Goal: Task Accomplishment & Management: Use online tool/utility

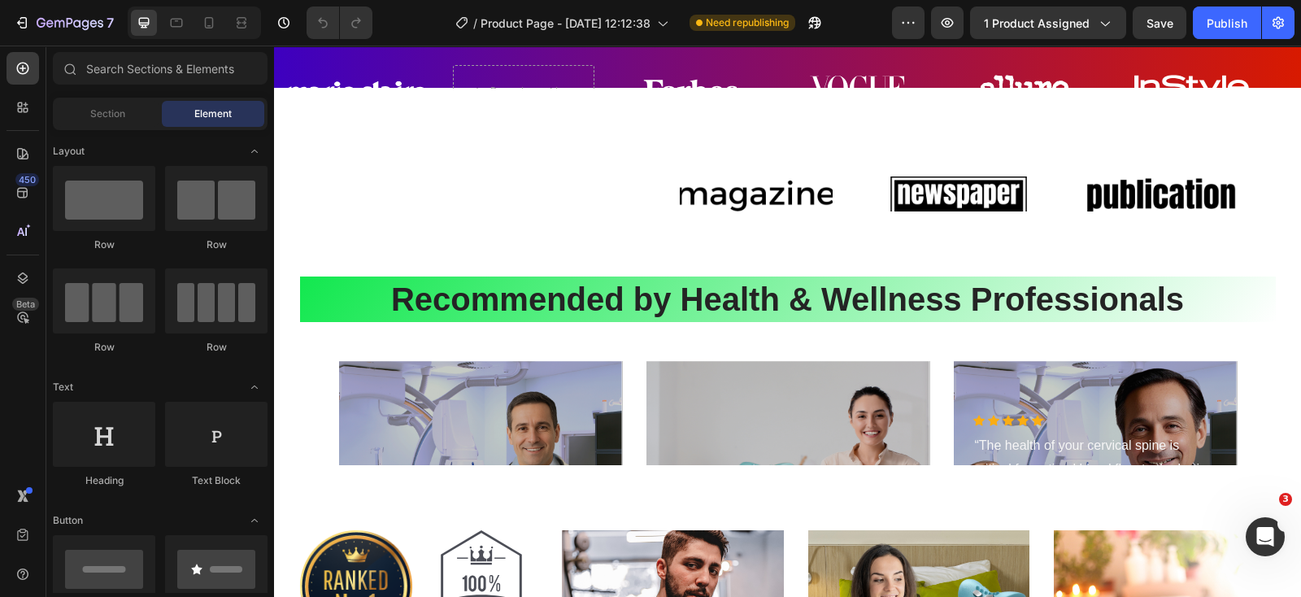
scroll to position [4572, 0]
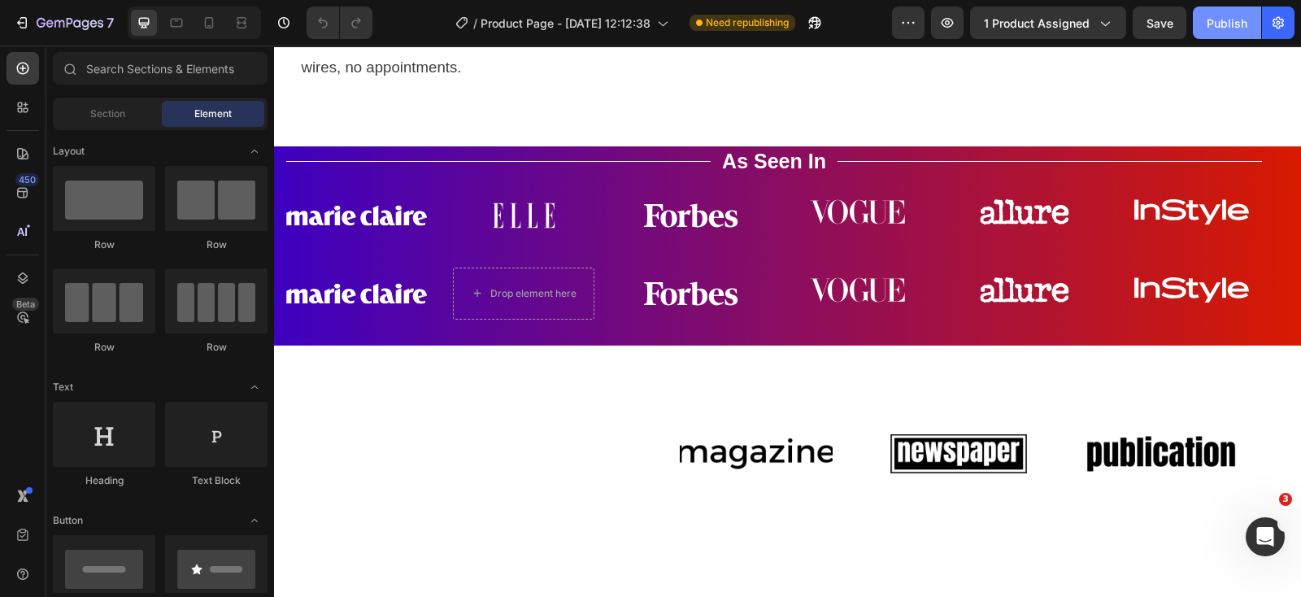
click at [1212, 13] on button "Publish" at bounding box center [1226, 23] width 68 height 33
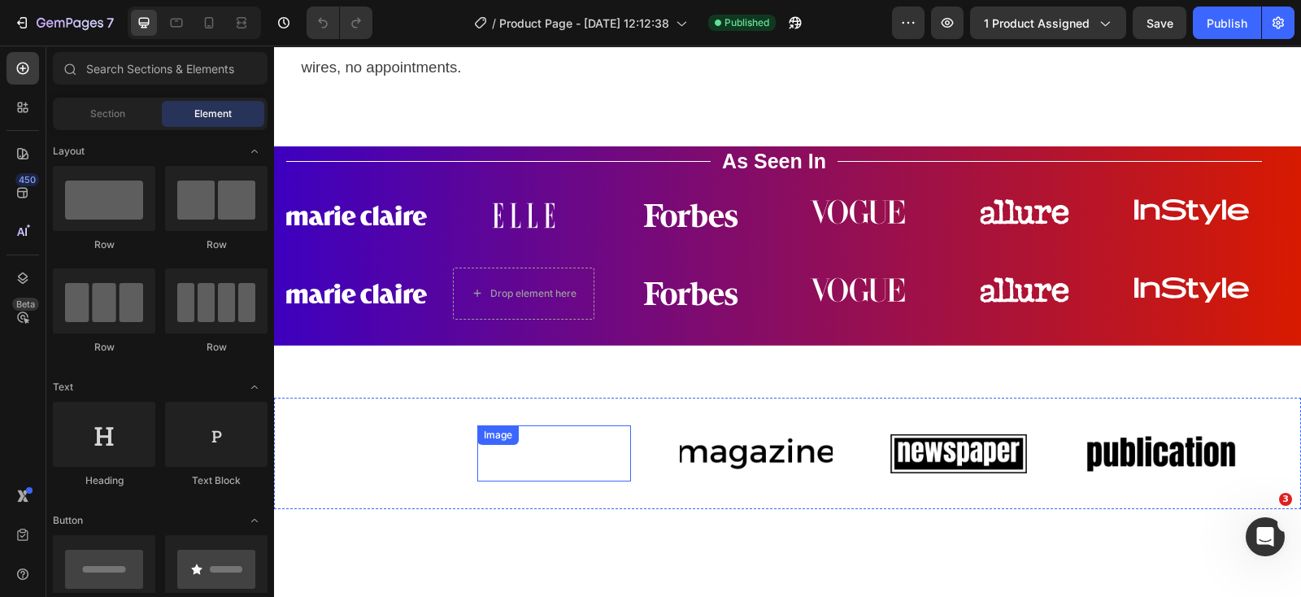
click at [564, 474] on img at bounding box center [554, 453] width 154 height 57
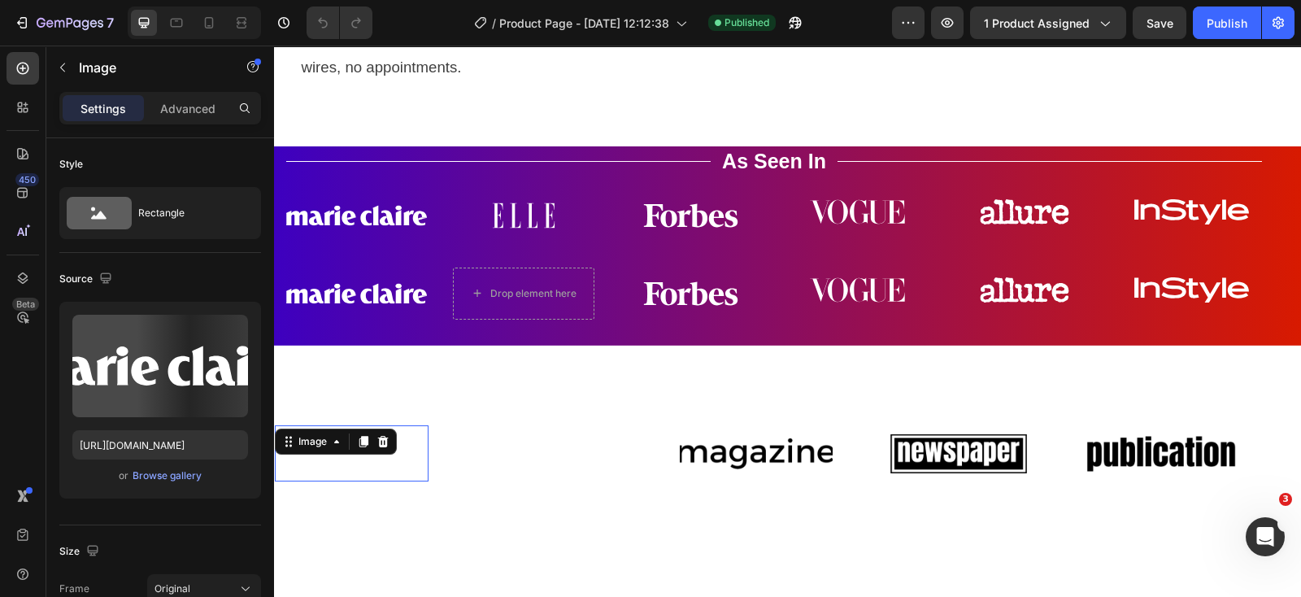
click at [360, 474] on img at bounding box center [352, 453] width 154 height 57
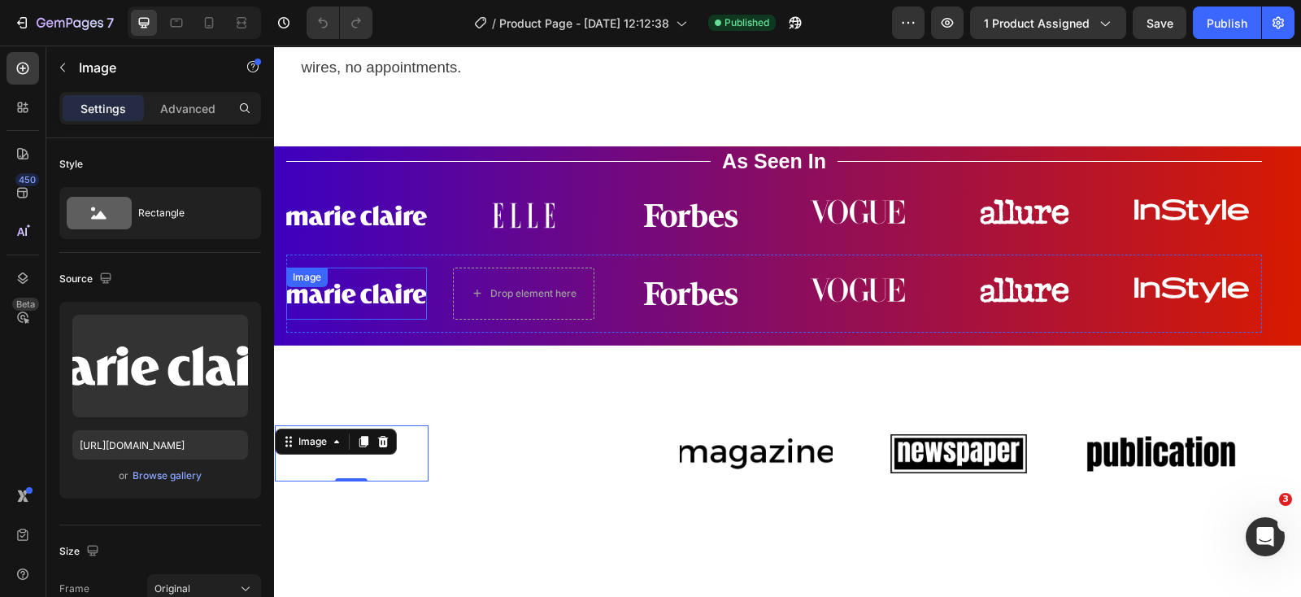
click at [365, 297] on img at bounding box center [356, 293] width 141 height 52
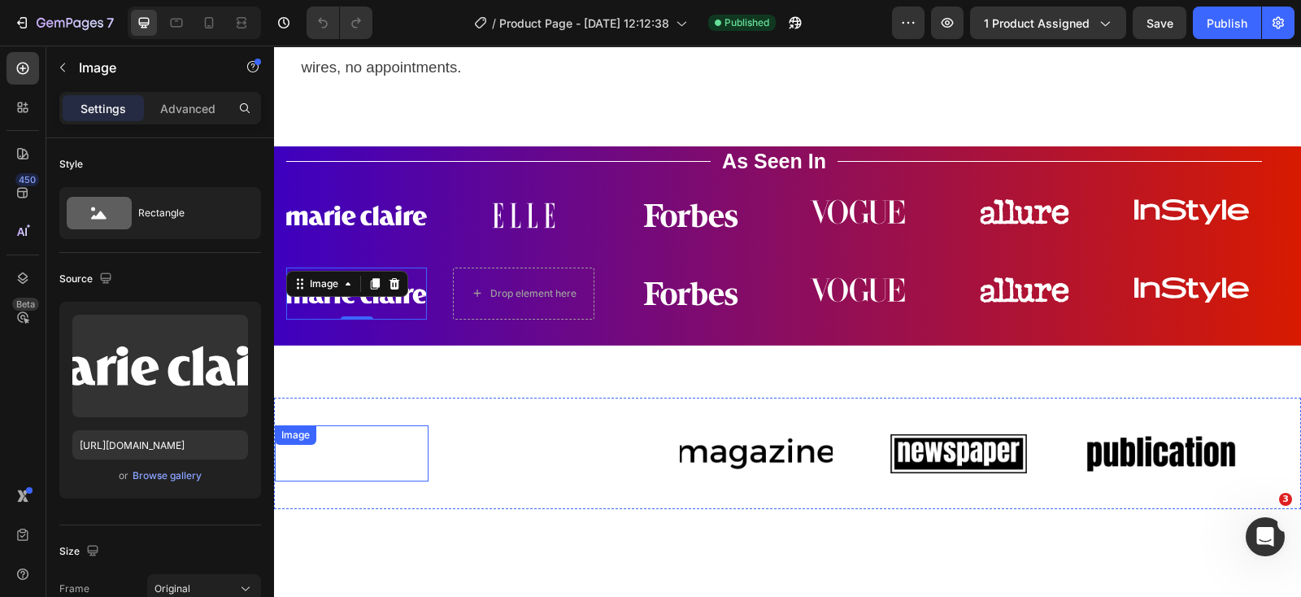
click at [367, 450] on div "Image" at bounding box center [352, 453] width 154 height 57
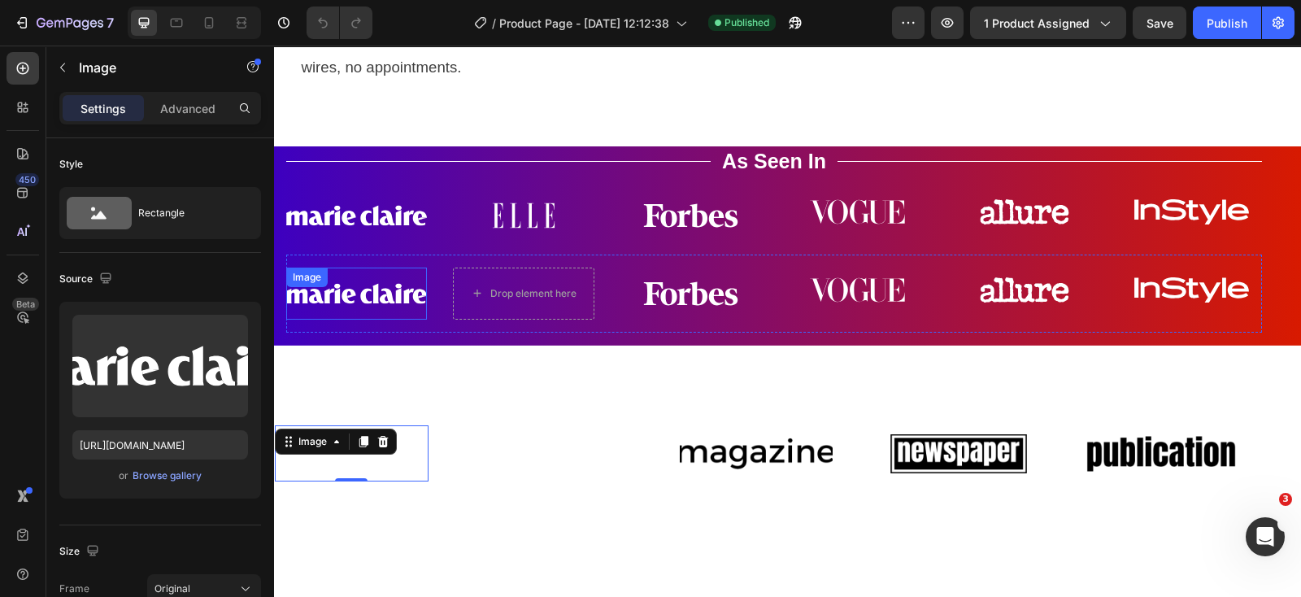
click at [302, 308] on div "Image" at bounding box center [356, 293] width 141 height 52
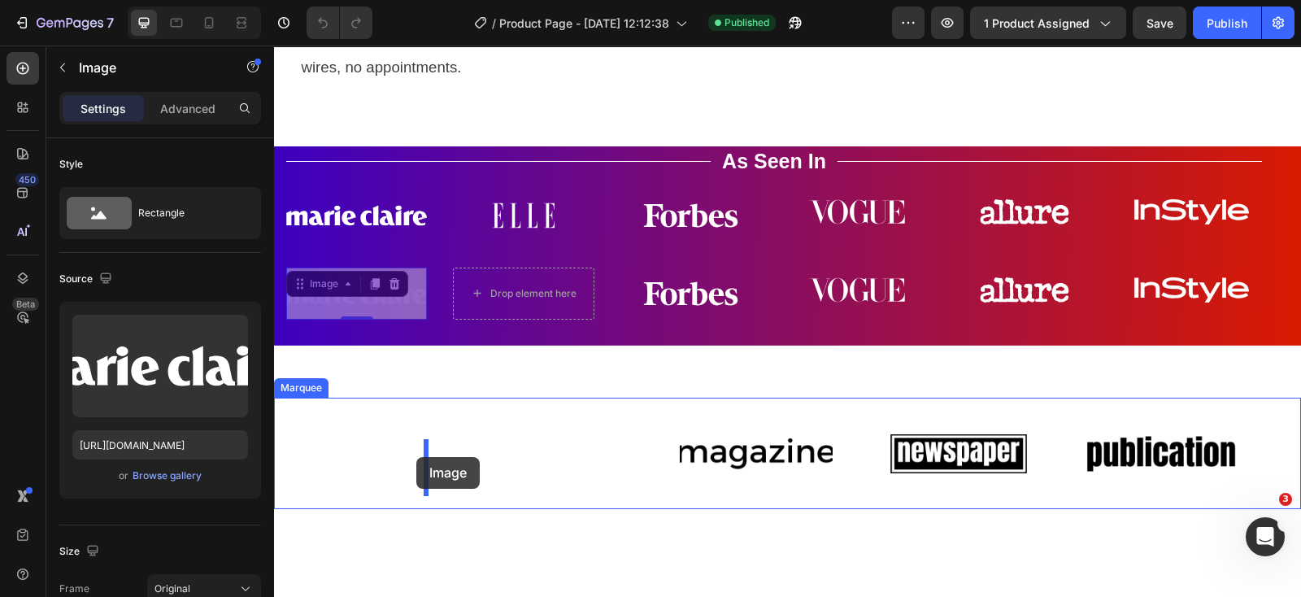
drag, startPoint x: 302, startPoint y: 302, endPoint x: 416, endPoint y: 457, distance: 192.3
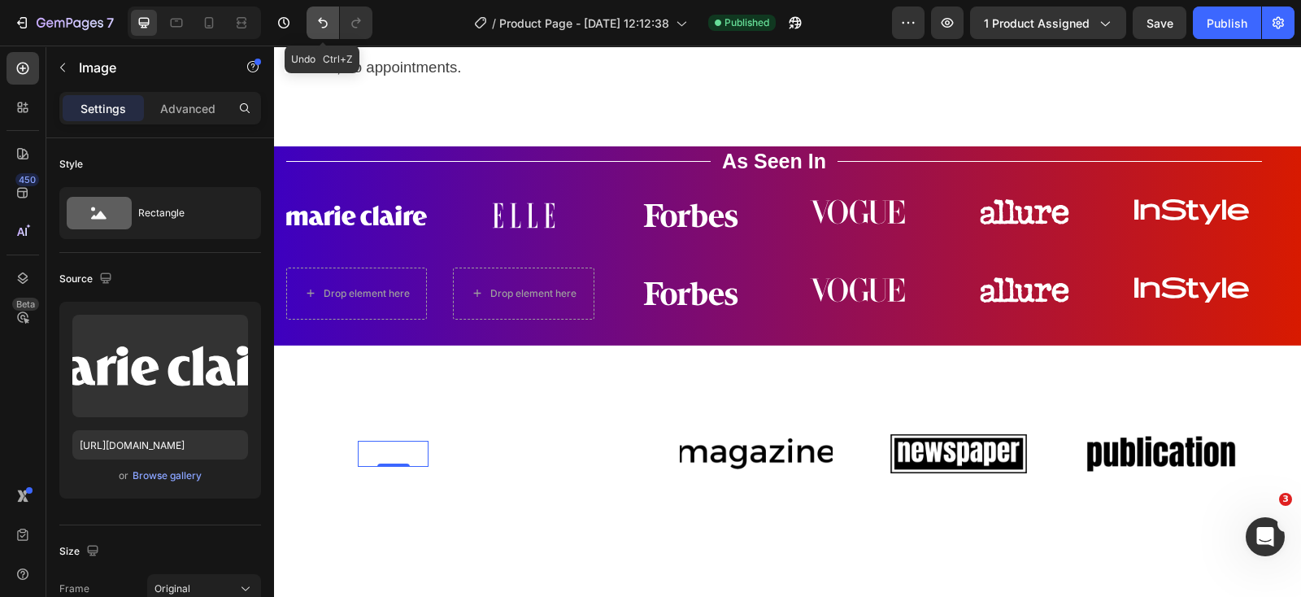
drag, startPoint x: 327, startPoint y: 21, endPoint x: 98, endPoint y: 59, distance: 231.6
click at [327, 21] on icon "Undo/Redo" at bounding box center [323, 23] width 16 height 16
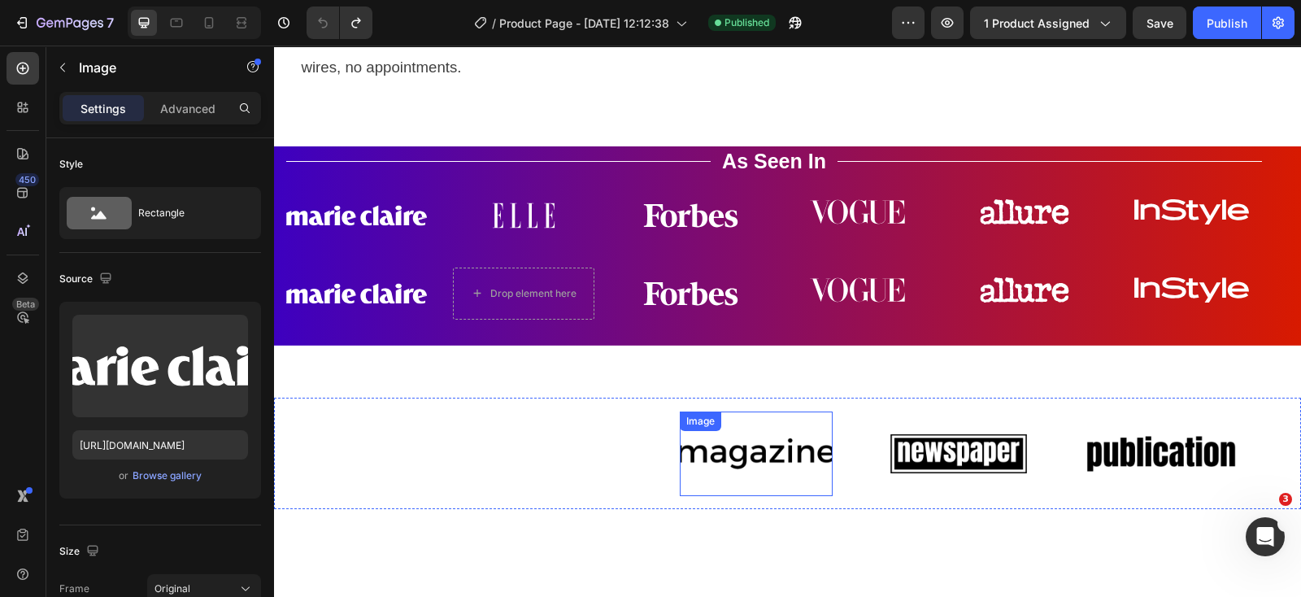
click at [738, 473] on img at bounding box center [757, 453] width 154 height 65
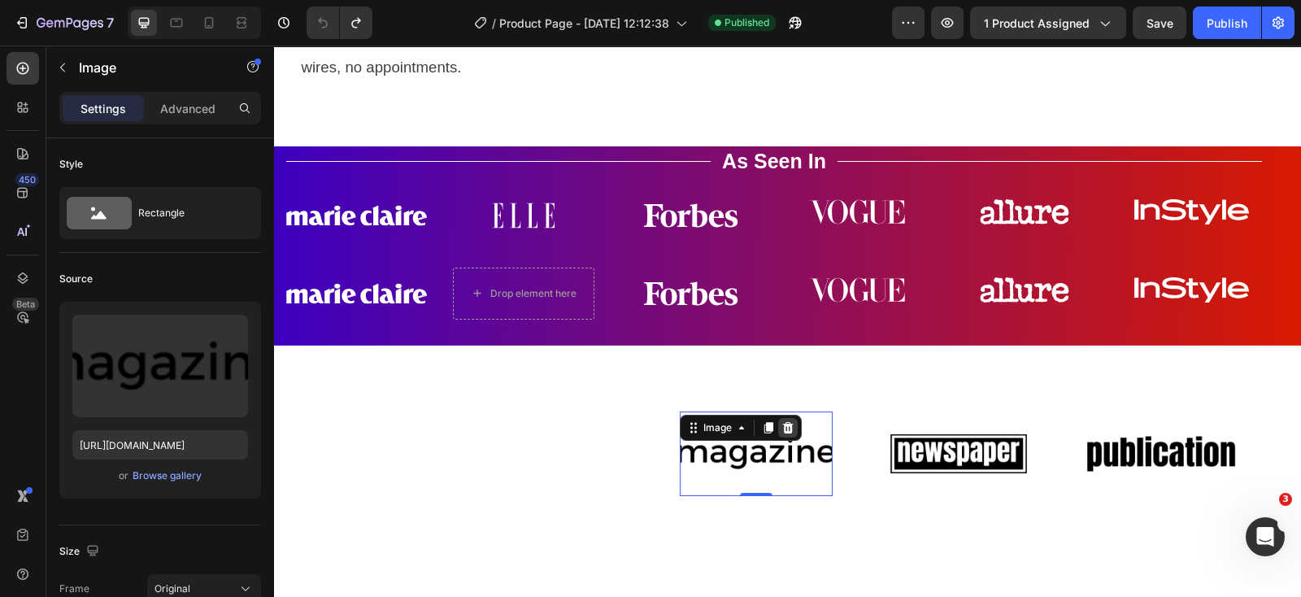
click at [786, 434] on icon at bounding box center [787, 427] width 13 height 13
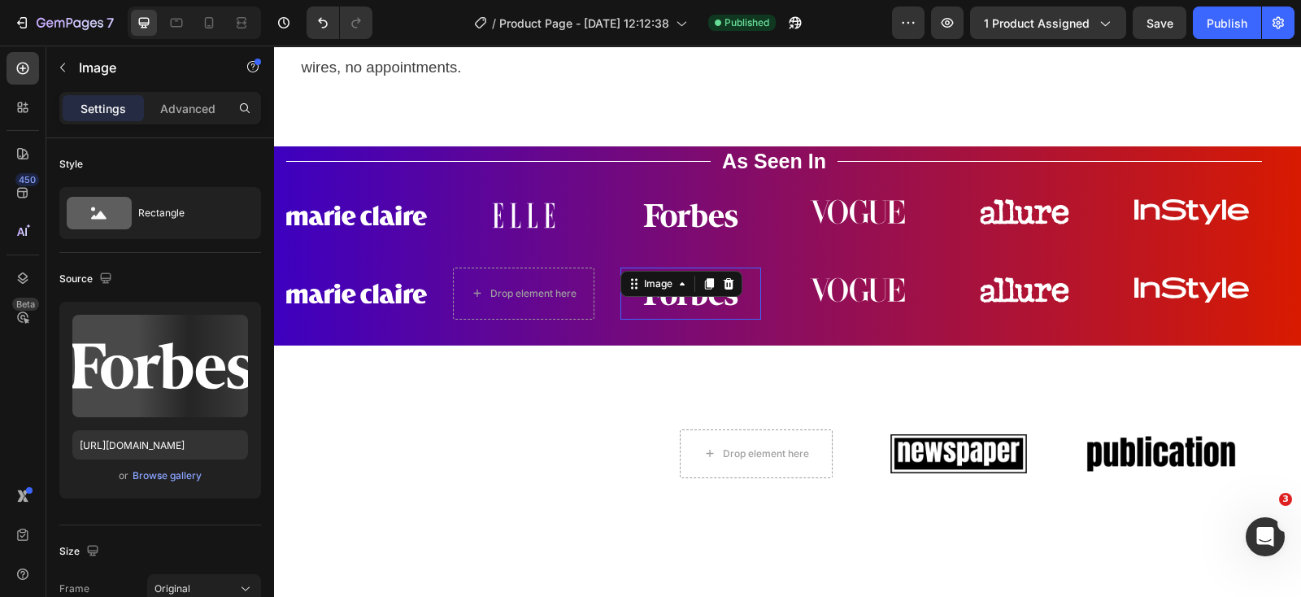
click at [683, 311] on div "Image 0" at bounding box center [690, 293] width 141 height 52
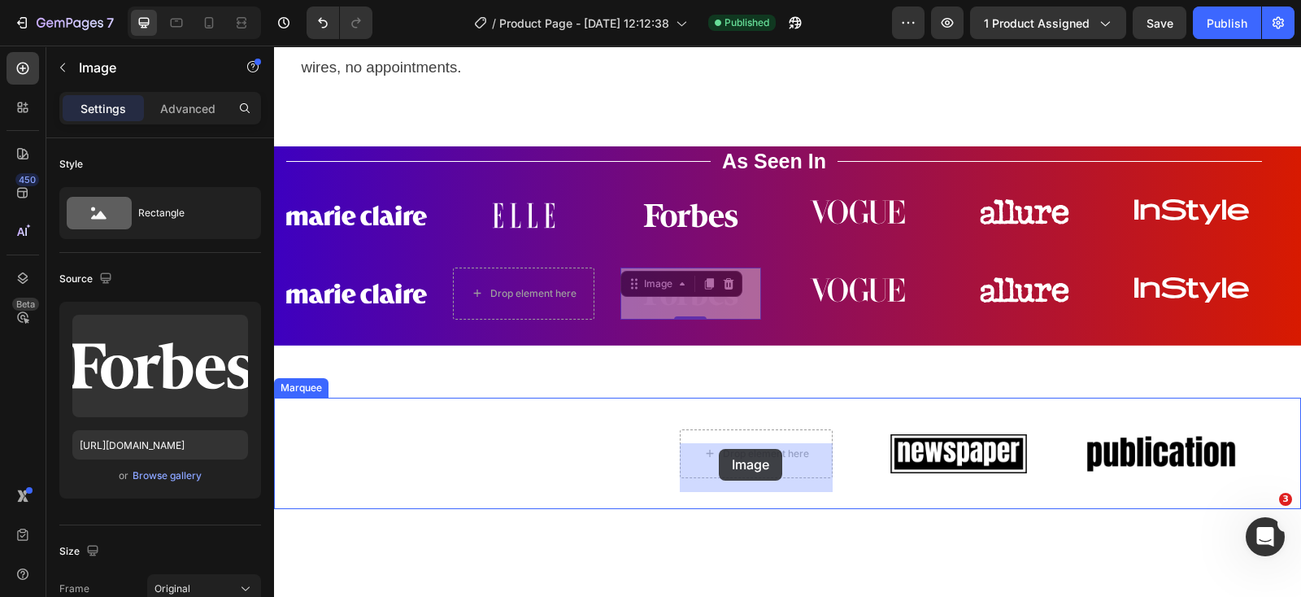
drag, startPoint x: 638, startPoint y: 298, endPoint x: 716, endPoint y: 445, distance: 165.8
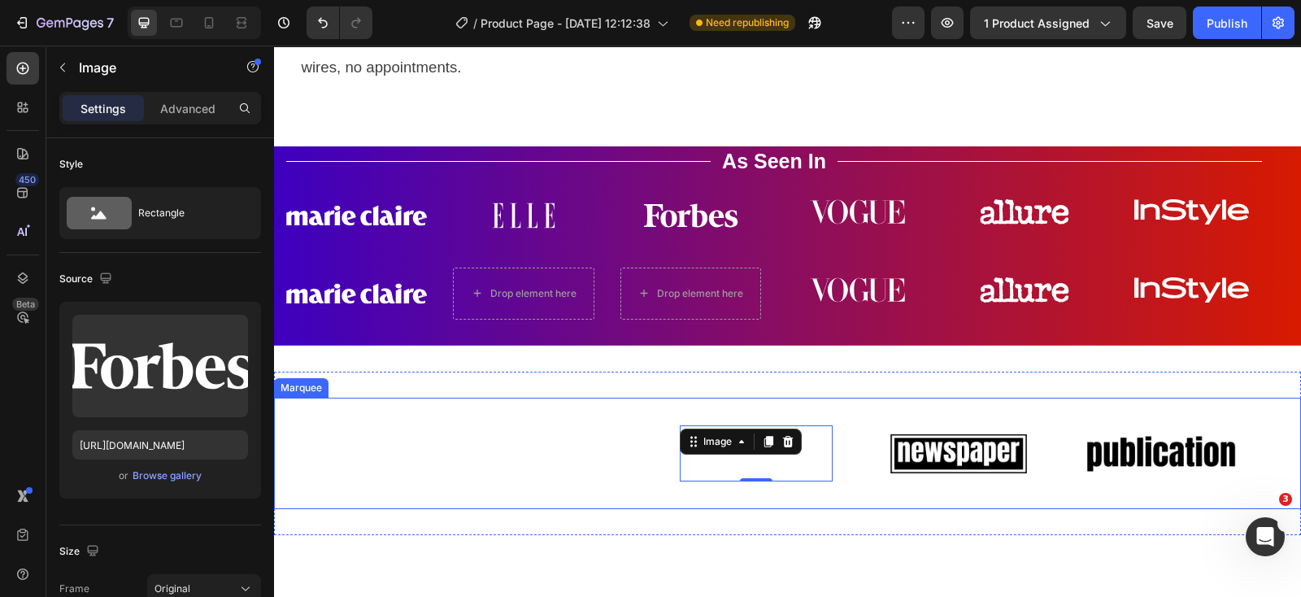
click at [619, 496] on div "Image Image Image 0 Image Image" at bounding box center [780, 453] width 1011 height 85
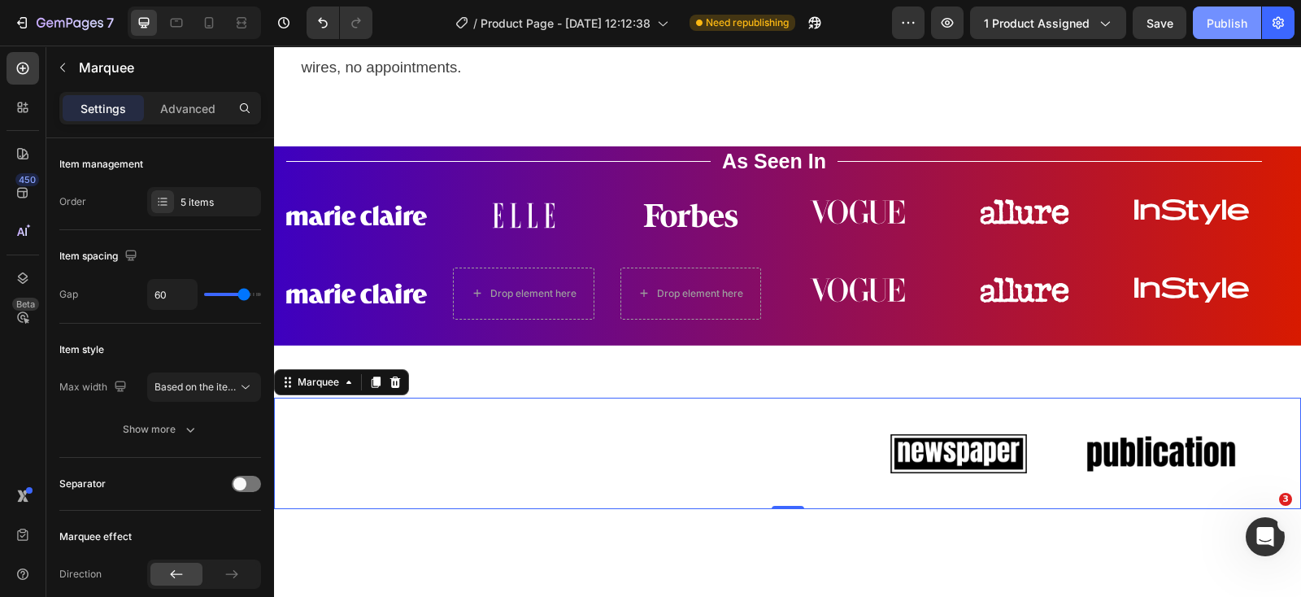
click at [1212, 29] on div "Publish" at bounding box center [1226, 23] width 41 height 17
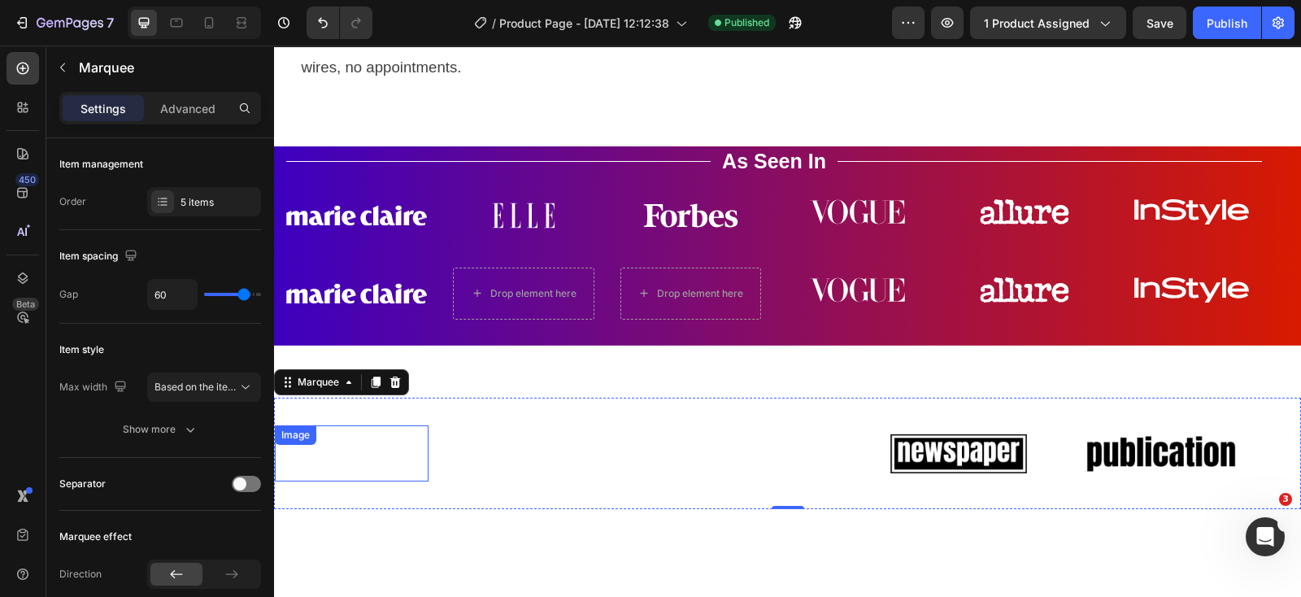
click at [367, 466] on img at bounding box center [352, 453] width 154 height 57
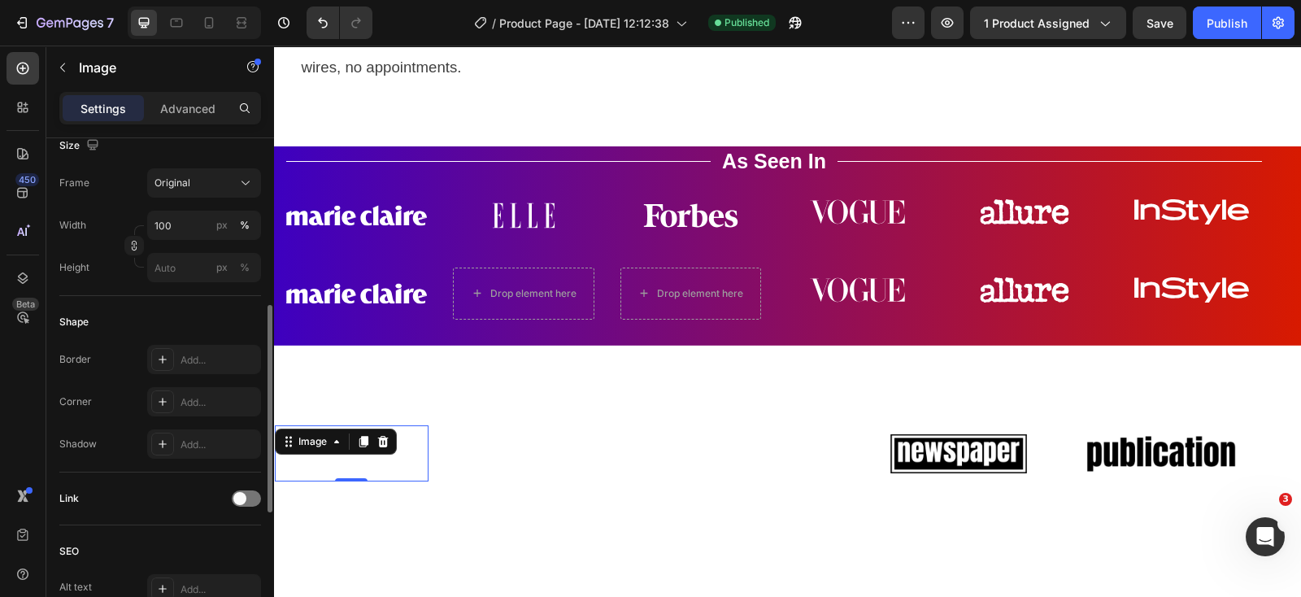
scroll to position [508, 0]
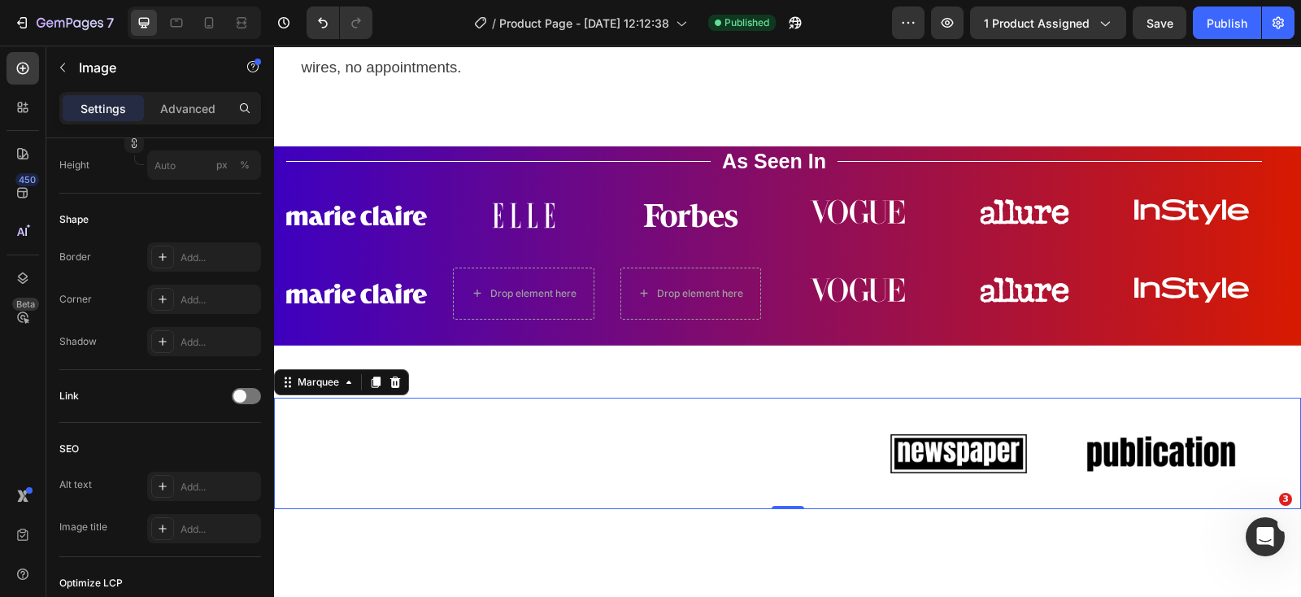
click at [460, 438] on div "Image" at bounding box center [376, 453] width 202 height 57
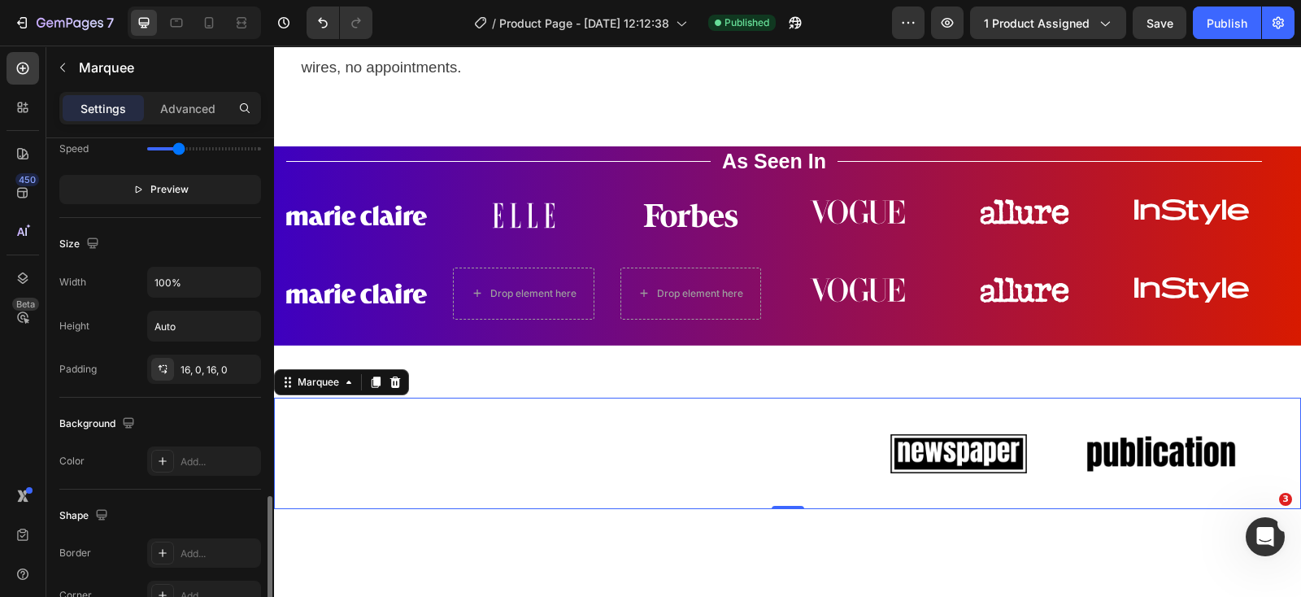
scroll to position [610, 0]
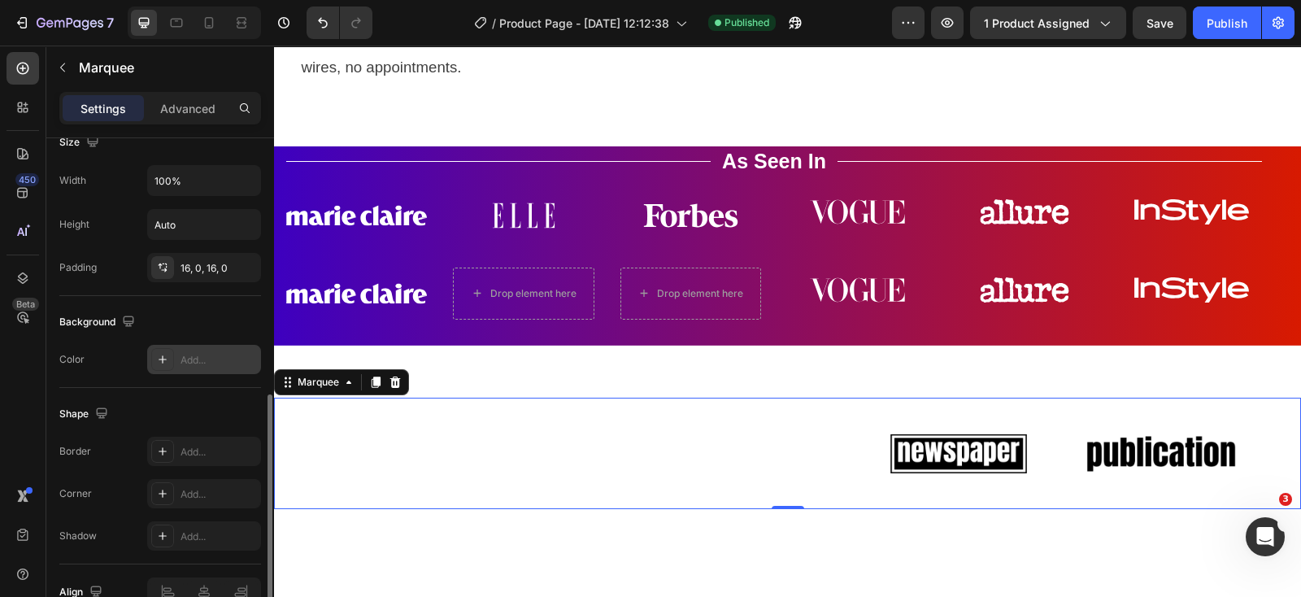
click at [211, 353] on div "Add..." at bounding box center [218, 360] width 76 height 15
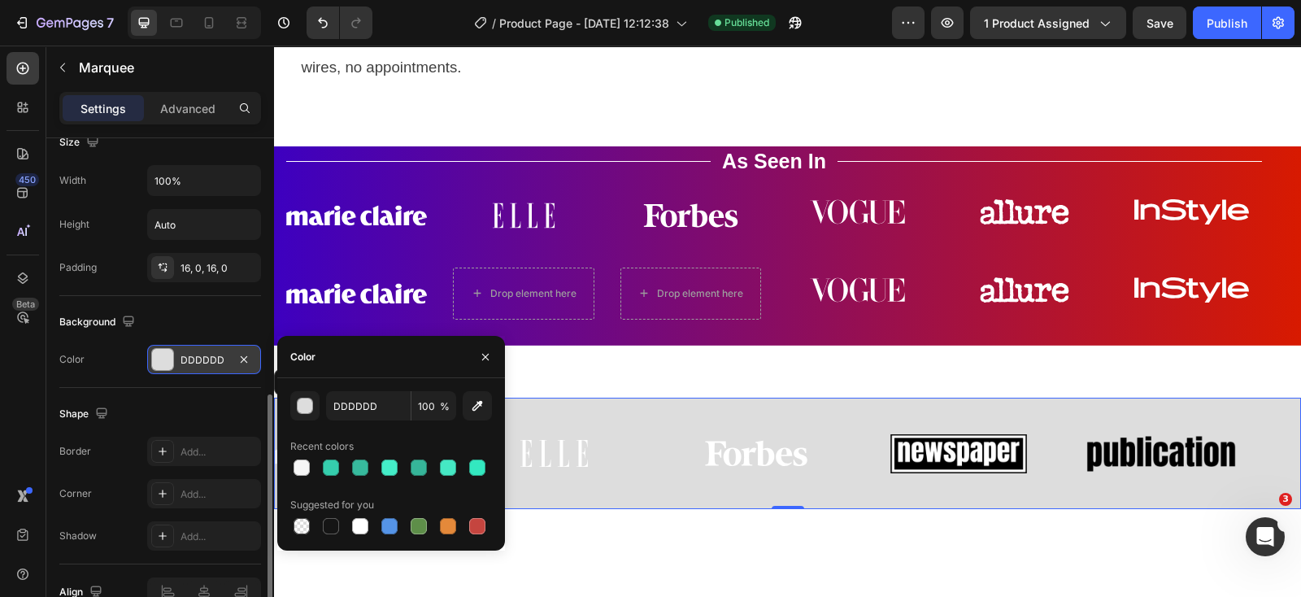
click at [330, 350] on div "Color" at bounding box center [391, 357] width 228 height 42
click at [354, 407] on input "DDDDDD" at bounding box center [368, 405] width 85 height 29
click at [300, 409] on div "button" at bounding box center [306, 406] width 16 height 16
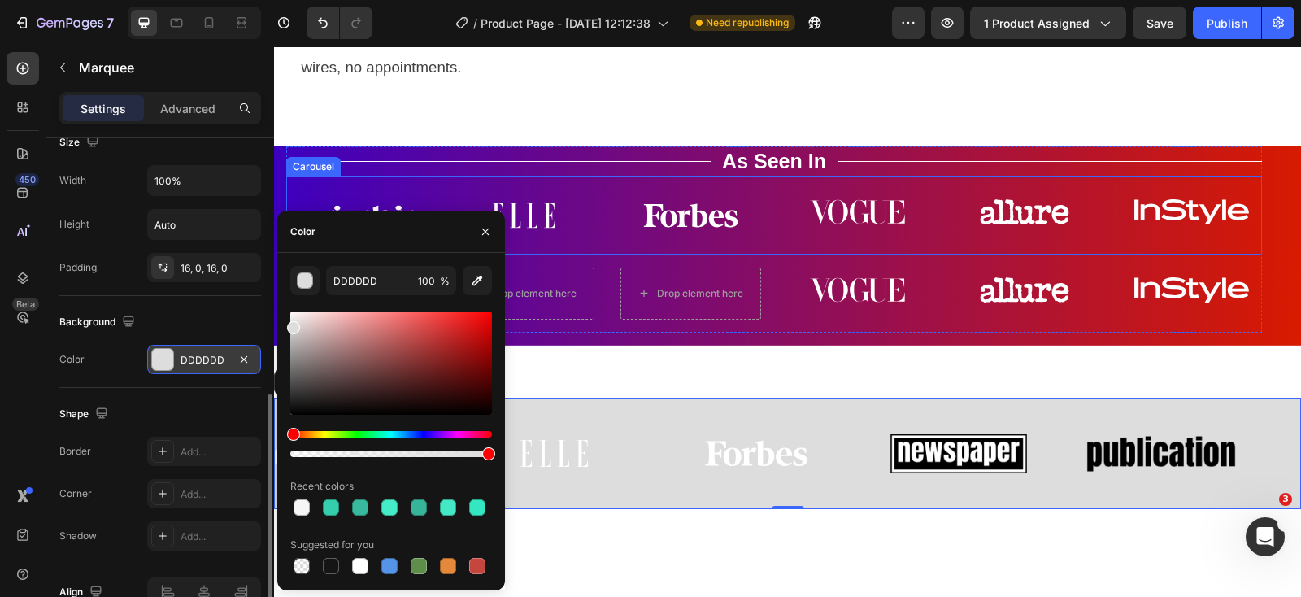
click at [882, 194] on div "Image Image Image Image Image Image Carousel" at bounding box center [773, 215] width 975 height 78
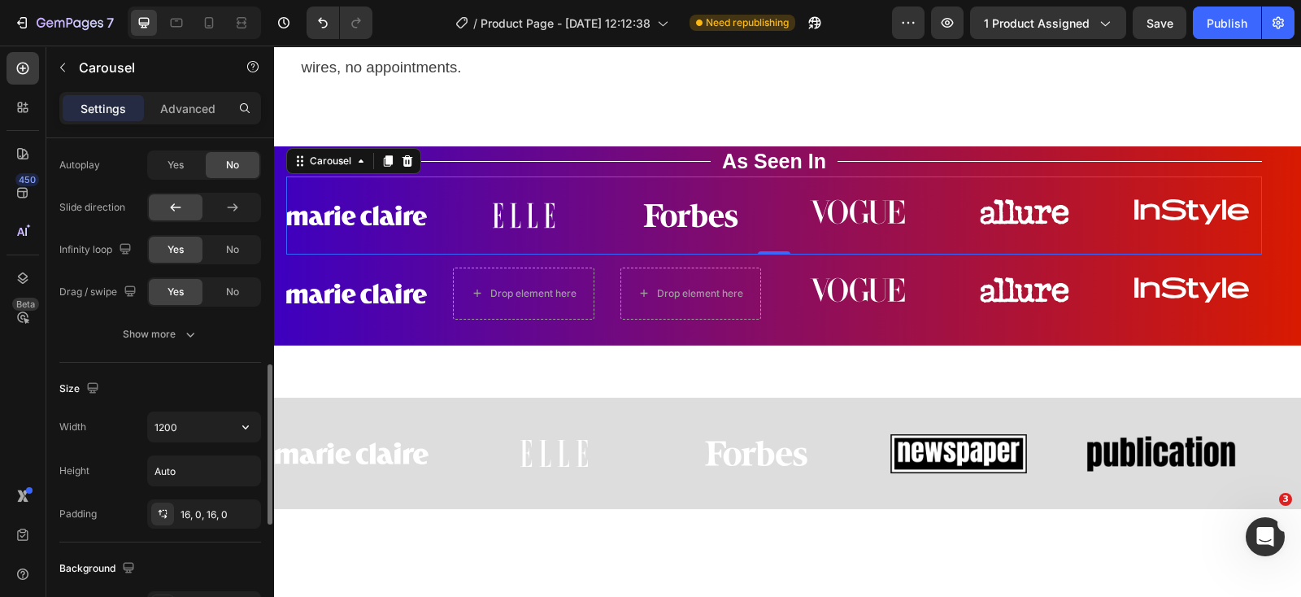
scroll to position [1016, 0]
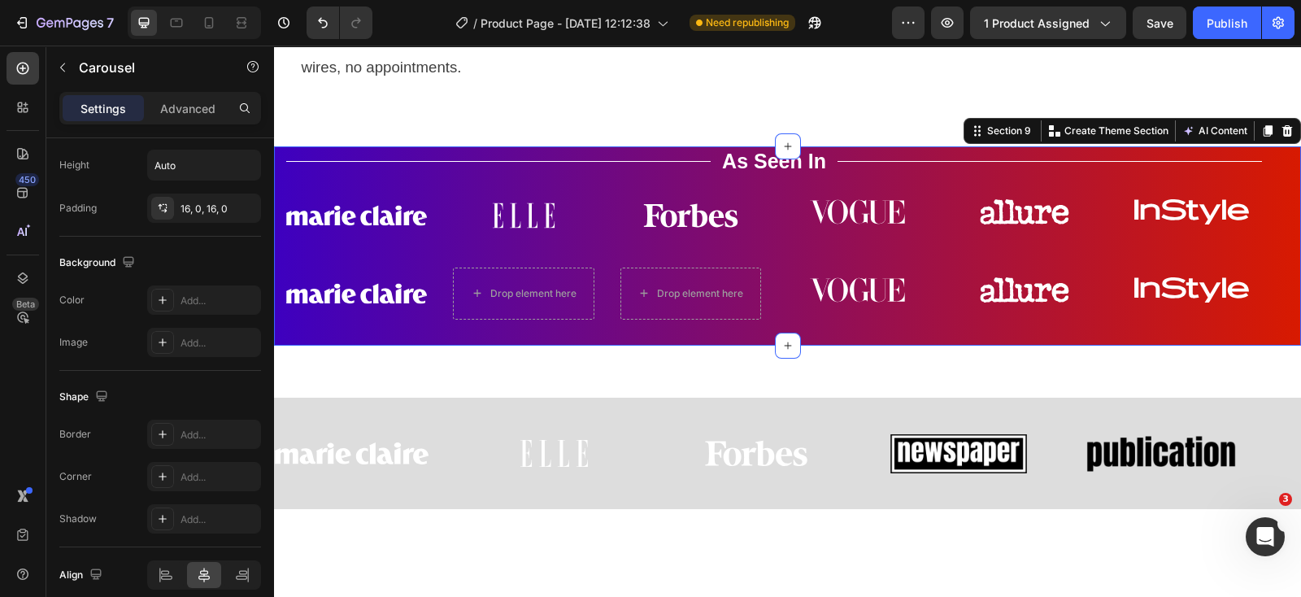
click at [1279, 198] on div "Title Line As Seen In Text Block Title Line Row Image Image Image Image Image I…" at bounding box center [787, 245] width 1027 height 199
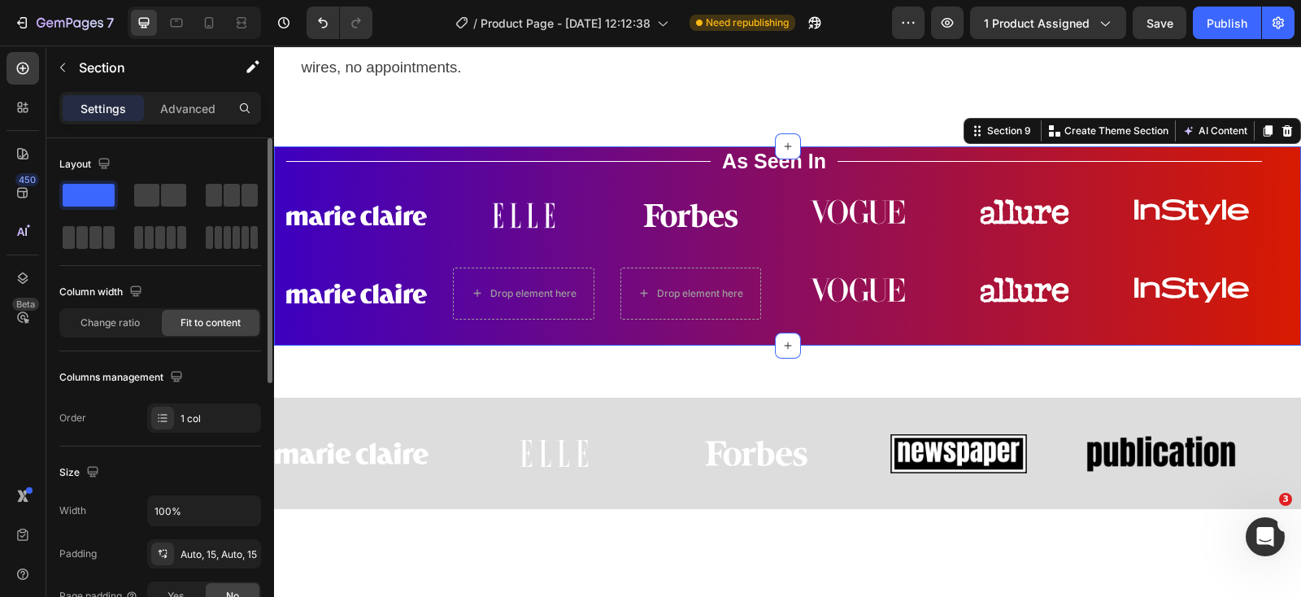
scroll to position [305, 0]
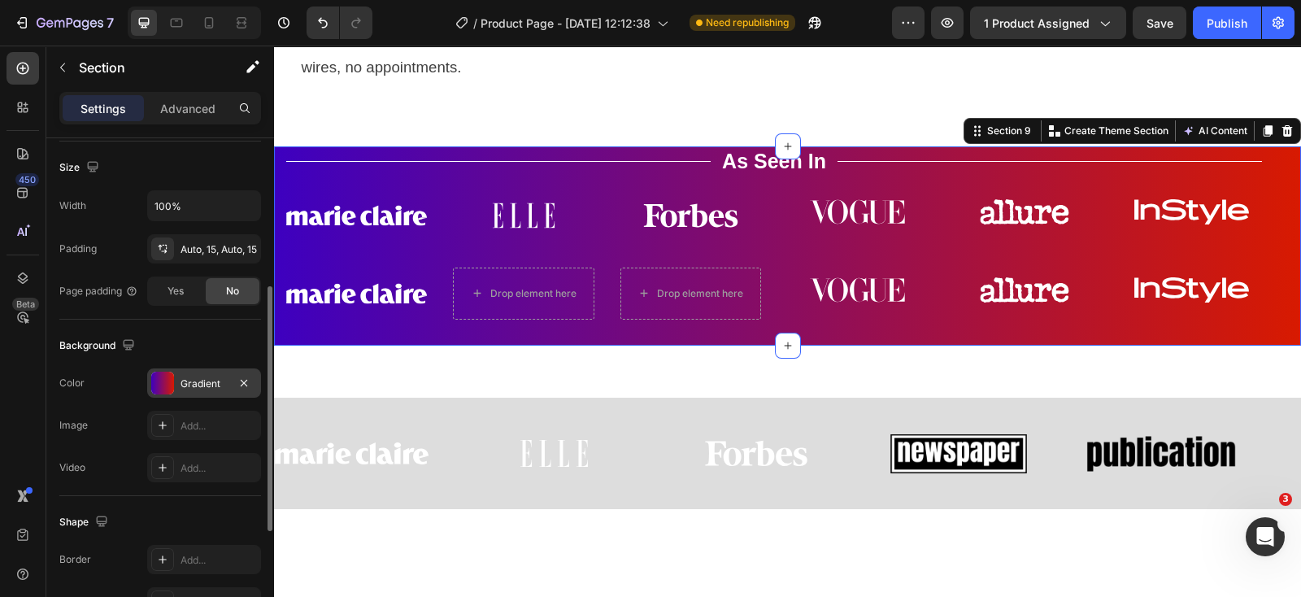
click at [193, 378] on div "Gradient" at bounding box center [203, 383] width 47 height 15
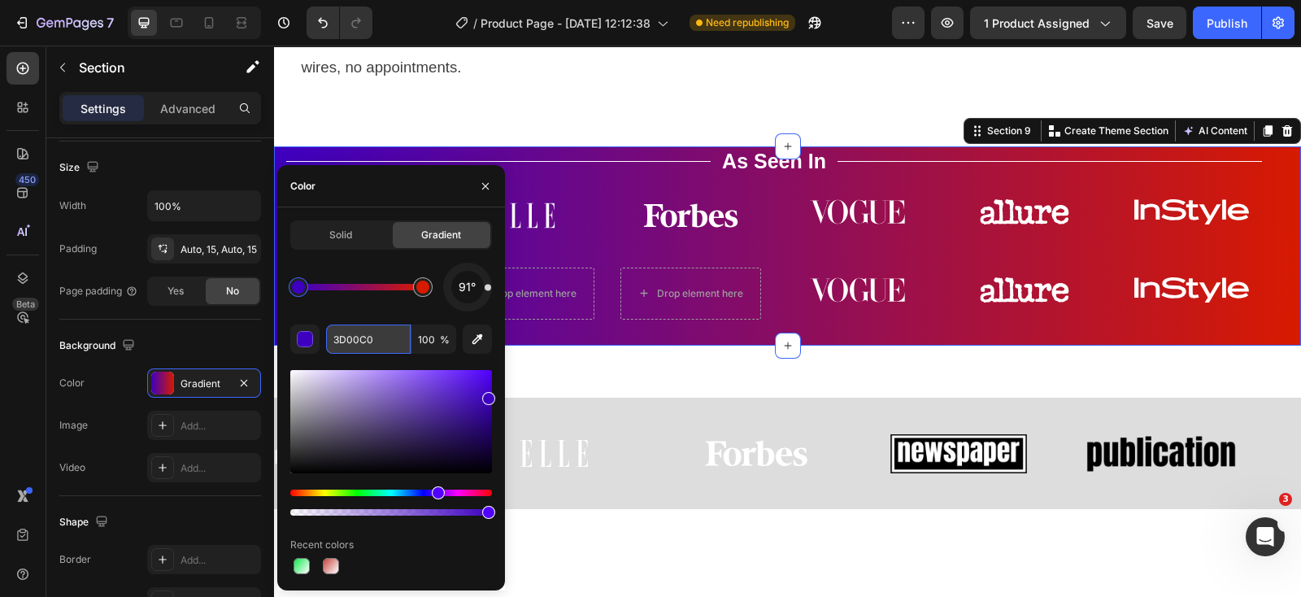
click at [370, 336] on input "3D00C0" at bounding box center [368, 338] width 85 height 29
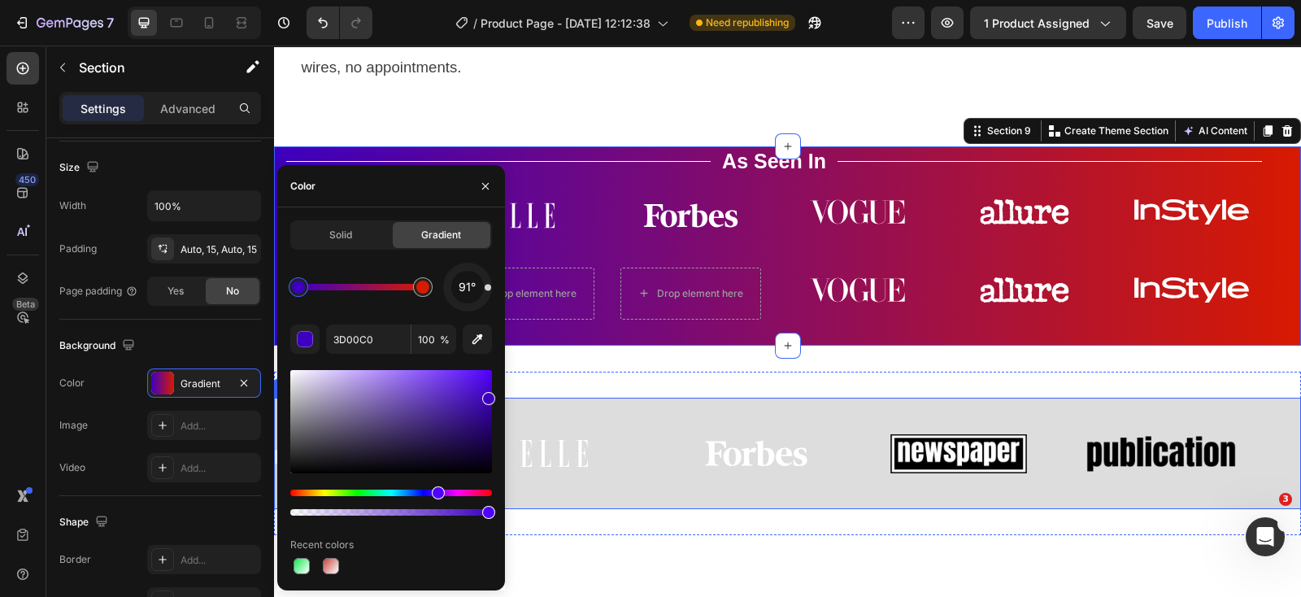
click at [595, 429] on div "Image Image Image Image Image" at bounding box center [780, 453] width 1011 height 85
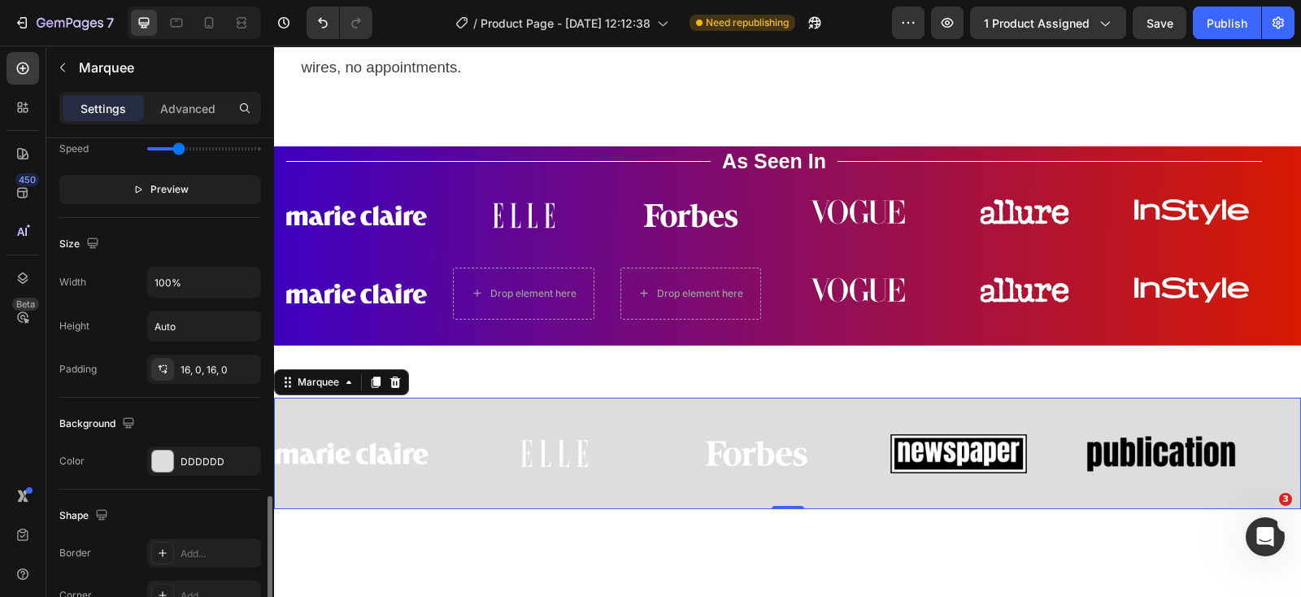
scroll to position [610, 0]
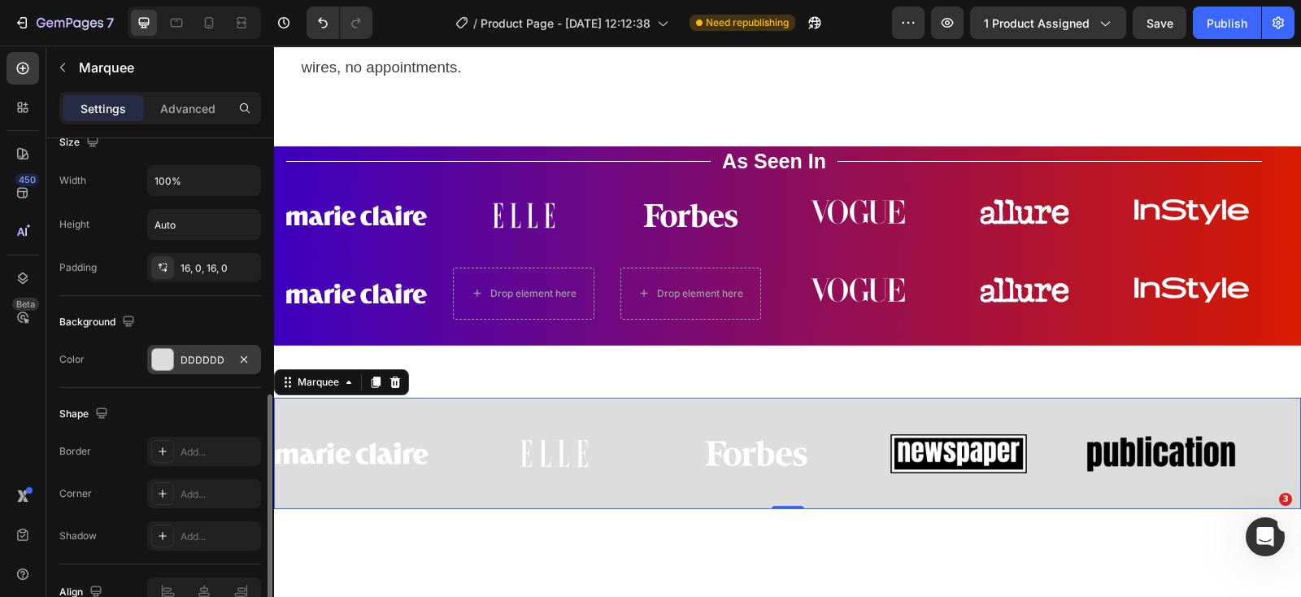
click at [213, 358] on div "DDDDDD" at bounding box center [203, 360] width 47 height 15
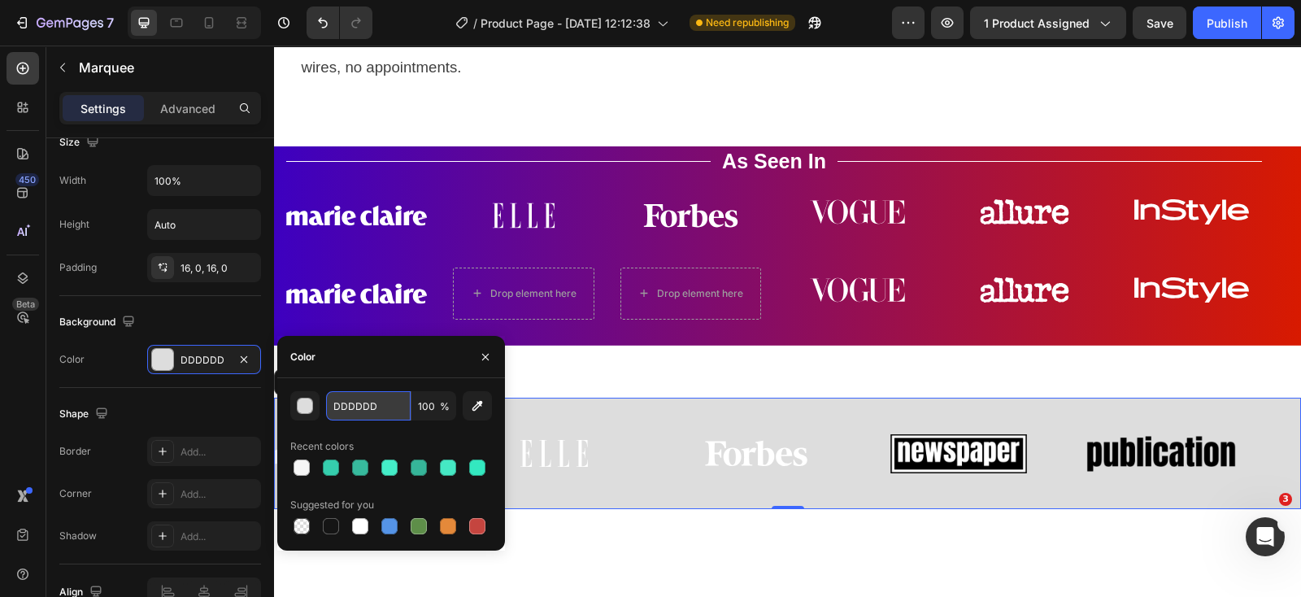
click at [362, 407] on input "DDDDDD" at bounding box center [368, 405] width 85 height 29
paste input "3D00C0"
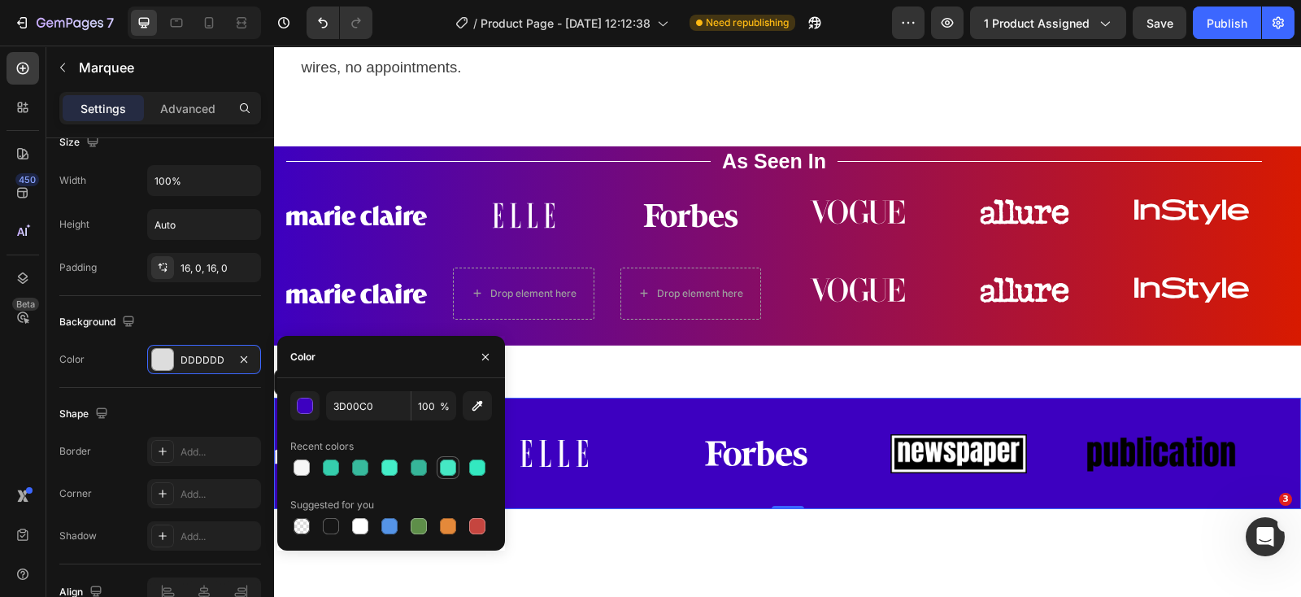
click at [442, 468] on div at bounding box center [391, 467] width 202 height 23
click at [349, 466] on div at bounding box center [360, 467] width 23 height 23
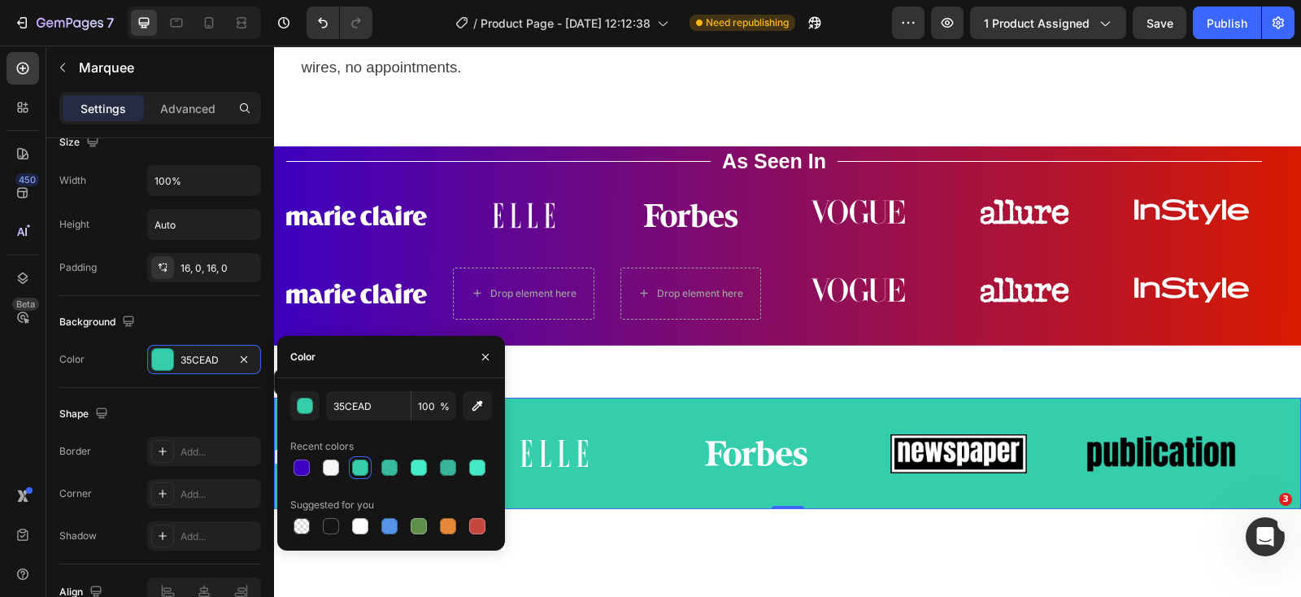
click at [358, 468] on div at bounding box center [360, 467] width 16 height 16
click at [393, 463] on div at bounding box center [389, 467] width 16 height 16
type input "37BA9D"
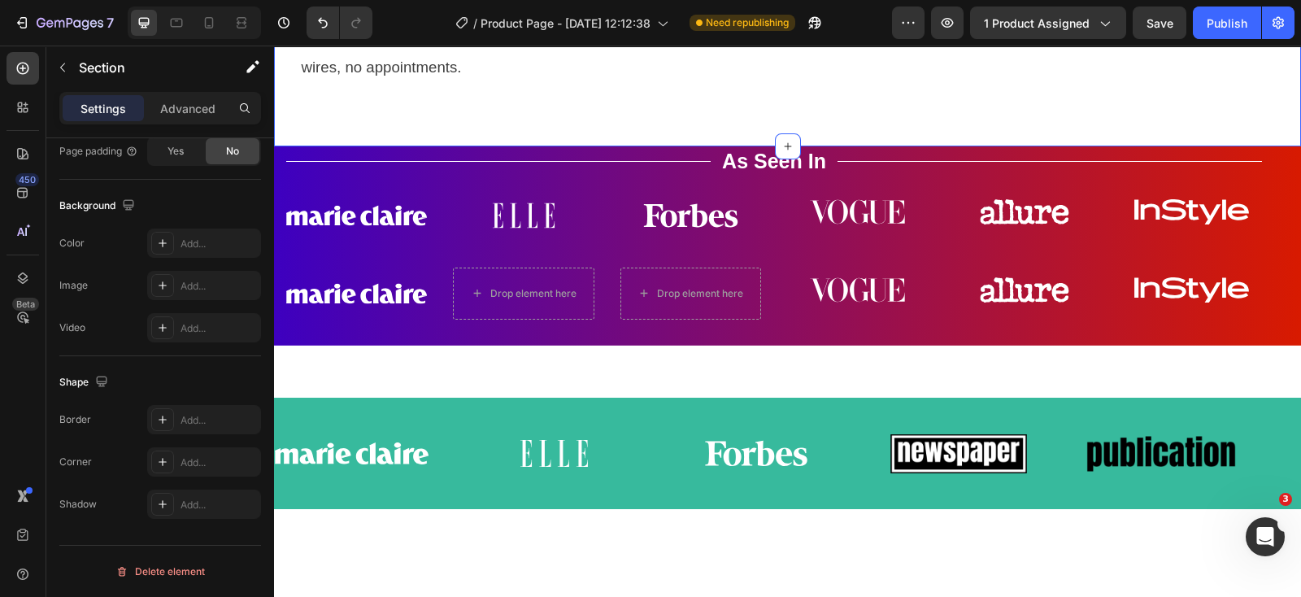
scroll to position [0, 0]
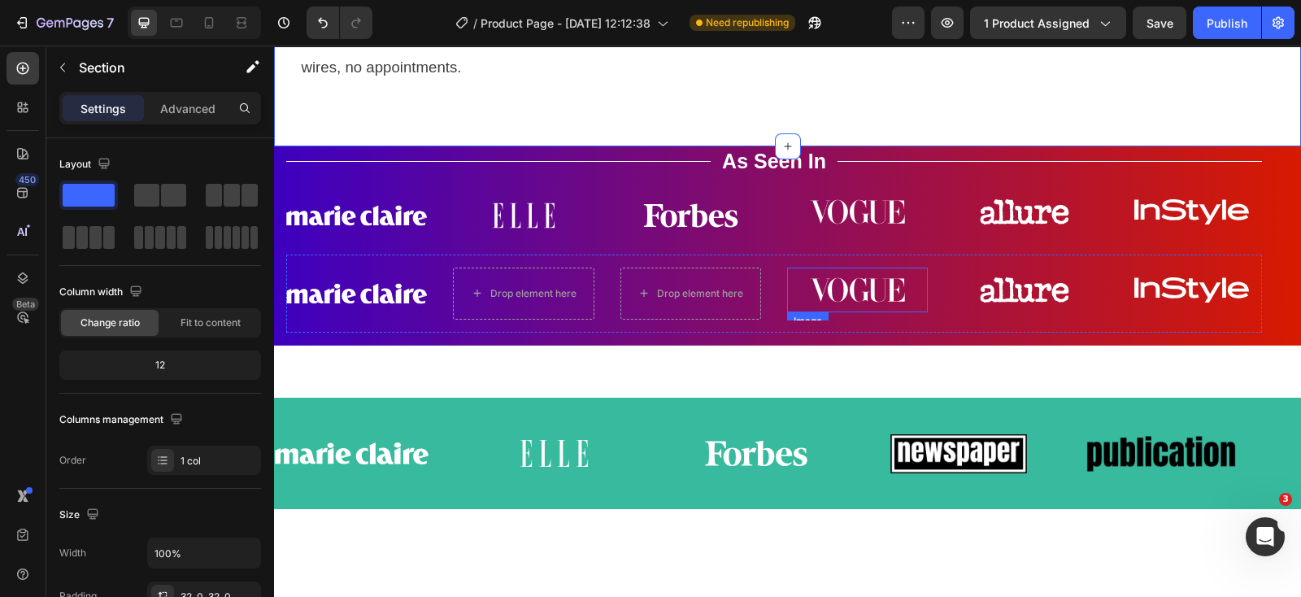
click at [861, 312] on img at bounding box center [857, 289] width 141 height 45
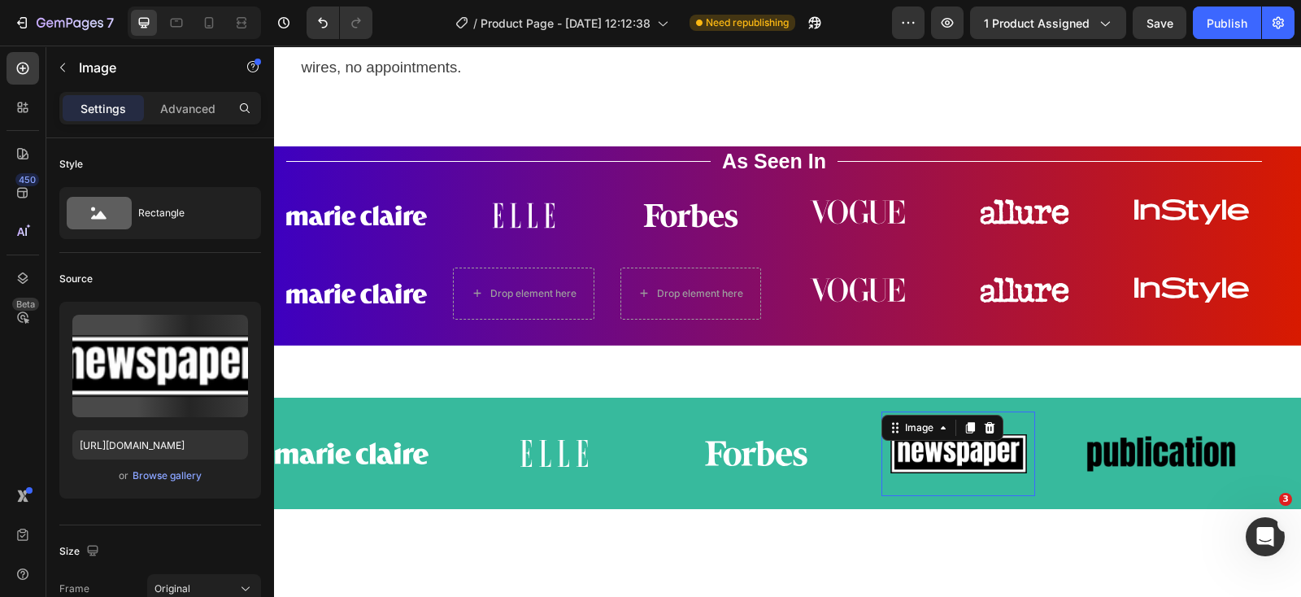
click at [971, 463] on img at bounding box center [958, 453] width 154 height 65
click at [988, 434] on icon at bounding box center [989, 427] width 13 height 13
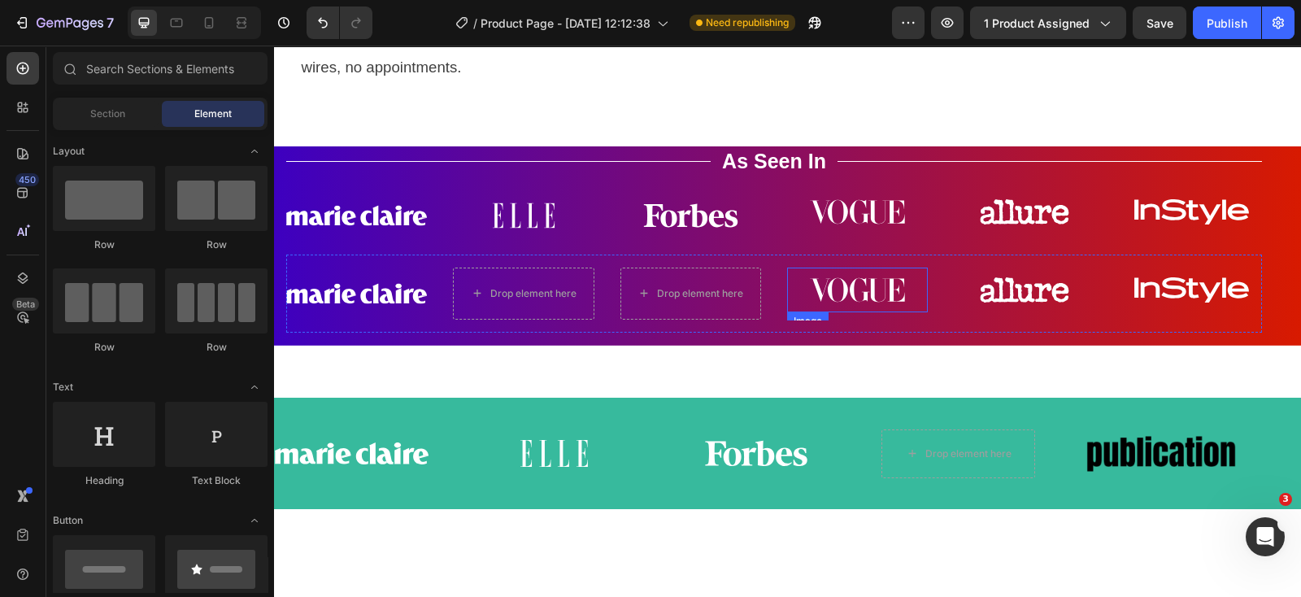
click at [866, 308] on img at bounding box center [857, 289] width 141 height 45
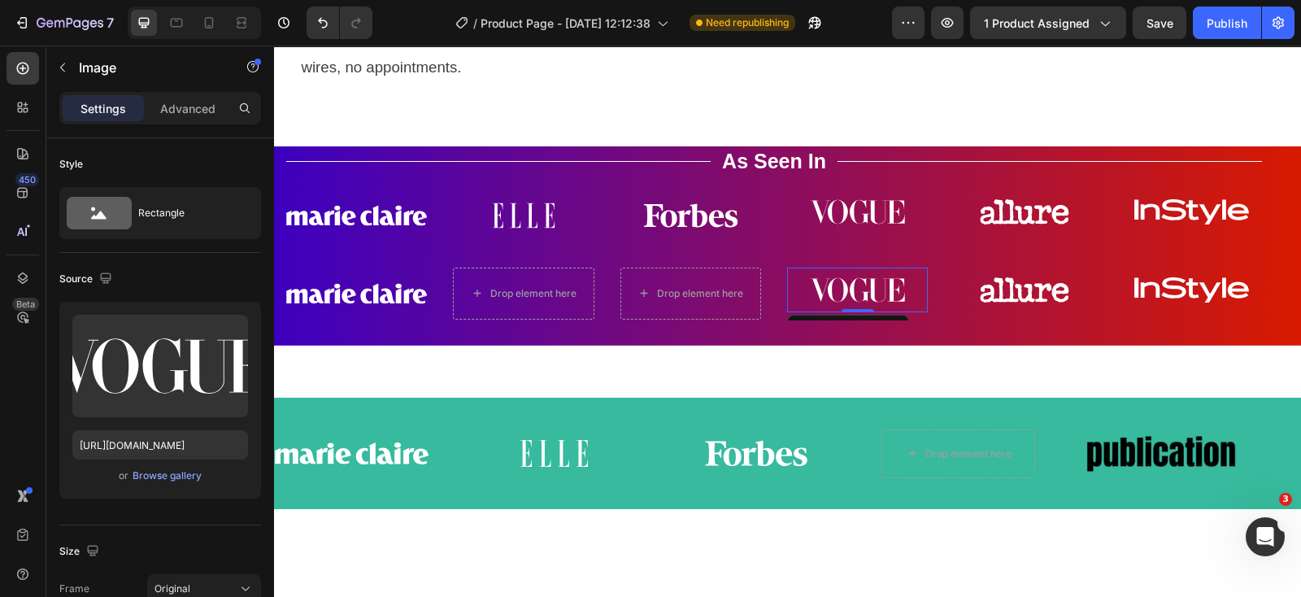
click at [849, 307] on img at bounding box center [857, 289] width 141 height 45
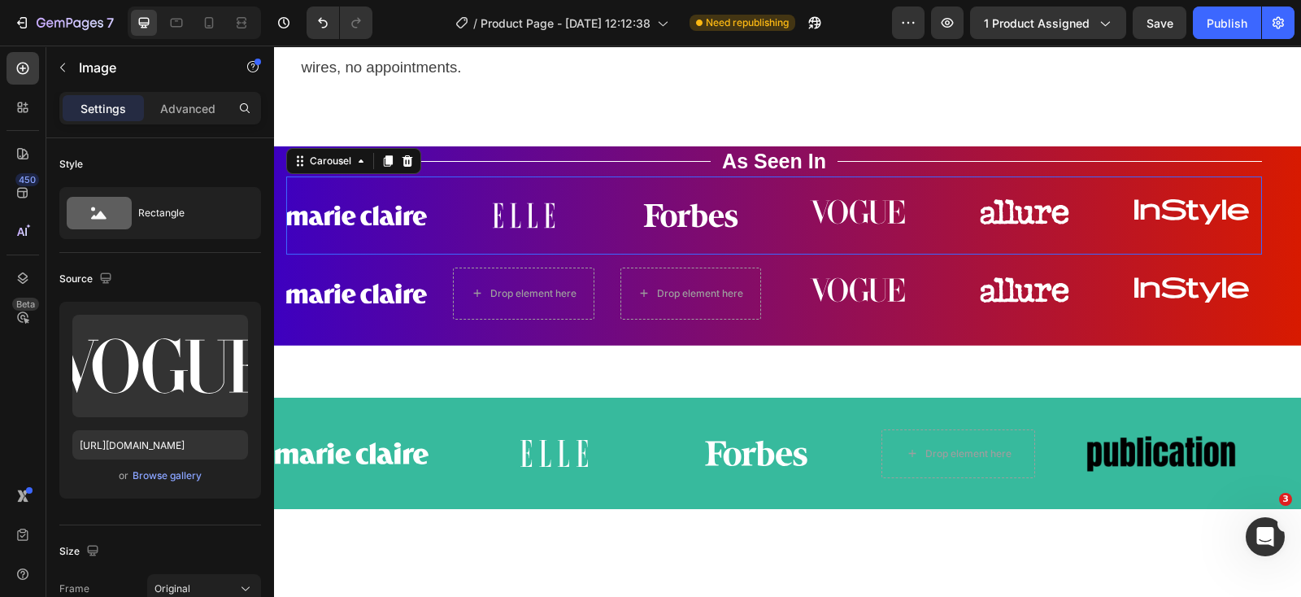
click at [884, 254] on div "Image Image Image Image Image Image Carousel 0" at bounding box center [773, 215] width 975 height 78
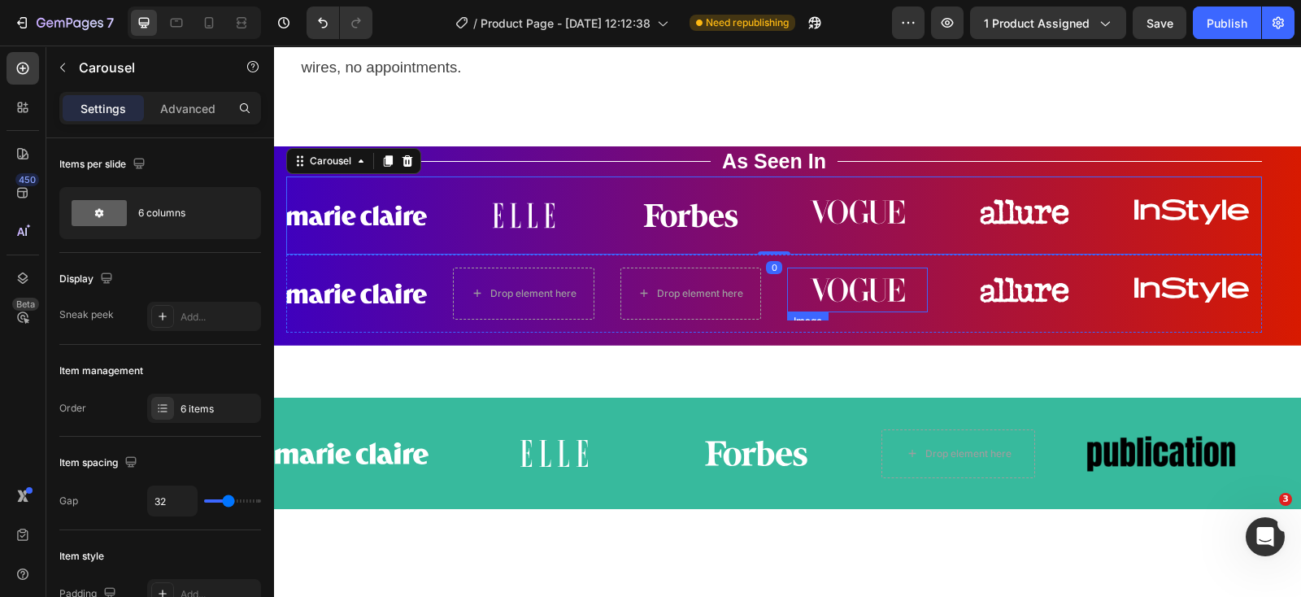
click at [826, 306] on img at bounding box center [857, 289] width 141 height 45
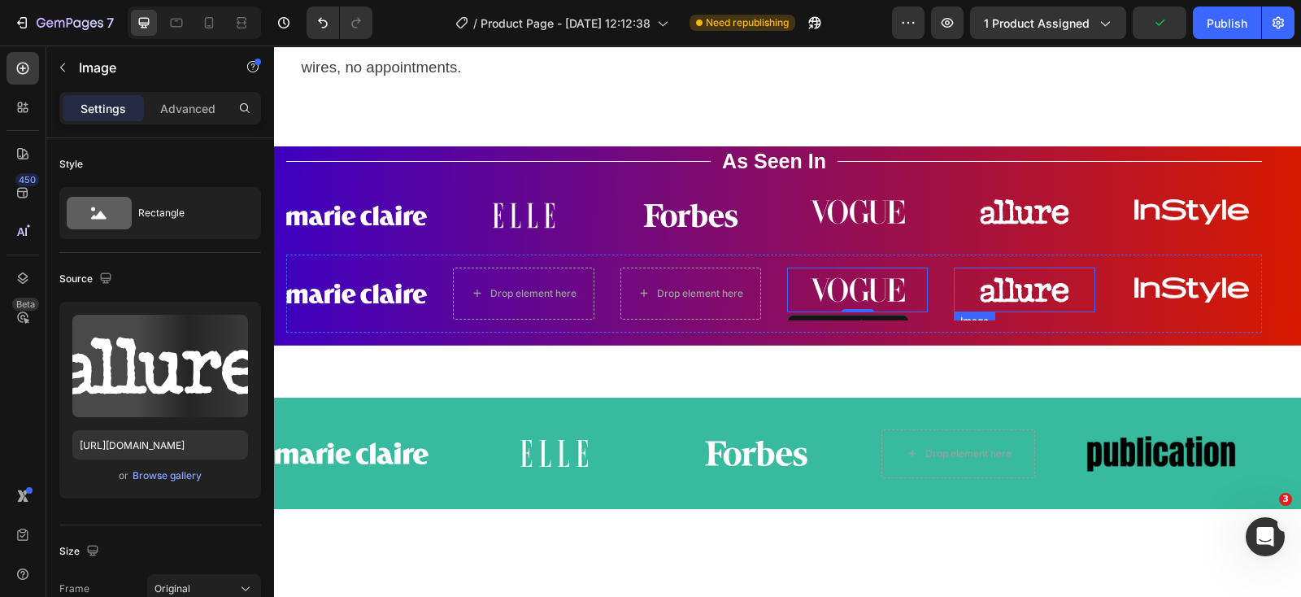
click at [1001, 306] on img at bounding box center [1023, 289] width 141 height 45
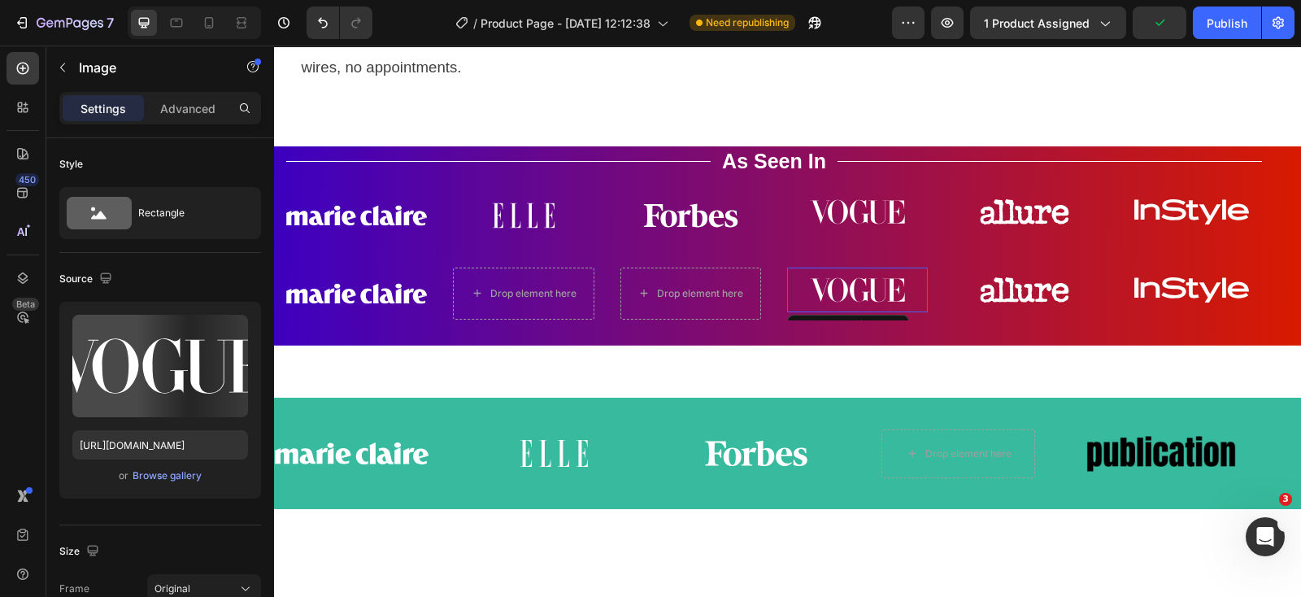
click at [858, 290] on img at bounding box center [857, 289] width 141 height 45
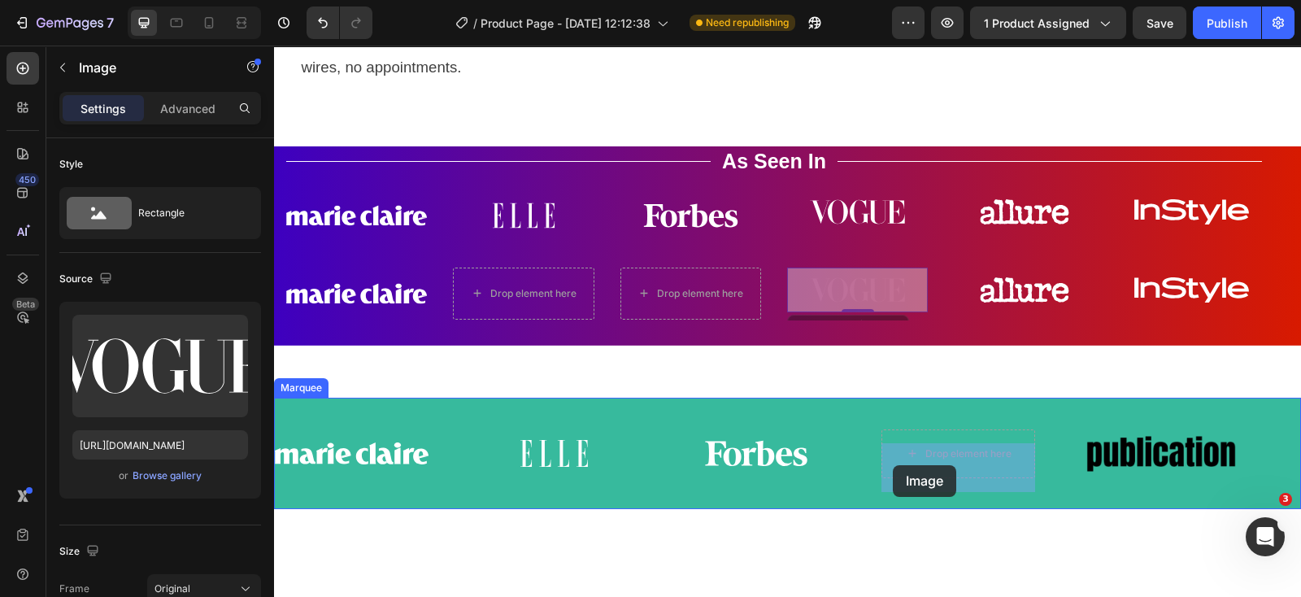
drag, startPoint x: 825, startPoint y: 300, endPoint x: 893, endPoint y: 465, distance: 178.3
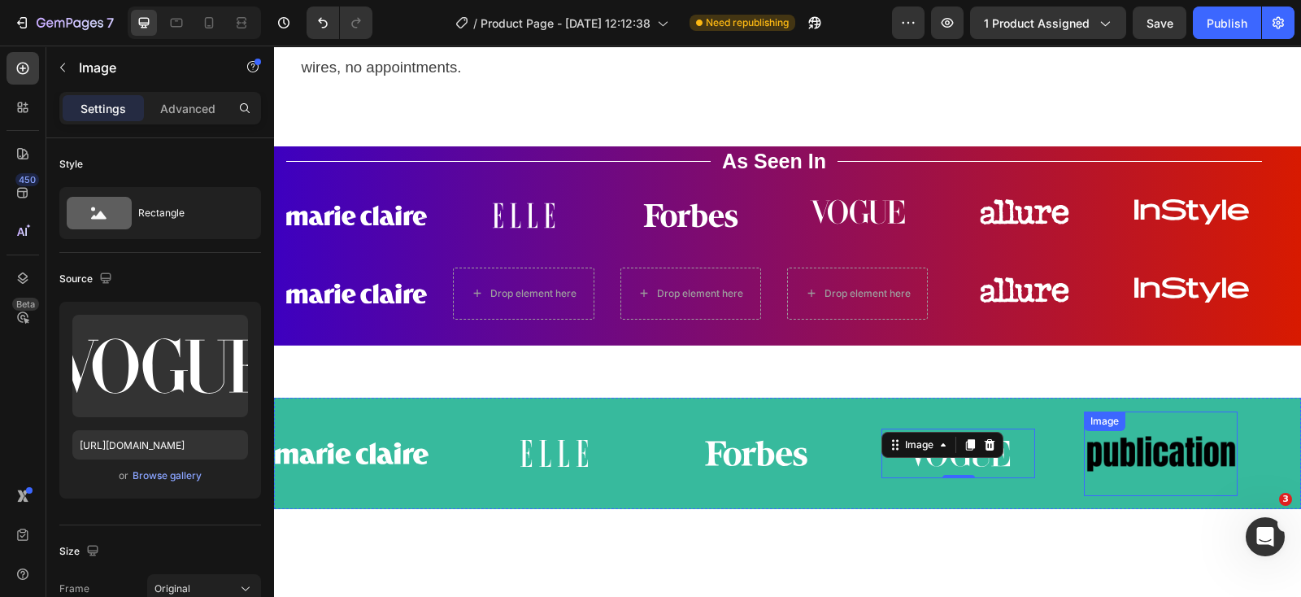
click at [1140, 467] on img at bounding box center [1161, 453] width 154 height 65
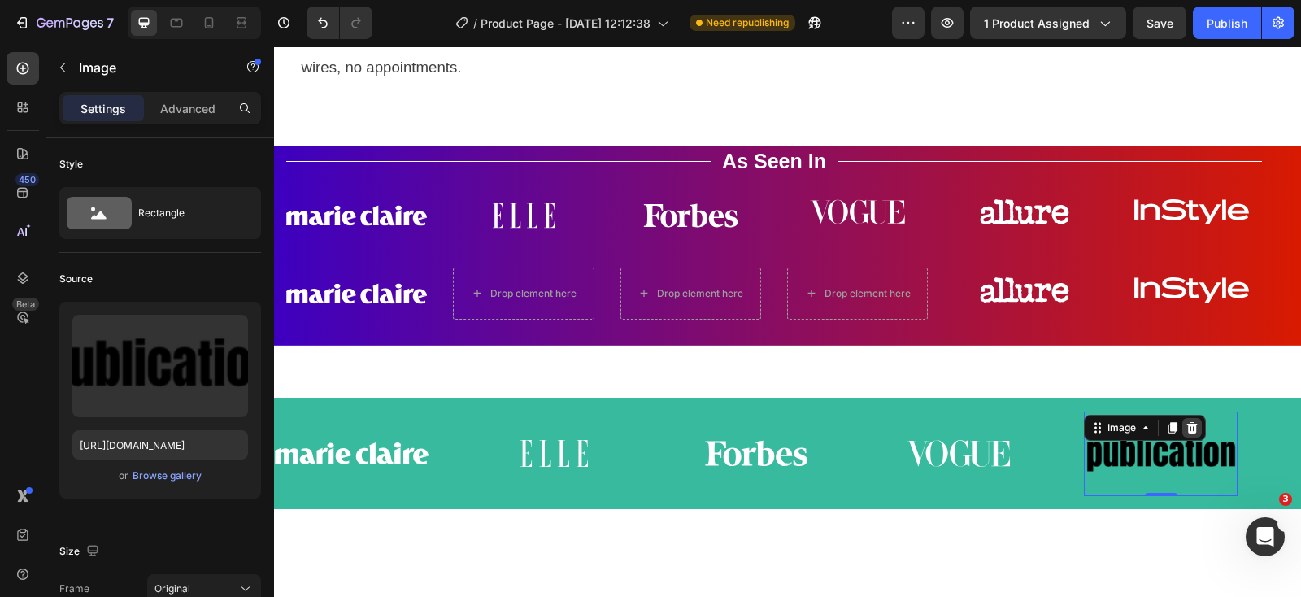
click at [1198, 434] on icon at bounding box center [1191, 427] width 13 height 13
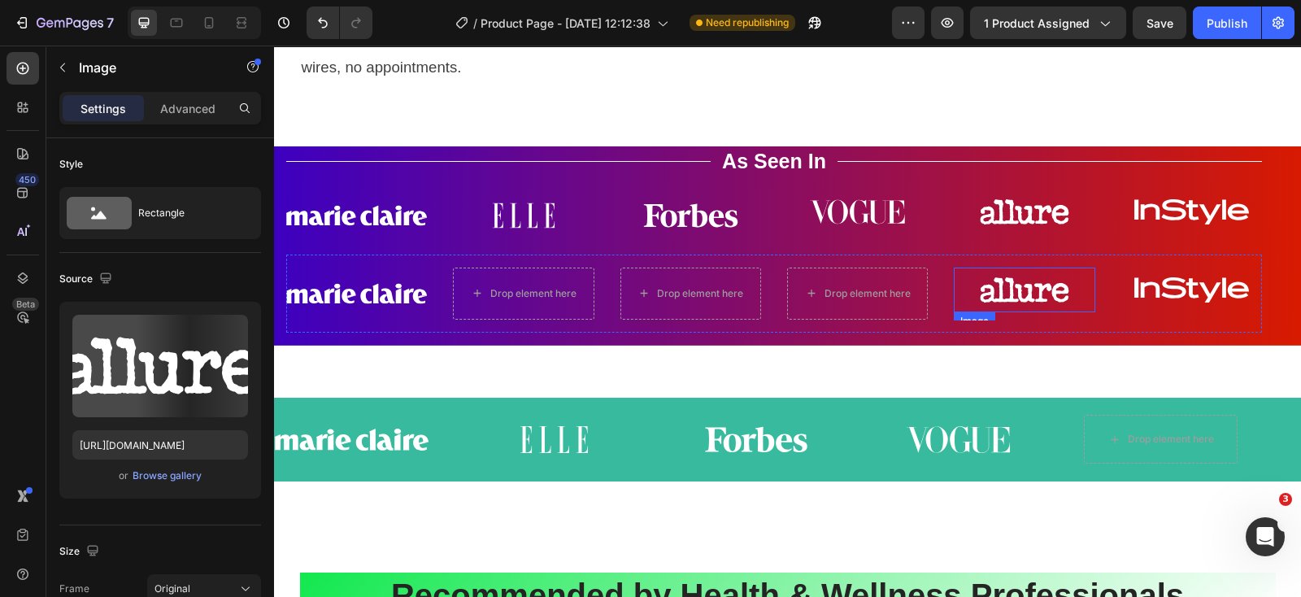
click at [1018, 307] on img at bounding box center [1023, 289] width 141 height 45
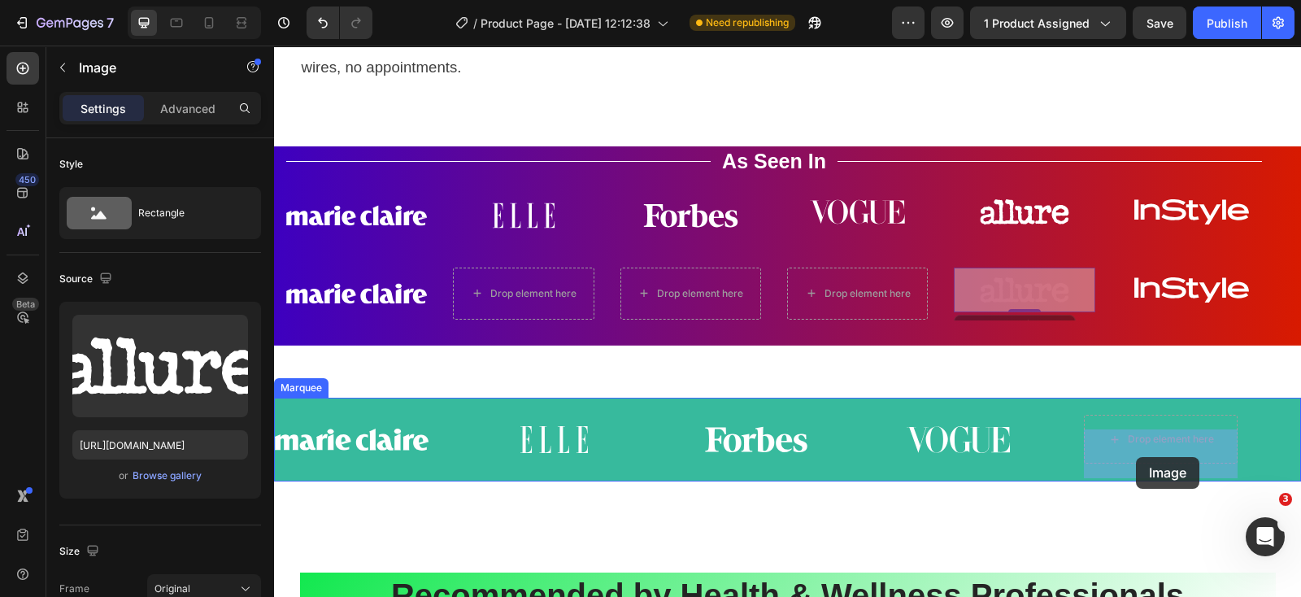
drag, startPoint x: 968, startPoint y: 297, endPoint x: 1136, endPoint y: 457, distance: 231.7
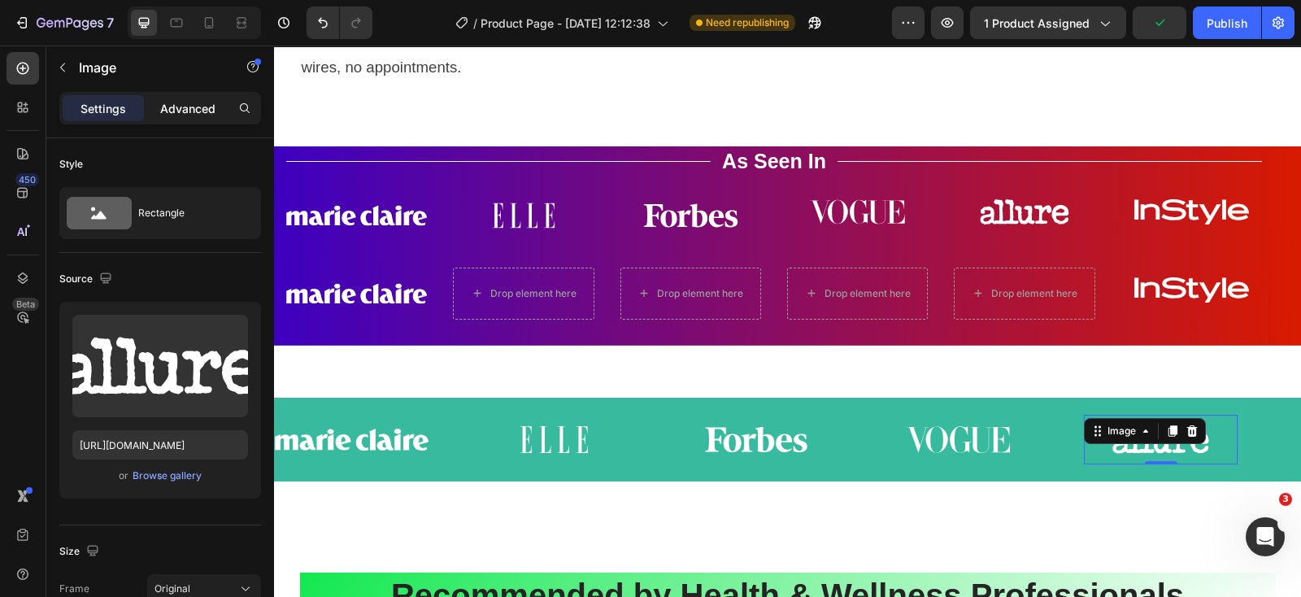
click at [185, 110] on p "Advanced" at bounding box center [187, 108] width 55 height 17
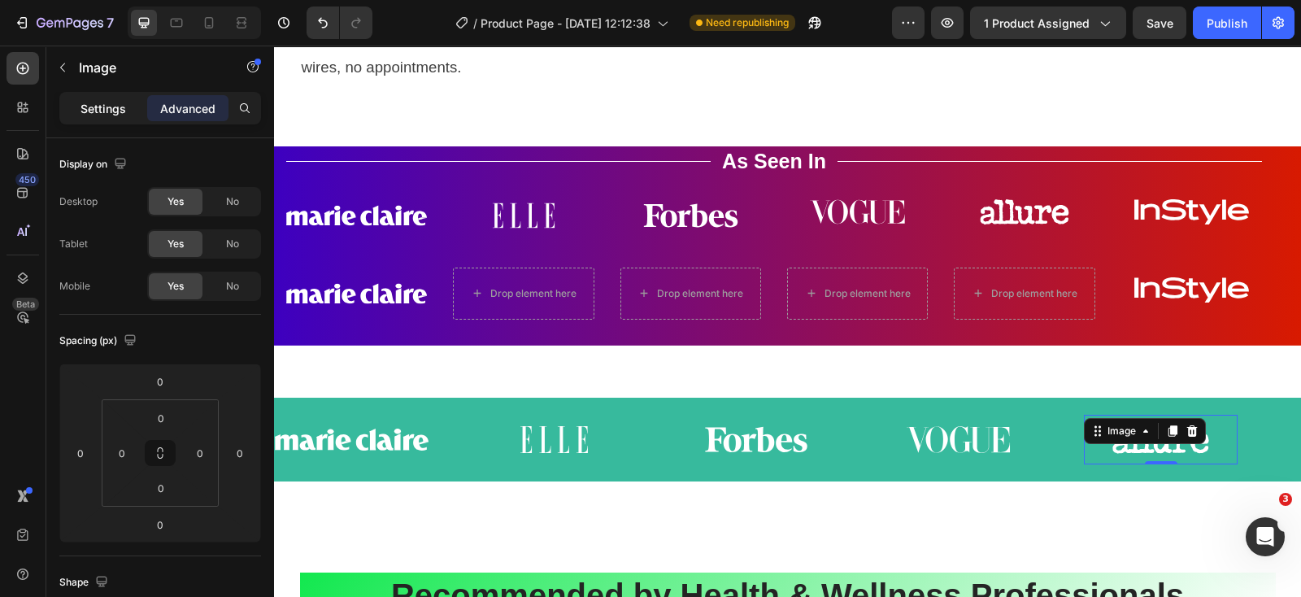
click at [122, 103] on p "Settings" at bounding box center [103, 108] width 46 height 17
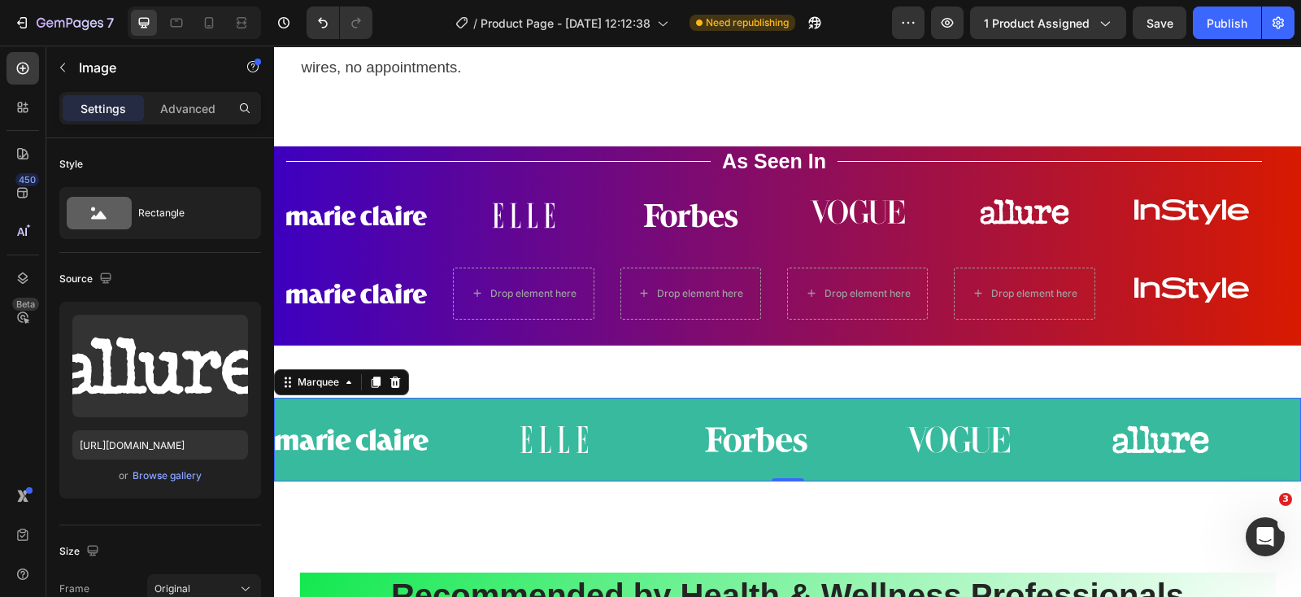
click at [585, 416] on div "Image Image Image Image Image Image Image Image Image Image Marquee 0" at bounding box center [787, 439] width 1027 height 84
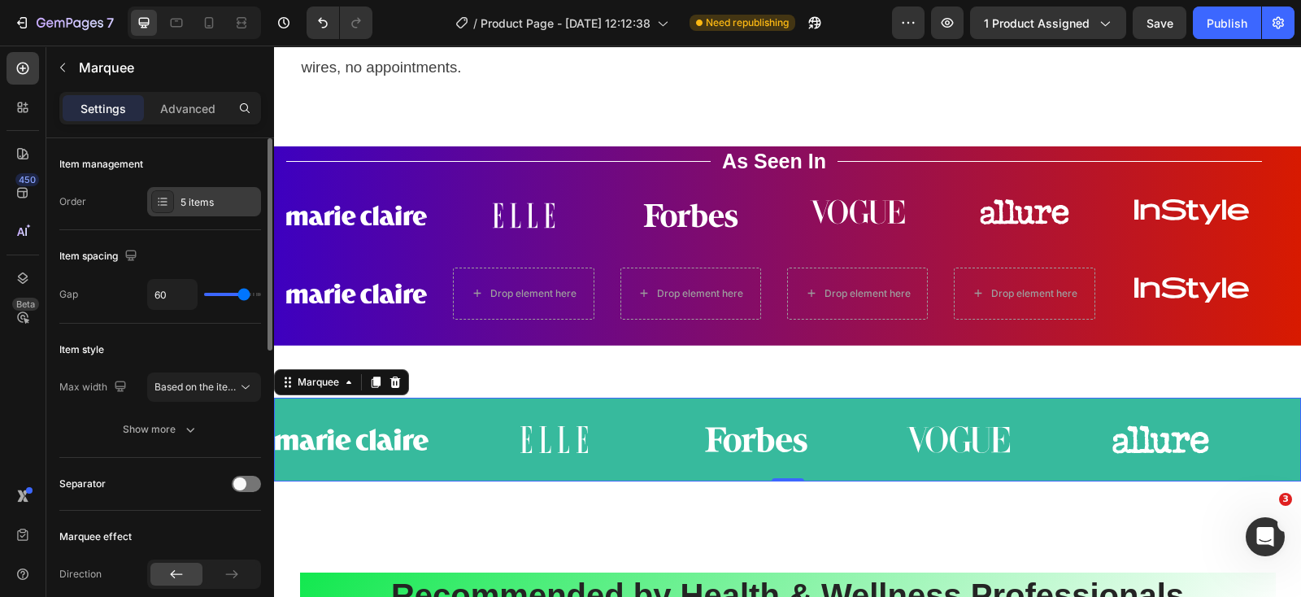
click at [160, 202] on icon at bounding box center [162, 201] width 13 height 13
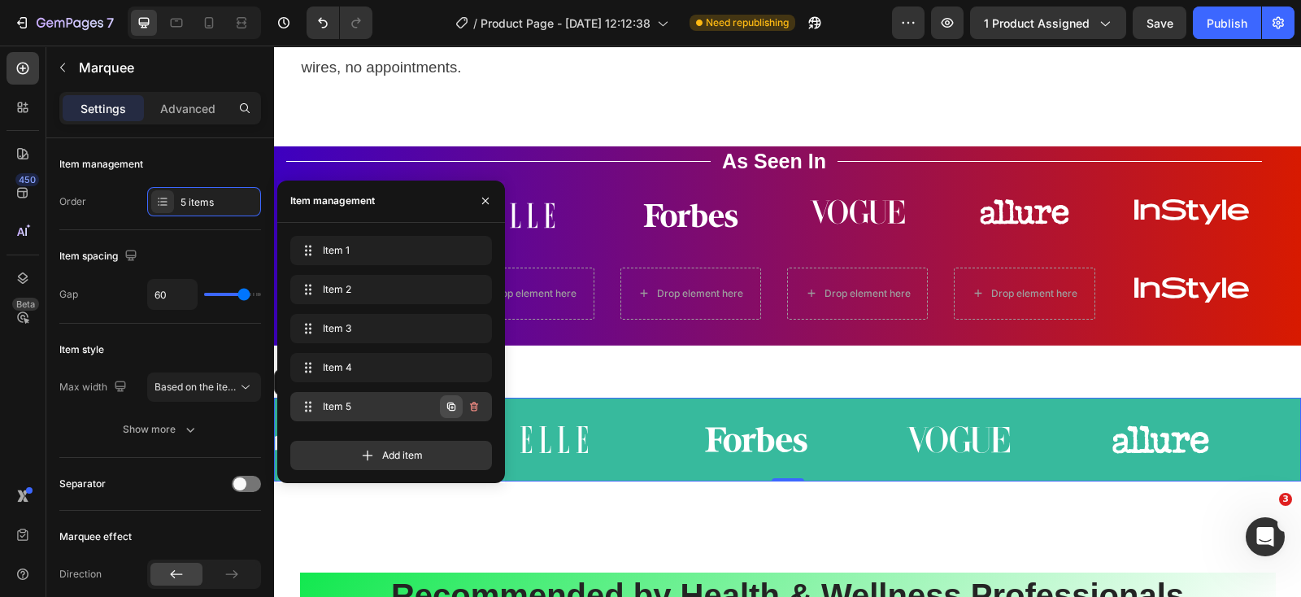
click at [449, 404] on icon "button" at bounding box center [451, 406] width 8 height 8
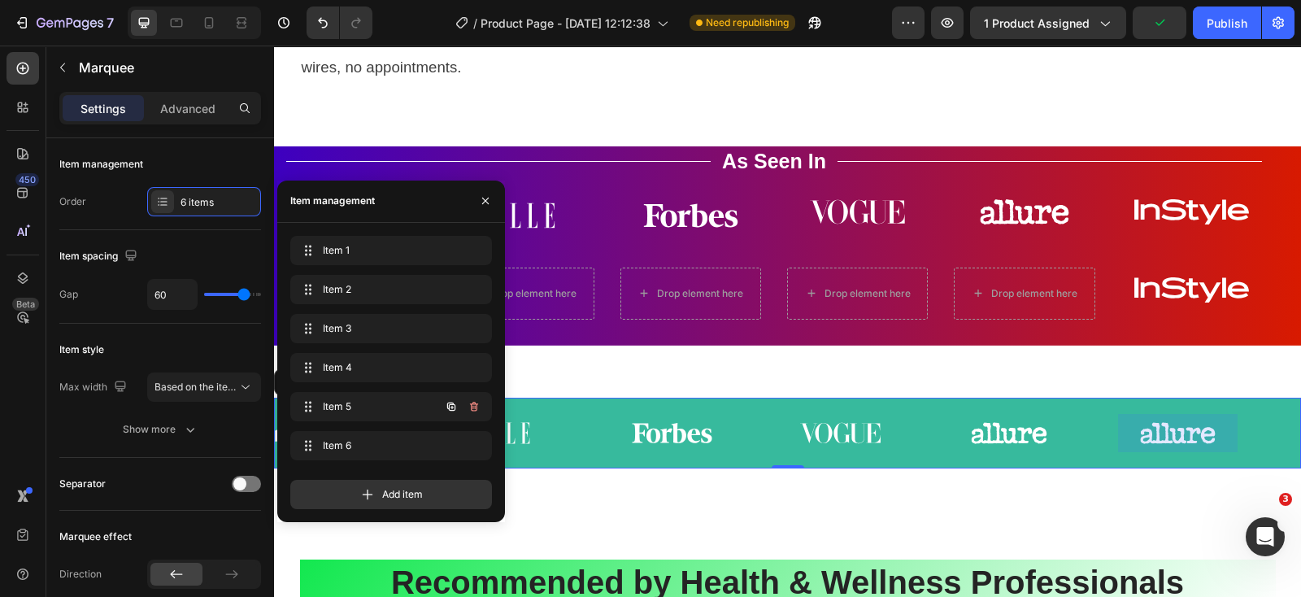
click at [449, 404] on icon "button" at bounding box center [451, 406] width 8 height 8
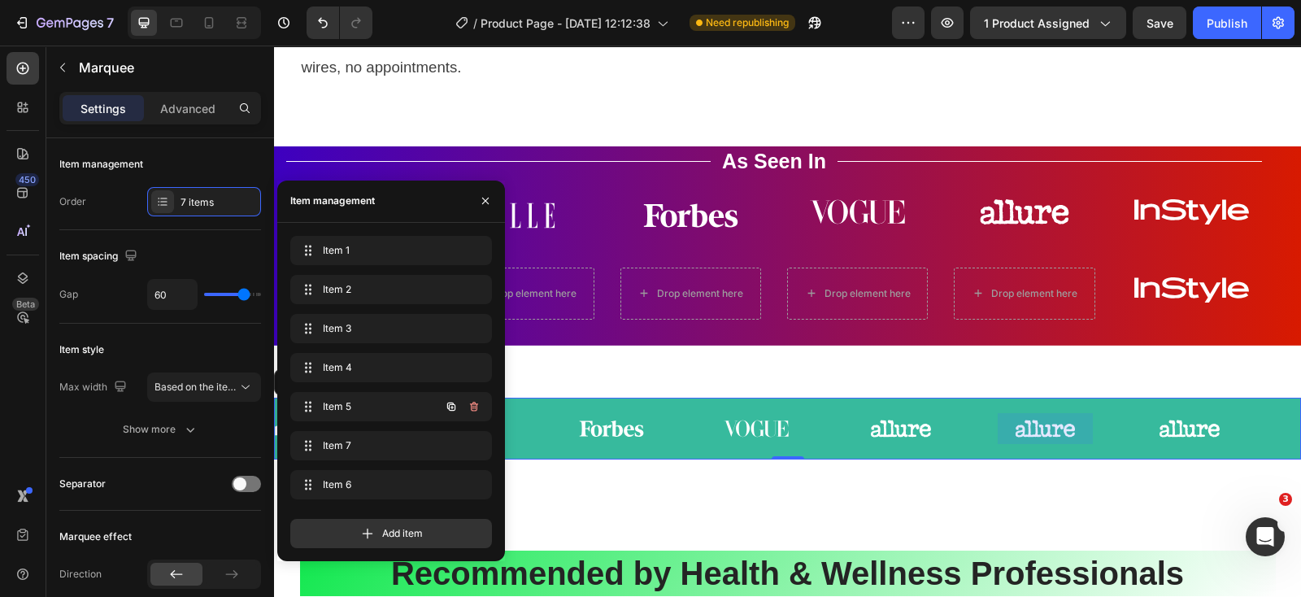
click at [449, 404] on icon "button" at bounding box center [451, 406] width 8 height 8
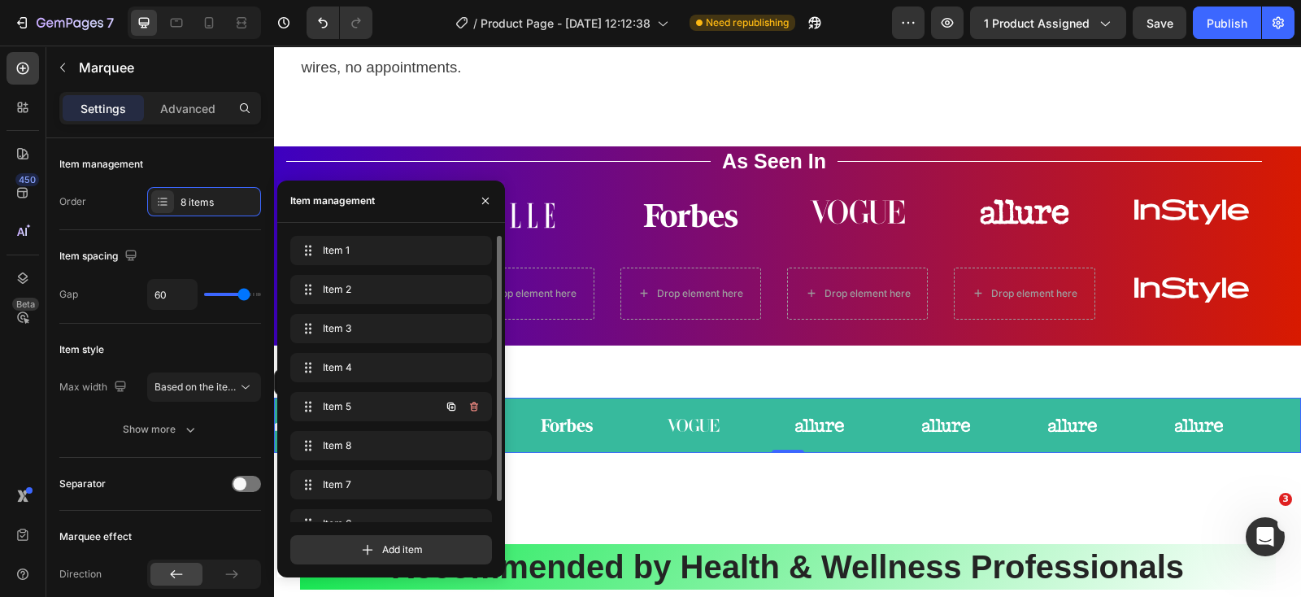
click at [449, 404] on icon "button" at bounding box center [451, 406] width 8 height 8
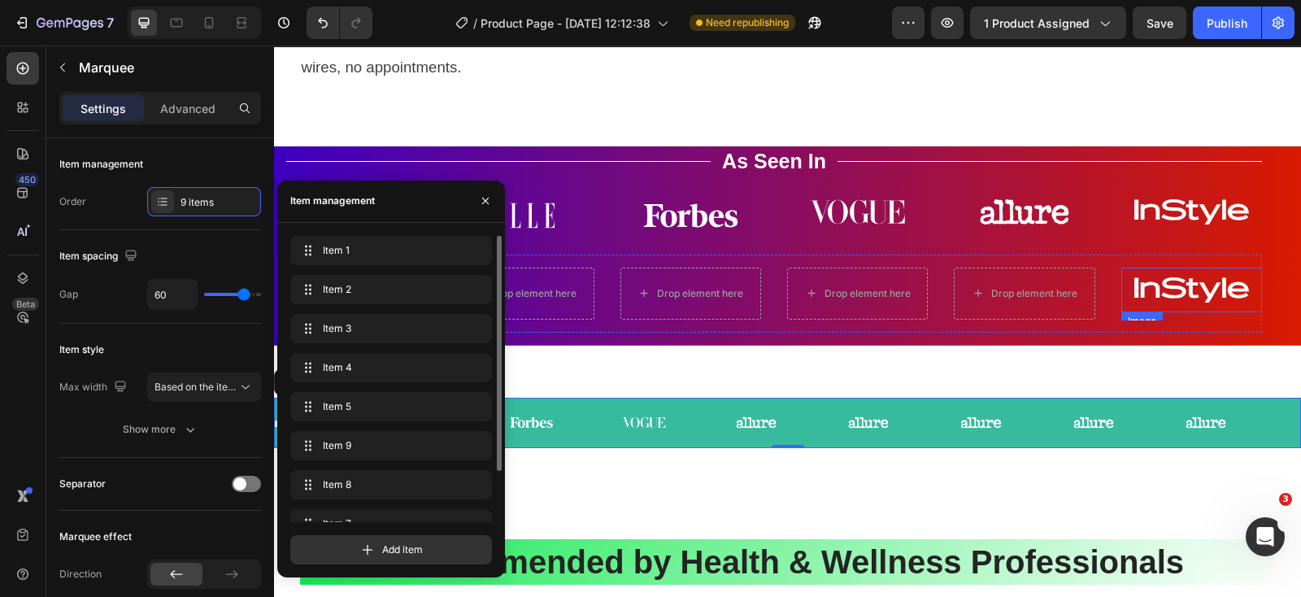
click at [1183, 311] on img at bounding box center [1191, 289] width 141 height 45
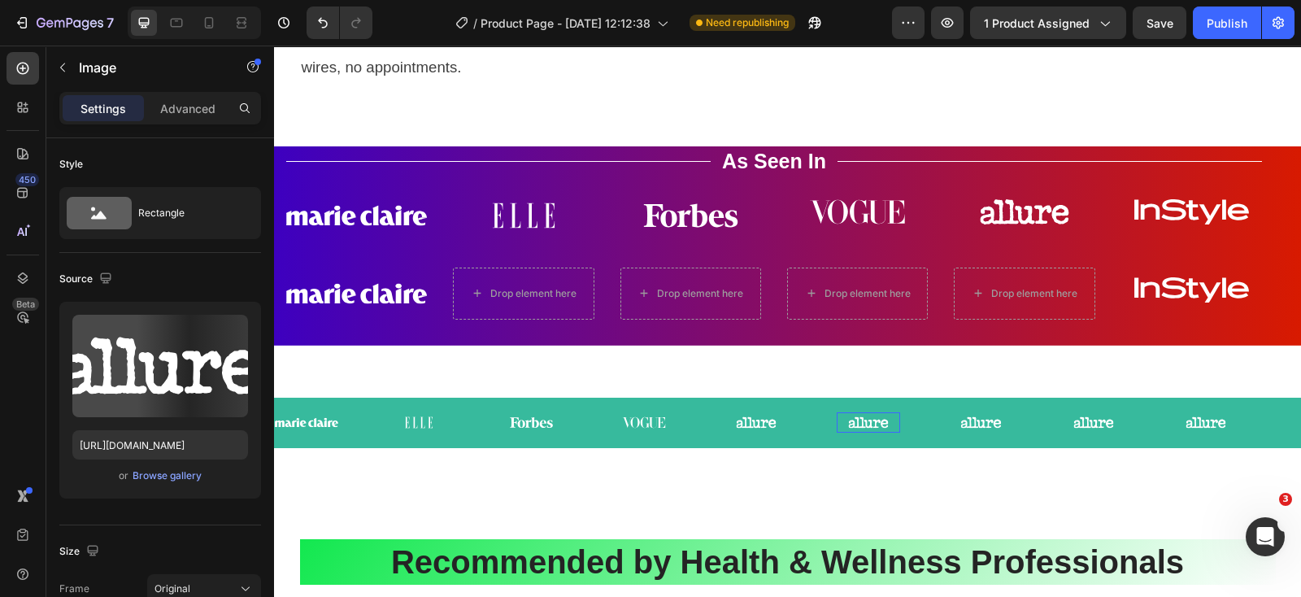
click at [883, 432] on img at bounding box center [867, 422] width 63 height 20
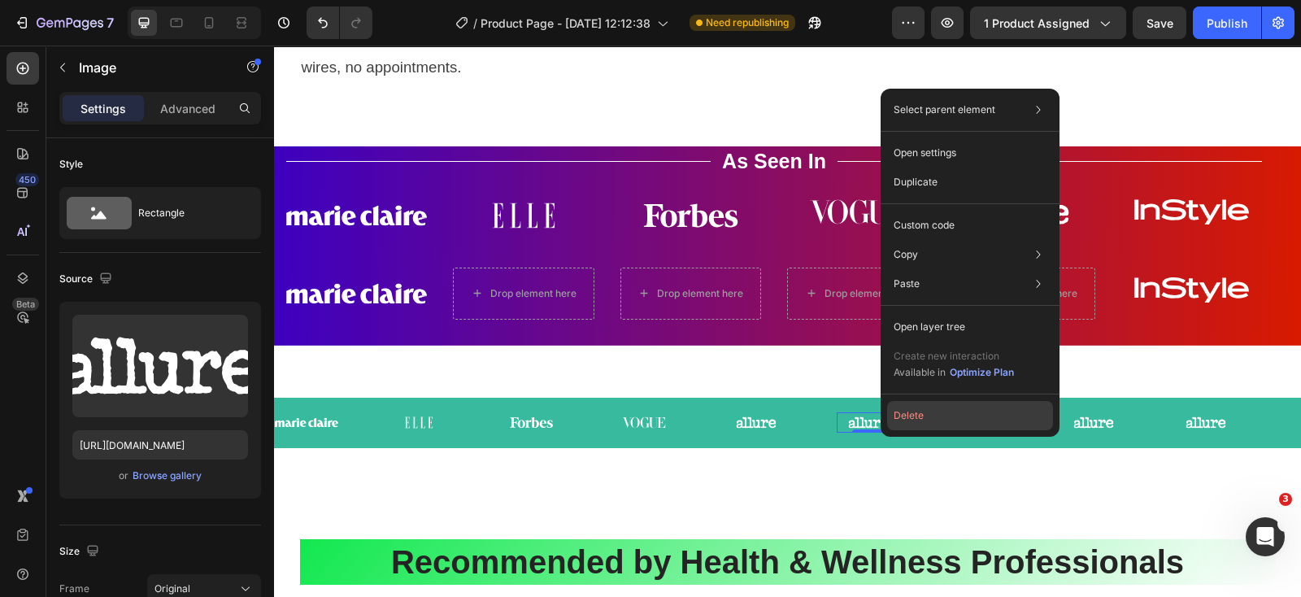
click at [905, 416] on button "Delete" at bounding box center [970, 415] width 166 height 29
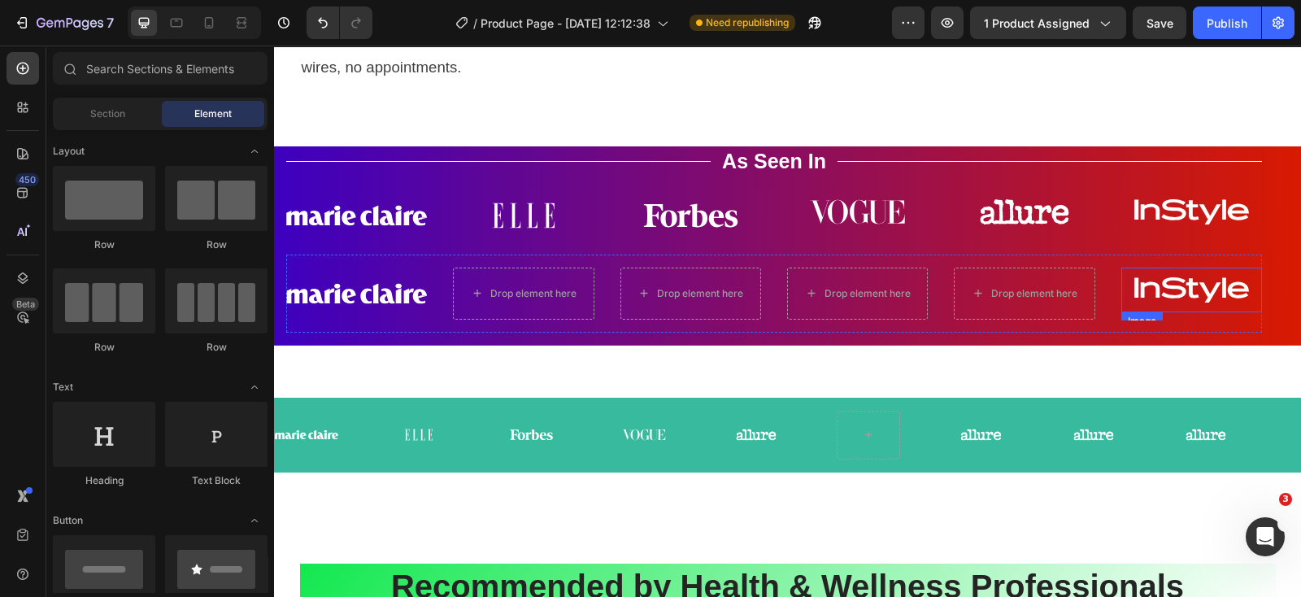
click at [1187, 310] on img at bounding box center [1191, 289] width 141 height 45
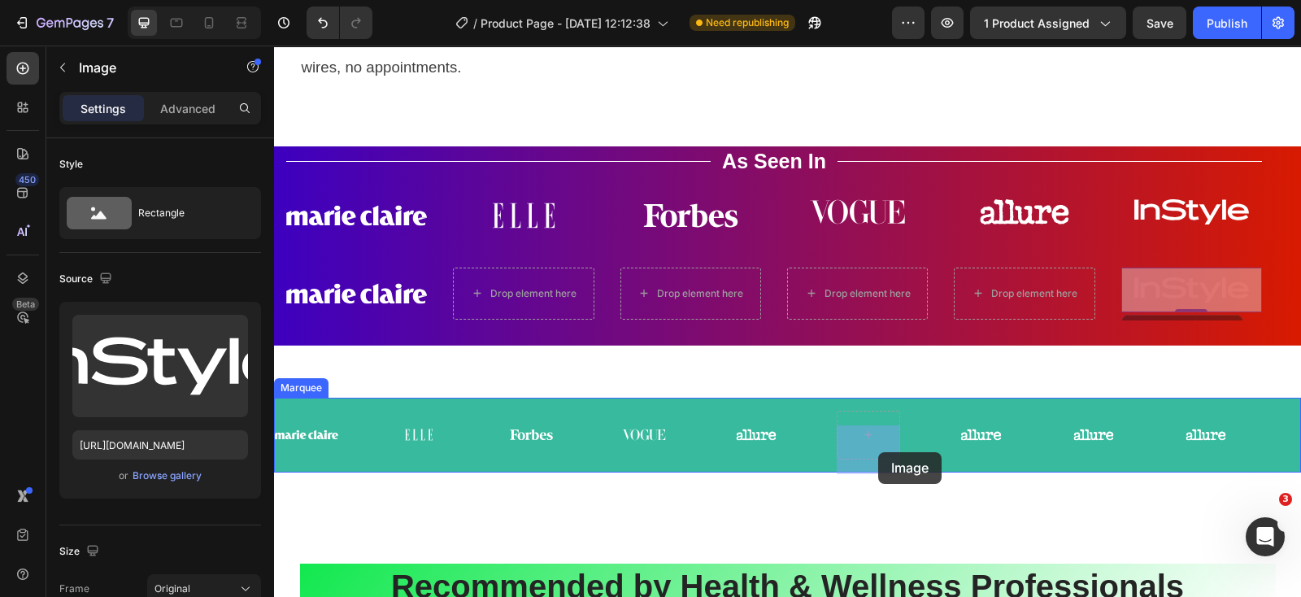
drag, startPoint x: 1148, startPoint y: 301, endPoint x: 878, endPoint y: 452, distance: 309.3
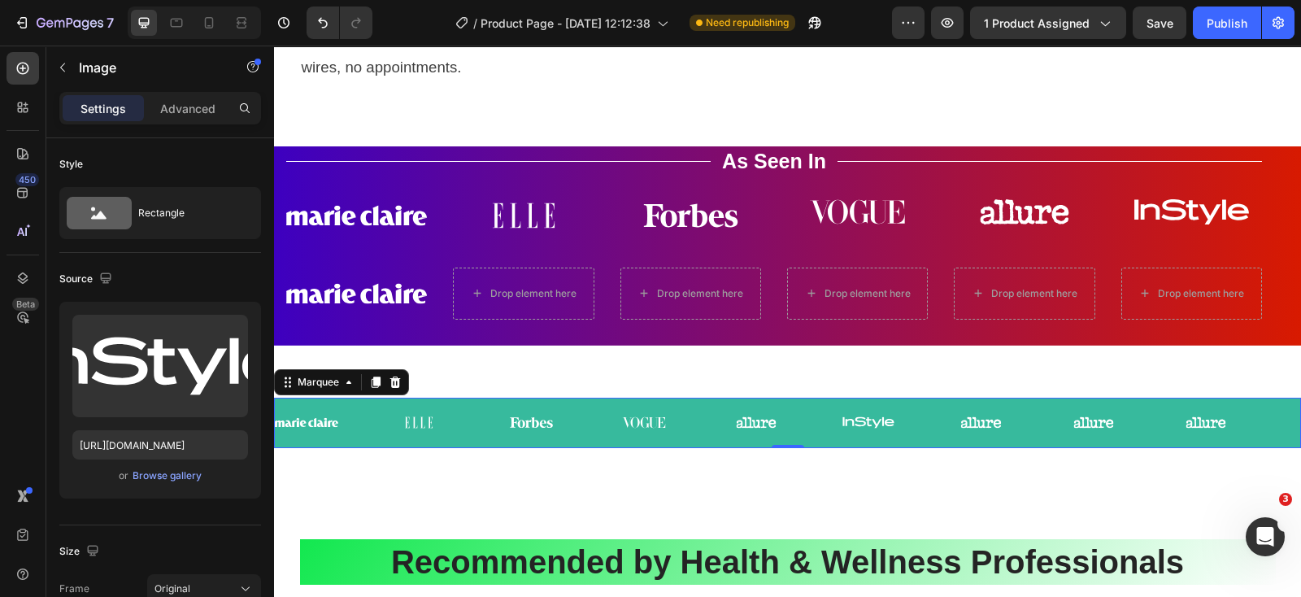
click at [381, 448] on div "Image Image Image Image Image Image Image Image Image Image Image Image Image I…" at bounding box center [787, 422] width 1027 height 50
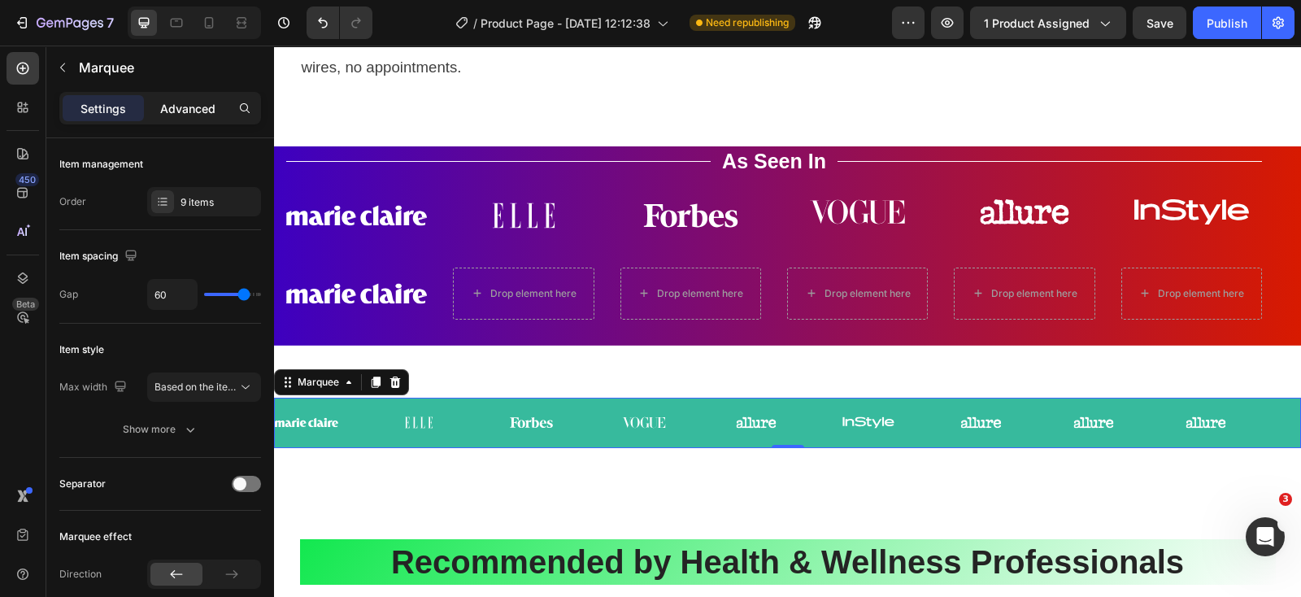
click at [176, 104] on p "Advanced" at bounding box center [187, 108] width 55 height 17
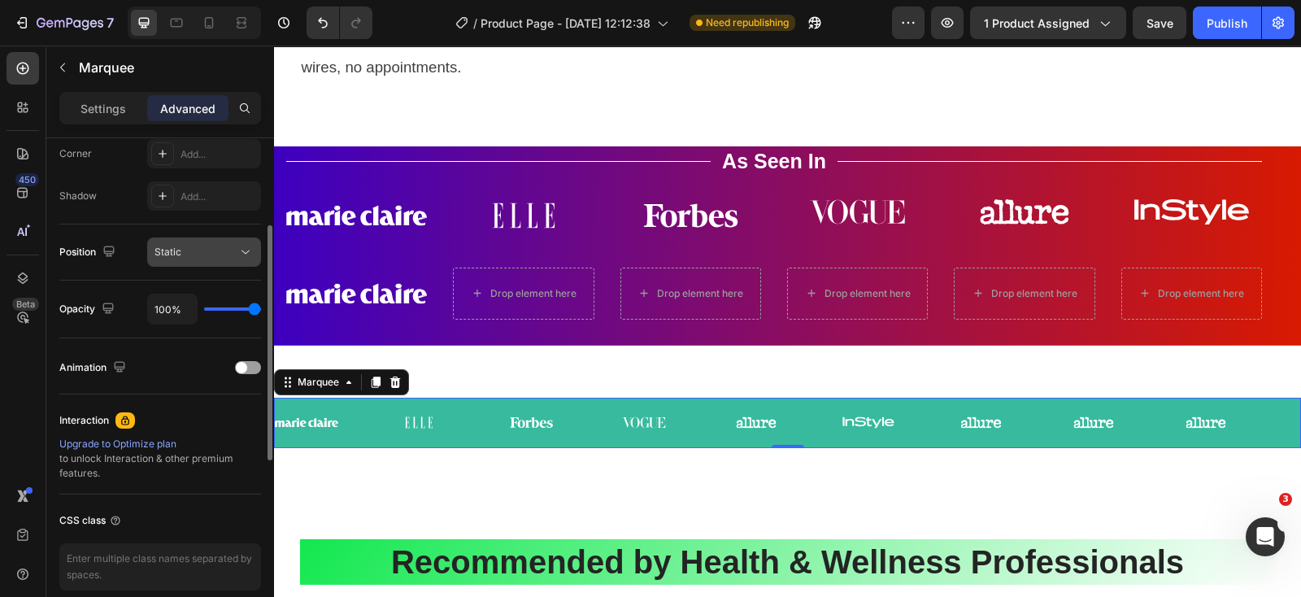
scroll to position [406, 0]
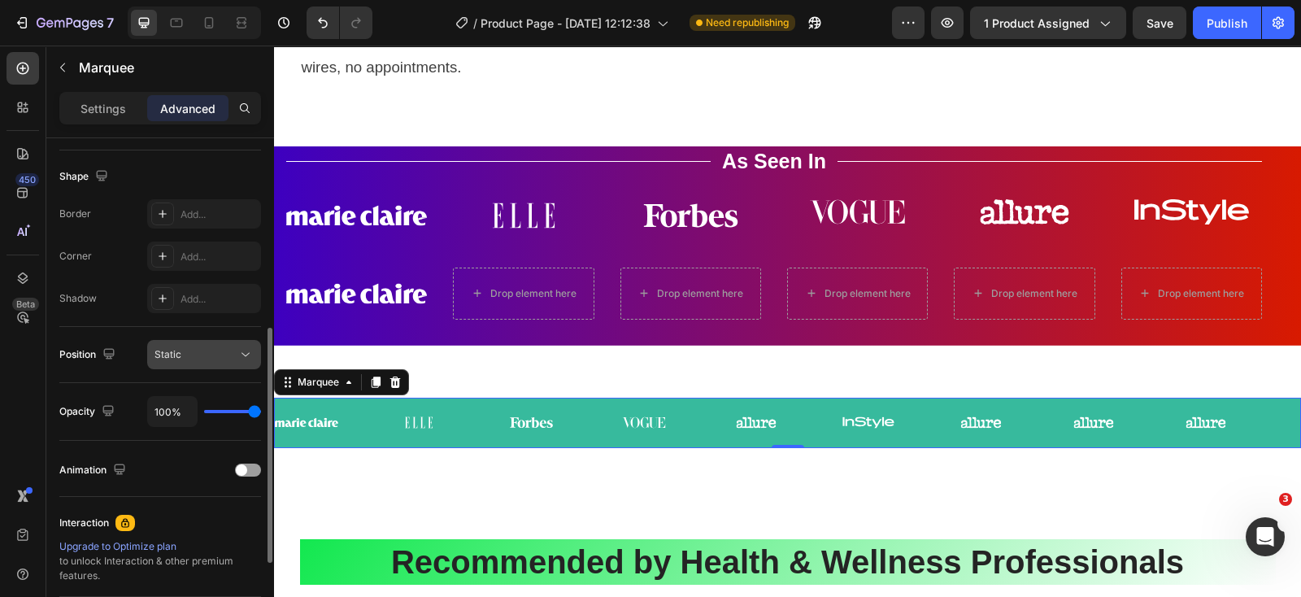
click at [235, 352] on div "Static" at bounding box center [195, 354] width 83 height 15
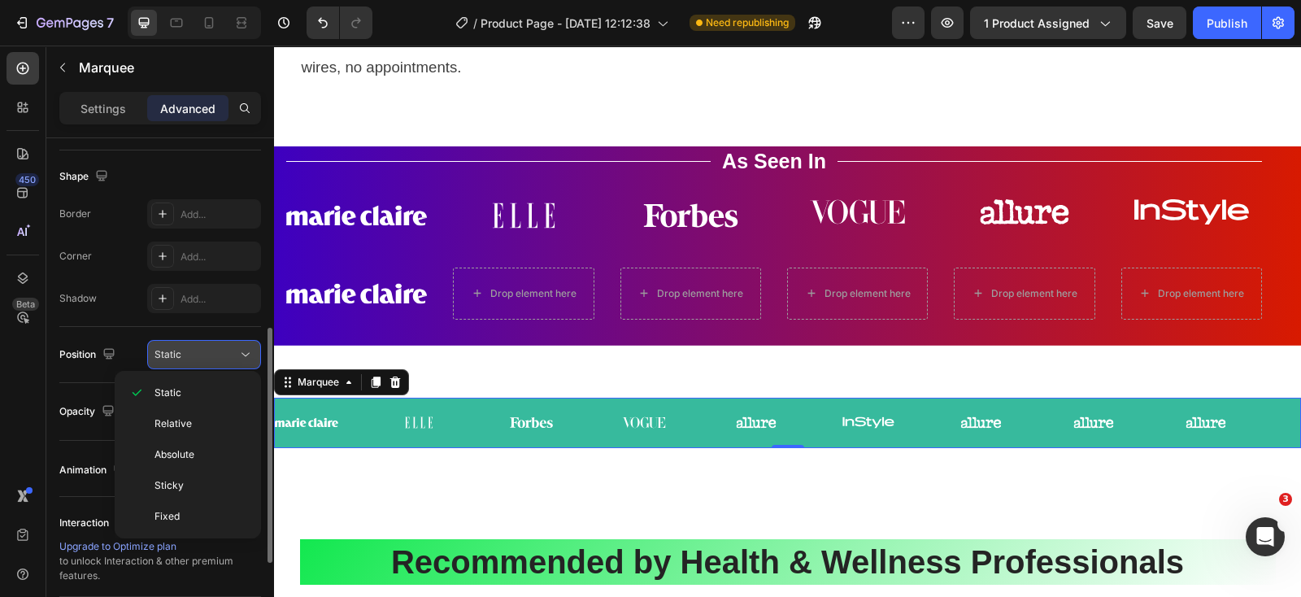
click at [235, 352] on div "Static" at bounding box center [195, 354] width 83 height 15
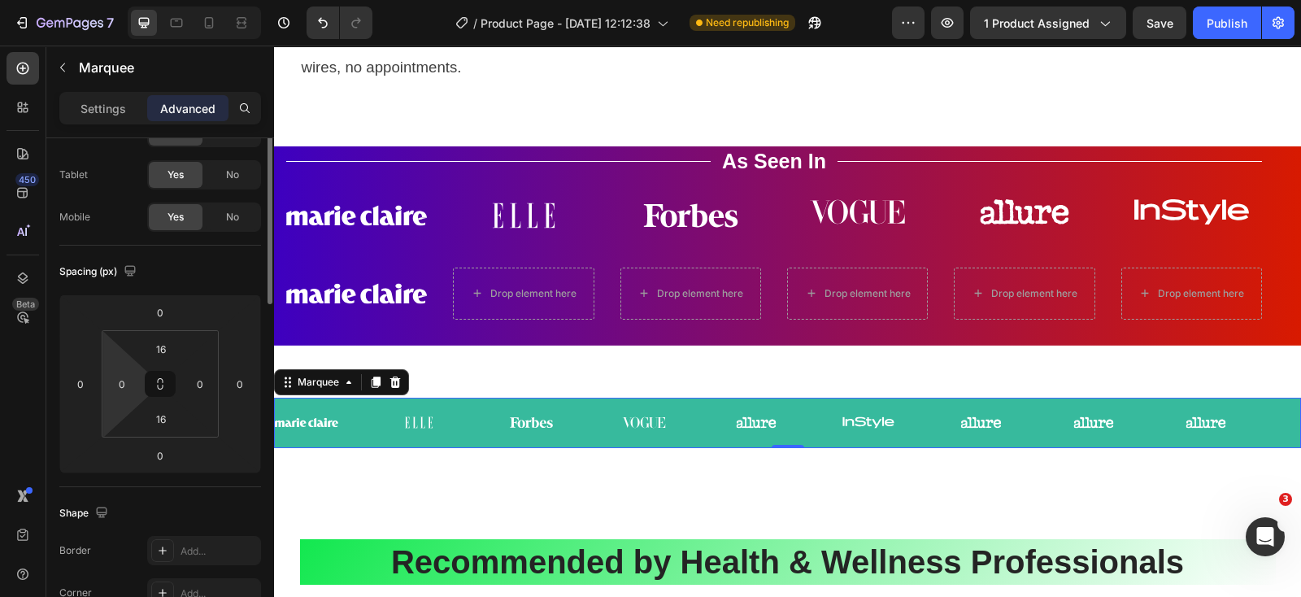
scroll to position [0, 0]
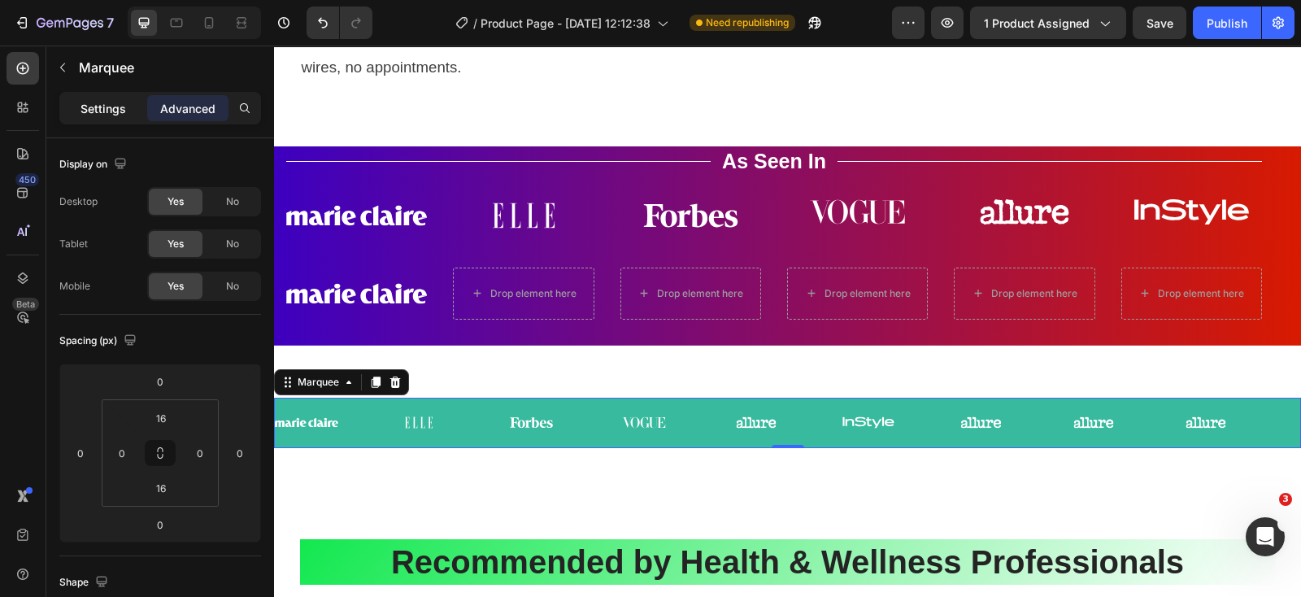
click at [89, 114] on p "Settings" at bounding box center [103, 108] width 46 height 17
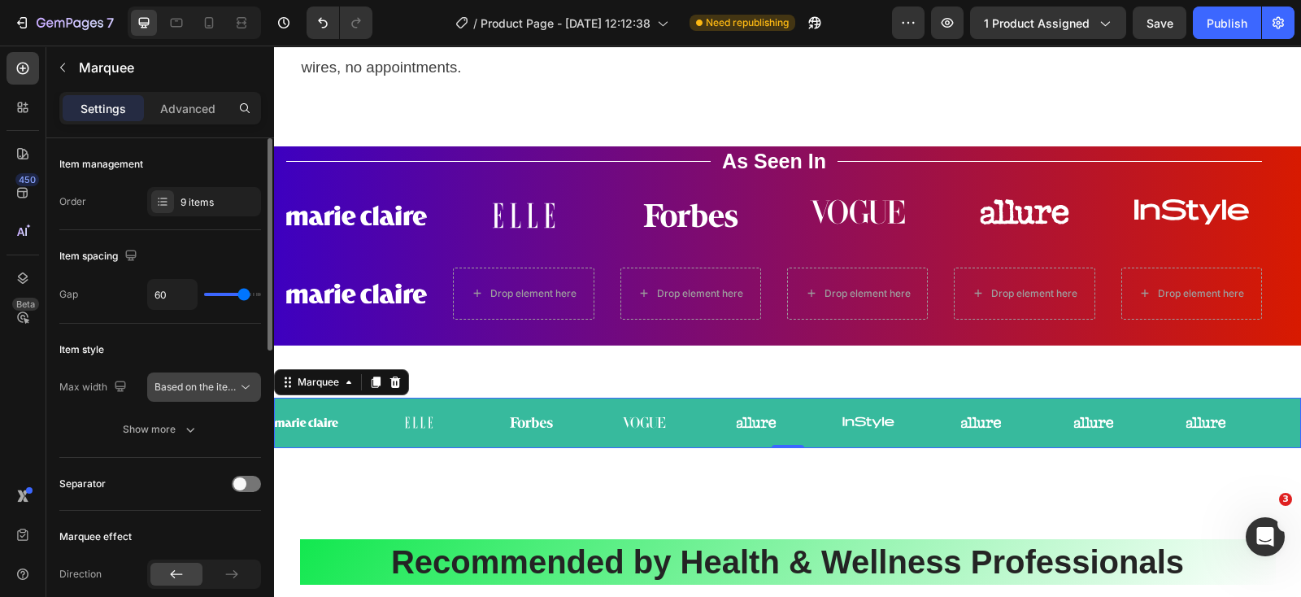
click at [248, 384] on icon at bounding box center [245, 387] width 16 height 16
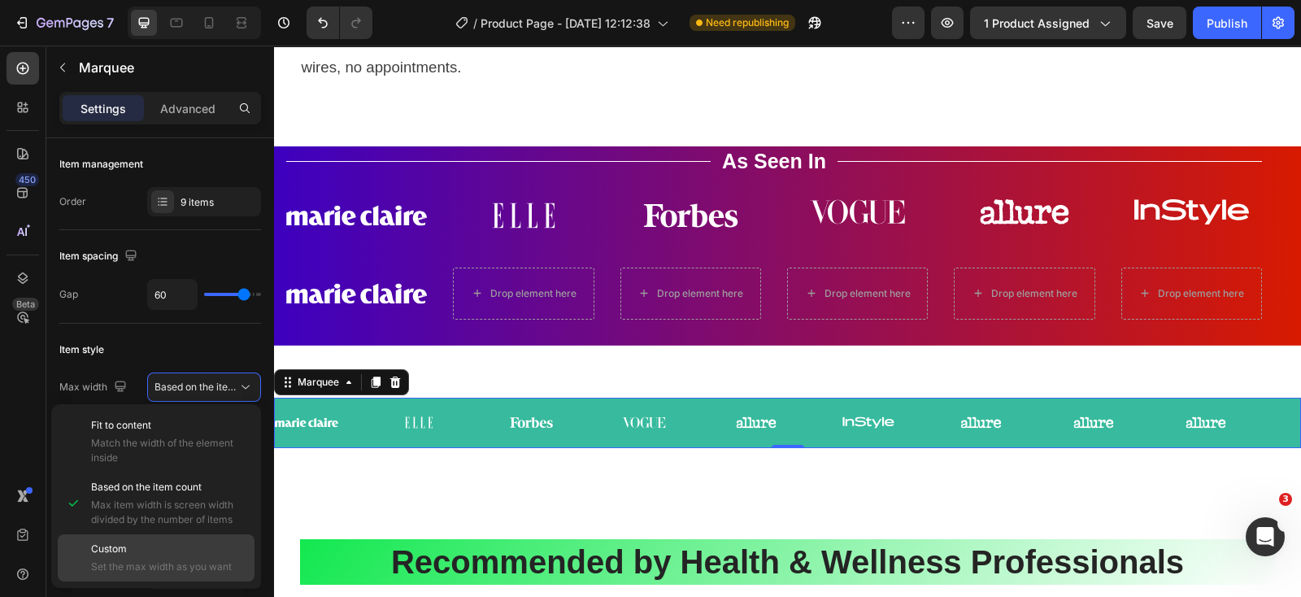
click at [159, 559] on span "Set the max width as you want" at bounding box center [169, 566] width 156 height 15
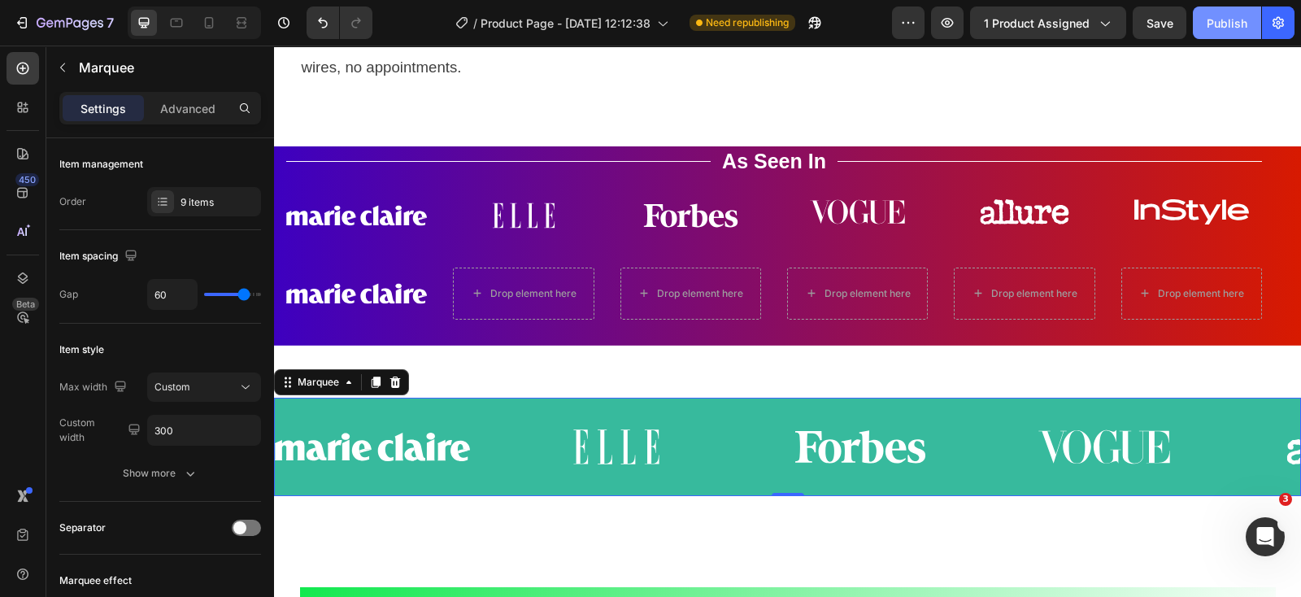
click at [1219, 20] on div "Publish" at bounding box center [1226, 23] width 41 height 17
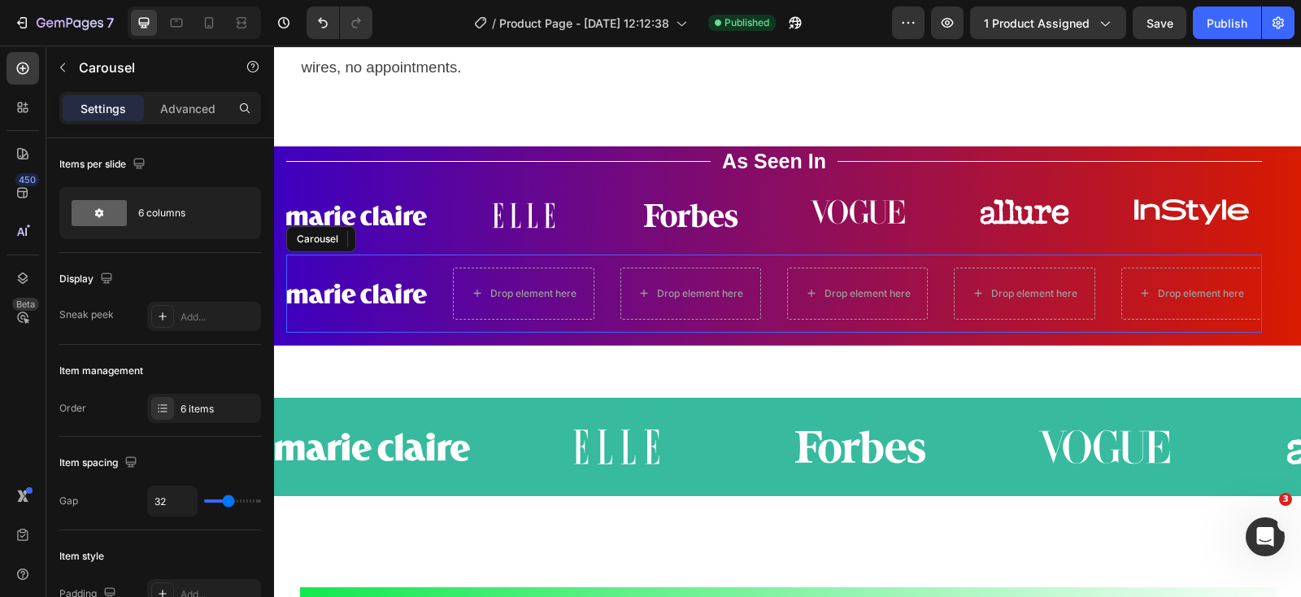
click at [527, 273] on div "Image Drop element here Drop element here Drop element here Drop element here D…" at bounding box center [773, 293] width 975 height 78
click at [406, 245] on icon at bounding box center [407, 238] width 11 height 11
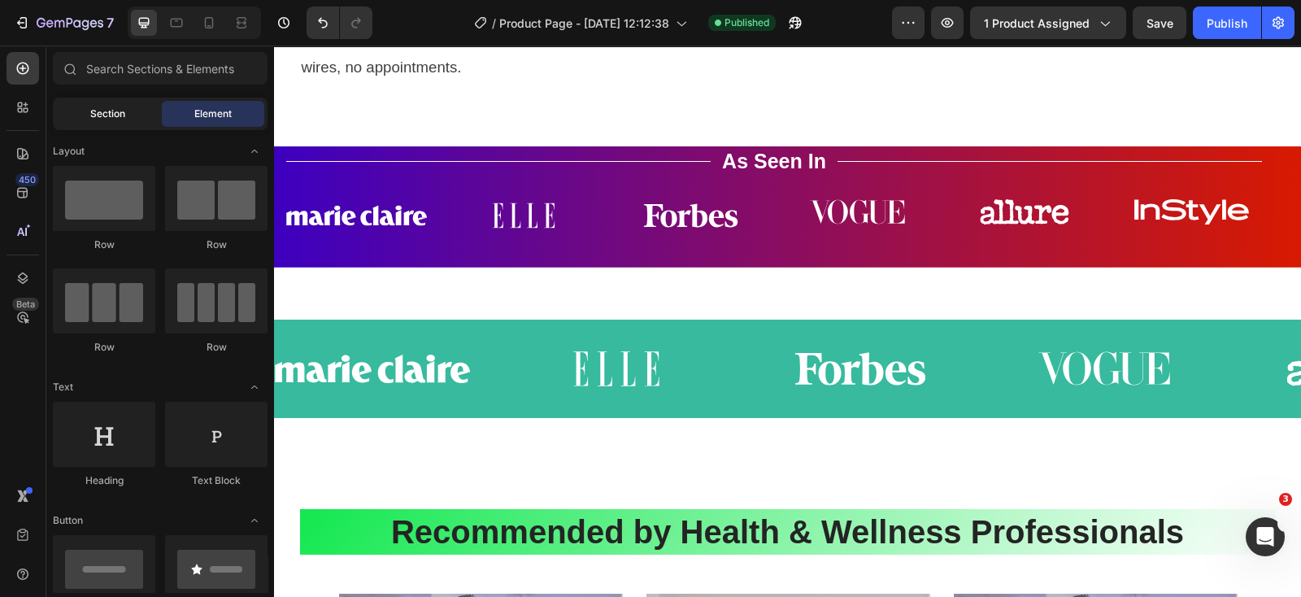
click at [113, 111] on span "Section" at bounding box center [107, 113] width 35 height 15
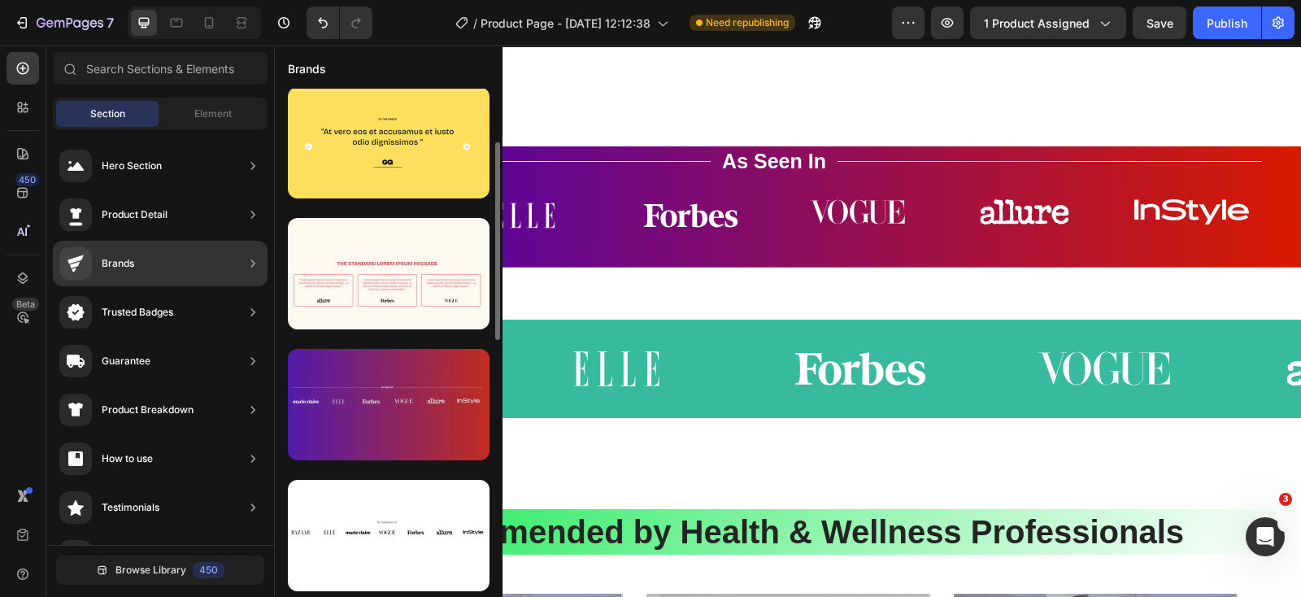
scroll to position [341, 0]
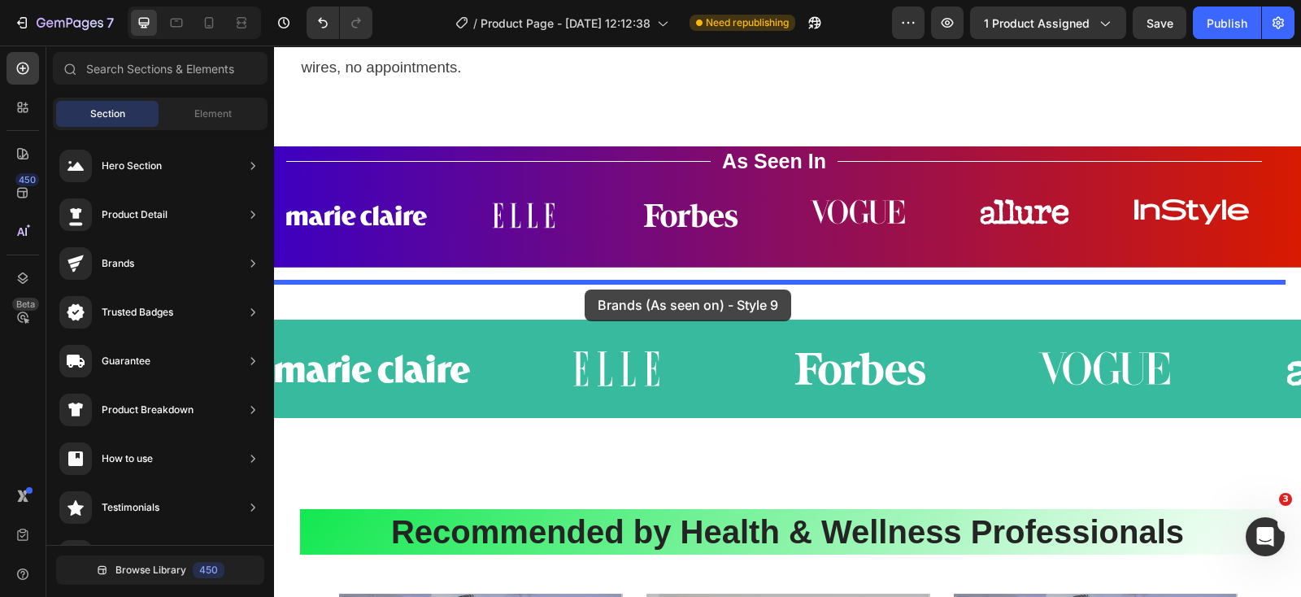
drag, startPoint x: 621, startPoint y: 384, endPoint x: 584, endPoint y: 289, distance: 101.9
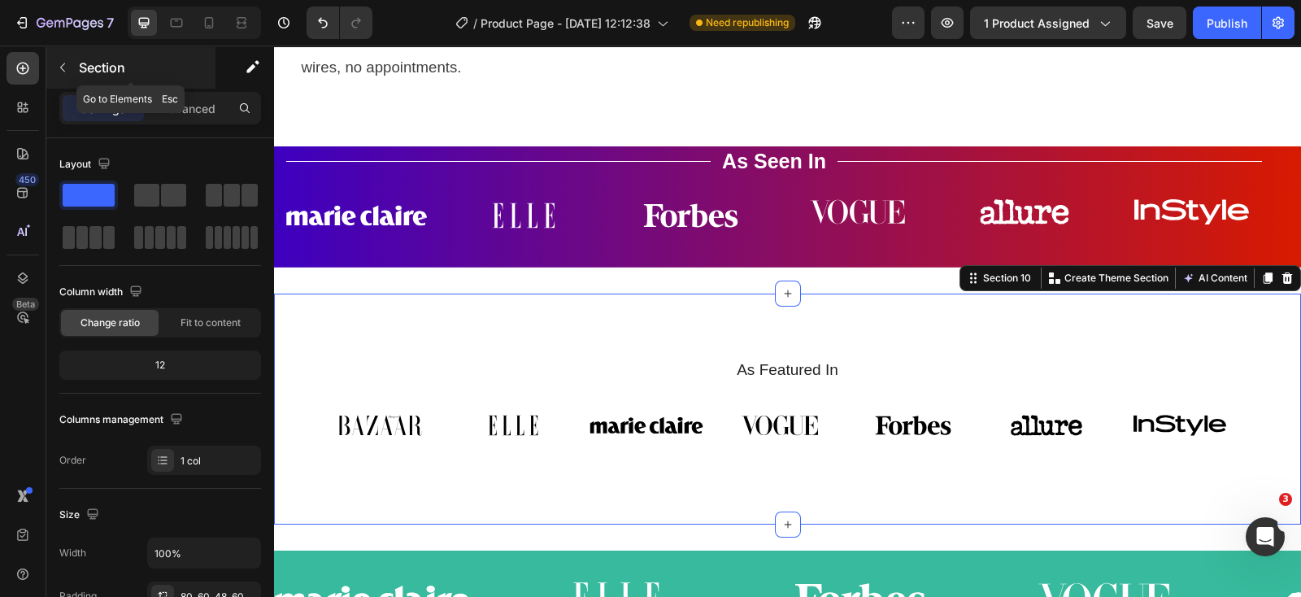
click at [69, 66] on button "button" at bounding box center [63, 67] width 26 height 26
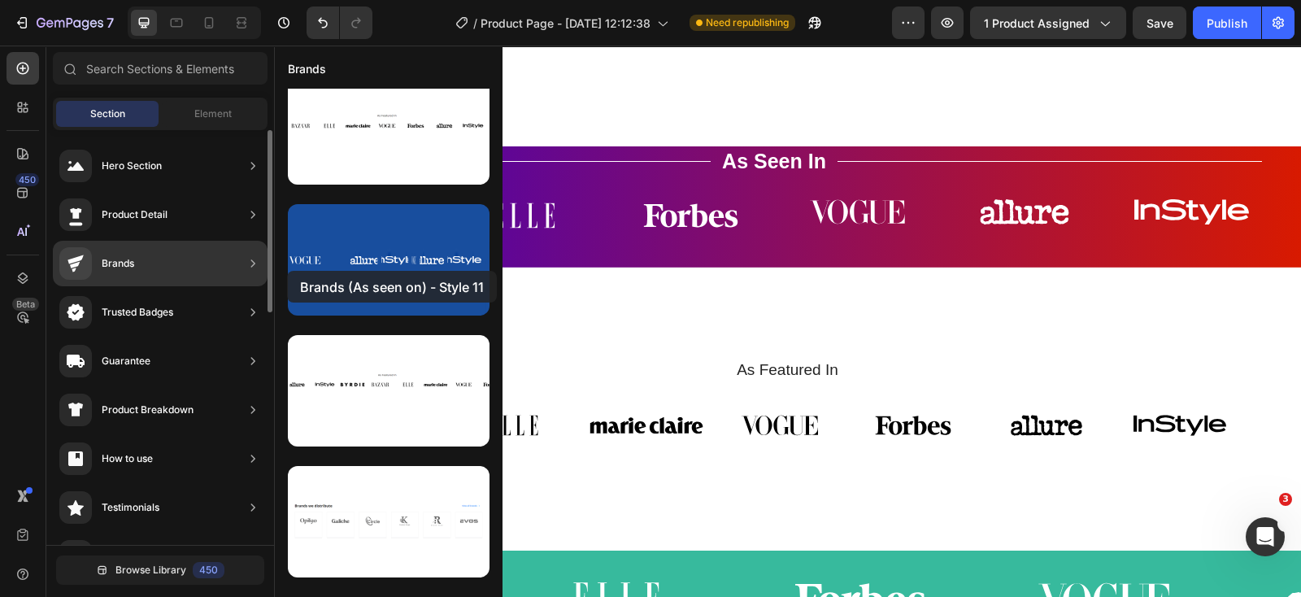
scroll to position [268, 0]
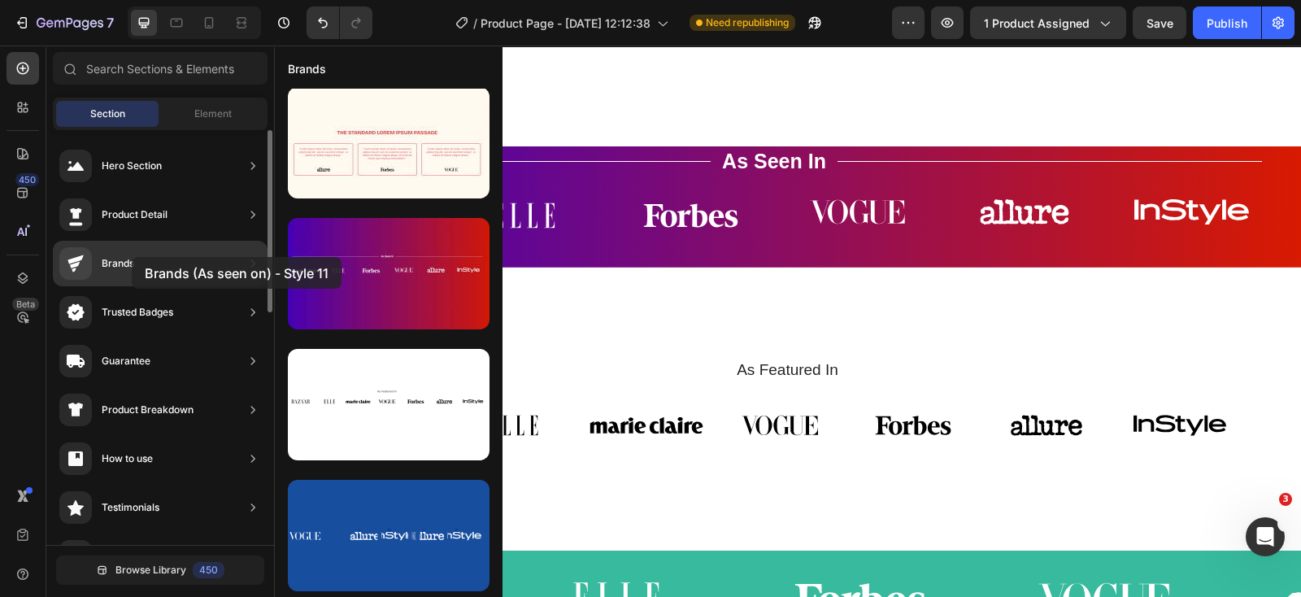
drag, startPoint x: 350, startPoint y: 397, endPoint x: 132, endPoint y: 257, distance: 258.9
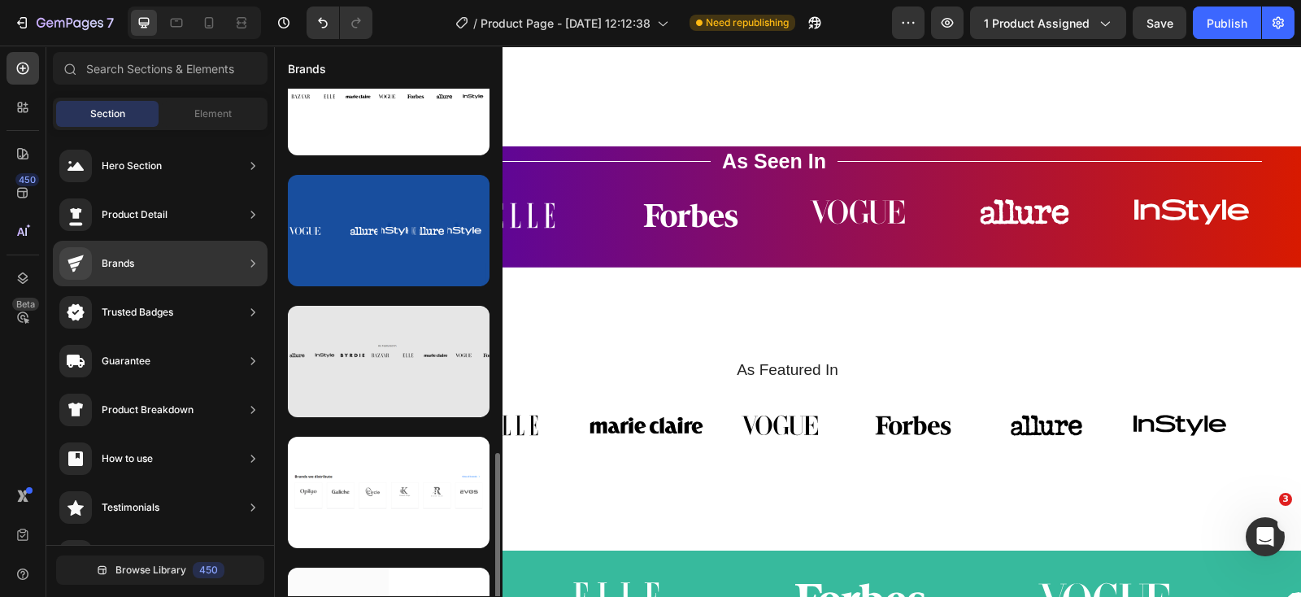
scroll to position [674, 0]
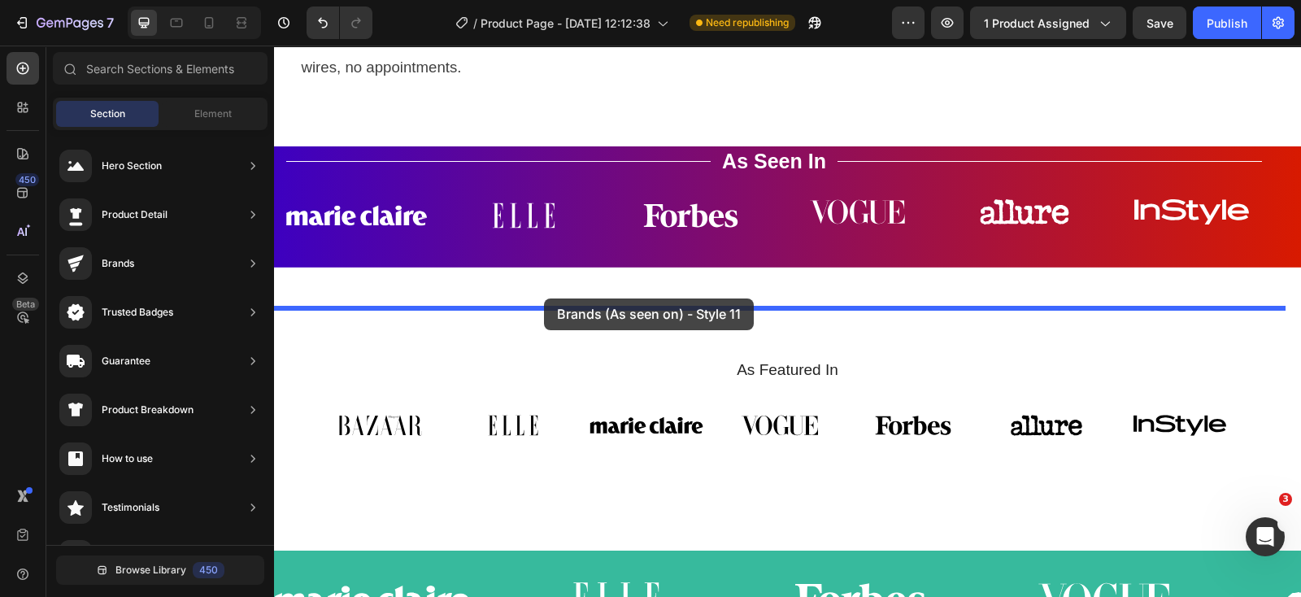
drag, startPoint x: 606, startPoint y: 318, endPoint x: 544, endPoint y: 298, distance: 65.6
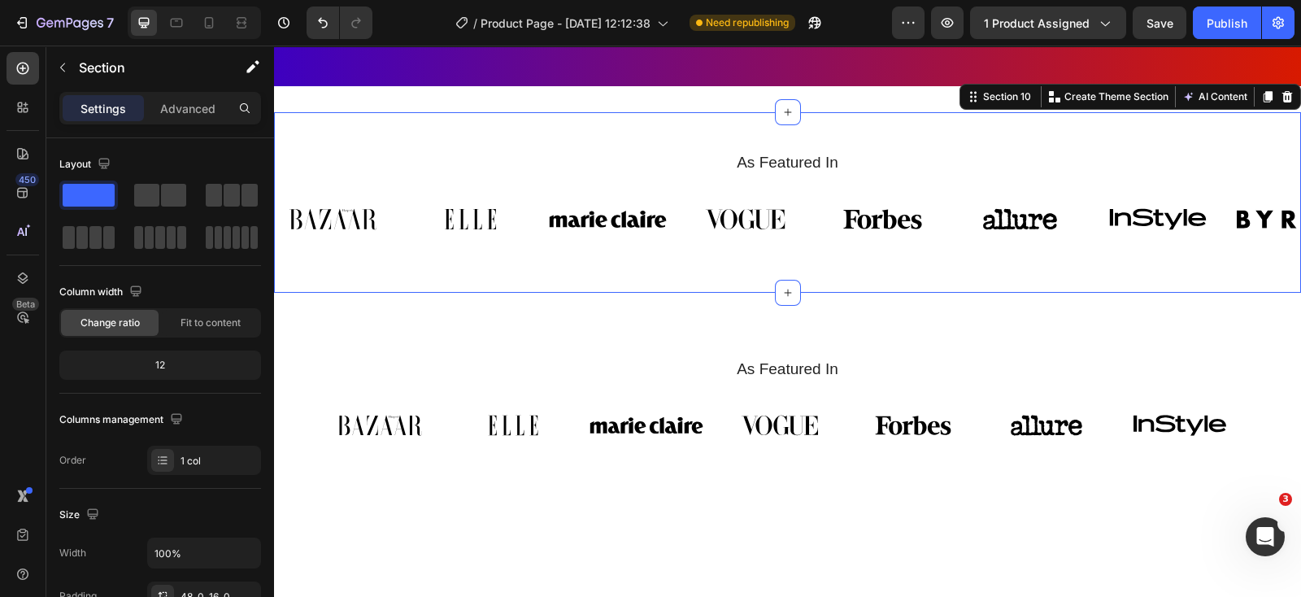
scroll to position [4674, 0]
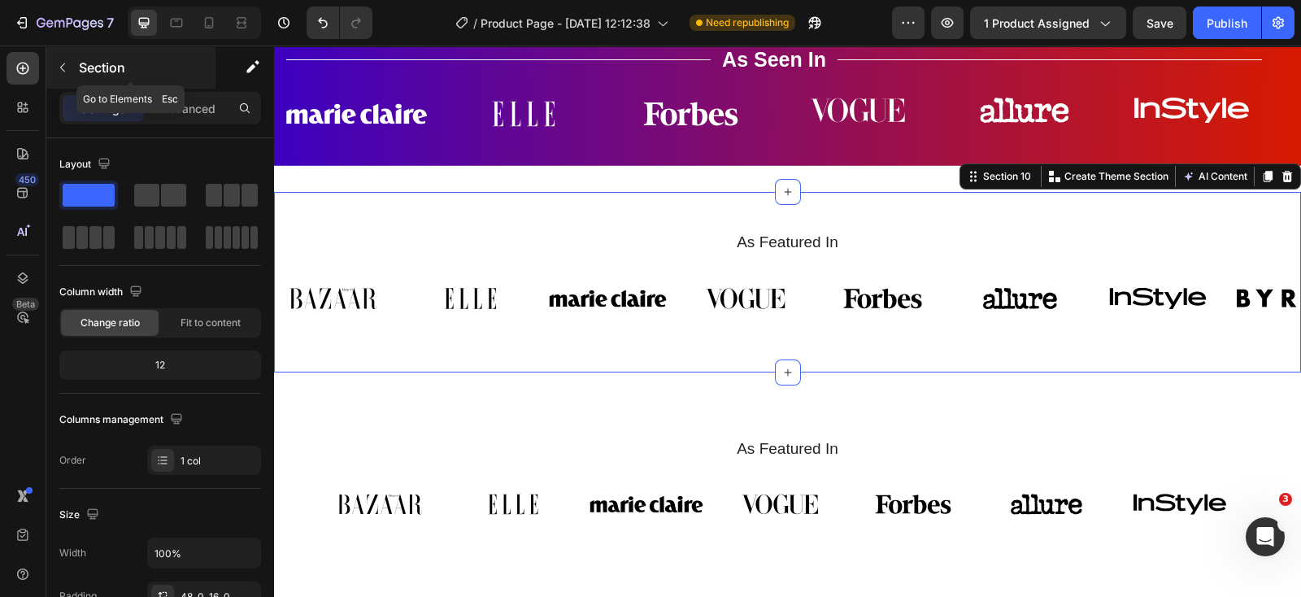
click at [61, 63] on icon "button" at bounding box center [62, 67] width 13 height 13
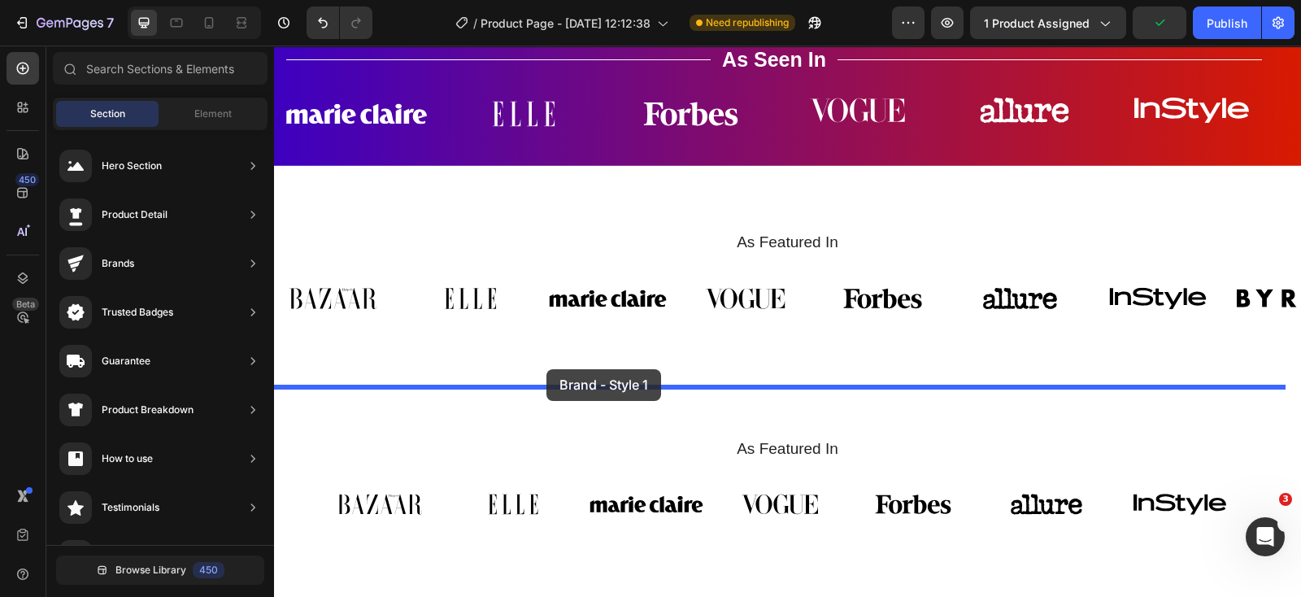
drag, startPoint x: 598, startPoint y: 454, endPoint x: 546, endPoint y: 369, distance: 100.0
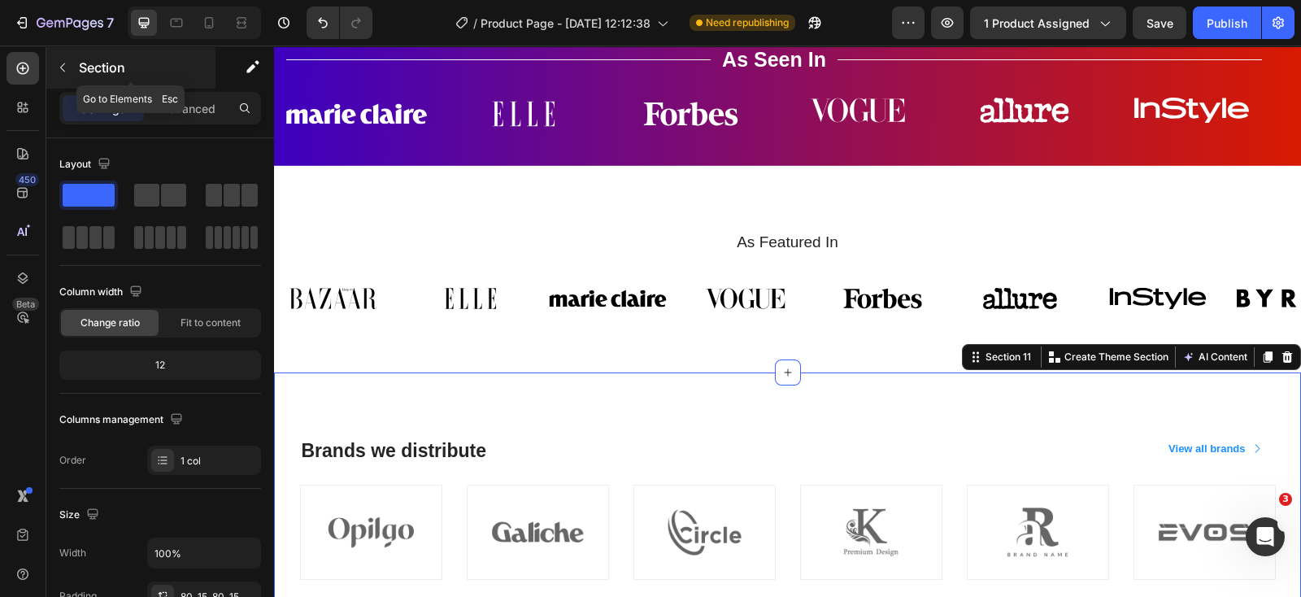
click at [74, 63] on button "button" at bounding box center [63, 67] width 26 height 26
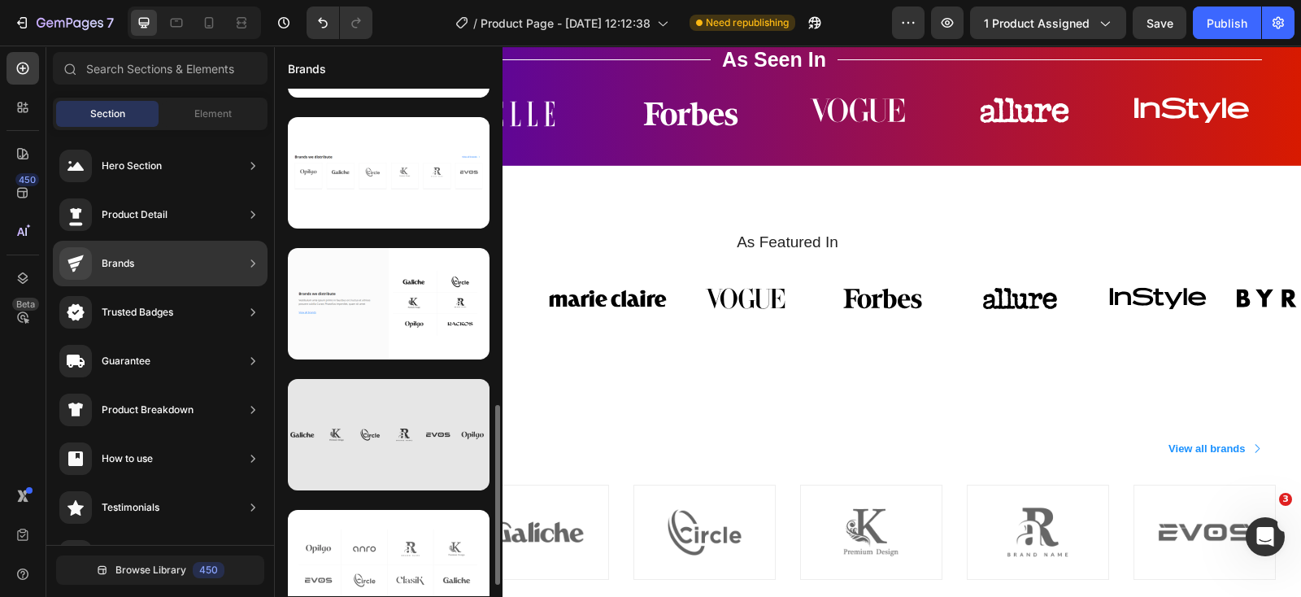
scroll to position [923, 0]
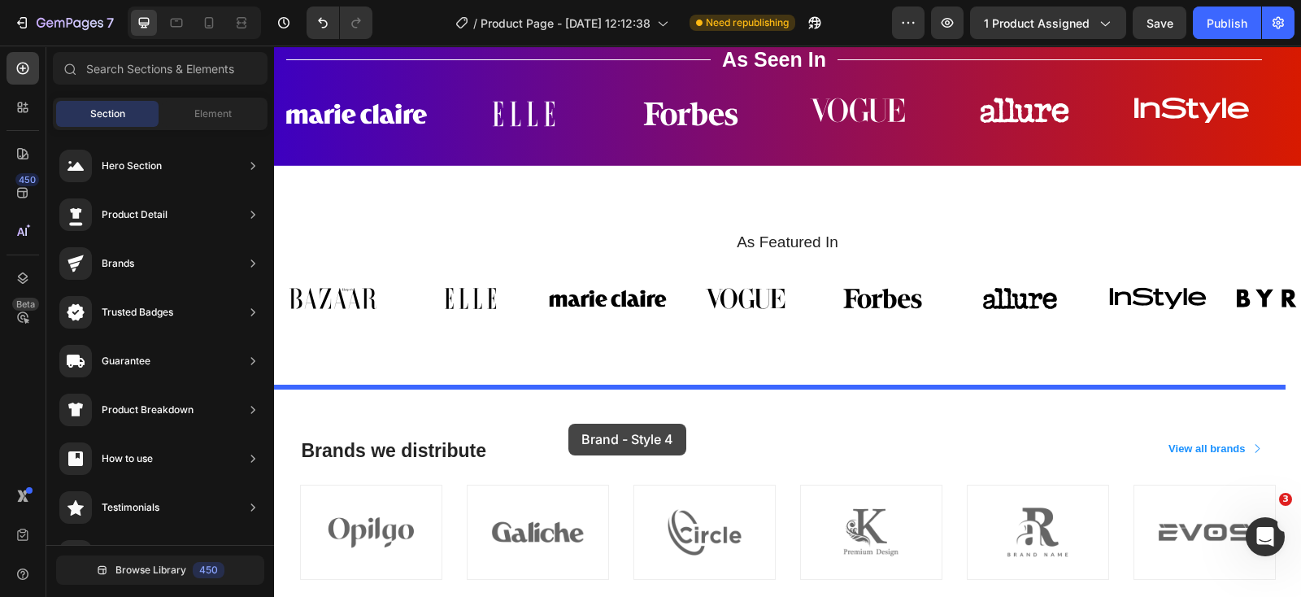
drag, startPoint x: 602, startPoint y: 600, endPoint x: 568, endPoint y: 424, distance: 179.5
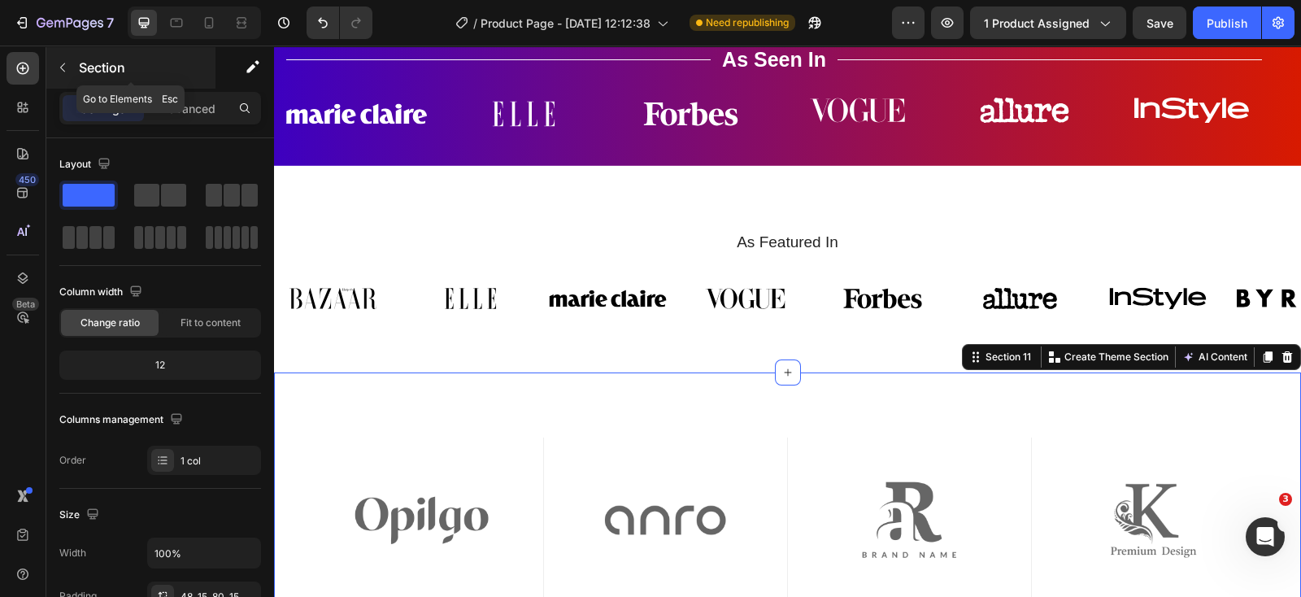
click at [62, 68] on icon "button" at bounding box center [62, 67] width 5 height 9
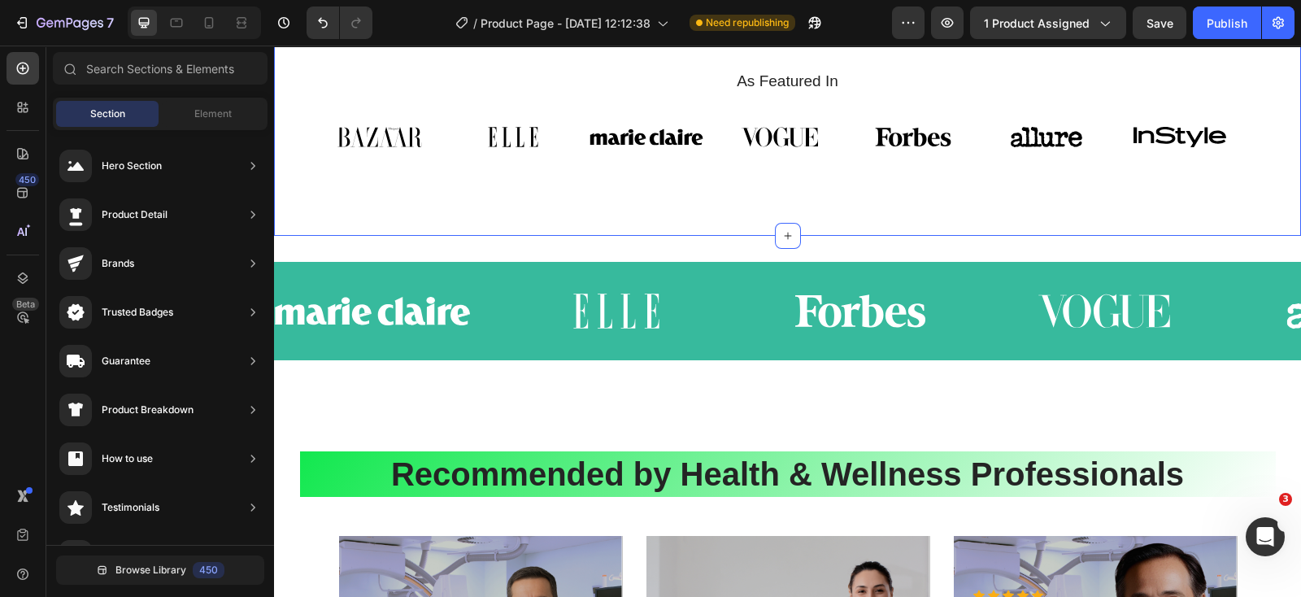
scroll to position [5689, 0]
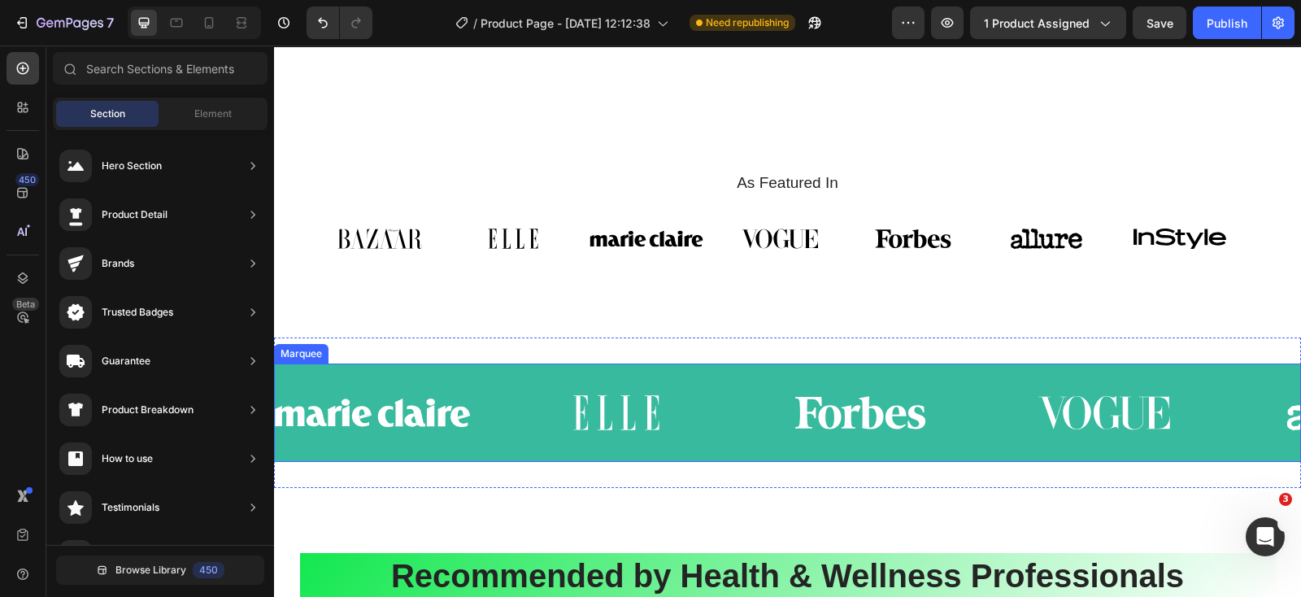
click at [1236, 425] on div "Image" at bounding box center [1128, 412] width 244 height 63
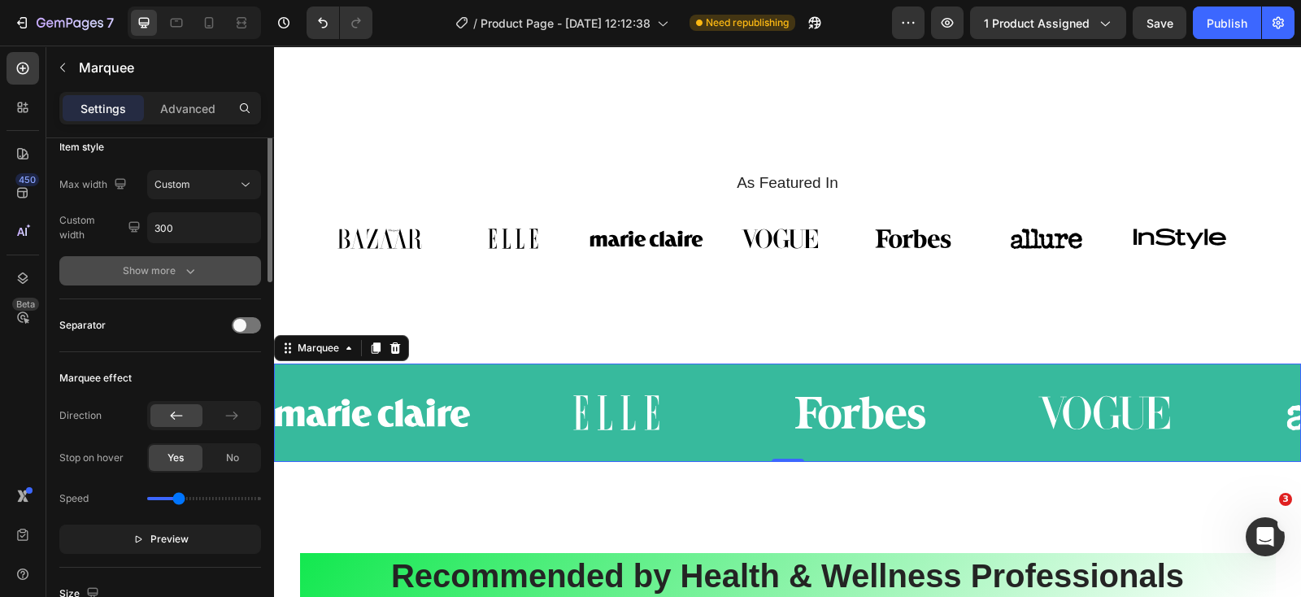
scroll to position [101, 0]
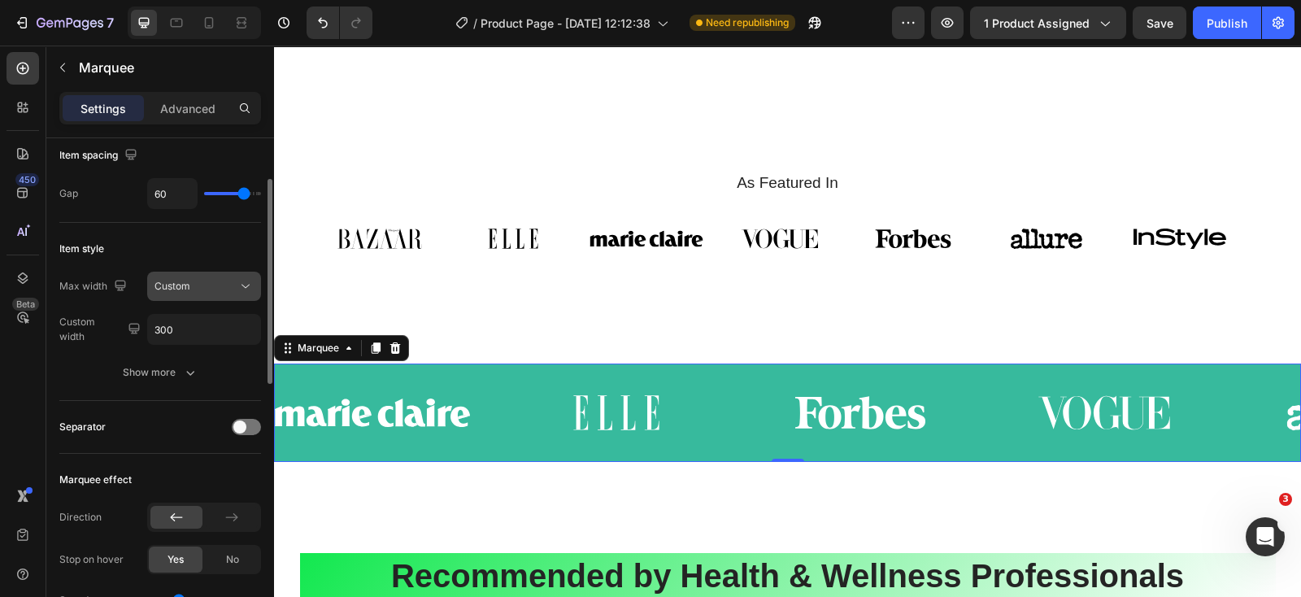
click at [224, 282] on div "Custom" at bounding box center [195, 286] width 83 height 15
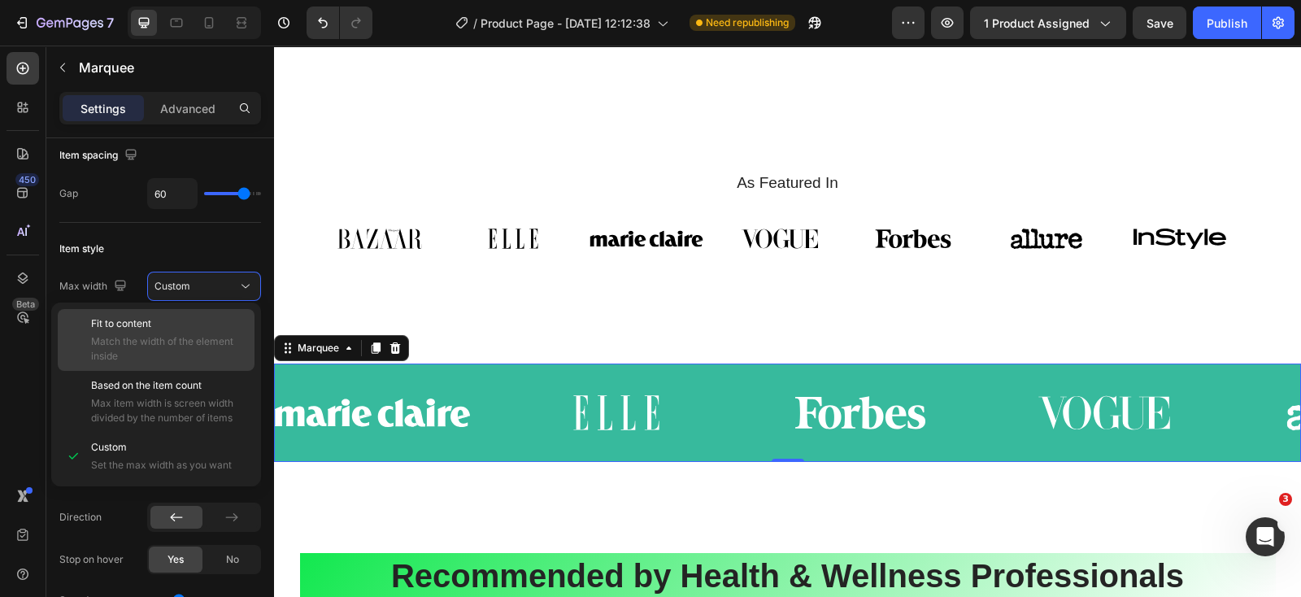
click at [175, 340] on span "Match the width of the element inside" at bounding box center [169, 348] width 156 height 29
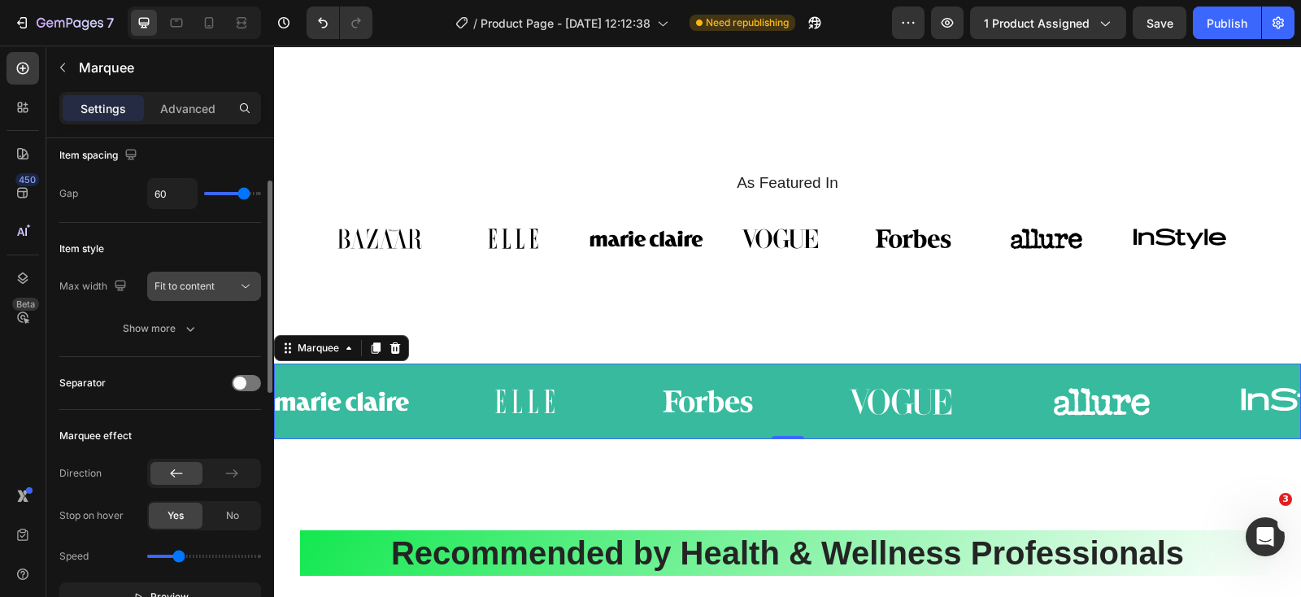
click at [222, 282] on div "Fit to content" at bounding box center [195, 286] width 83 height 15
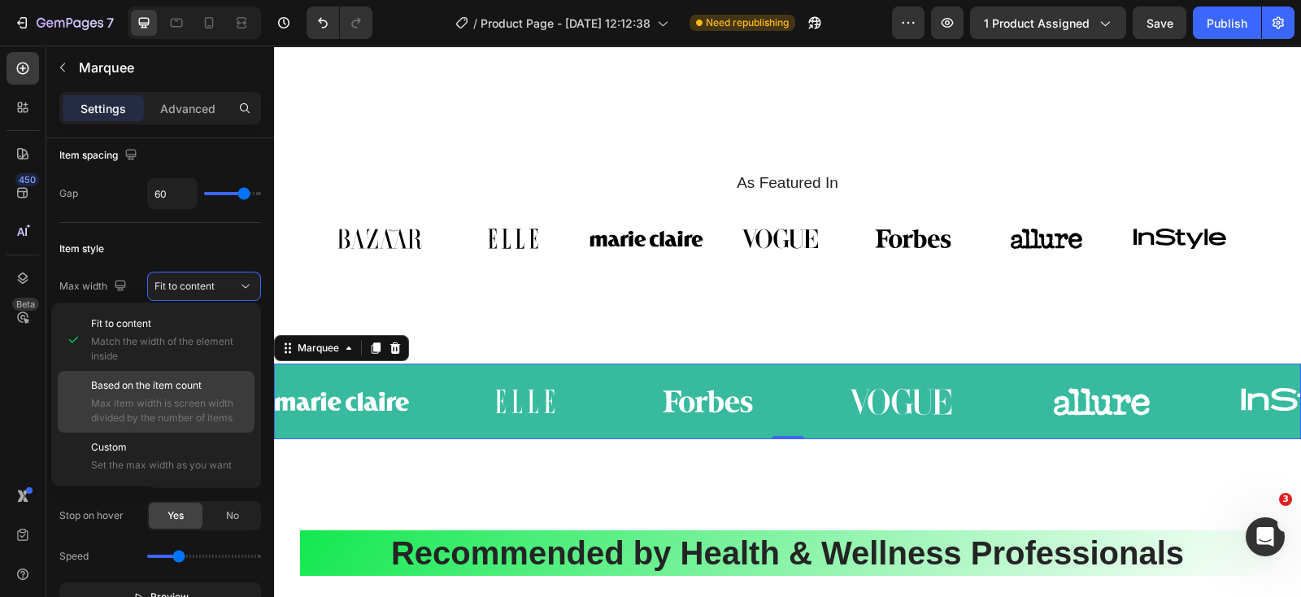
click at [191, 380] on span "Based on the item count" at bounding box center [146, 385] width 111 height 15
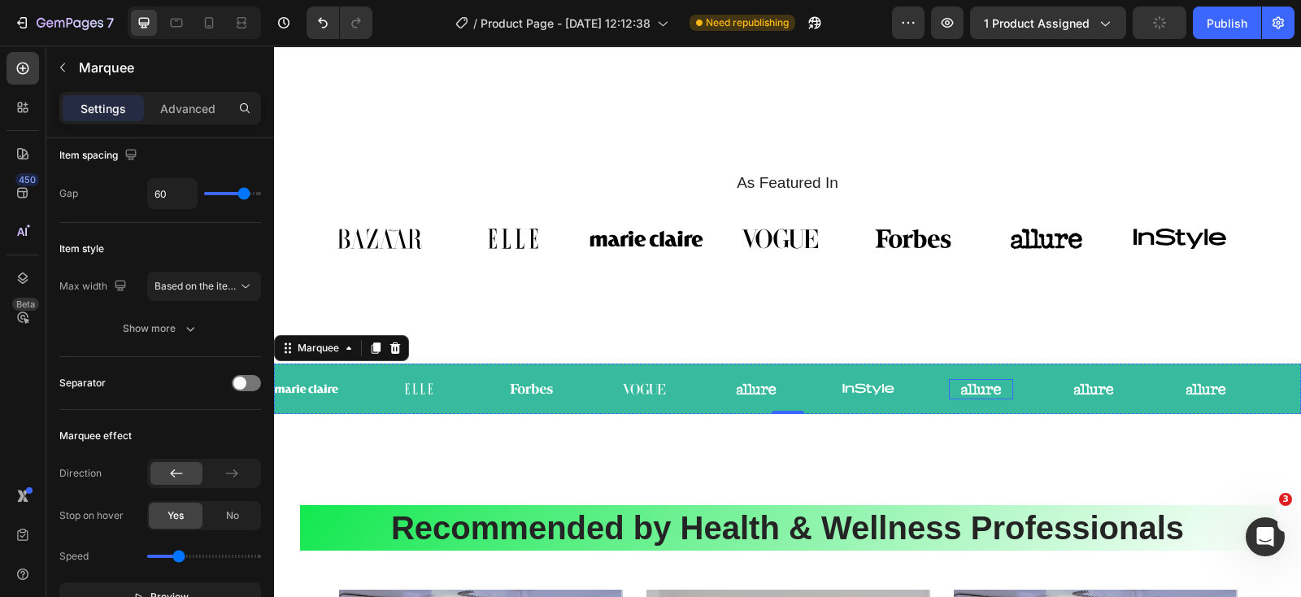
click at [982, 390] on img at bounding box center [980, 389] width 63 height 20
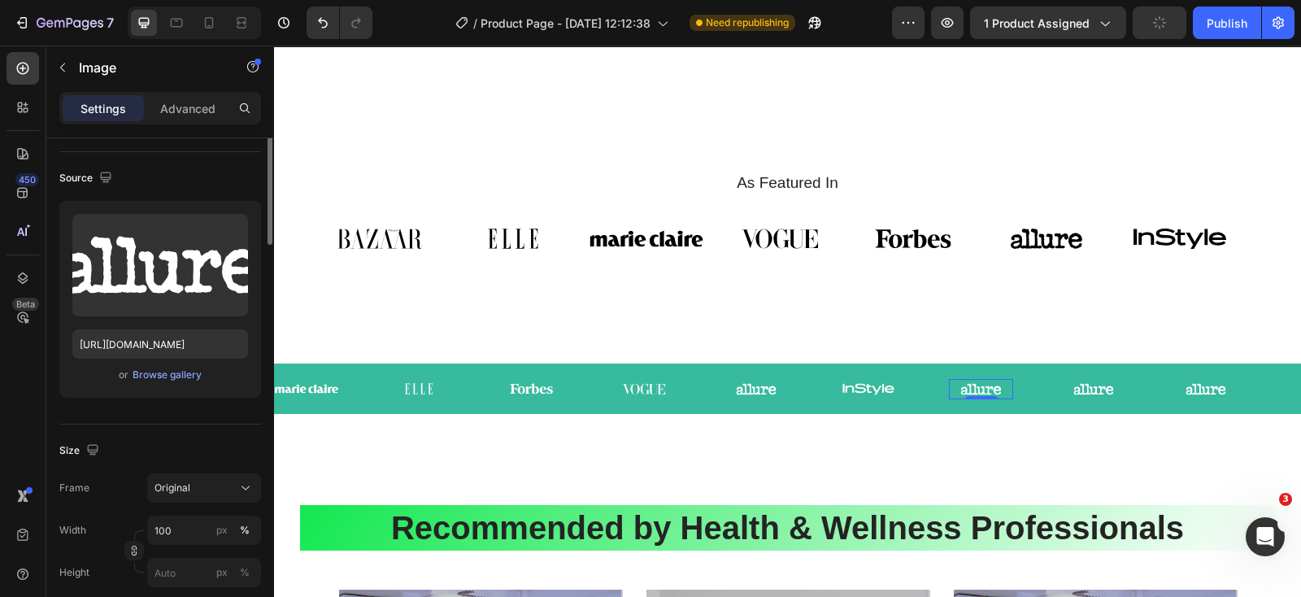
scroll to position [0, 0]
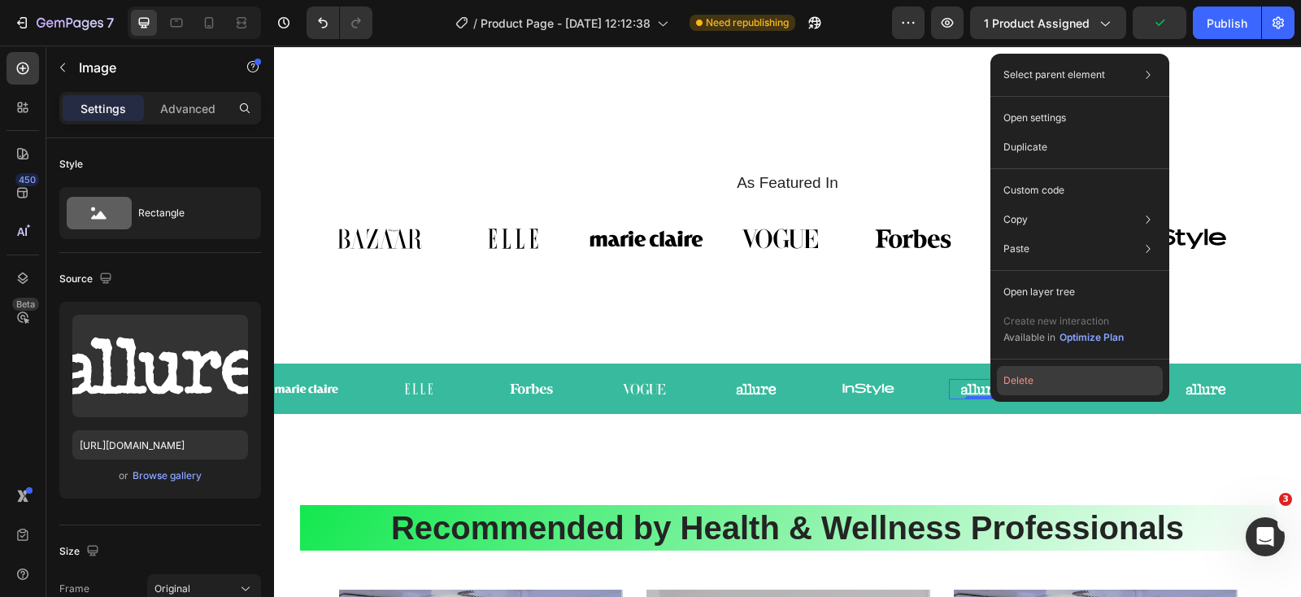
click at [1029, 379] on button "Delete" at bounding box center [1080, 380] width 166 height 29
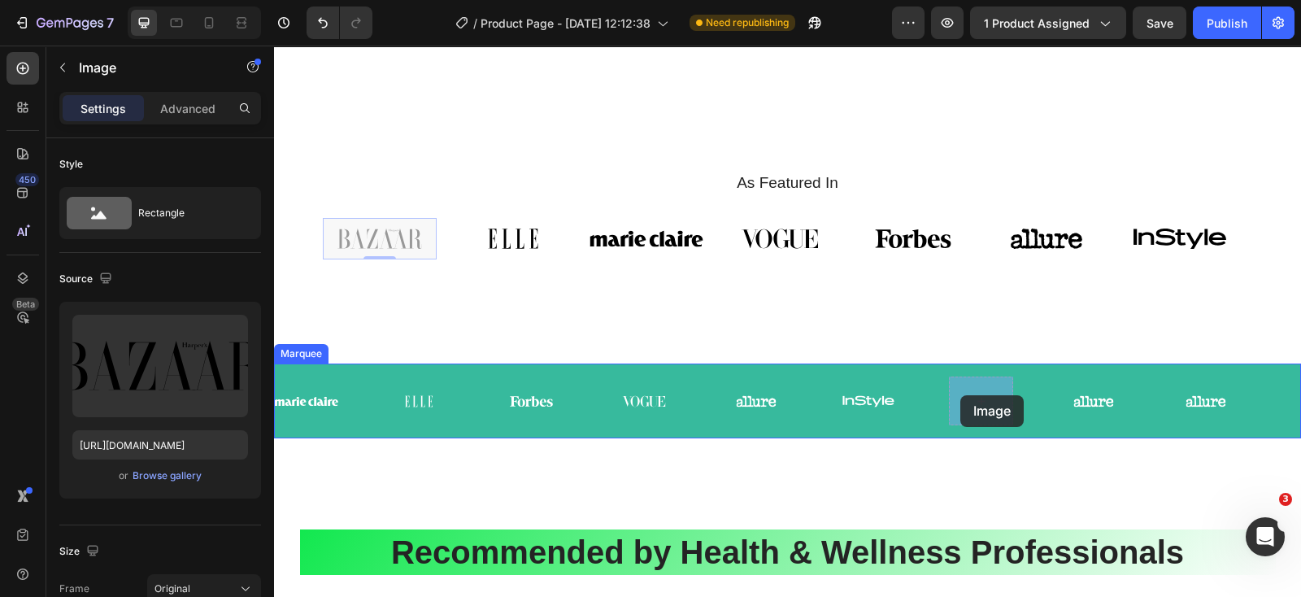
drag, startPoint x: 371, startPoint y: 233, endPoint x: 960, endPoint y: 395, distance: 611.1
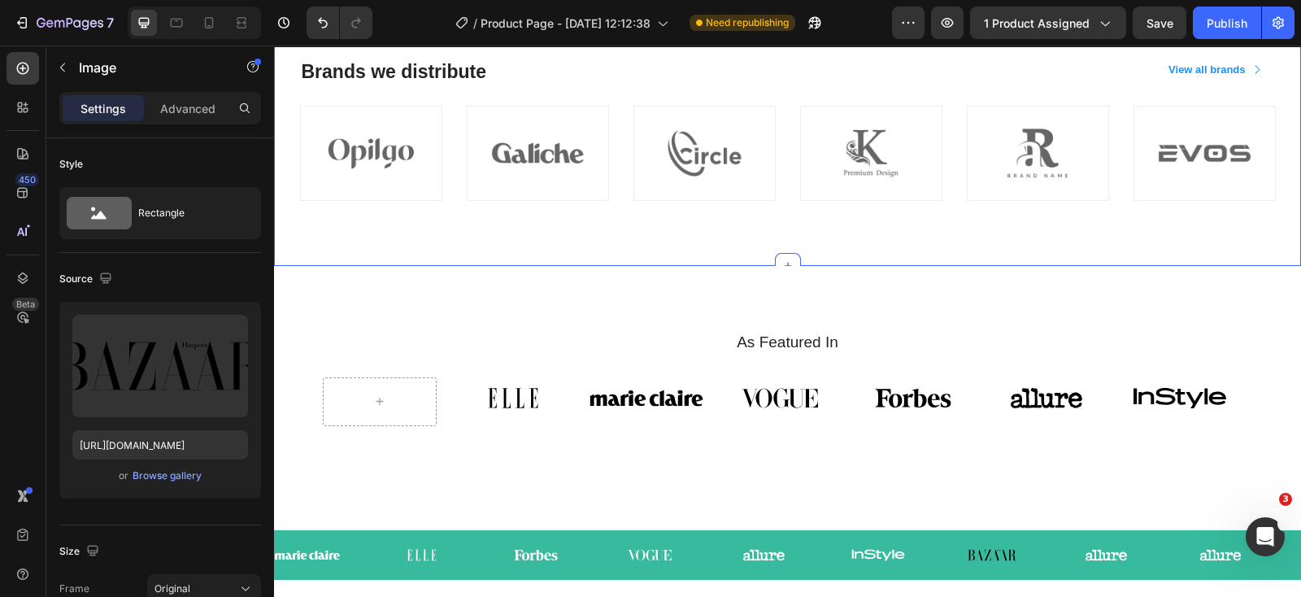
scroll to position [5689, 0]
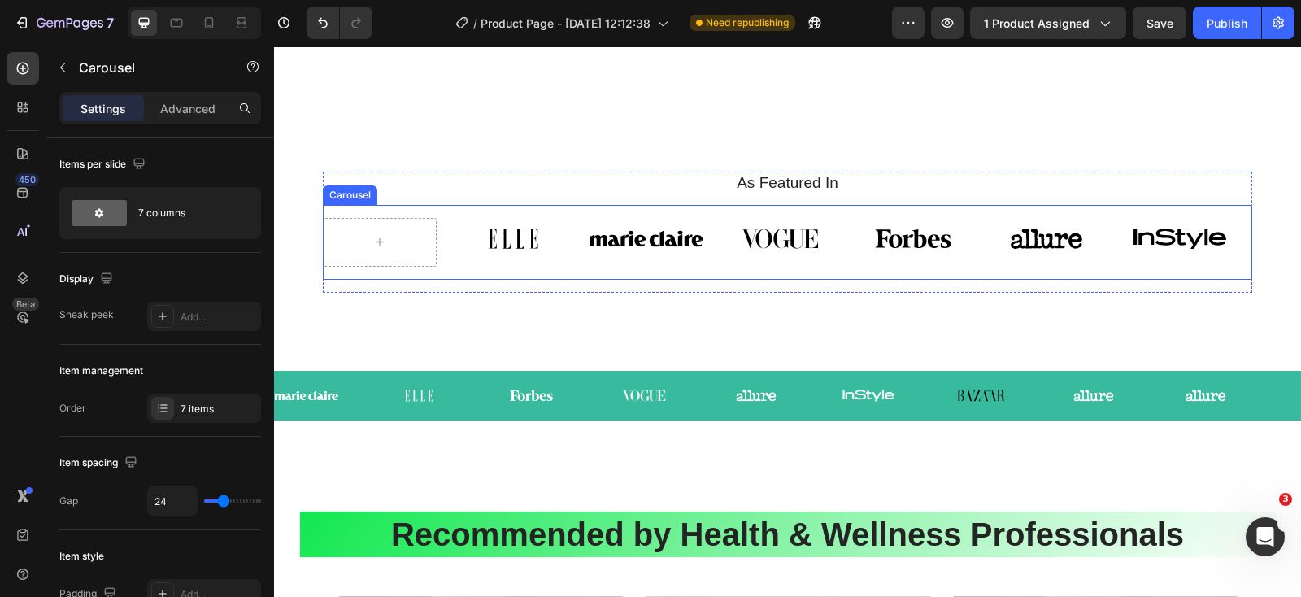
click at [1226, 215] on div "Image Image Image Image Image Image Carousel" at bounding box center [787, 242] width 929 height 75
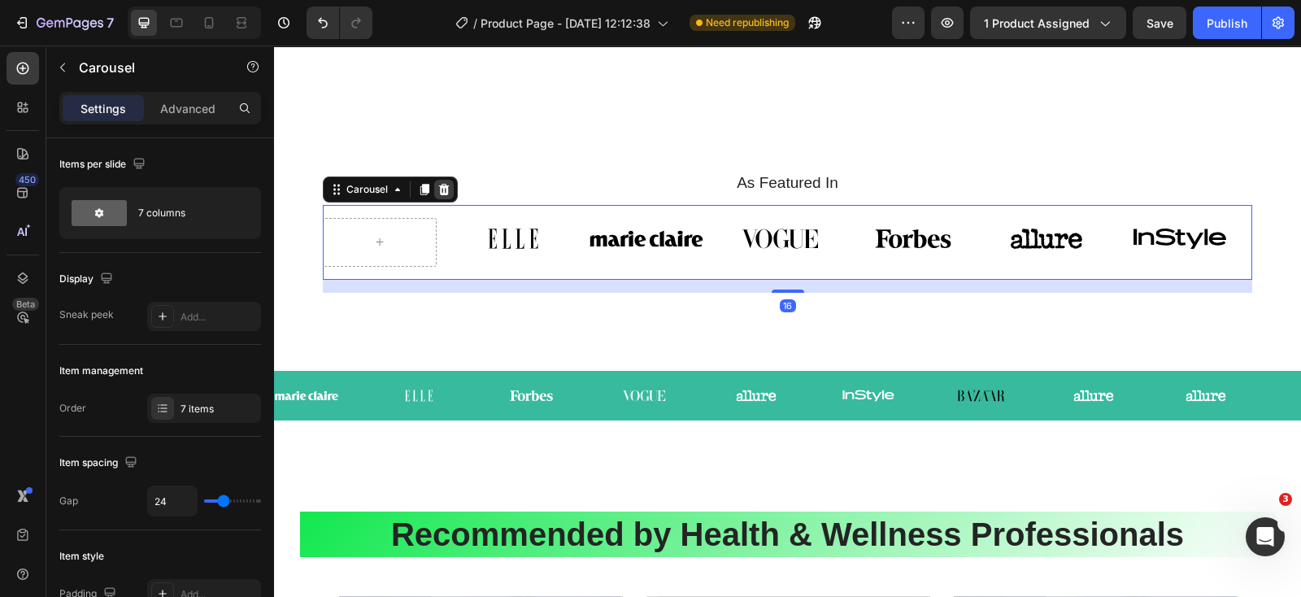
click at [447, 189] on icon at bounding box center [444, 189] width 11 height 11
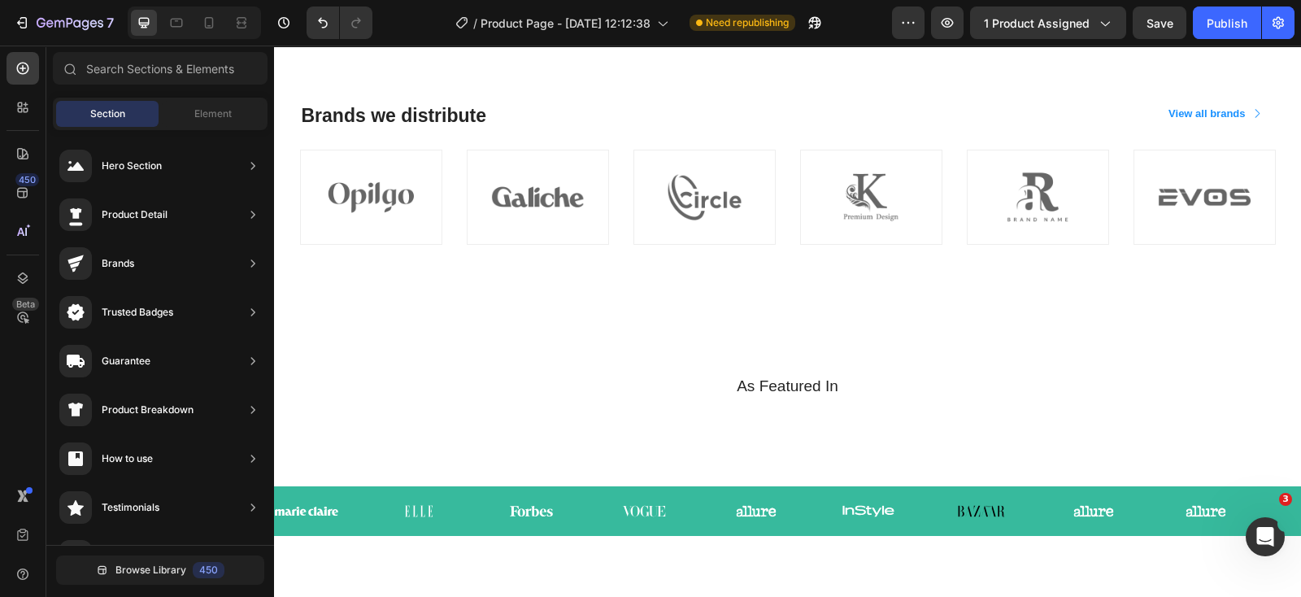
scroll to position [5384, 0]
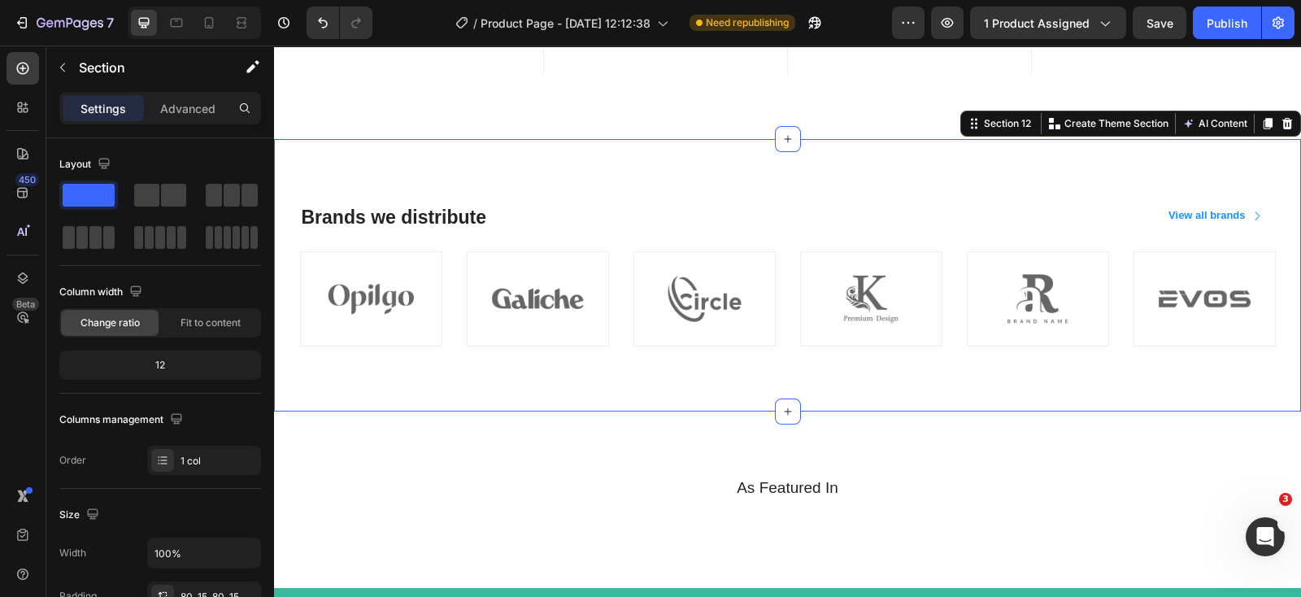
click at [984, 367] on div "Brands we distribute Heading View all brands Button Row Image Image Image Image…" at bounding box center [787, 275] width 1027 height 272
click at [1282, 127] on icon at bounding box center [1287, 123] width 11 height 11
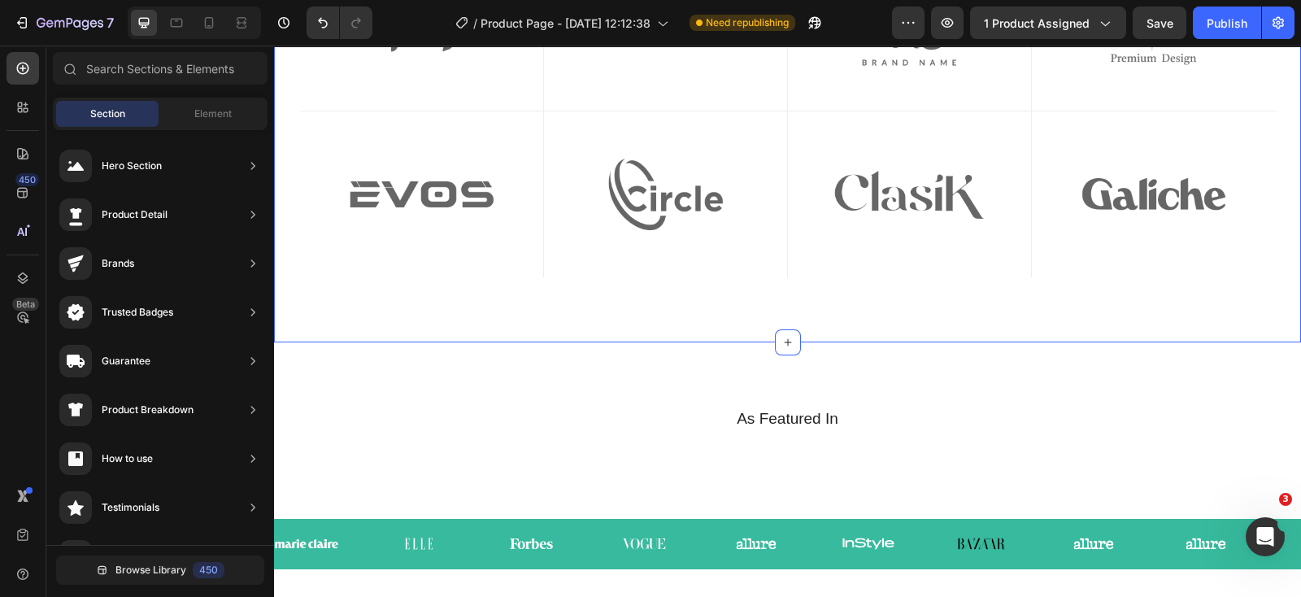
scroll to position [5080, 0]
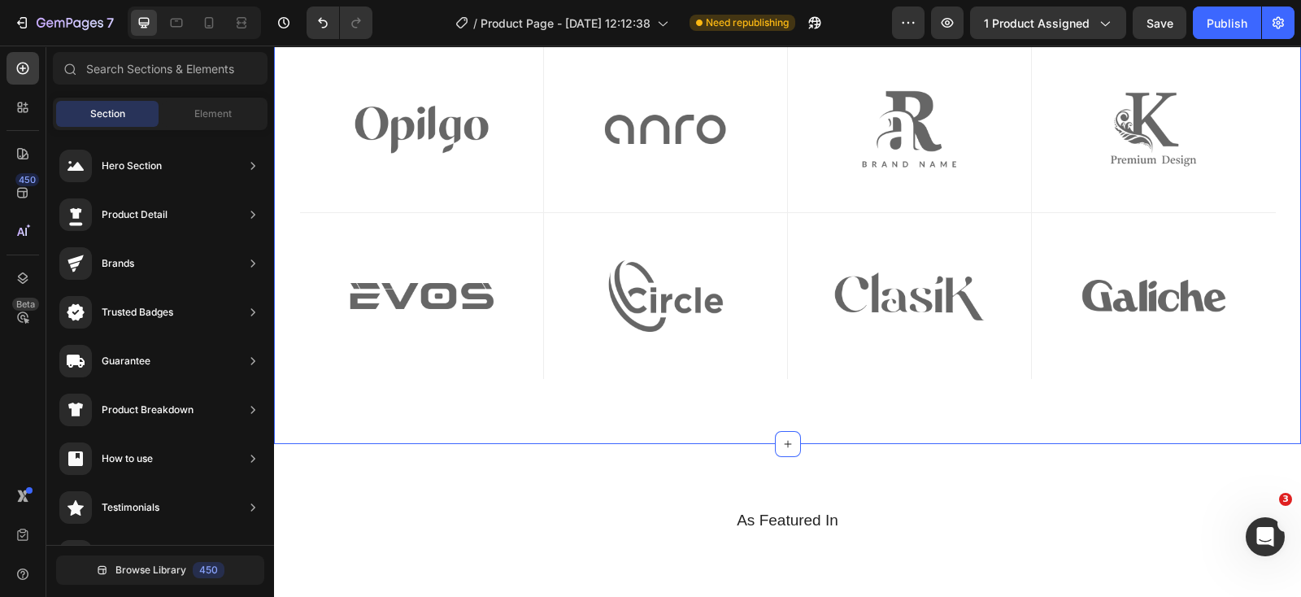
click at [988, 397] on div "Image Row Image Row Image Row Image Row Row Image Row Image Row Image Row Image…" at bounding box center [787, 212] width 1027 height 463
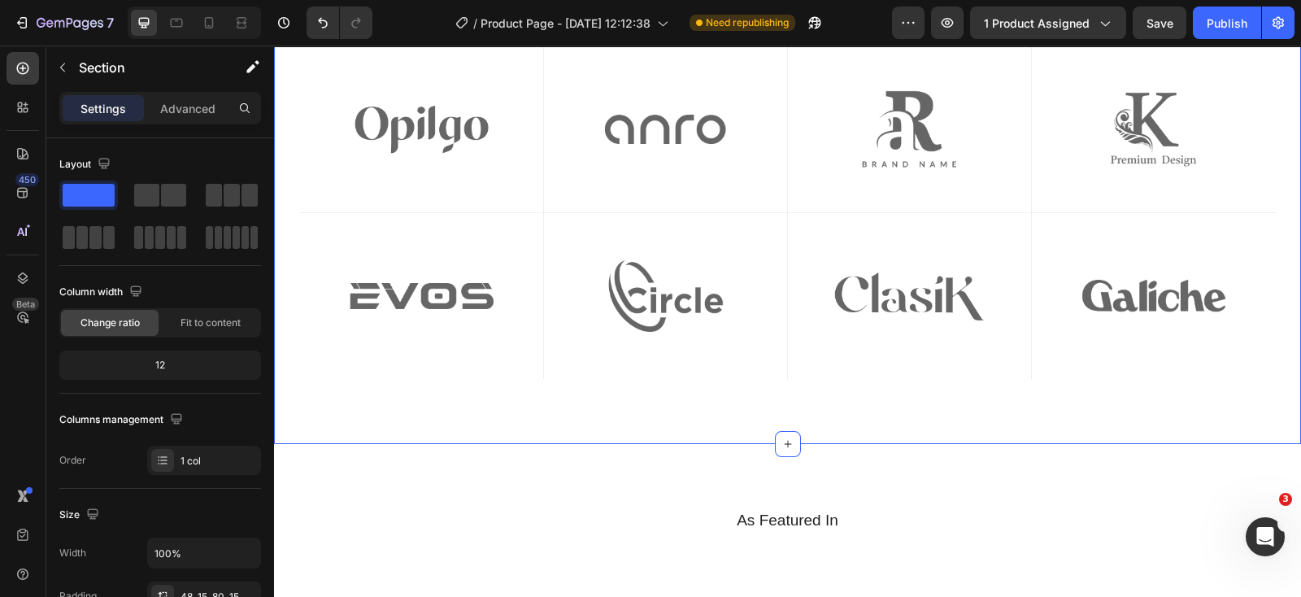
scroll to position [4877, 0]
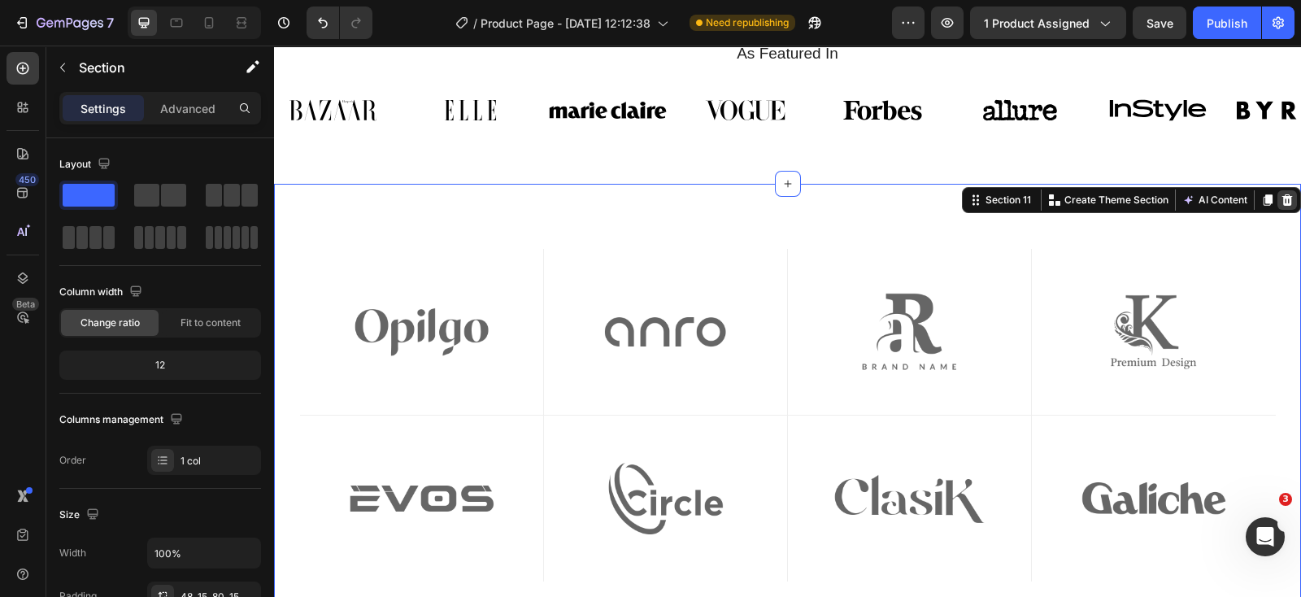
click at [1282, 205] on icon at bounding box center [1287, 199] width 11 height 11
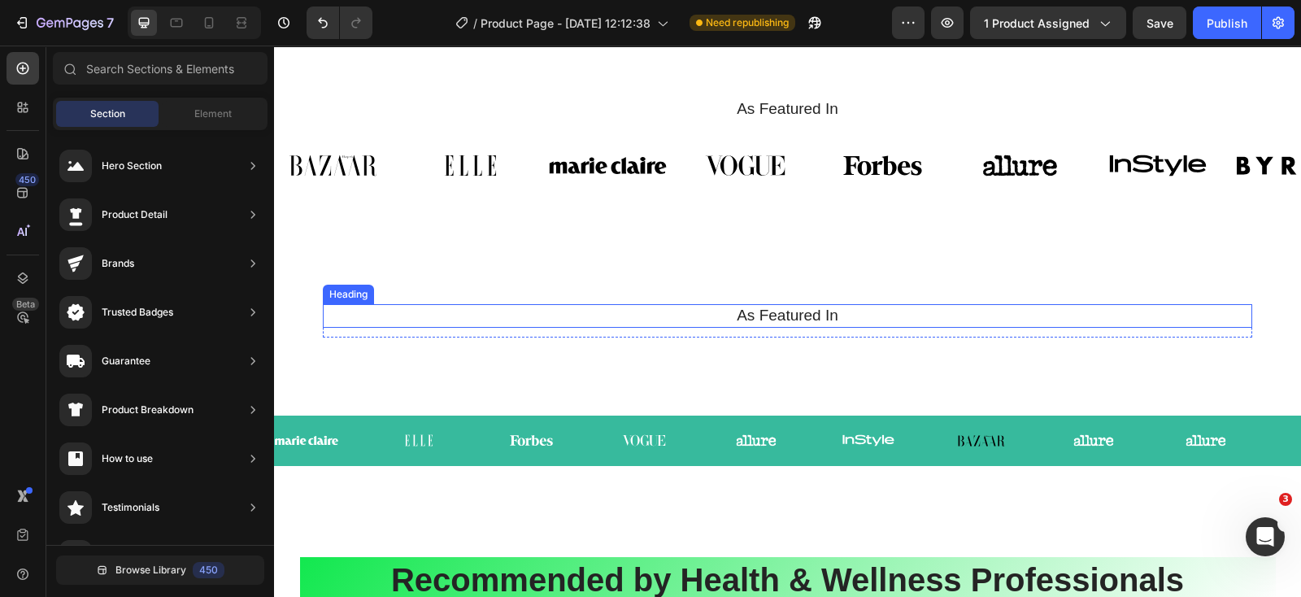
scroll to position [4776, 0]
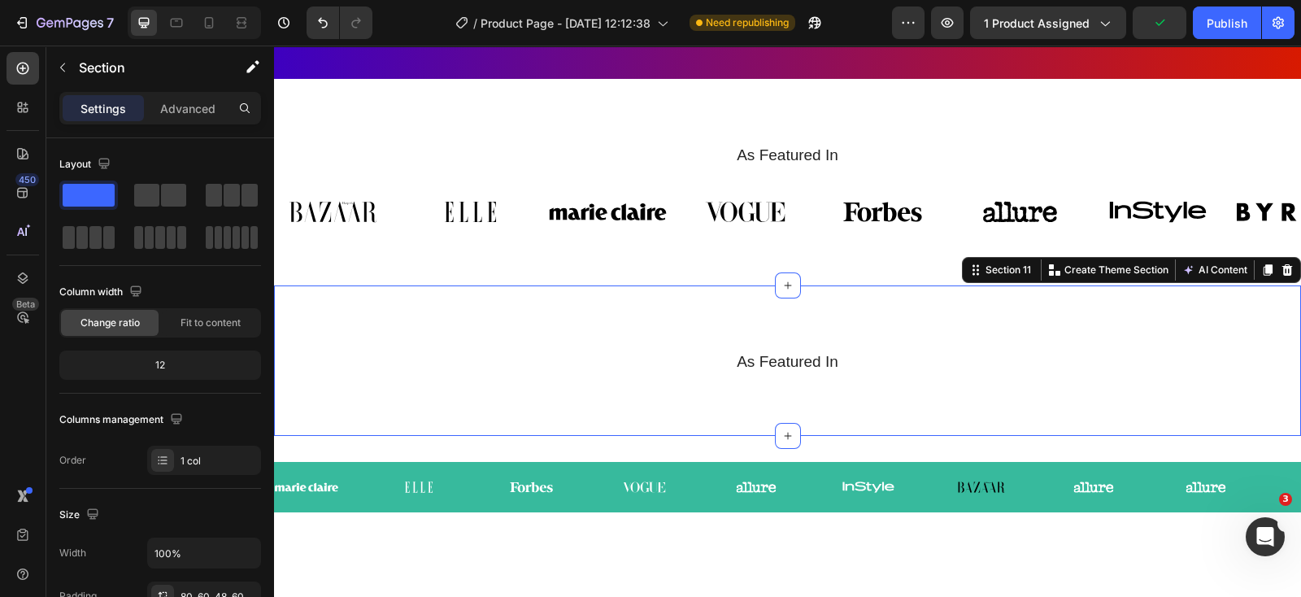
click at [1053, 319] on div "As Featured In Heading Row Section 11 You can create reusable sections Create T…" at bounding box center [787, 360] width 1027 height 150
click at [1282, 266] on icon at bounding box center [1287, 269] width 11 height 11
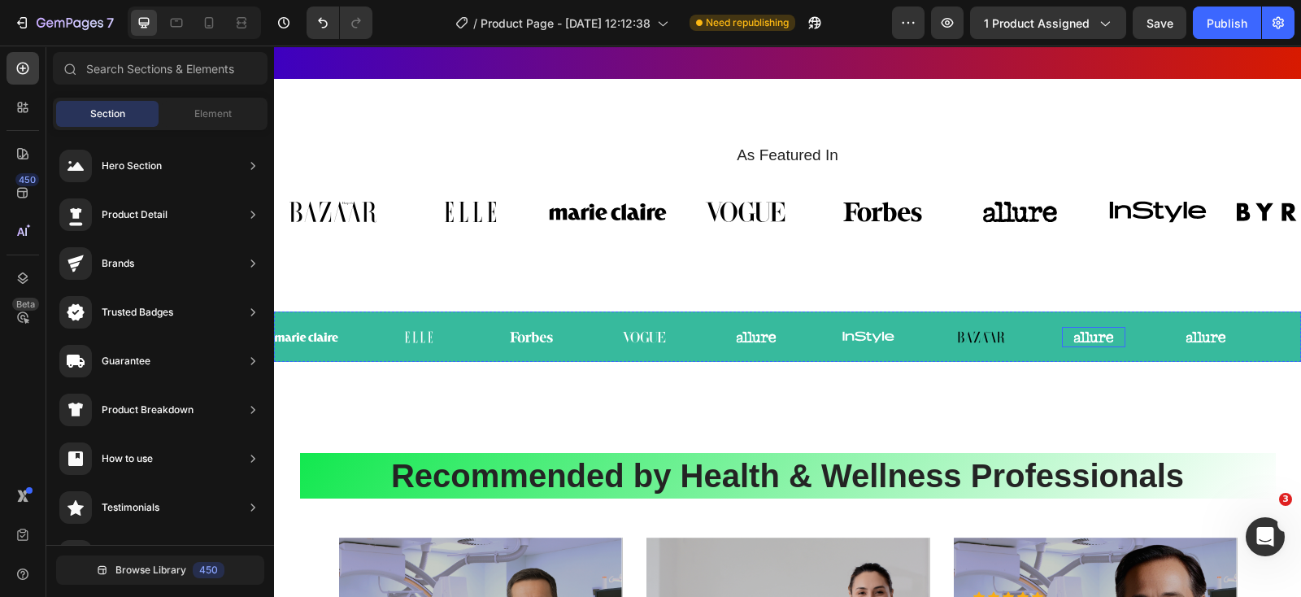
click at [1093, 331] on img at bounding box center [1093, 337] width 63 height 20
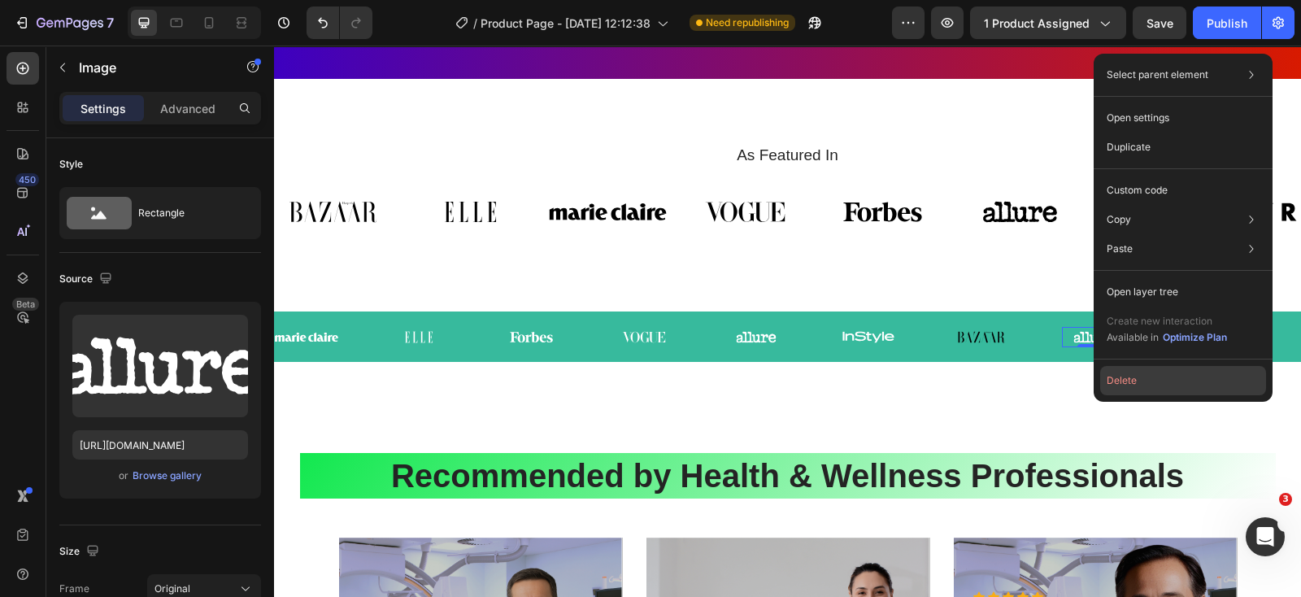
drag, startPoint x: 1113, startPoint y: 383, endPoint x: 860, endPoint y: 306, distance: 264.3
click at [1113, 383] on button "Delete" at bounding box center [1183, 380] width 166 height 29
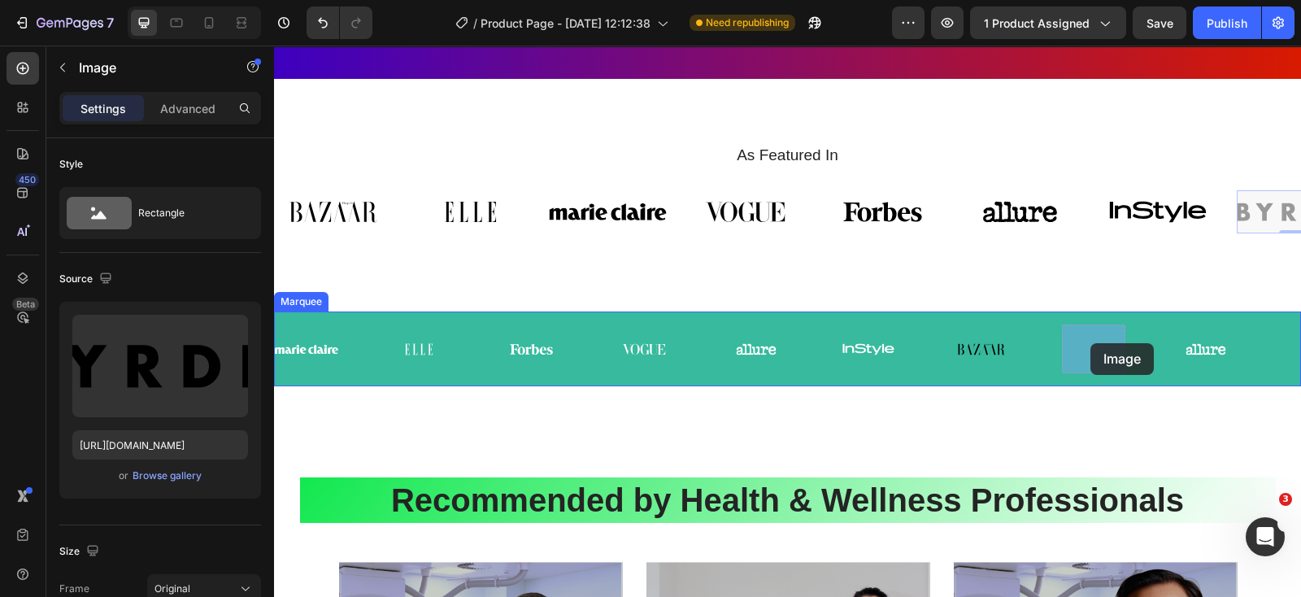
drag, startPoint x: 1262, startPoint y: 219, endPoint x: 1090, endPoint y: 343, distance: 212.5
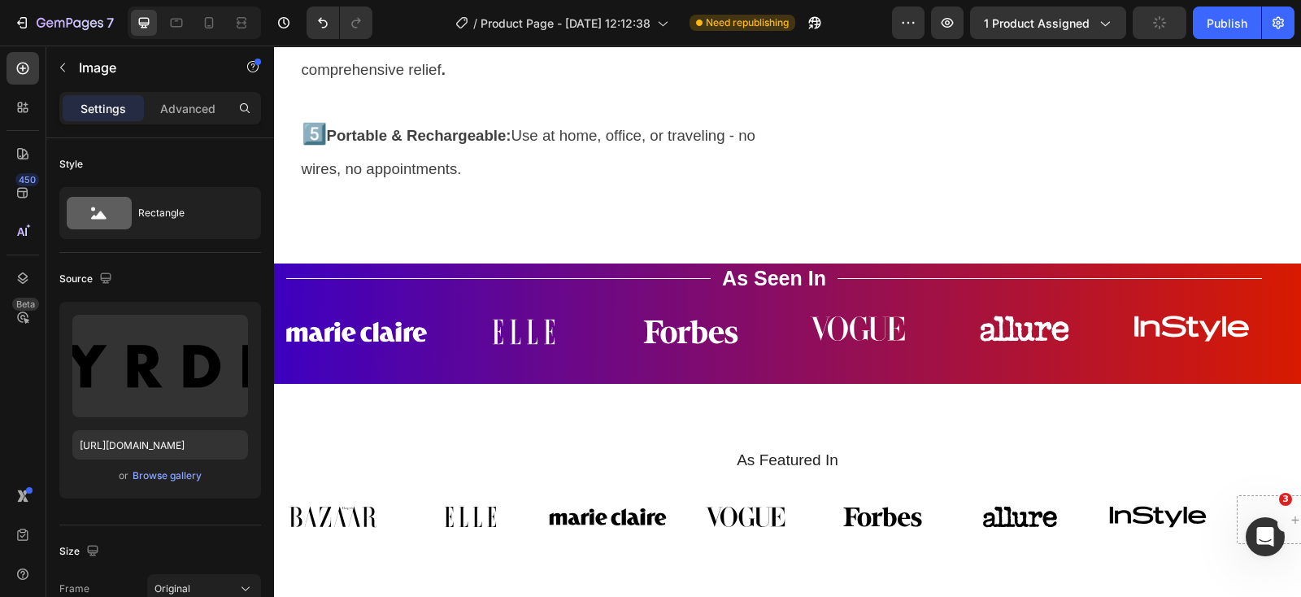
scroll to position [4674, 0]
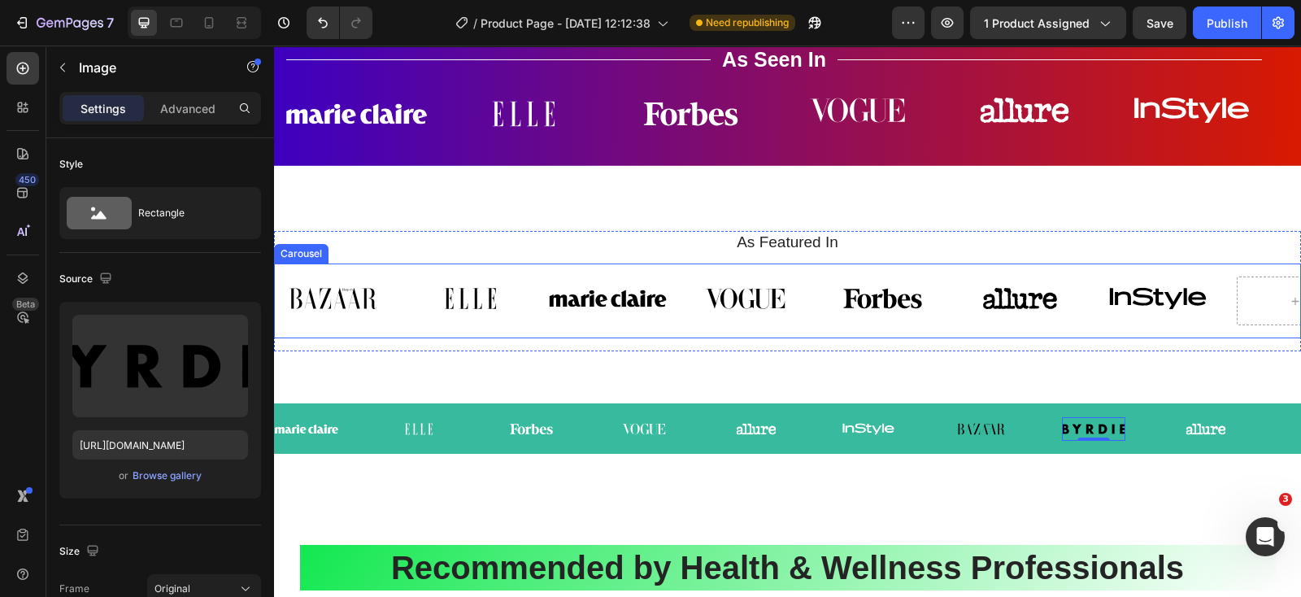
click at [1171, 338] on div "Image Image Image Image Image Image Image Carousel" at bounding box center [787, 300] width 1027 height 75
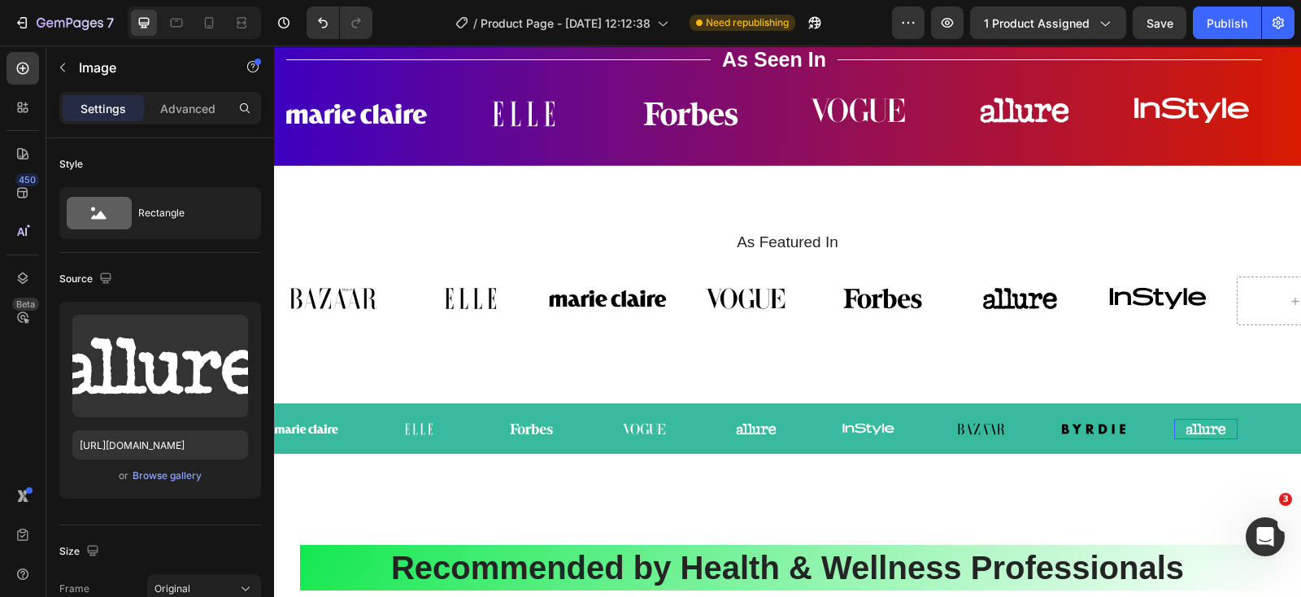
click at [1196, 439] on img at bounding box center [1205, 429] width 63 height 20
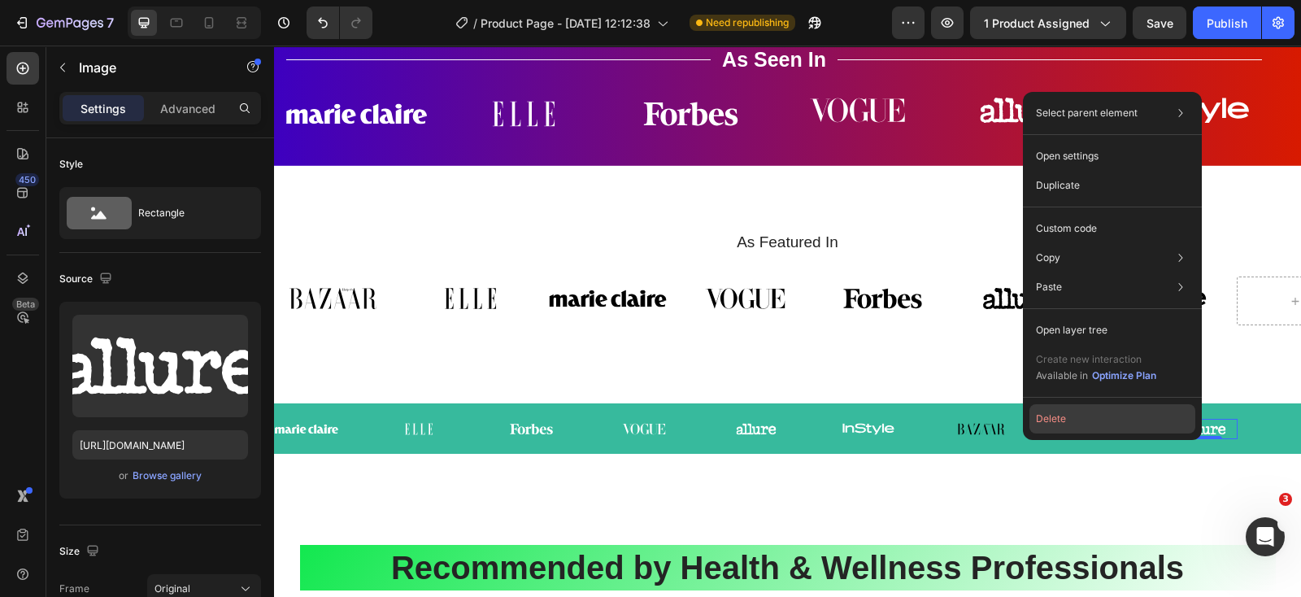
drag, startPoint x: 1094, startPoint y: 410, endPoint x: 828, endPoint y: 389, distance: 267.5
click at [1094, 410] on button "Delete" at bounding box center [1112, 418] width 166 height 29
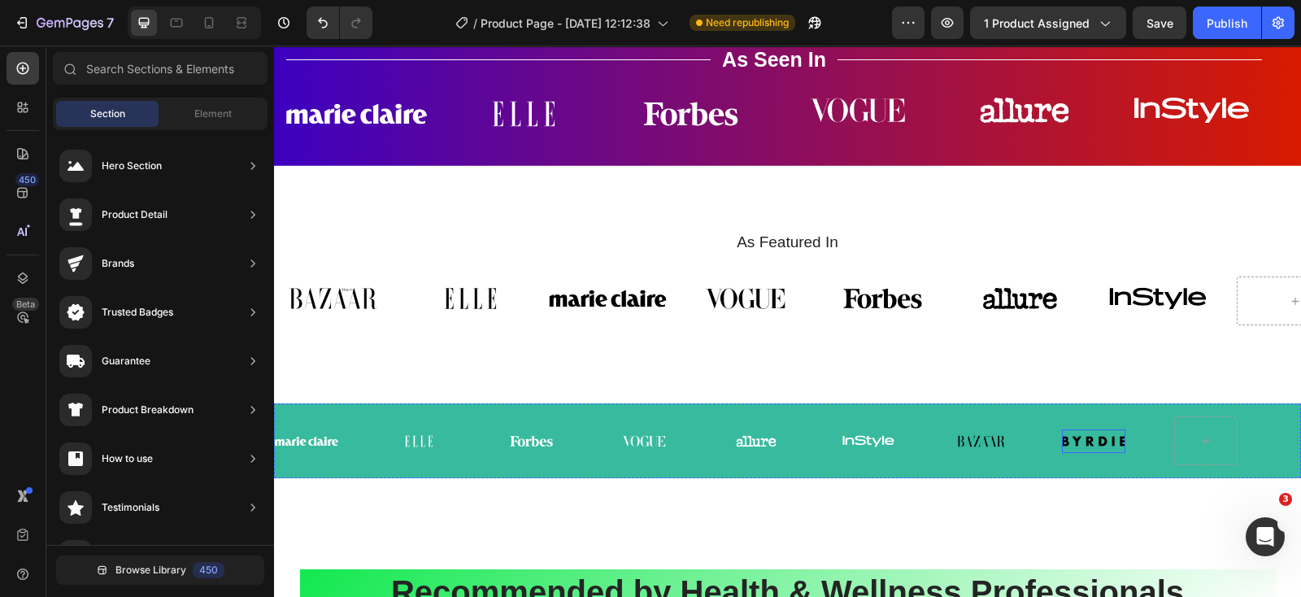
click at [1089, 452] on img at bounding box center [1093, 440] width 63 height 23
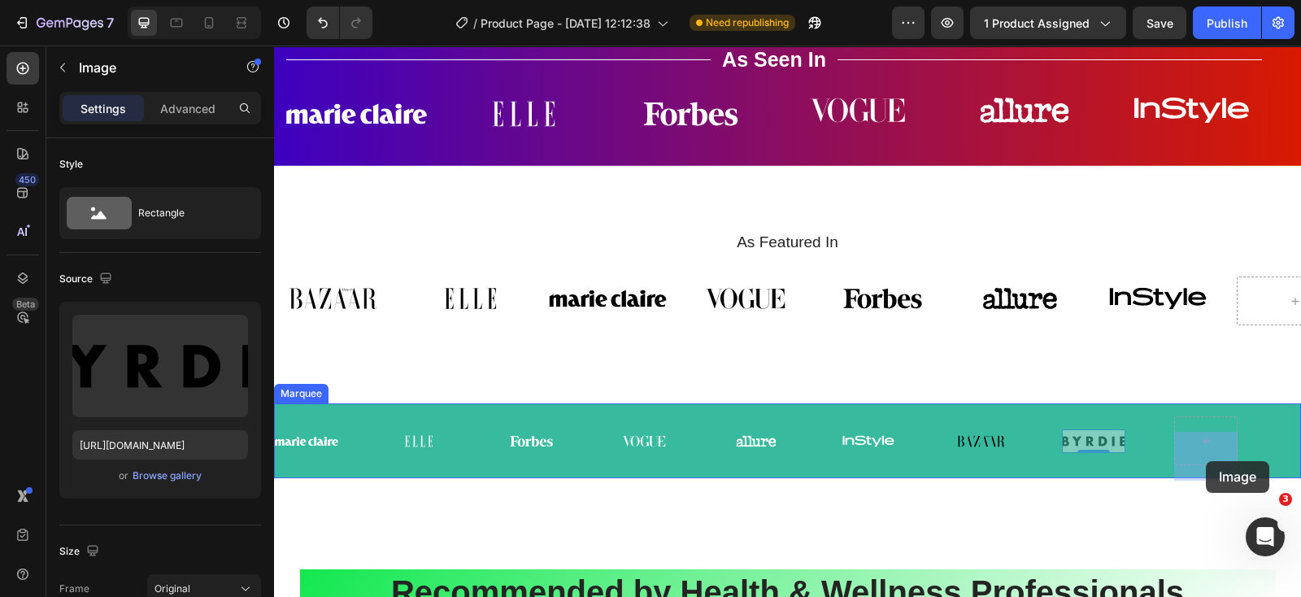
drag, startPoint x: 1089, startPoint y: 457, endPoint x: 1205, endPoint y: 461, distance: 116.3
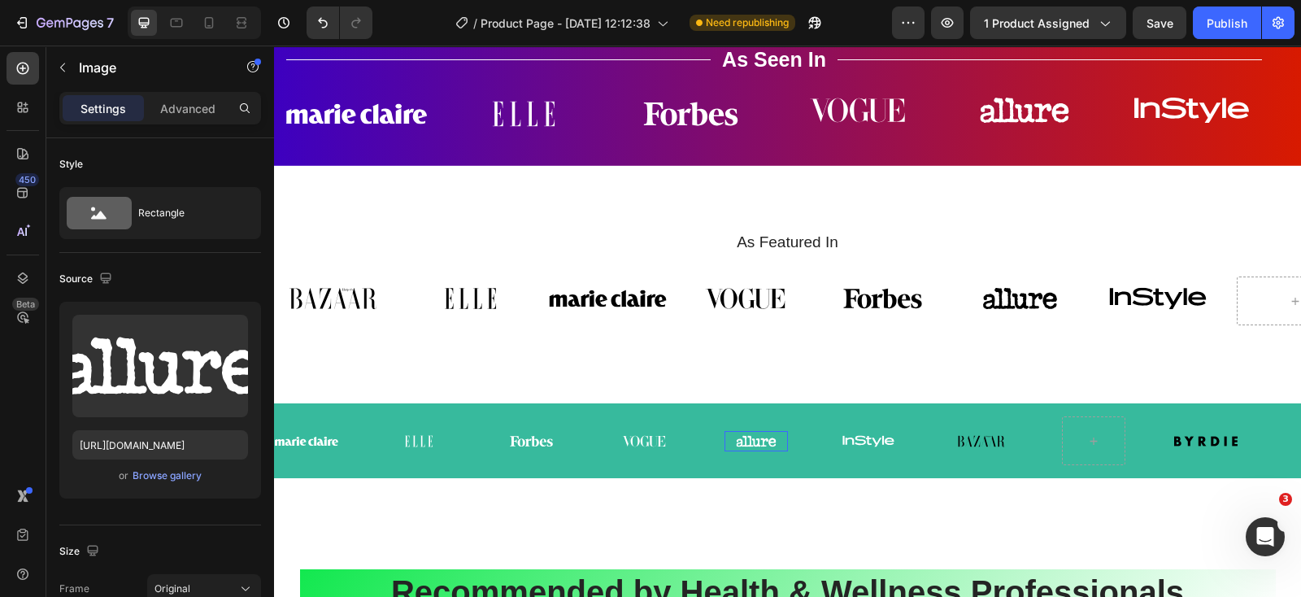
click at [762, 451] on img at bounding box center [755, 441] width 63 height 20
drag, startPoint x: 762, startPoint y: 458, endPoint x: 1099, endPoint y: 468, distance: 337.5
click at [1036, 319] on img at bounding box center [1020, 297] width 118 height 43
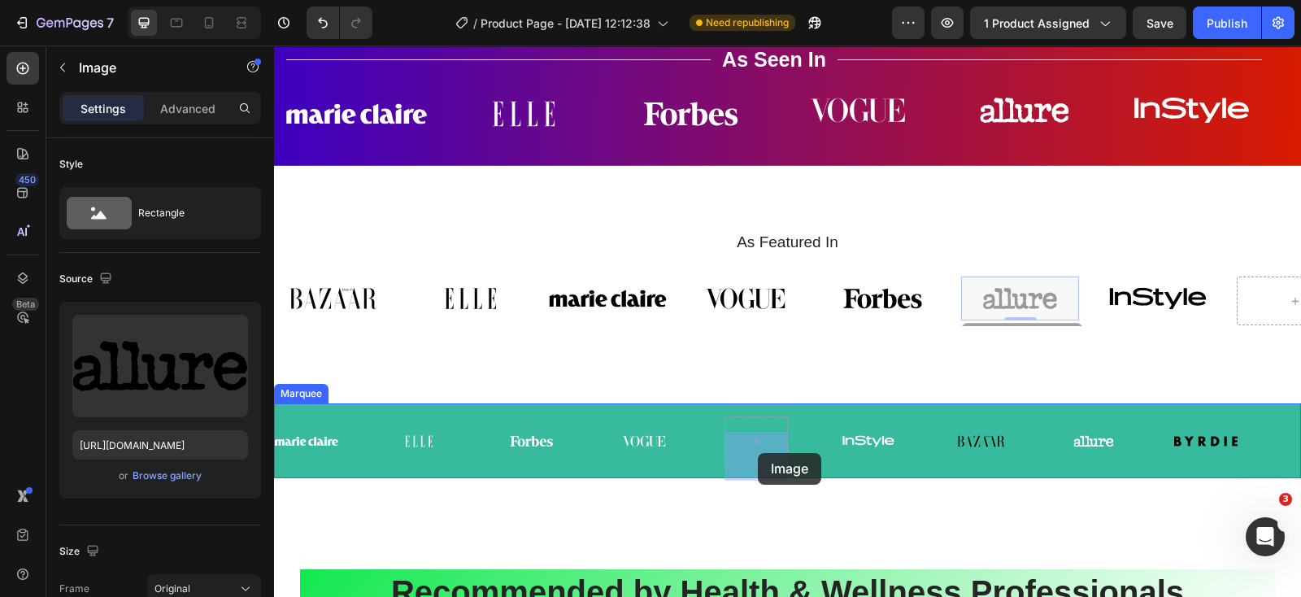
drag, startPoint x: 1010, startPoint y: 302, endPoint x: 758, endPoint y: 453, distance: 294.1
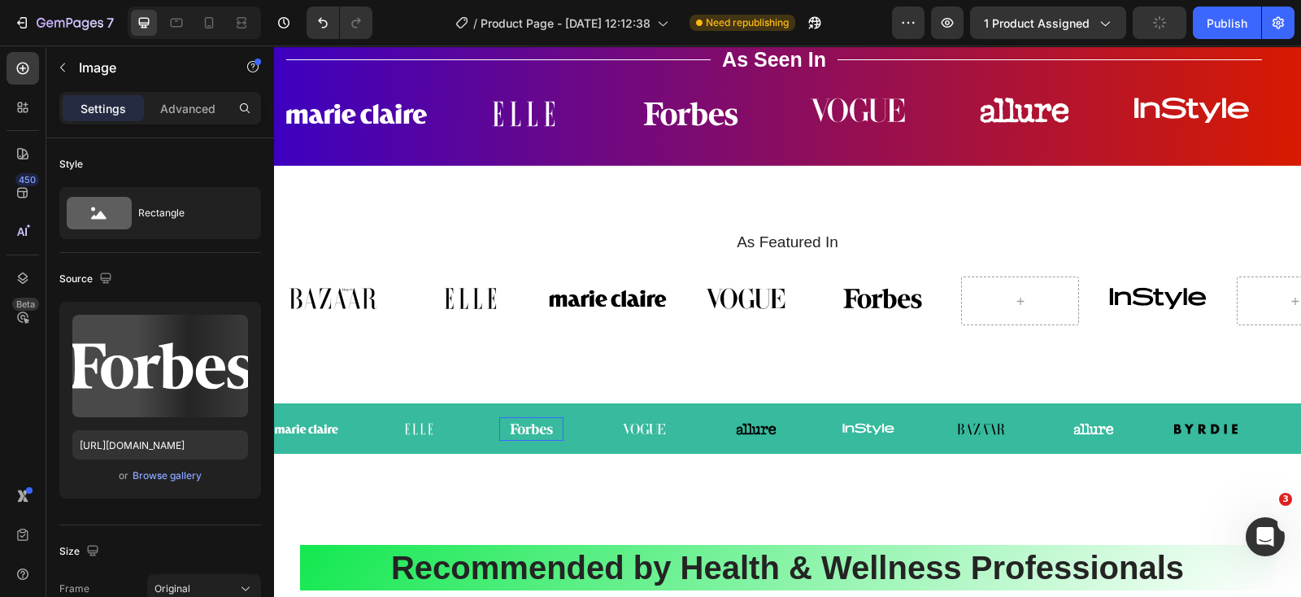
click at [550, 441] on img at bounding box center [530, 429] width 63 height 24
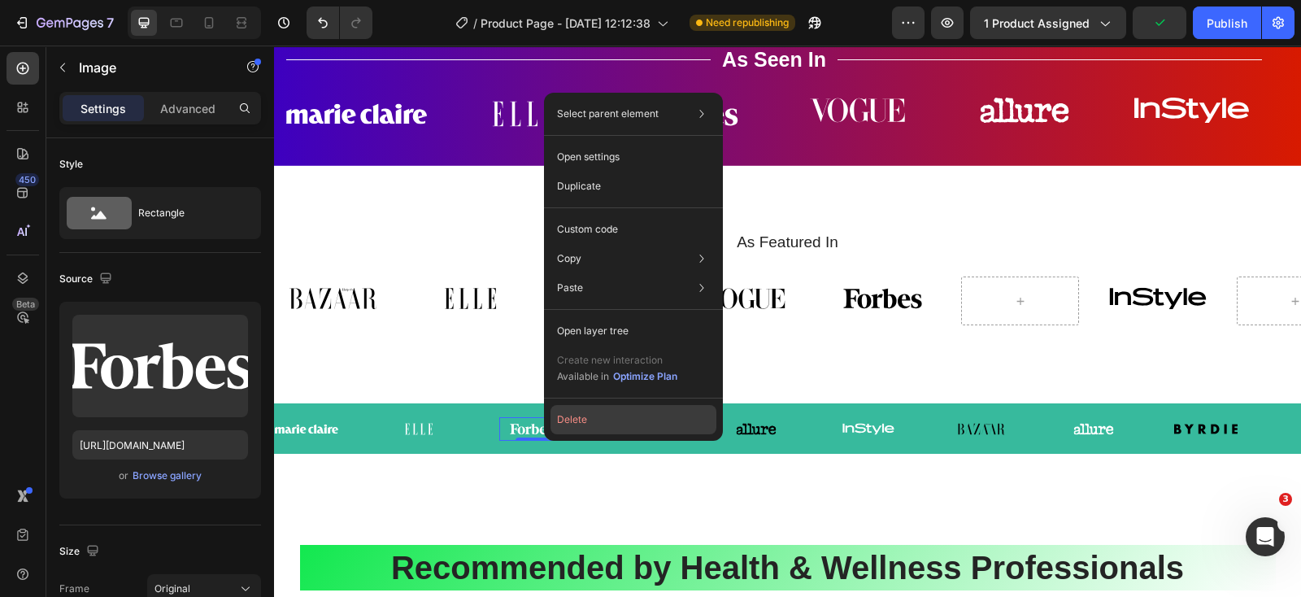
click at [579, 411] on button "Delete" at bounding box center [633, 419] width 166 height 29
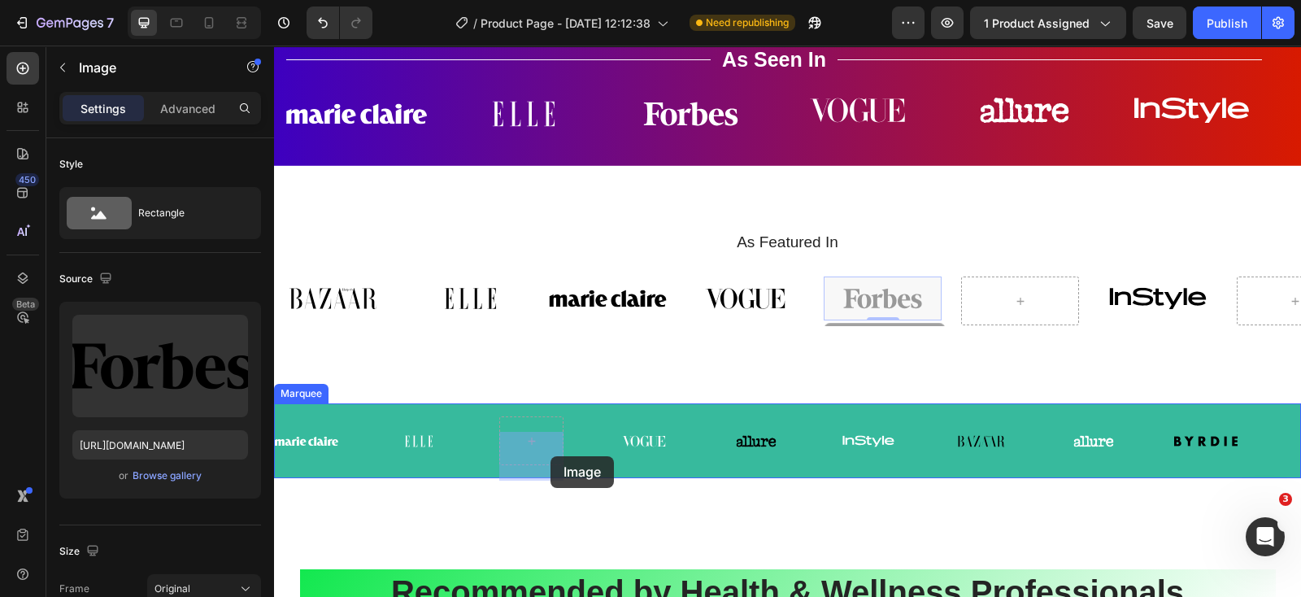
drag, startPoint x: 901, startPoint y: 314, endPoint x: 550, endPoint y: 456, distance: 378.9
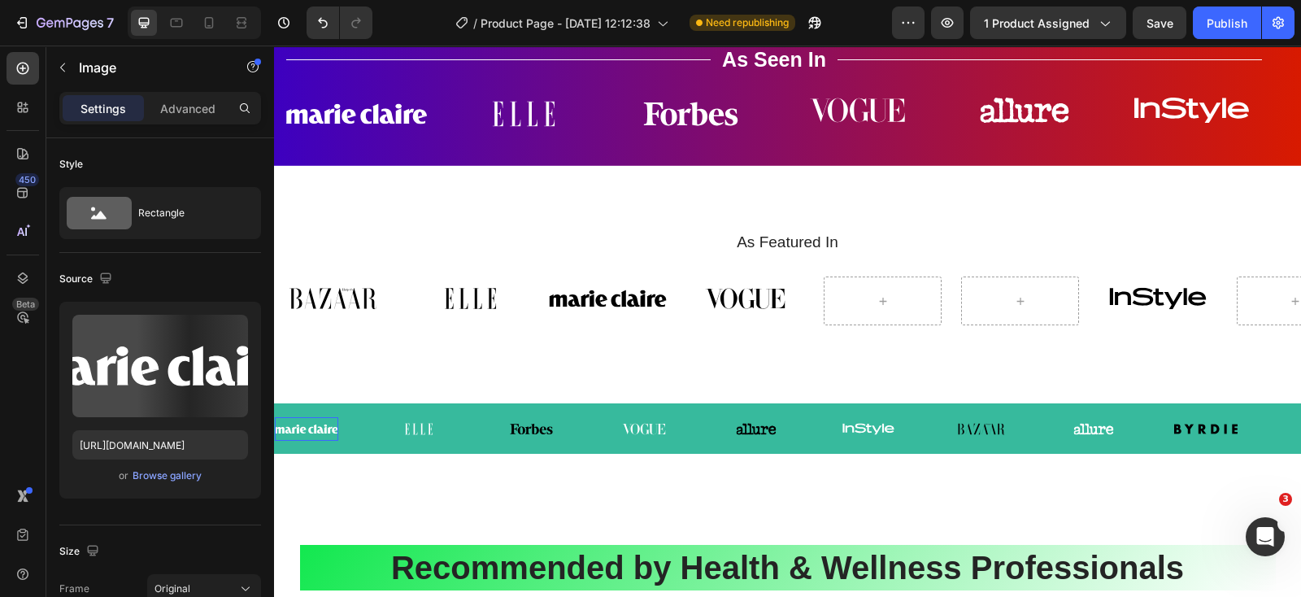
click at [300, 441] on img at bounding box center [306, 429] width 63 height 24
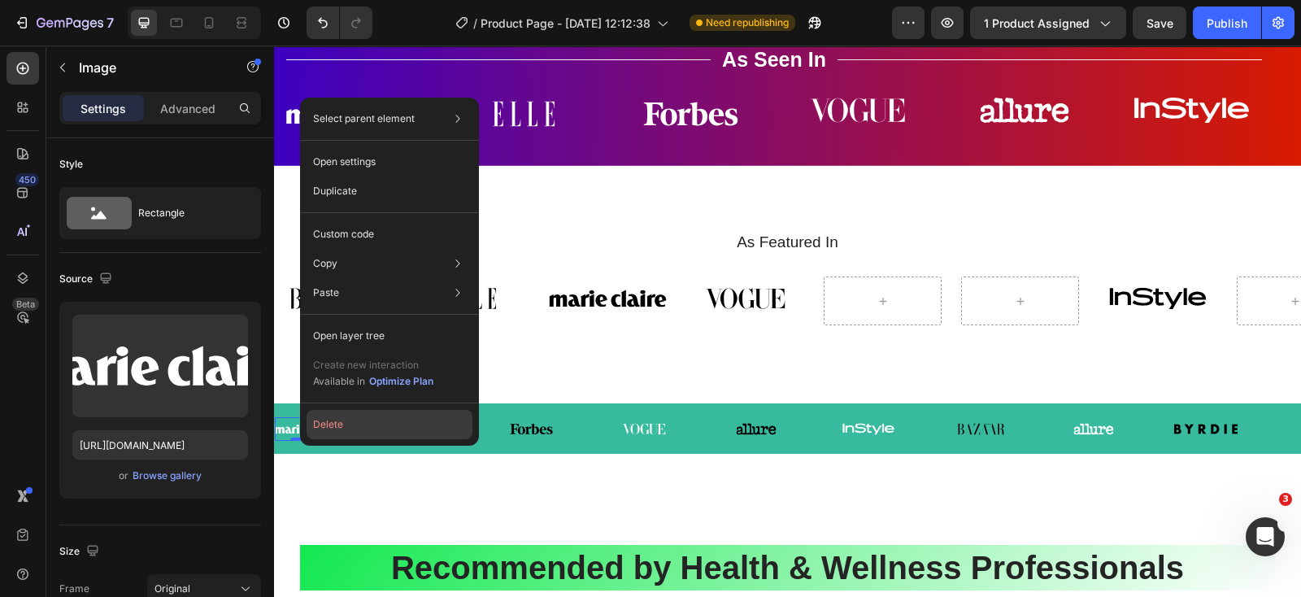
click at [329, 424] on button "Delete" at bounding box center [389, 424] width 166 height 29
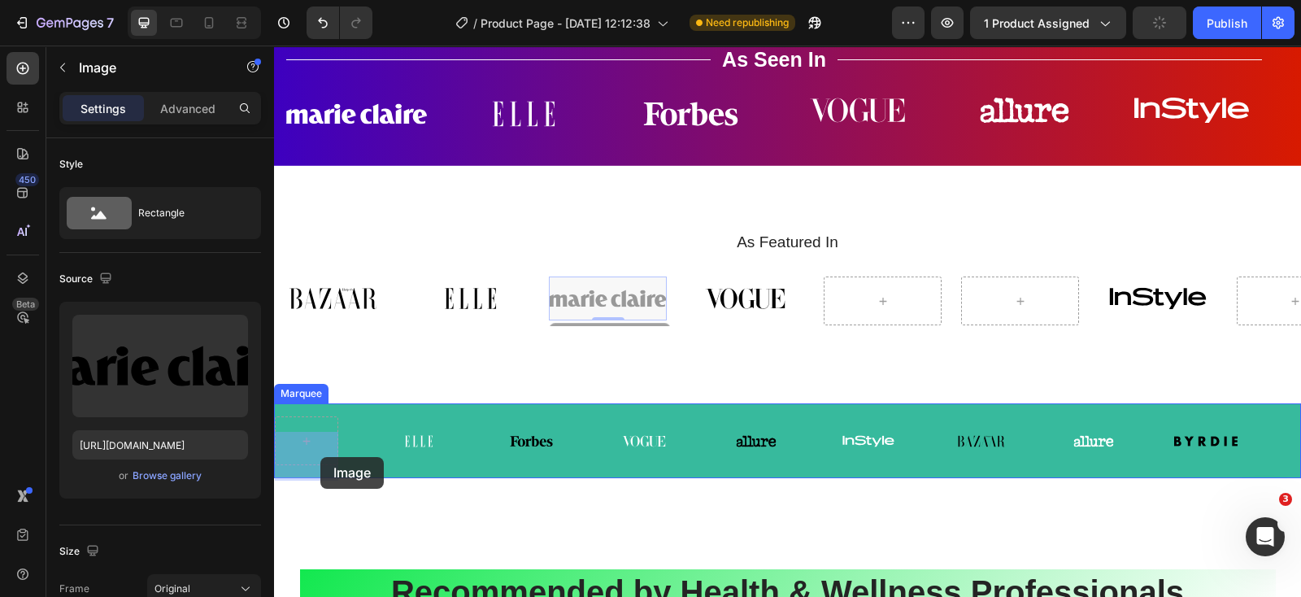
drag, startPoint x: 636, startPoint y: 316, endPoint x: 320, endPoint y: 457, distance: 346.1
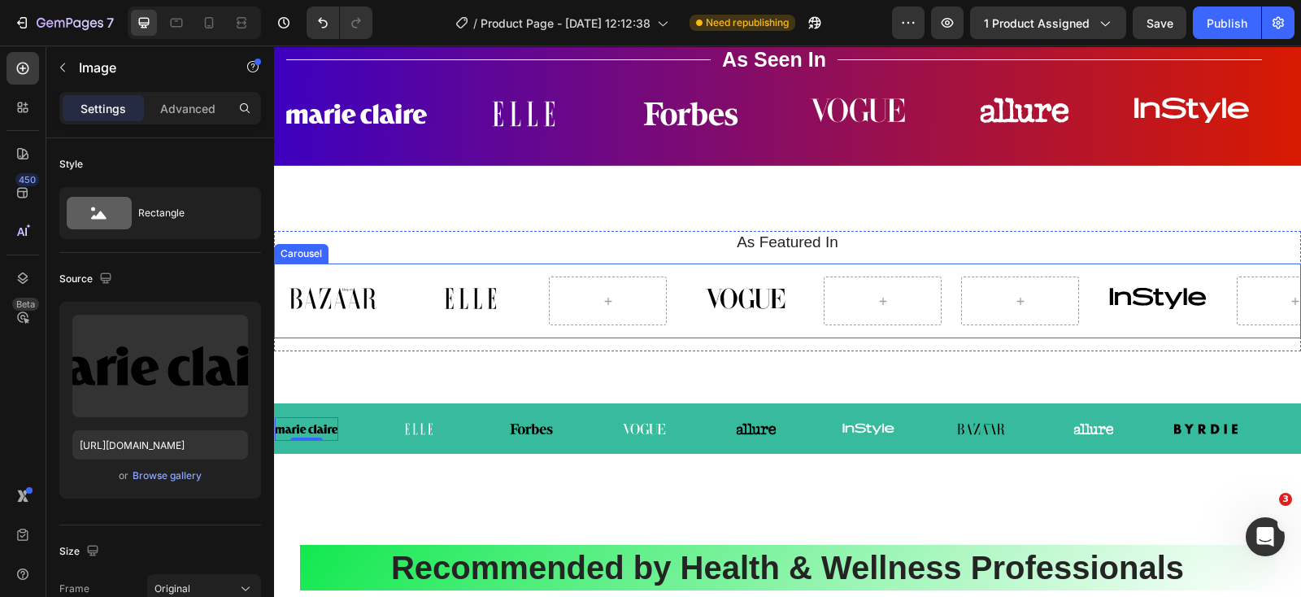
click at [988, 338] on div "Image Image Image Image Carousel" at bounding box center [787, 300] width 1027 height 75
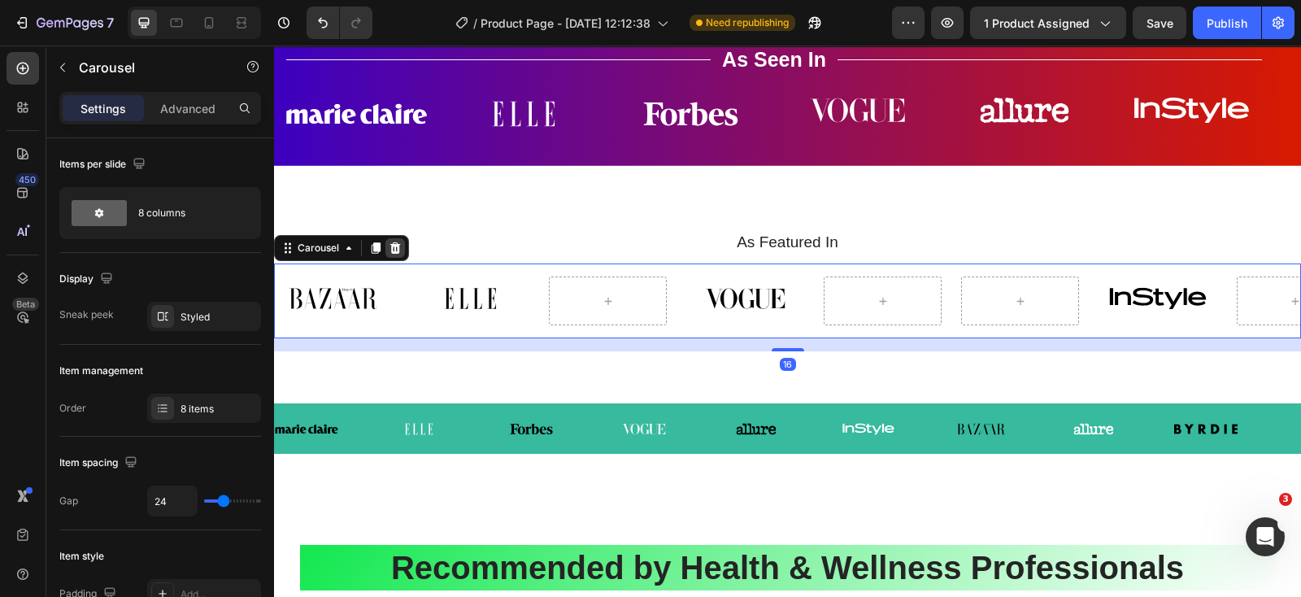
click at [397, 254] on icon at bounding box center [395, 247] width 11 height 11
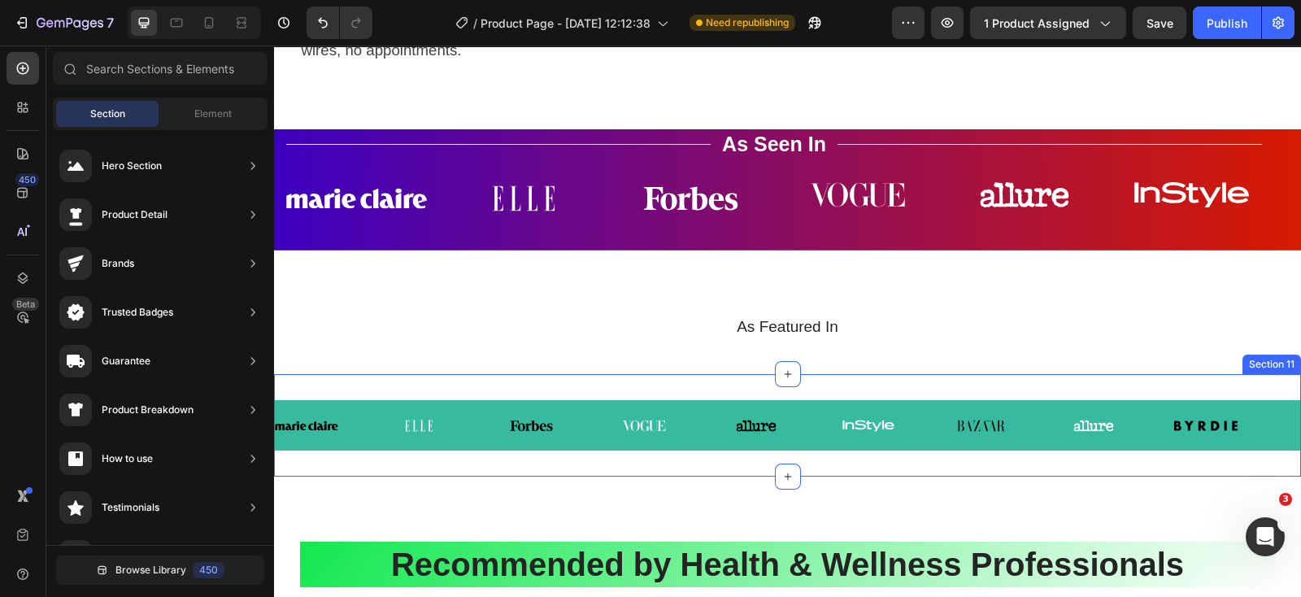
scroll to position [4572, 0]
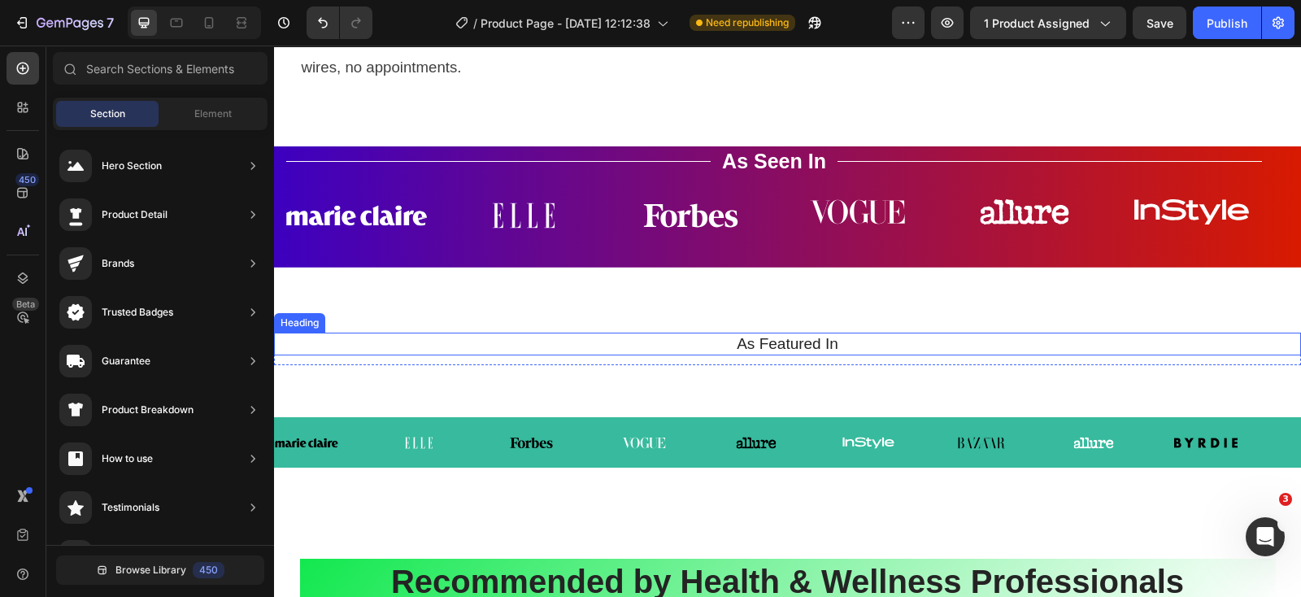
click at [828, 355] on h2 "As Featured In" at bounding box center [787, 344] width 1002 height 24
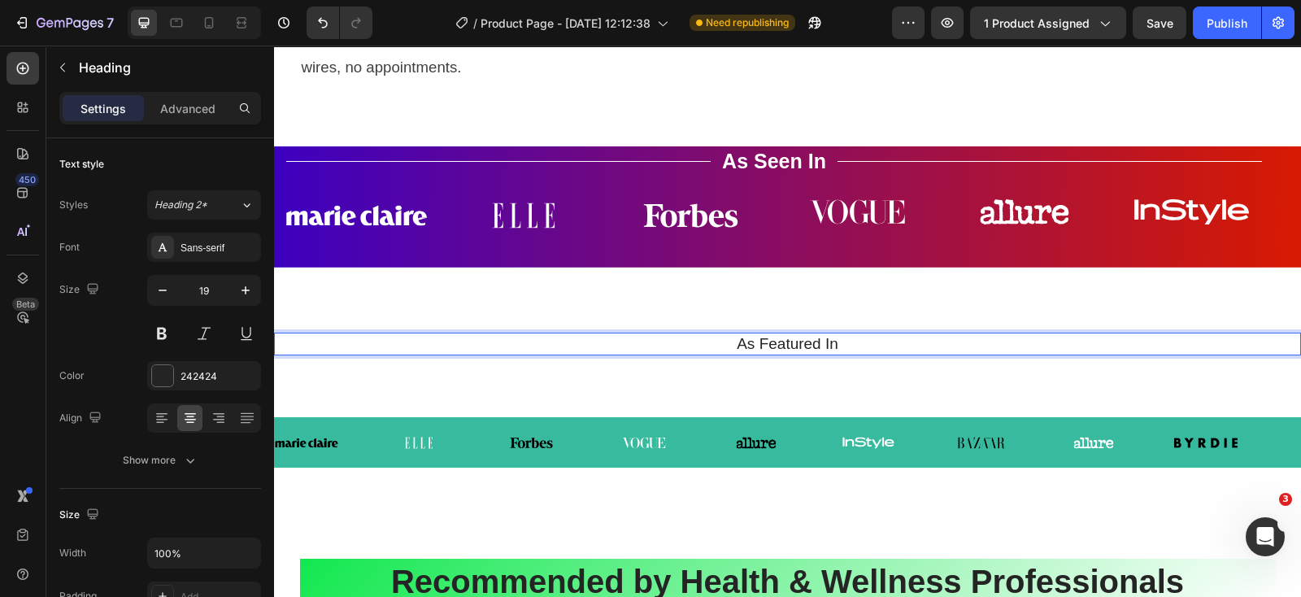
click at [816, 356] on h2 "As Featured In" at bounding box center [787, 344] width 1002 height 24
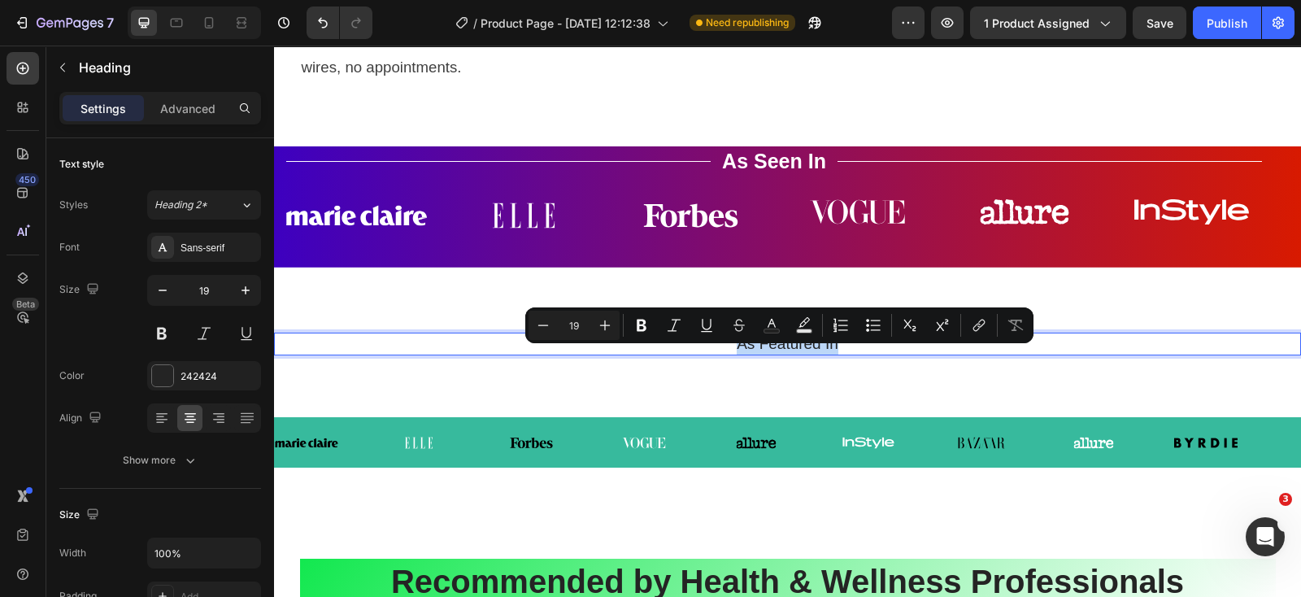
copy p "As Featured In"
click at [814, 172] on p "As Seen In" at bounding box center [774, 161] width 104 height 27
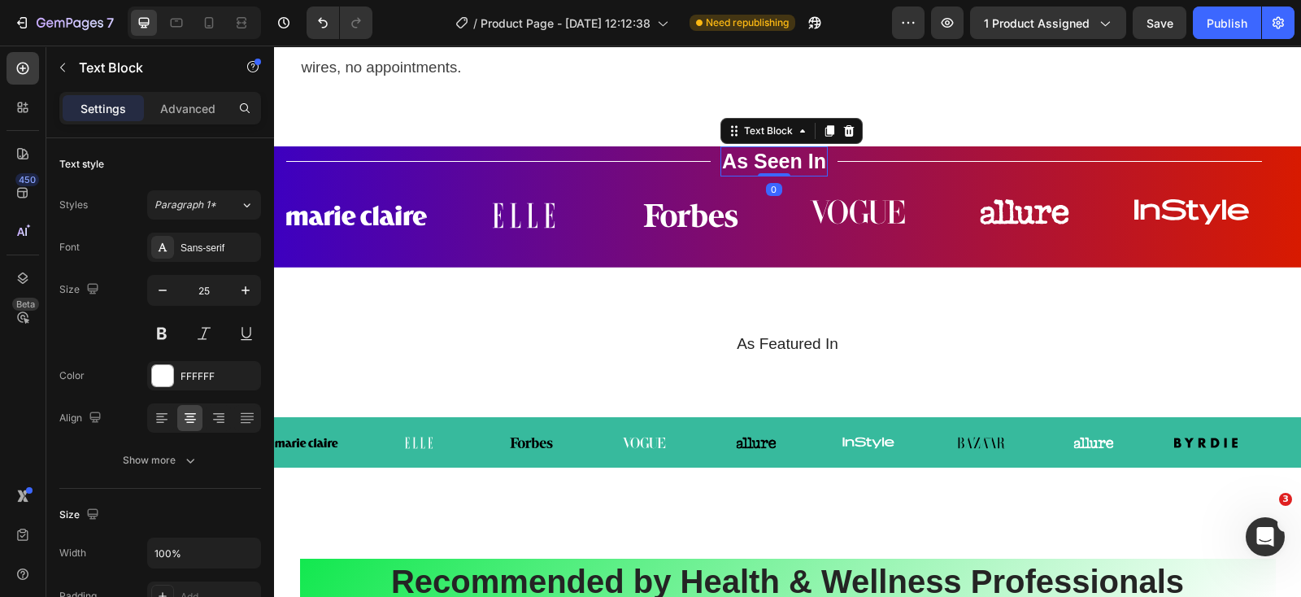
click at [780, 175] on p "As Seen In" at bounding box center [774, 161] width 104 height 27
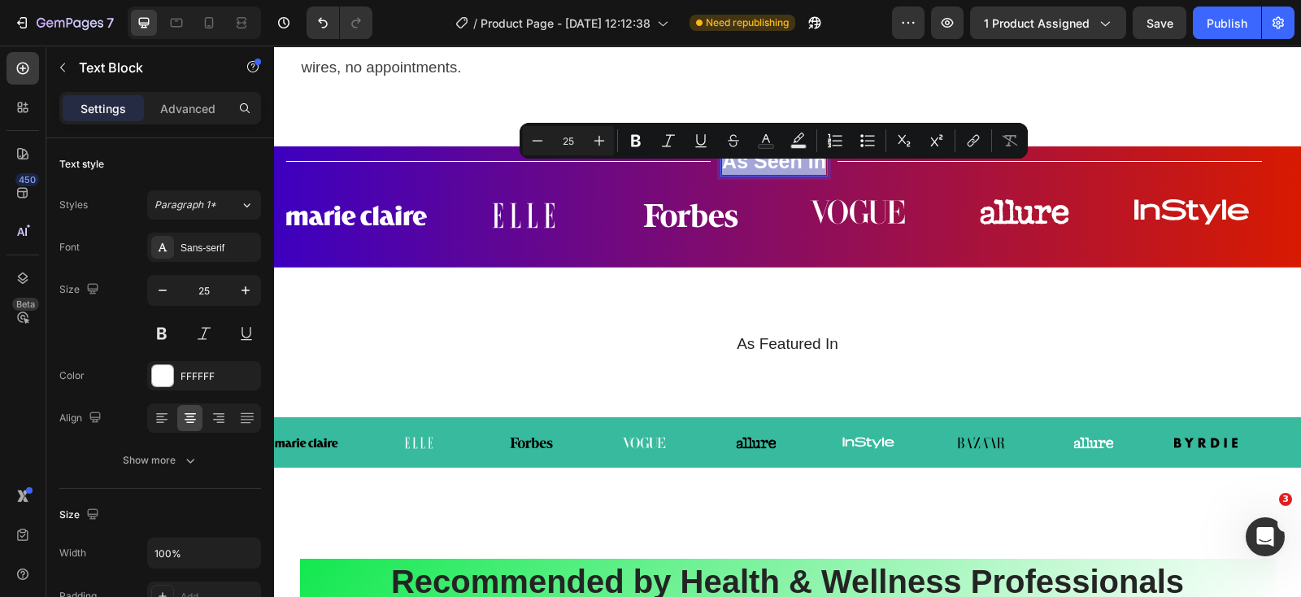
copy p "As Seen In"
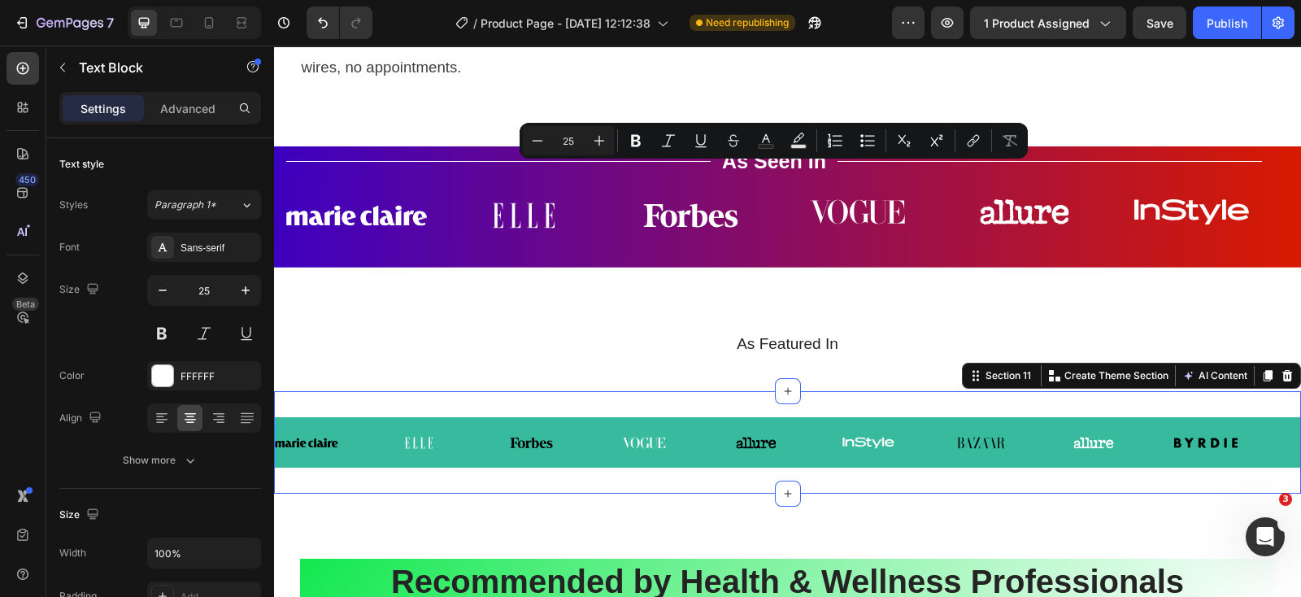
click at [959, 424] on div "Image Image Image Image Image Image Image Image Image Image Image Image Image I…" at bounding box center [787, 442] width 1027 height 102
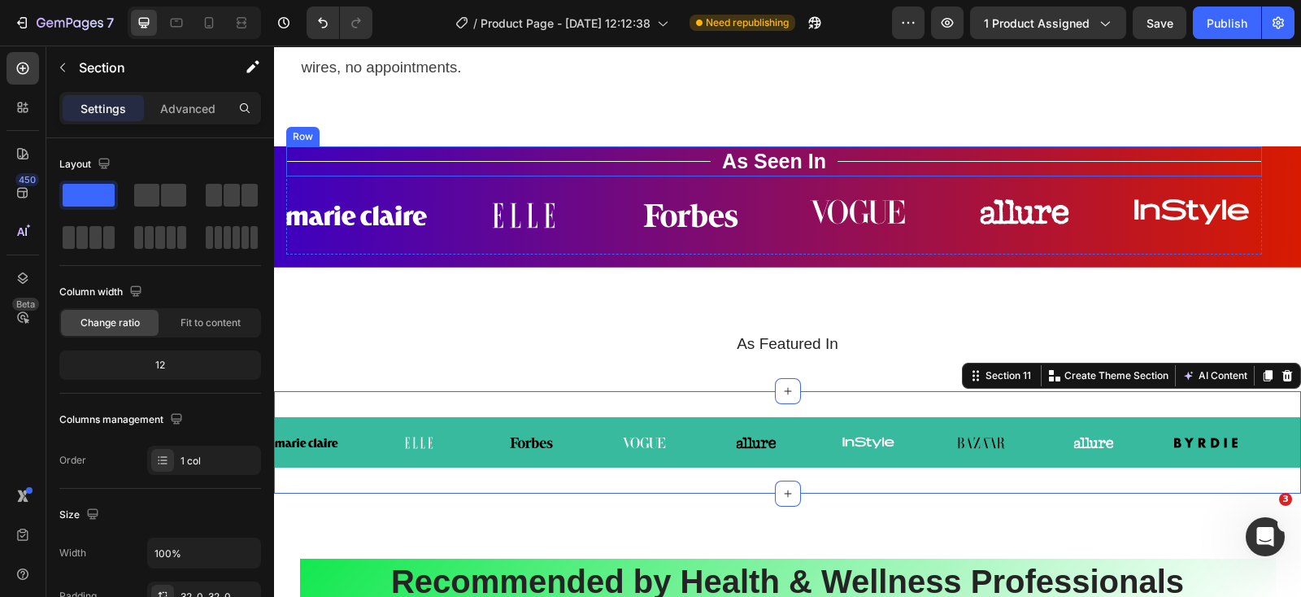
click at [684, 176] on div "Title Line" at bounding box center [498, 161] width 424 height 30
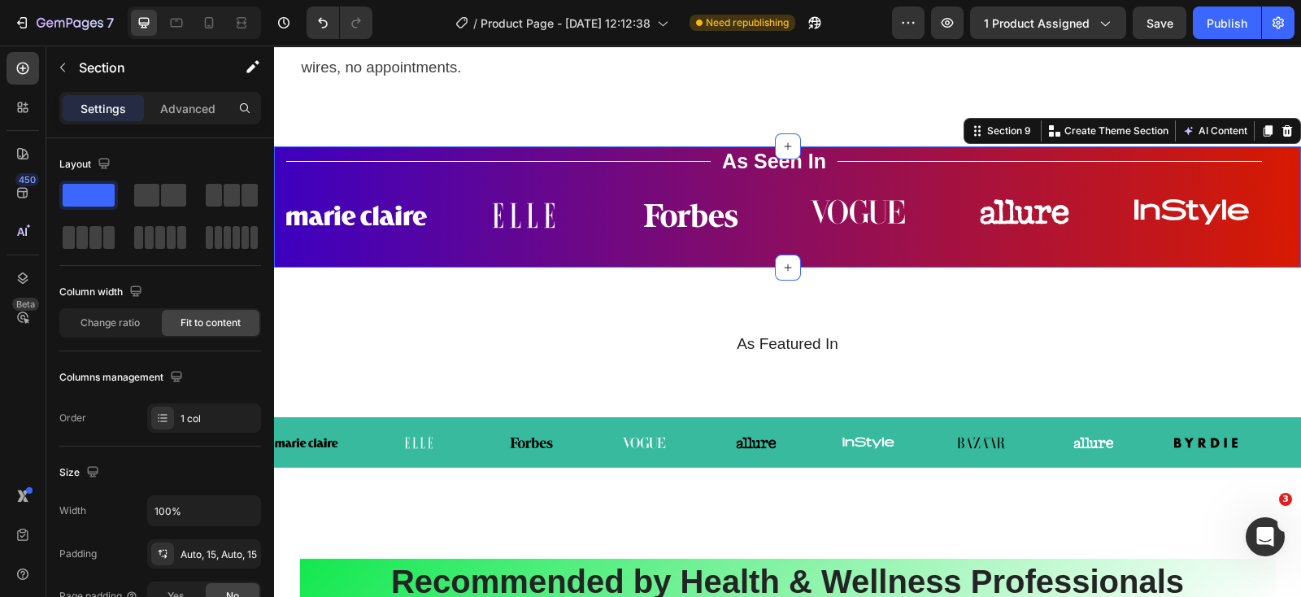
click at [282, 267] on div "Title Line As Seen In Text Block Title Line Row Image Image Image Image Image I…" at bounding box center [787, 206] width 1027 height 121
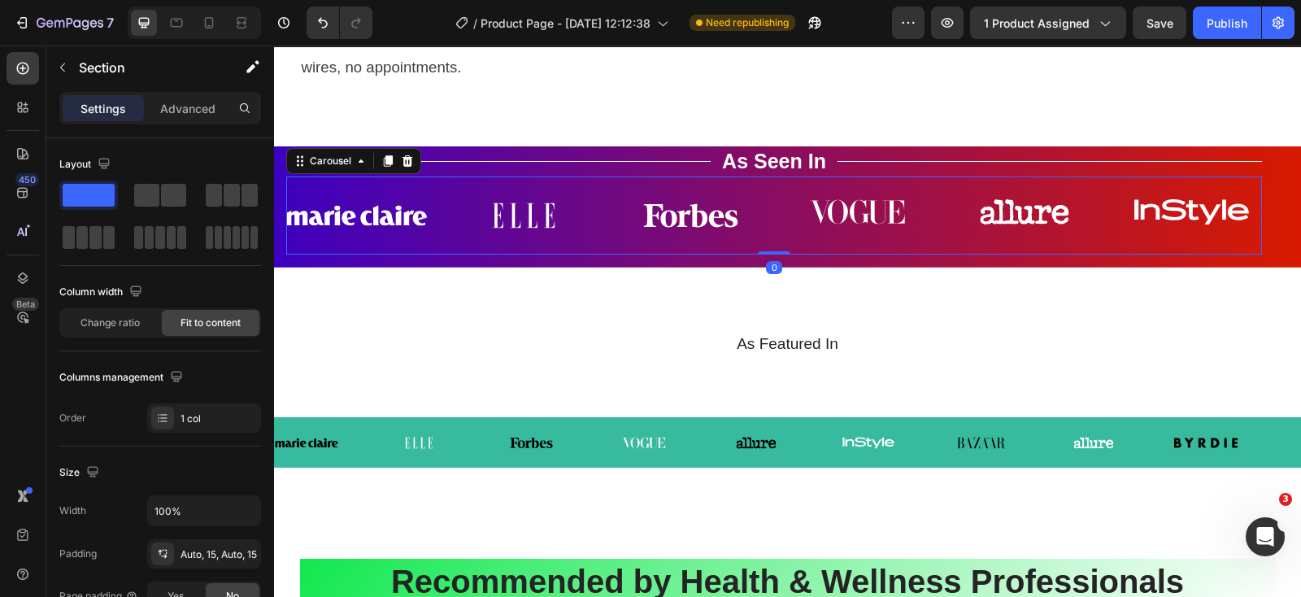
click at [480, 195] on div "Image Image Image Image Image Image Carousel 0" at bounding box center [773, 215] width 975 height 78
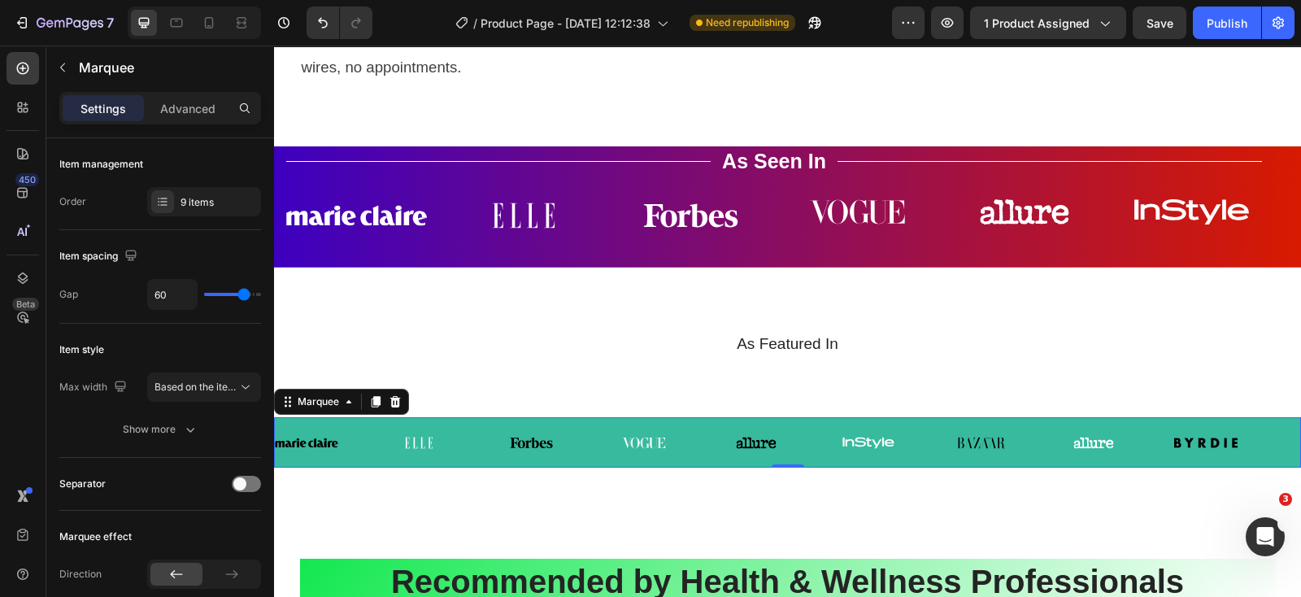
click at [389, 441] on div "Image Image Image Image Image Image Image Image Image Image Image Image Image I…" at bounding box center [787, 442] width 1027 height 50
click at [375, 408] on icon at bounding box center [375, 402] width 9 height 11
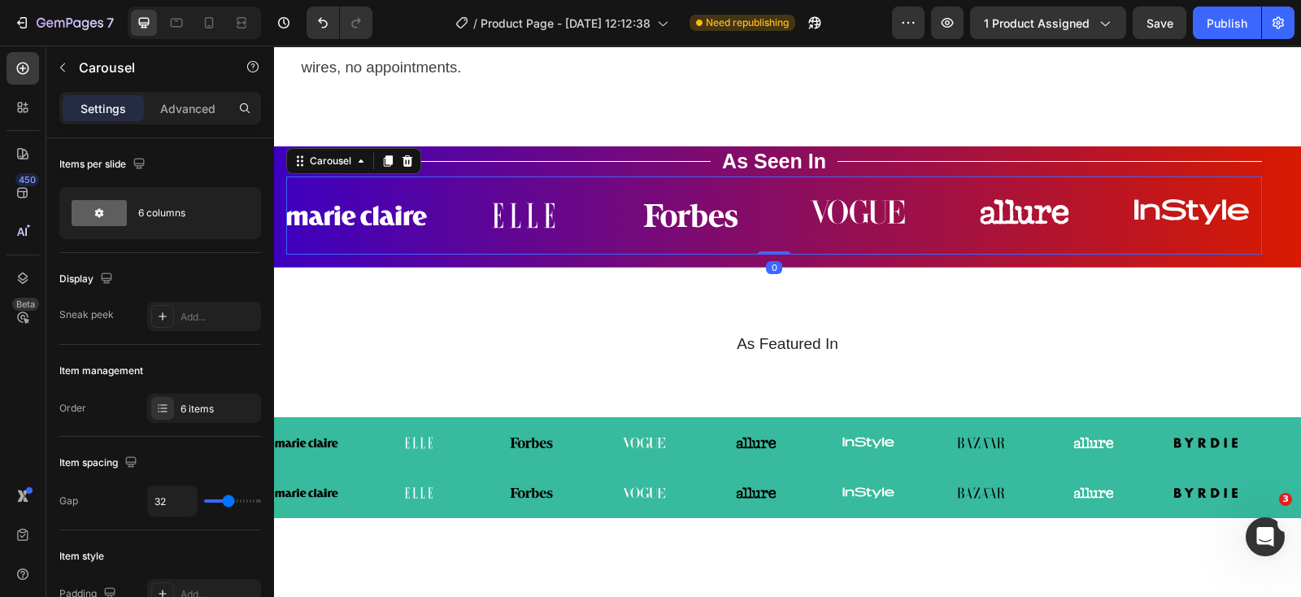
click at [428, 254] on div "Image Image Image Image Image Image Carousel 0" at bounding box center [773, 215] width 975 height 78
click at [402, 167] on icon at bounding box center [407, 160] width 13 height 13
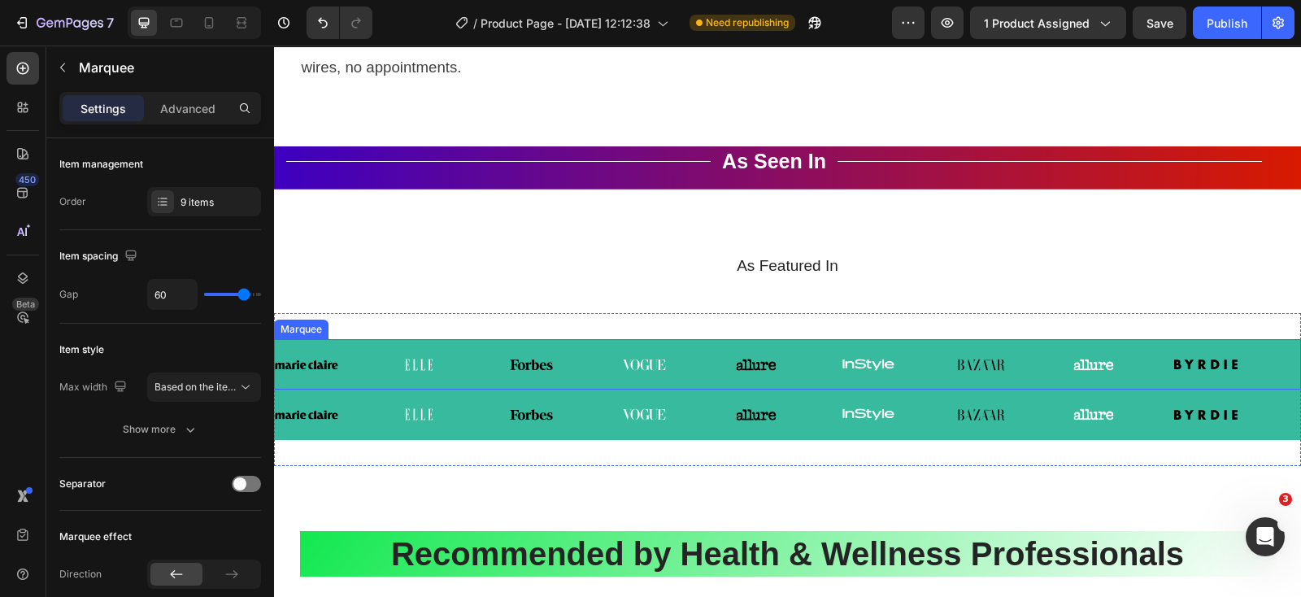
click at [350, 376] on div "Image" at bounding box center [331, 365] width 112 height 24
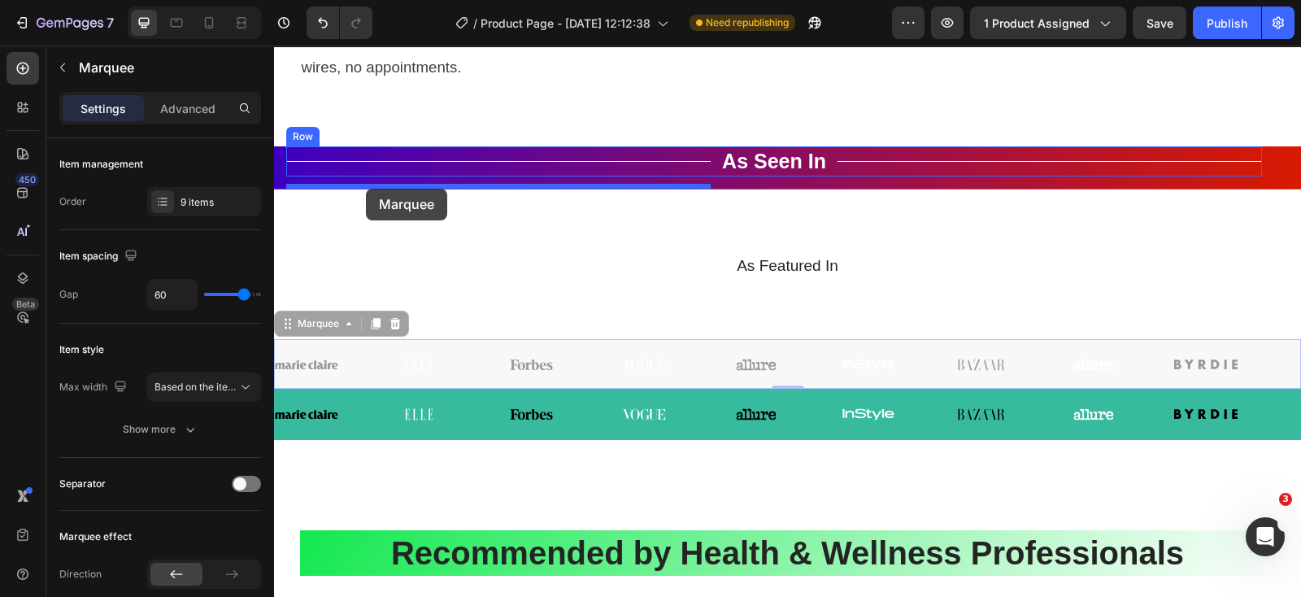
drag, startPoint x: 293, startPoint y: 339, endPoint x: 366, endPoint y: 189, distance: 166.9
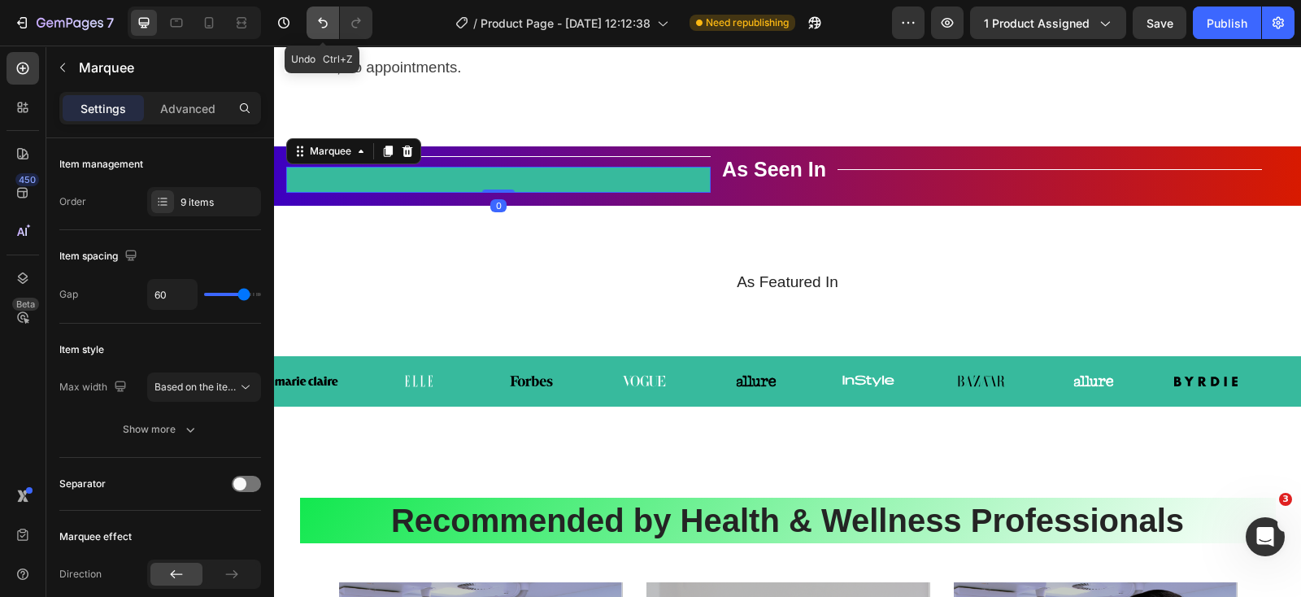
drag, startPoint x: 328, startPoint y: 20, endPoint x: 61, endPoint y: 151, distance: 298.1
click at [328, 20] on icon "Undo/Redo" at bounding box center [323, 23] width 16 height 16
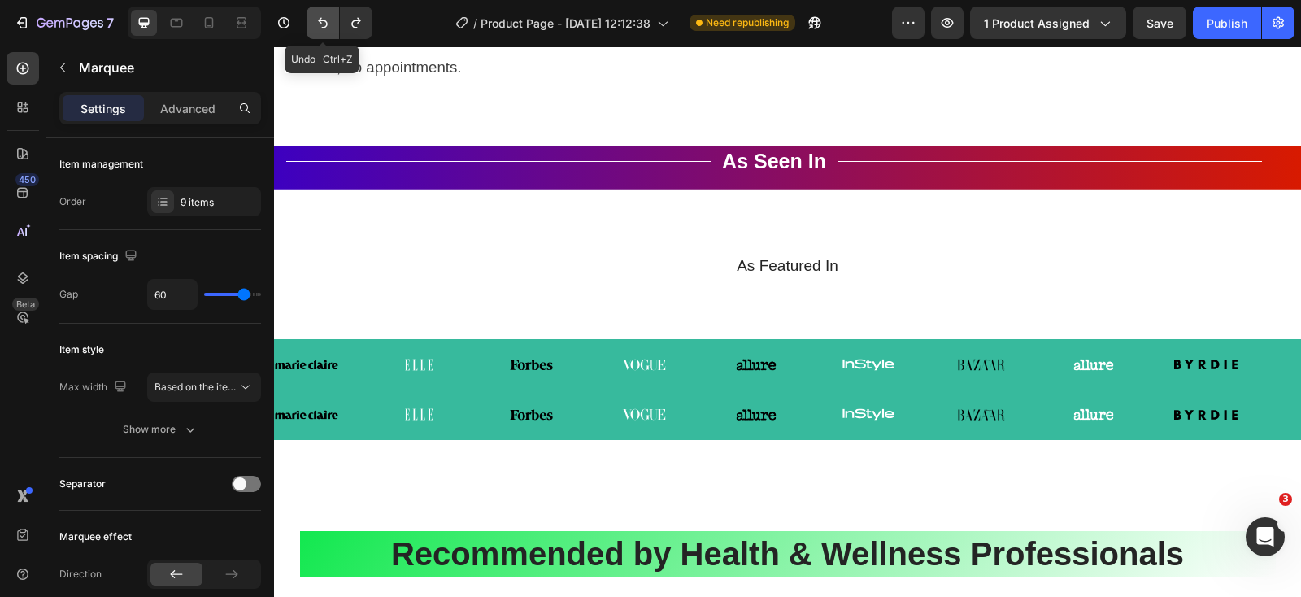
click at [325, 19] on icon "Undo/Redo" at bounding box center [323, 23] width 16 height 16
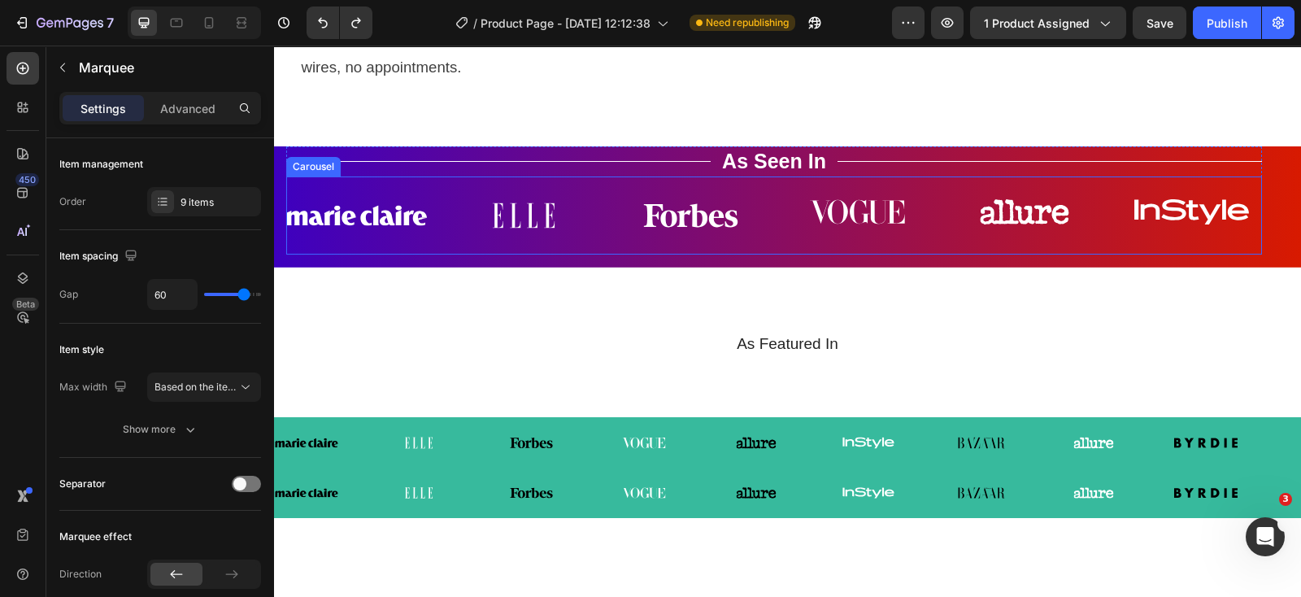
click at [410, 254] on div "Image Image Image Image Image Image Carousel" at bounding box center [773, 215] width 975 height 78
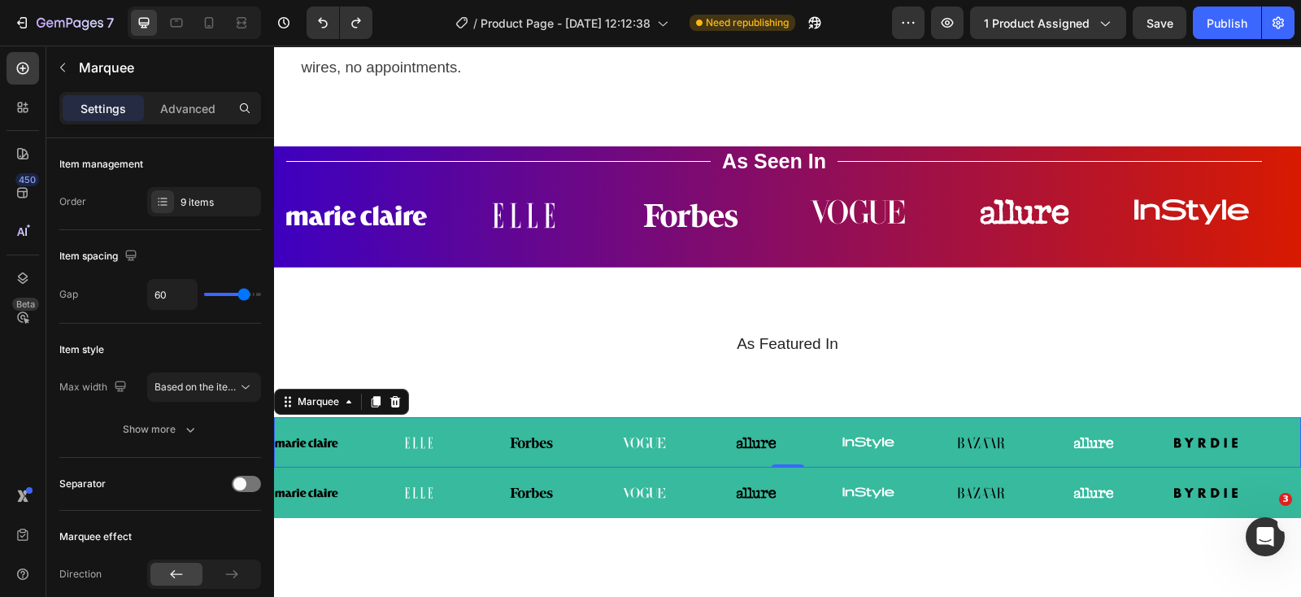
click at [326, 437] on div "Image Image Image Image Image Image Image Image Image Image Image Image Image I…" at bounding box center [787, 442] width 1027 height 50
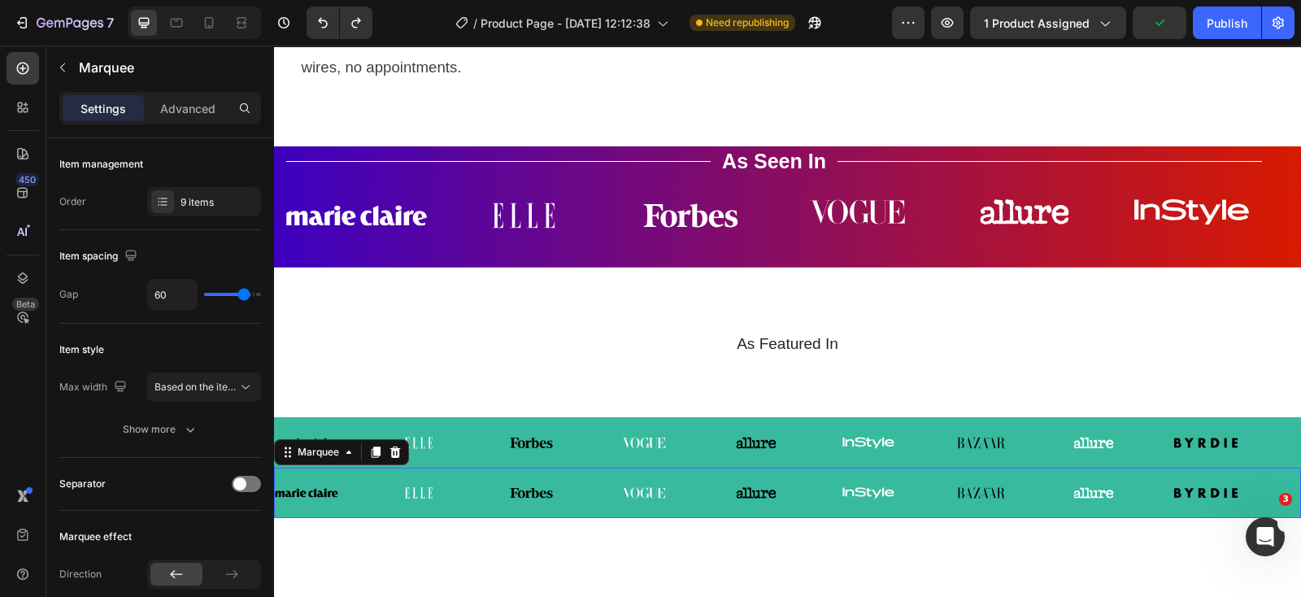
click at [351, 493] on div "Image Image Image Image Image Image Image Image Image Image Image Image Image I…" at bounding box center [787, 492] width 1027 height 50
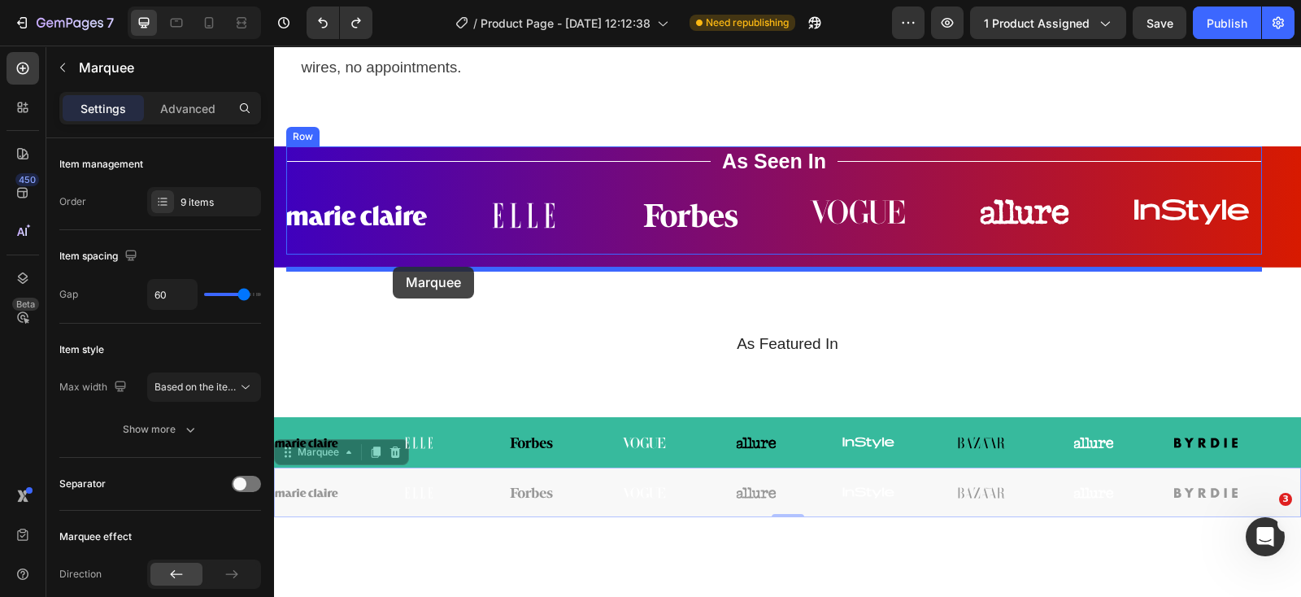
drag, startPoint x: 282, startPoint y: 469, endPoint x: 393, endPoint y: 267, distance: 230.6
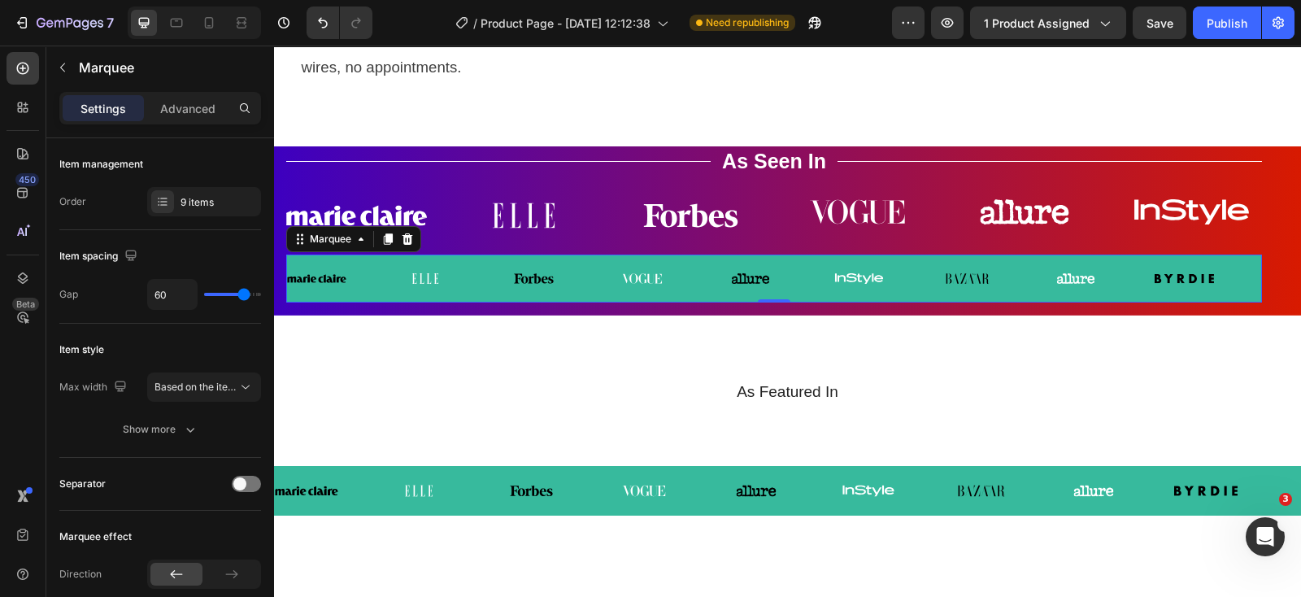
click at [354, 302] on div "Image Image Image Image Image Image Image Image Image Image Image Image Image I…" at bounding box center [773, 278] width 975 height 48
click at [616, 197] on div "Image Image Image Image Image Image Carousel" at bounding box center [773, 215] width 975 height 78
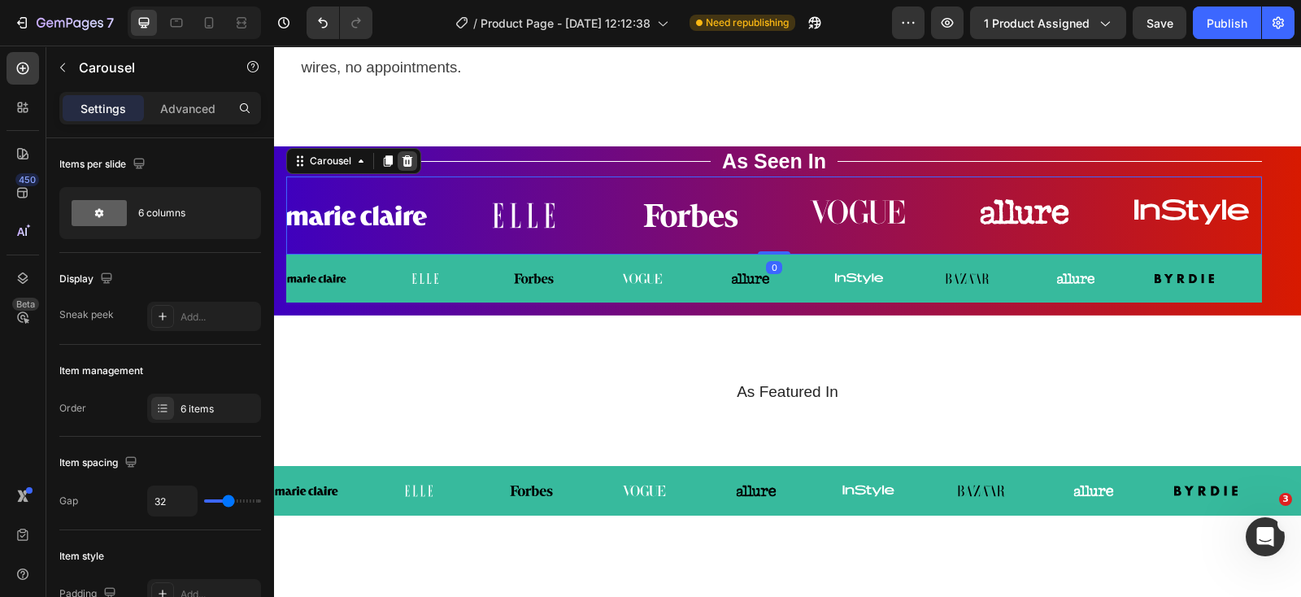
click at [410, 167] on icon at bounding box center [407, 160] width 11 height 11
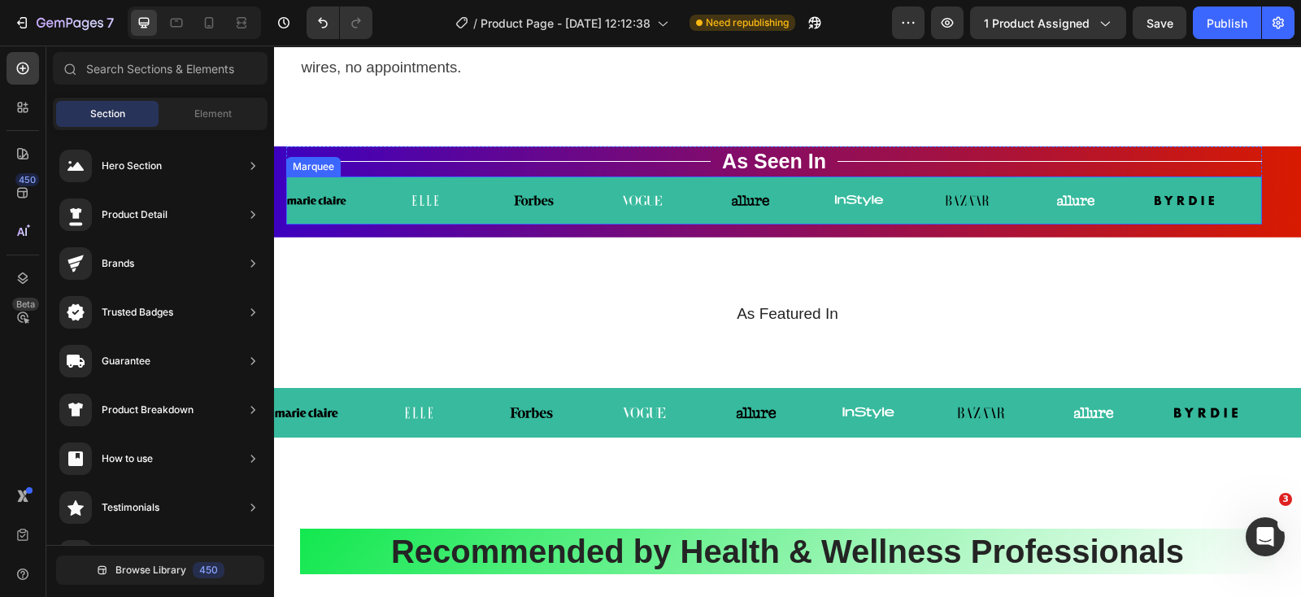
click at [382, 211] on div "Image" at bounding box center [341, 200] width 108 height 22
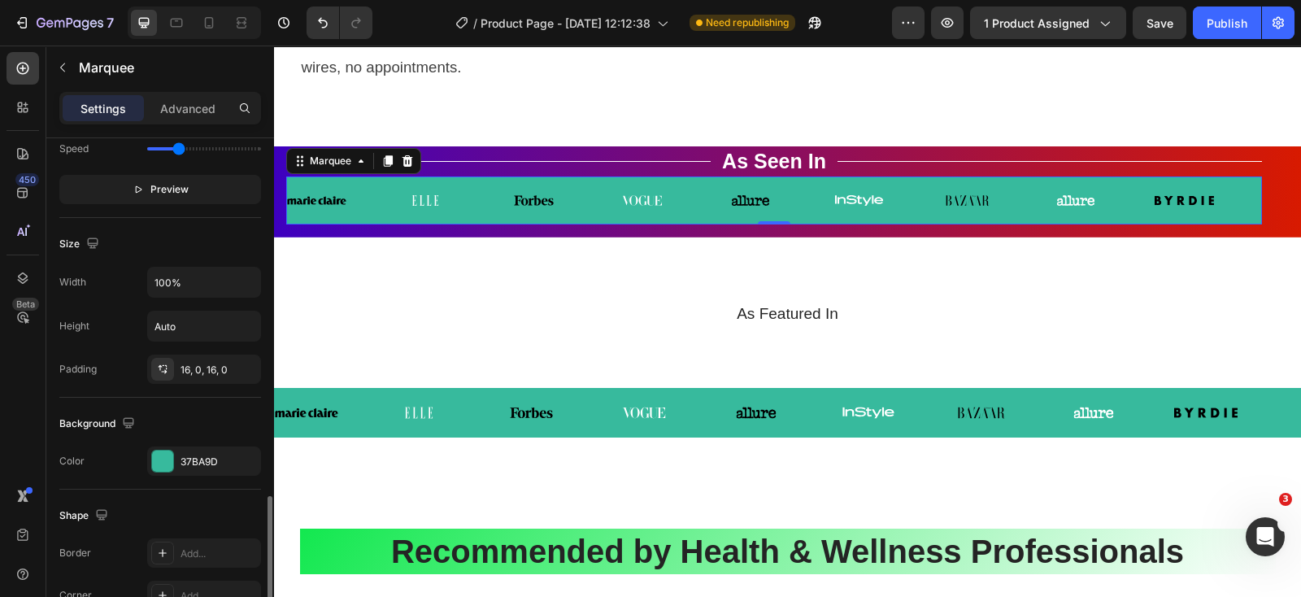
scroll to position [610, 0]
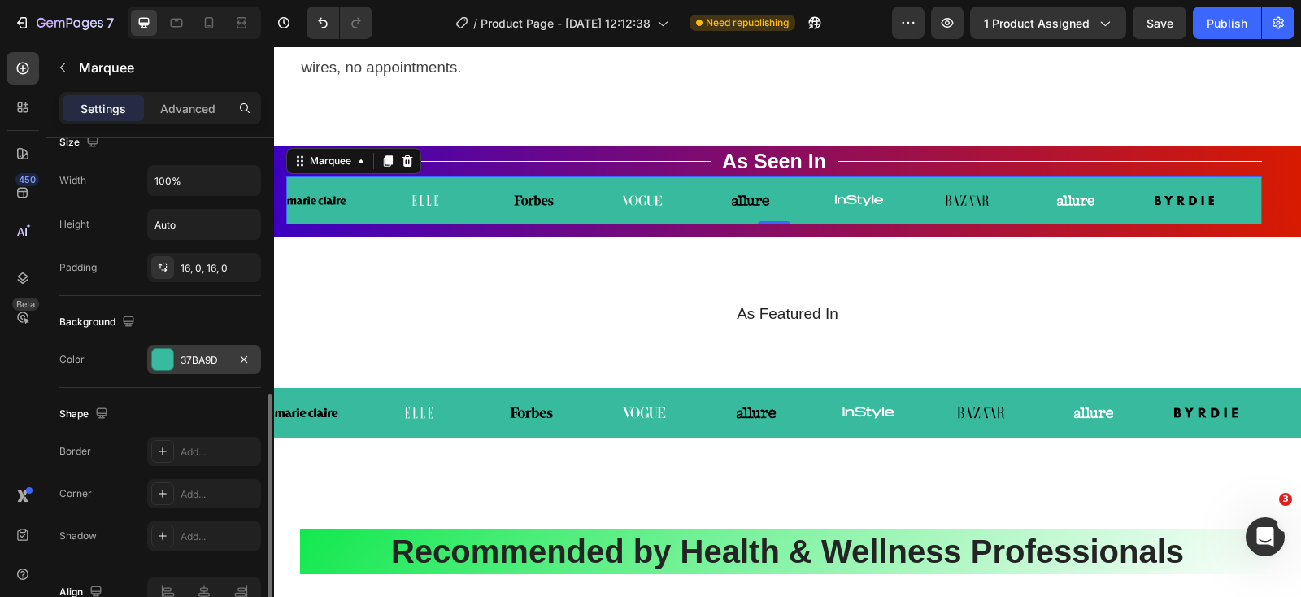
click at [187, 355] on div "37BA9D" at bounding box center [203, 360] width 47 height 15
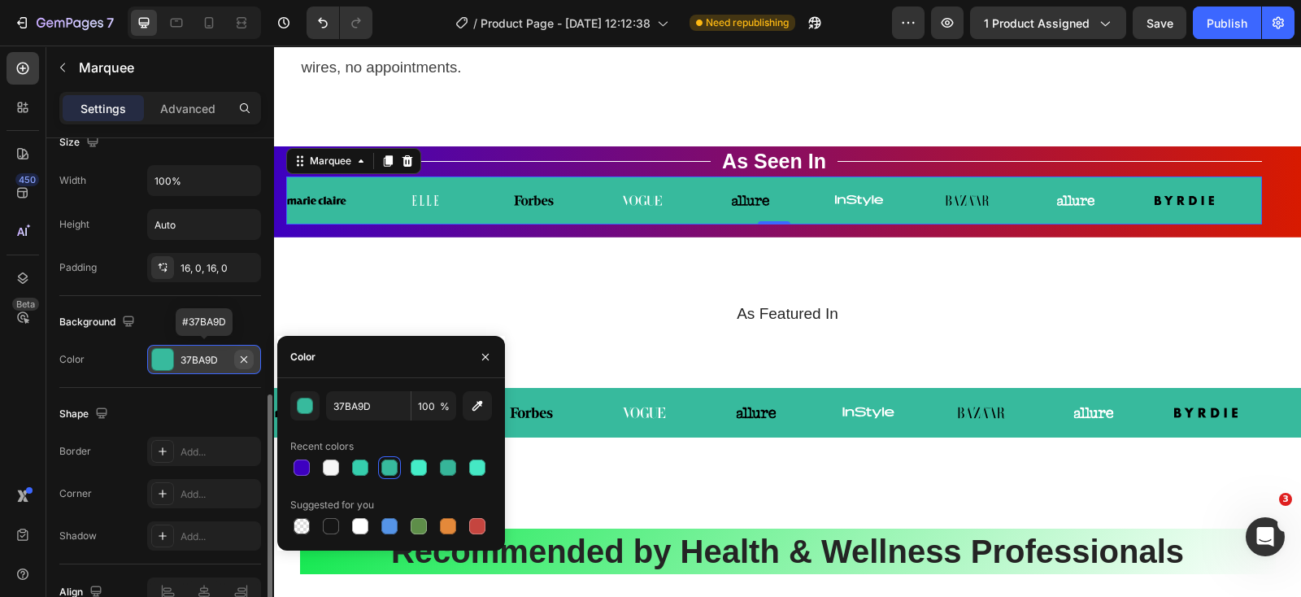
click at [246, 355] on icon "button" at bounding box center [244, 358] width 7 height 7
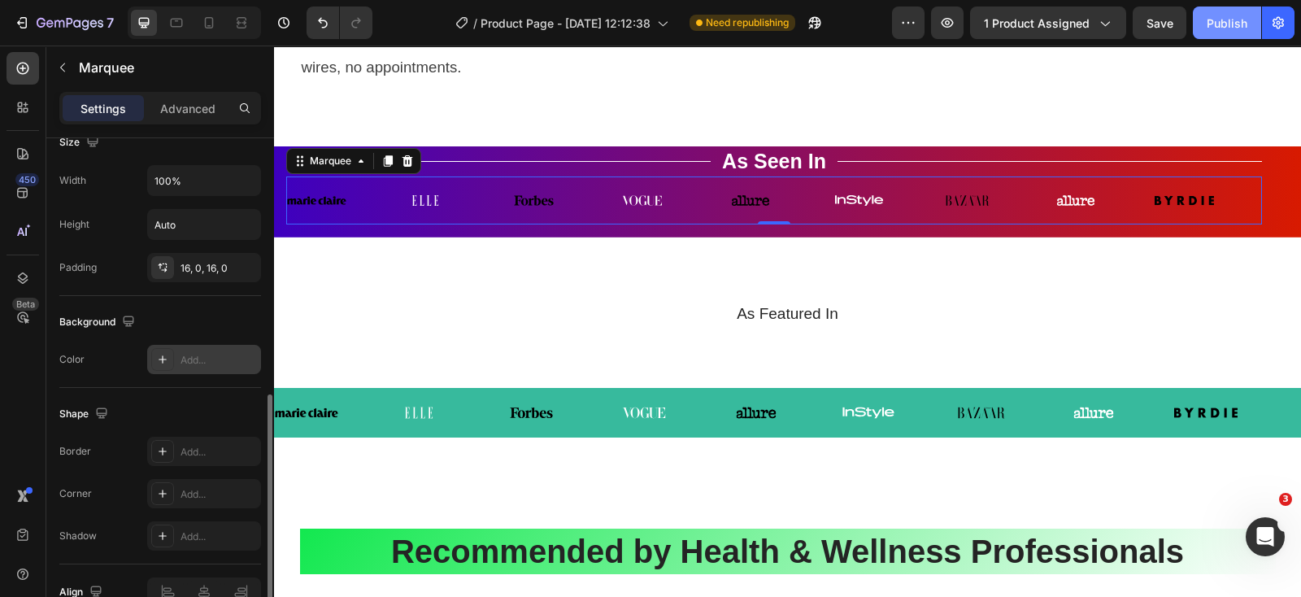
click at [1211, 22] on div "Publish" at bounding box center [1226, 23] width 41 height 17
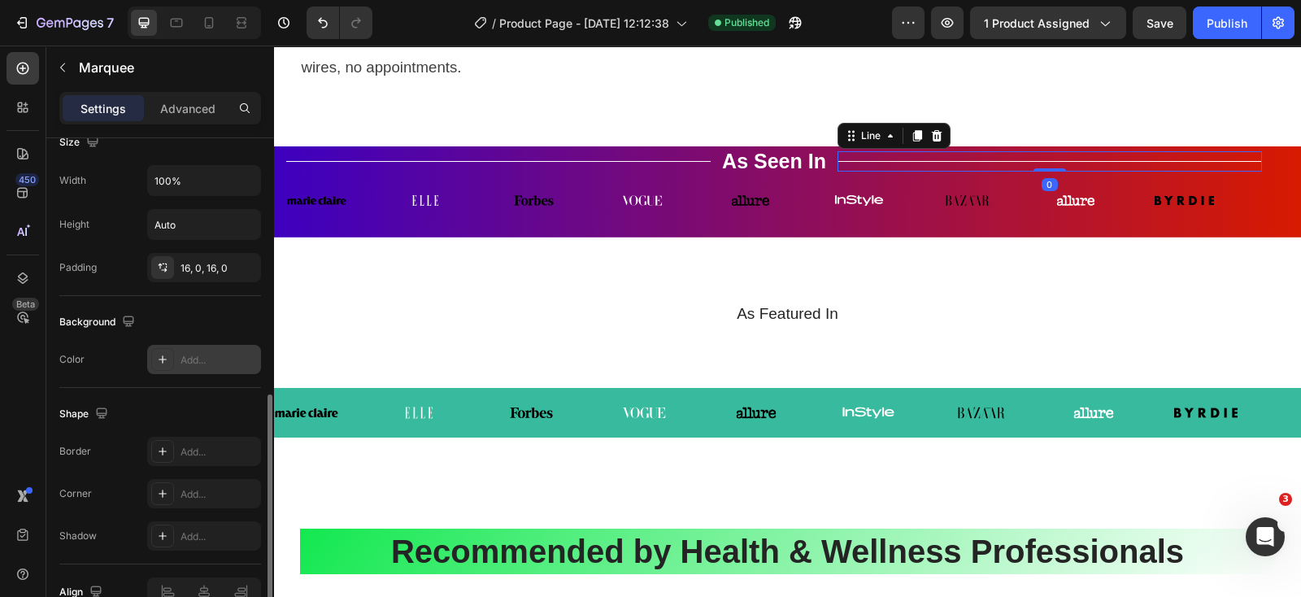
scroll to position [0, 0]
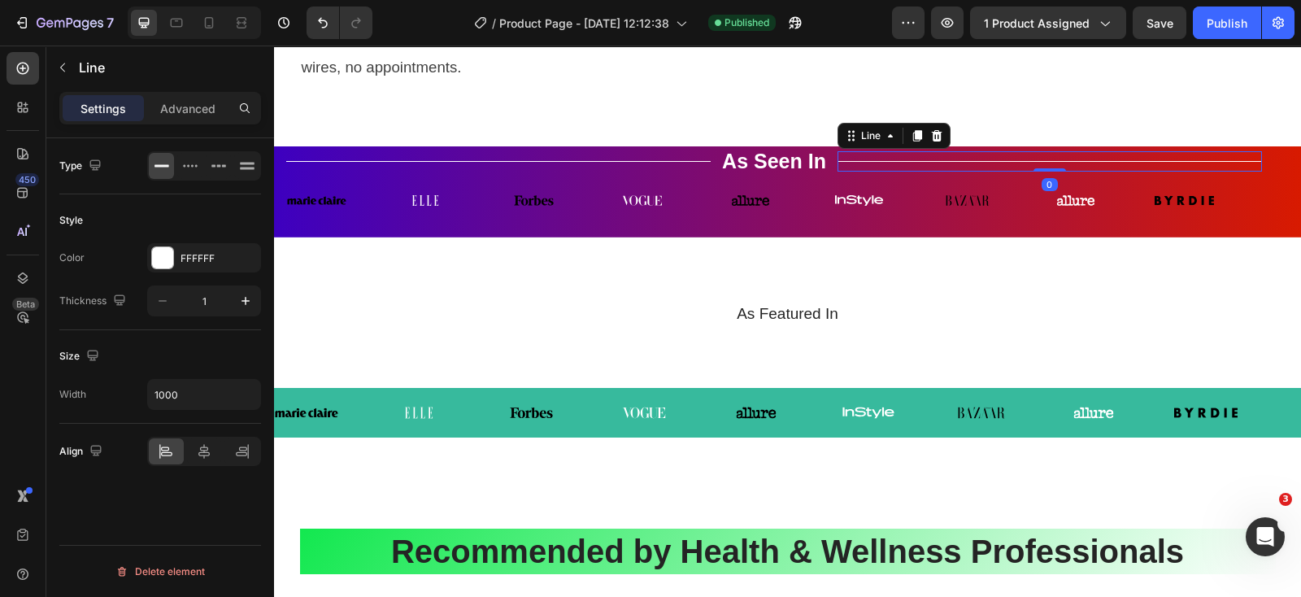
click at [1034, 167] on div "Title Line 0" at bounding box center [1049, 161] width 424 height 20
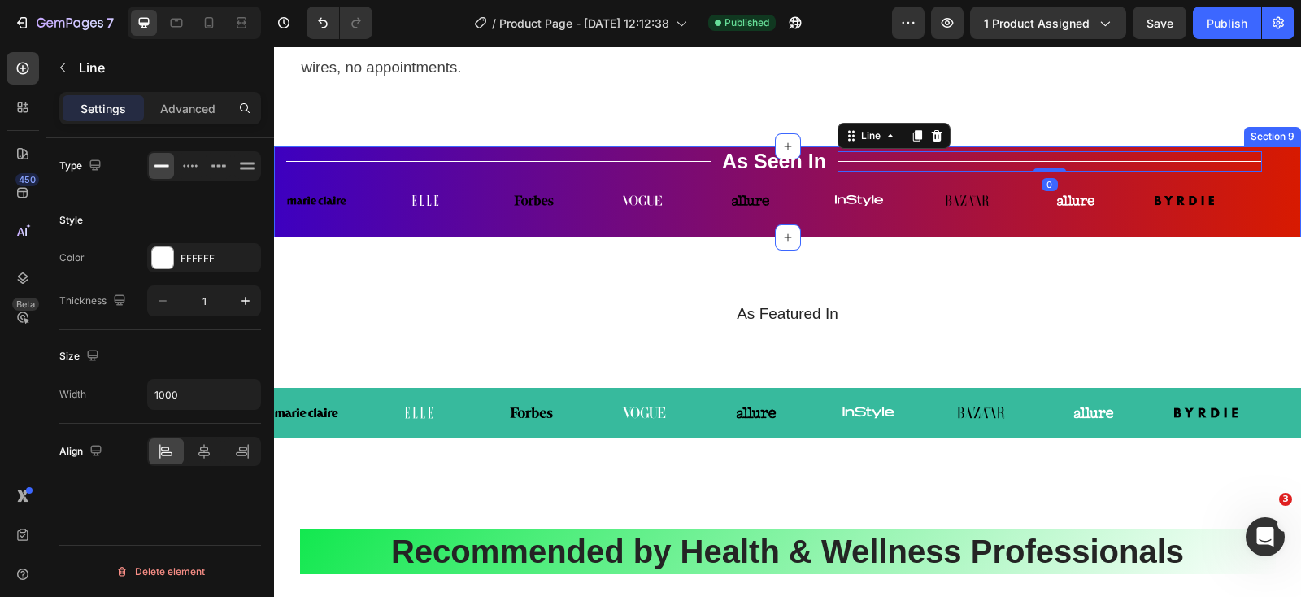
click at [1276, 237] on div "Title Line As Seen In Text Block Title Line 0 Row Image Image Image Image Image…" at bounding box center [787, 191] width 1027 height 91
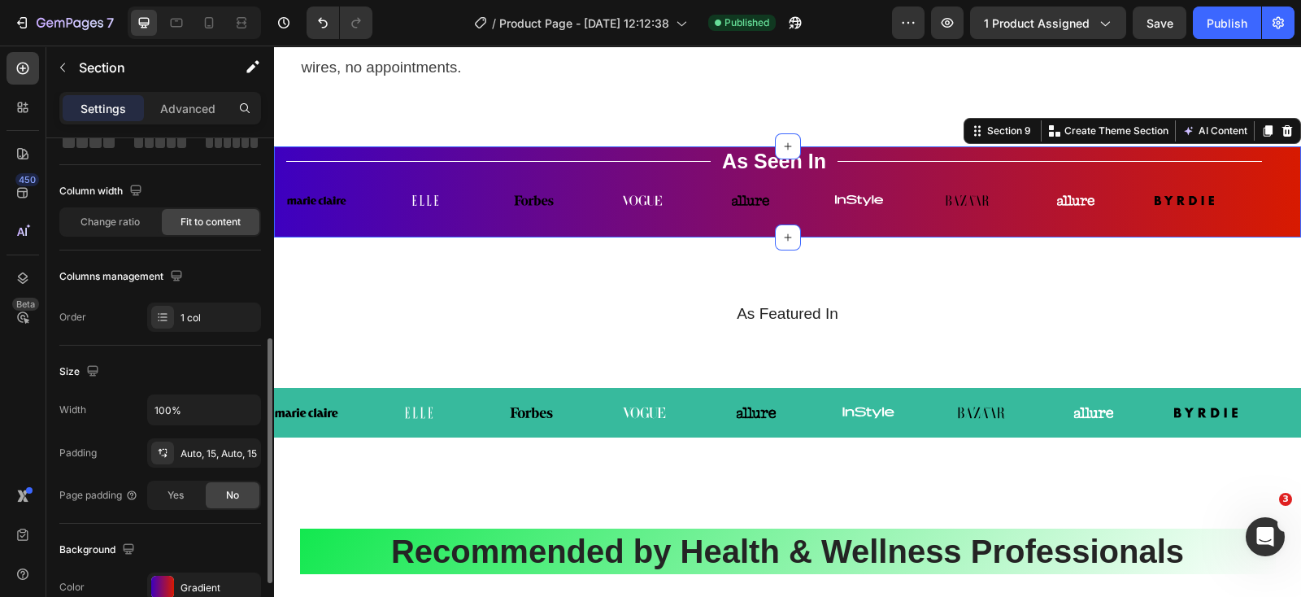
scroll to position [202, 0]
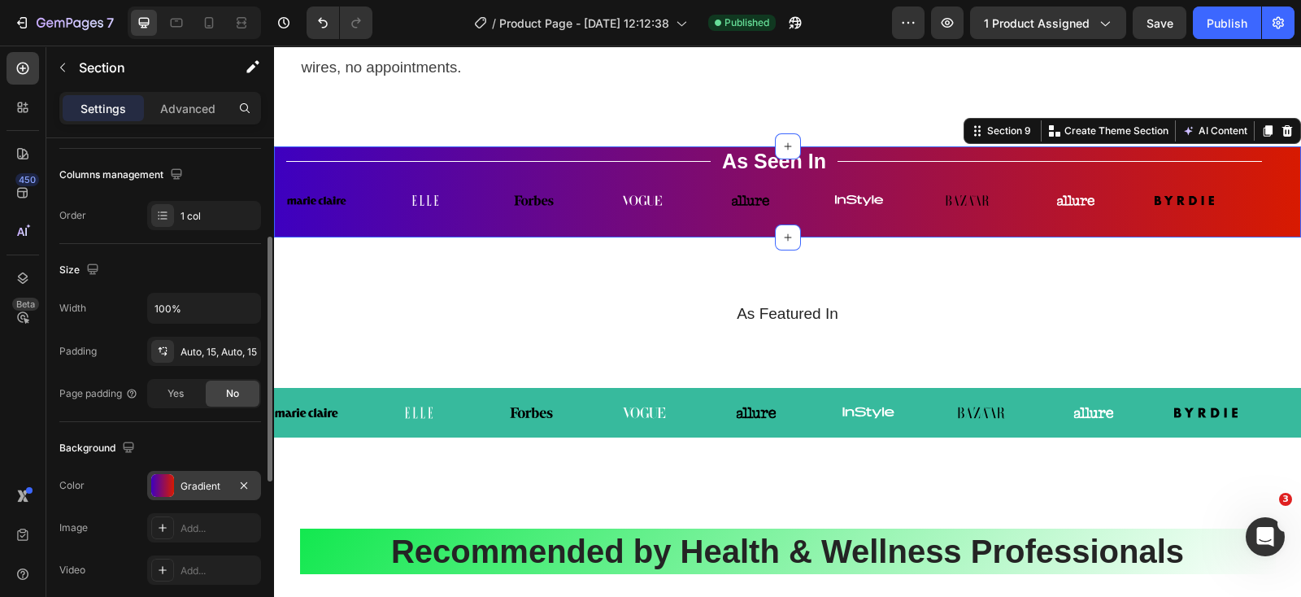
click at [203, 484] on div "Gradient" at bounding box center [203, 486] width 47 height 15
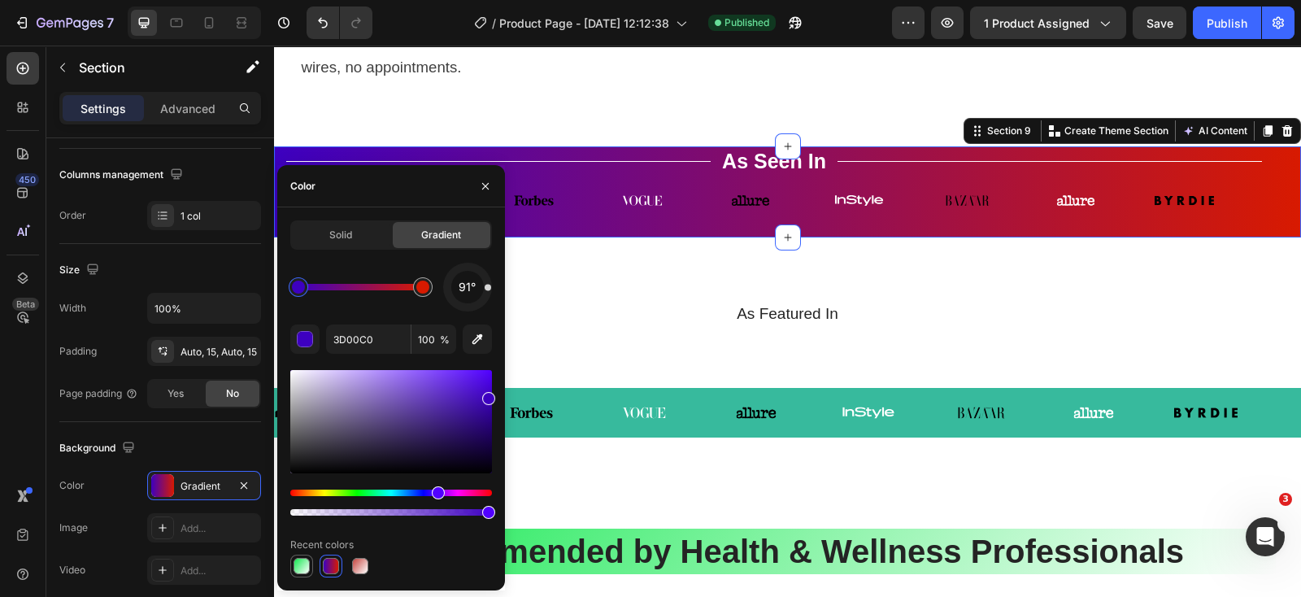
click at [305, 567] on div at bounding box center [301, 566] width 16 height 16
type input "12E84F"
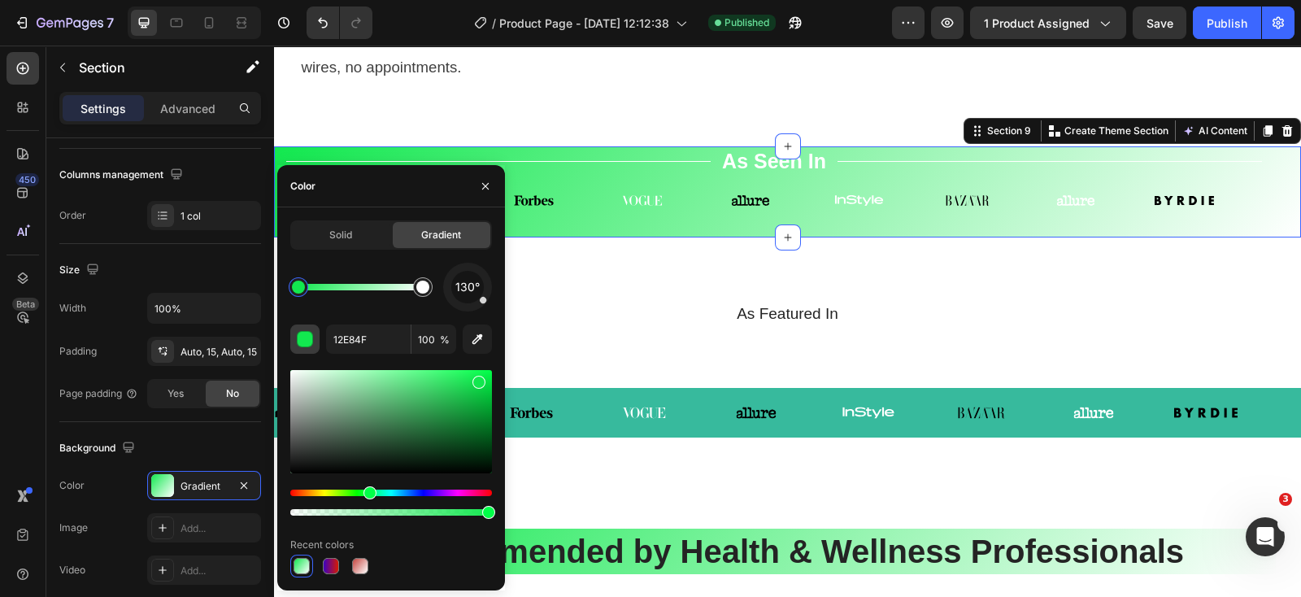
click at [309, 336] on div "button" at bounding box center [306, 340] width 16 height 16
click at [346, 236] on span "Solid" at bounding box center [340, 235] width 23 height 15
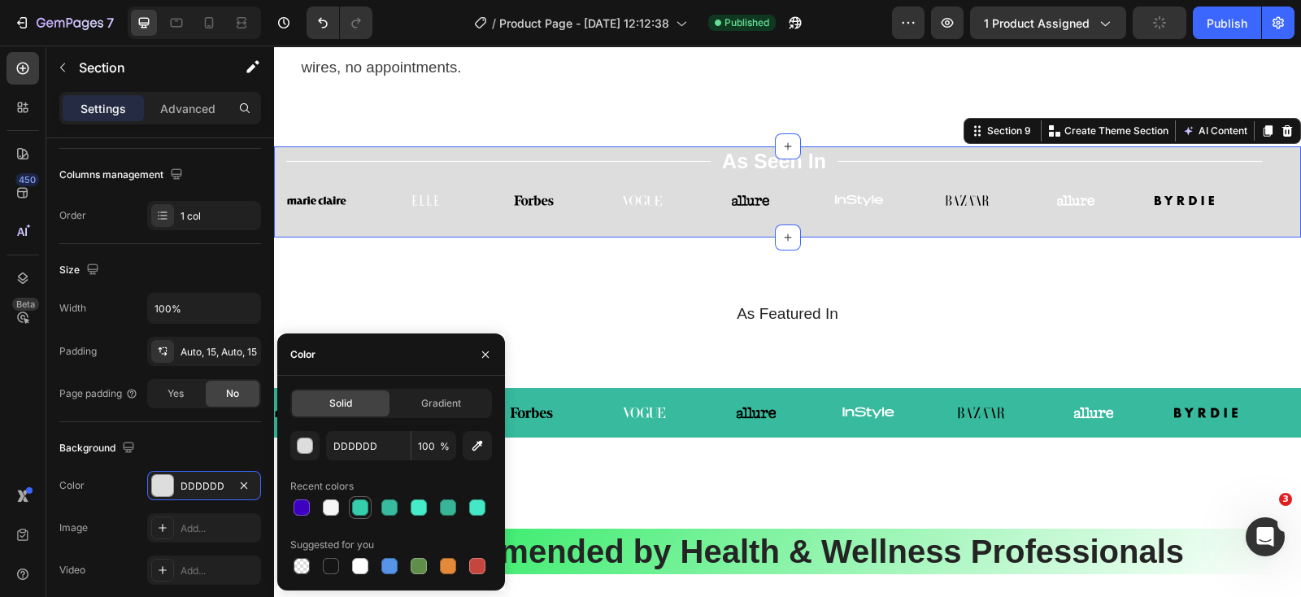
click at [362, 505] on div at bounding box center [360, 507] width 16 height 16
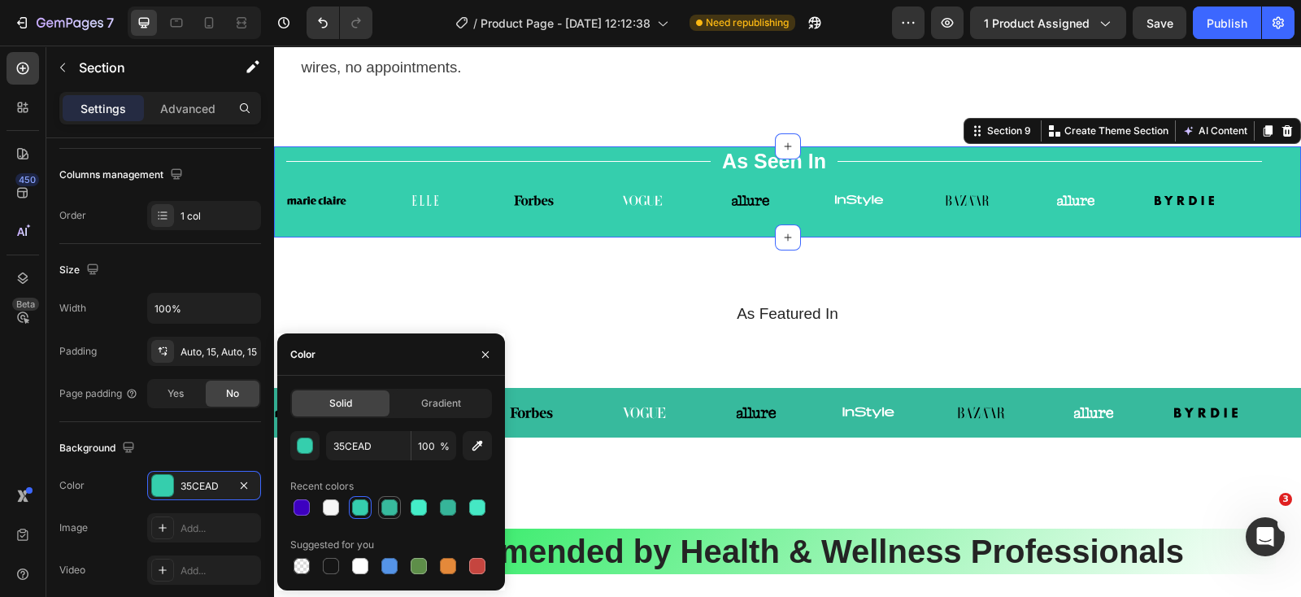
click at [389, 506] on div at bounding box center [389, 507] width 16 height 16
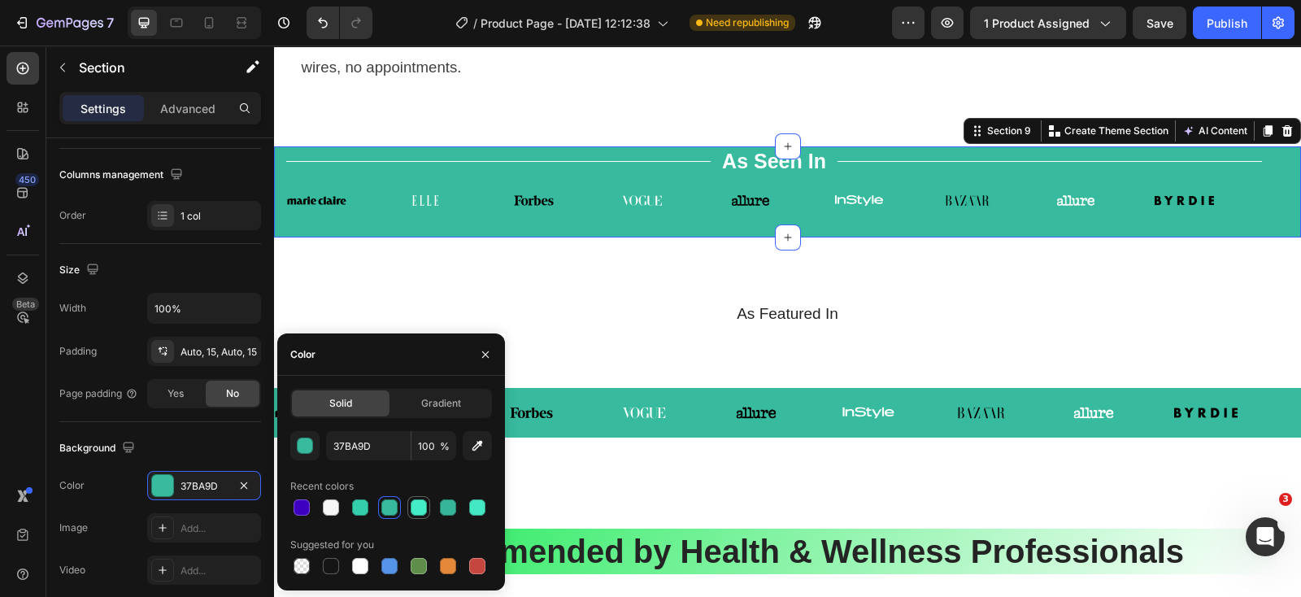
click at [421, 512] on div at bounding box center [418, 507] width 16 height 16
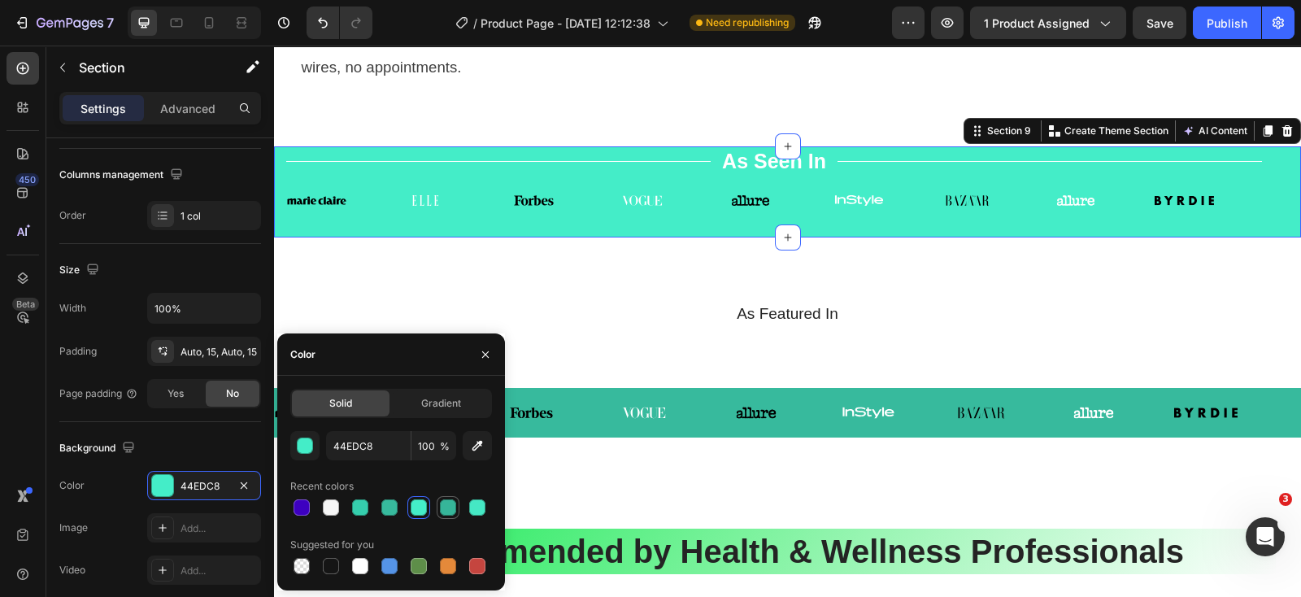
click at [447, 507] on div at bounding box center [448, 507] width 16 height 16
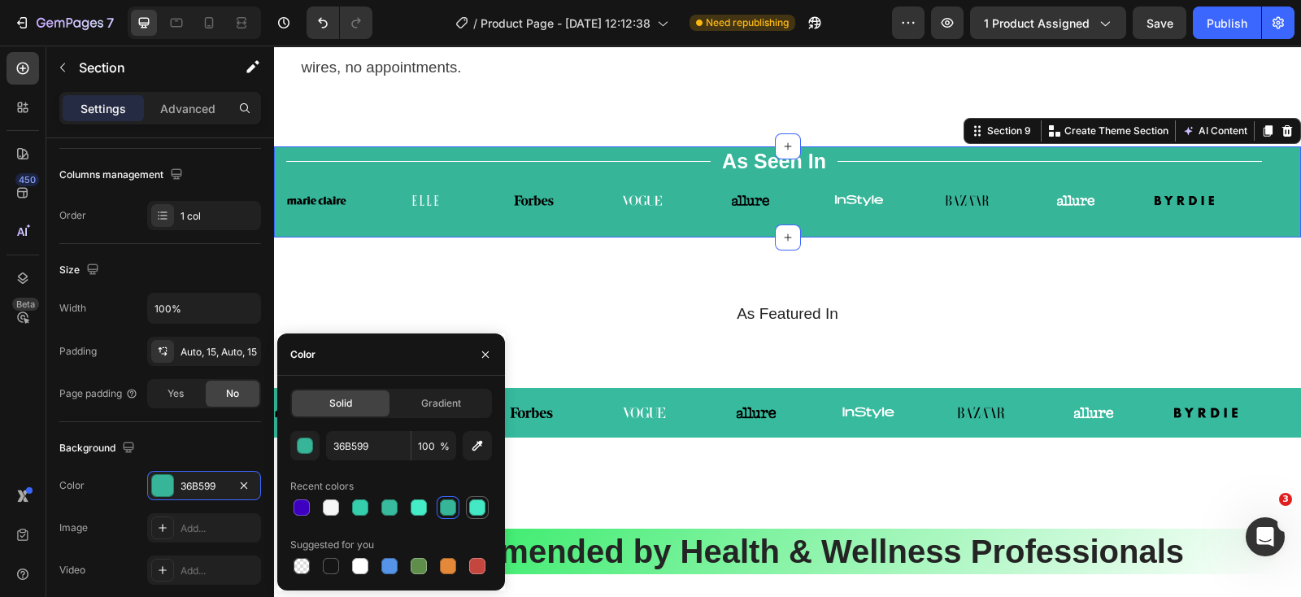
click at [474, 507] on div at bounding box center [477, 507] width 16 height 16
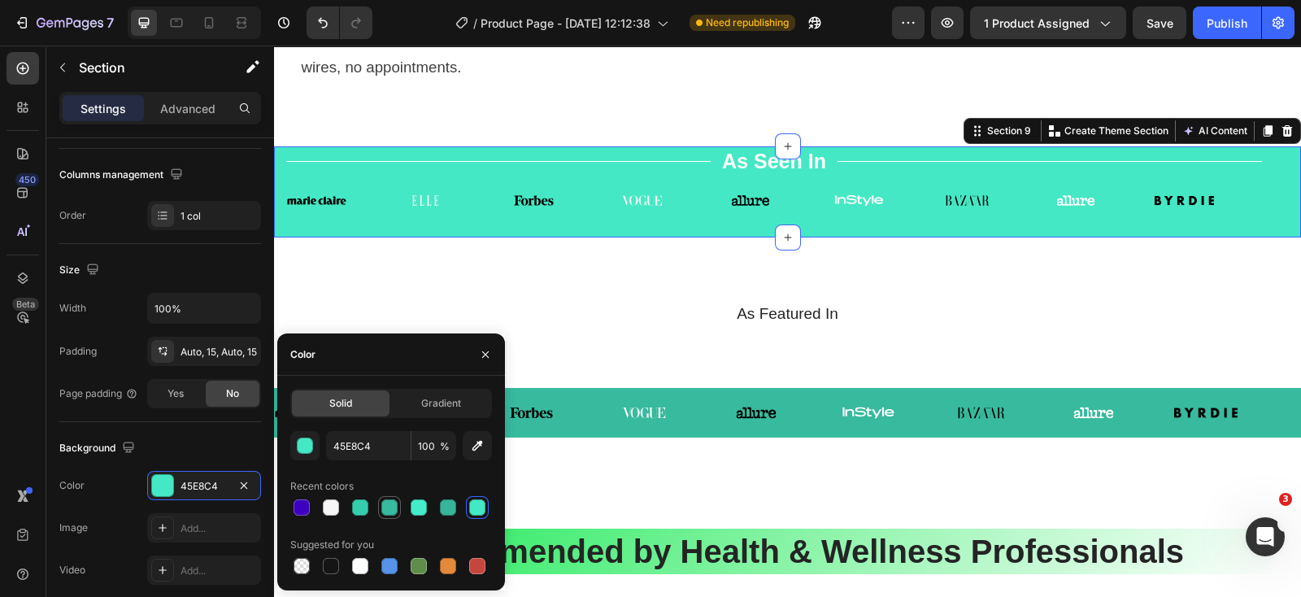
click at [383, 506] on div at bounding box center [389, 507] width 16 height 16
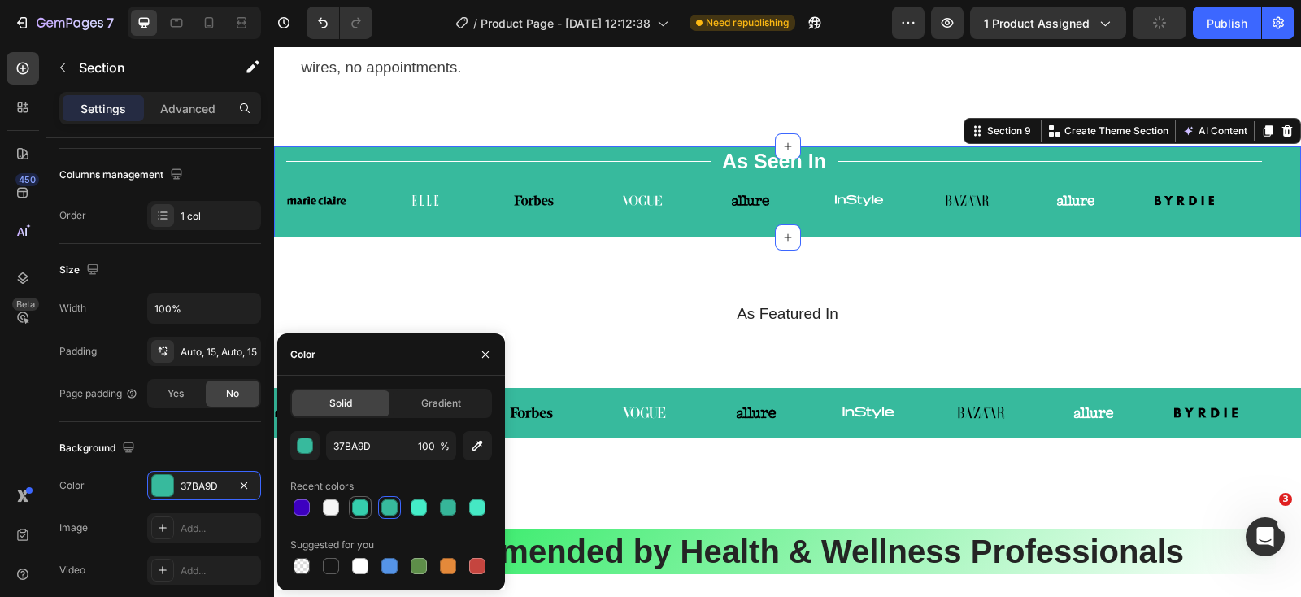
click at [360, 508] on div at bounding box center [360, 507] width 16 height 16
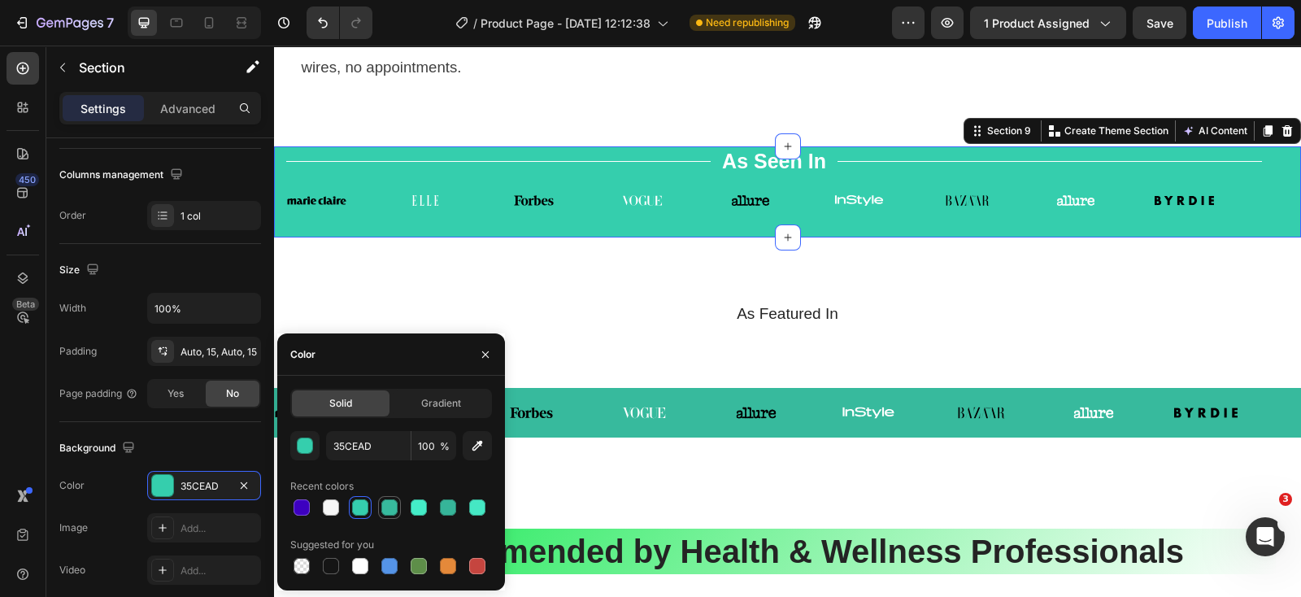
click at [384, 510] on div at bounding box center [389, 507] width 16 height 16
type input "37BA9D"
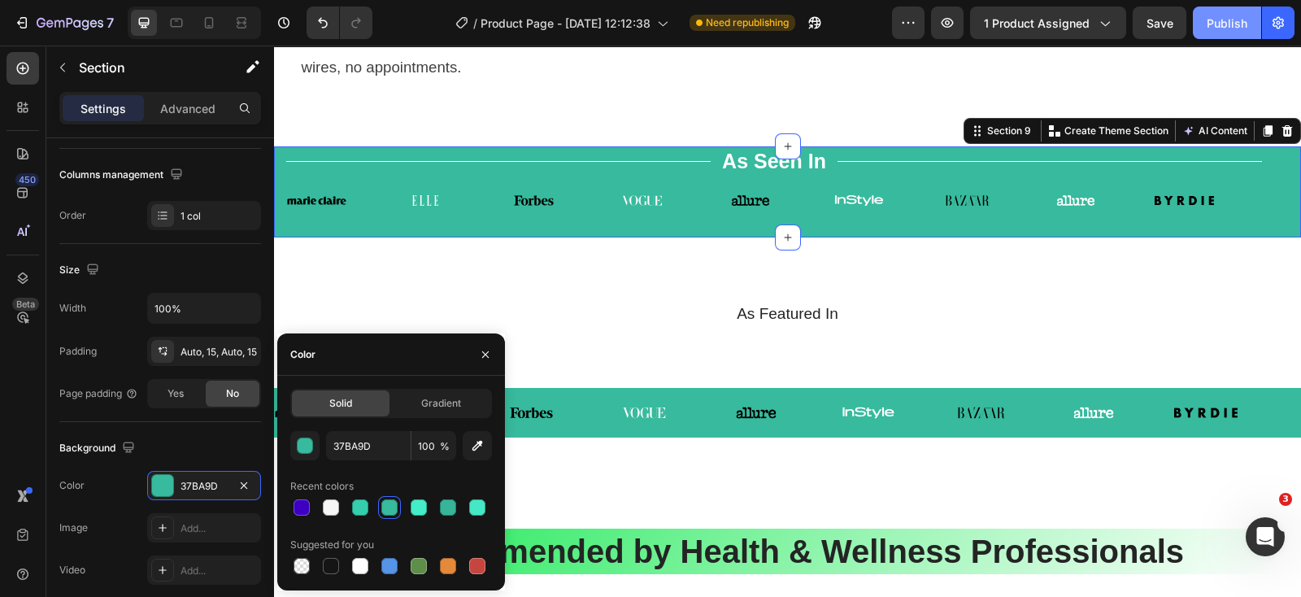
click at [1219, 28] on div "Publish" at bounding box center [1226, 23] width 41 height 17
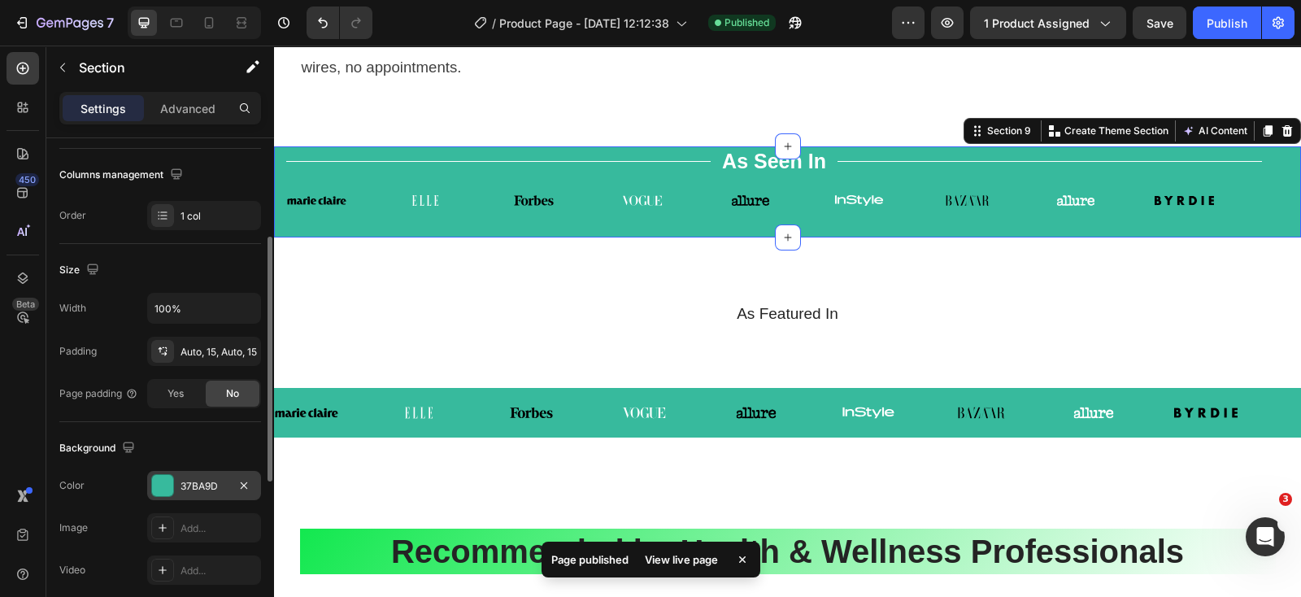
click at [192, 481] on div "37BA9D" at bounding box center [203, 486] width 47 height 15
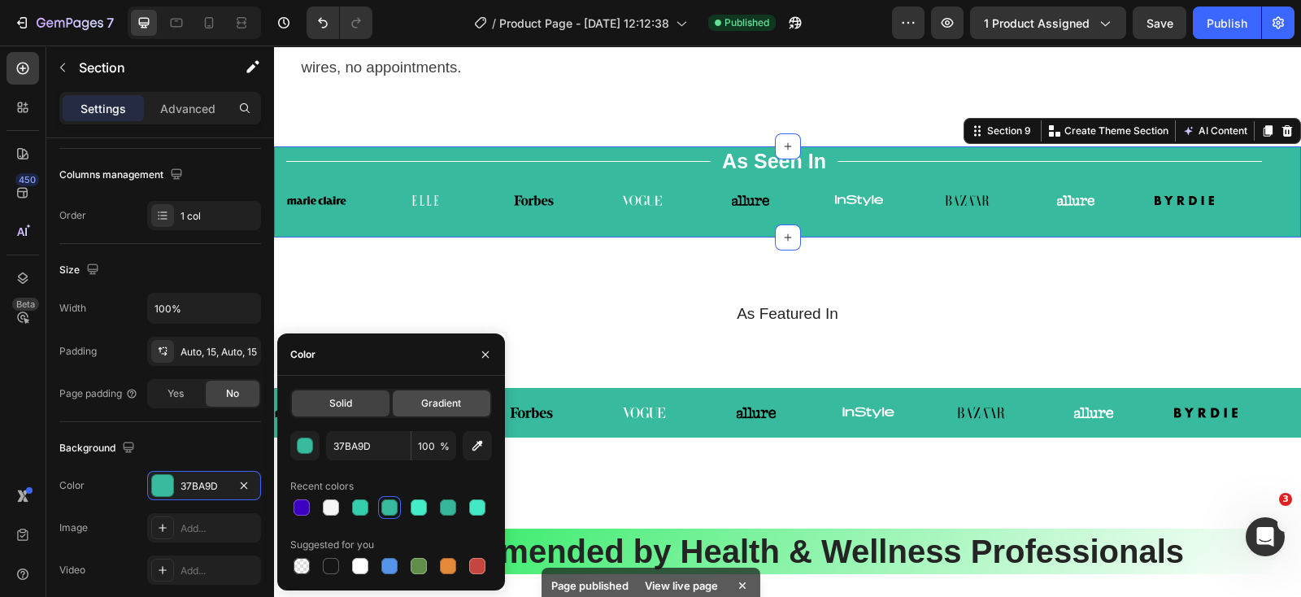
click at [454, 395] on div "Gradient" at bounding box center [442, 403] width 98 height 26
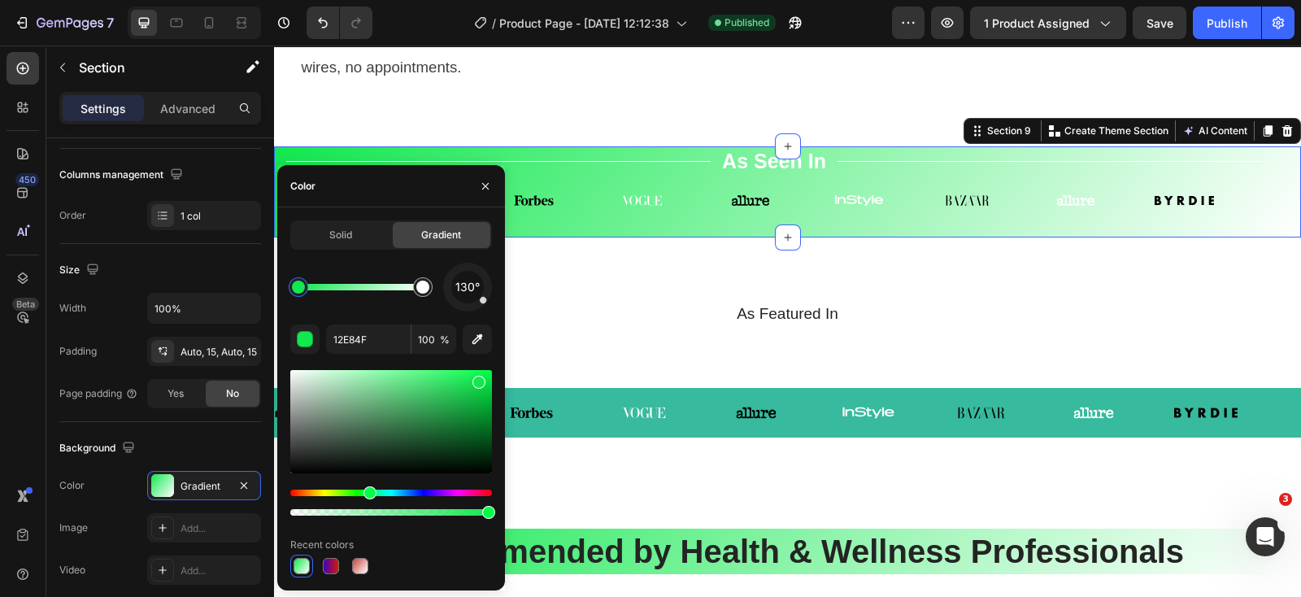
click at [431, 391] on div at bounding box center [391, 421] width 202 height 103
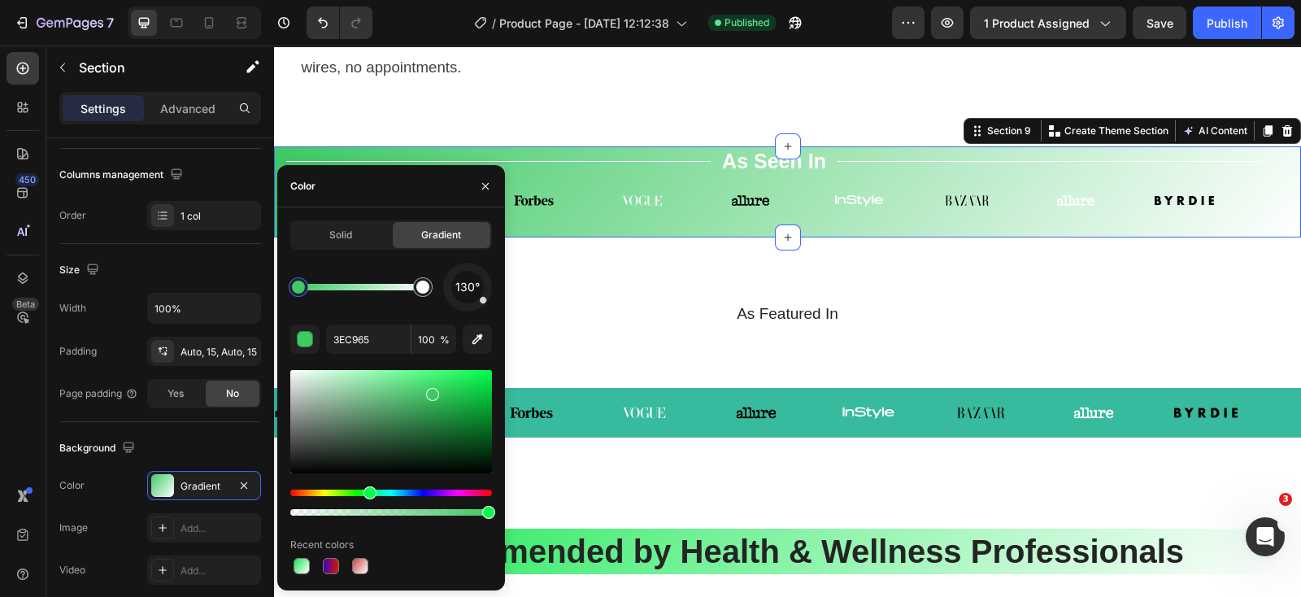
click at [453, 432] on div at bounding box center [391, 421] width 202 height 103
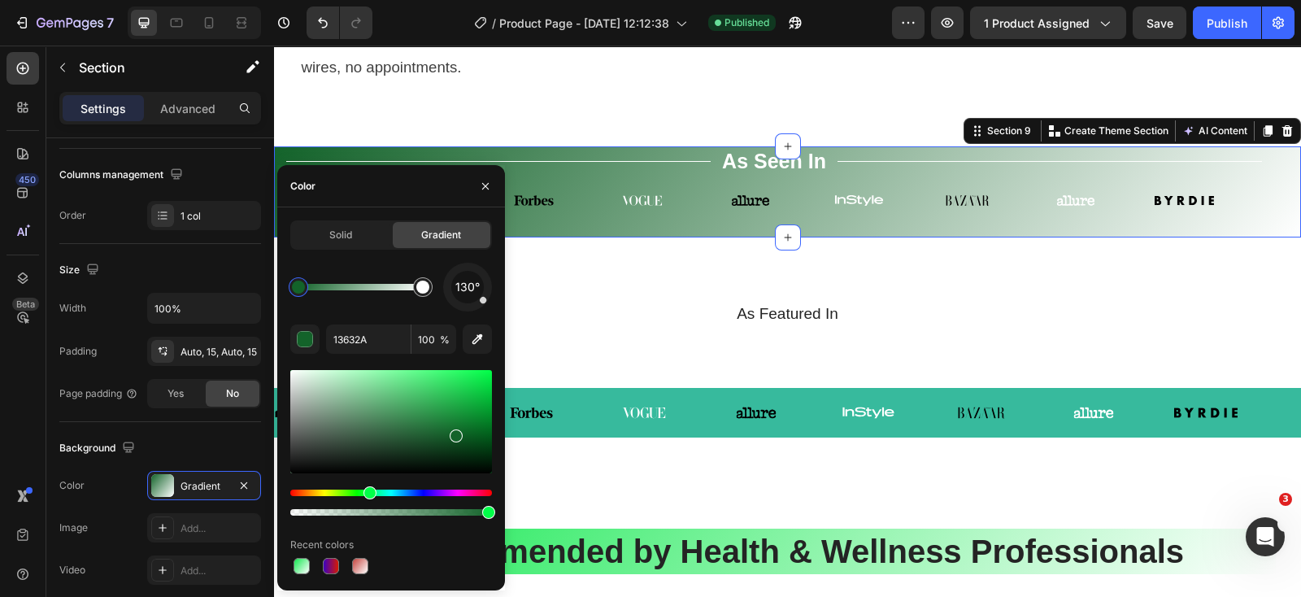
click at [479, 430] on div at bounding box center [391, 421] width 202 height 103
click at [455, 424] on div at bounding box center [391, 421] width 202 height 103
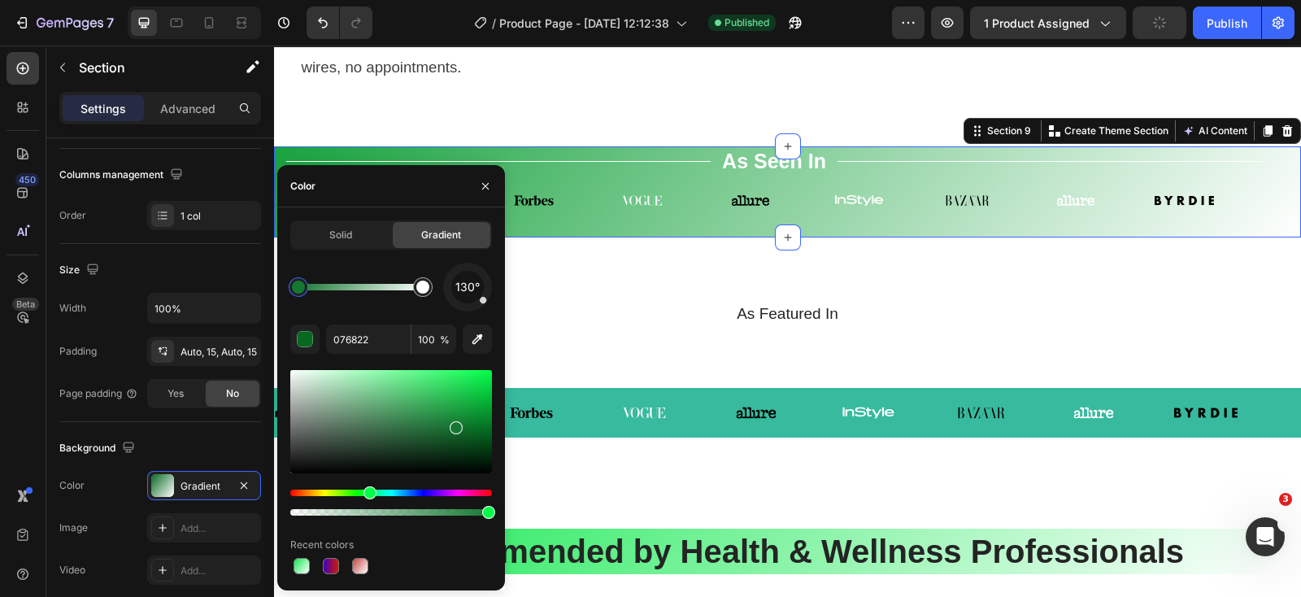
click at [463, 406] on div at bounding box center [391, 421] width 202 height 103
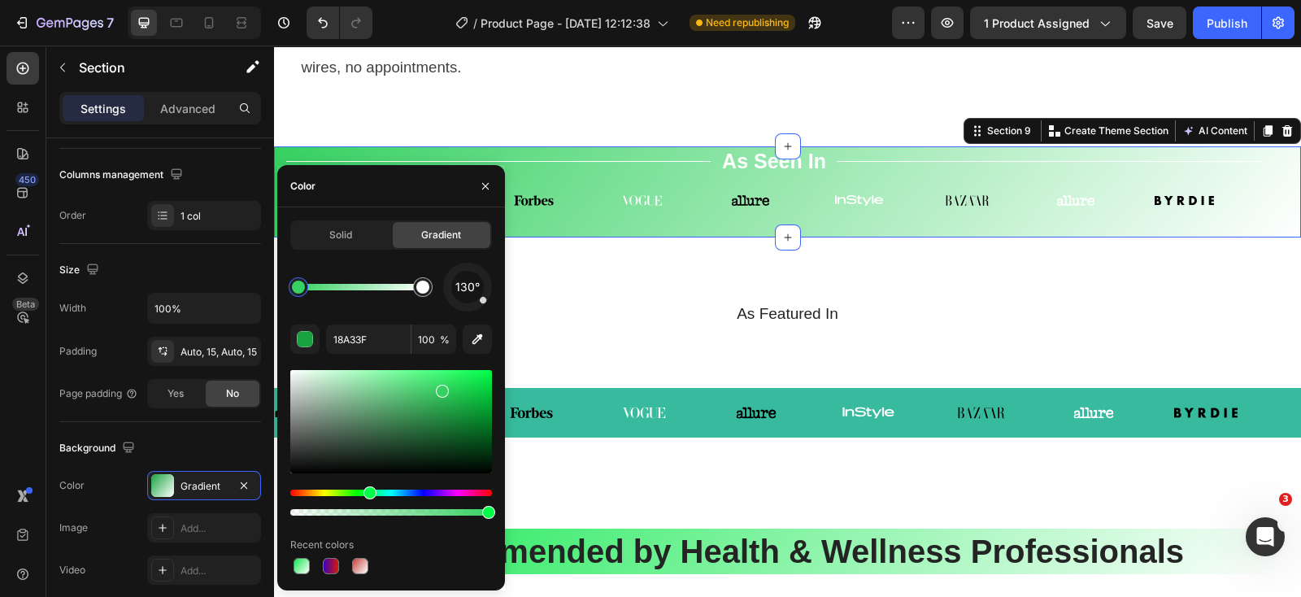
click at [440, 388] on div at bounding box center [391, 421] width 202 height 103
click at [355, 563] on div at bounding box center [360, 566] width 16 height 16
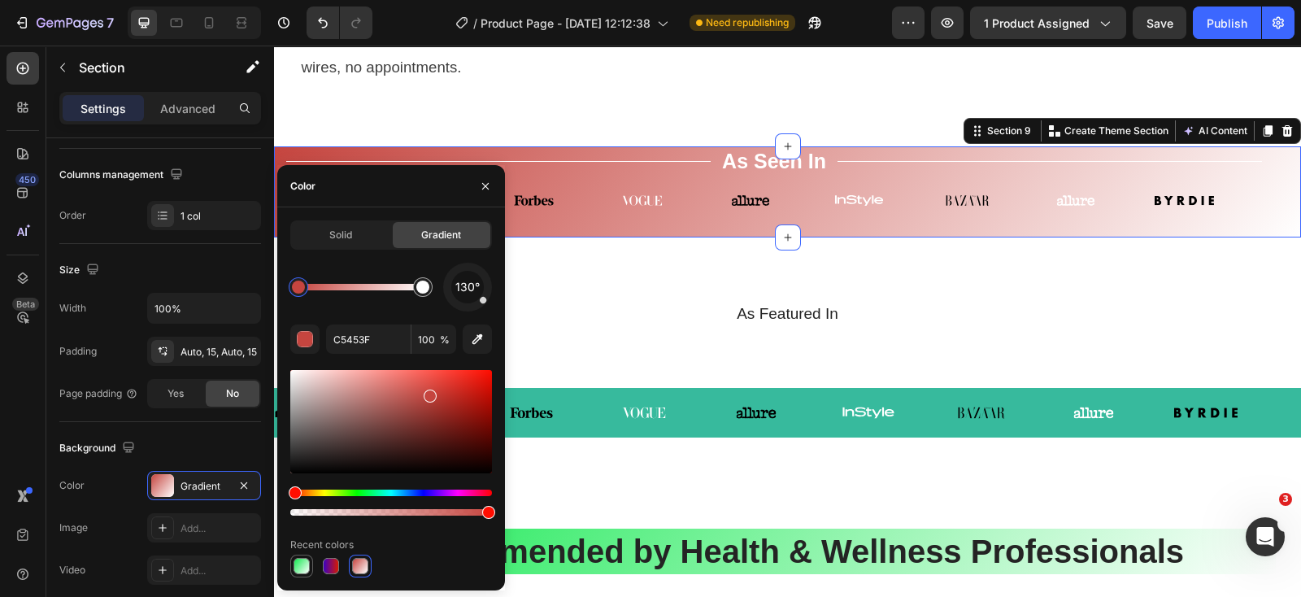
click at [299, 567] on div at bounding box center [301, 566] width 16 height 16
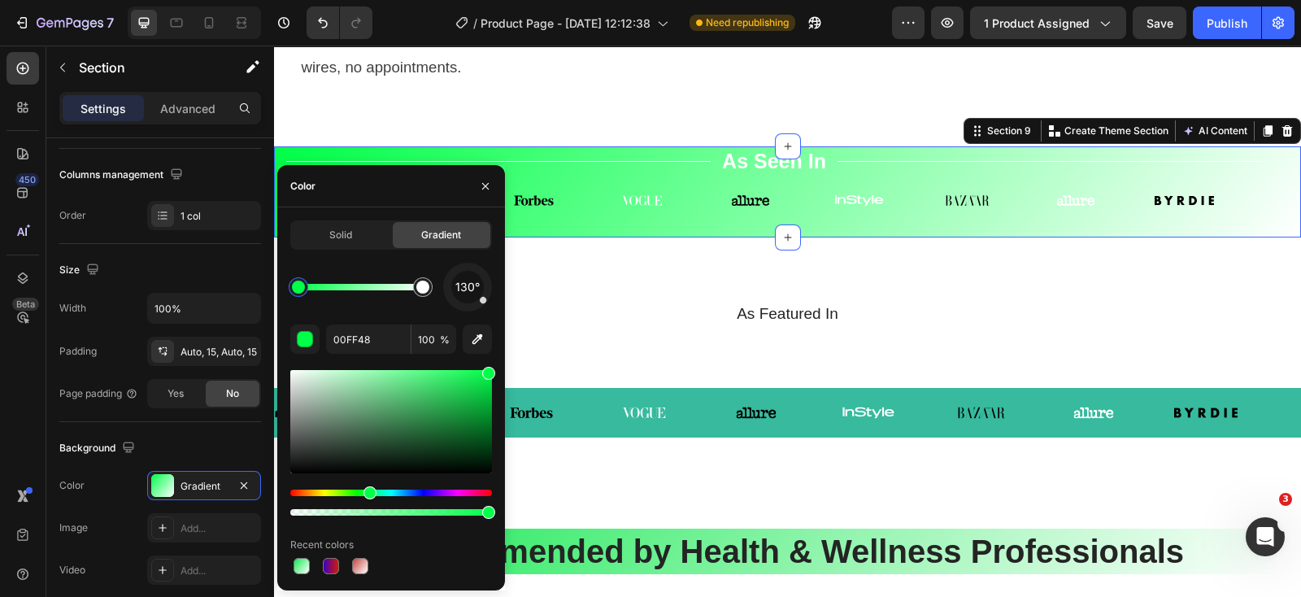
drag, startPoint x: 480, startPoint y: 381, endPoint x: 427, endPoint y: 424, distance: 67.7
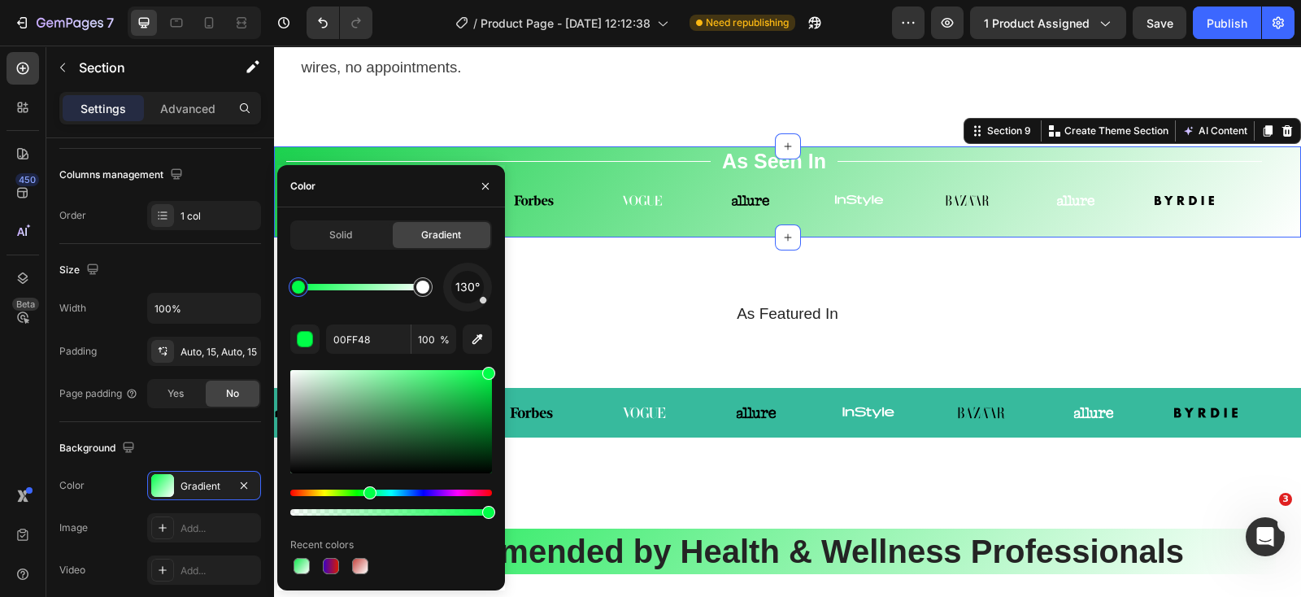
click at [467, 388] on div at bounding box center [391, 421] width 202 height 103
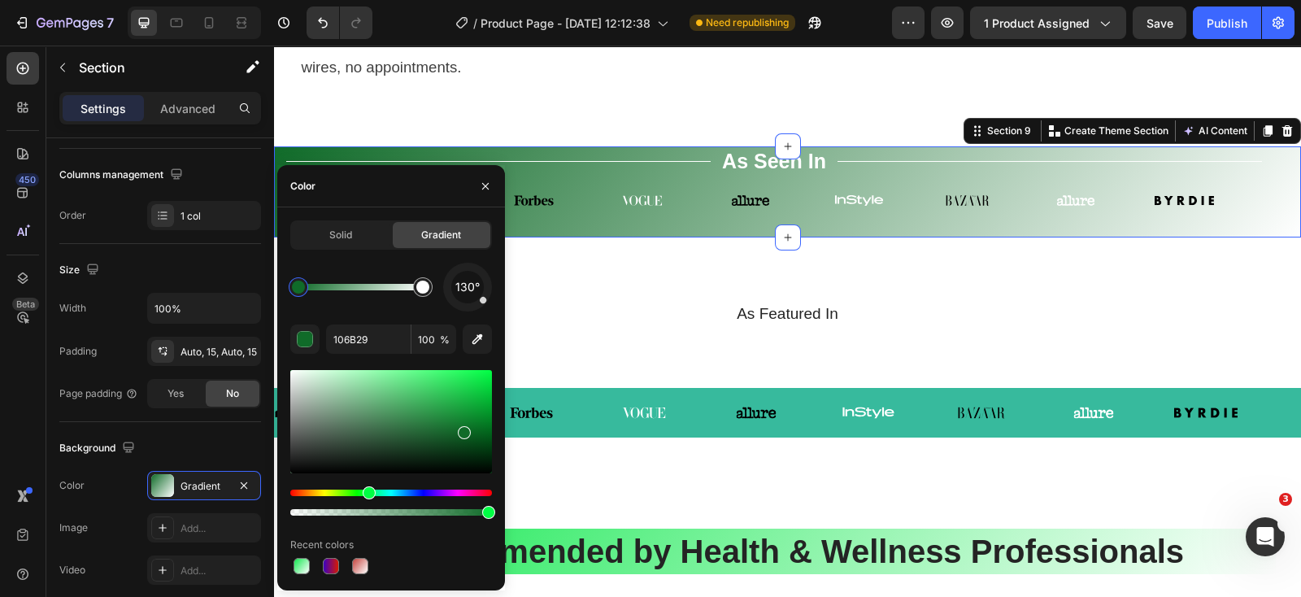
click at [451, 390] on div at bounding box center [391, 421] width 202 height 103
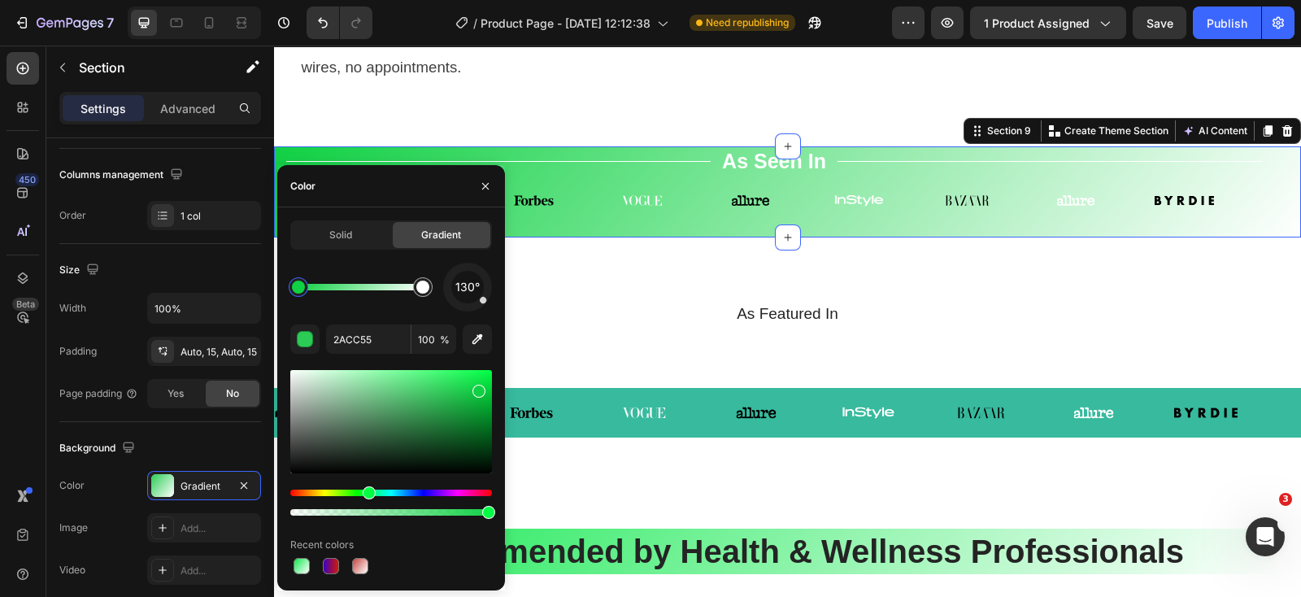
click at [477, 388] on div at bounding box center [391, 421] width 202 height 103
click at [464, 392] on div at bounding box center [391, 421] width 202 height 103
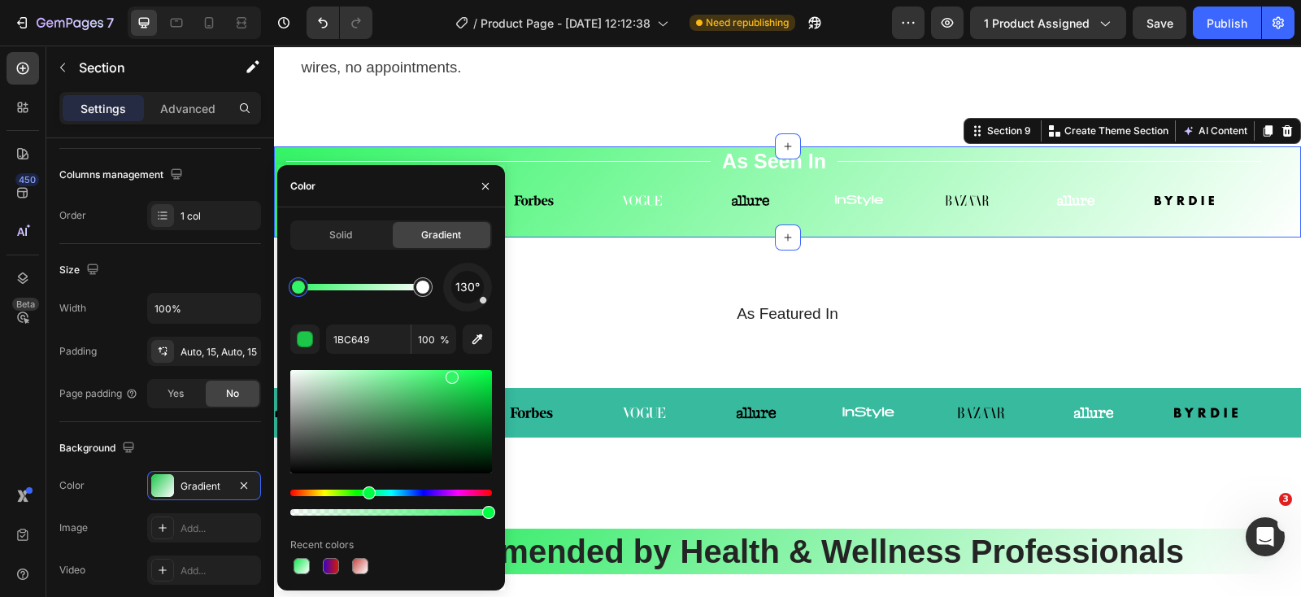
click at [450, 374] on div at bounding box center [391, 421] width 202 height 103
click at [481, 384] on div at bounding box center [391, 421] width 202 height 103
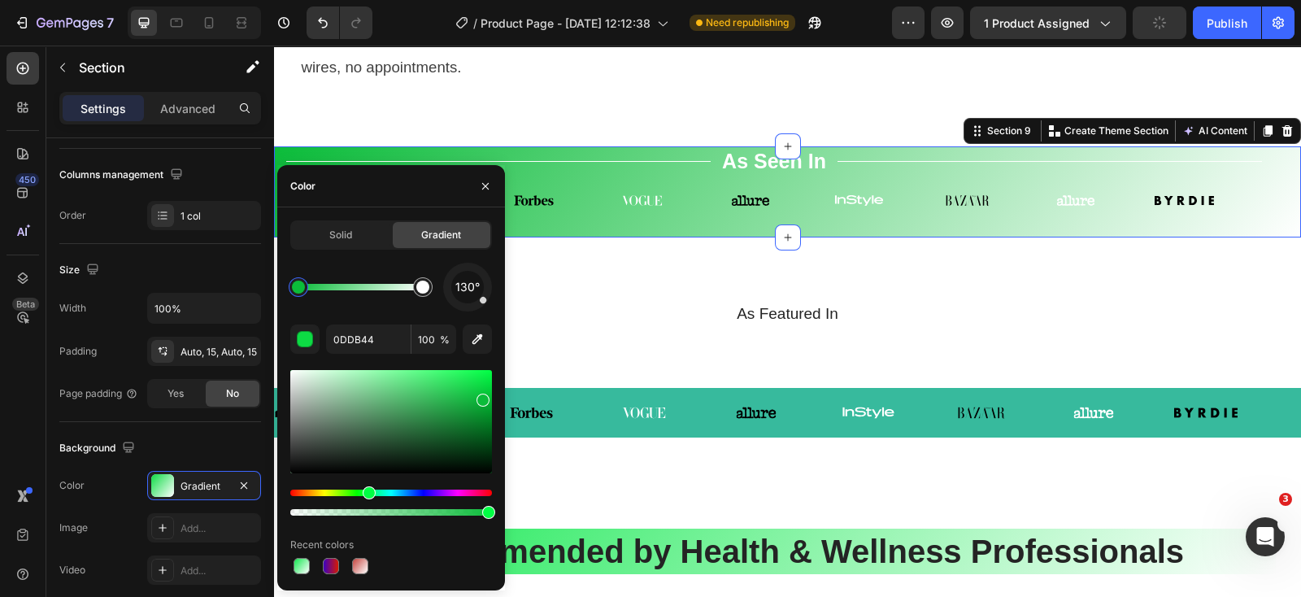
click at [481, 396] on div at bounding box center [391, 421] width 202 height 103
click at [306, 337] on div "button" at bounding box center [306, 340] width 16 height 16
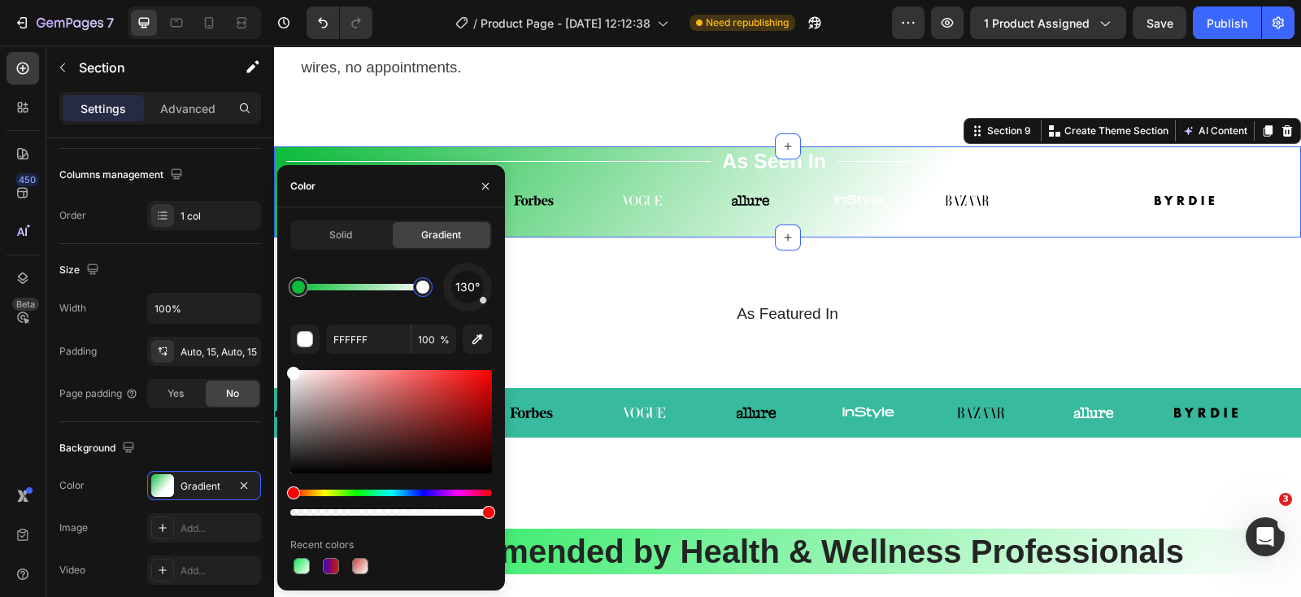
drag, startPoint x: 375, startPoint y: 287, endPoint x: 487, endPoint y: 310, distance: 114.5
click at [487, 310] on div "130°" at bounding box center [391, 287] width 202 height 49
type input "0BBC3A"
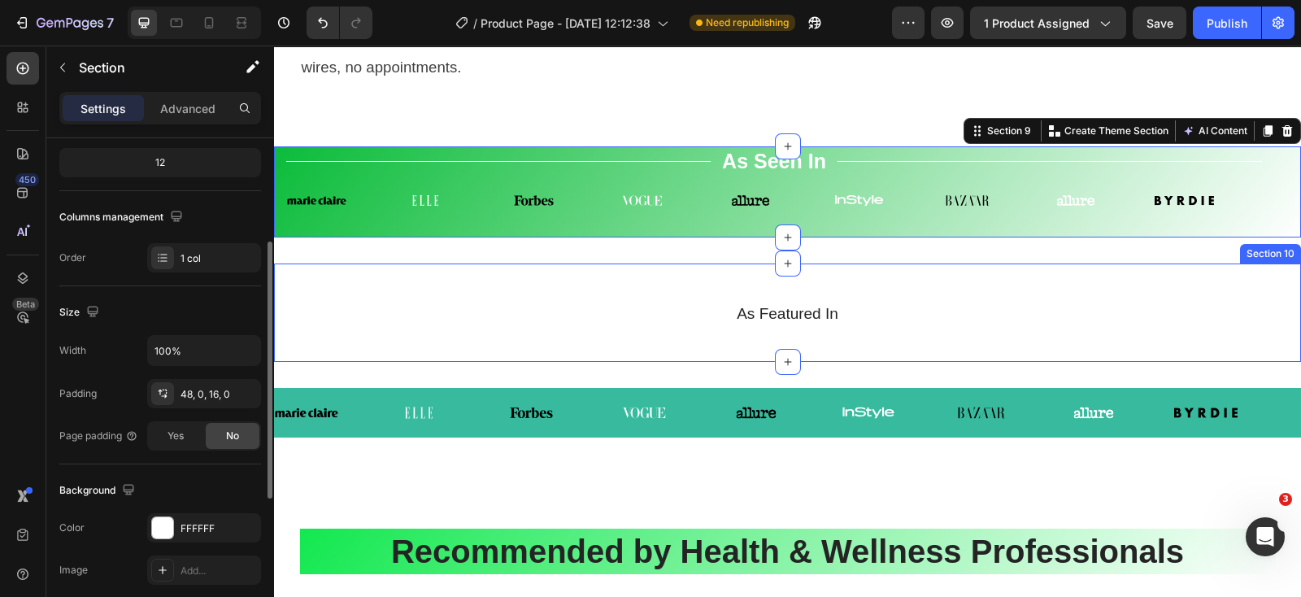
click at [1121, 280] on div "As Featured In Heading Row Section 10" at bounding box center [787, 312] width 1027 height 98
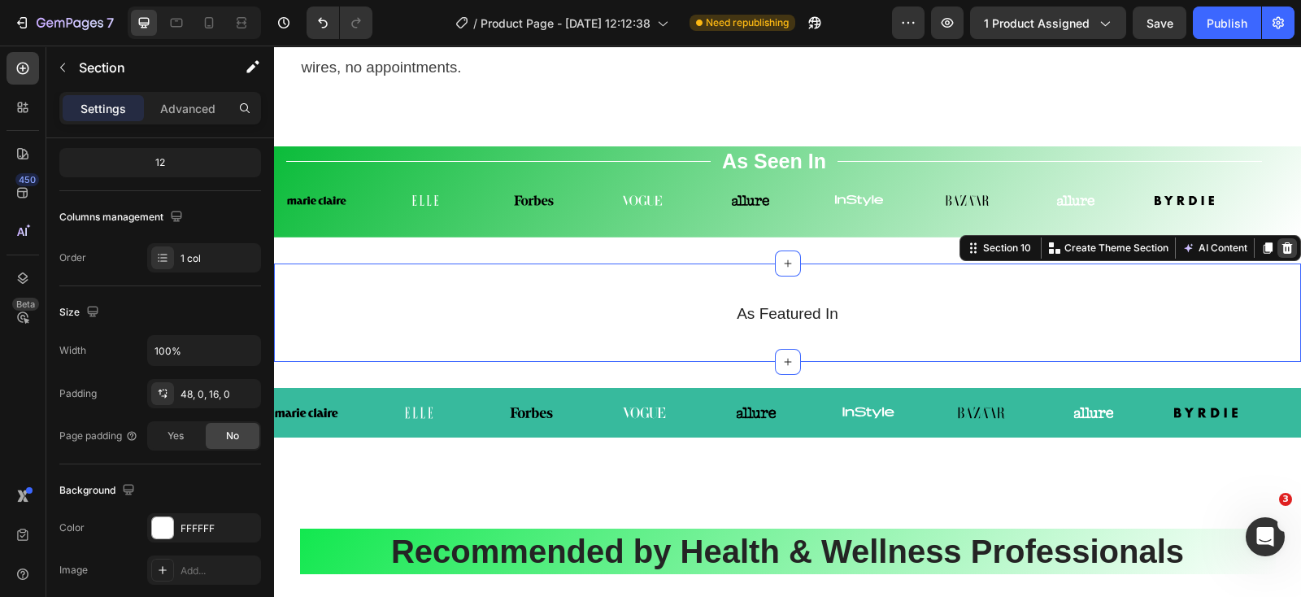
click at [1282, 254] on icon at bounding box center [1287, 247] width 11 height 11
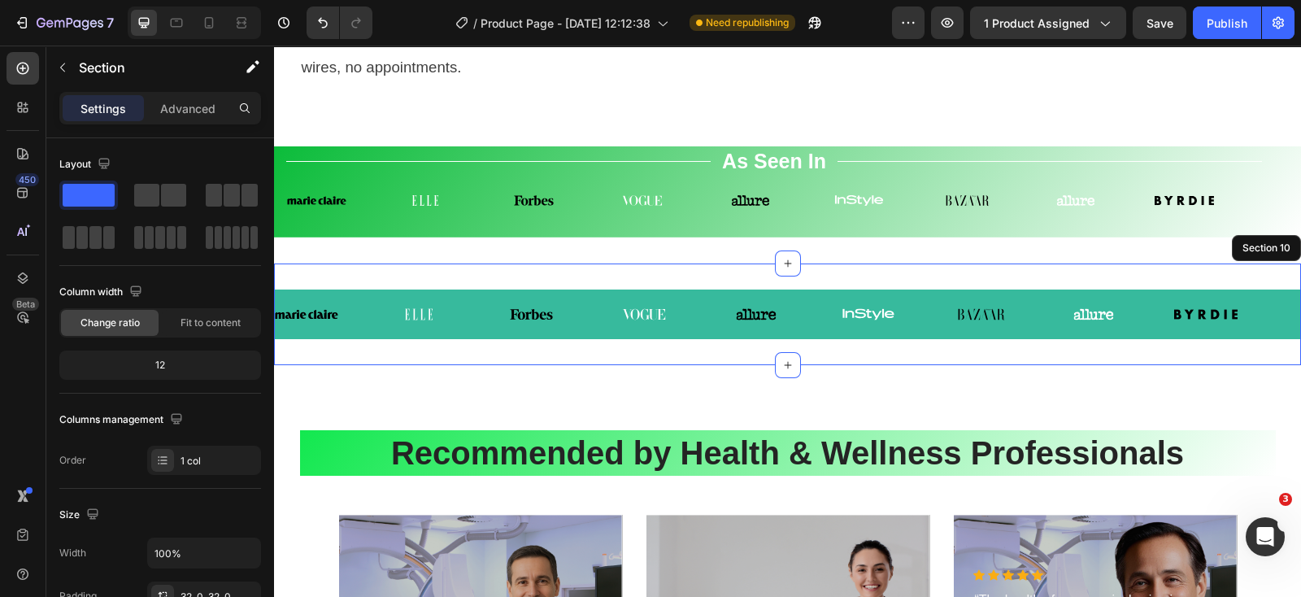
click at [1237, 289] on div "Image Image Image Image Image Image Image Image Image Image Image Image Image I…" at bounding box center [787, 314] width 1027 height 102
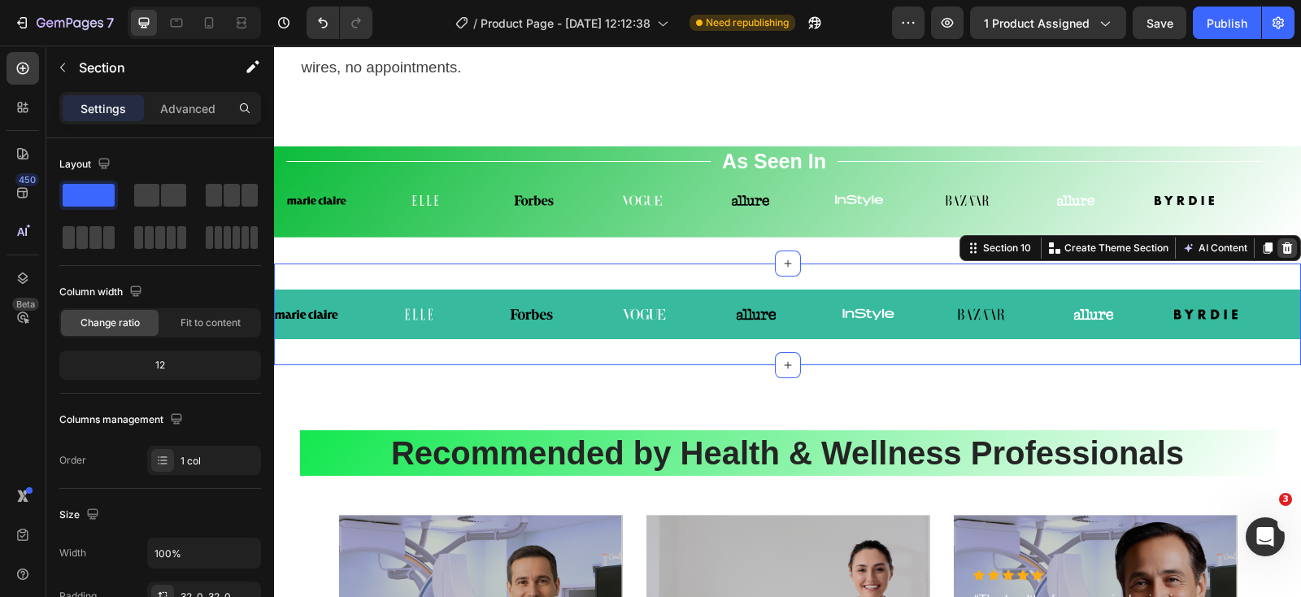
click at [1282, 254] on icon at bounding box center [1287, 247] width 11 height 11
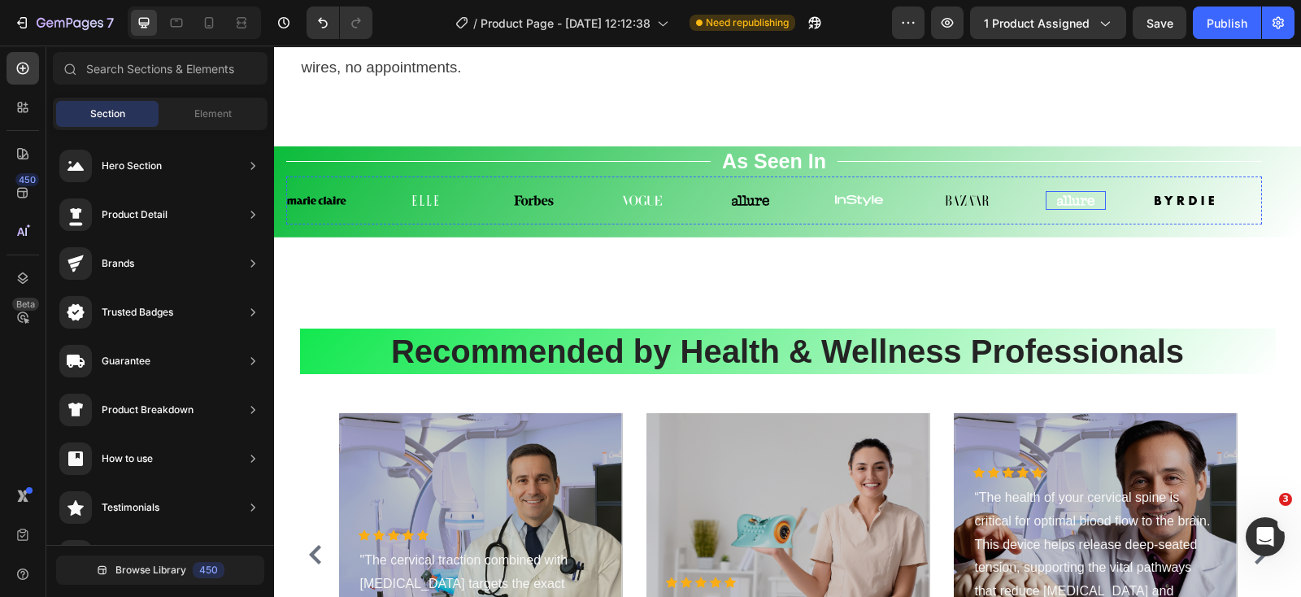
click at [1093, 210] on img at bounding box center [1074, 200] width 59 height 19
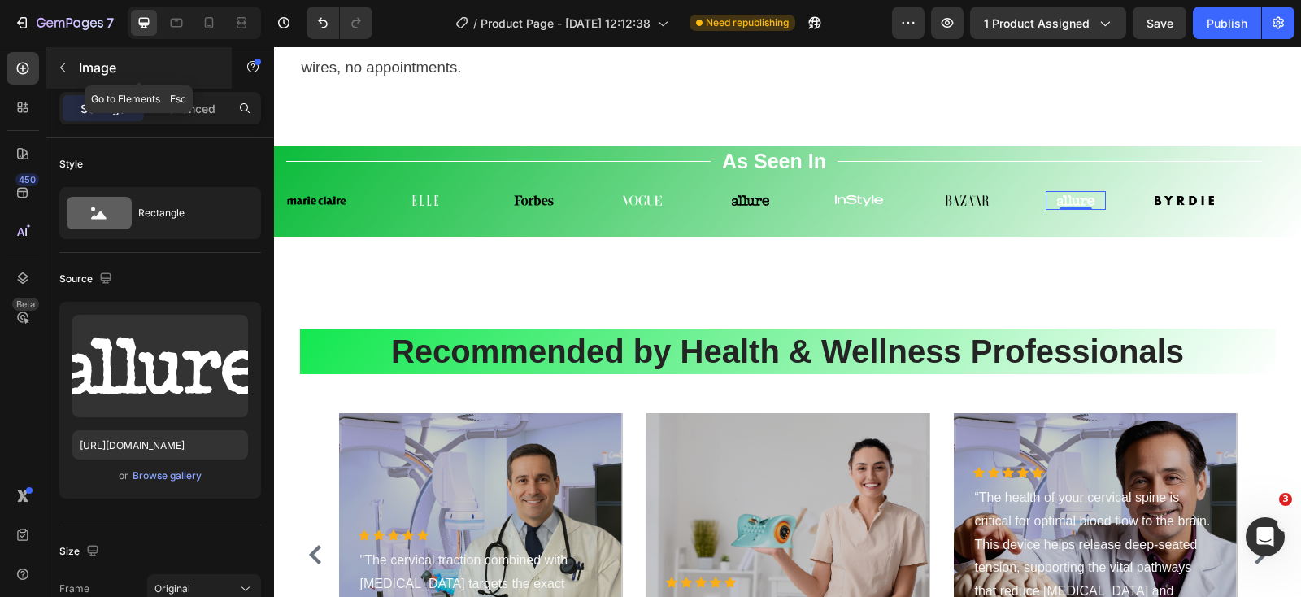
click at [62, 63] on icon "button" at bounding box center [62, 67] width 13 height 13
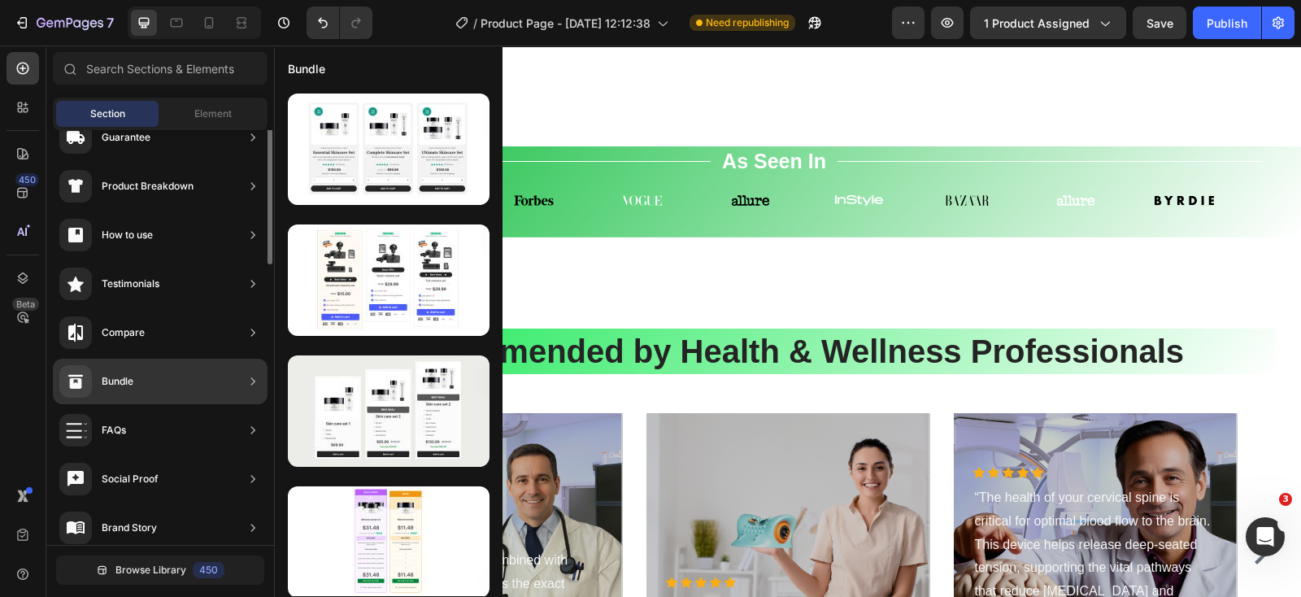
scroll to position [0, 0]
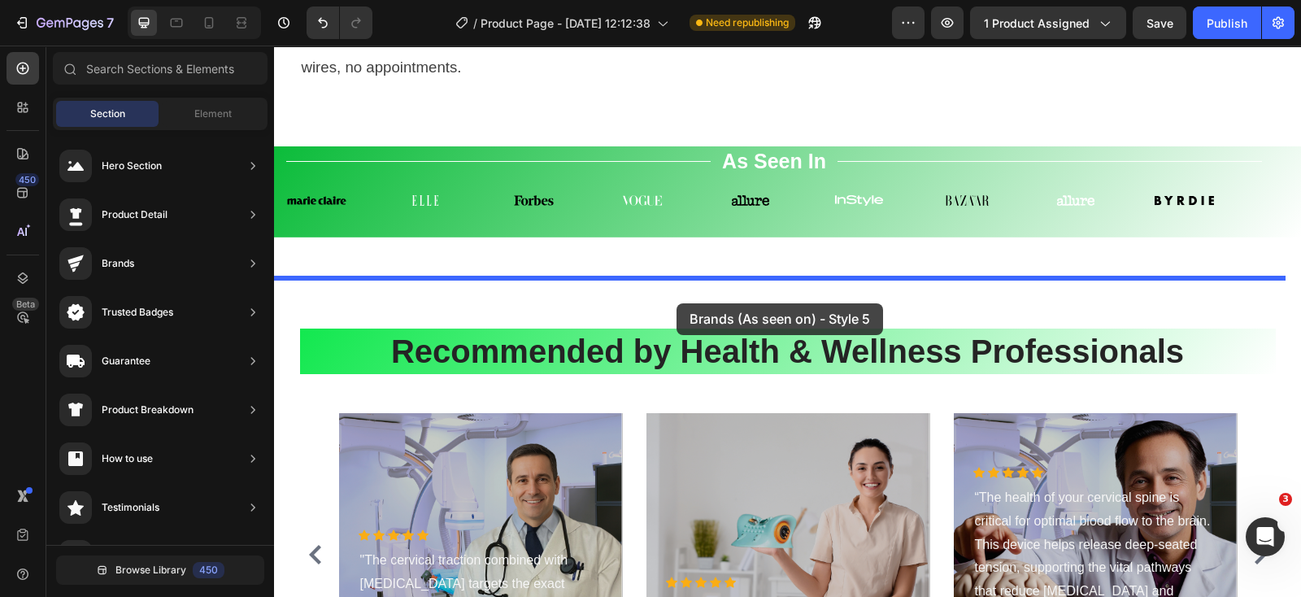
drag, startPoint x: 620, startPoint y: 232, endPoint x: 676, endPoint y: 303, distance: 90.3
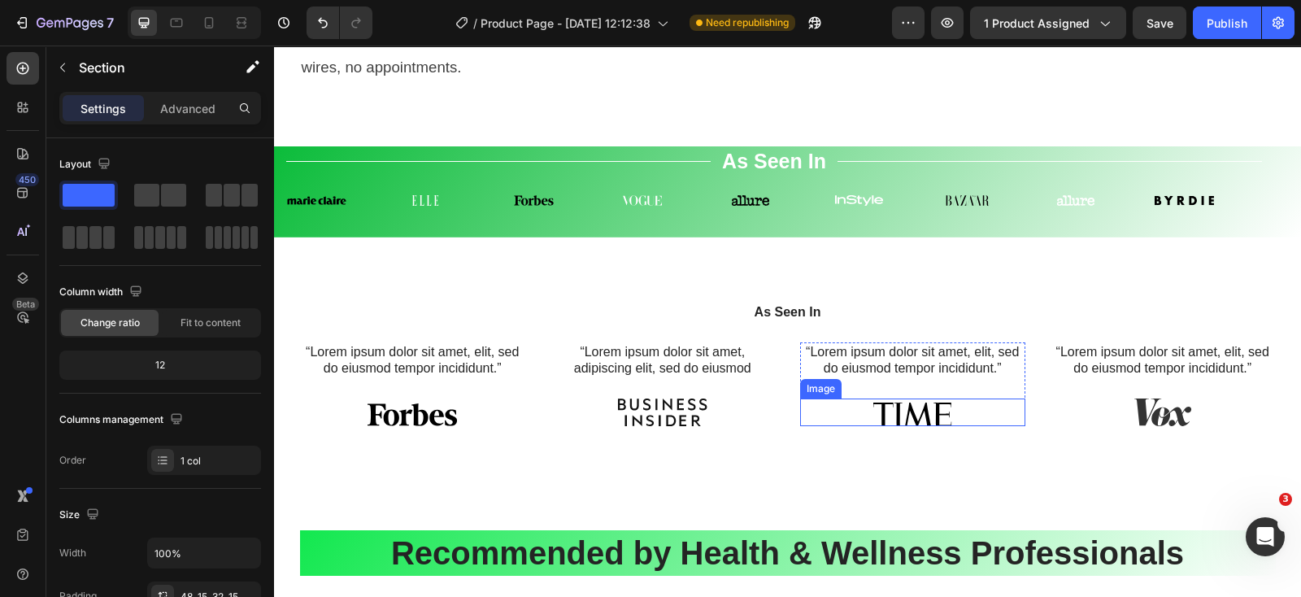
click at [923, 426] on img at bounding box center [911, 412] width 89 height 28
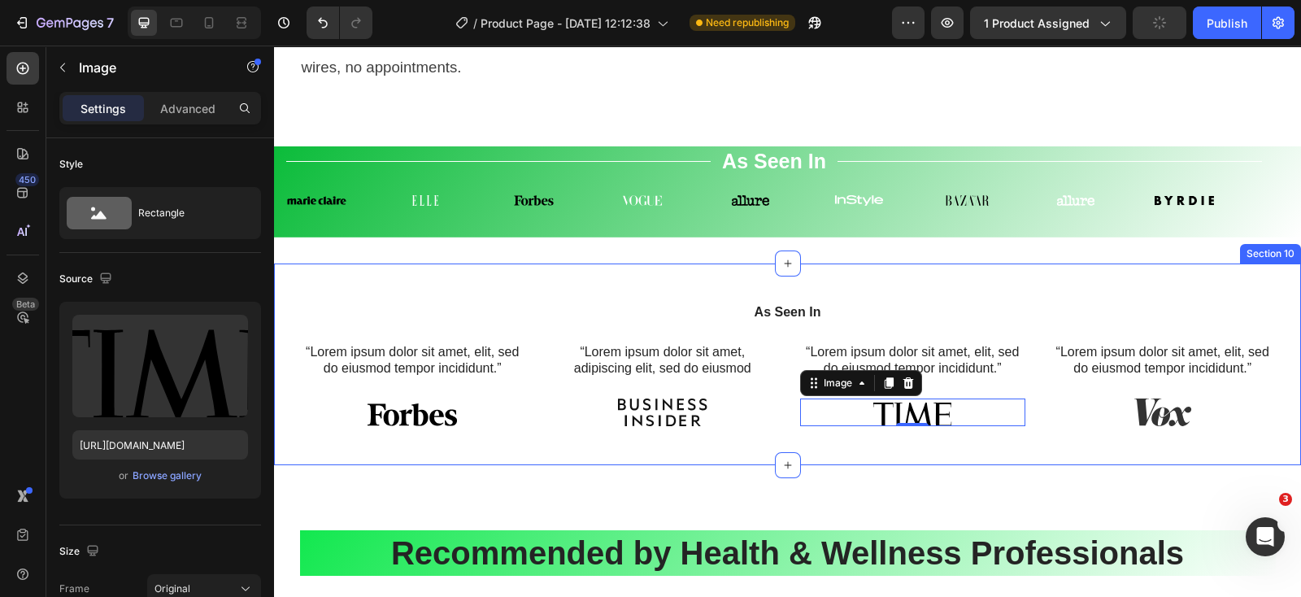
type input "https://cdn.shopify.com/s/files/1/0728/6338/3777/files/gempages_574935243723637…"
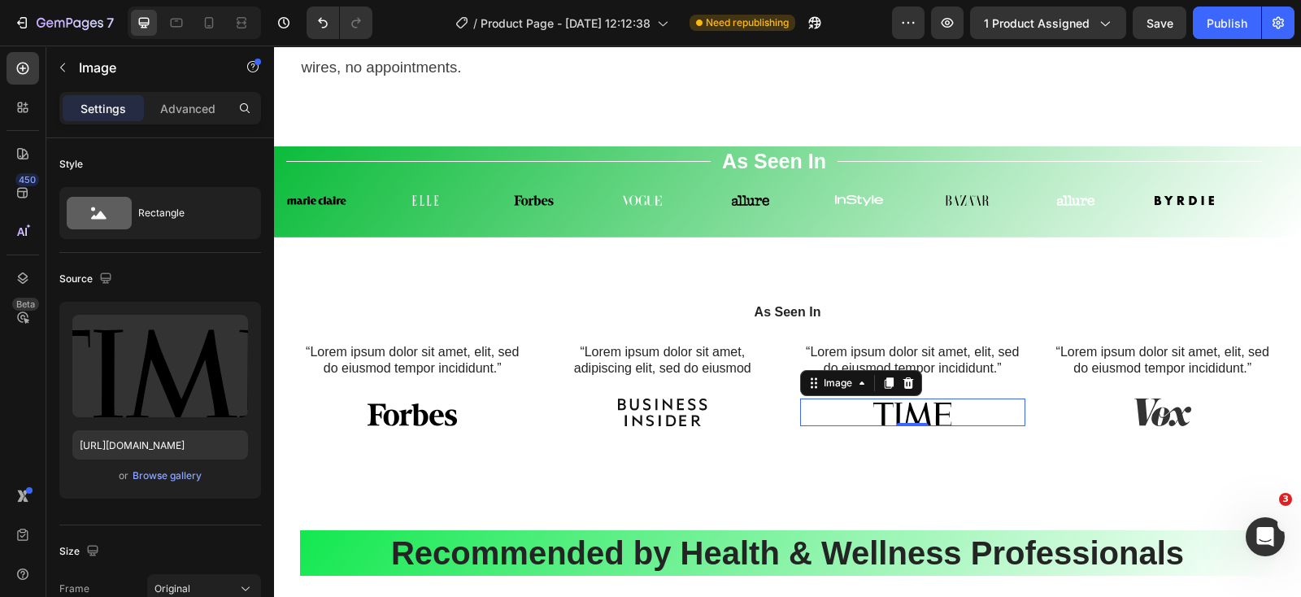
click at [947, 426] on img at bounding box center [911, 412] width 89 height 28
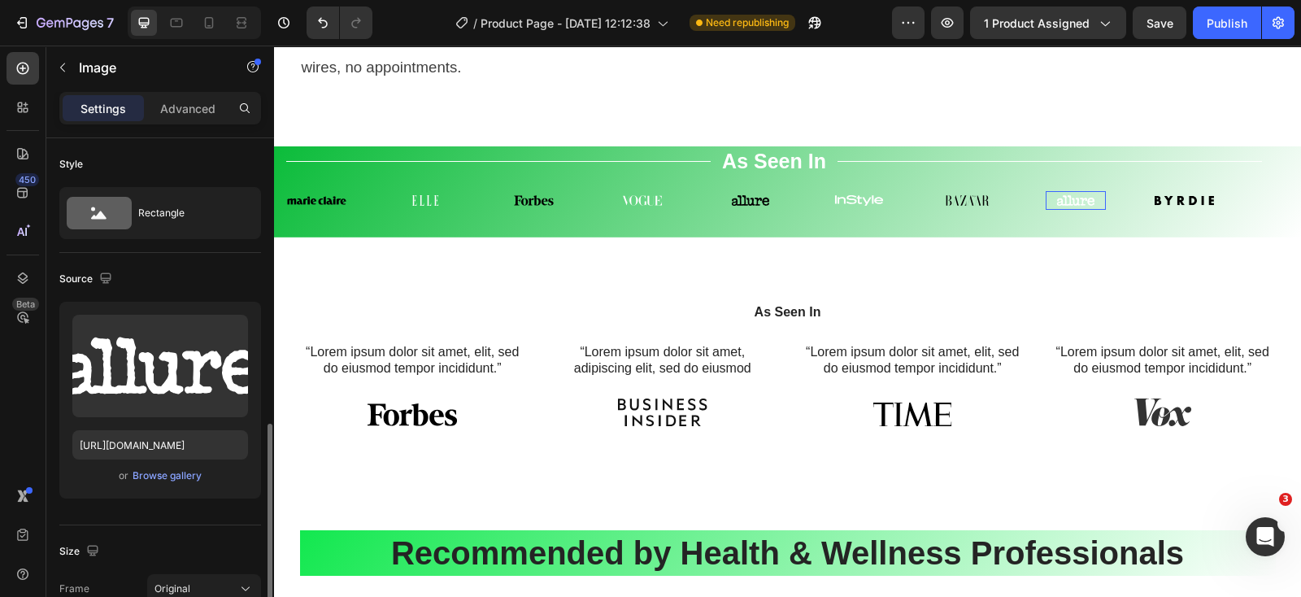
click at [1068, 210] on img at bounding box center [1074, 200] width 59 height 19
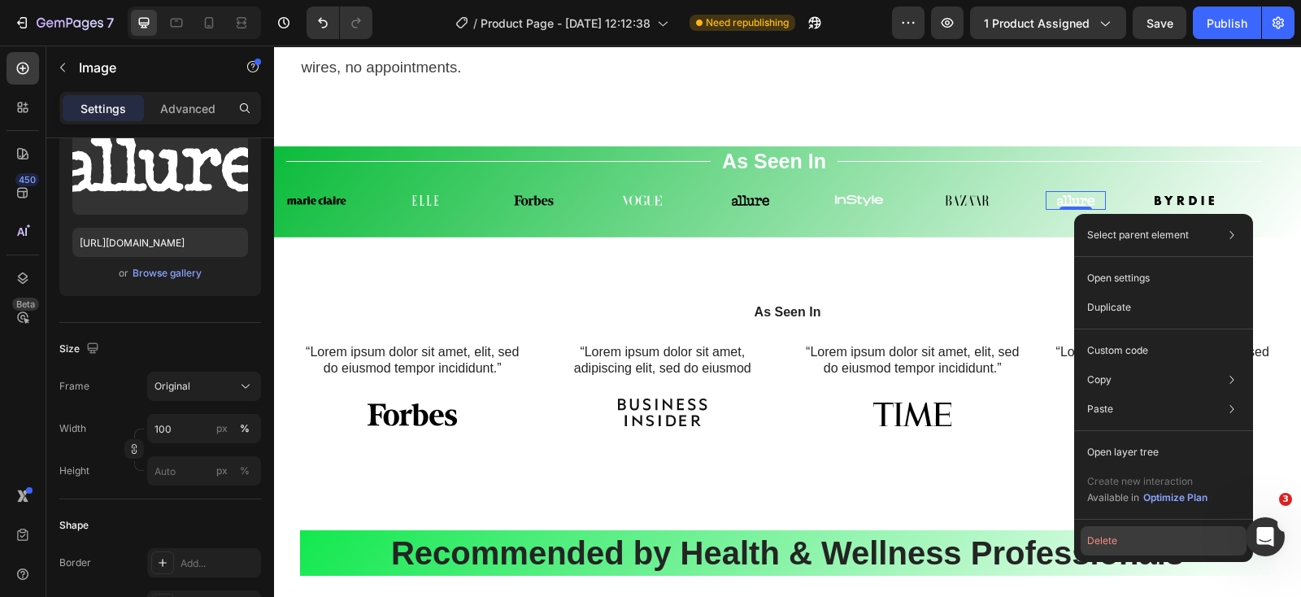
click at [1114, 546] on button "Delete" at bounding box center [1163, 540] width 166 height 29
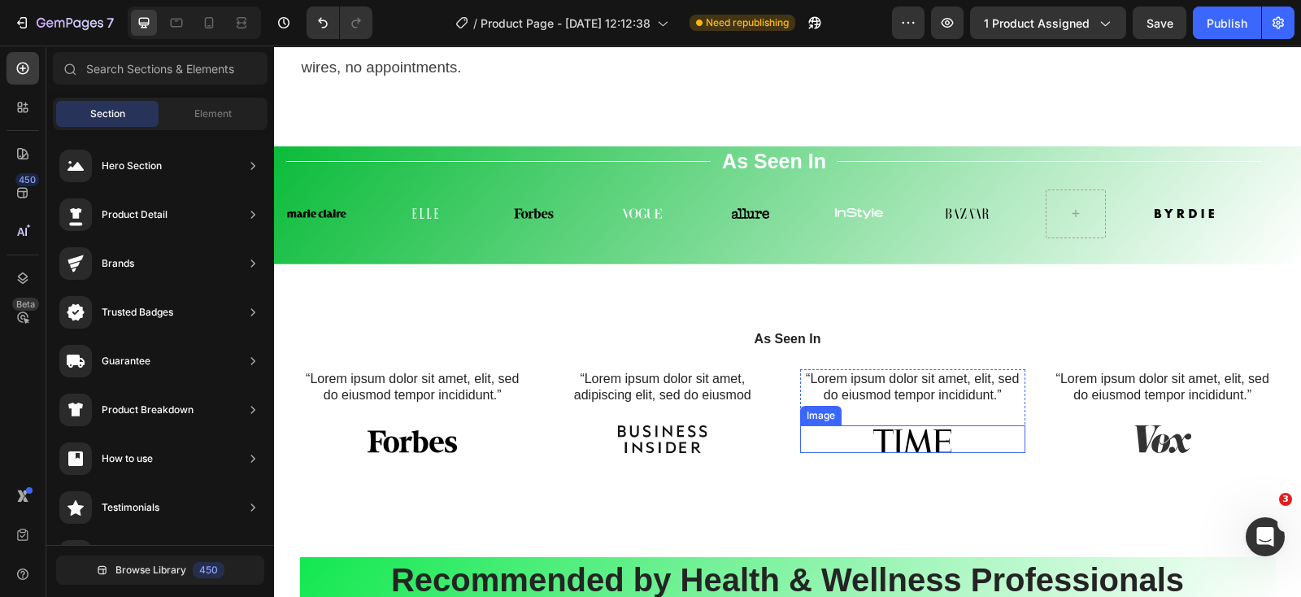
click at [919, 453] on img at bounding box center [911, 439] width 89 height 28
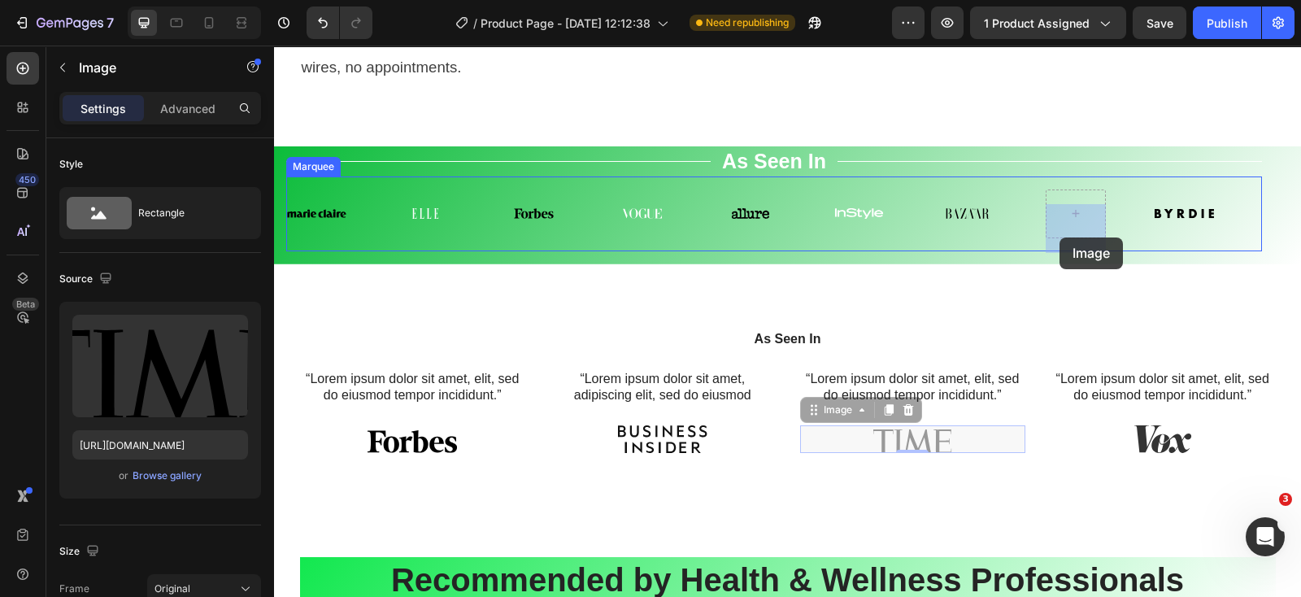
drag, startPoint x: 874, startPoint y: 456, endPoint x: 1059, endPoint y: 237, distance: 286.6
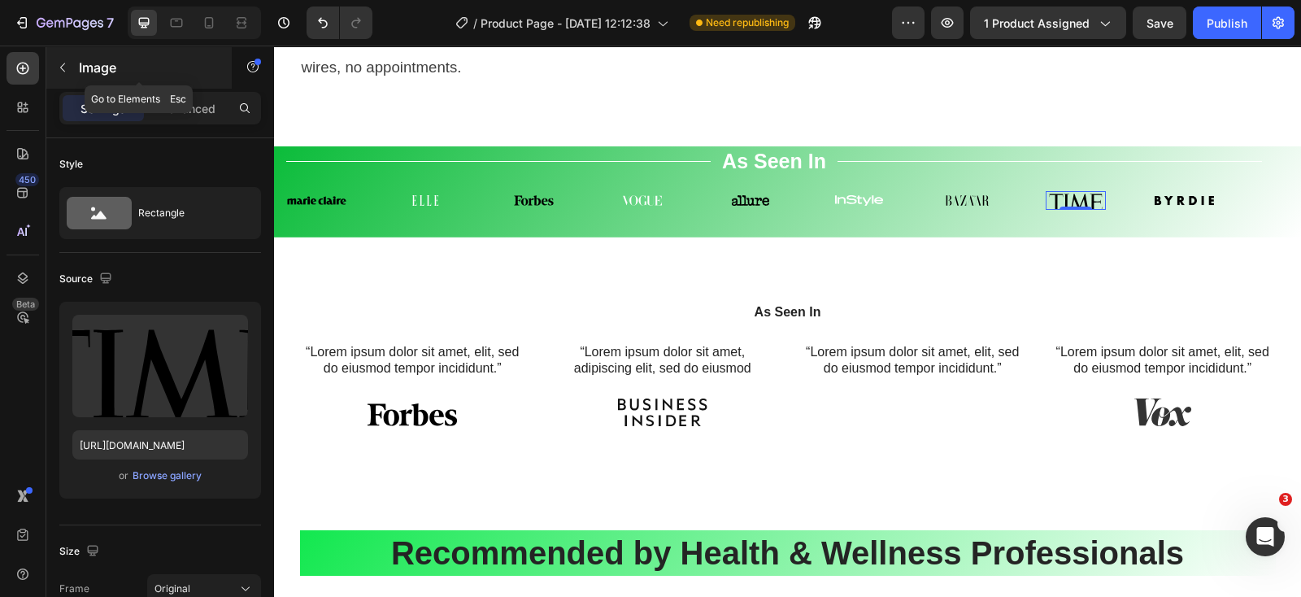
click at [60, 59] on button "button" at bounding box center [63, 67] width 26 height 26
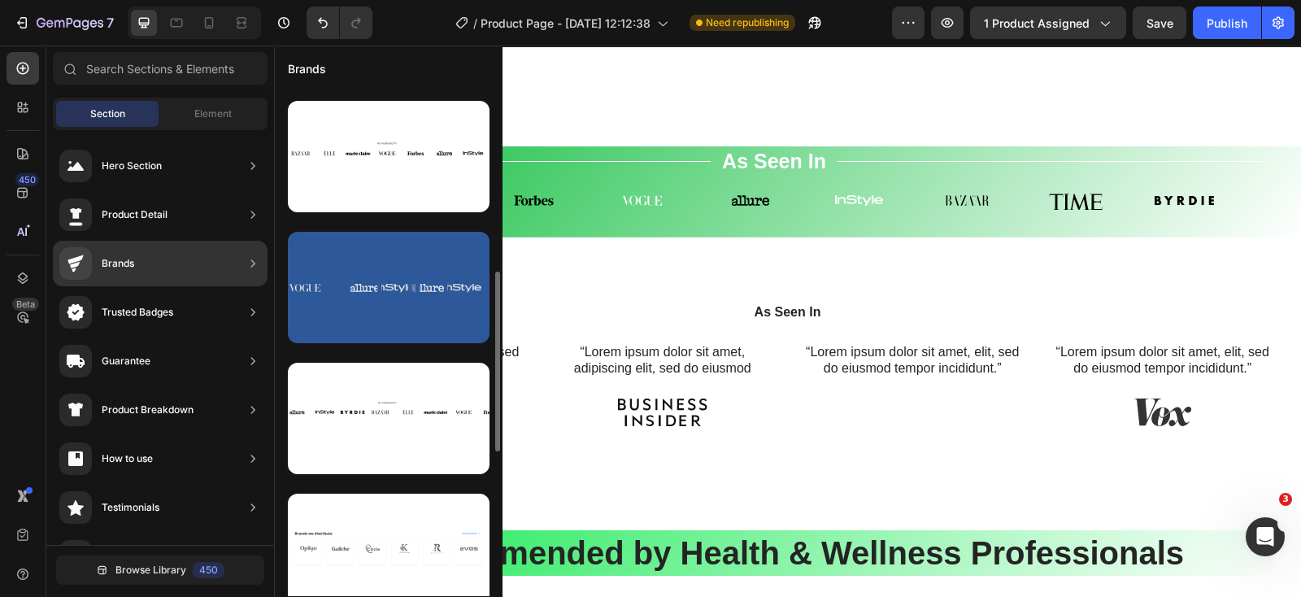
scroll to position [414, 0]
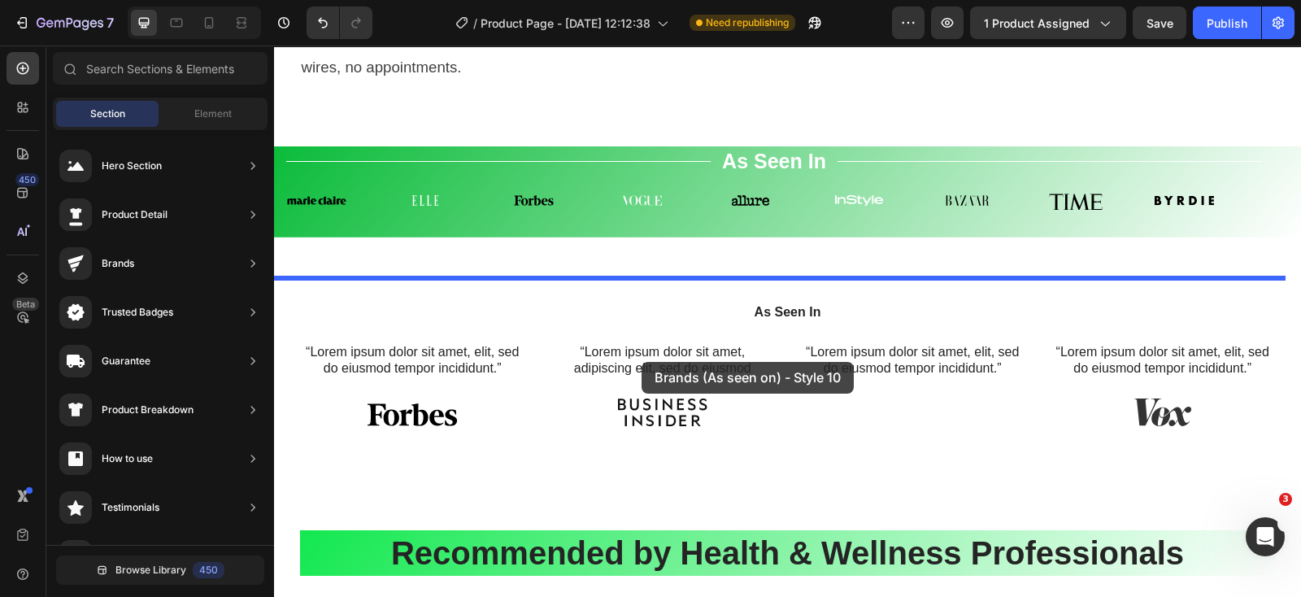
drag, startPoint x: 607, startPoint y: 465, endPoint x: 641, endPoint y: 362, distance: 108.7
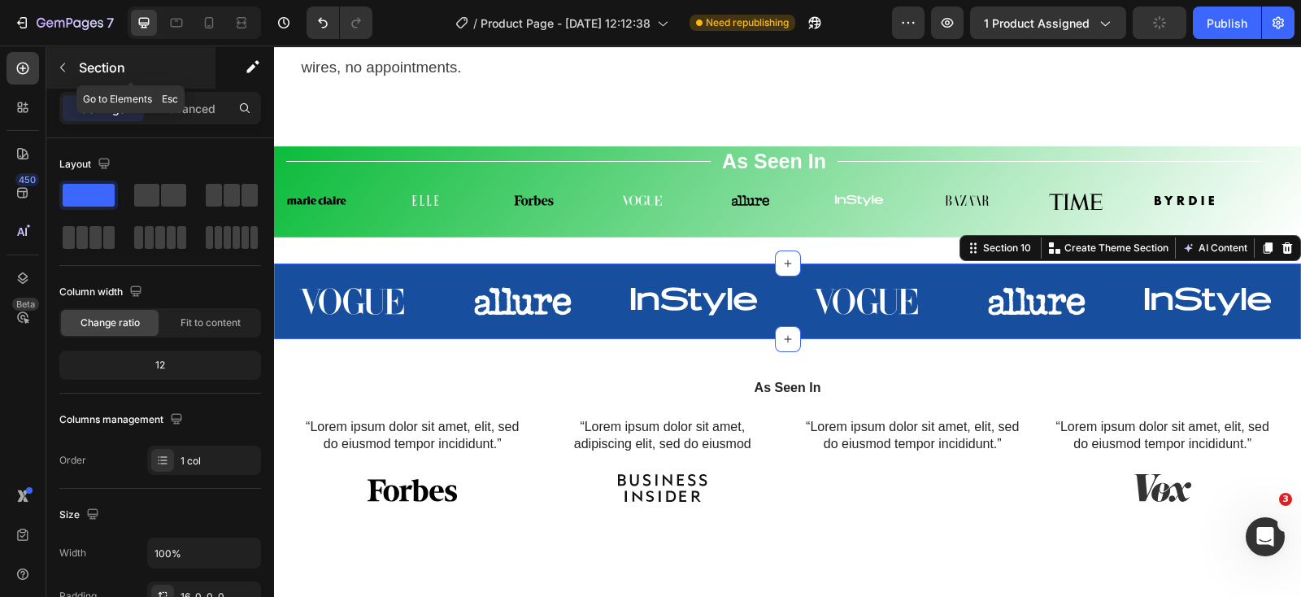
click at [64, 63] on icon "button" at bounding box center [62, 67] width 5 height 9
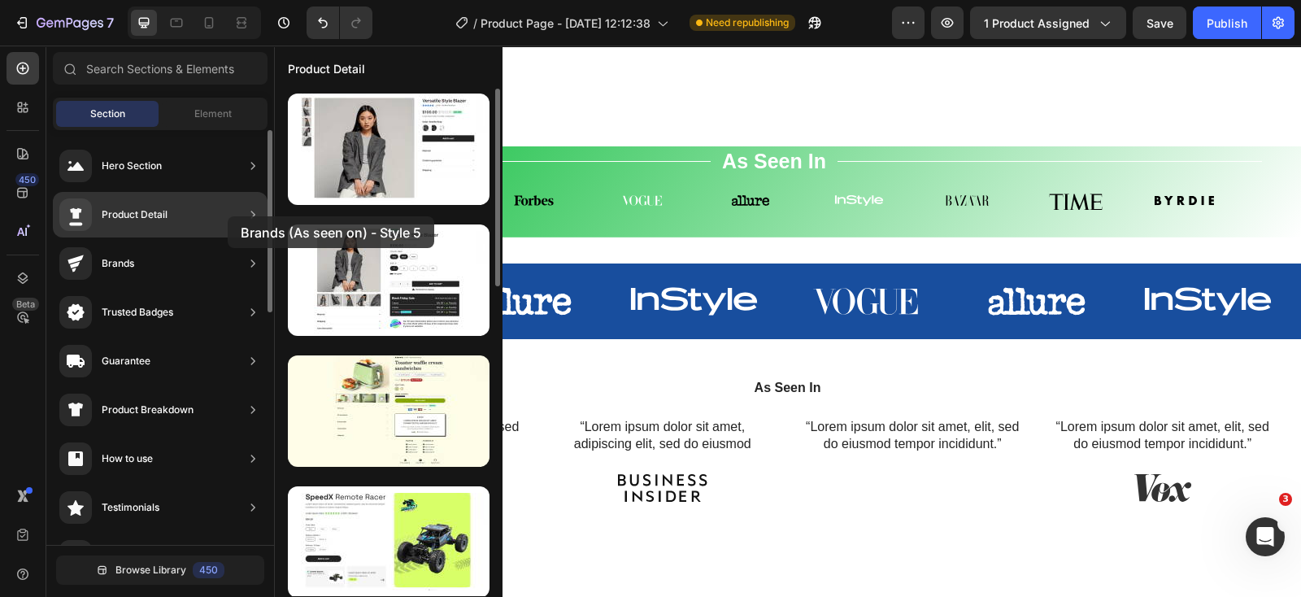
drag, startPoint x: 371, startPoint y: 180, endPoint x: 228, endPoint y: 216, distance: 148.5
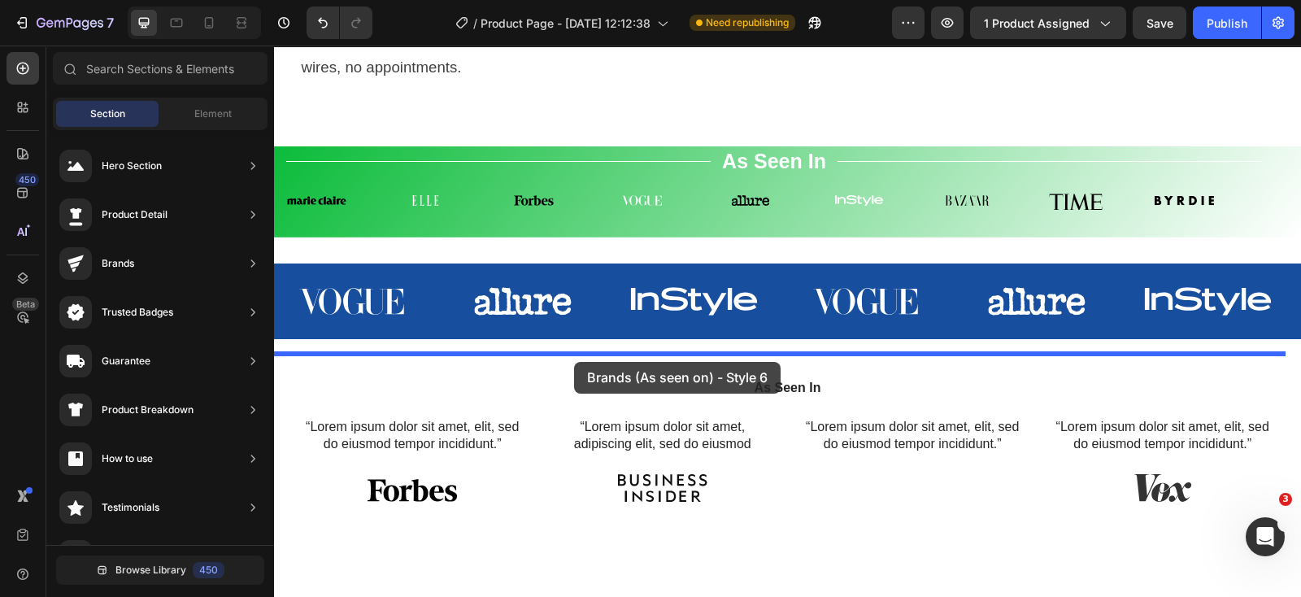
drag, startPoint x: 623, startPoint y: 348, endPoint x: 574, endPoint y: 362, distance: 51.5
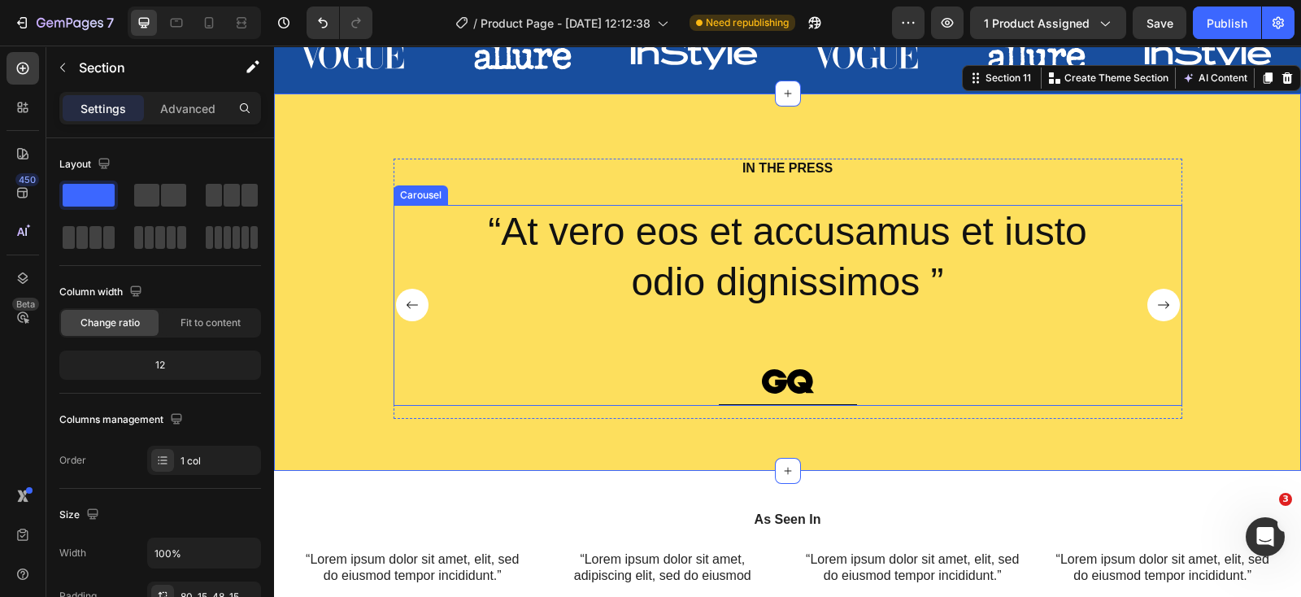
scroll to position [4877, 0]
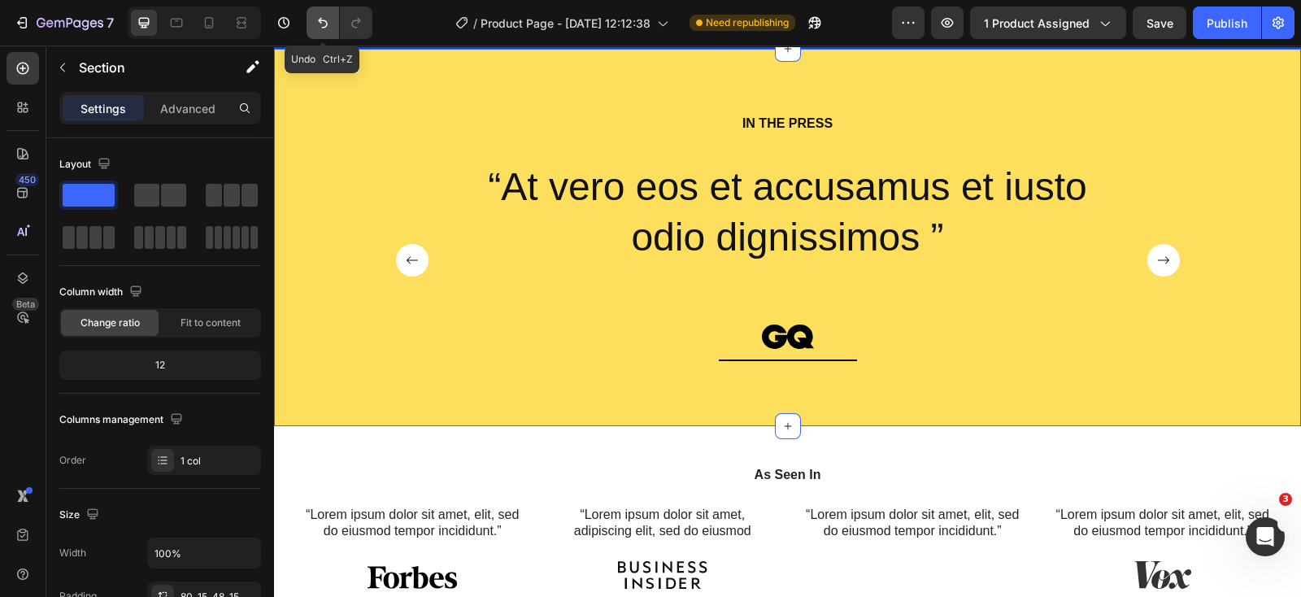
click at [324, 21] on icon "Undo/Redo" at bounding box center [323, 23] width 10 height 11
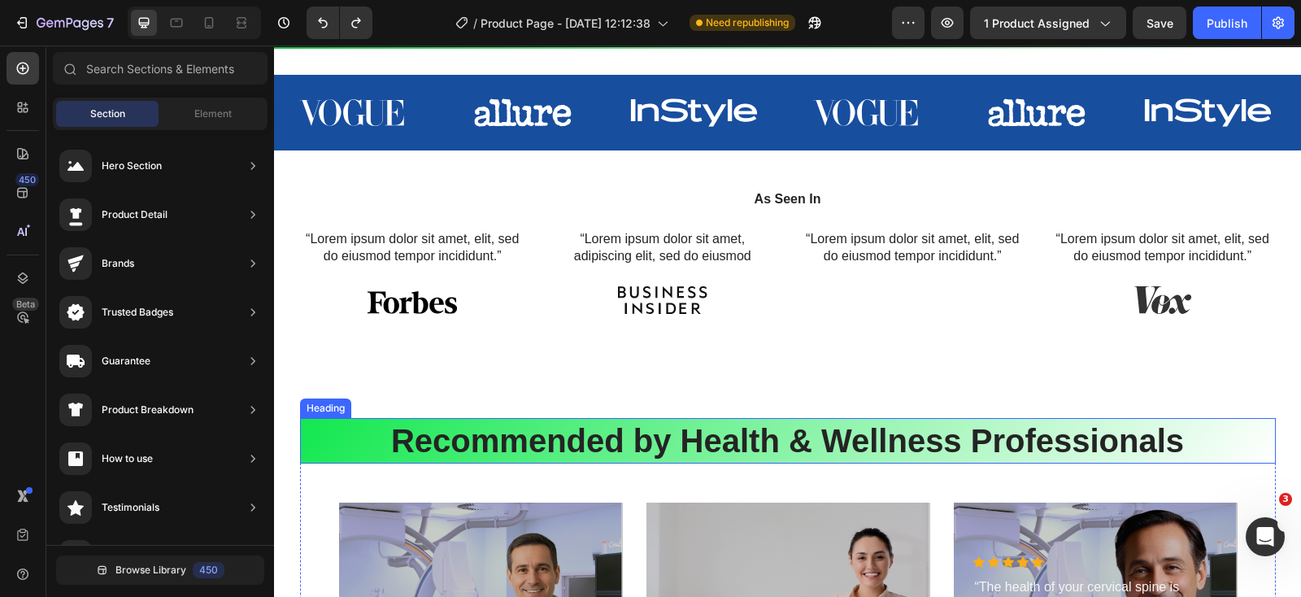
scroll to position [4572, 0]
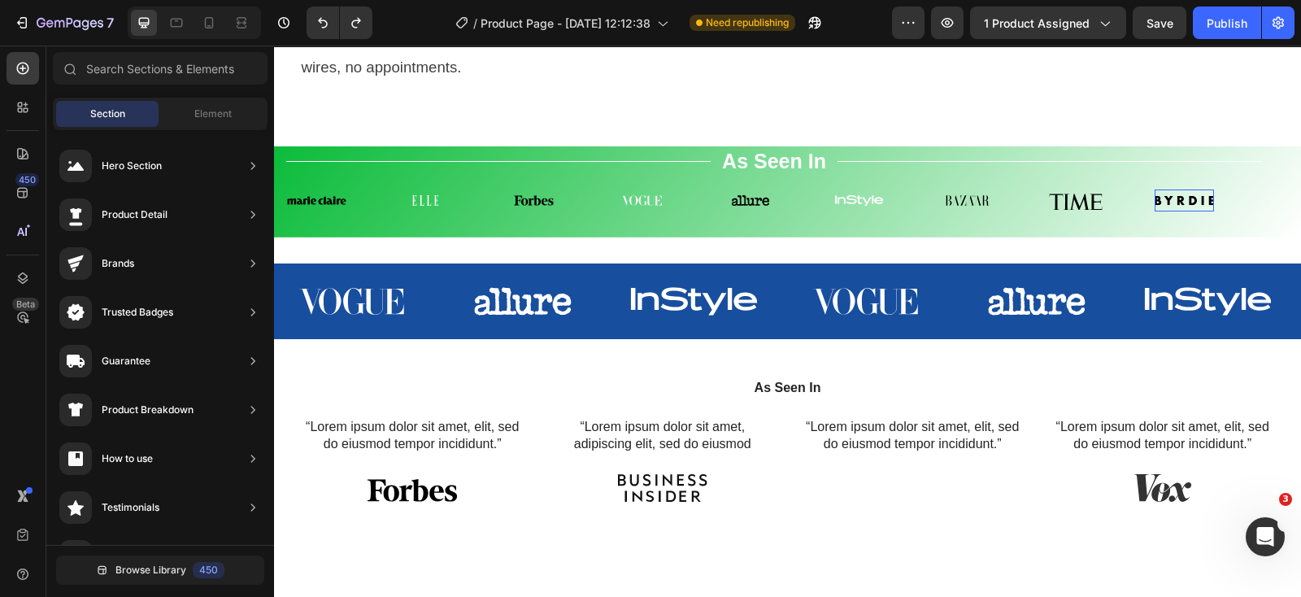
click at [1154, 211] on img at bounding box center [1183, 200] width 59 height 22
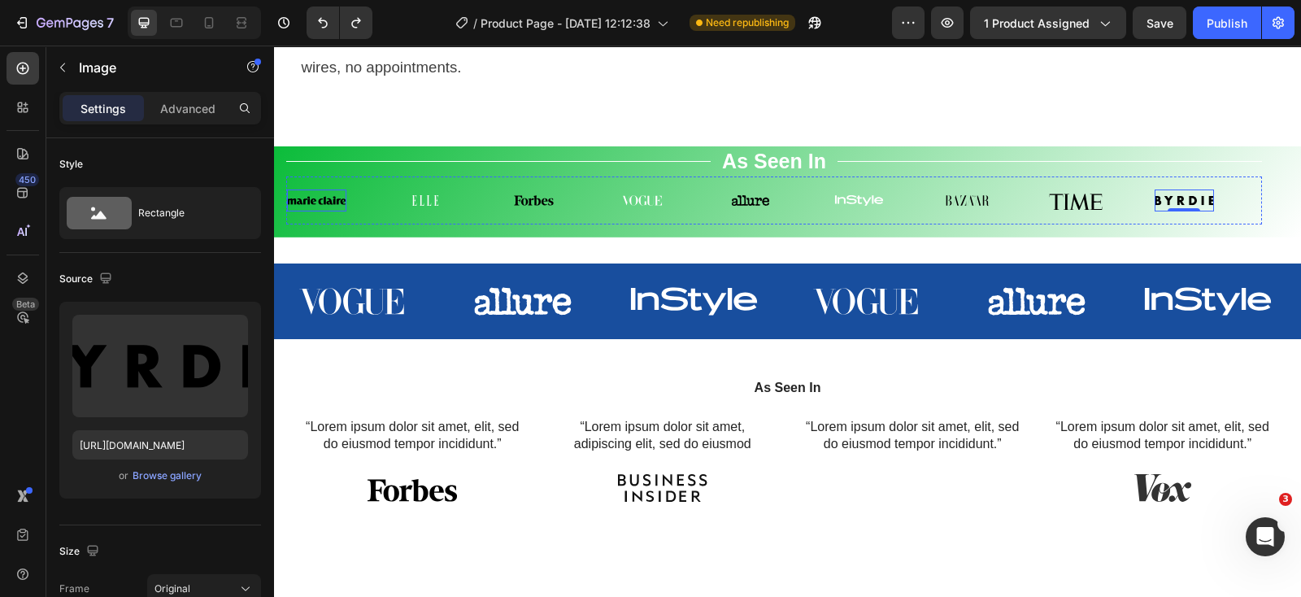
click at [339, 211] on img at bounding box center [316, 200] width 59 height 22
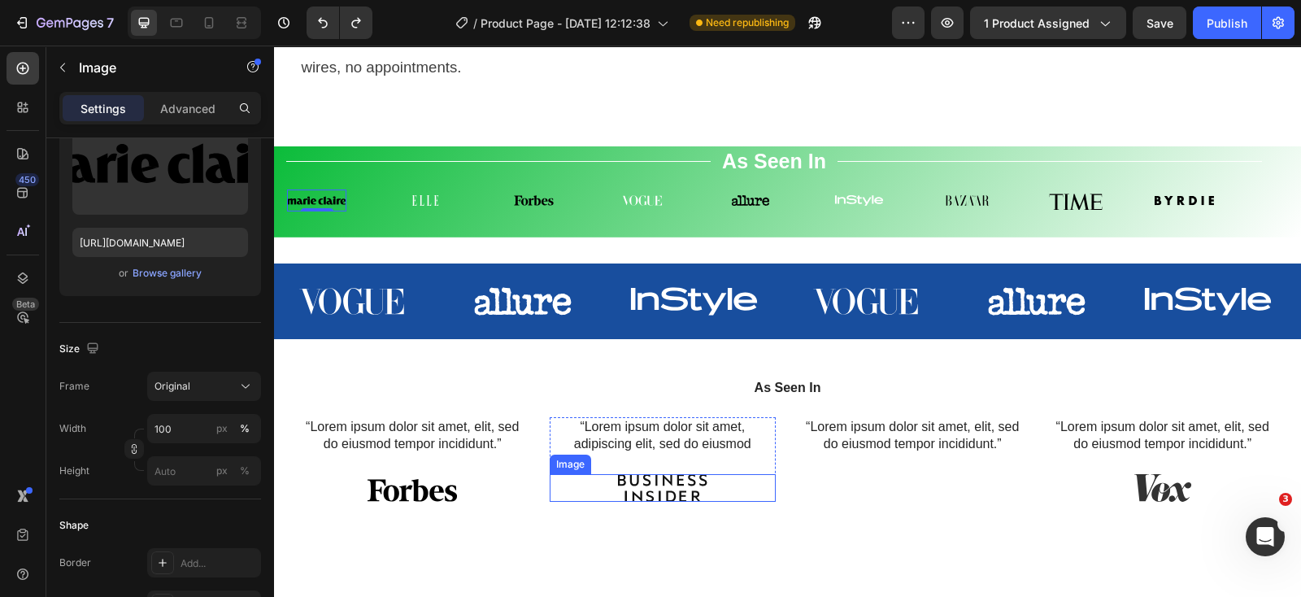
click at [693, 502] on img at bounding box center [662, 488] width 89 height 28
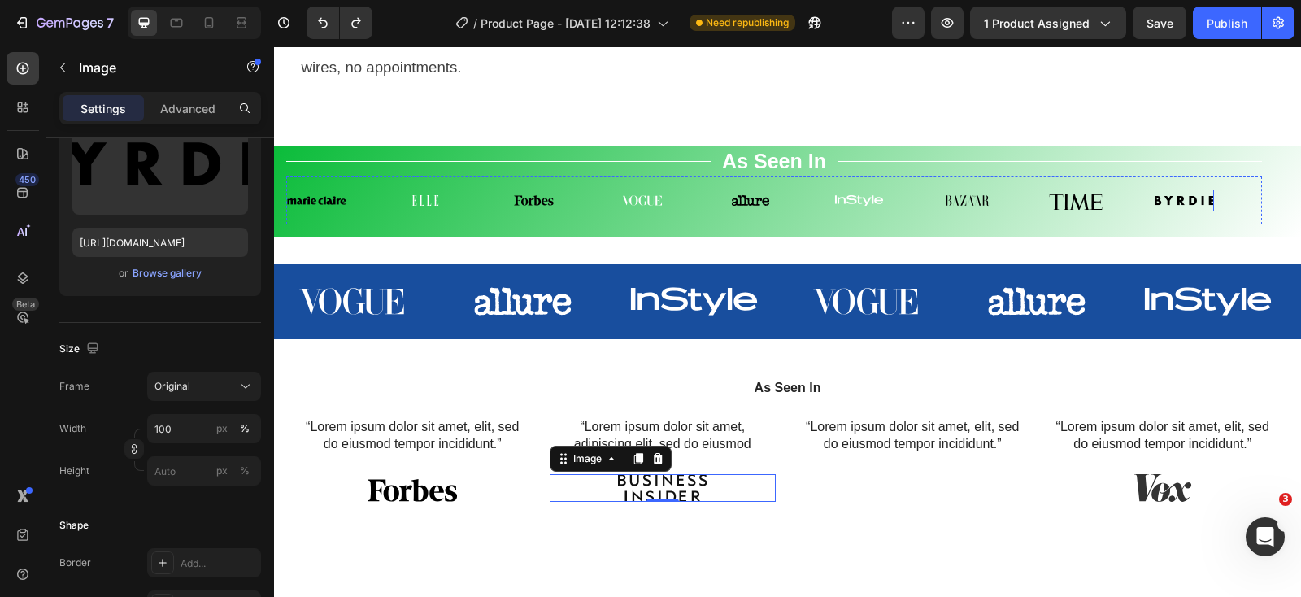
click at [1191, 211] on img at bounding box center [1183, 200] width 59 height 22
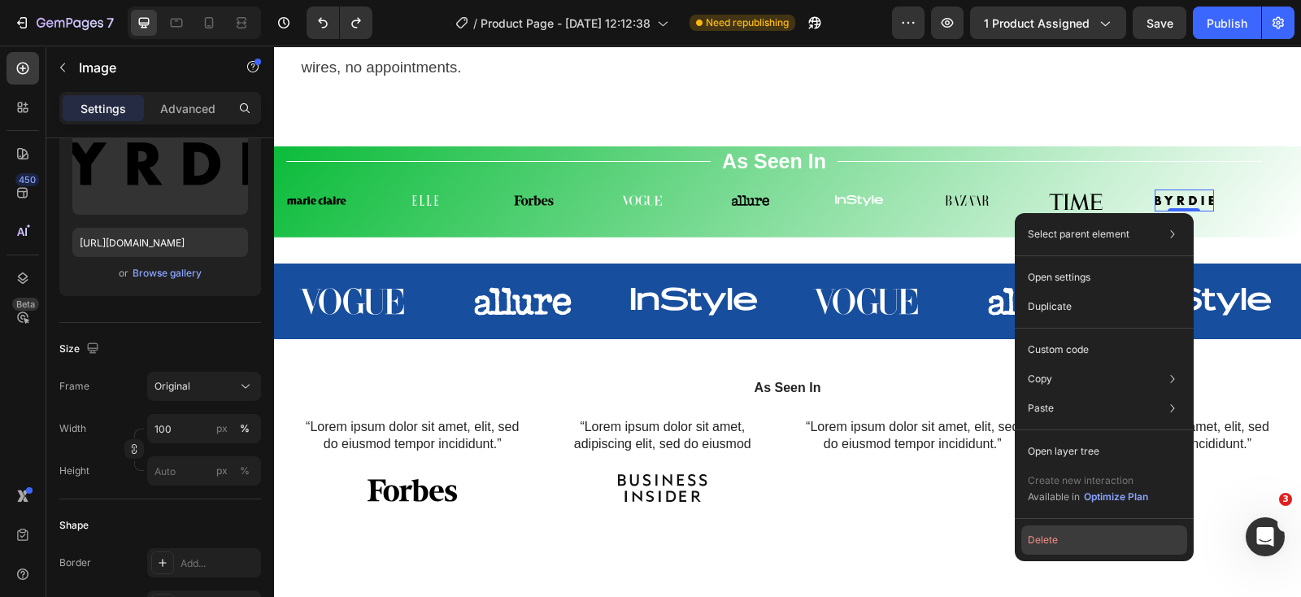
drag, startPoint x: 1052, startPoint y: 526, endPoint x: 687, endPoint y: 445, distance: 373.9
click at [1052, 526] on button "Delete" at bounding box center [1104, 539] width 166 height 29
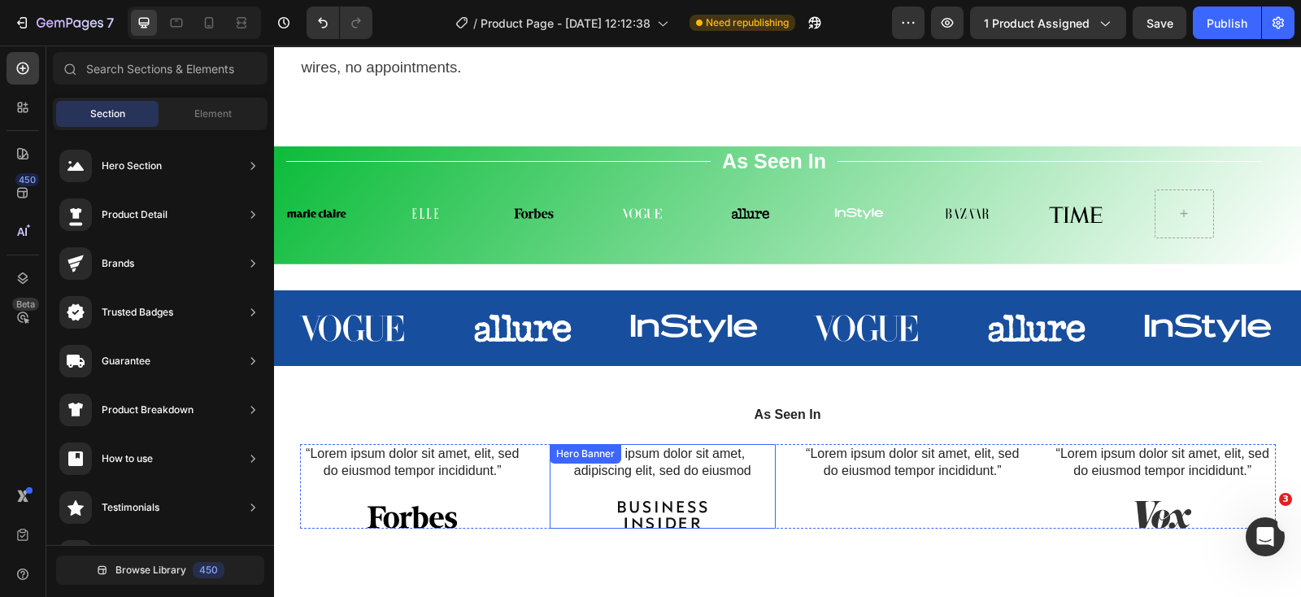
click at [662, 528] on img at bounding box center [662, 515] width 89 height 28
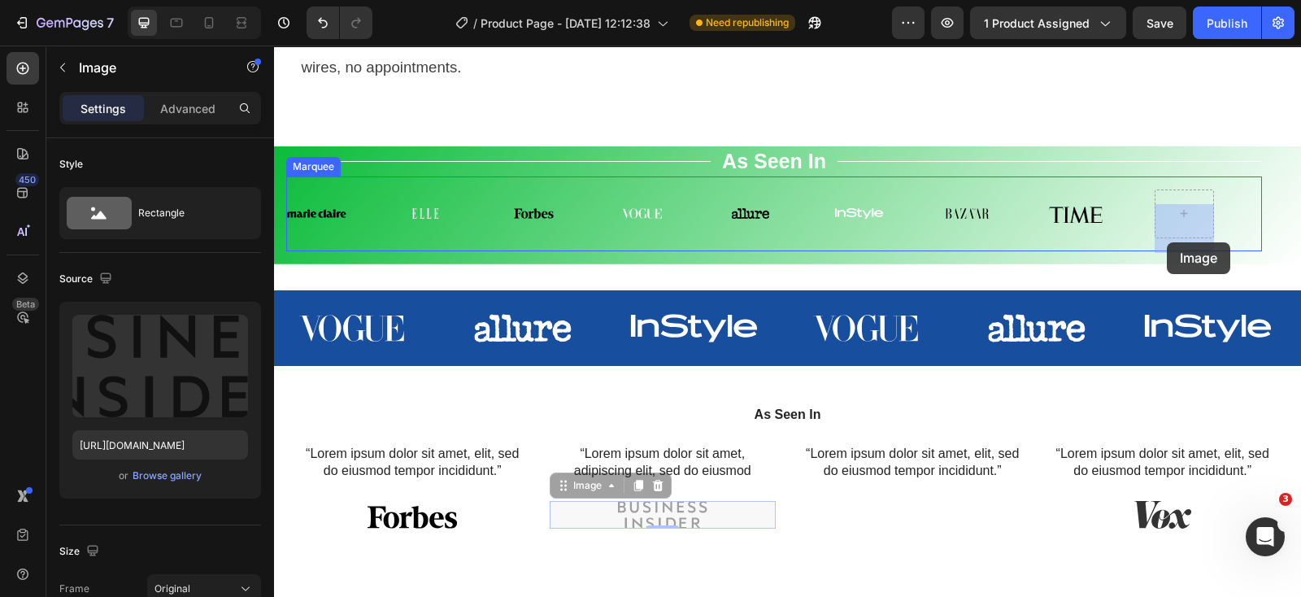
drag, startPoint x: 633, startPoint y: 533, endPoint x: 1166, endPoint y: 242, distance: 607.5
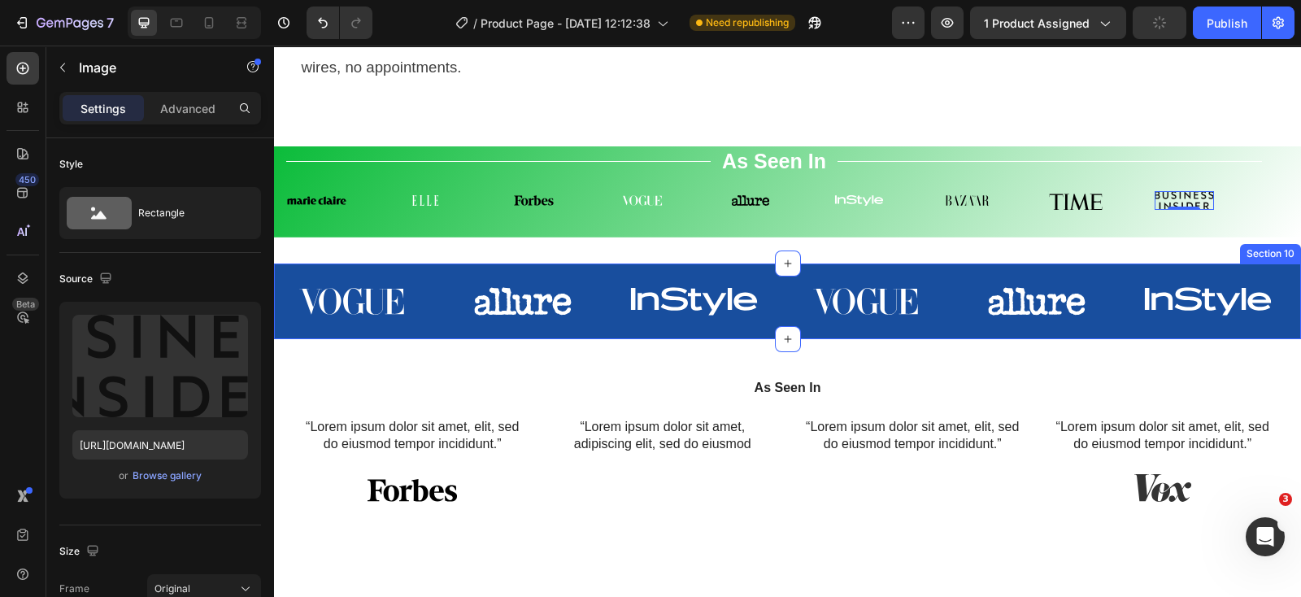
click at [1106, 339] on div "Image Image Image Image Image Image Carousel" at bounding box center [787, 307] width 1027 height 63
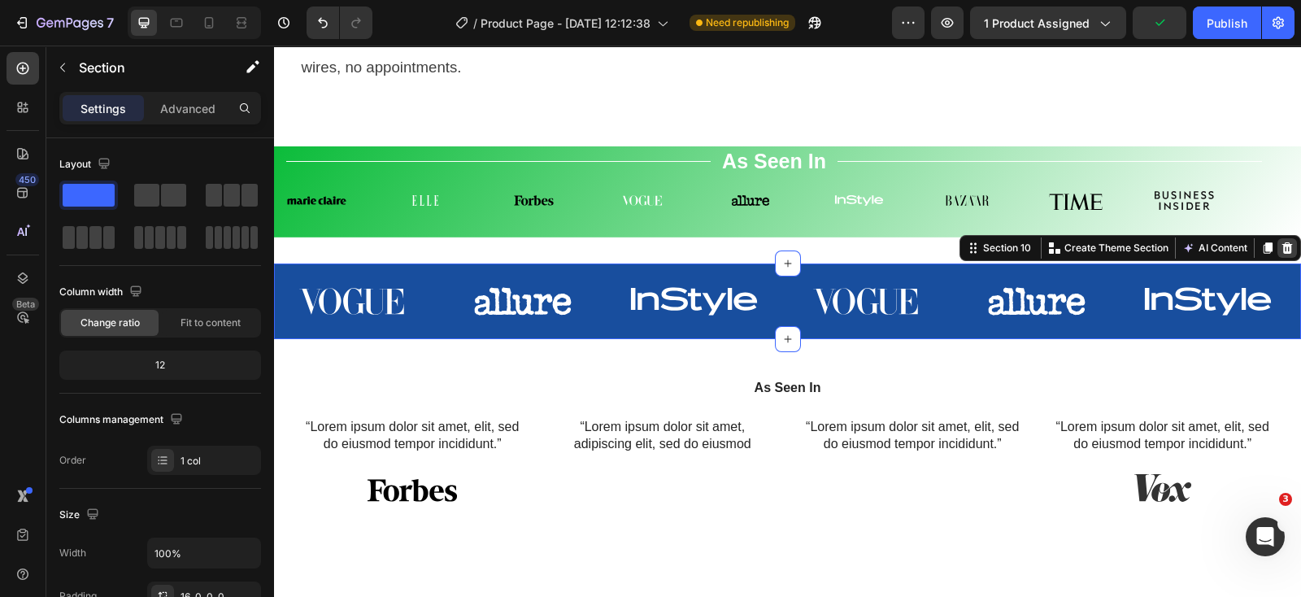
click at [1277, 254] on div at bounding box center [1287, 248] width 20 height 20
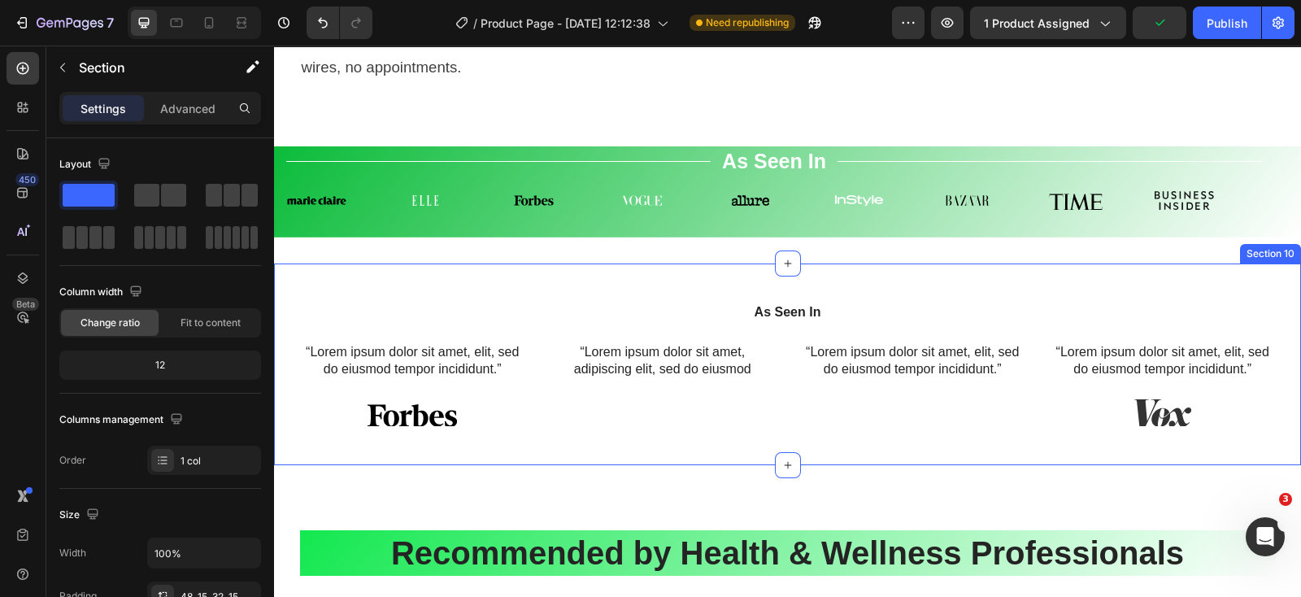
click at [1257, 311] on div "As Seen In Heading “Lorem ipsum dolor sit amet, elit, sed do eiusmod tempor inc…" at bounding box center [787, 364] width 1027 height 202
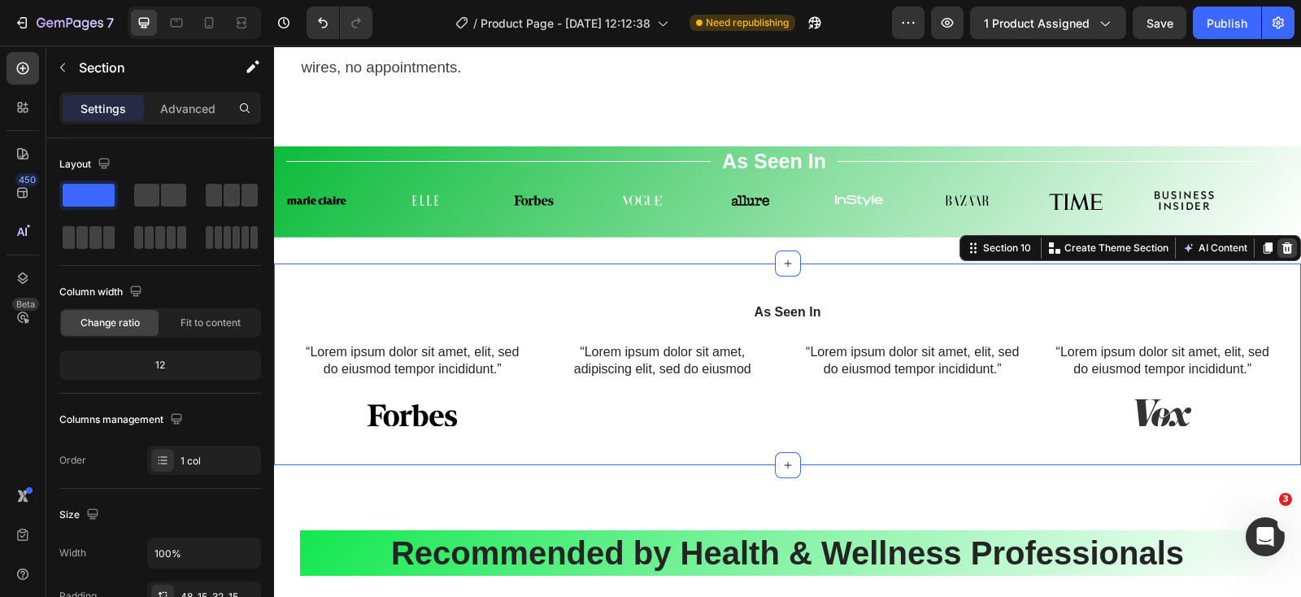
click at [1282, 254] on icon at bounding box center [1287, 247] width 11 height 11
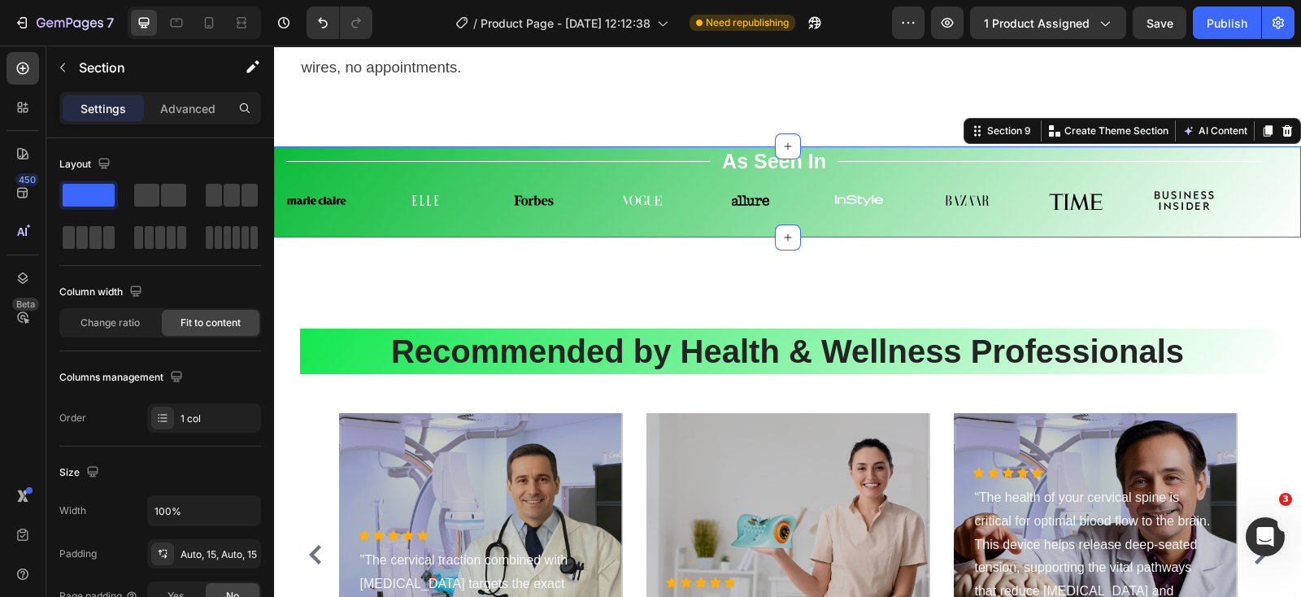
click at [1262, 237] on div "Title Line As Seen In Text Block Title Line Row Image Image Image Image Image I…" at bounding box center [787, 191] width 1027 height 91
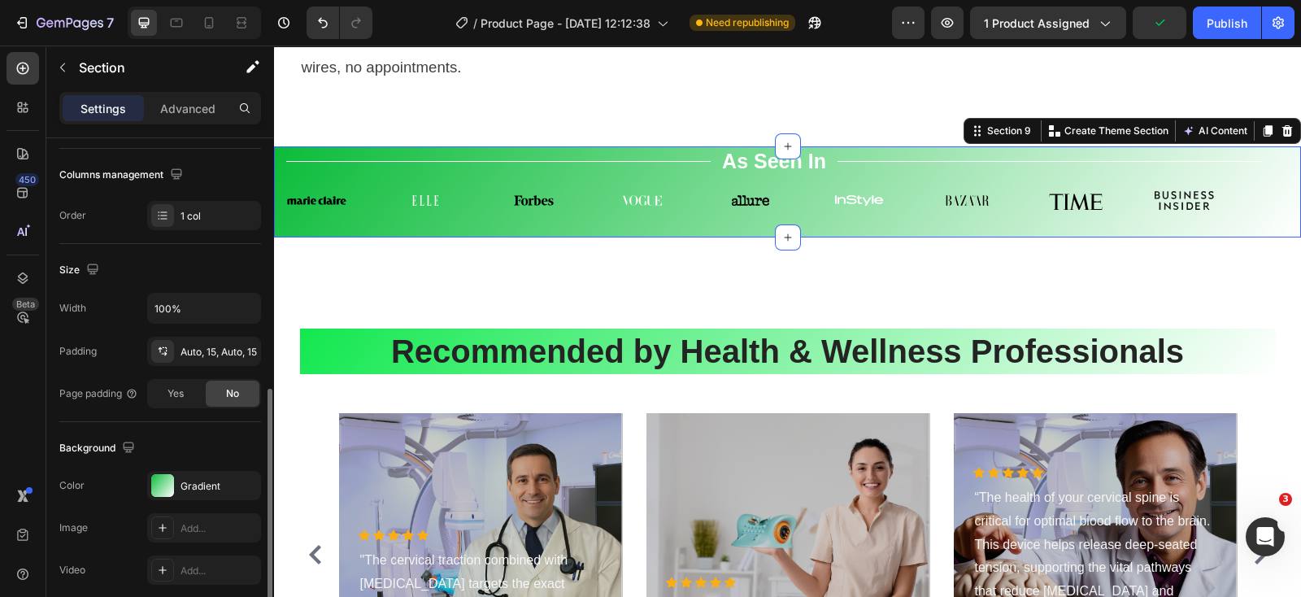
scroll to position [305, 0]
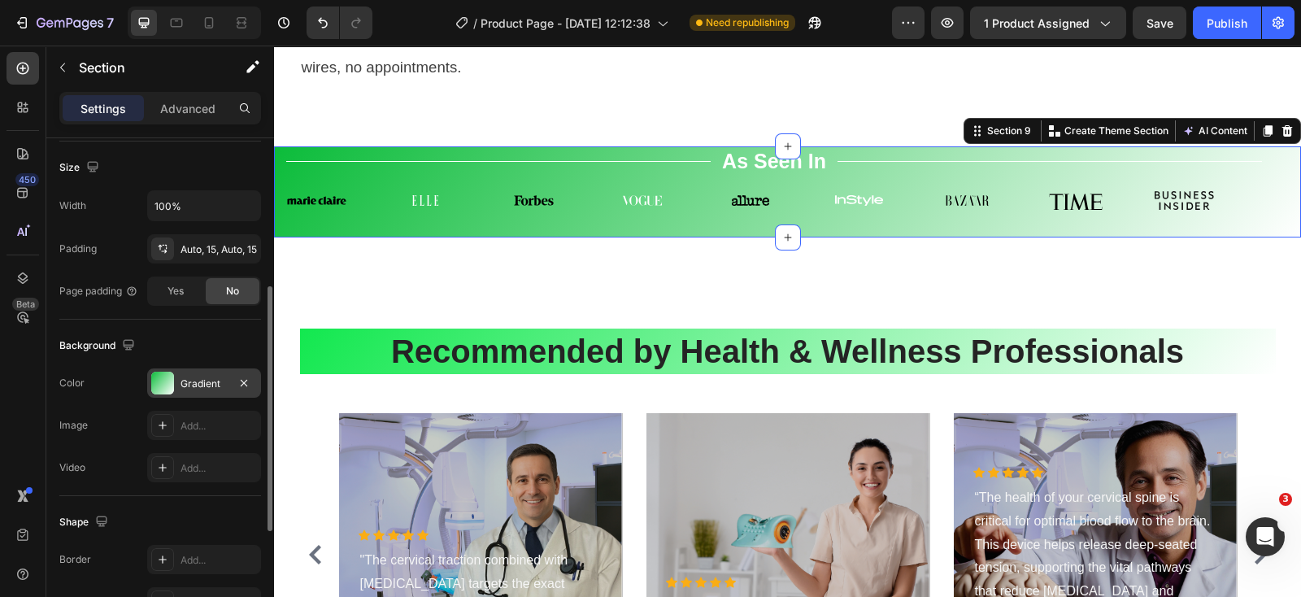
click at [196, 383] on div "Gradient" at bounding box center [203, 383] width 47 height 15
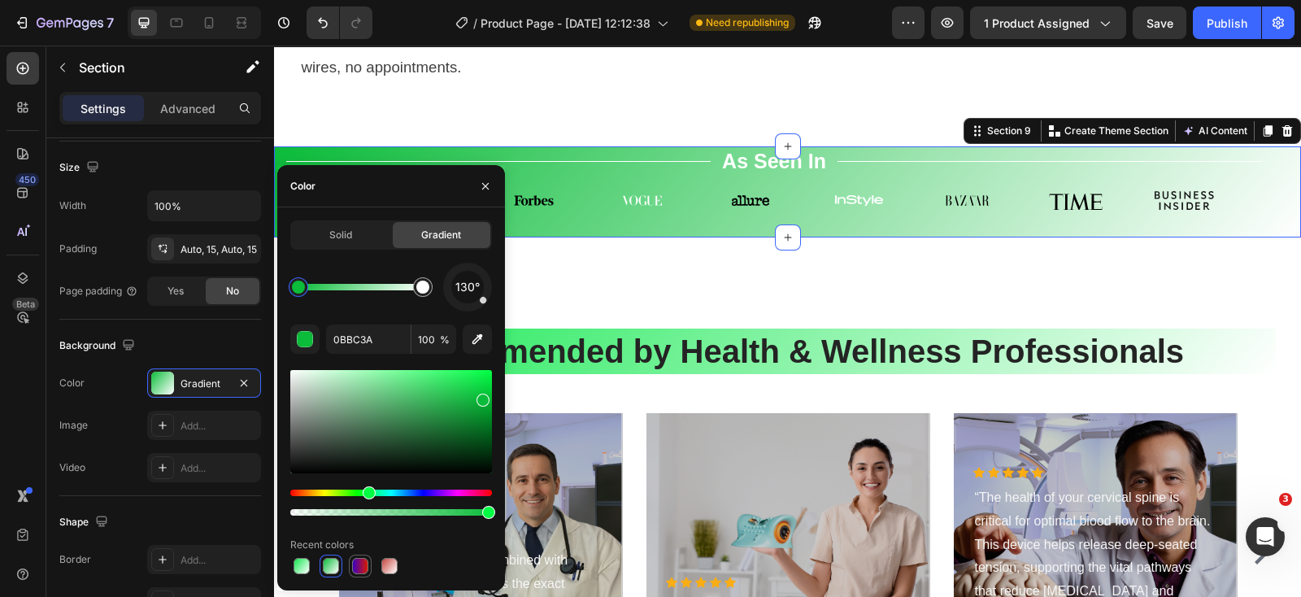
click at [362, 567] on div at bounding box center [360, 566] width 16 height 16
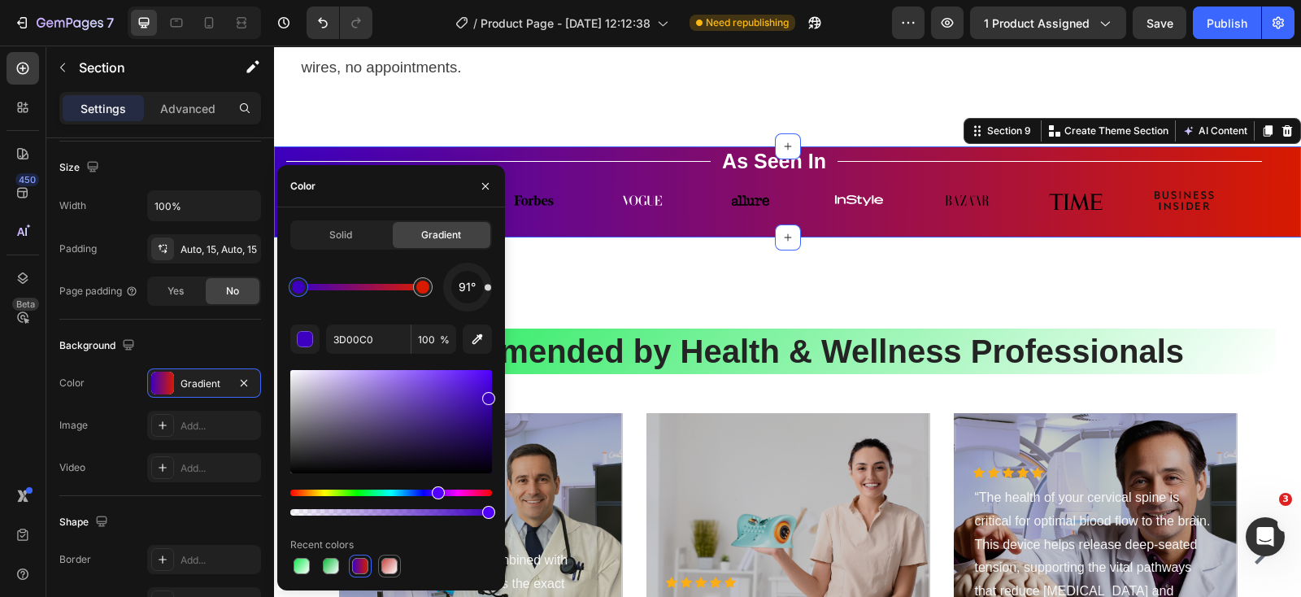
click at [386, 567] on div at bounding box center [389, 566] width 16 height 16
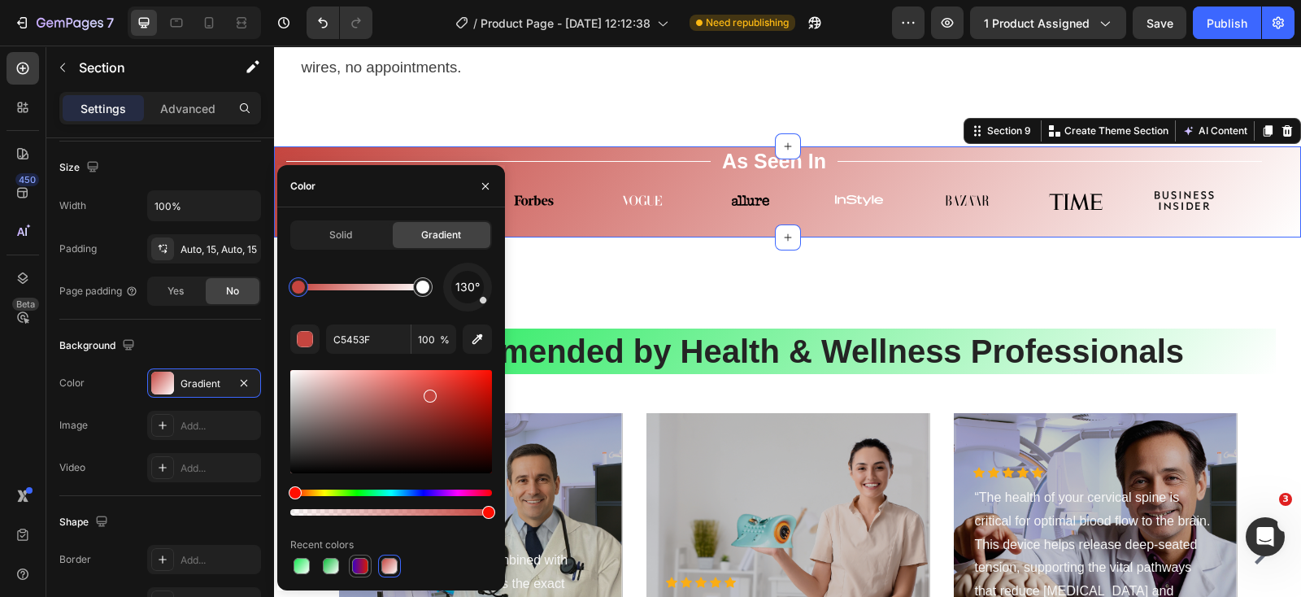
click at [363, 567] on div at bounding box center [360, 566] width 16 height 16
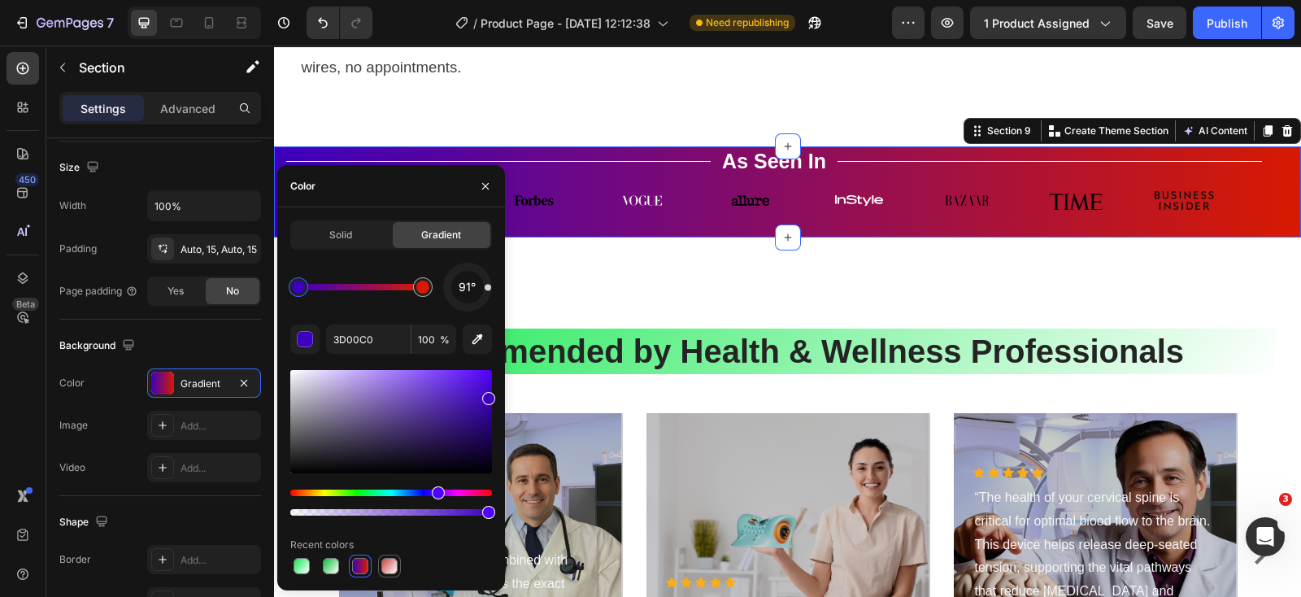
click at [388, 565] on div at bounding box center [389, 566] width 16 height 16
type input "C5453F"
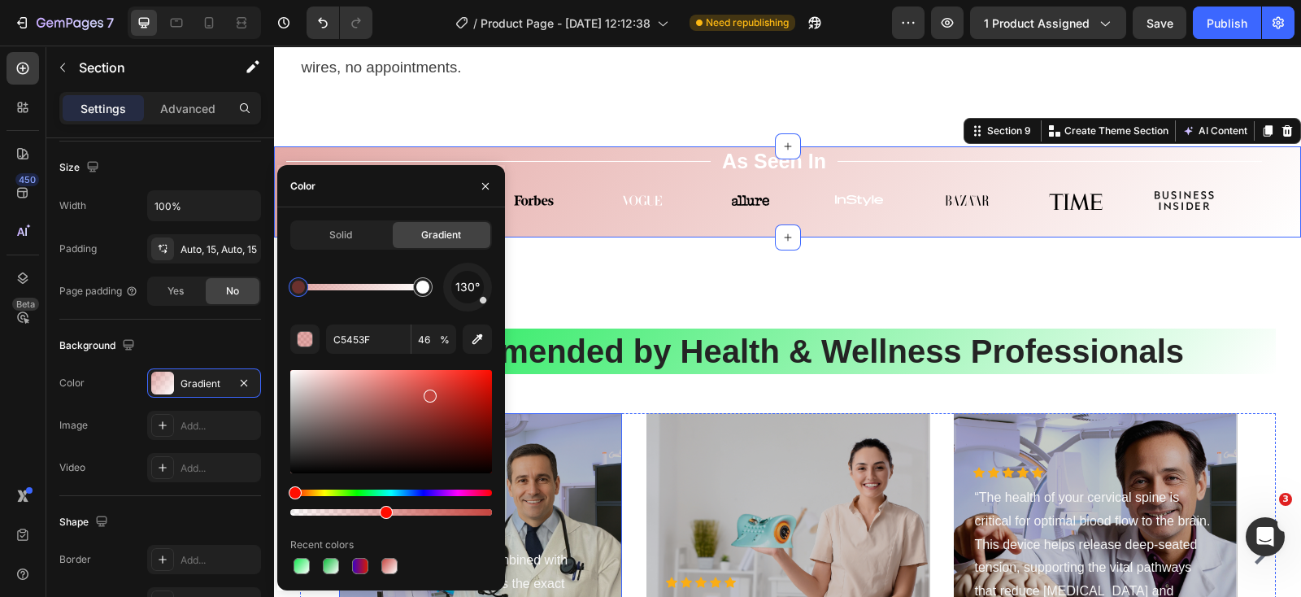
drag, startPoint x: 766, startPoint y: 559, endPoint x: 508, endPoint y: 523, distance: 260.3
click at [488, 511] on div at bounding box center [391, 512] width 202 height 7
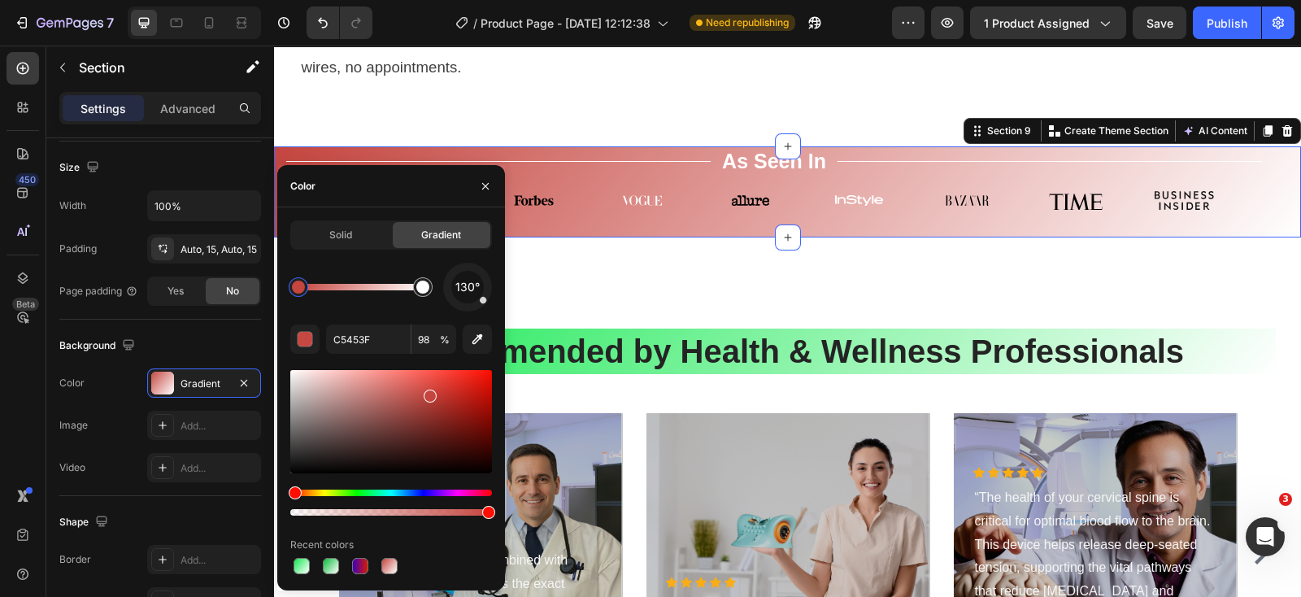
drag, startPoint x: 483, startPoint y: 509, endPoint x: 496, endPoint y: 510, distance: 13.0
click at [496, 510] on div "Solid Gradient 130° C5453F 98 % Recent colors" at bounding box center [391, 398] width 228 height 357
type input "100"
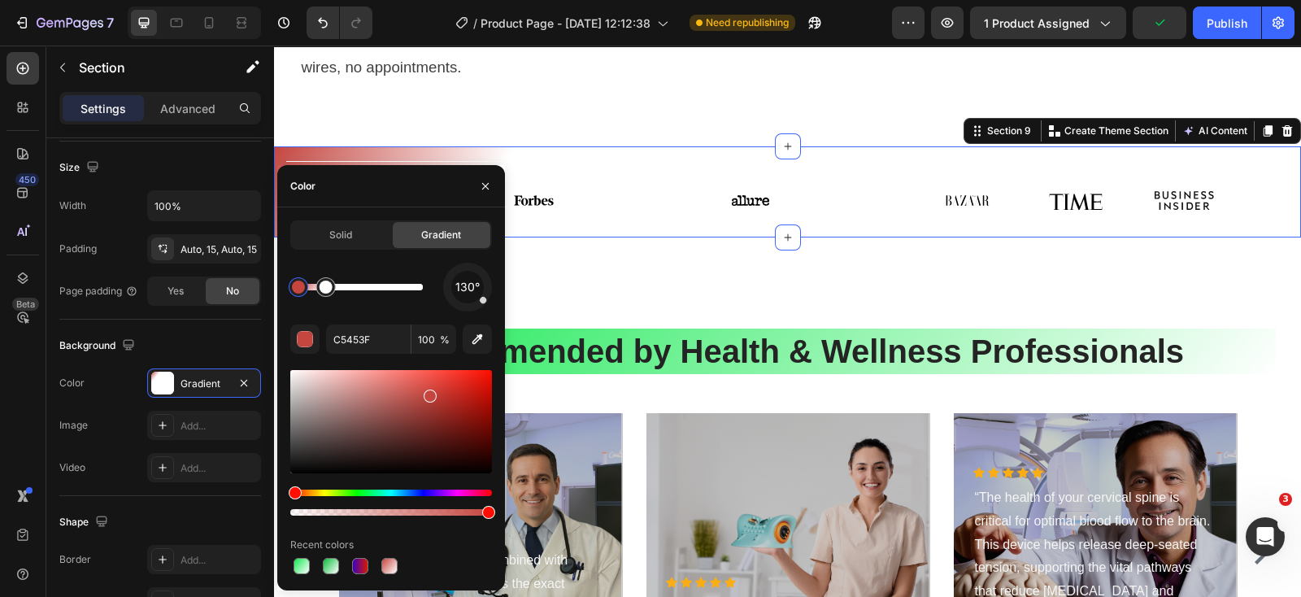
drag, startPoint x: 429, startPoint y: 294, endPoint x: 326, endPoint y: 305, distance: 103.8
drag, startPoint x: 325, startPoint y: 291, endPoint x: 431, endPoint y: 291, distance: 105.7
click at [458, 302] on div "130°" at bounding box center [391, 287] width 202 height 49
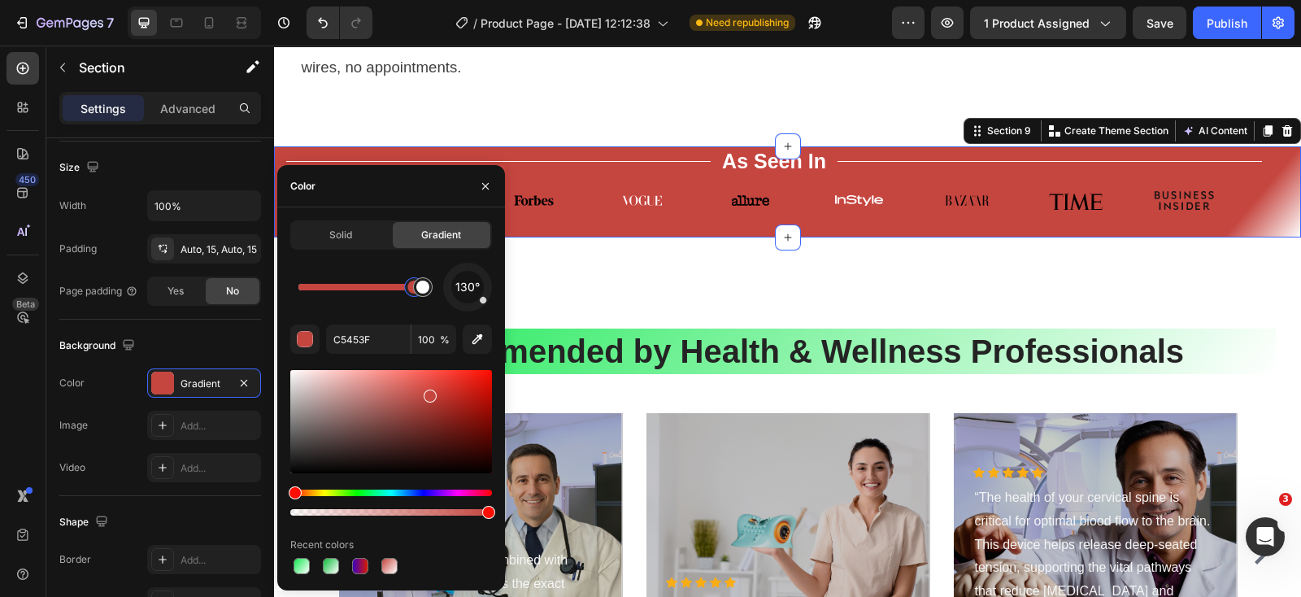
drag, startPoint x: 301, startPoint y: 292, endPoint x: 400, endPoint y: 303, distance: 99.8
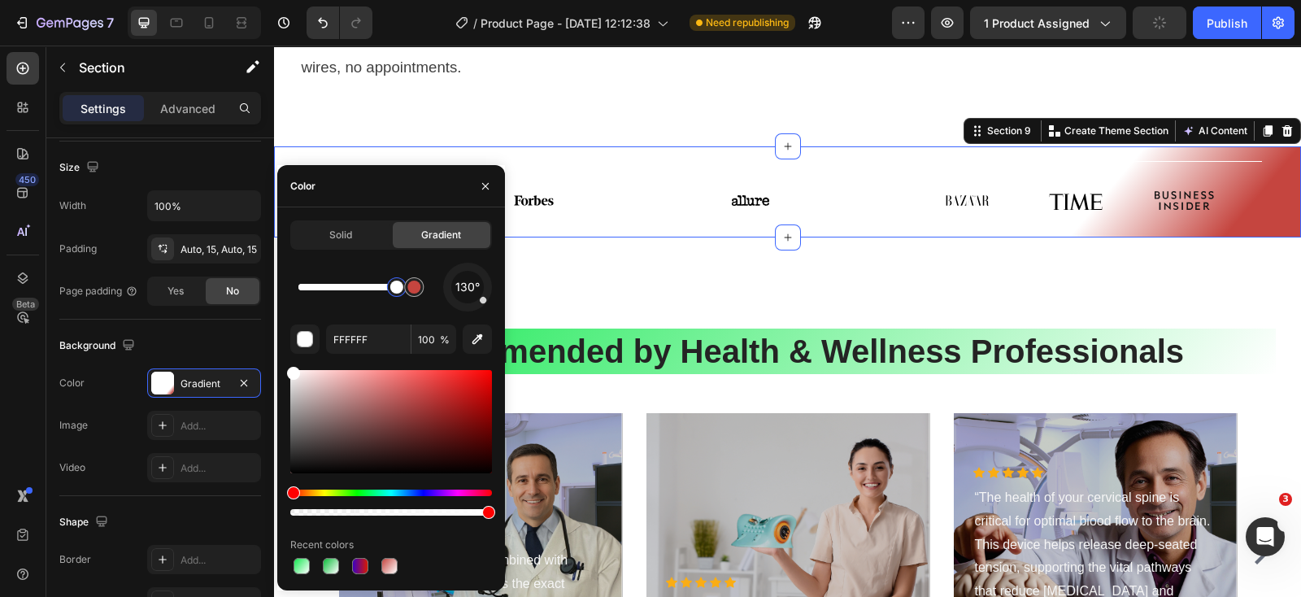
drag, startPoint x: 413, startPoint y: 293, endPoint x: 443, endPoint y: 298, distance: 30.5
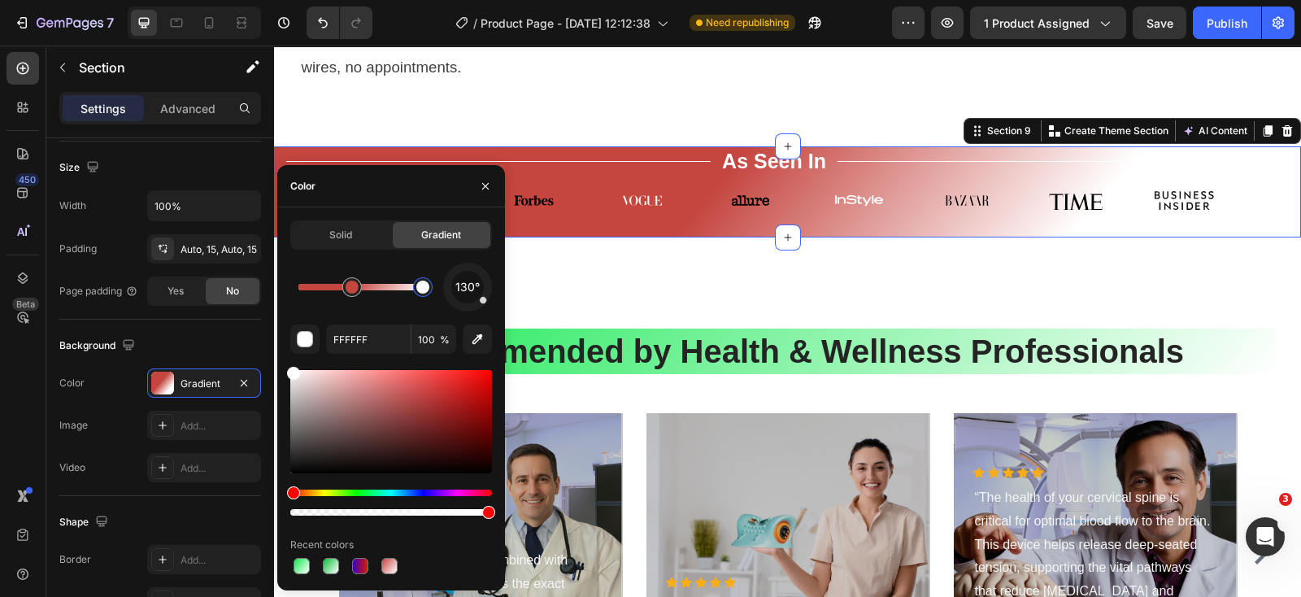
drag, startPoint x: 391, startPoint y: 290, endPoint x: 451, endPoint y: 298, distance: 60.7
click at [451, 298] on div "130°" at bounding box center [391, 287] width 202 height 49
type input "C5453F"
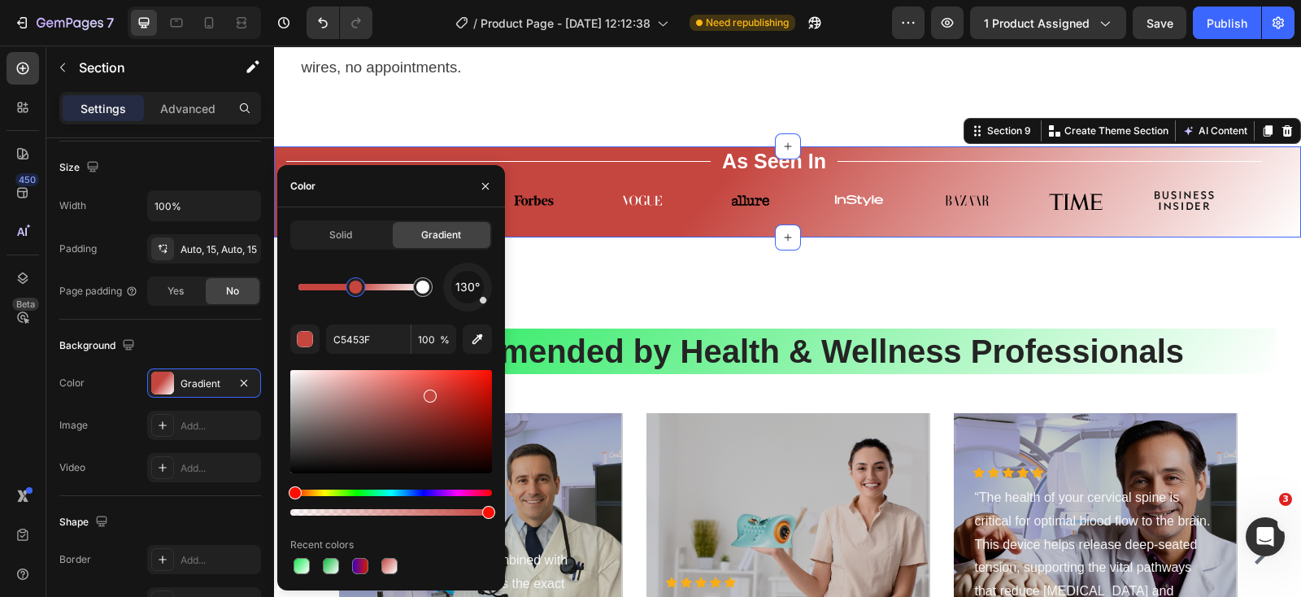
drag, startPoint x: 347, startPoint y: 289, endPoint x: 356, endPoint y: 290, distance: 9.0
click at [356, 290] on div at bounding box center [355, 286] width 13 height 13
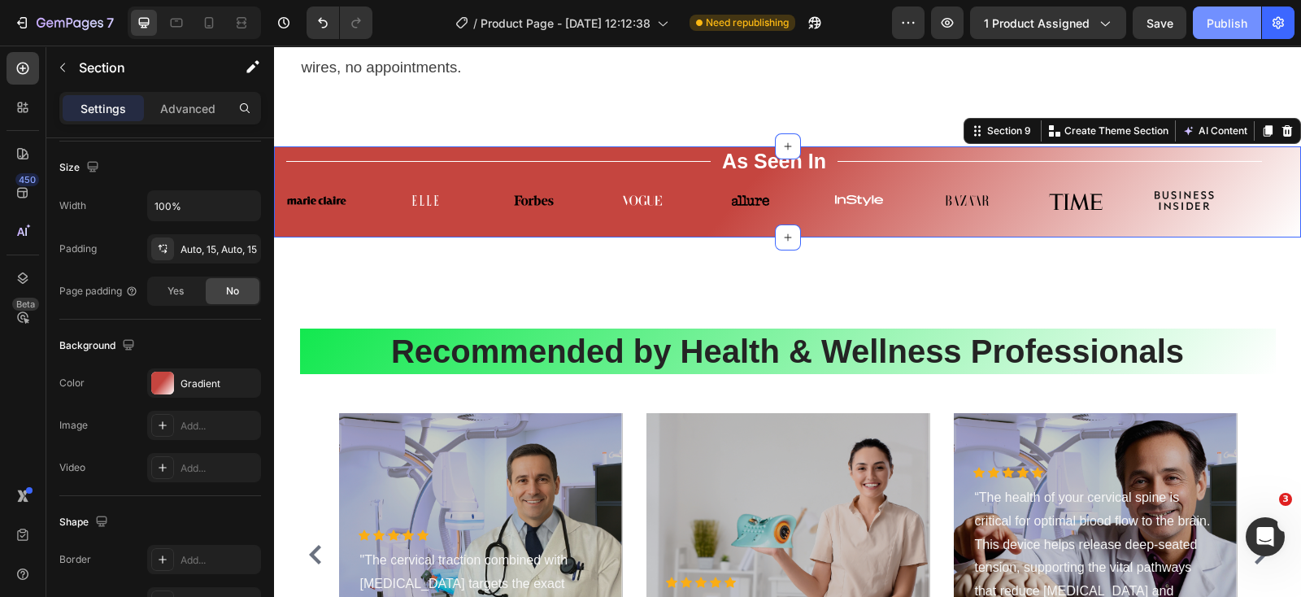
click at [1236, 18] on div "Publish" at bounding box center [1226, 23] width 41 height 17
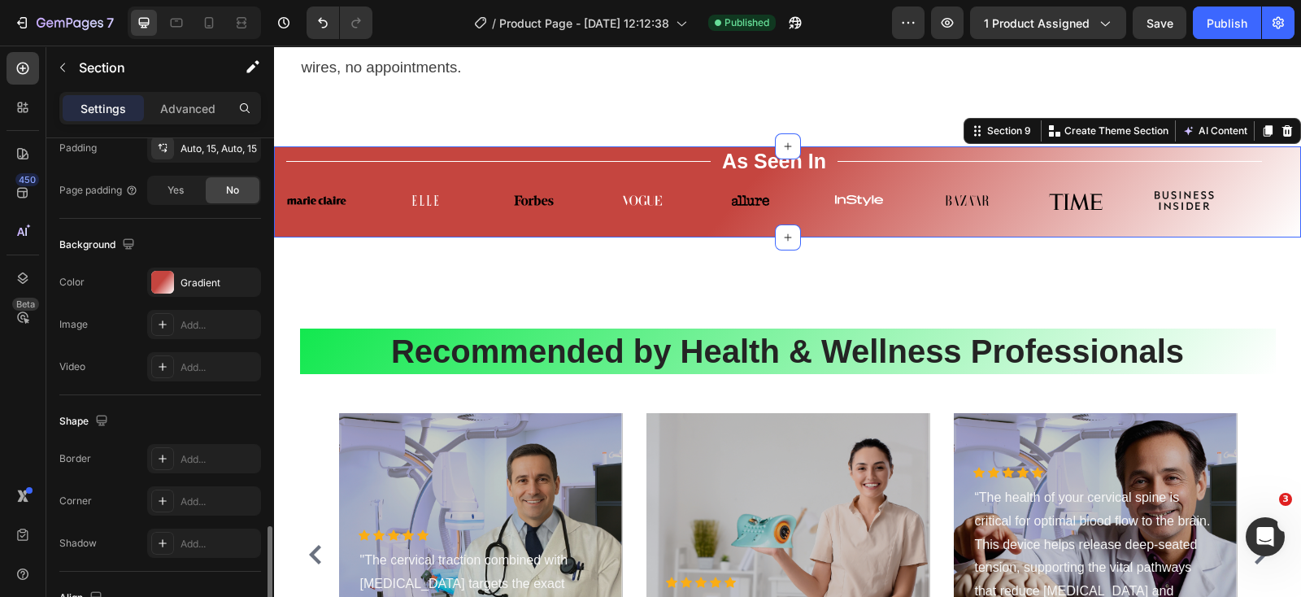
scroll to position [534, 0]
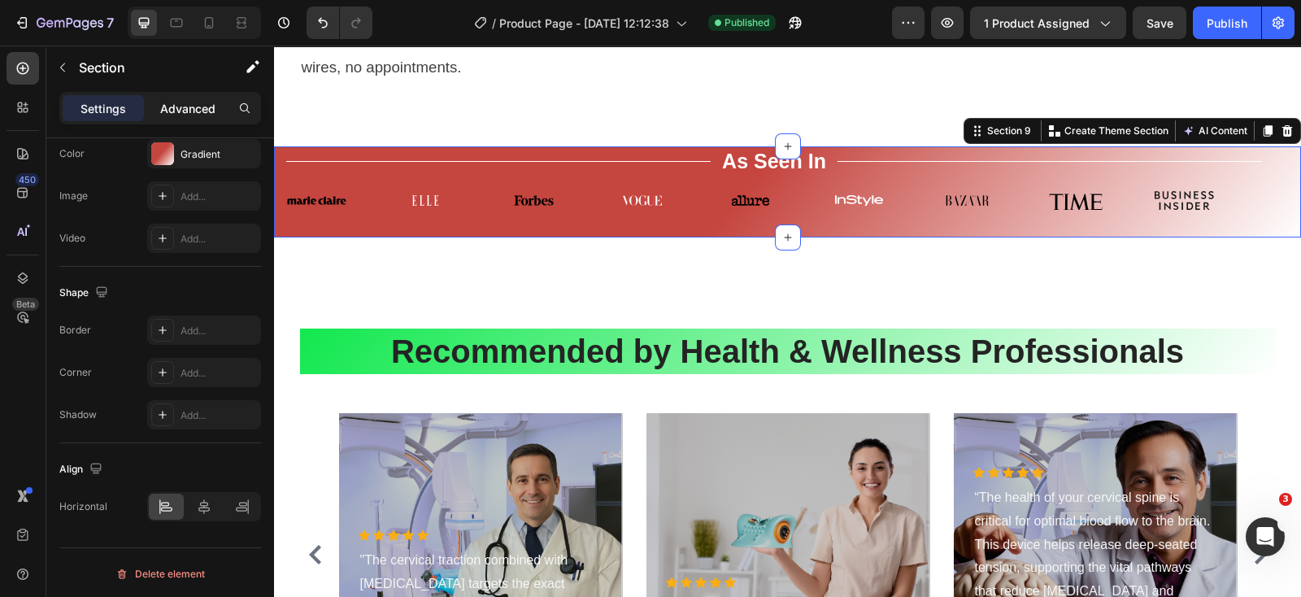
click at [183, 105] on p "Advanced" at bounding box center [187, 108] width 55 height 17
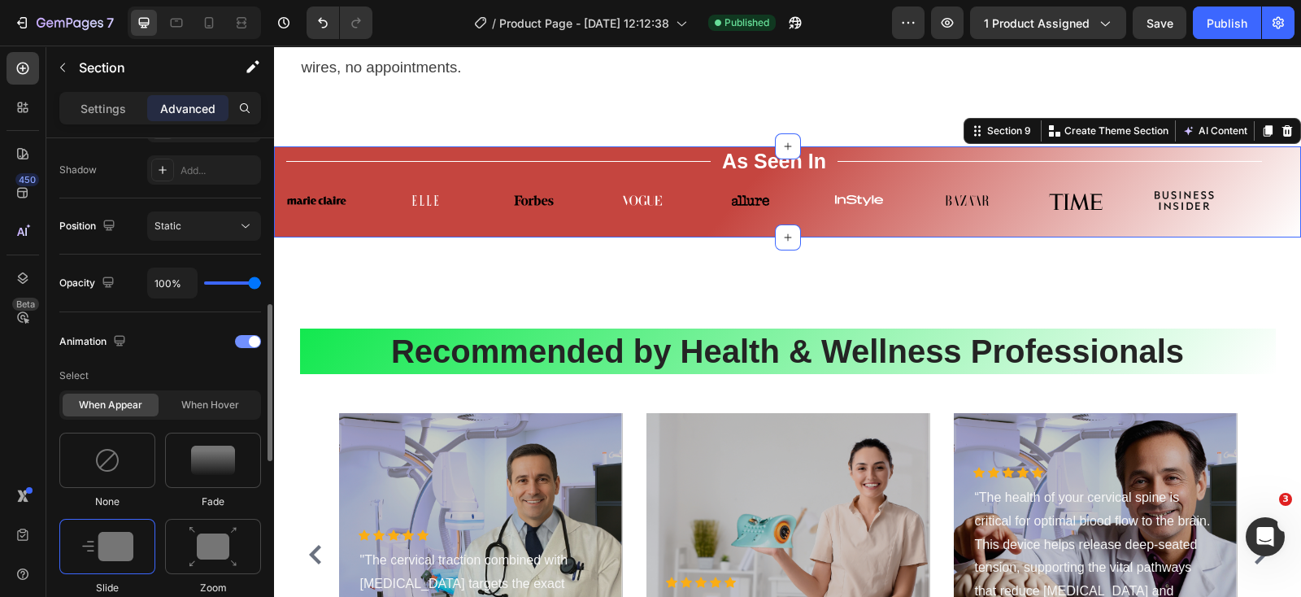
click at [244, 340] on div at bounding box center [248, 341] width 26 height 13
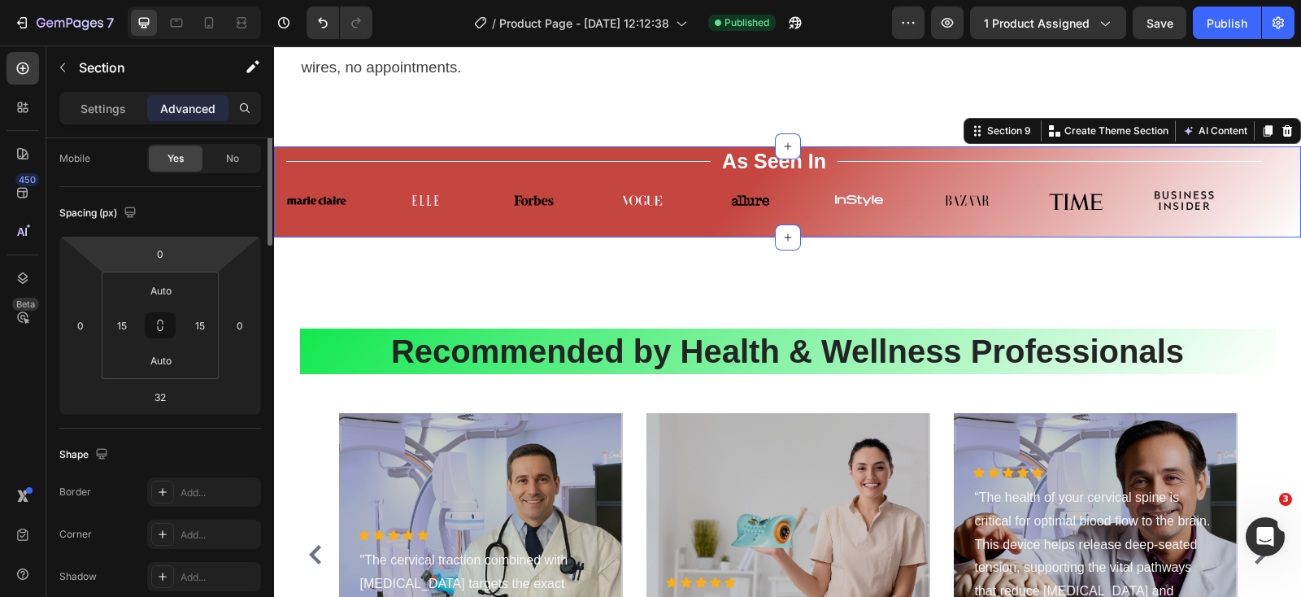
scroll to position [0, 0]
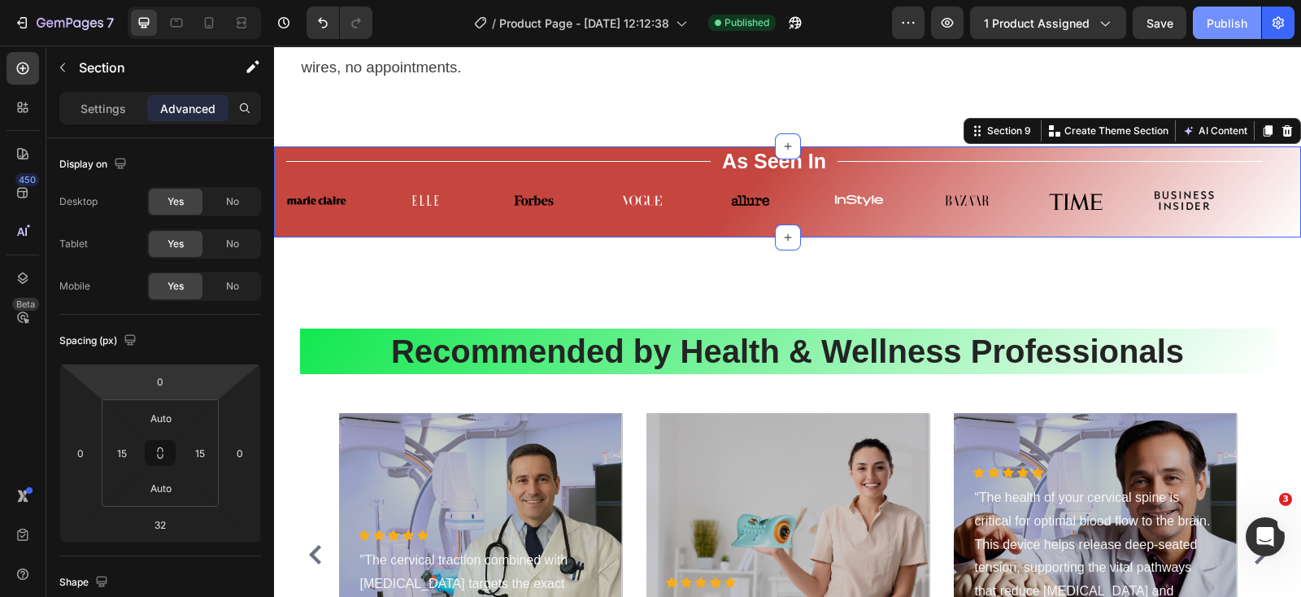
click at [1227, 22] on div "Publish" at bounding box center [1226, 23] width 41 height 17
click at [1261, 532] on icon "Open Intercom Messenger" at bounding box center [1262, 534] width 27 height 27
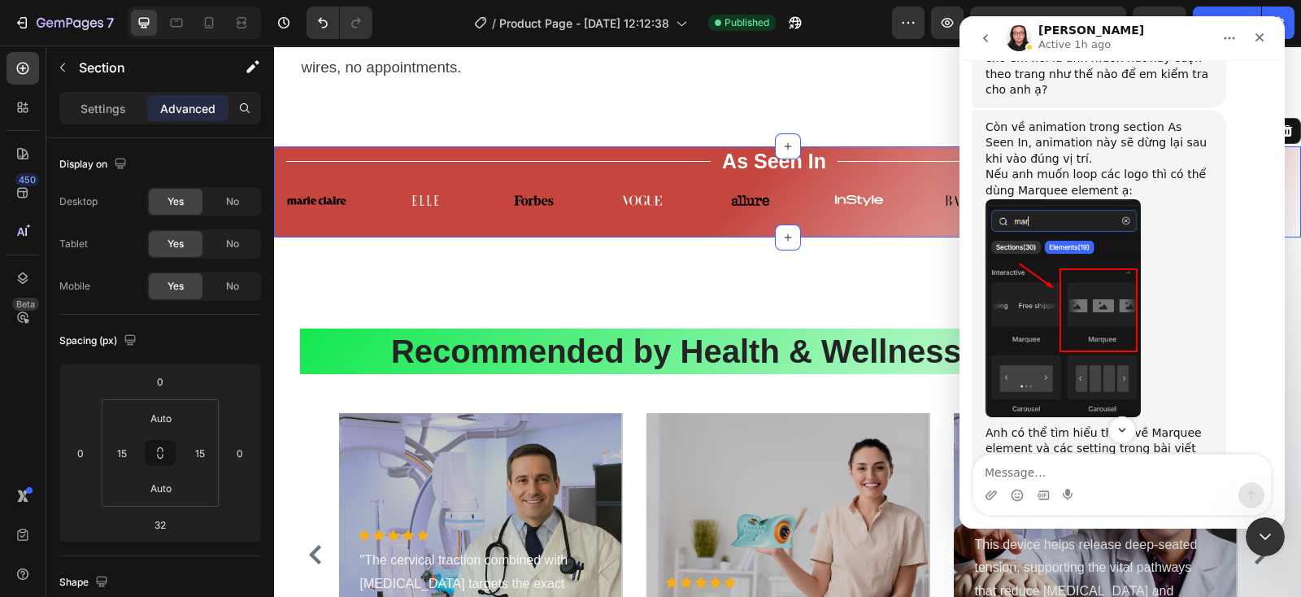
scroll to position [1175, 0]
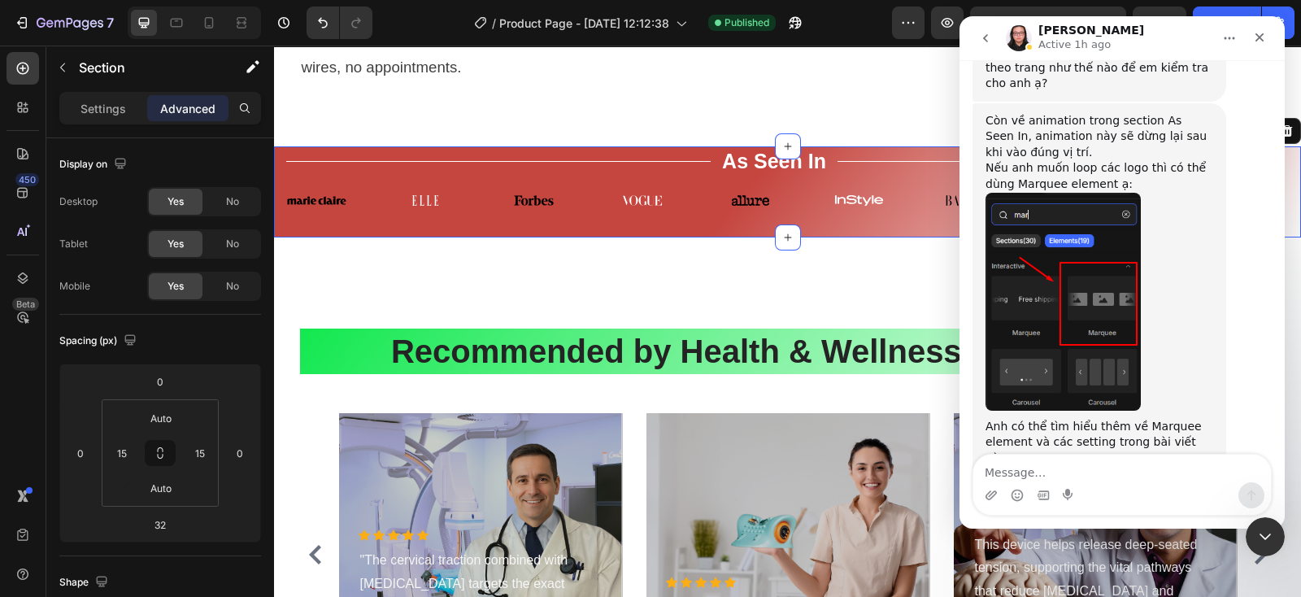
type textarea "c"
type textarea "2/ ok dc rồi, thanks em"
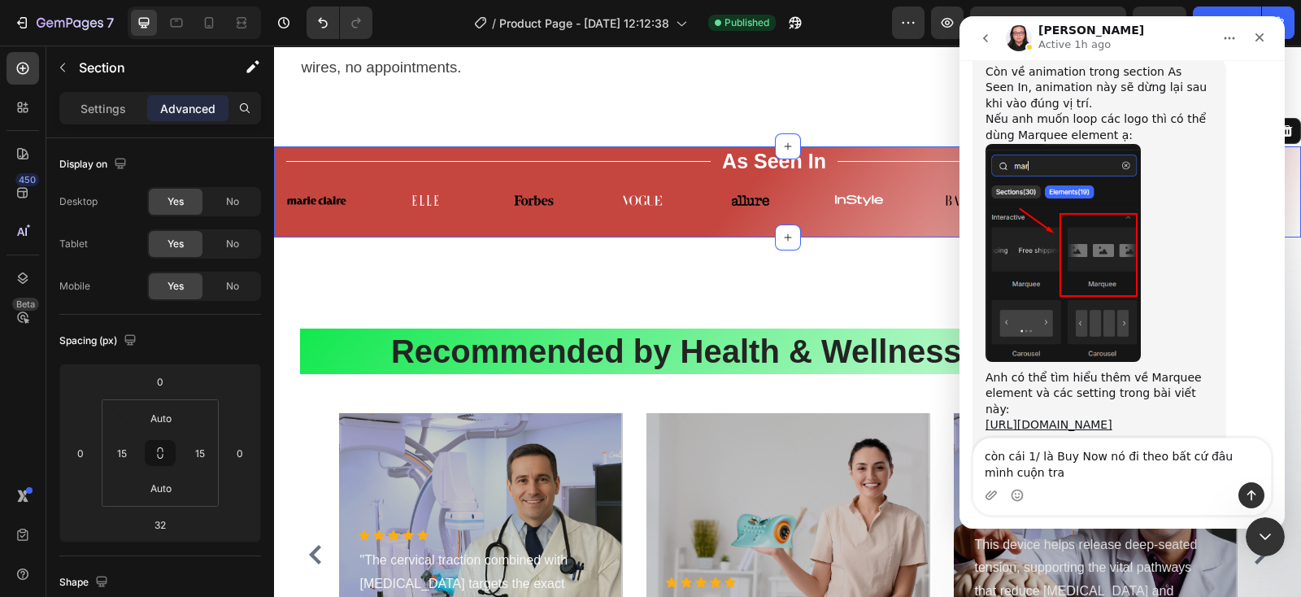
scroll to position [1240, 0]
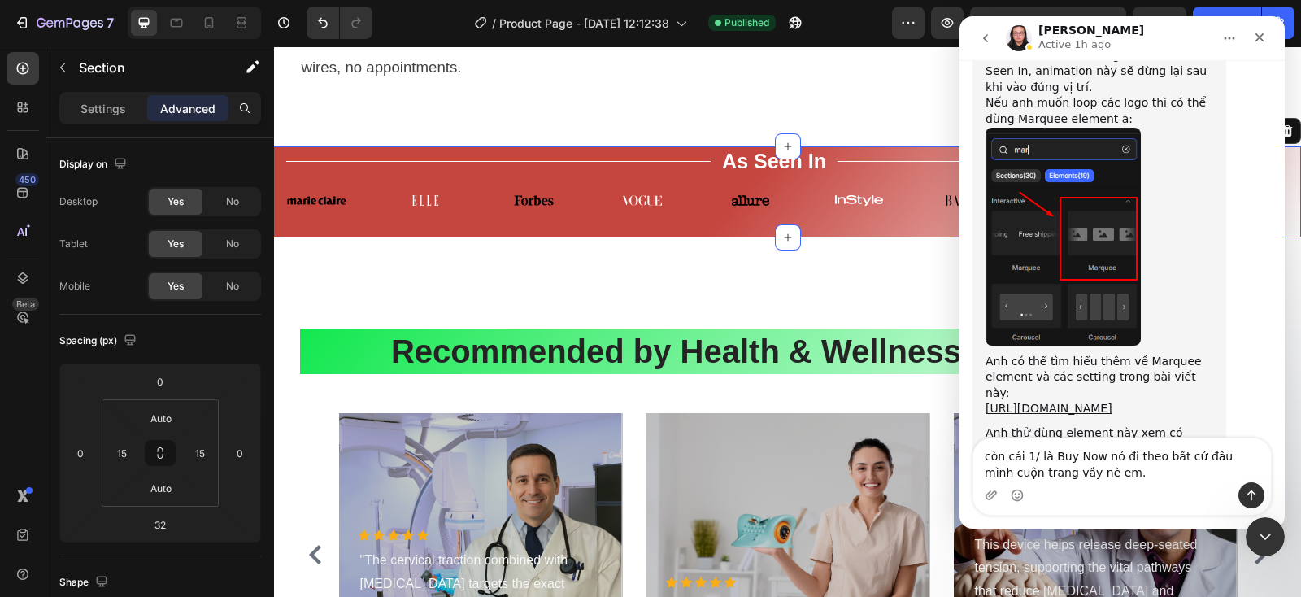
type textarea "còn cái 1/ là Buy Now nó đi theo bất cứ đâu mình cuộn trang vầy nè em."
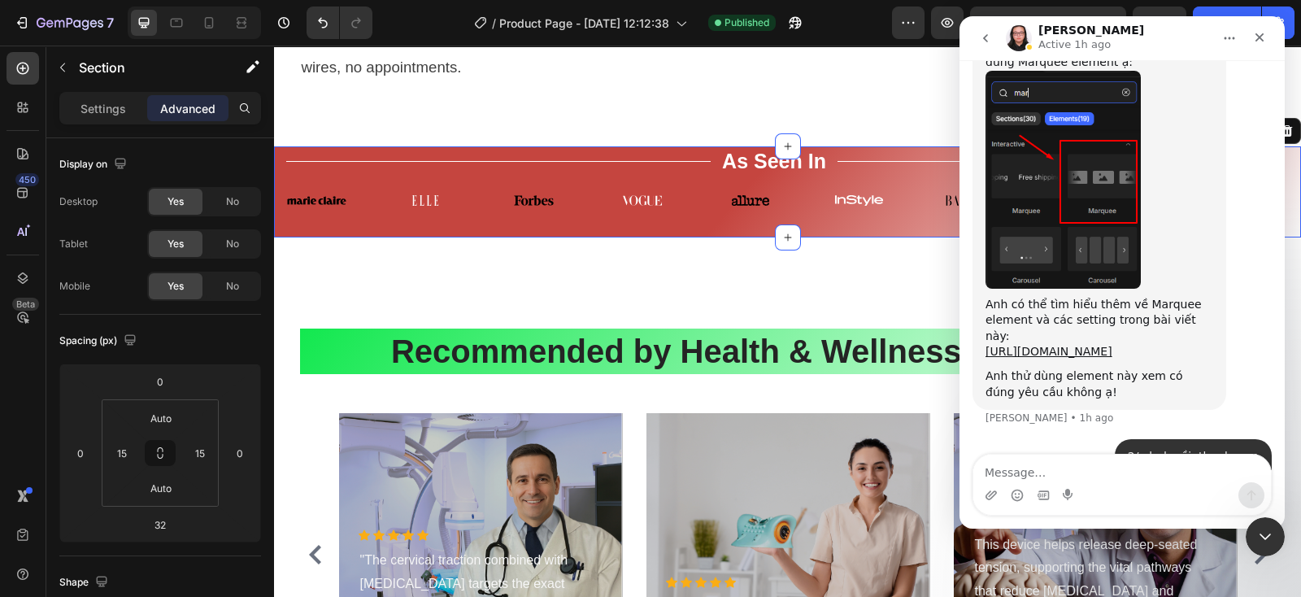
scroll to position [1385, 0]
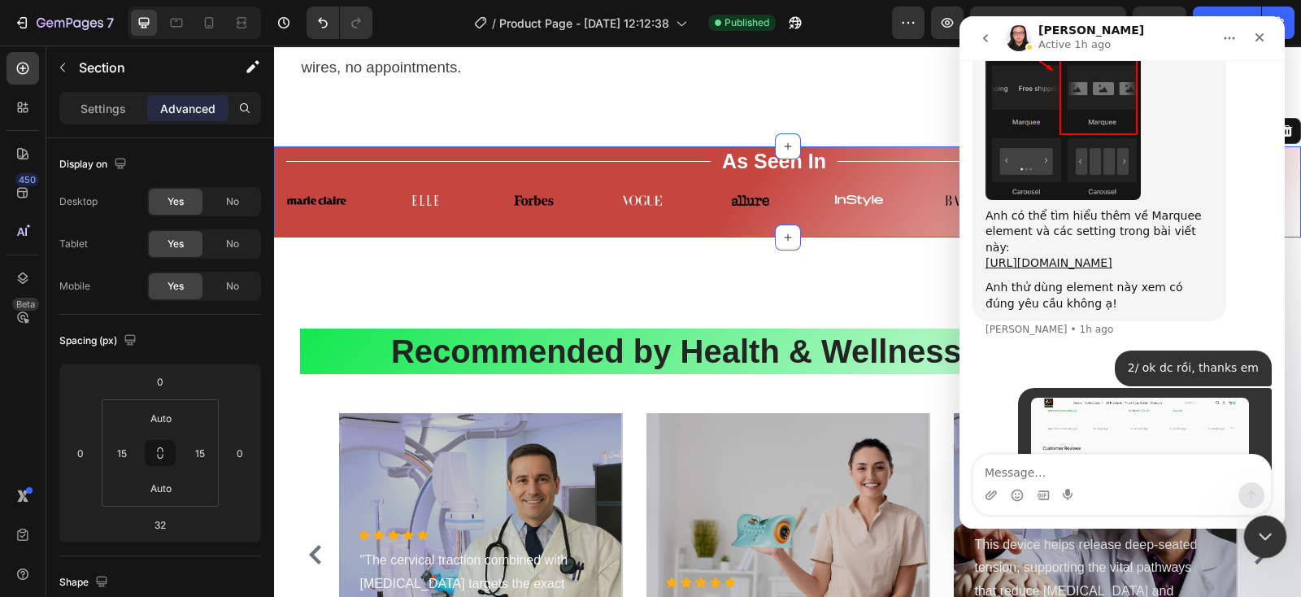
drag, startPoint x: 2047, startPoint y: 873, endPoint x: 1266, endPoint y: 525, distance: 855.1
click at [1267, 536] on icon "Close Intercom Messenger" at bounding box center [1263, 534] width 20 height 20
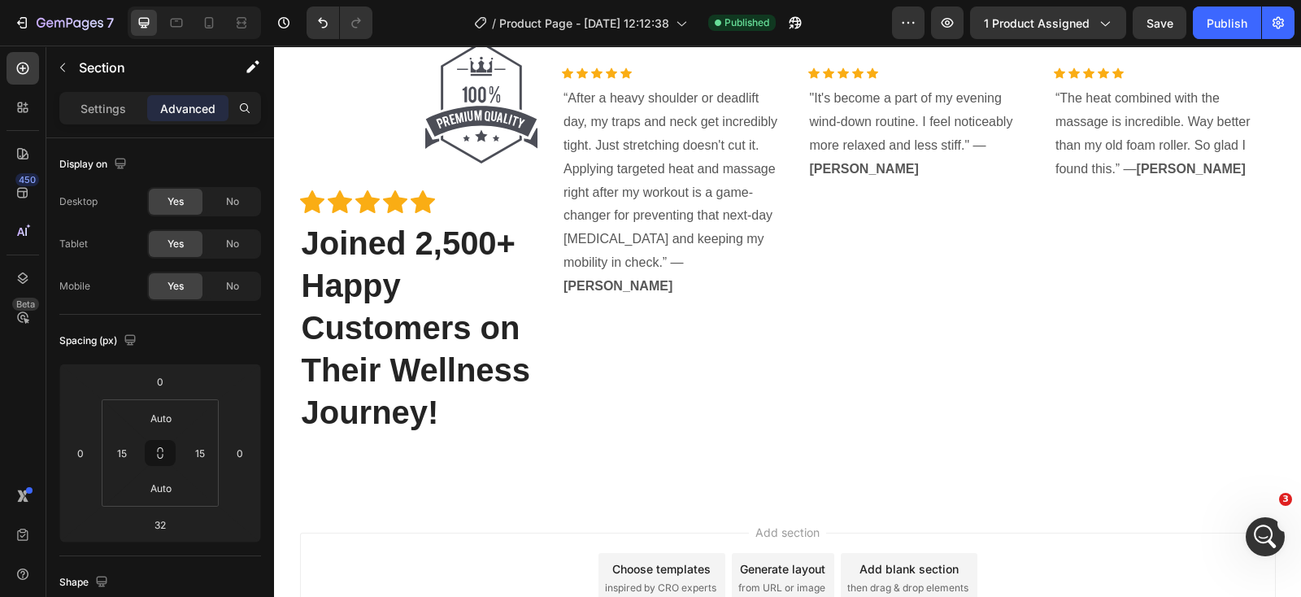
scroll to position [5283, 0]
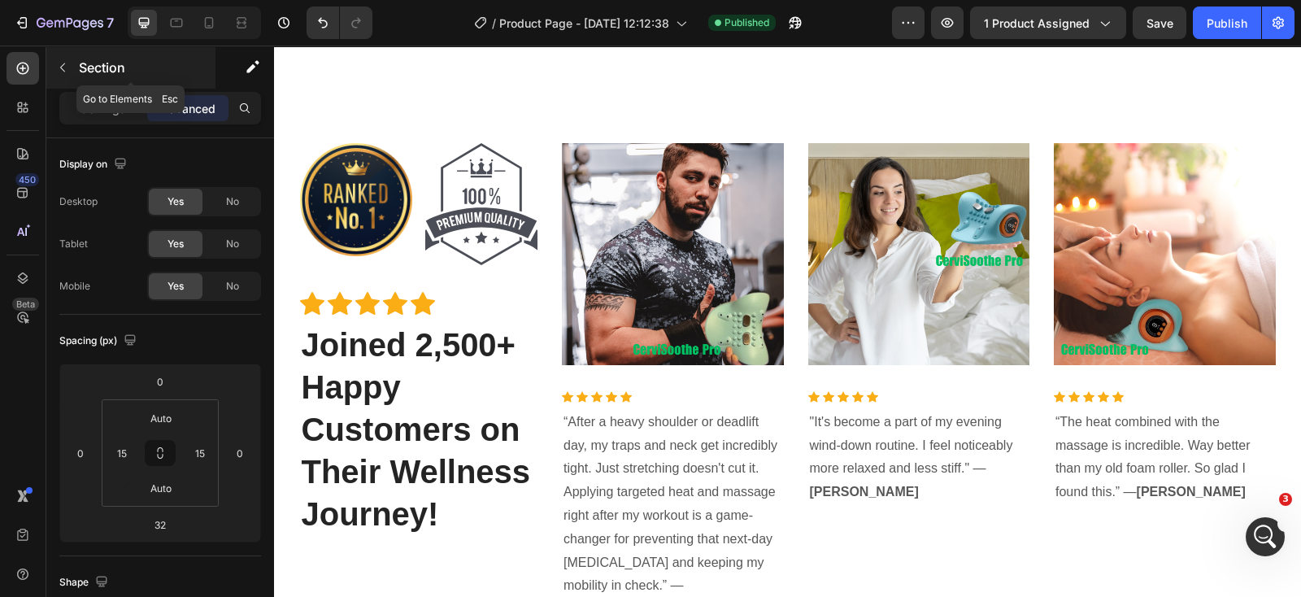
click at [63, 74] on button "button" at bounding box center [63, 67] width 26 height 26
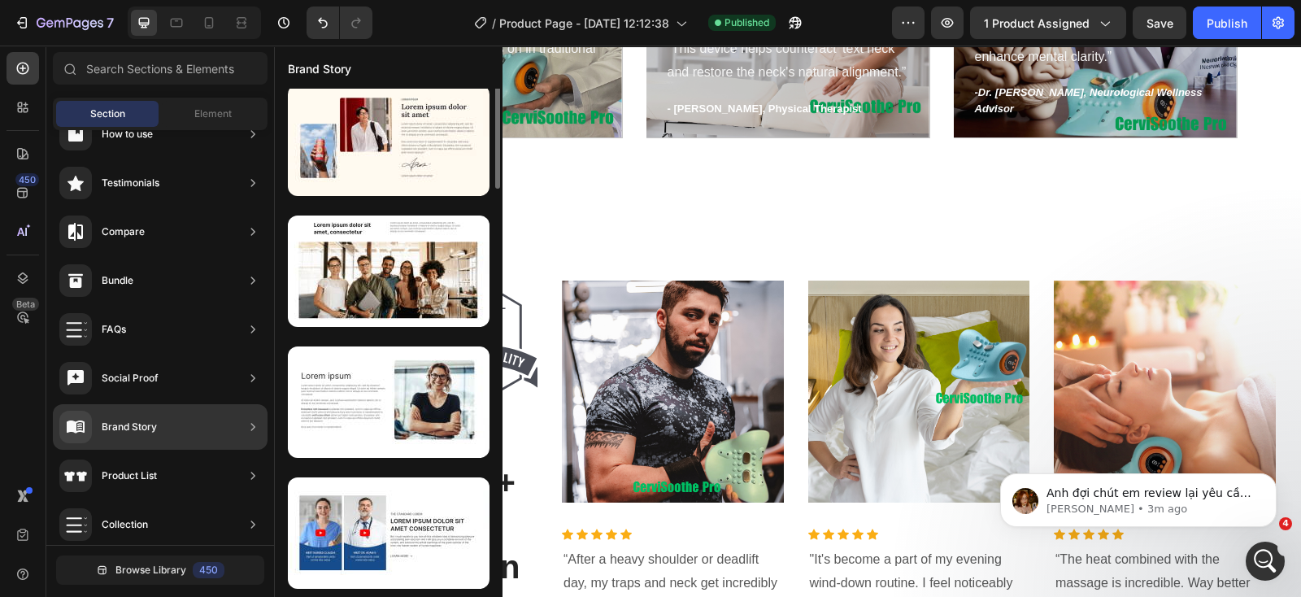
scroll to position [0, 0]
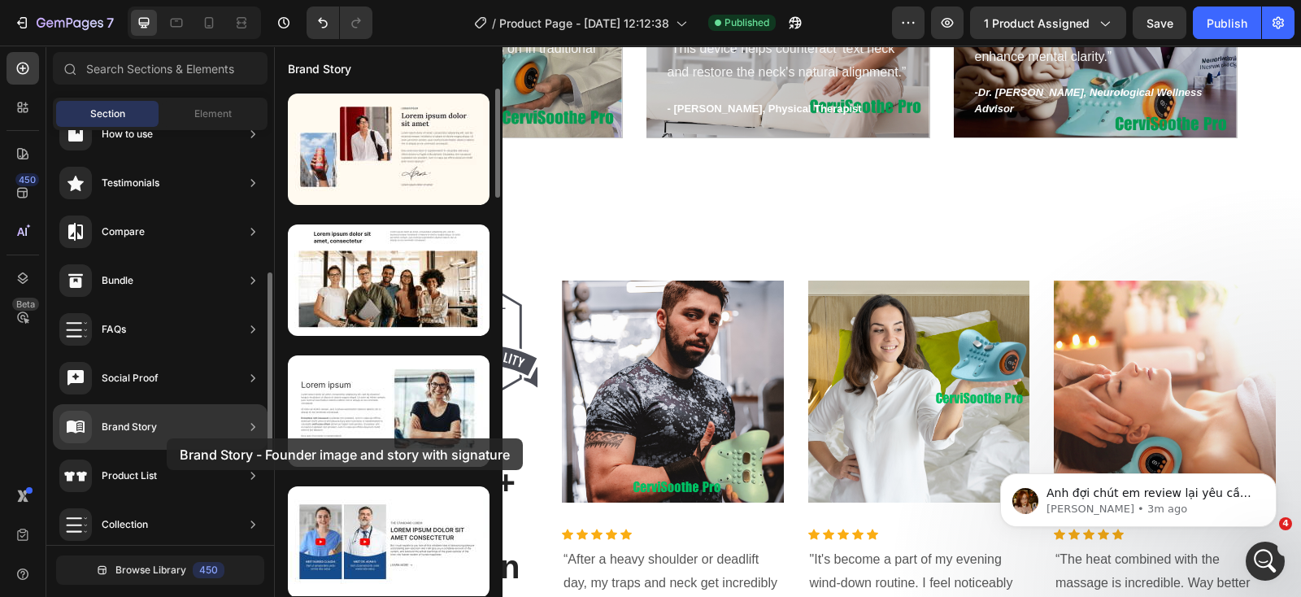
drag, startPoint x: 348, startPoint y: 168, endPoint x: 167, endPoint y: 437, distance: 323.8
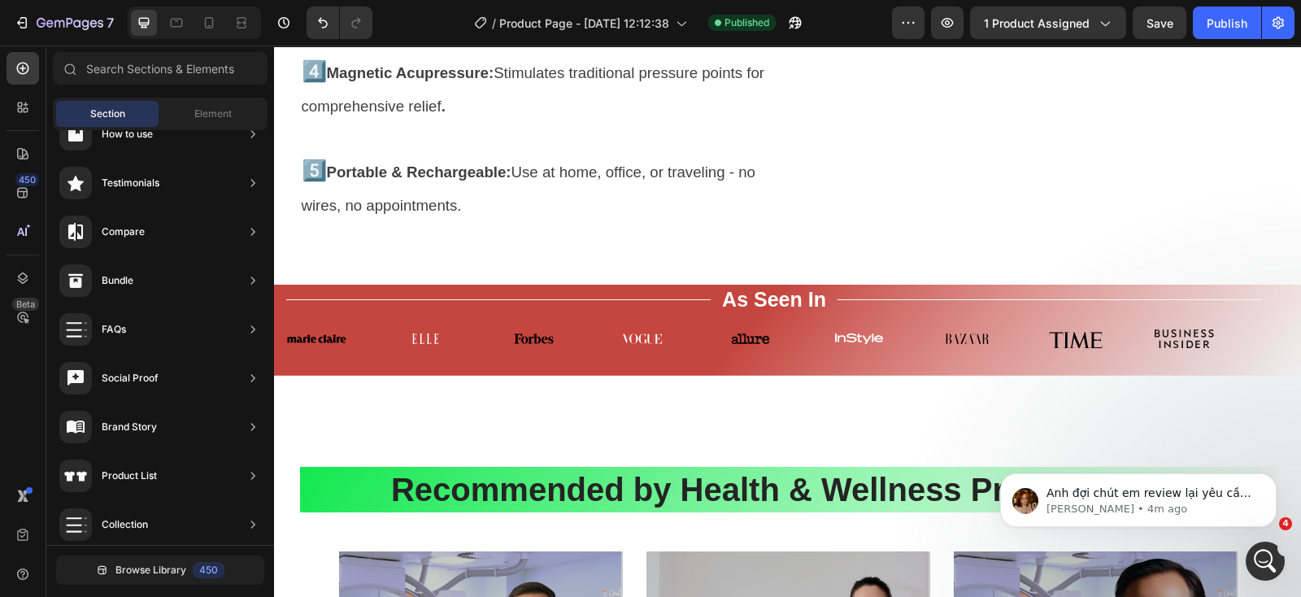
scroll to position [4542, 0]
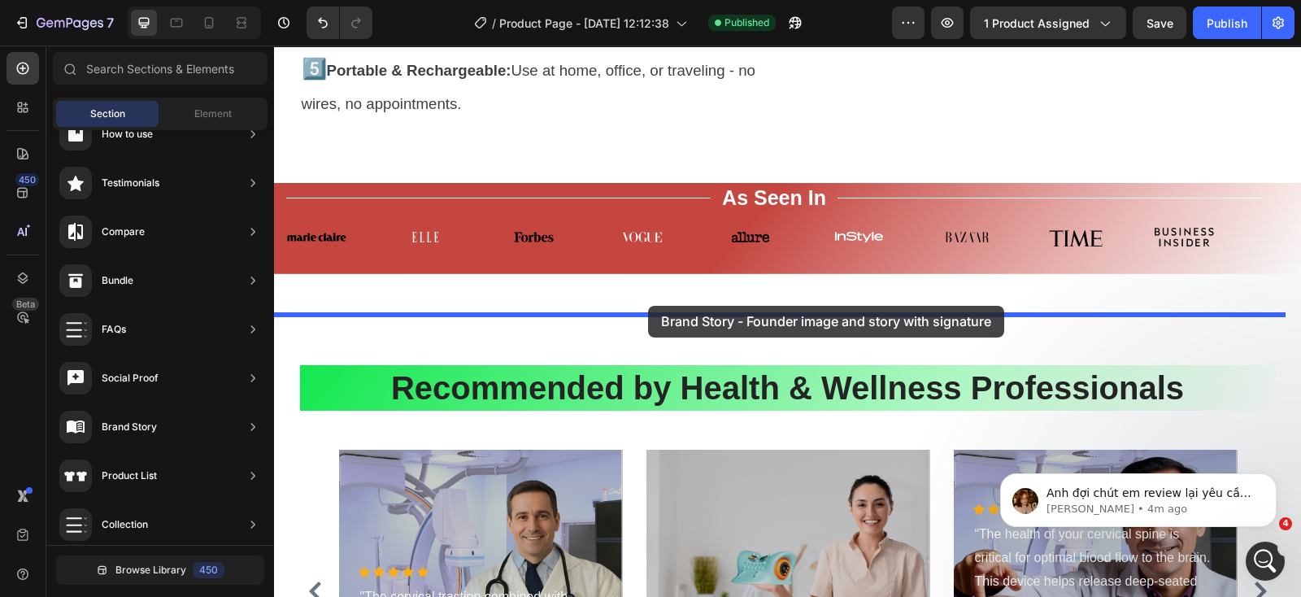
drag, startPoint x: 615, startPoint y: 208, endPoint x: 648, endPoint y: 306, distance: 102.8
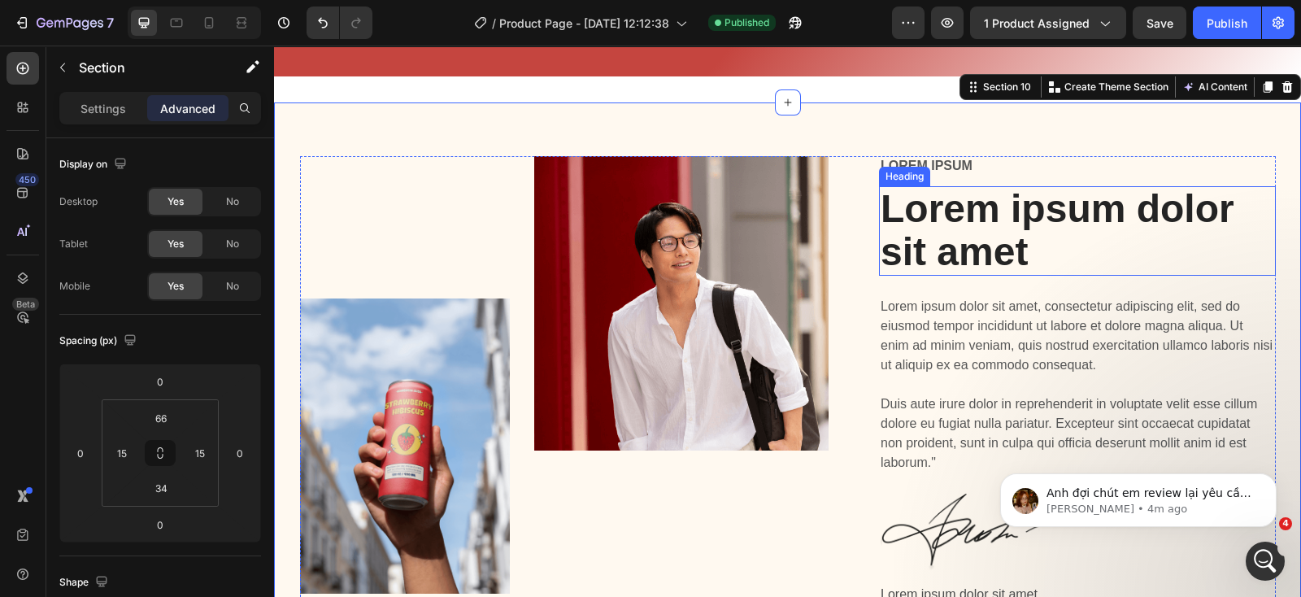
scroll to position [4855, 0]
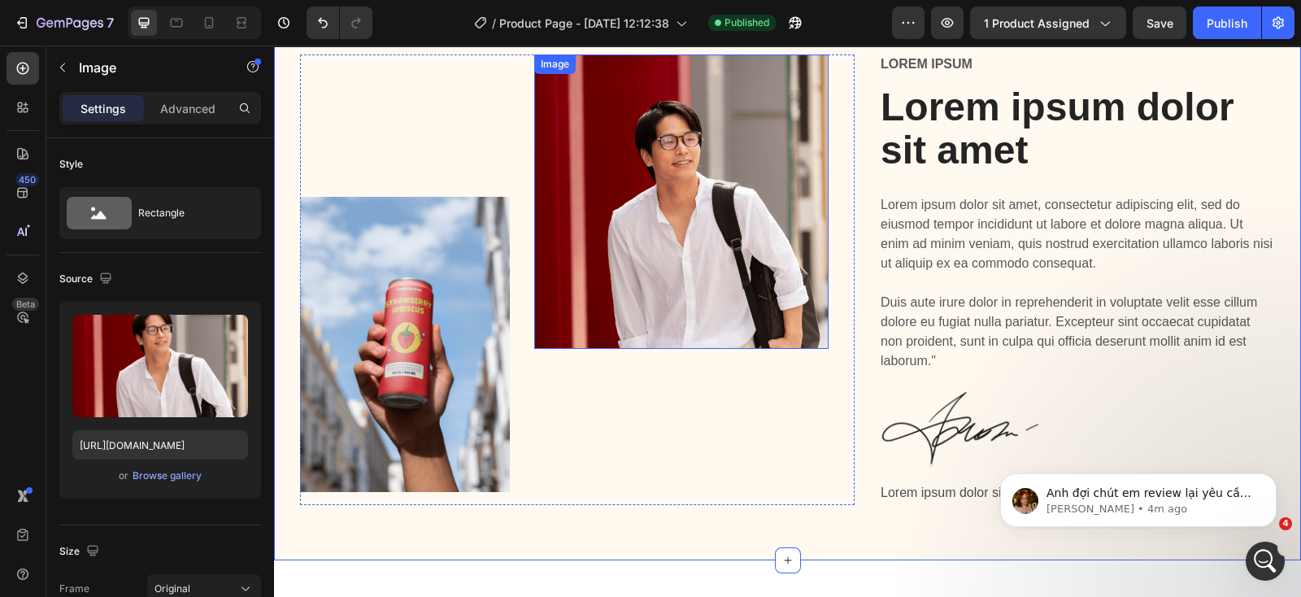
click at [669, 273] on img at bounding box center [681, 201] width 294 height 294
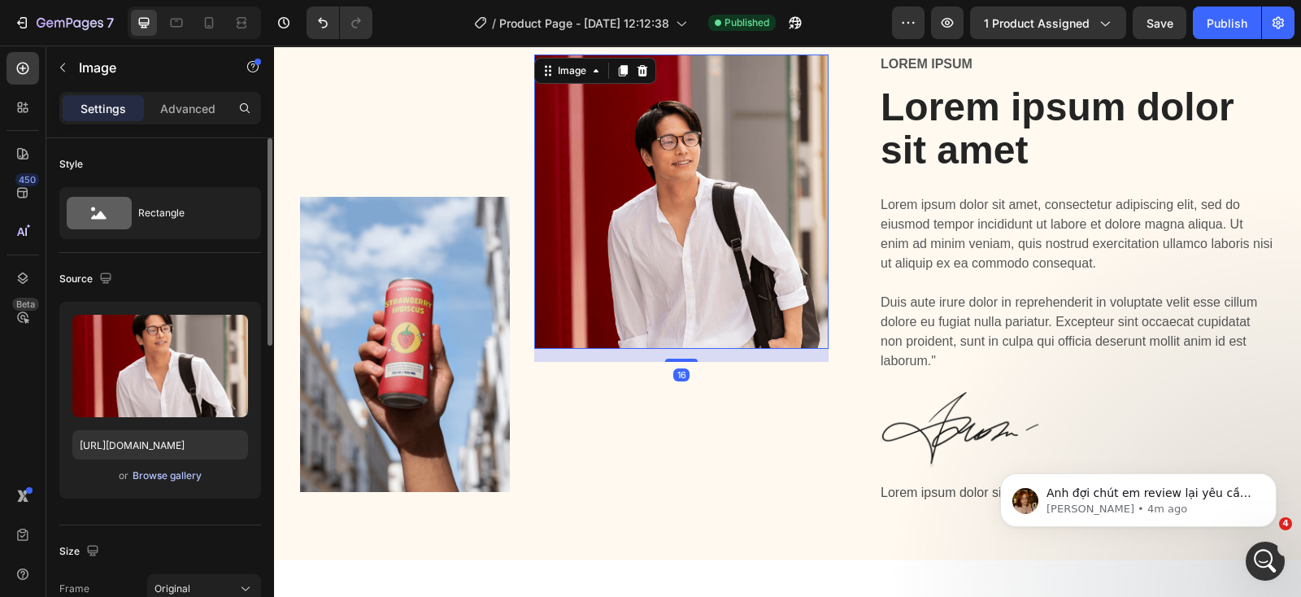
click at [164, 474] on div "Browse gallery" at bounding box center [166, 475] width 69 height 15
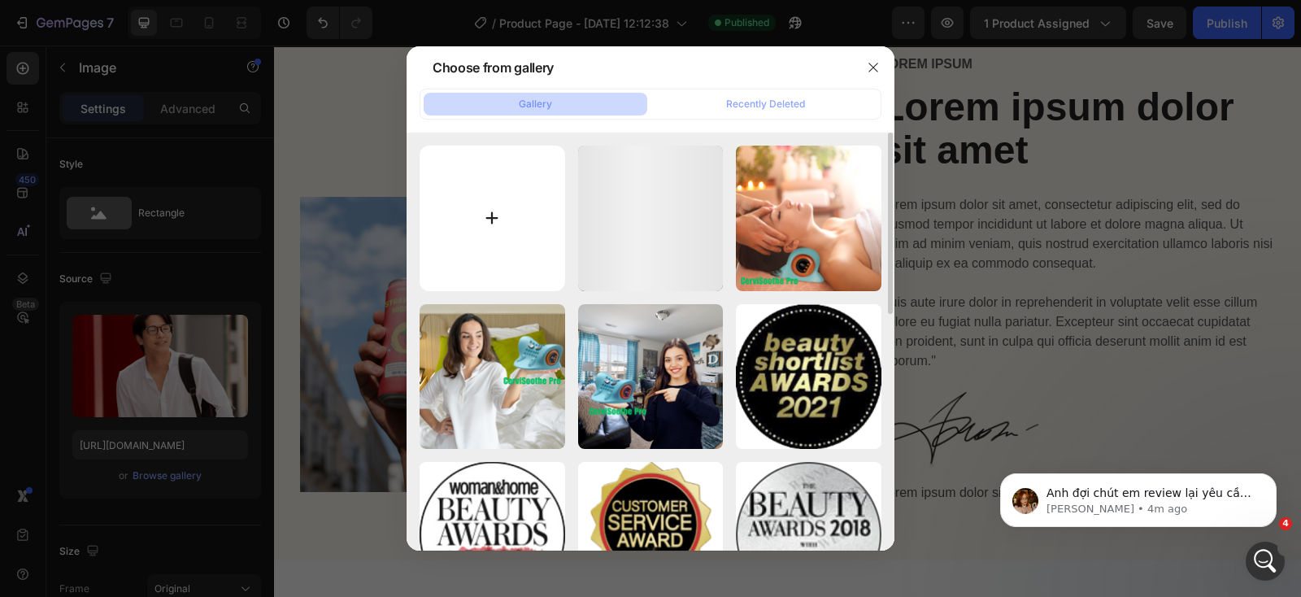
click at [491, 217] on input "file" at bounding box center [492, 219] width 146 height 146
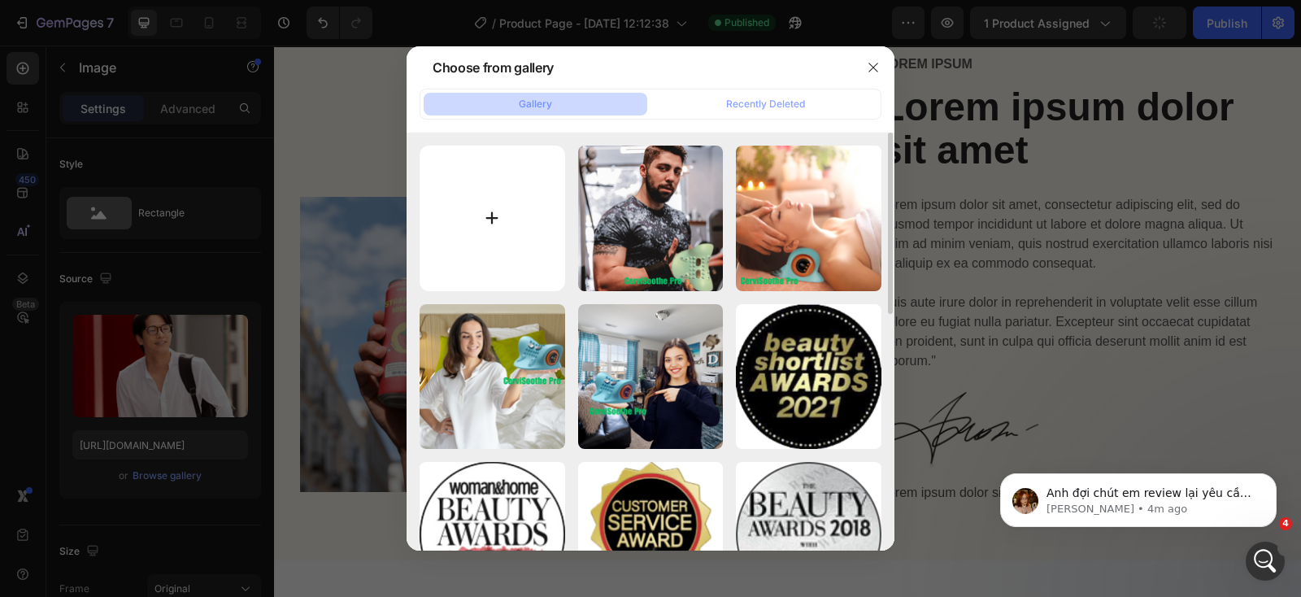
type input "[URL][DOMAIN_NAME]"
type input "C:\fakepath\Built-in rechargeable battery Get rid of wires (1).gif"
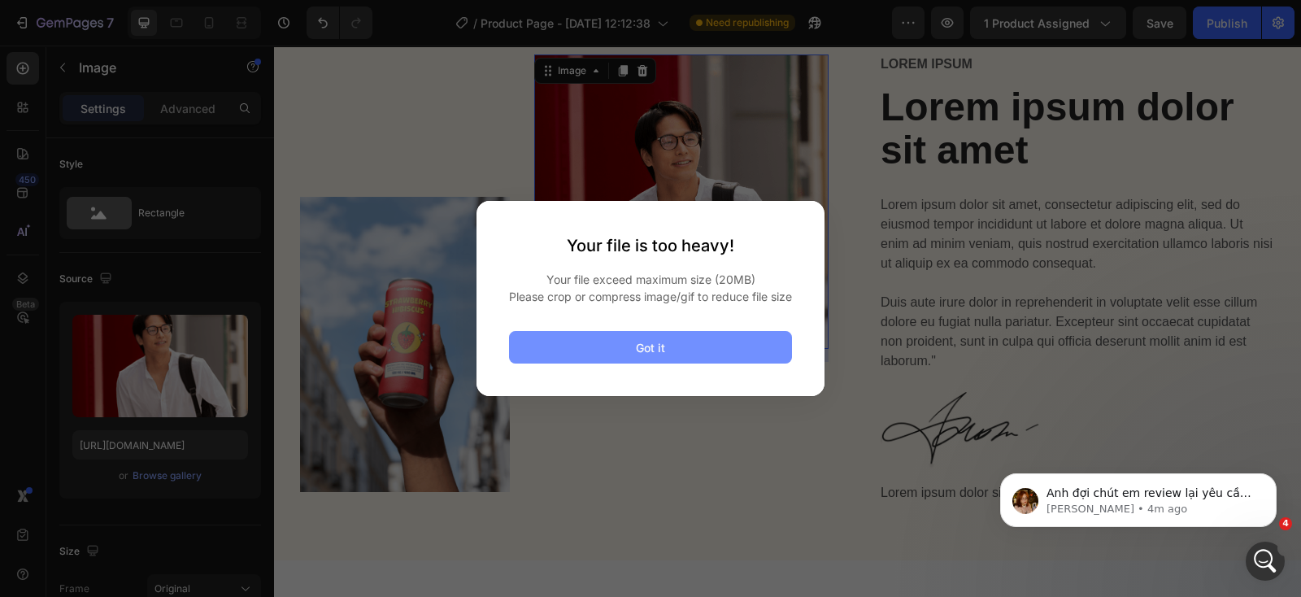
click at [691, 351] on button "Got it" at bounding box center [650, 347] width 283 height 33
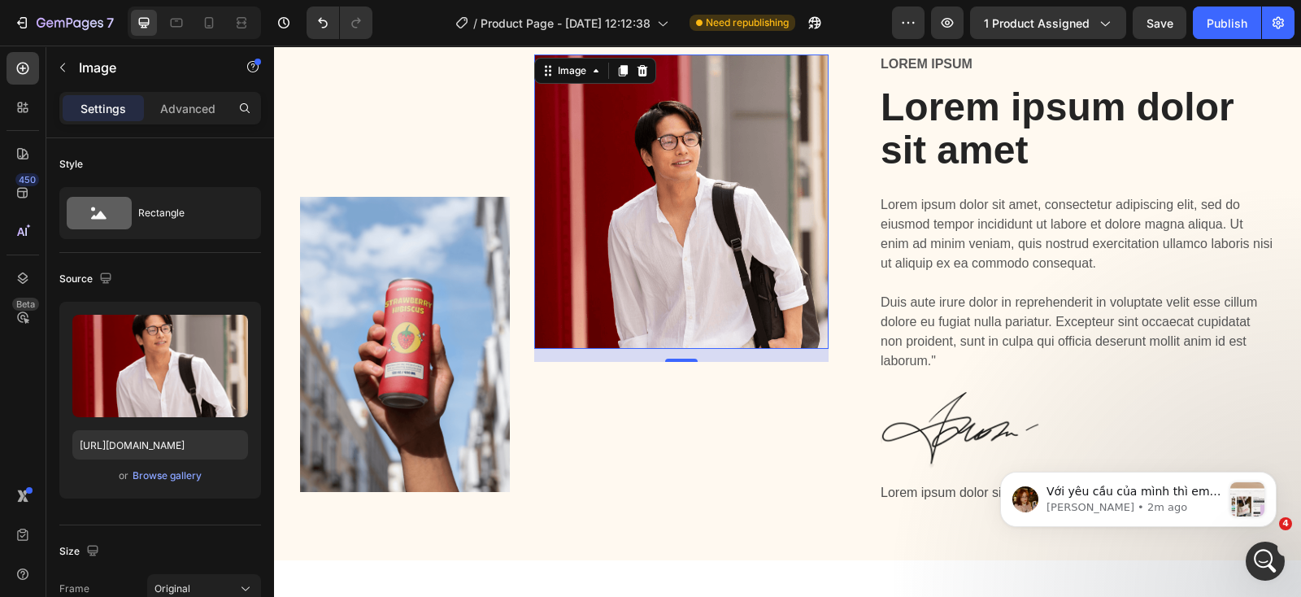
scroll to position [1895, 0]
click at [1172, 493] on span "Với yêu cầu của mình thì em đề xuất anh dùng thử popup element nhé ạ. Em có thử…" at bounding box center [1133, 555] width 175 height 142
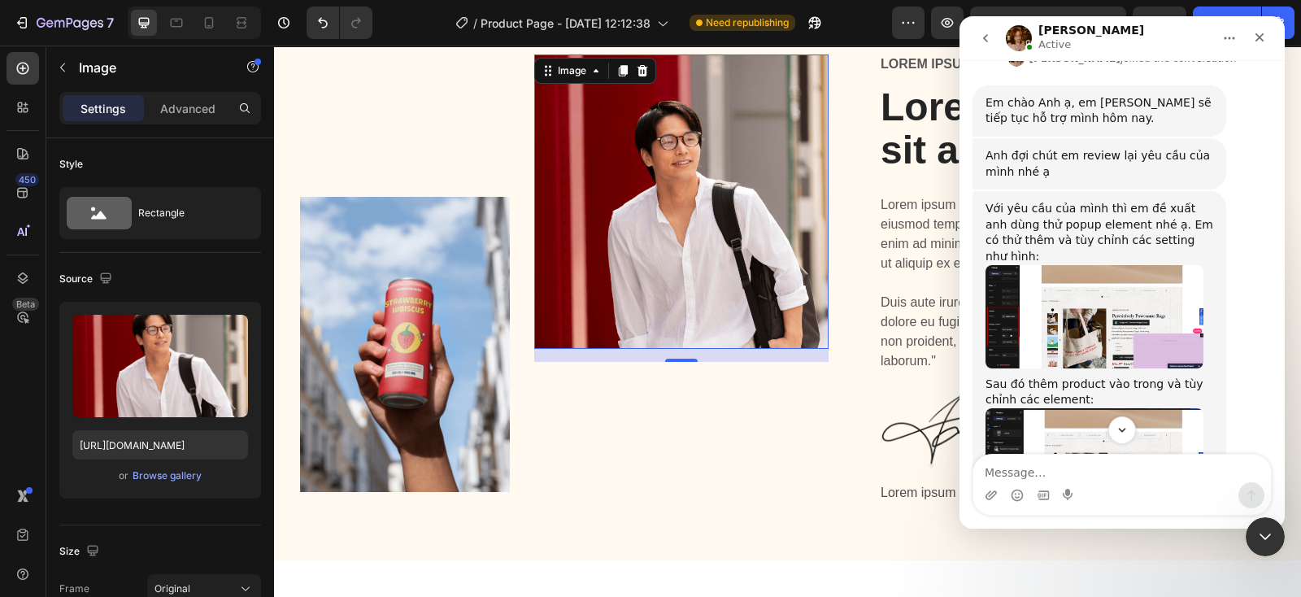
scroll to position [1922, 0]
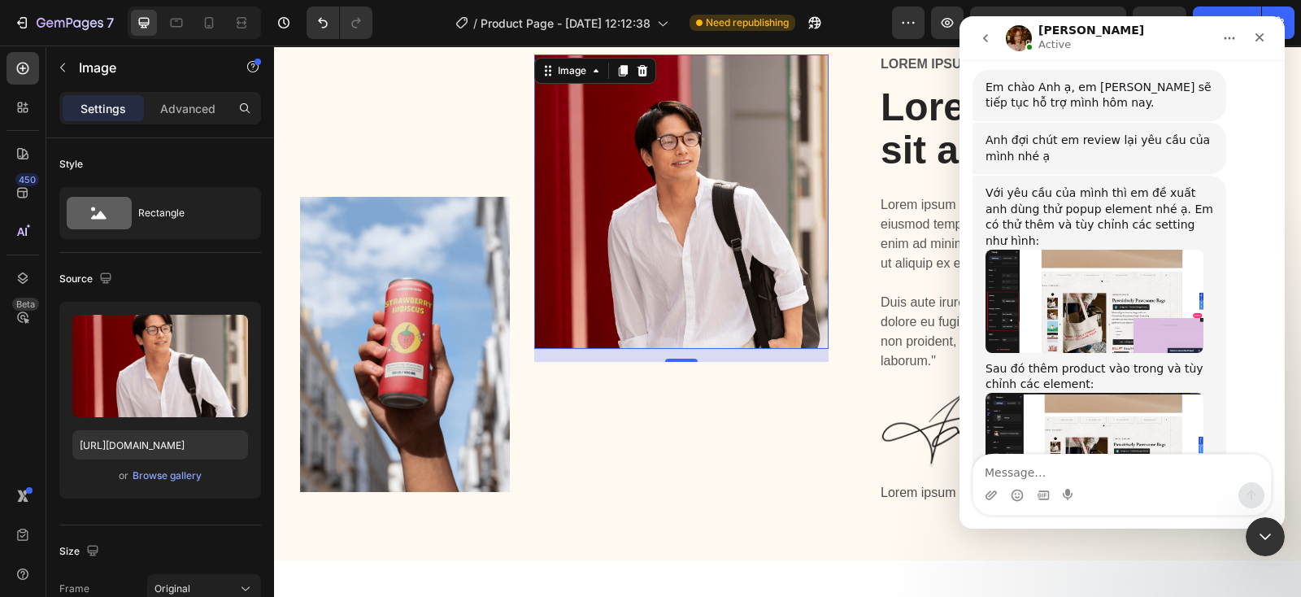
click at [1102, 250] on img "Jamie says…" at bounding box center [1094, 301] width 218 height 103
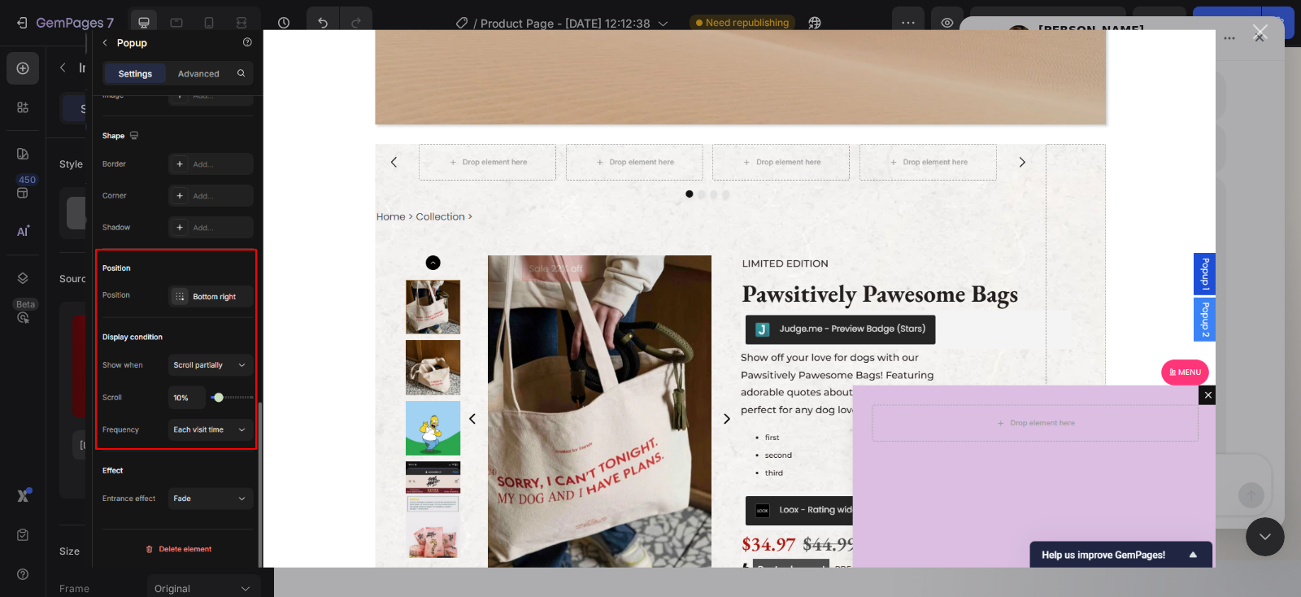
click at [1264, 42] on div "Intercom messenger" at bounding box center [650, 298] width 1301 height 597
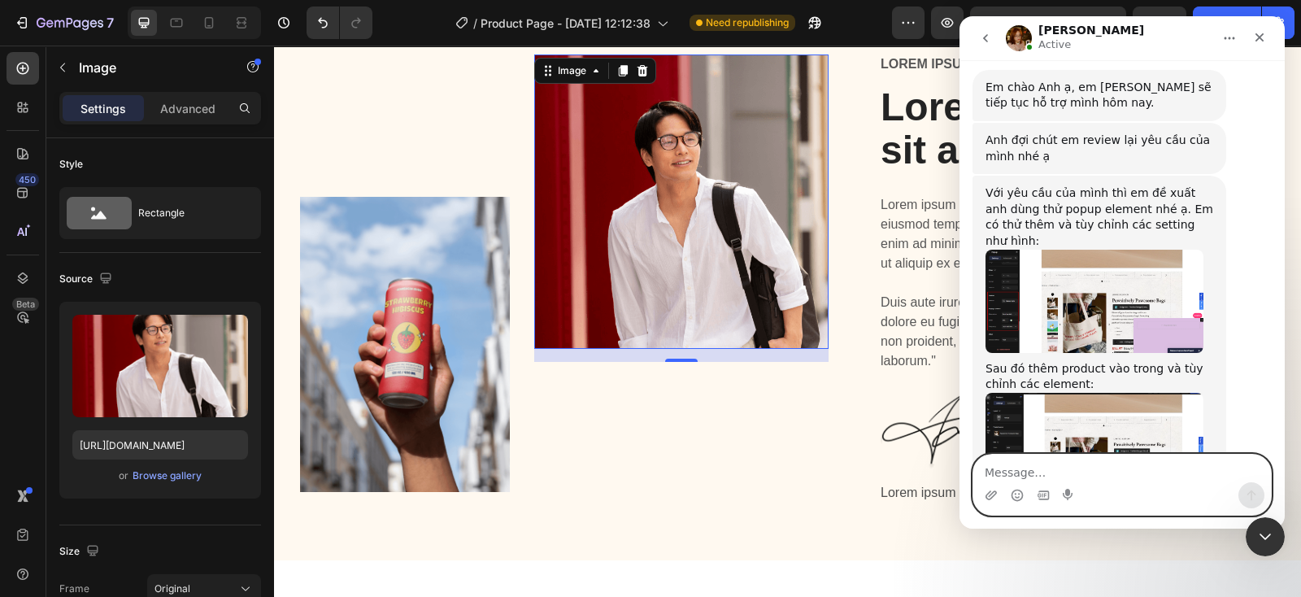
click at [1097, 470] on textarea "Message…" at bounding box center [1122, 468] width 298 height 28
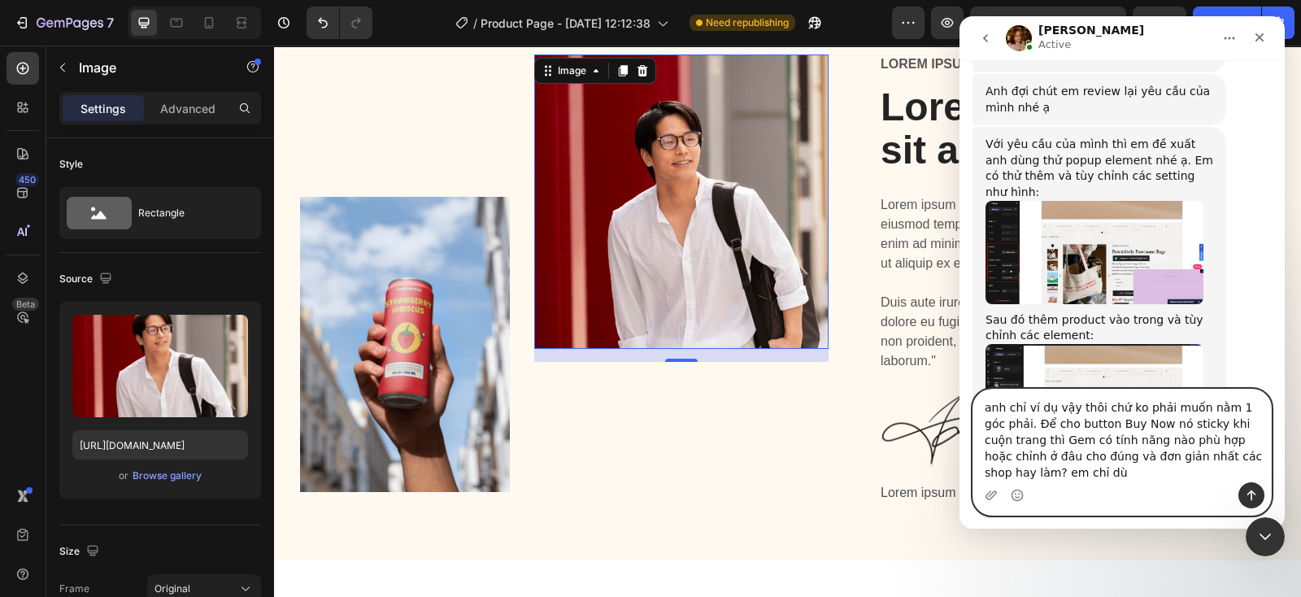
scroll to position [1987, 0]
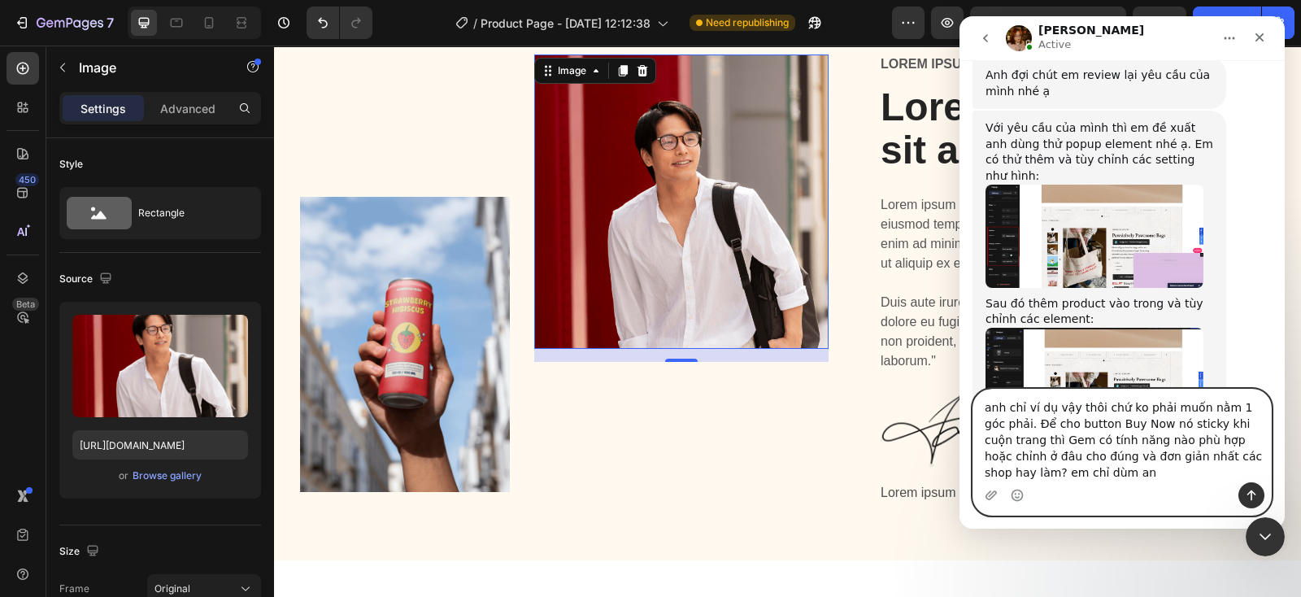
type textarea "anh chỉ ví dụ vậy thôi chứ ko phải muốn nằm 1 góc phải. Để cho button Buy Now n…"
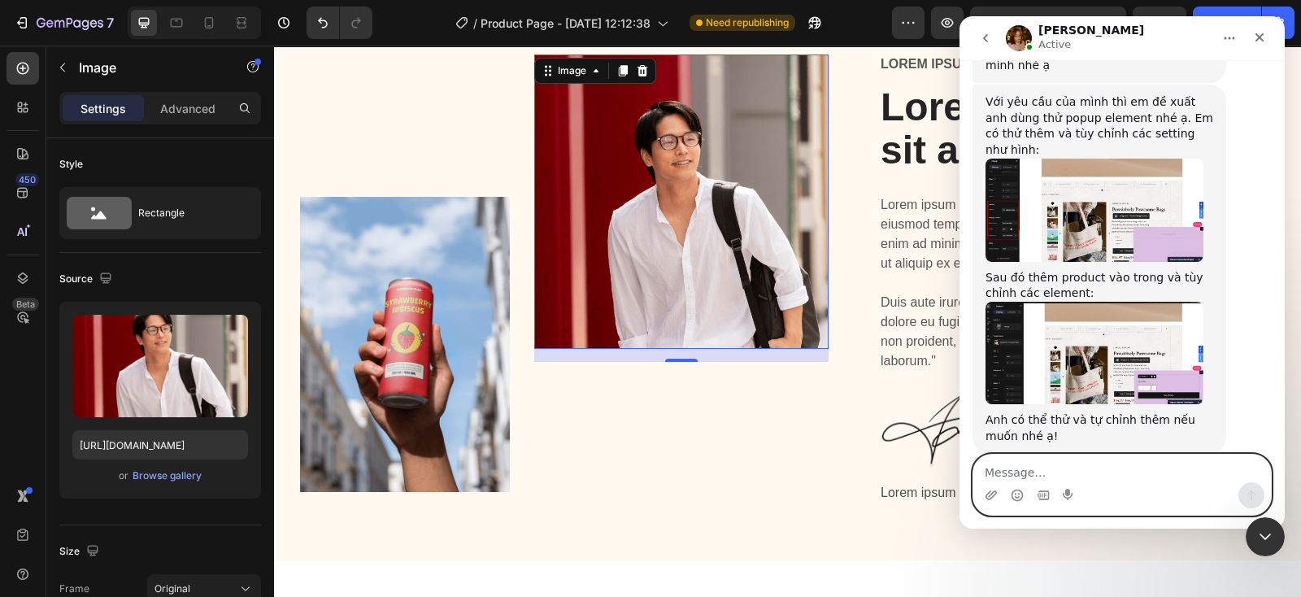
scroll to position [2007, 0]
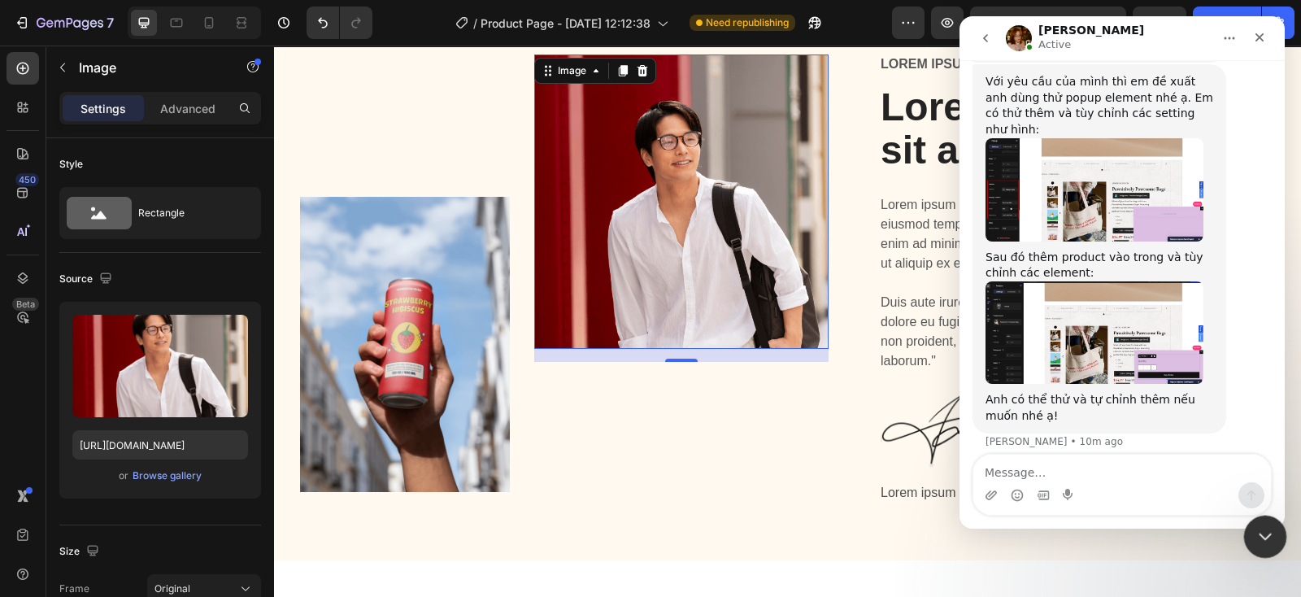
click at [1249, 542] on div "Close Intercom Messenger" at bounding box center [1262, 534] width 39 height 39
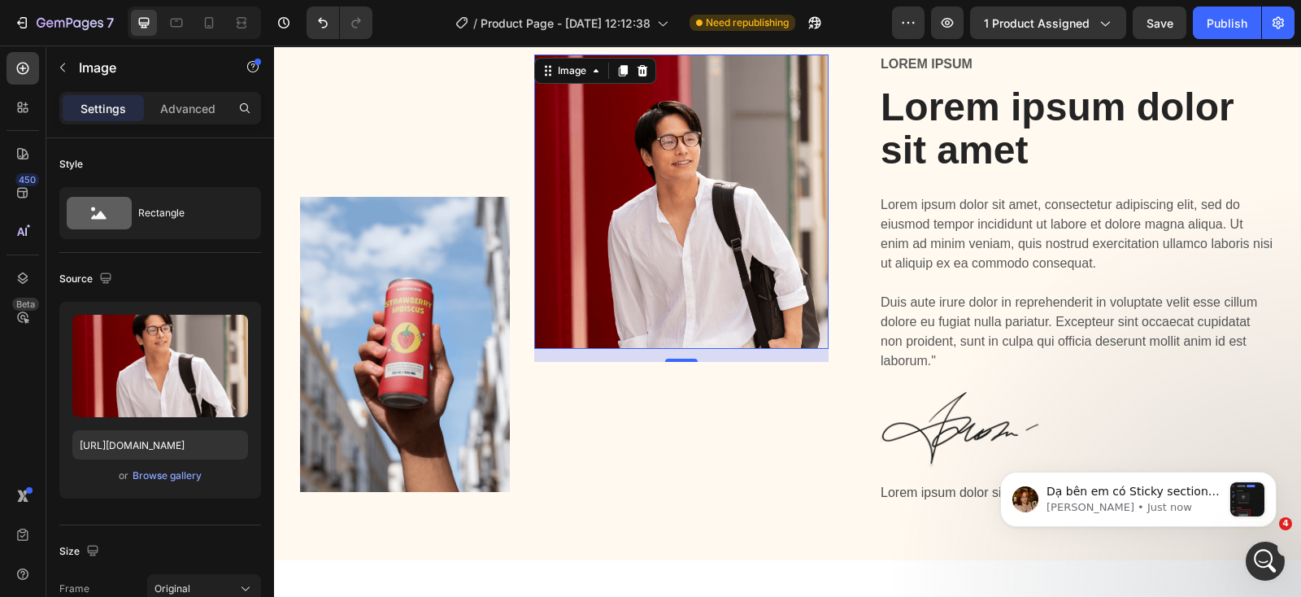
scroll to position [2273, 0]
click at [1171, 491] on span "Dạ bên em có Sticky section này ạ:" at bounding box center [1132, 498] width 173 height 29
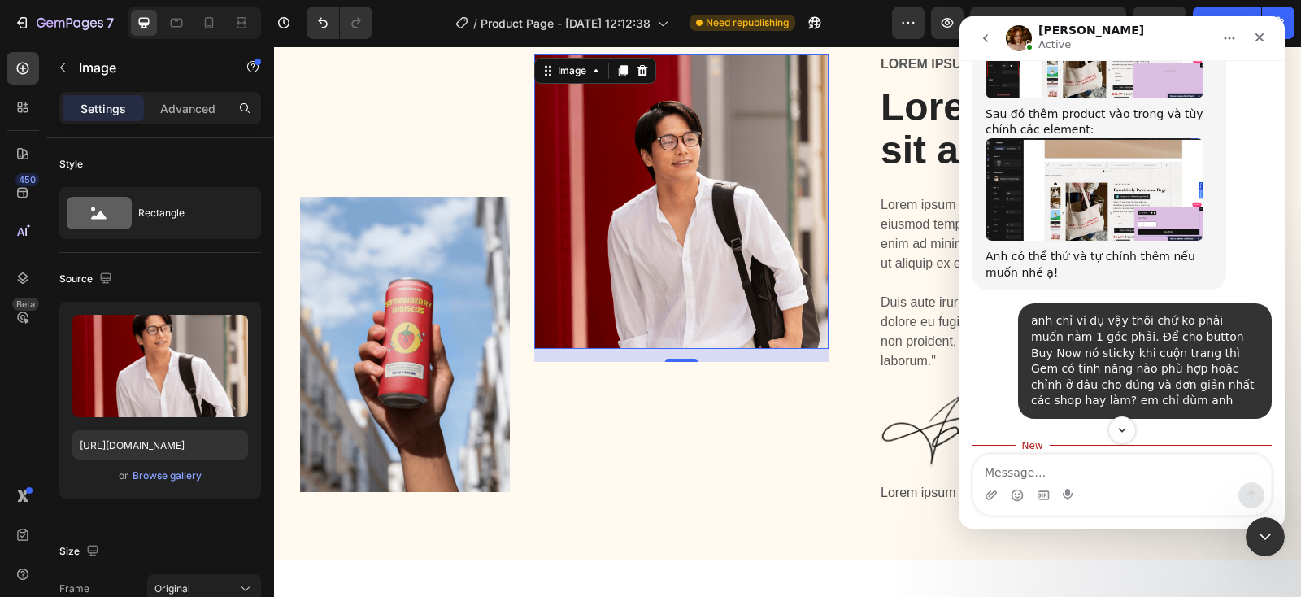
scroll to position [2353, 0]
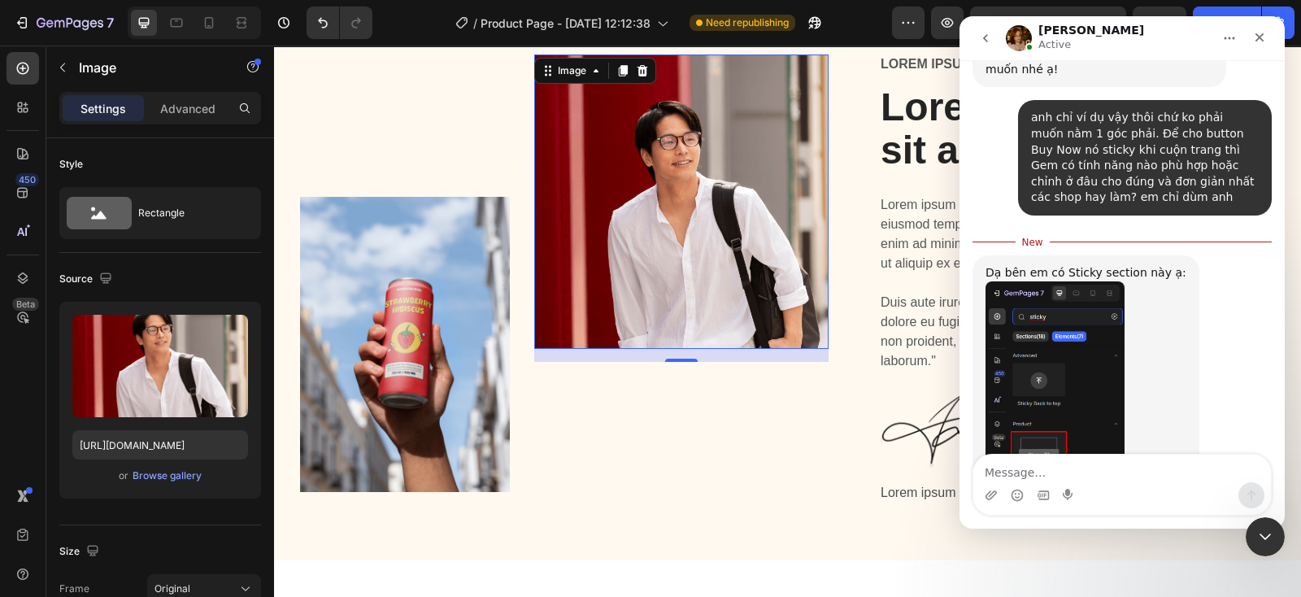
click at [1048, 281] on img "Jamie says…" at bounding box center [1054, 390] width 139 height 218
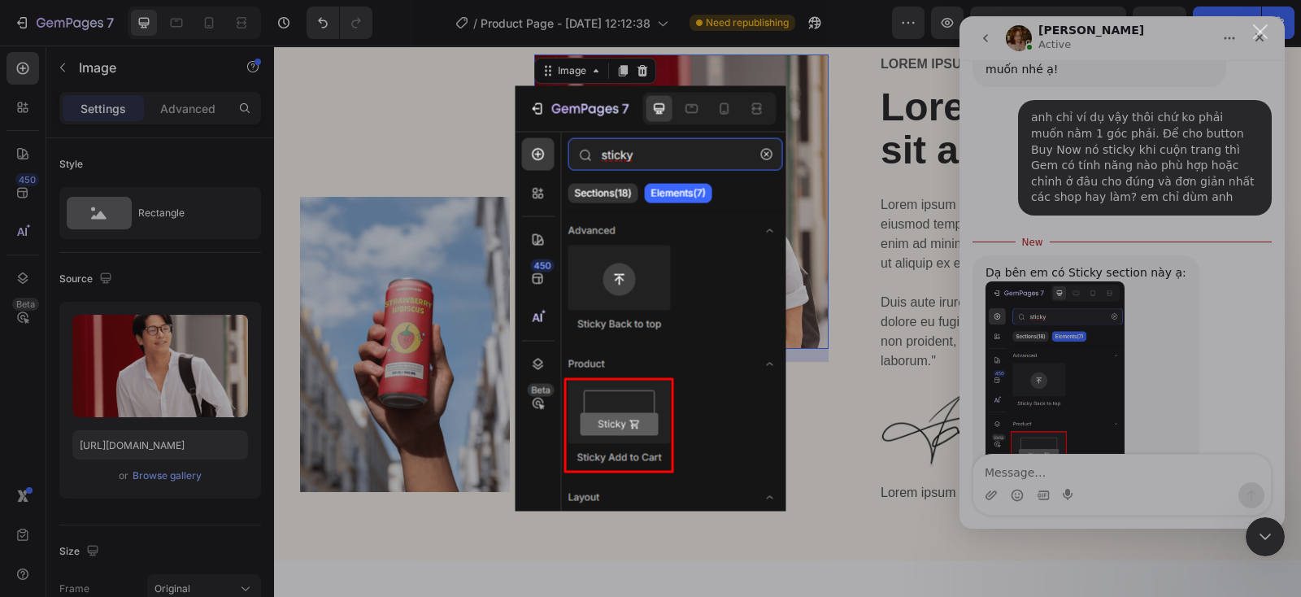
click at [1088, 468] on div "Intercom messenger" at bounding box center [650, 298] width 1301 height 597
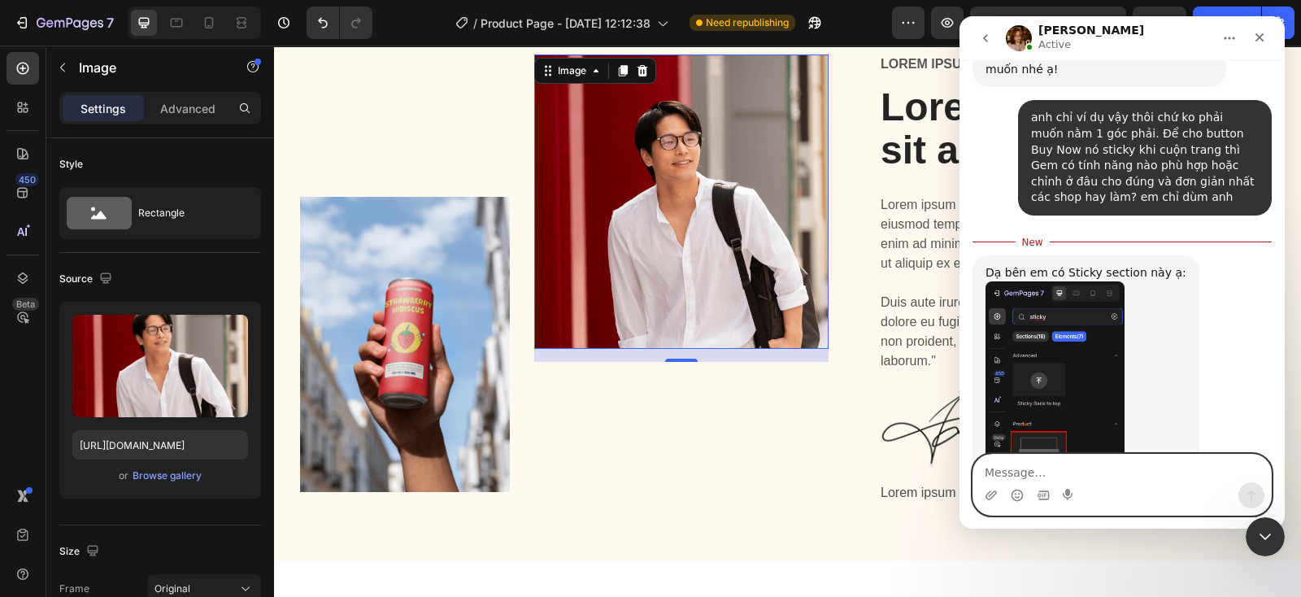
click at [1085, 470] on textarea "Message…" at bounding box center [1122, 468] width 298 height 28
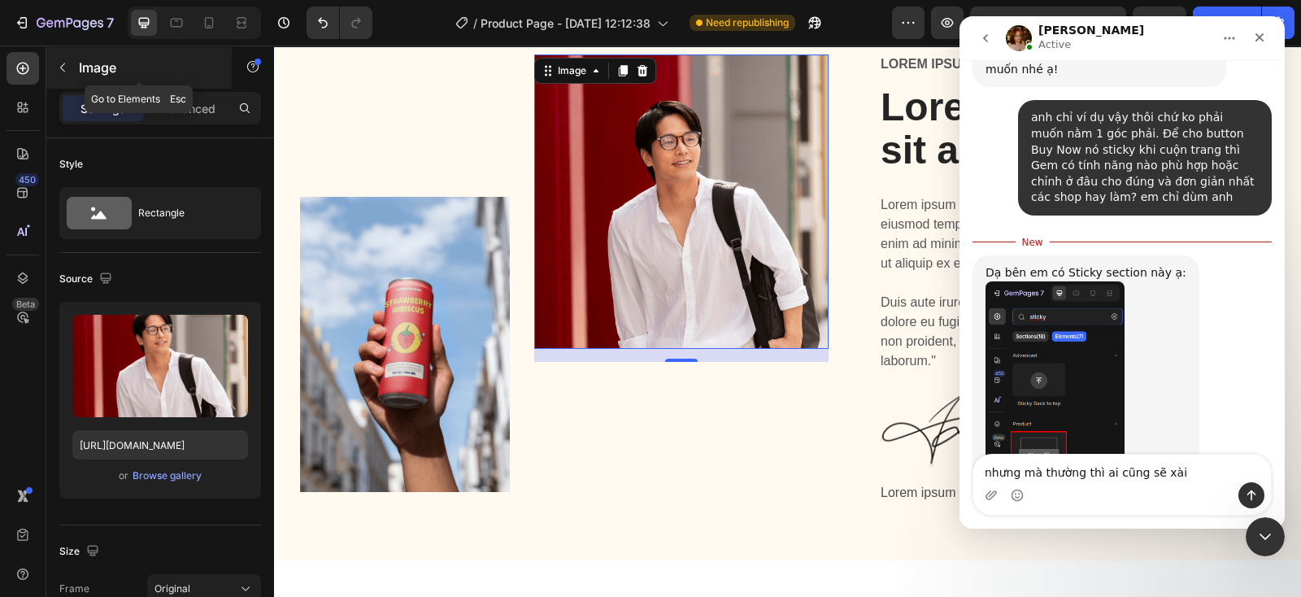
click at [65, 63] on icon "button" at bounding box center [62, 67] width 13 height 13
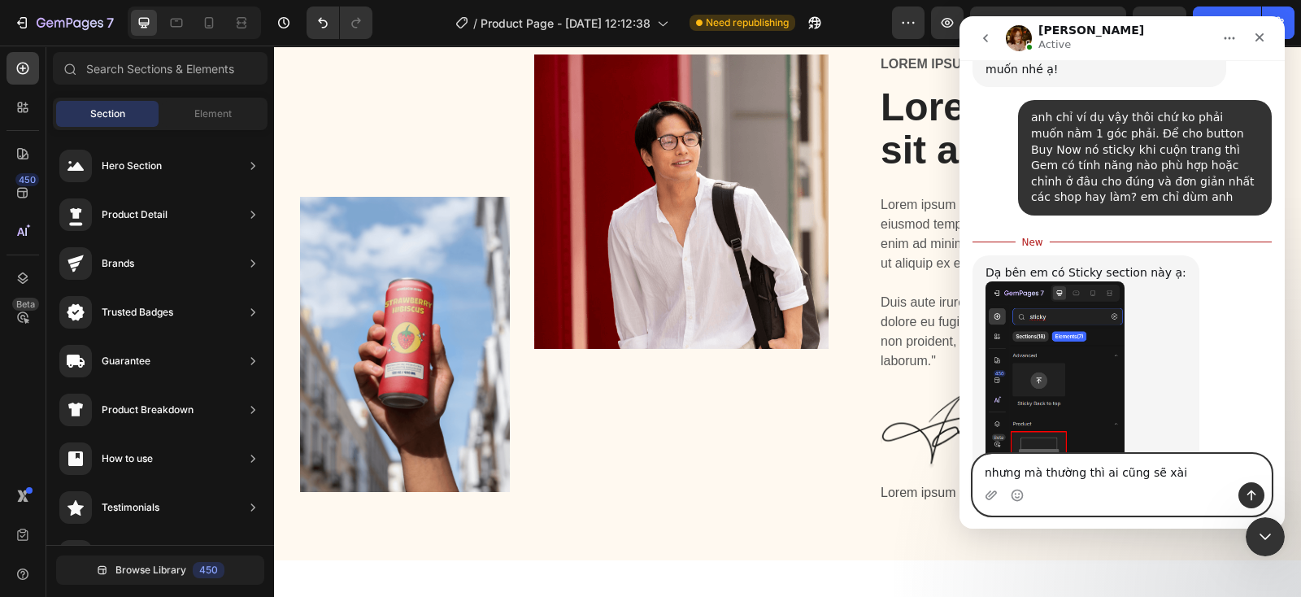
click at [1189, 476] on textarea "nhưng mà thường thì ai cũng sẽ xài" at bounding box center [1122, 468] width 298 height 28
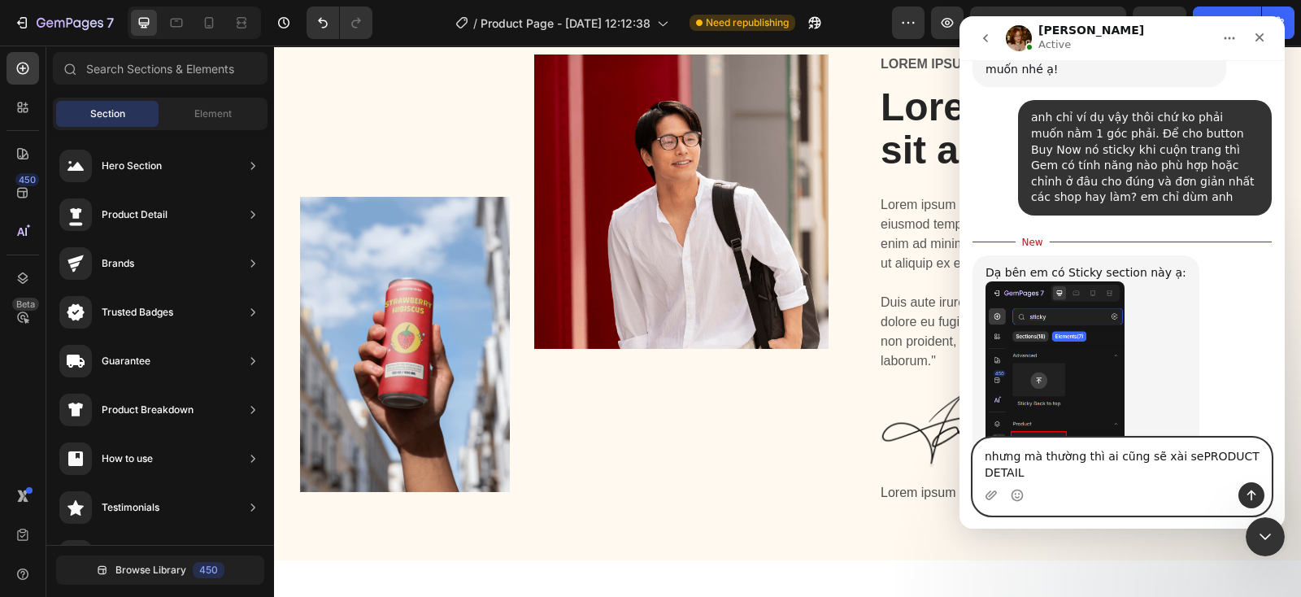
scroll to position [2370, 0]
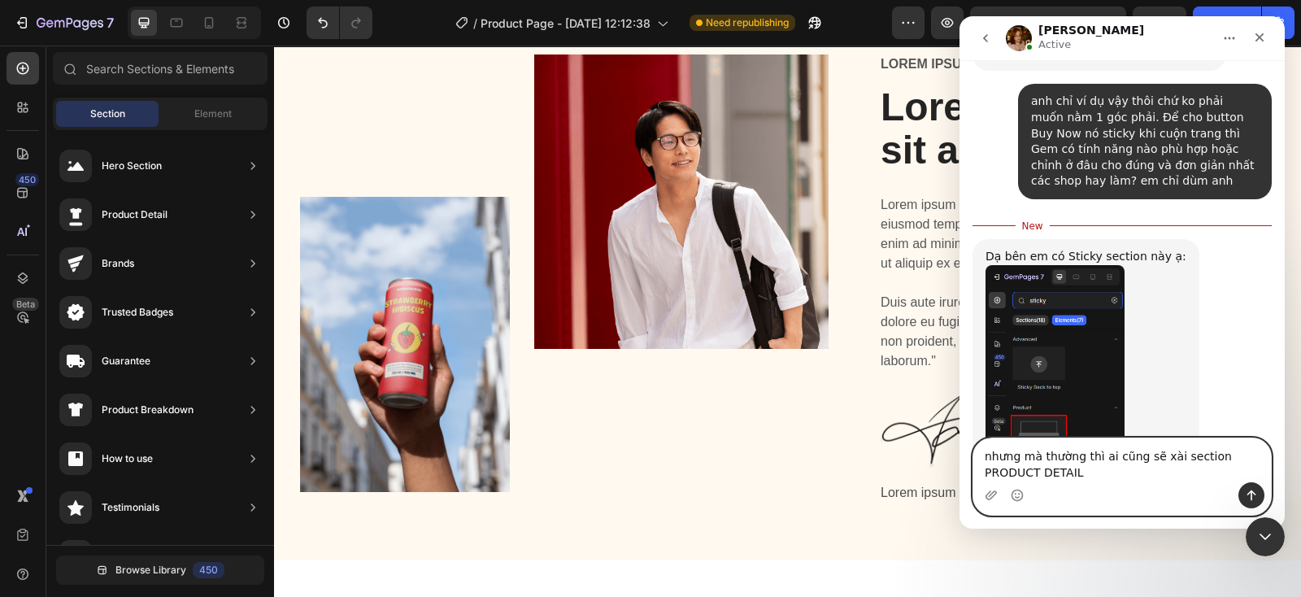
click at [1132, 470] on textarea "nhưng mà thường thì ai cũng sẽ xài section PRODUCT DETAIL" at bounding box center [1122, 460] width 298 height 44
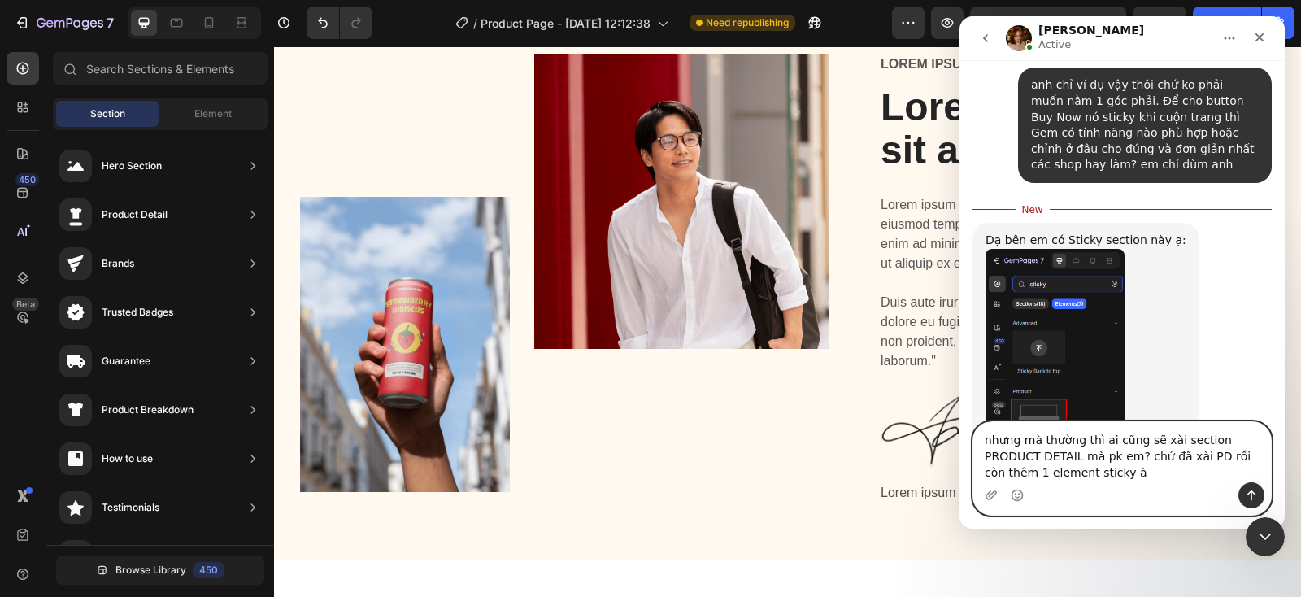
type textarea "nhưng mà thường thì ai cũng sẽ xài section PRODUCT DETAIL mà pk em? chứ đã xài …"
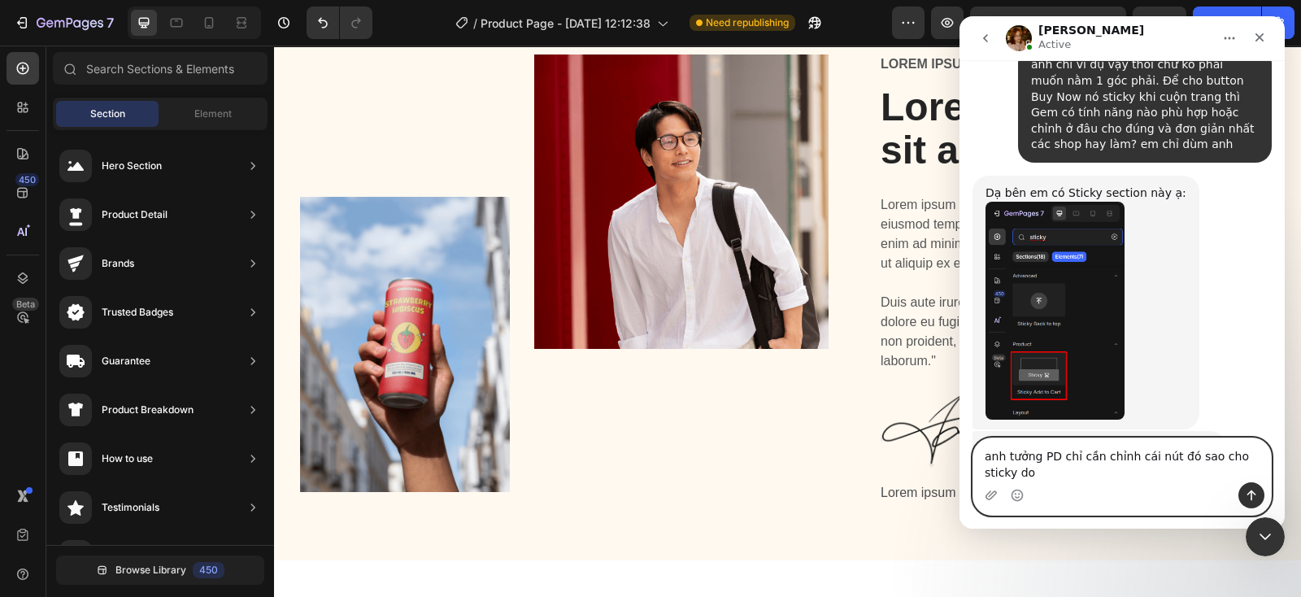
scroll to position [2422, 0]
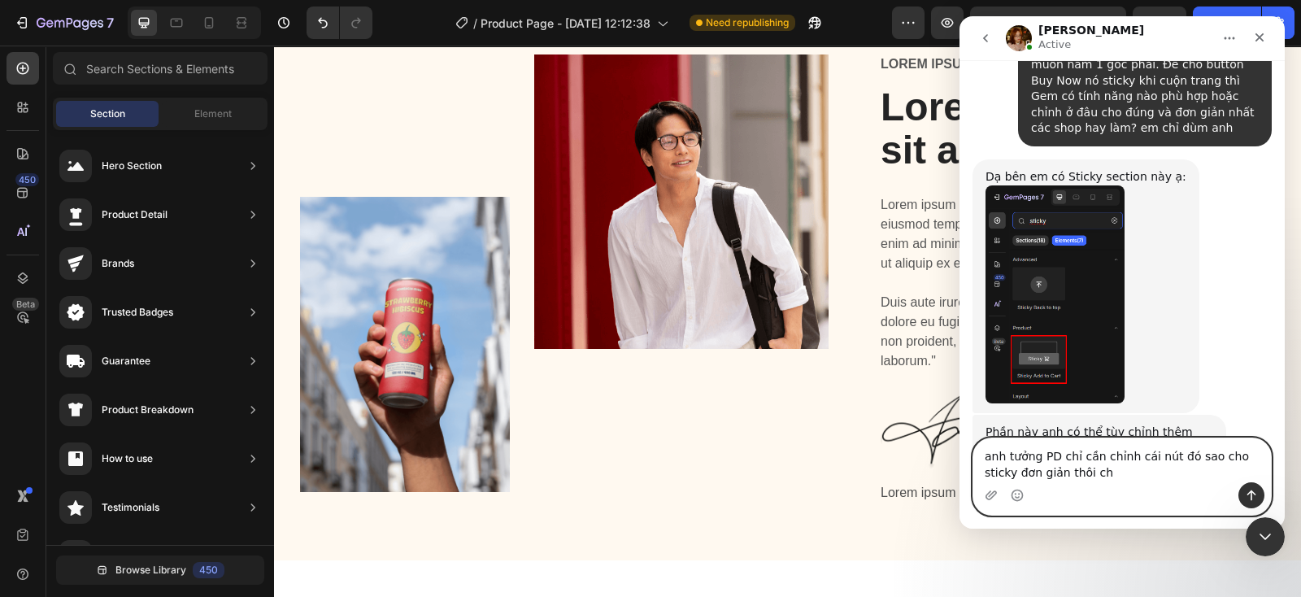
type textarea "anh tưởng PD chỉ cần chỉnh cái nút đó sao cho sticky đơn giản thôi chứ"
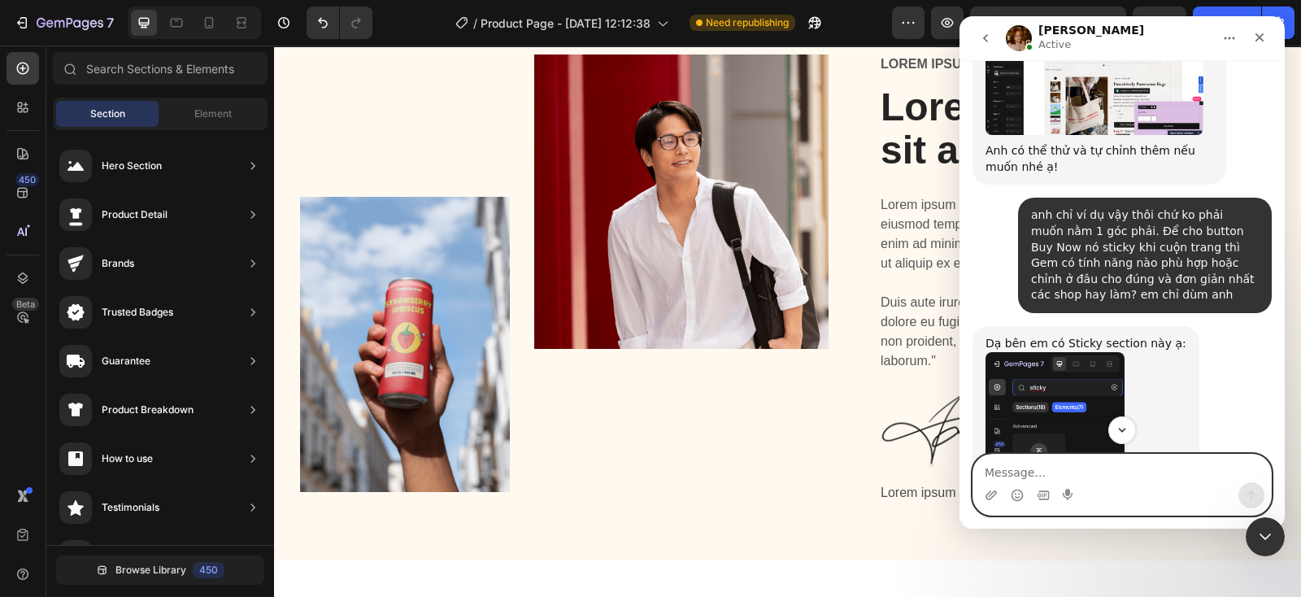
scroll to position [2357, 0]
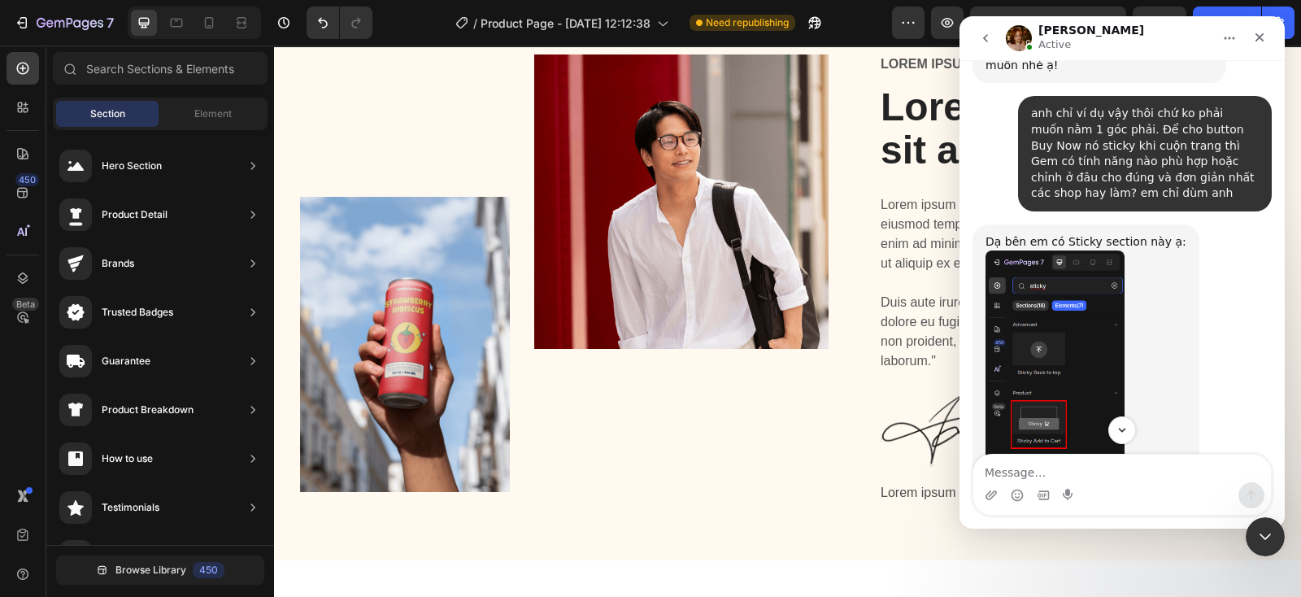
click at [1062, 250] on img "Jamie says…" at bounding box center [1054, 359] width 139 height 218
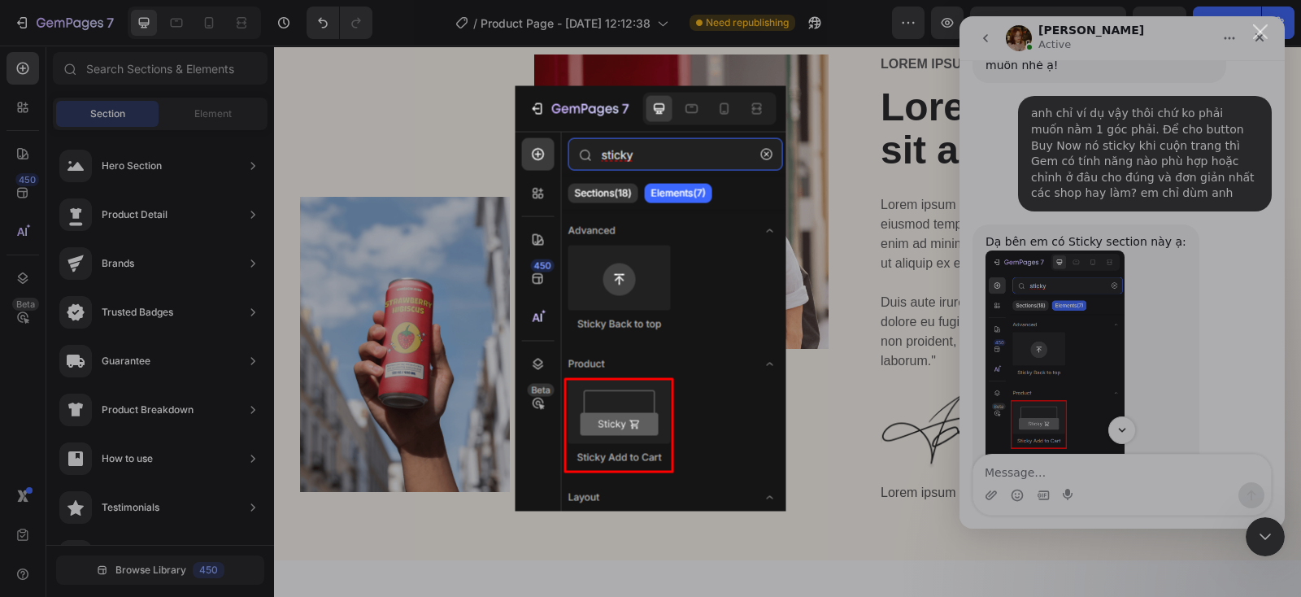
scroll to position [0, 0]
click at [1221, 241] on div "Intercom messenger" at bounding box center [650, 298] width 1301 height 597
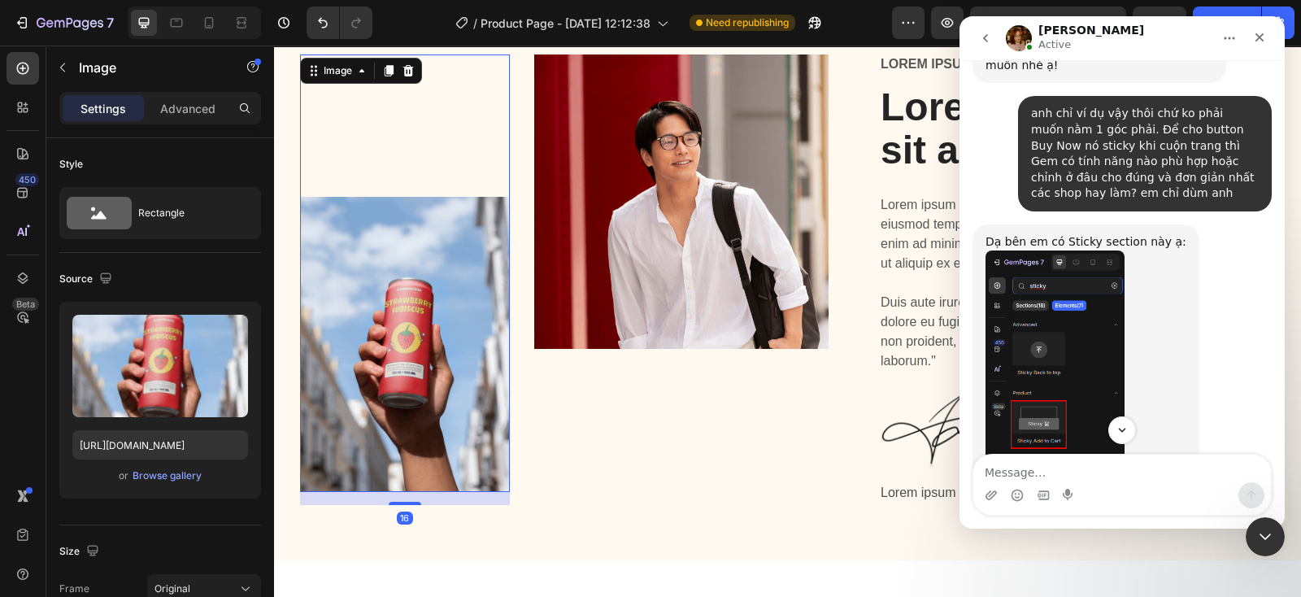
click at [434, 344] on img at bounding box center [405, 344] width 211 height 295
click at [171, 469] on div "Browse gallery" at bounding box center [166, 475] width 69 height 15
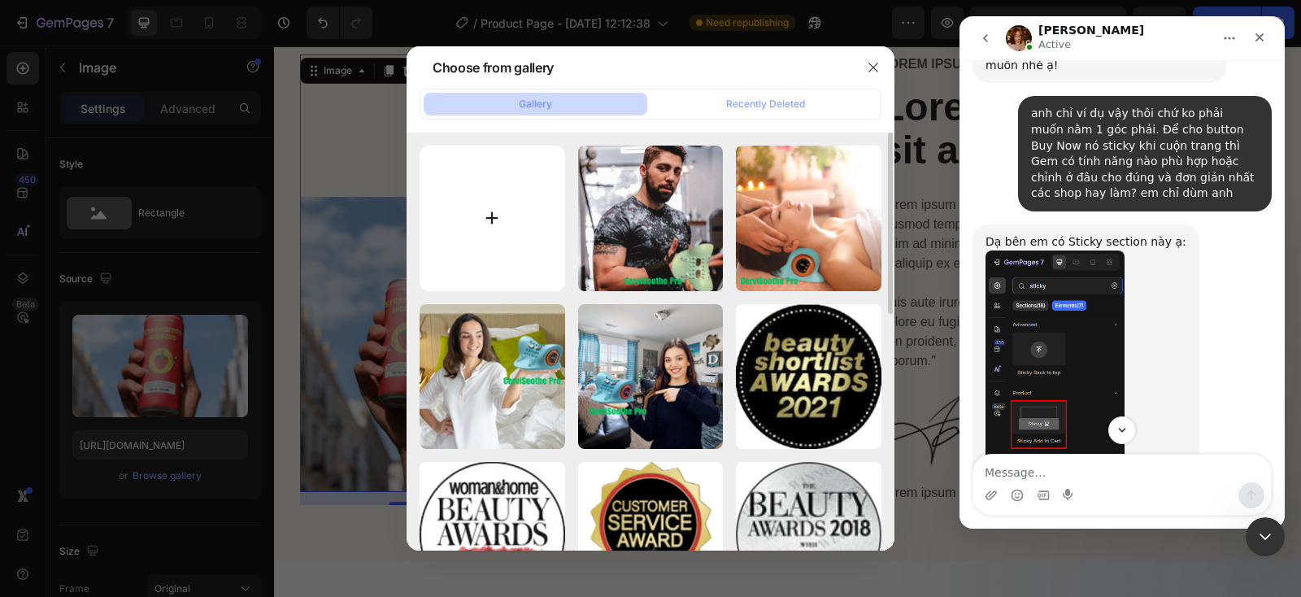
click at [486, 222] on input "file" at bounding box center [492, 219] width 146 height 146
click at [484, 225] on input "file" at bounding box center [492, 219] width 146 height 146
type input "C:\fakepath\Built-in rechargeable battery Get rid of wires (2).gif"
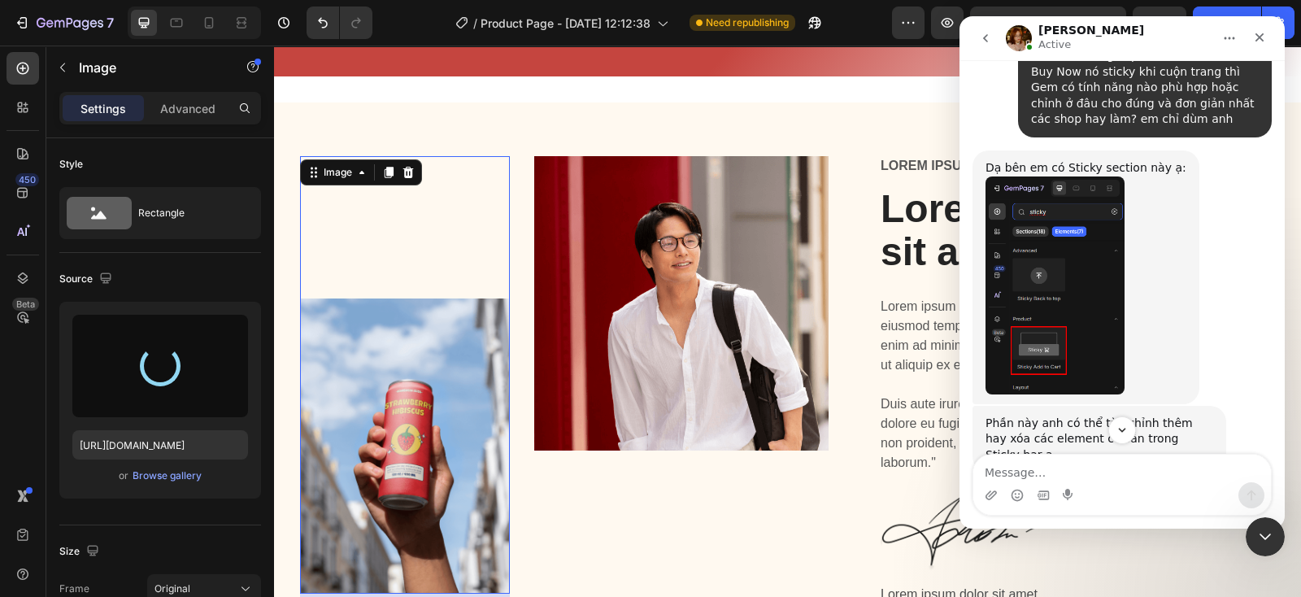
scroll to position [2459, 0]
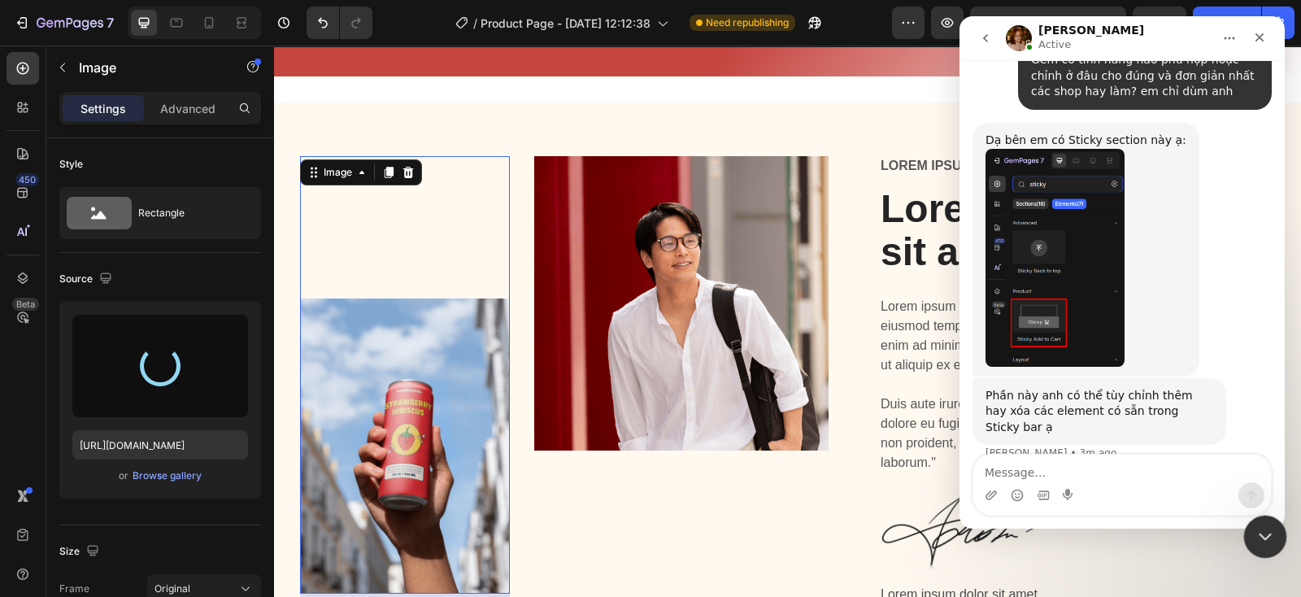
drag, startPoint x: 1269, startPoint y: 541, endPoint x: 1247, endPoint y: 521, distance: 29.4
click at [1270, 541] on icon "Close Intercom Messenger" at bounding box center [1263, 534] width 20 height 20
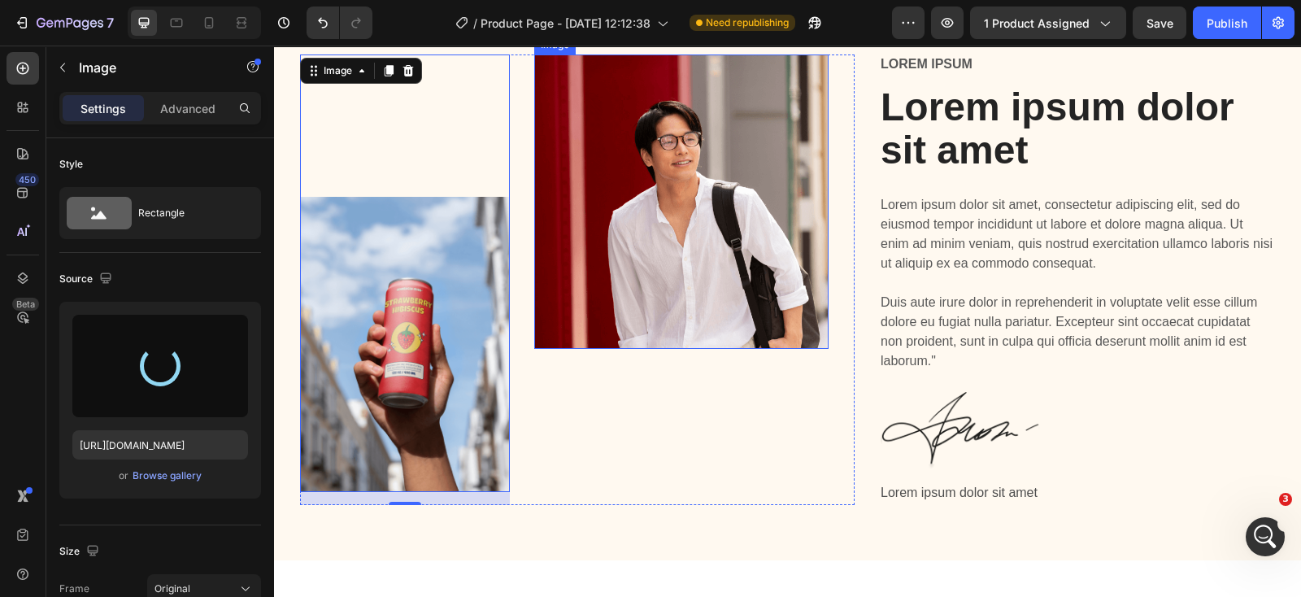
scroll to position [4652, 0]
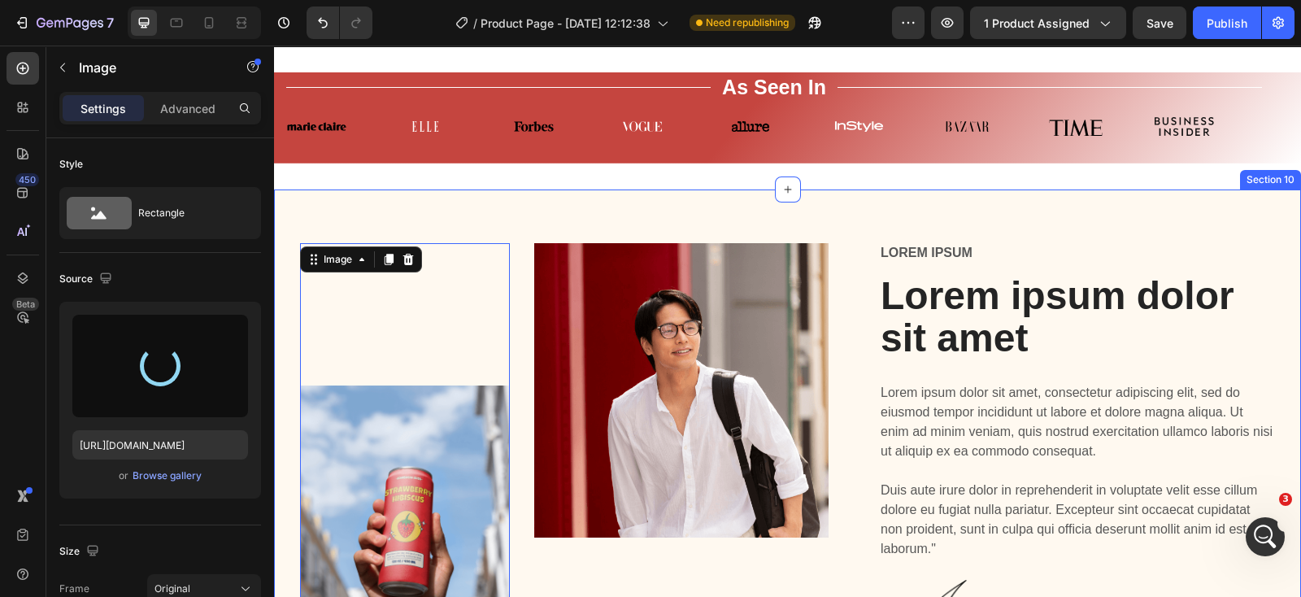
type input "[URL][DOMAIN_NAME]"
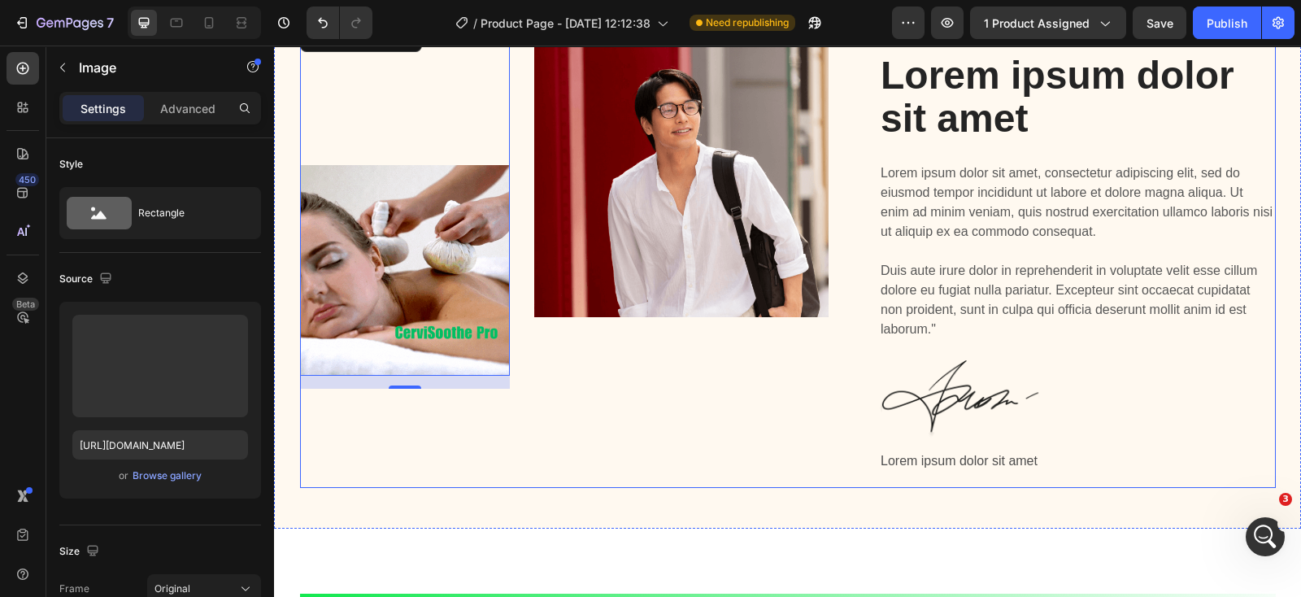
scroll to position [4855, 0]
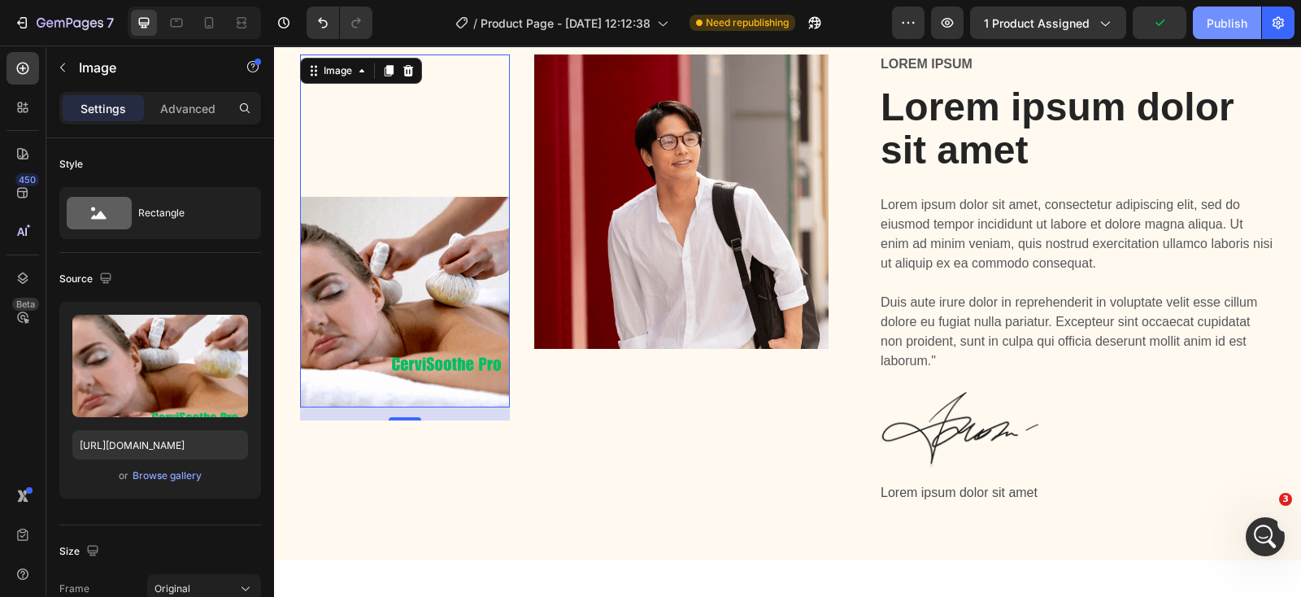
click at [1227, 22] on div "Publish" at bounding box center [1226, 23] width 41 height 17
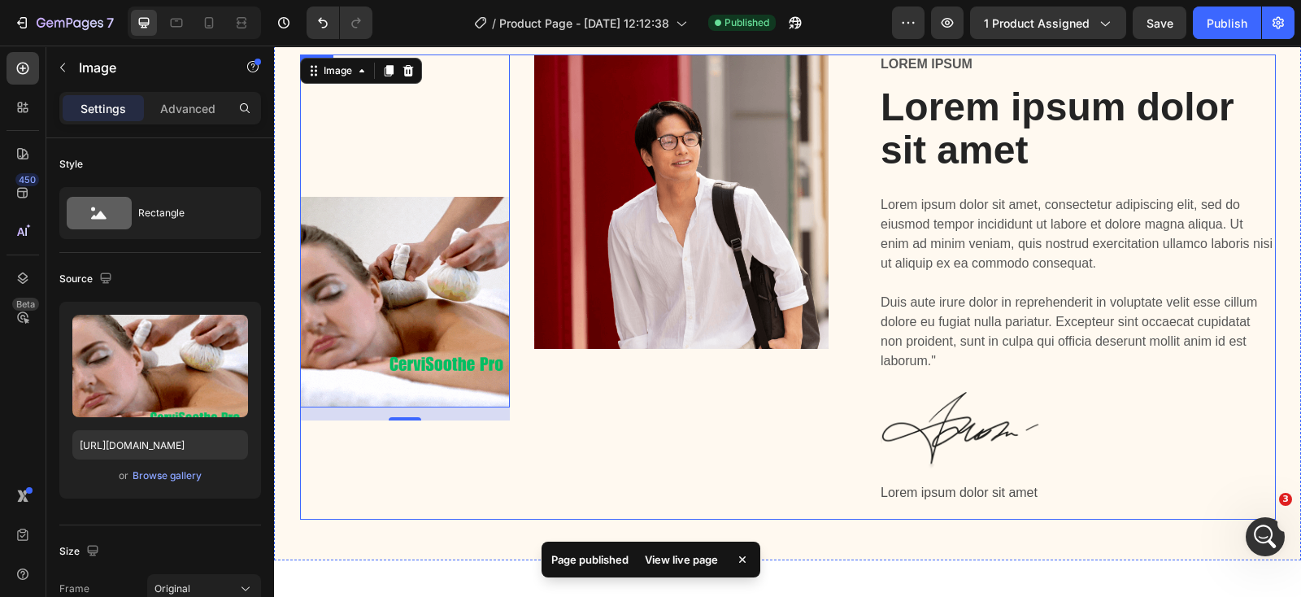
scroll to position [4957, 0]
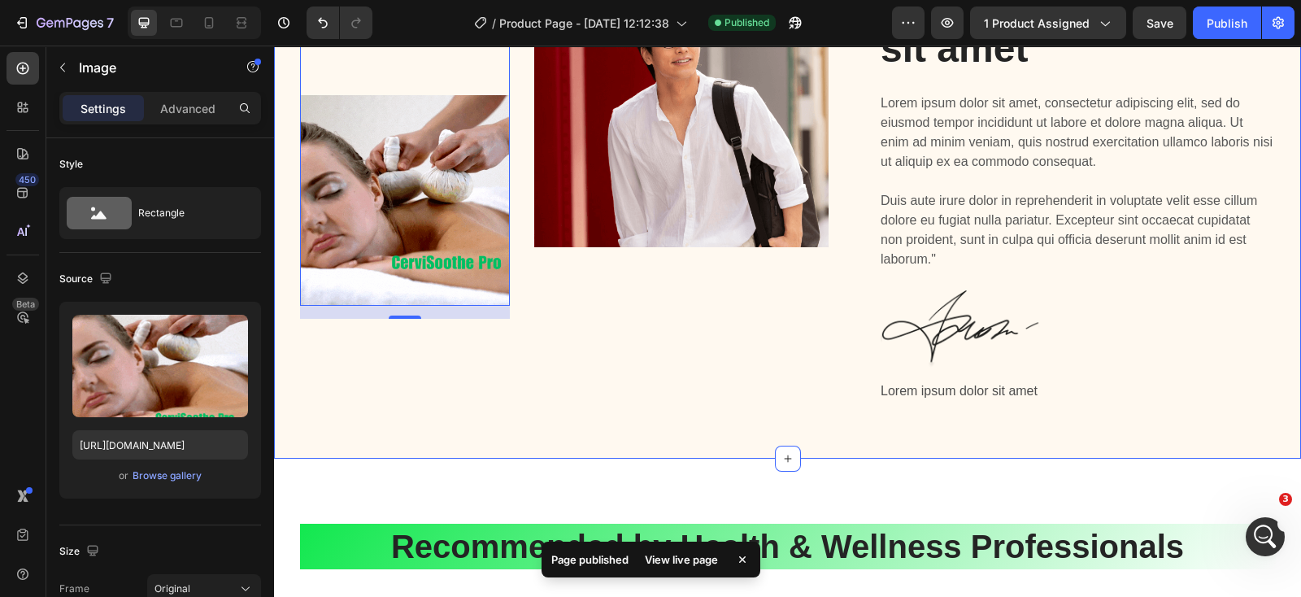
click at [707, 432] on div "Image 16 Image Row Lorem ipsum Text Block Lorem ipsum dolor sit amet Heading Lo…" at bounding box center [787, 178] width 1027 height 558
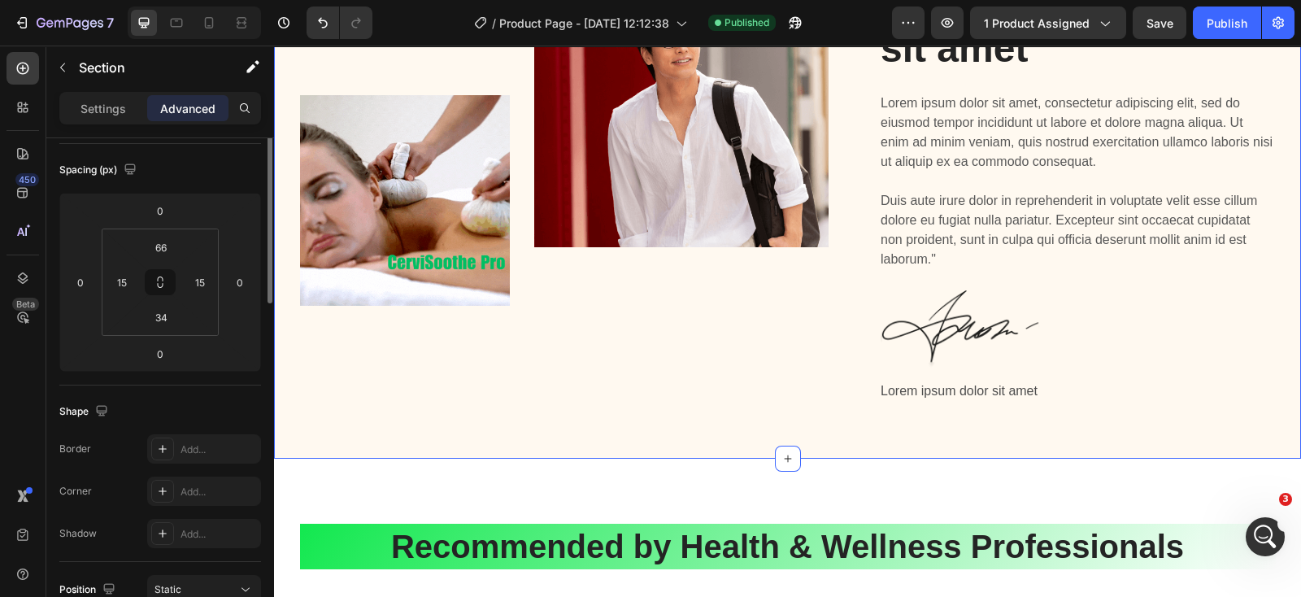
scroll to position [0, 0]
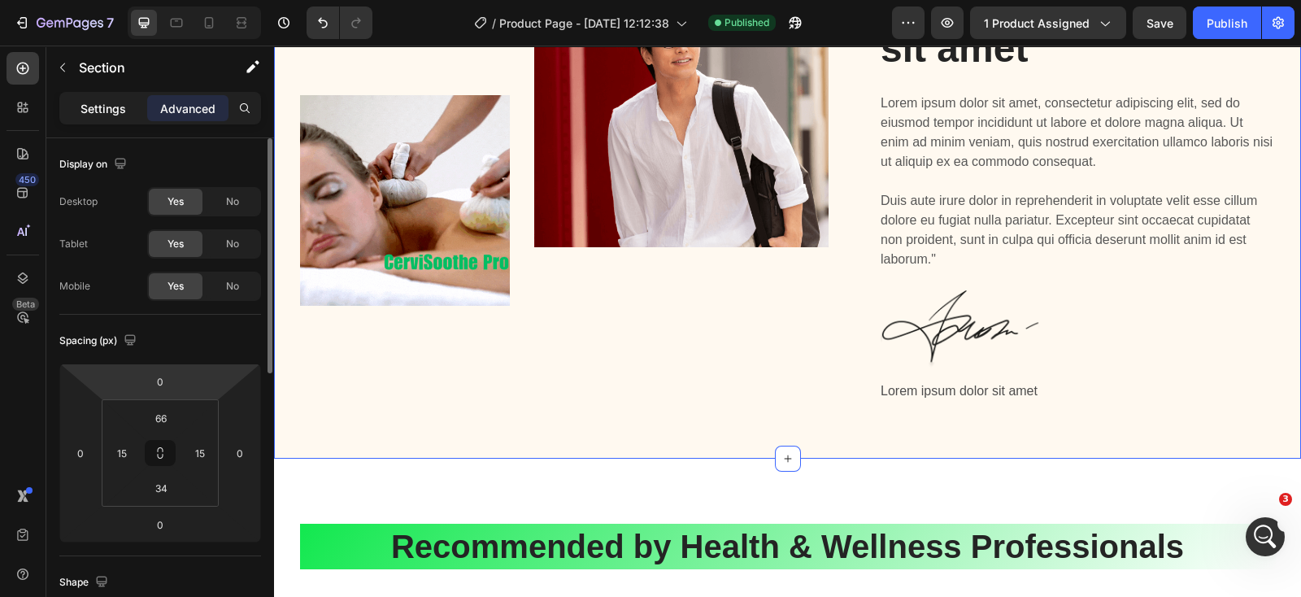
click at [93, 114] on p "Settings" at bounding box center [103, 108] width 46 height 17
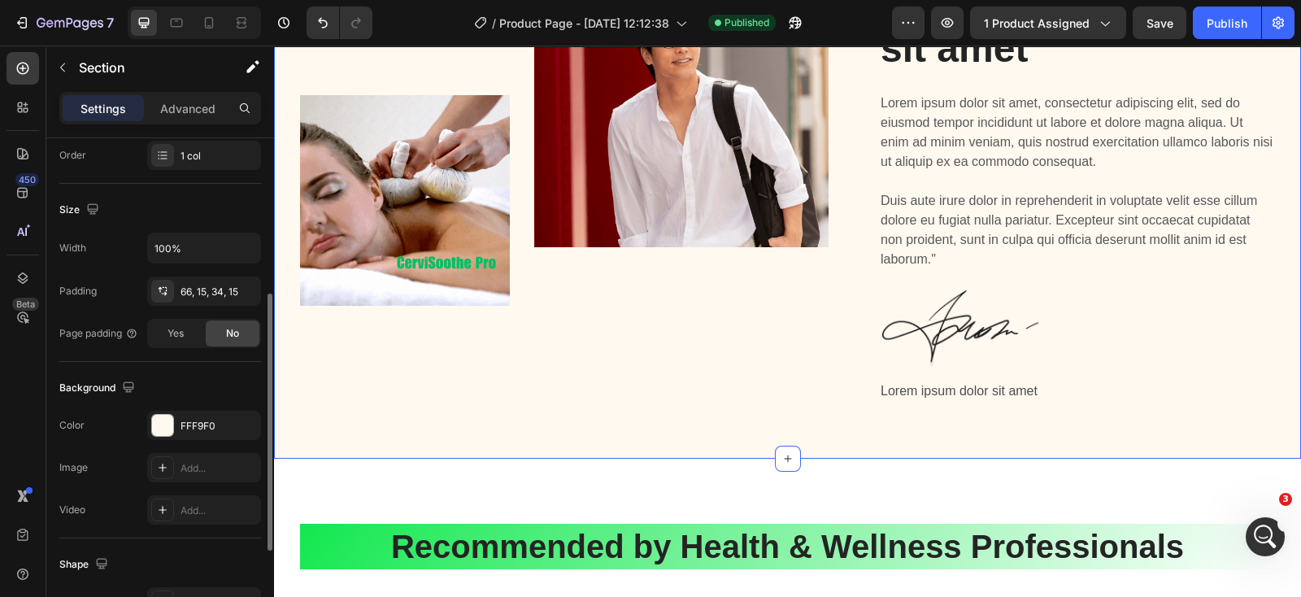
scroll to position [484, 0]
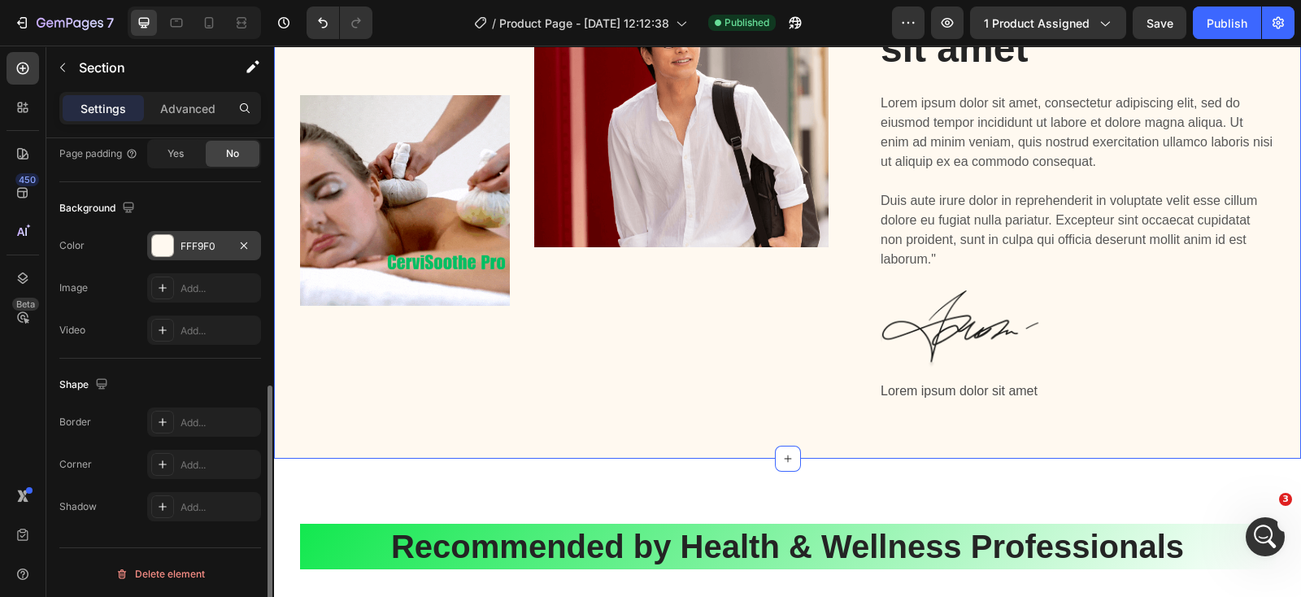
click at [191, 243] on div "FFF9F0" at bounding box center [203, 246] width 47 height 15
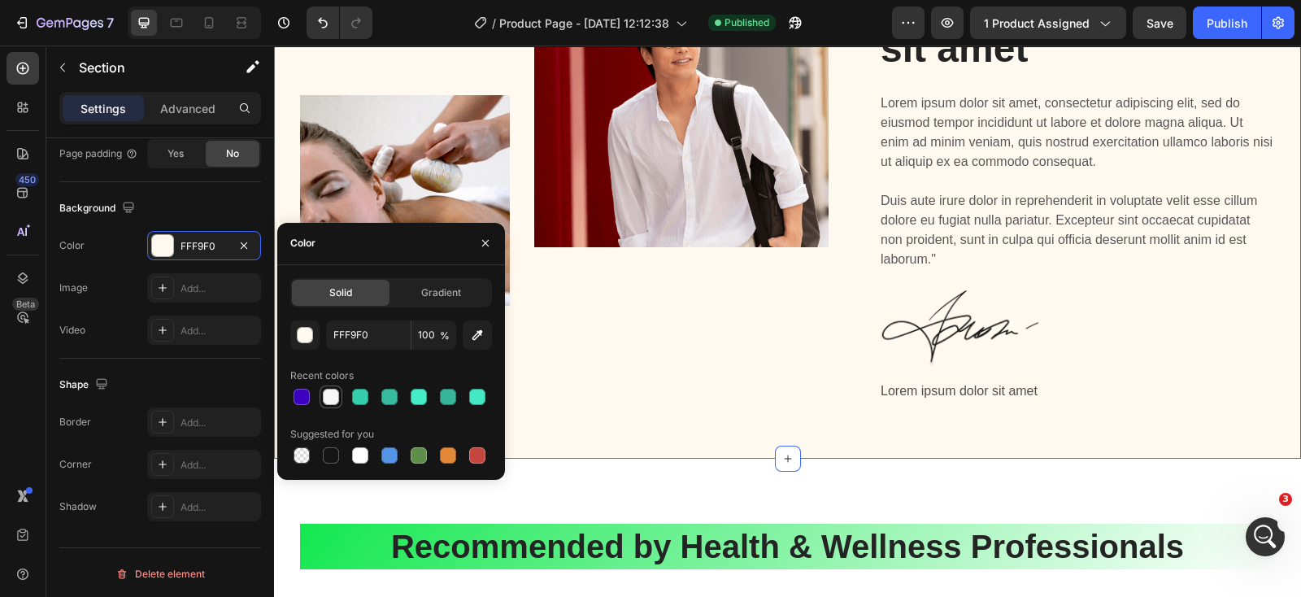
click at [333, 393] on div at bounding box center [331, 397] width 16 height 16
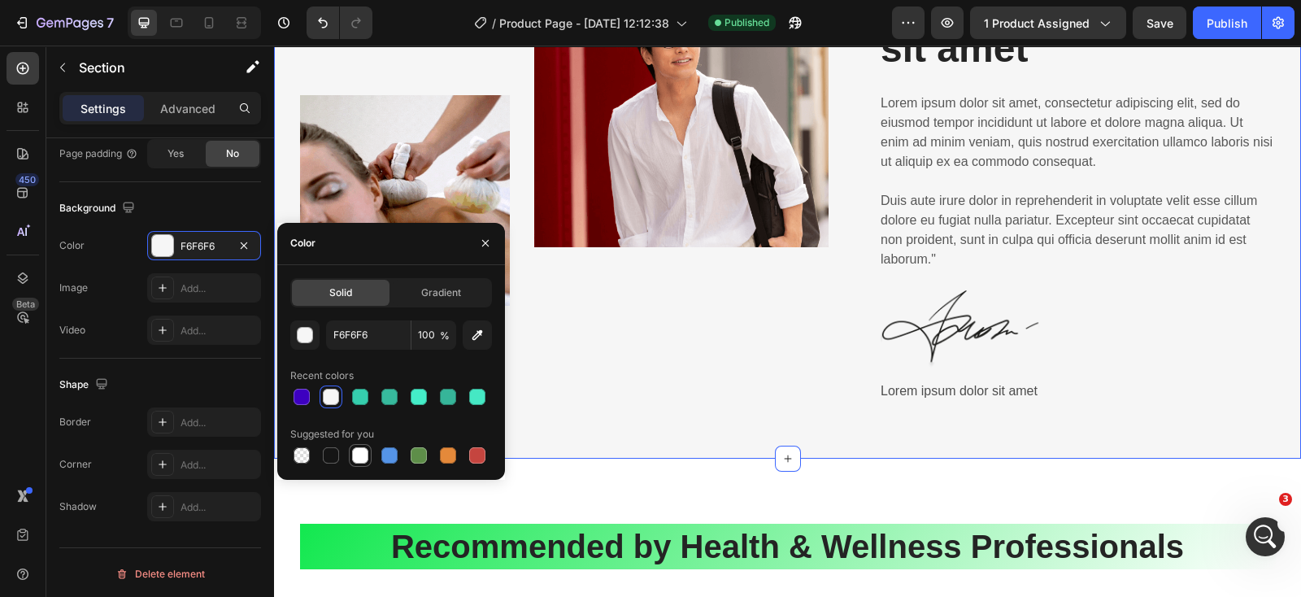
click at [361, 451] on div at bounding box center [360, 455] width 16 height 16
type input "FFFFFF"
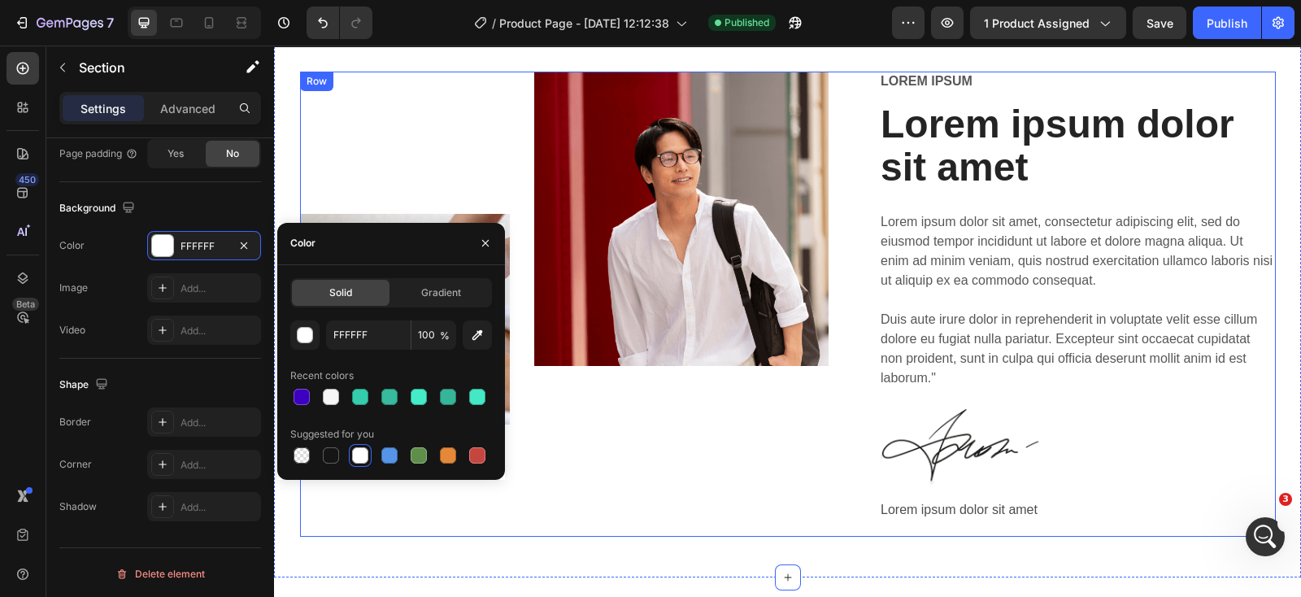
scroll to position [4855, 0]
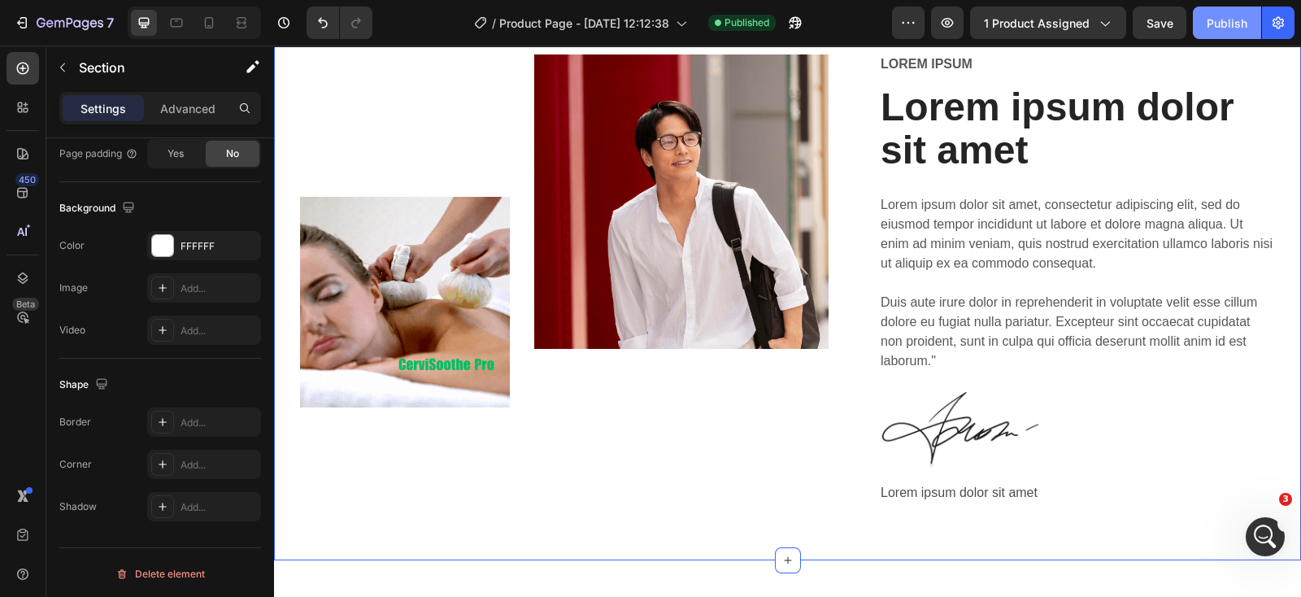
click at [1231, 24] on div "Publish" at bounding box center [1226, 23] width 41 height 17
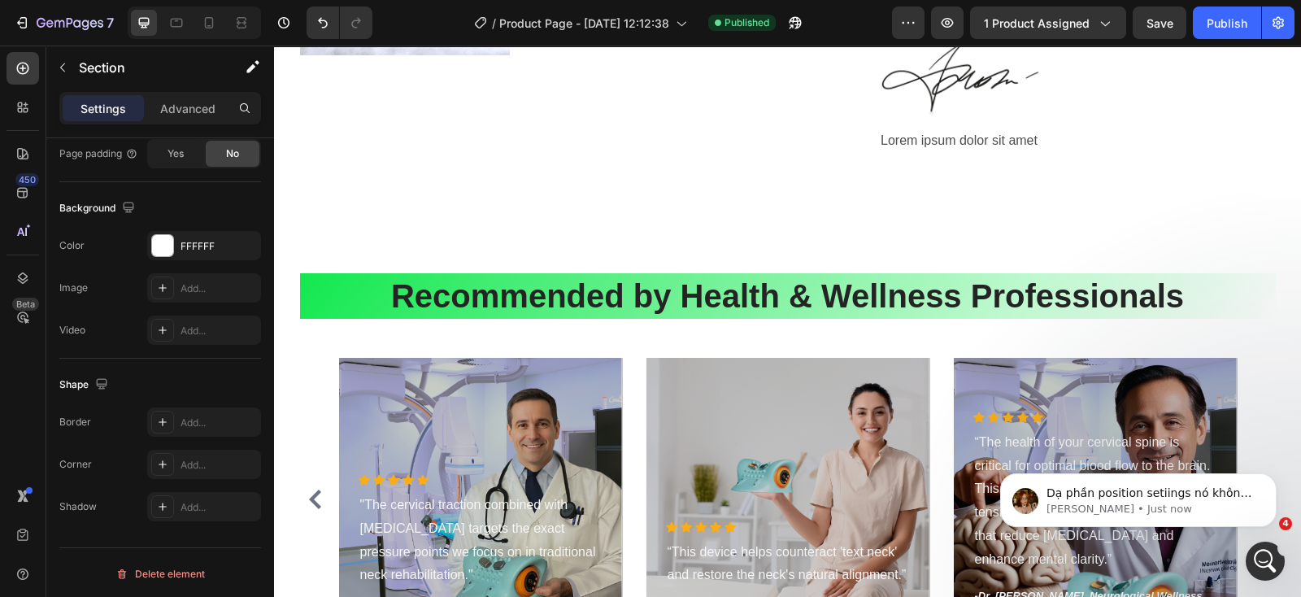
scroll to position [5160, 0]
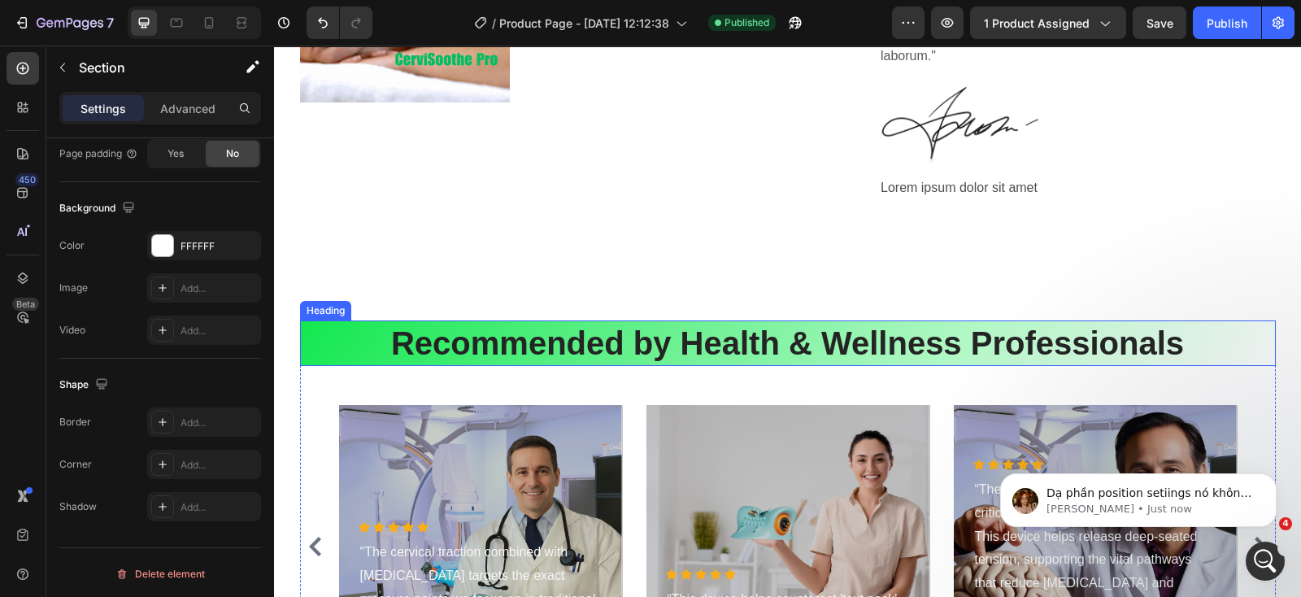
click at [306, 350] on h2 "Recommended by Health & Wellness Professionals" at bounding box center [787, 343] width 975 height 46
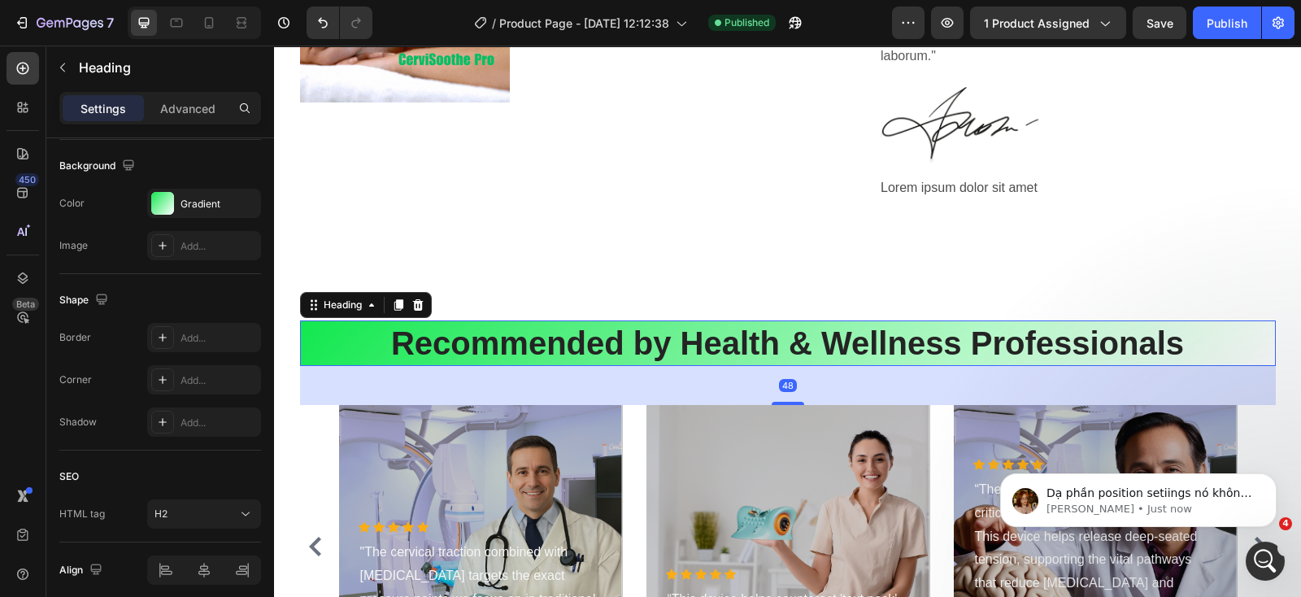
scroll to position [0, 0]
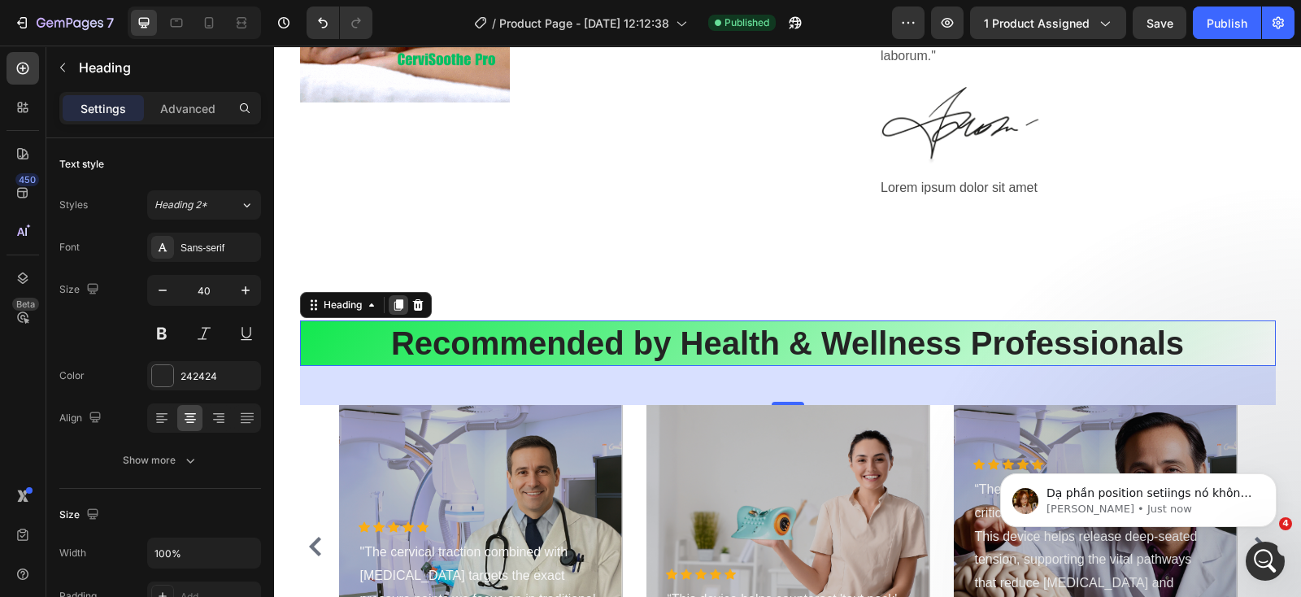
click at [393, 303] on icon at bounding box center [397, 304] width 9 height 11
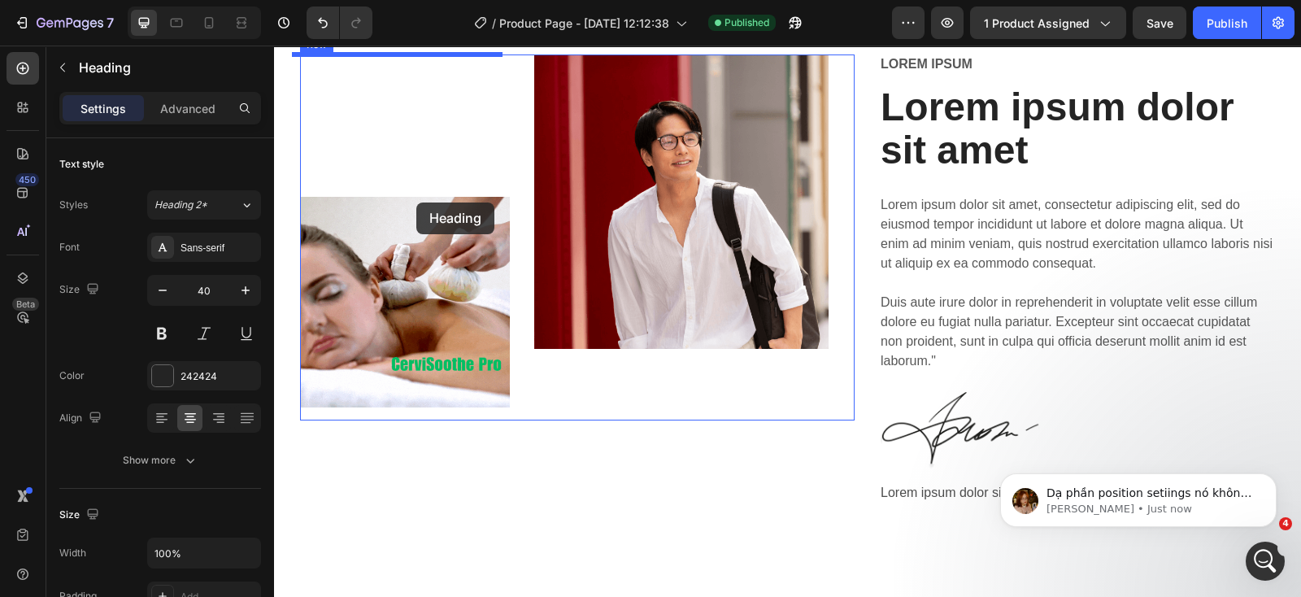
scroll to position [4652, 0]
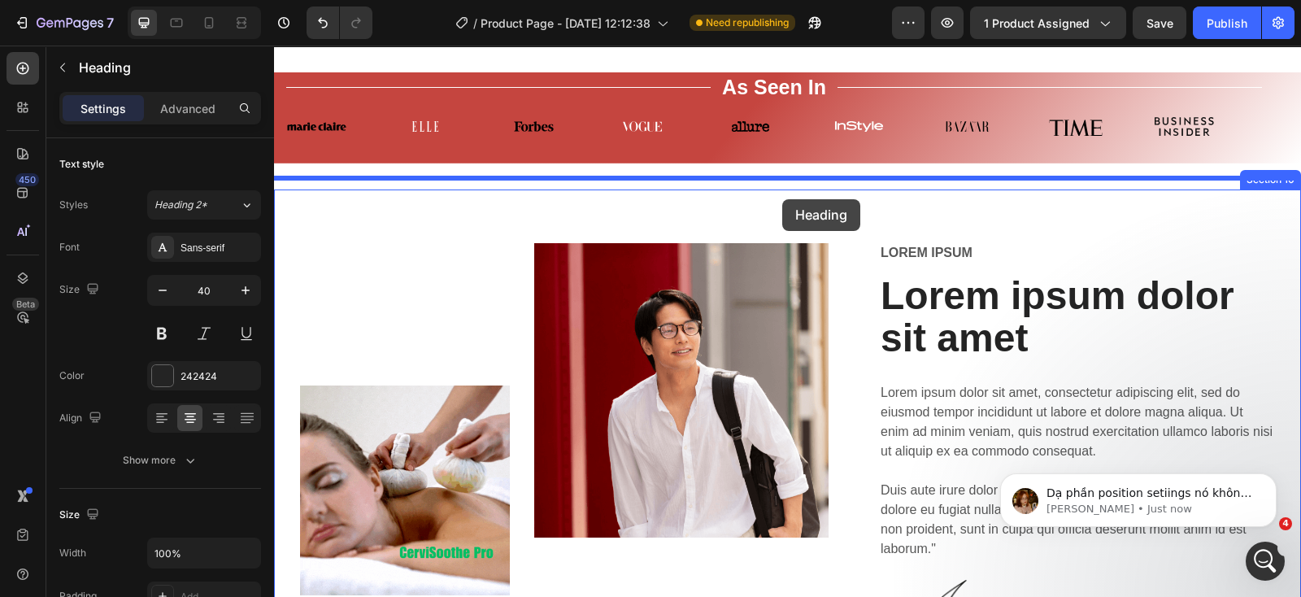
drag, startPoint x: 301, startPoint y: 387, endPoint x: 782, endPoint y: 199, distance: 516.6
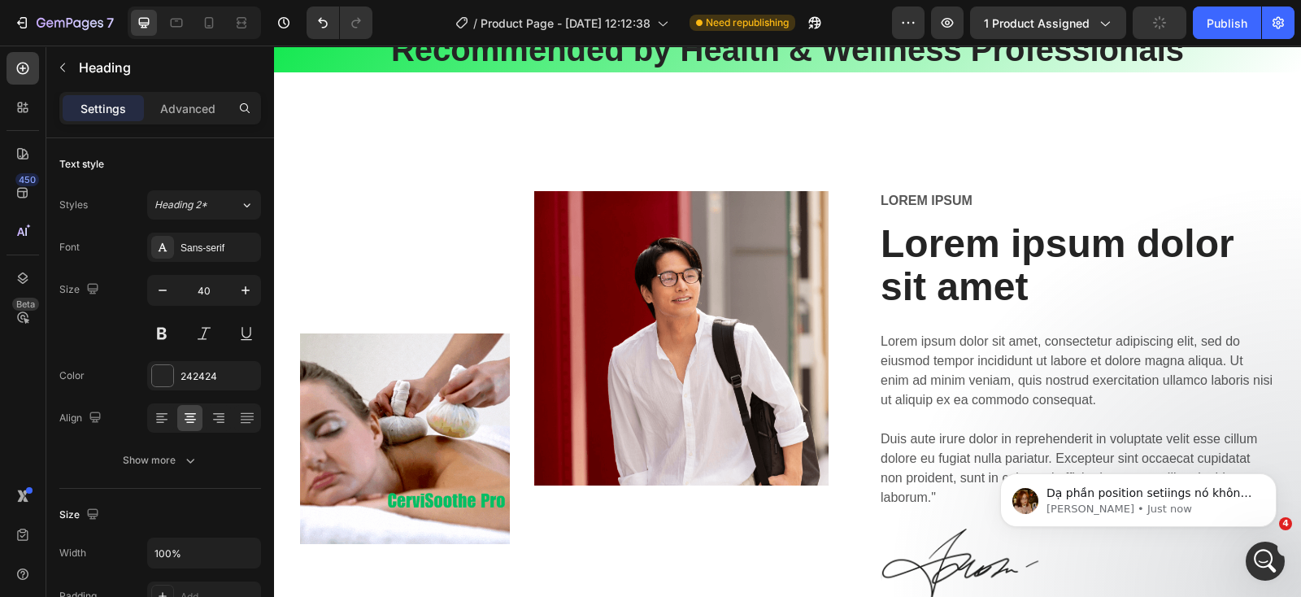
scroll to position [4550, 0]
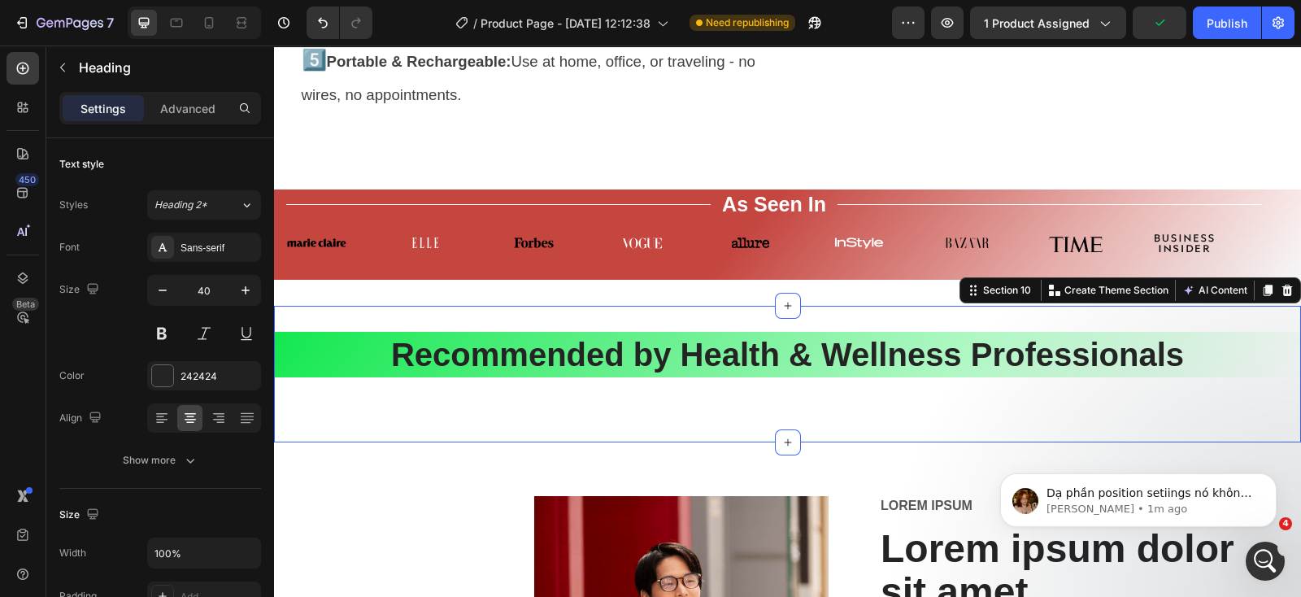
click at [655, 425] on div "Recommended by Health & Wellness Professionals Heading Section 10 You can creat…" at bounding box center [787, 374] width 1027 height 137
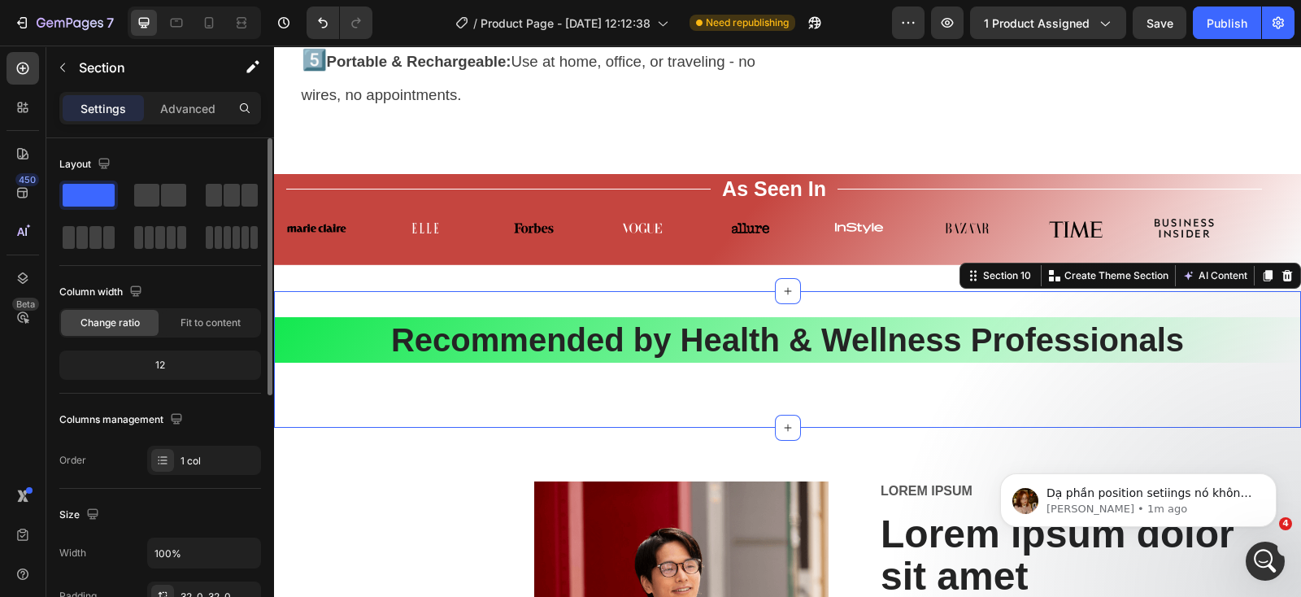
scroll to position [305, 0]
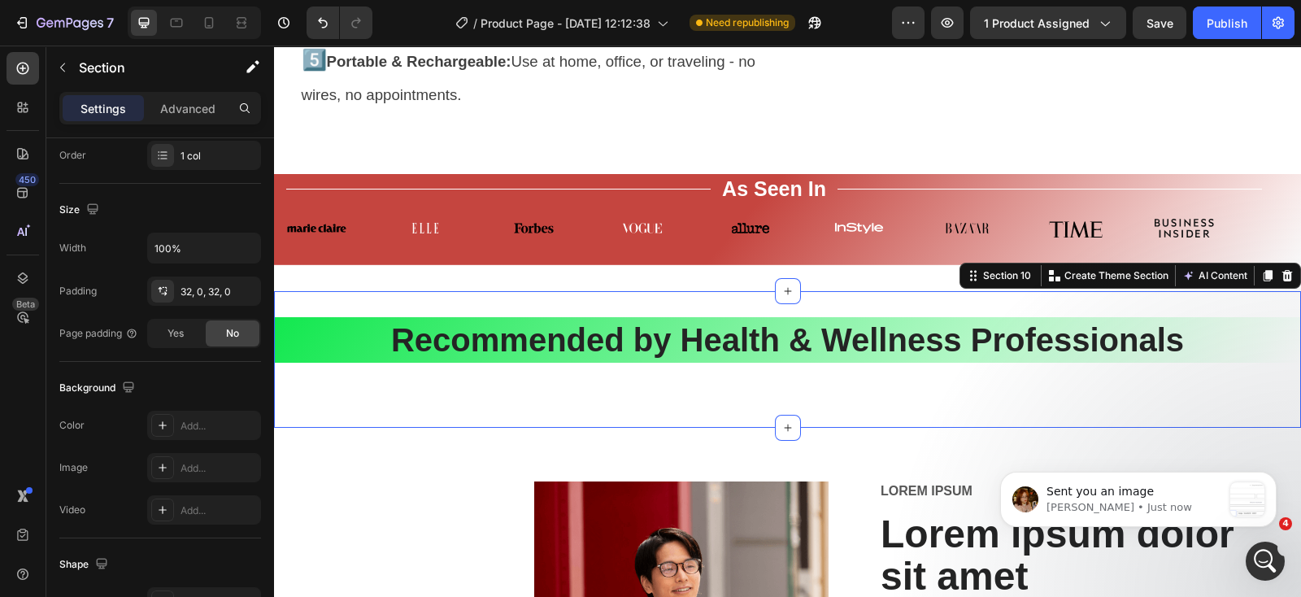
drag, startPoint x: 159, startPoint y: 95, endPoint x: 167, endPoint y: 131, distance: 36.5
click at [159, 95] on div "Advanced" at bounding box center [187, 108] width 81 height 26
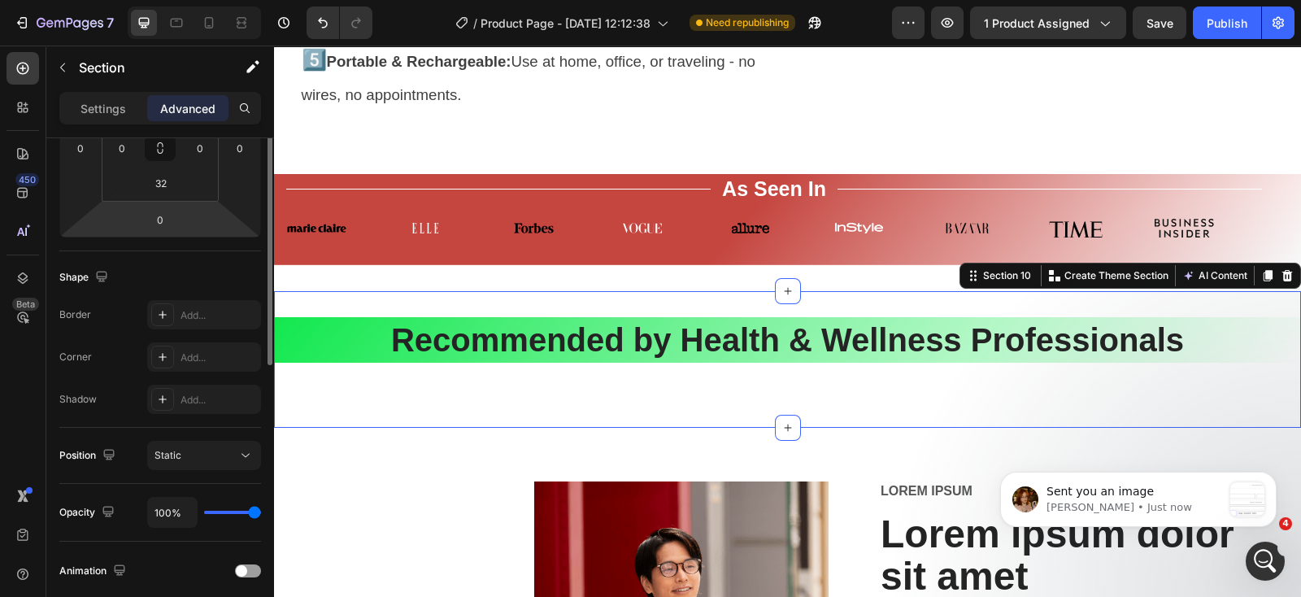
scroll to position [202, 0]
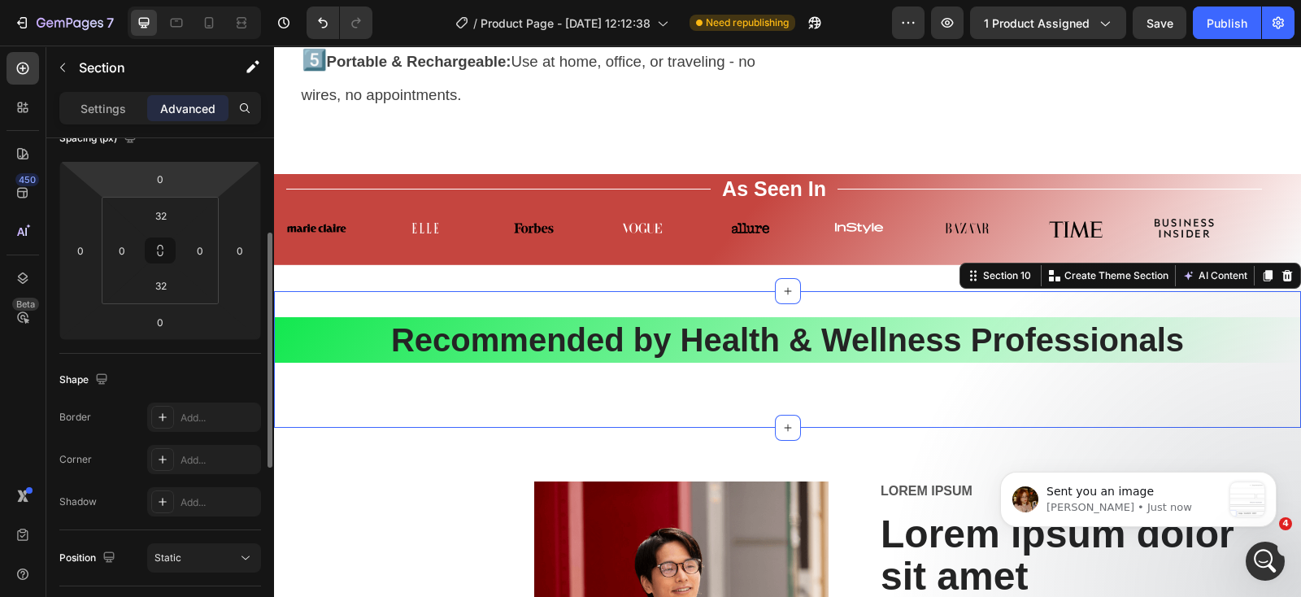
click at [180, 168] on div "0 0 0 0" at bounding box center [160, 250] width 202 height 179
click at [171, 176] on input "0" at bounding box center [160, 179] width 33 height 24
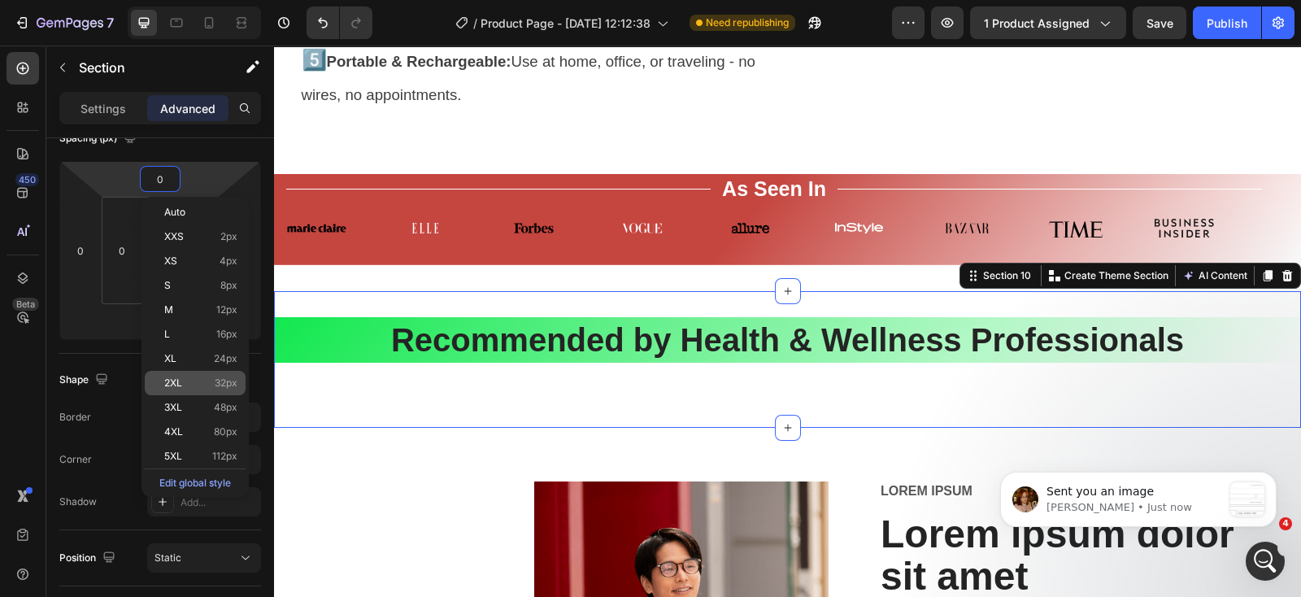
click at [179, 380] on span "2XL" at bounding box center [173, 382] width 18 height 11
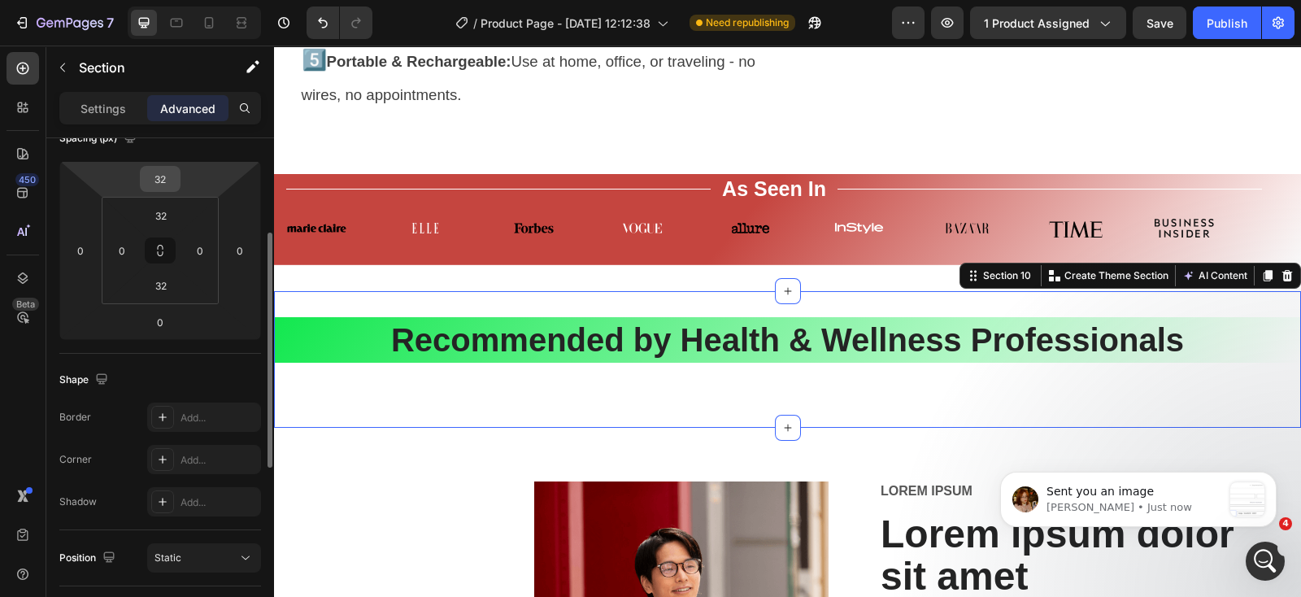
click at [169, 175] on input "32" at bounding box center [160, 179] width 33 height 24
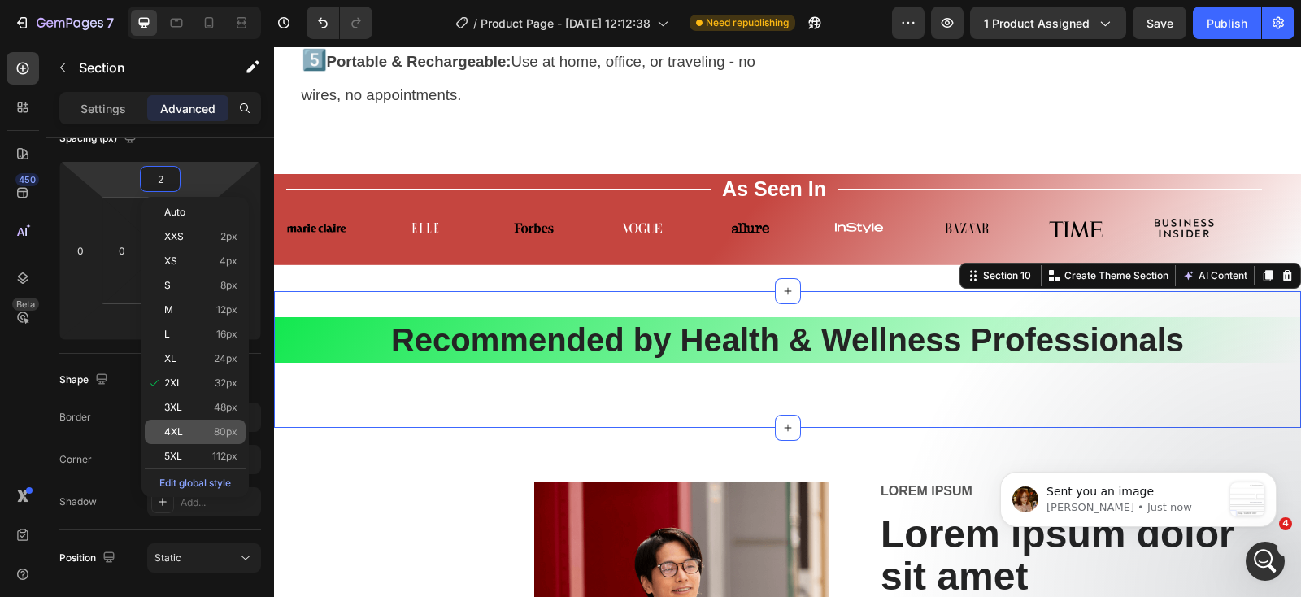
click at [185, 428] on p "4XL 80px" at bounding box center [200, 431] width 73 height 11
type input "80"
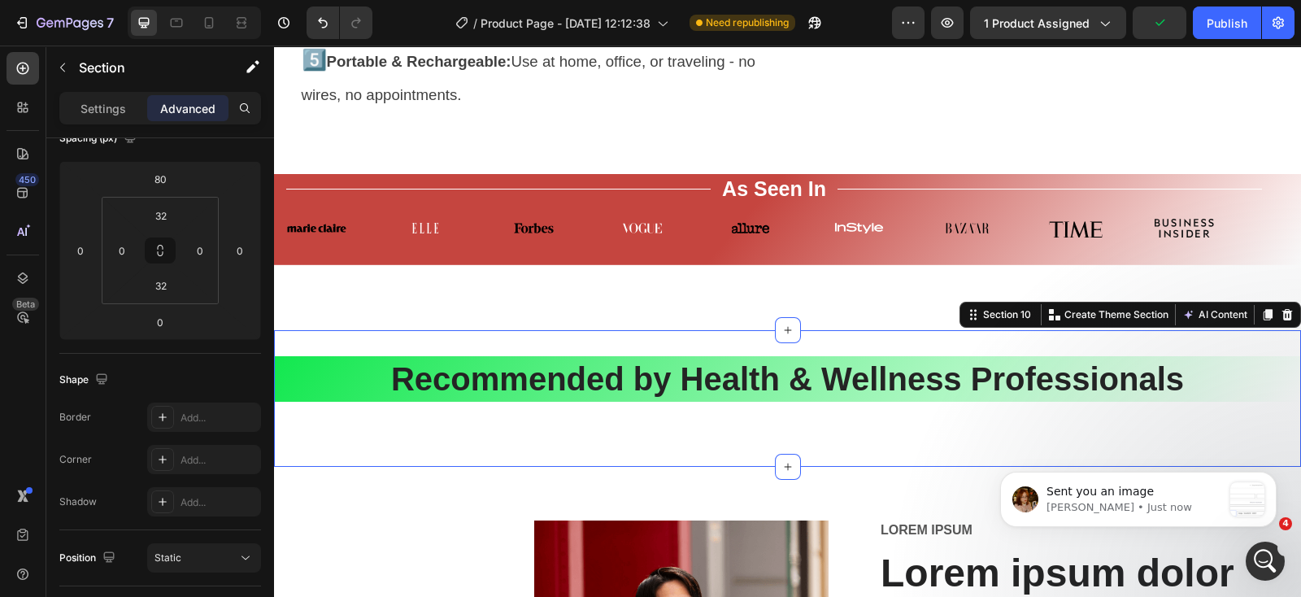
click at [553, 458] on div "Recommended by Health & Wellness Professionals Heading Section 10 You can creat…" at bounding box center [787, 398] width 1027 height 137
click at [152, 290] on input "32" at bounding box center [161, 285] width 33 height 24
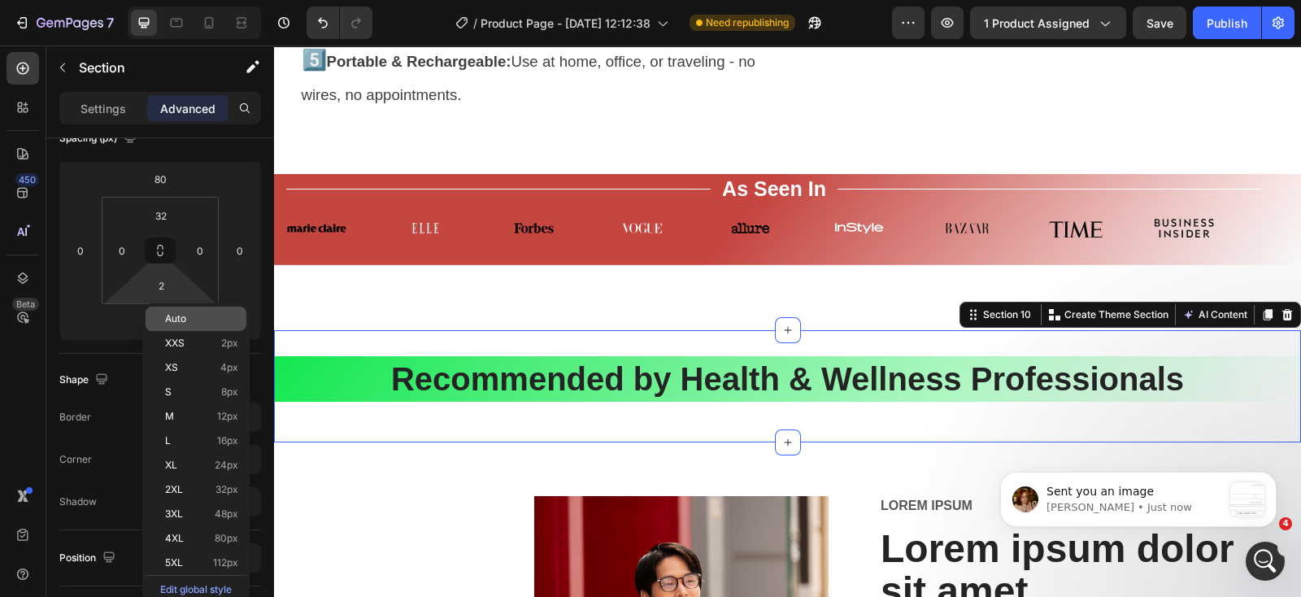
click at [195, 319] on p "Auto" at bounding box center [201, 318] width 73 height 11
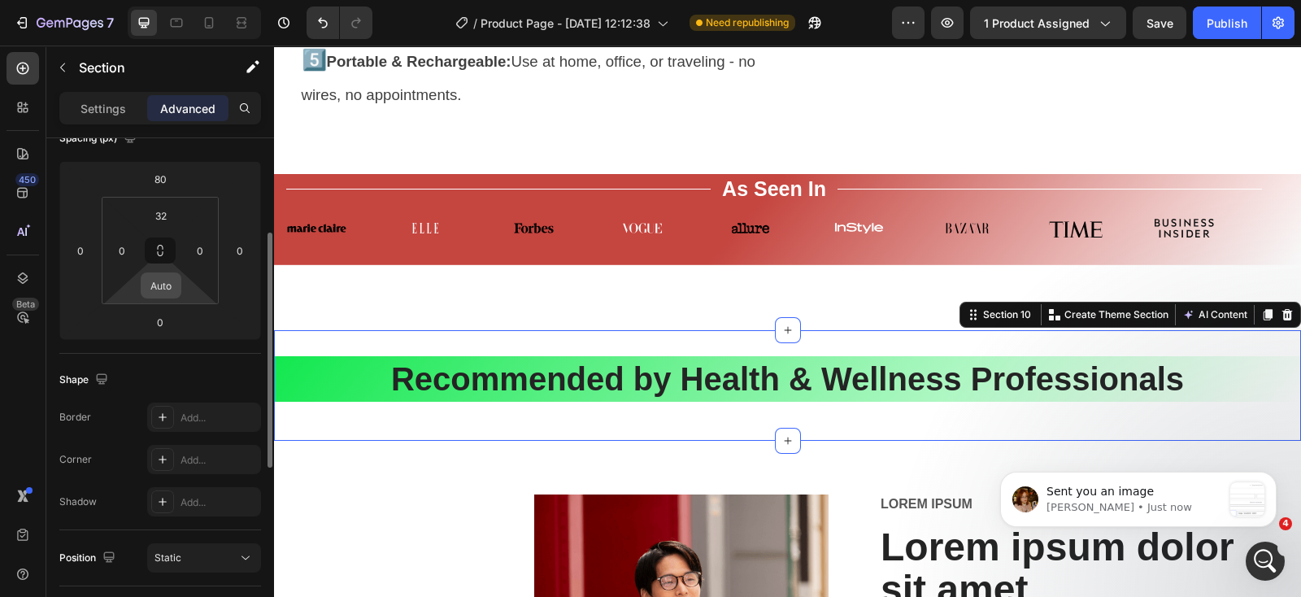
click at [173, 293] on input "Auto" at bounding box center [161, 285] width 33 height 24
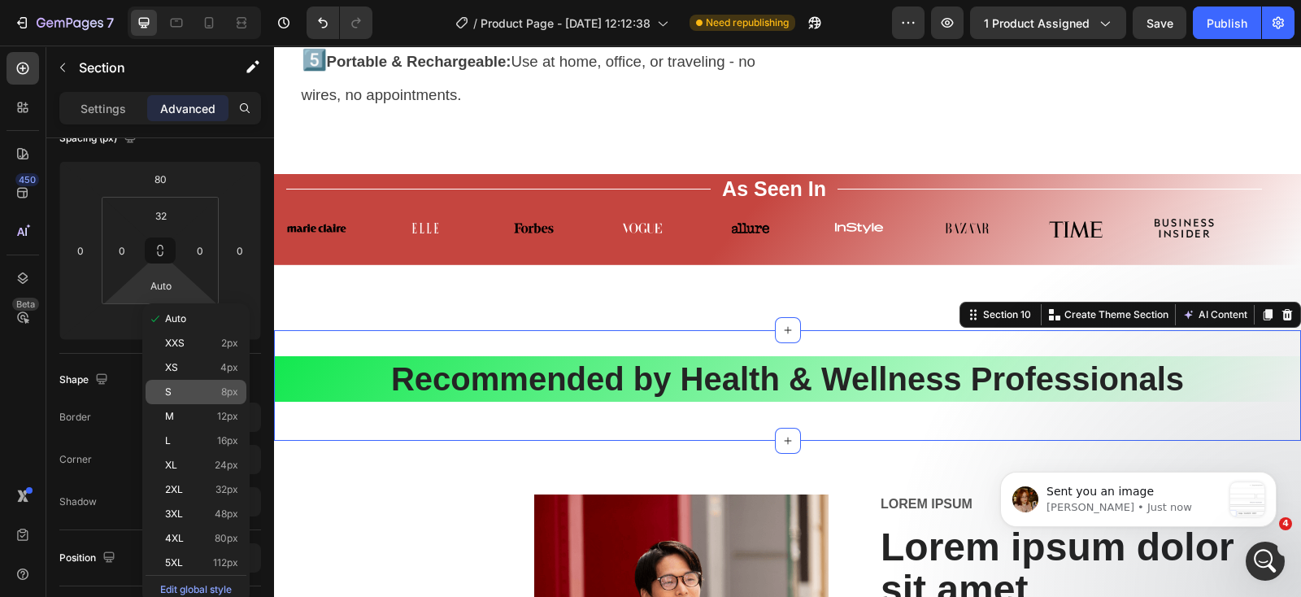
click at [178, 397] on p "S 8px" at bounding box center [201, 391] width 73 height 11
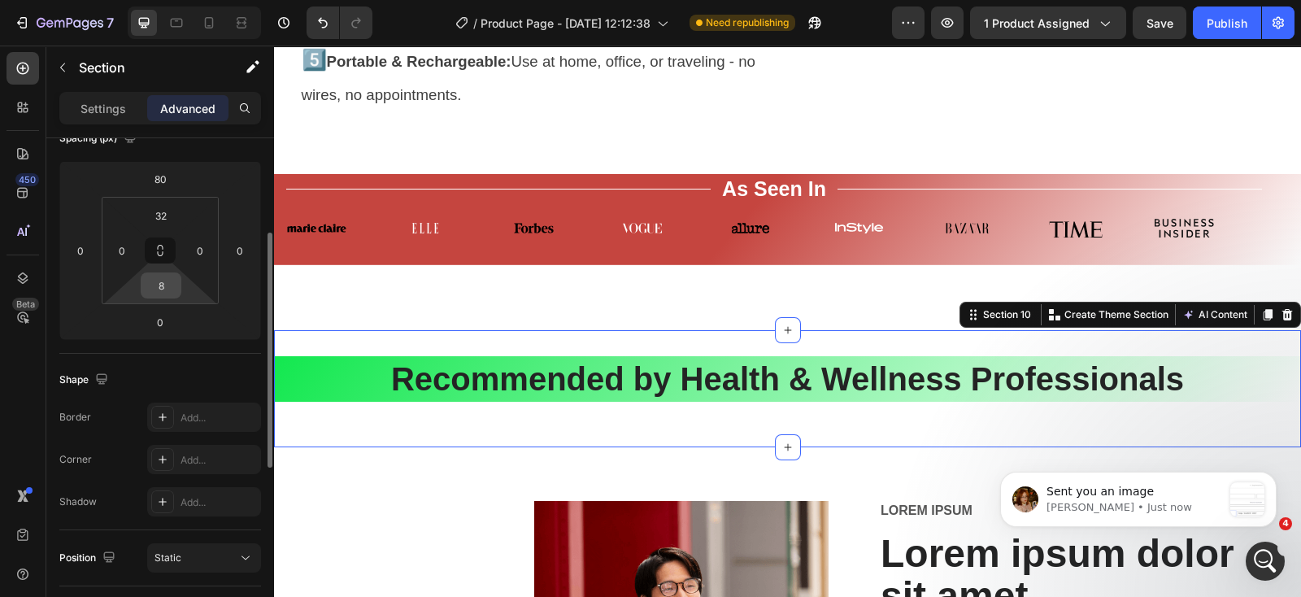
click at [164, 289] on input "8" at bounding box center [161, 285] width 33 height 24
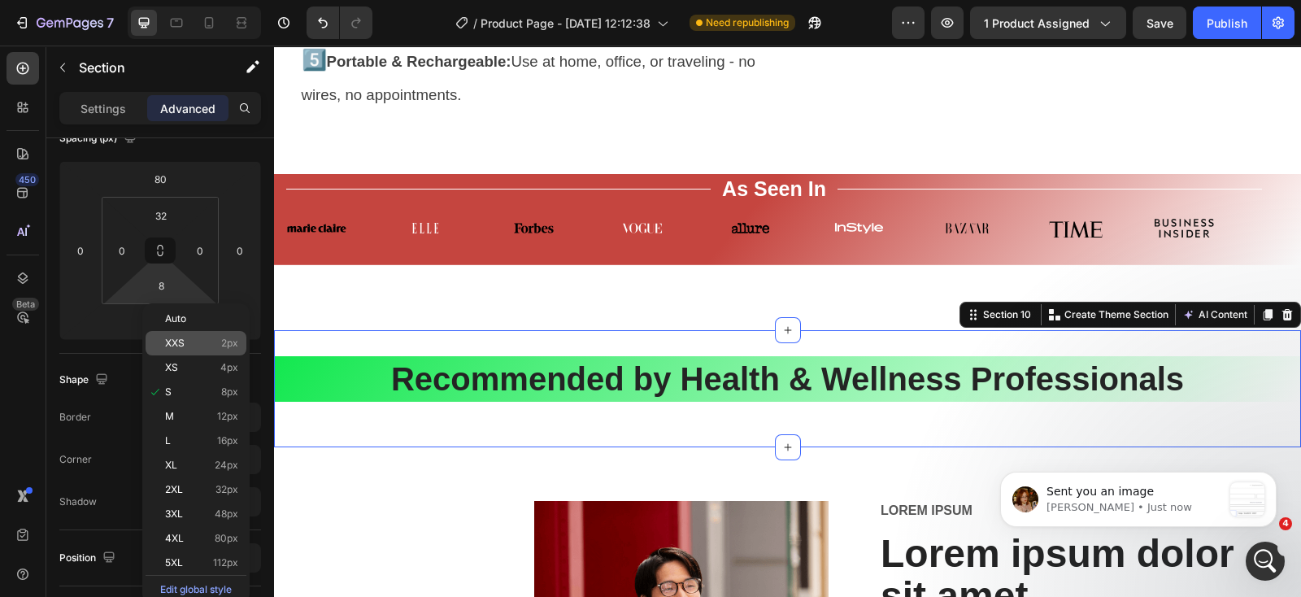
click at [178, 335] on div "XXS 2px" at bounding box center [196, 343] width 101 height 24
type input "2"
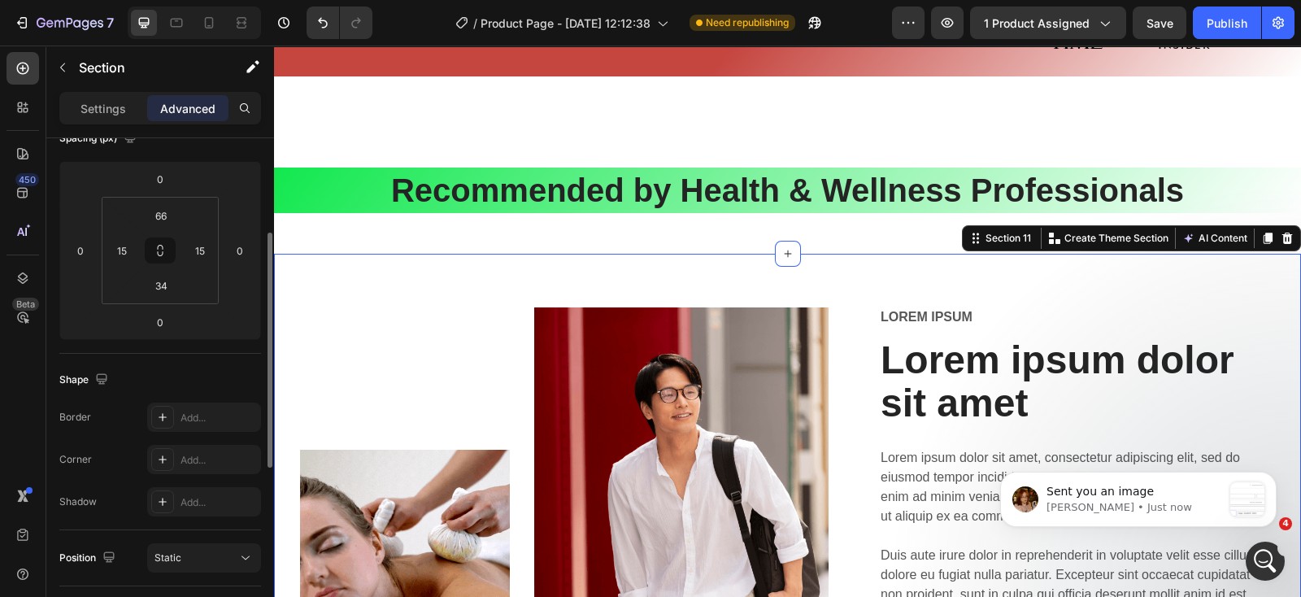
click at [502, 282] on div "Image Image Row Lorem ipsum Text Block Lorem ipsum dolor sit amet Heading Lorem…" at bounding box center [787, 533] width 1027 height 558
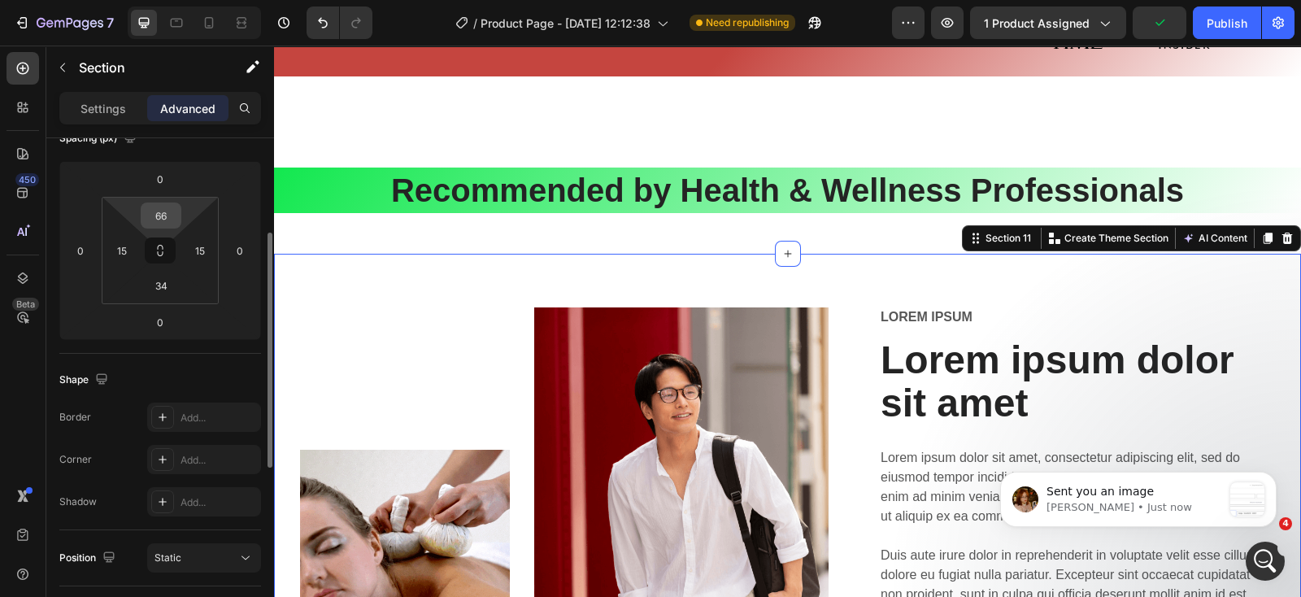
click at [159, 218] on input "66" at bounding box center [161, 215] width 33 height 24
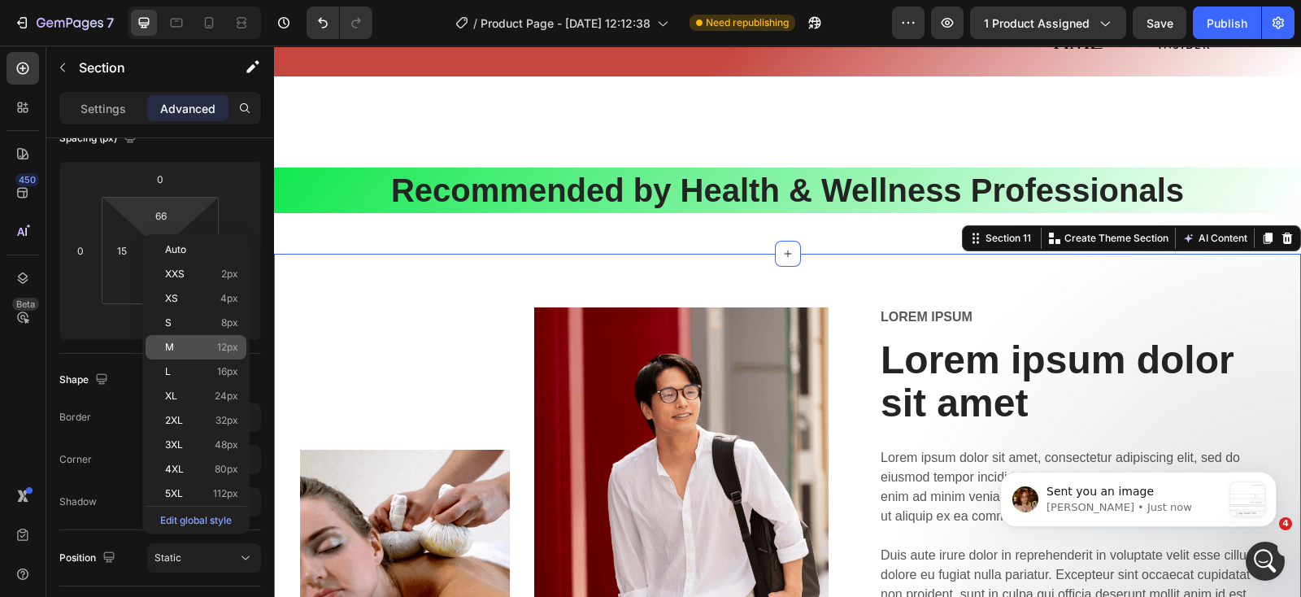
click at [172, 356] on div "M 12px" at bounding box center [196, 347] width 101 height 24
type input "12"
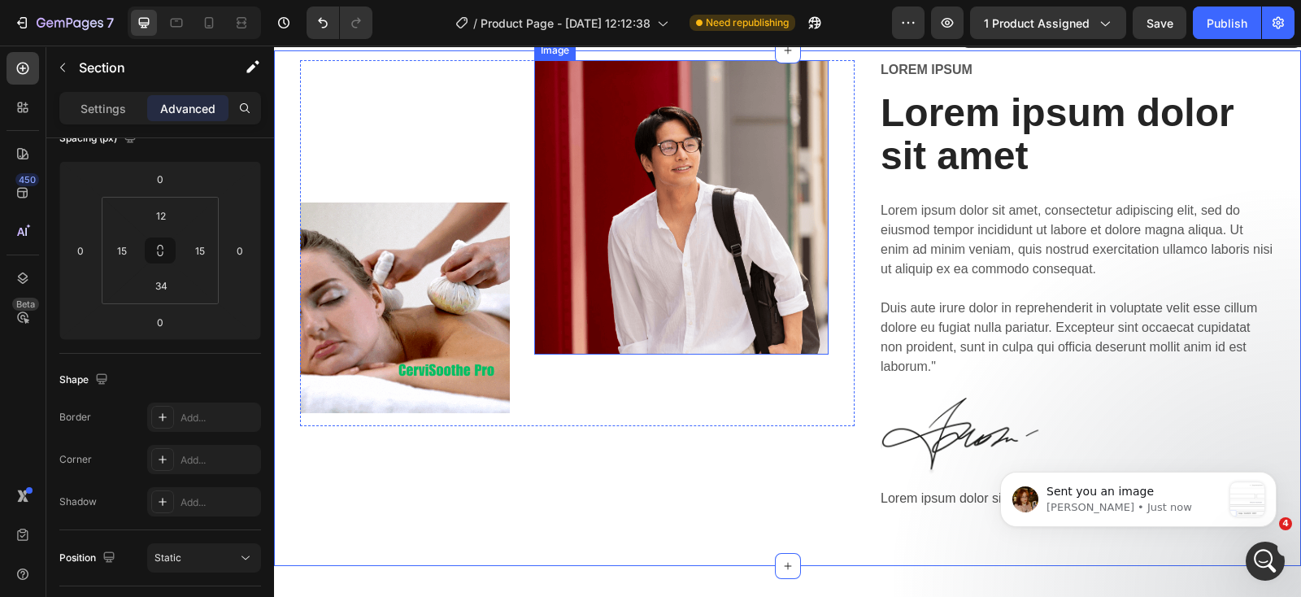
scroll to position [5058, 0]
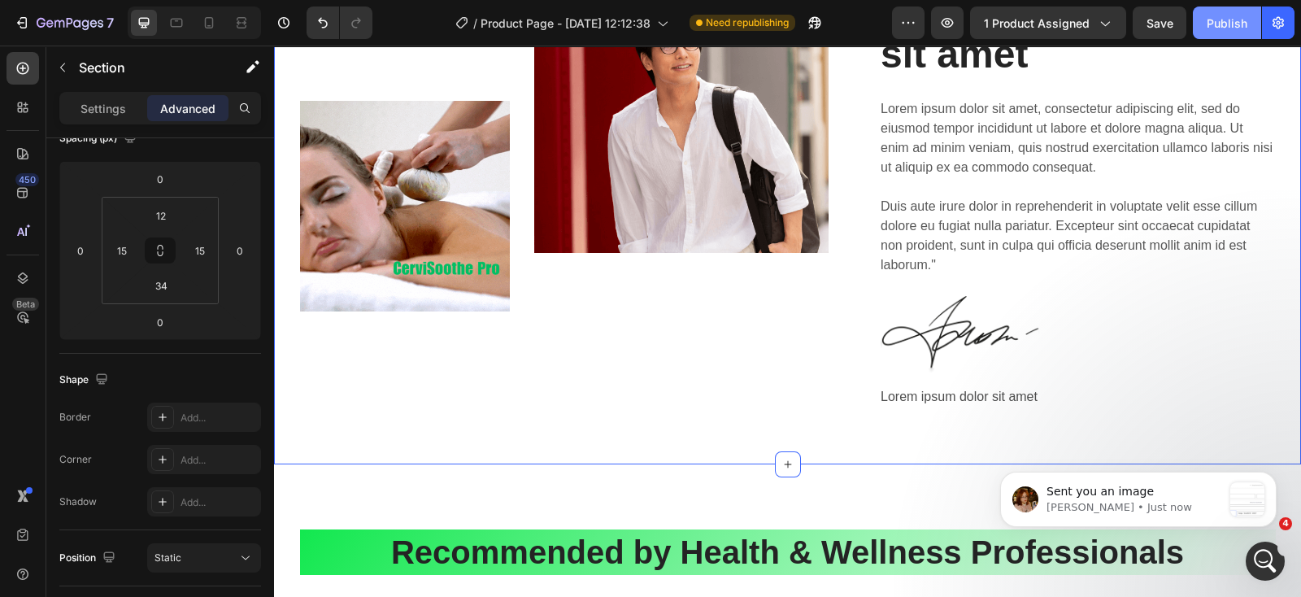
click at [1231, 20] on div "Publish" at bounding box center [1226, 23] width 41 height 17
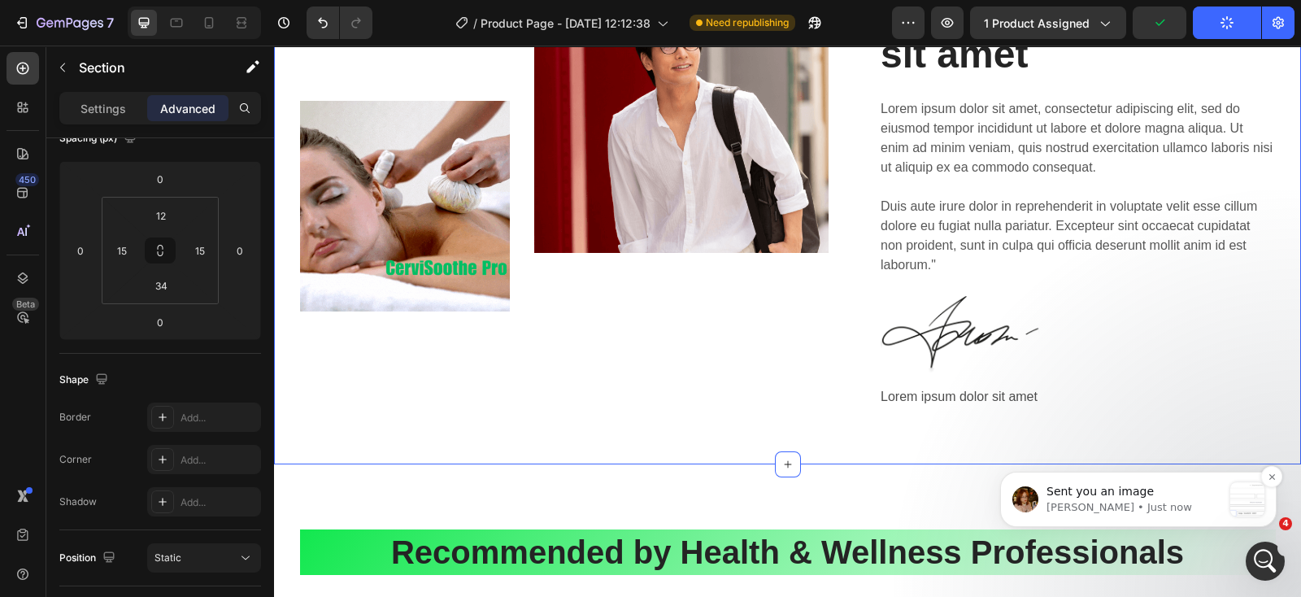
click at [1169, 493] on p "Sent you an image" at bounding box center [1134, 492] width 176 height 16
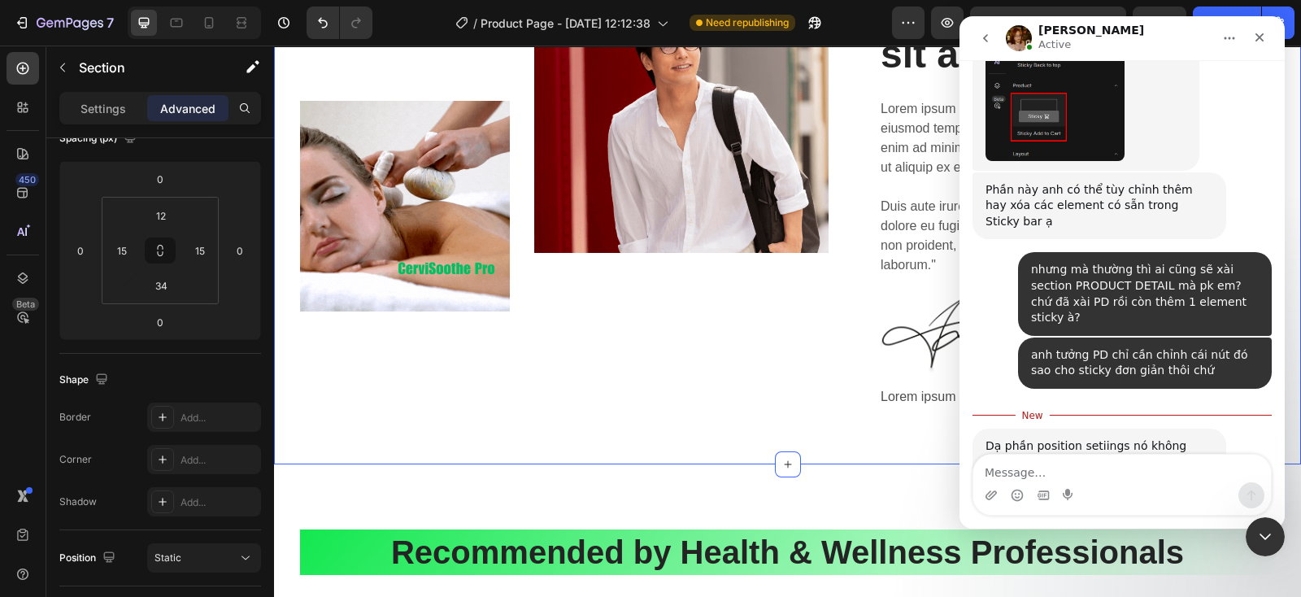
scroll to position [2674, 0]
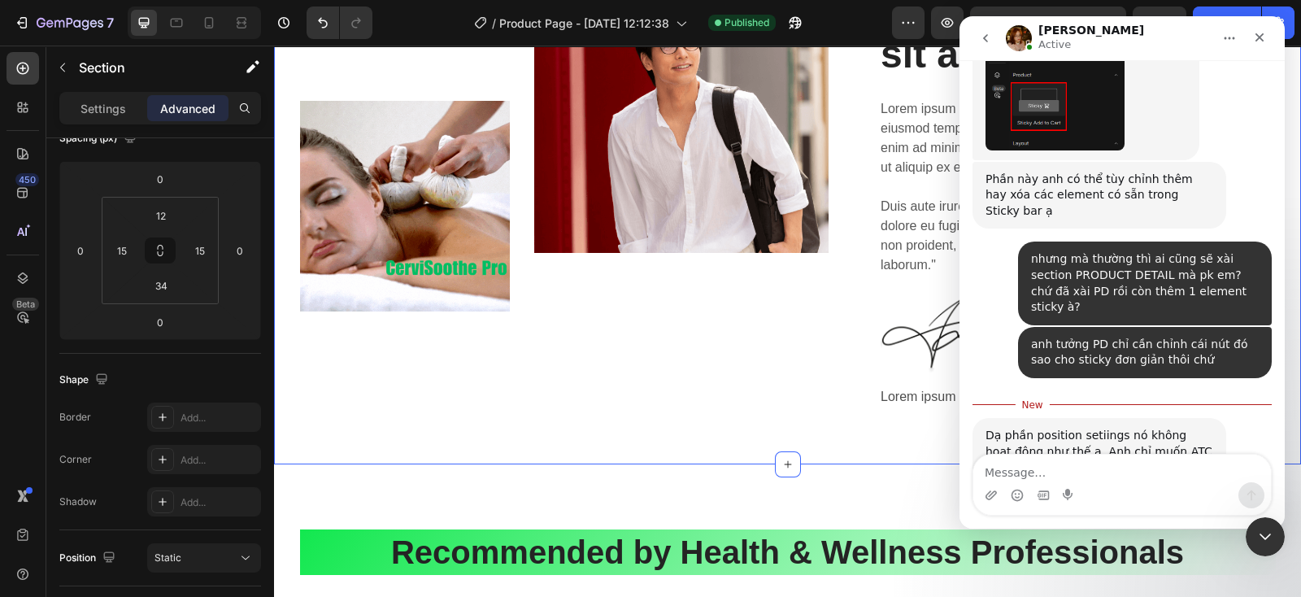
click at [1064, 544] on img "Jamie says…" at bounding box center [1094, 571] width 218 height 55
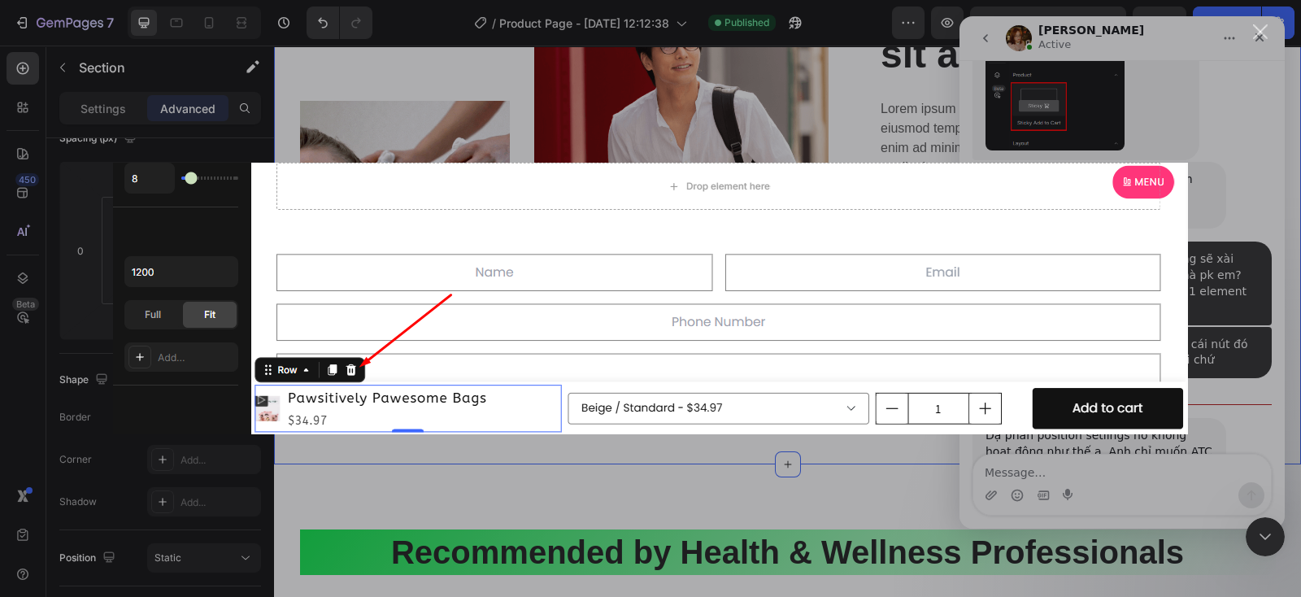
scroll to position [0, 0]
click at [1222, 356] on div "Intercom messenger" at bounding box center [650, 298] width 1301 height 597
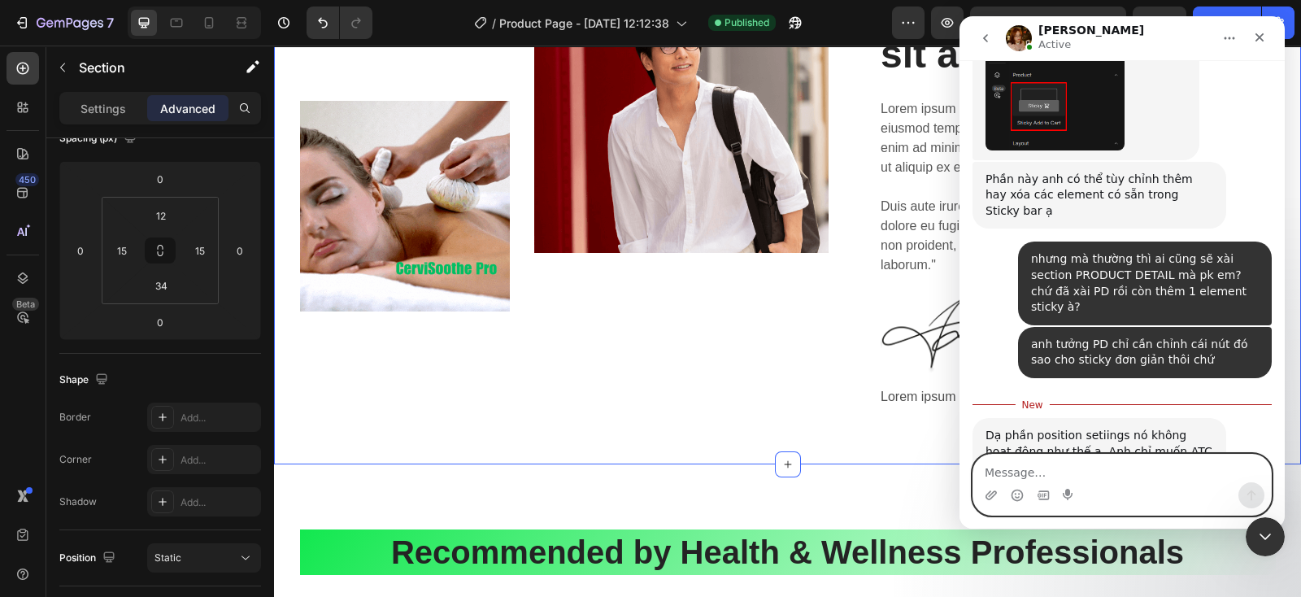
click at [1101, 471] on textarea "Message…" at bounding box center [1122, 468] width 298 height 28
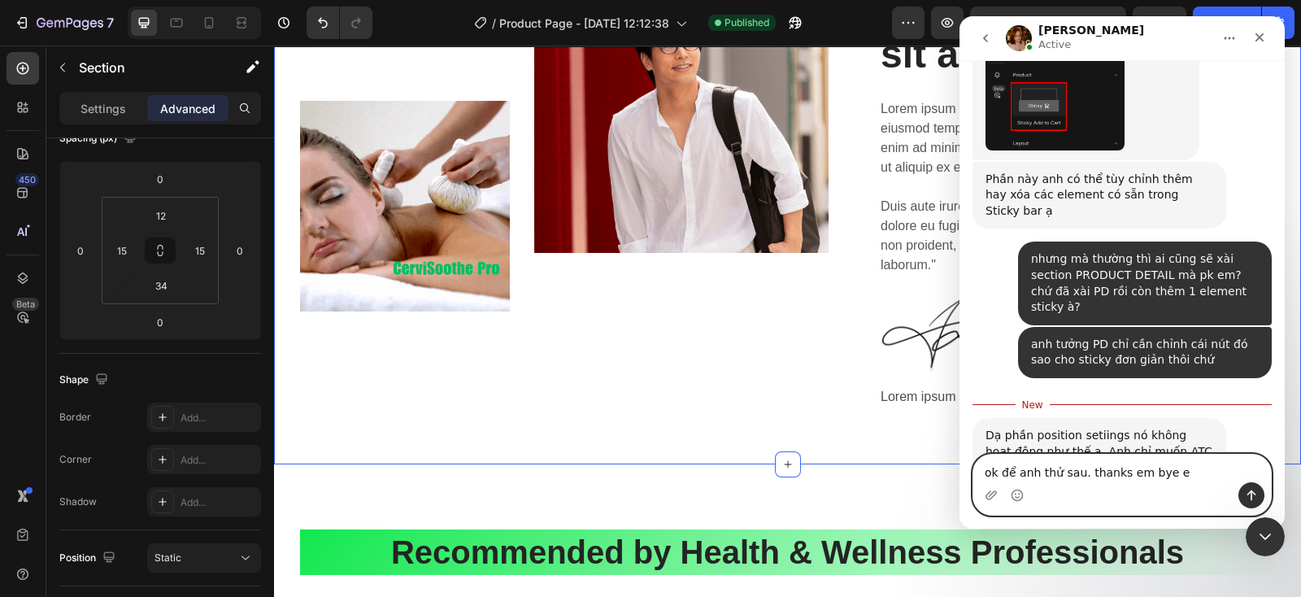
type textarea "ok để anh thử sau. thanks em bye em"
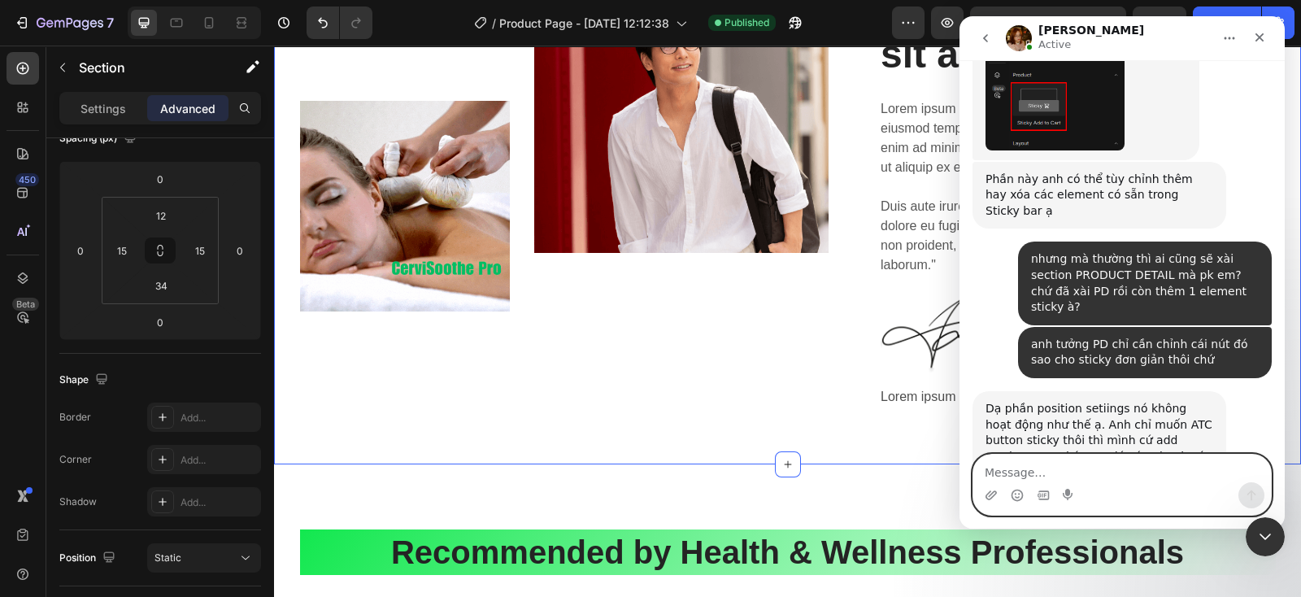
scroll to position [2696, 0]
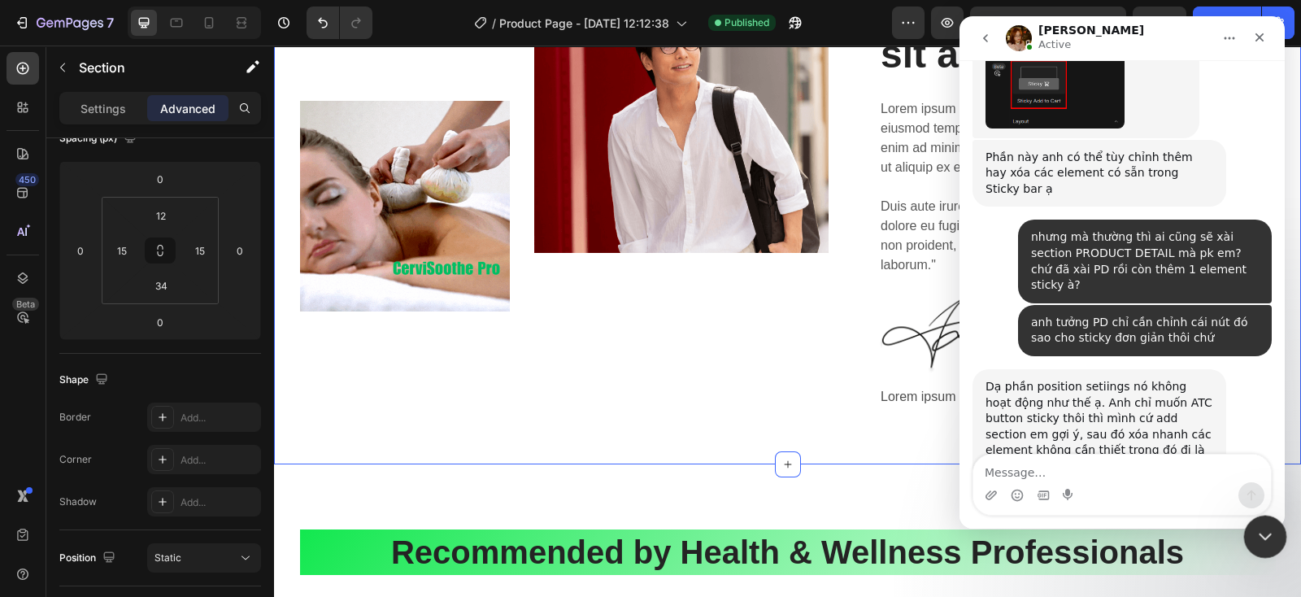
drag, startPoint x: 1266, startPoint y: 537, endPoint x: 2185, endPoint y: 987, distance: 1022.6
click at [1267, 538] on icon "Close Intercom Messenger" at bounding box center [1263, 534] width 20 height 20
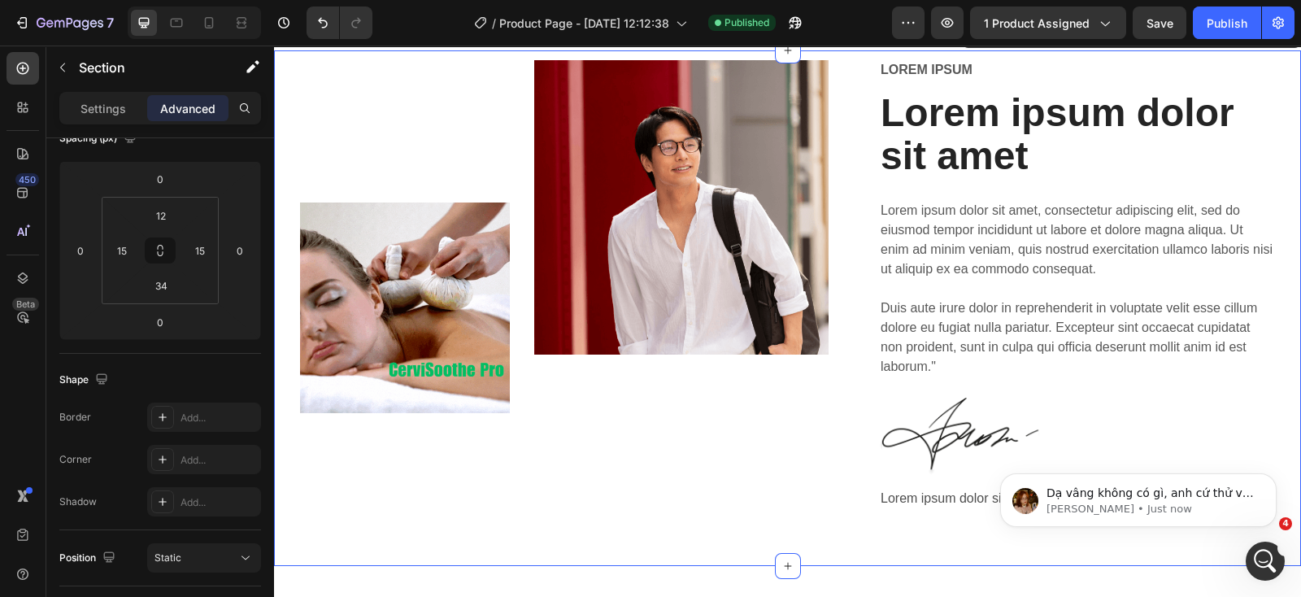
scroll to position [2761, 0]
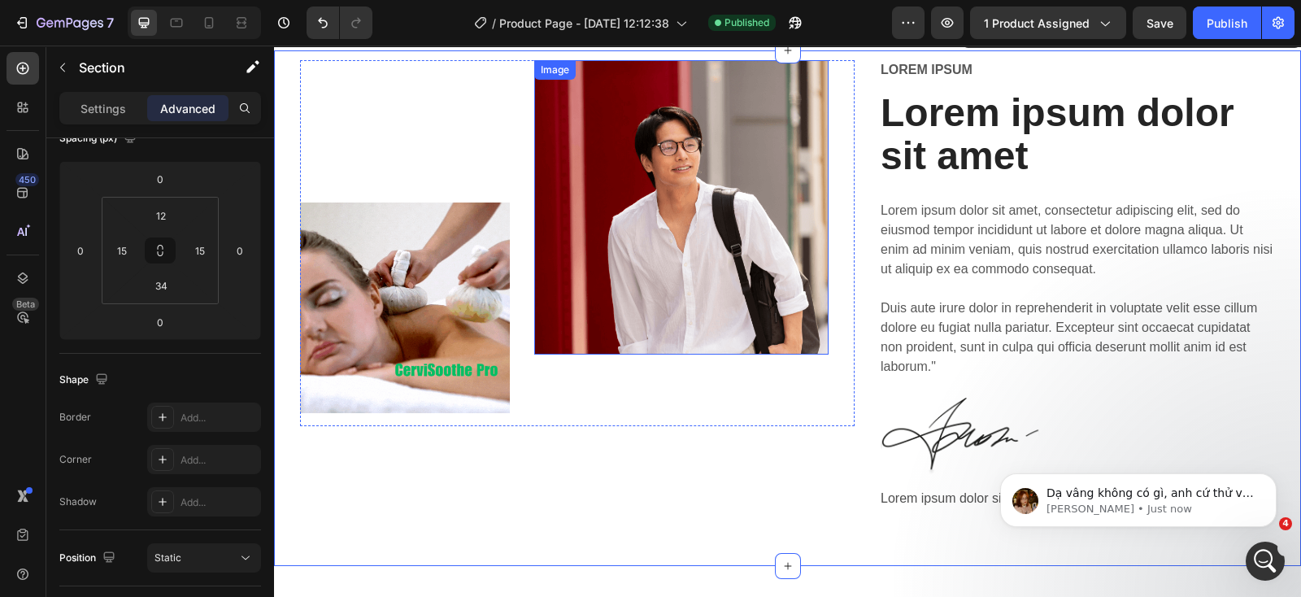
click at [636, 199] on img at bounding box center [681, 207] width 294 height 294
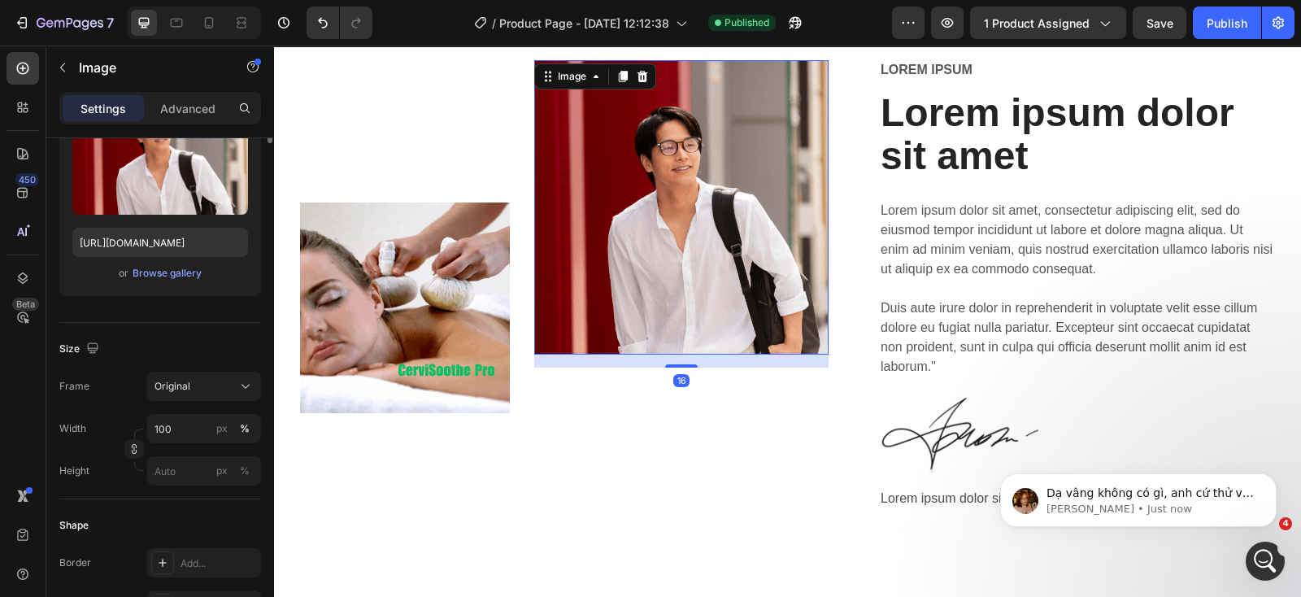
scroll to position [0, 0]
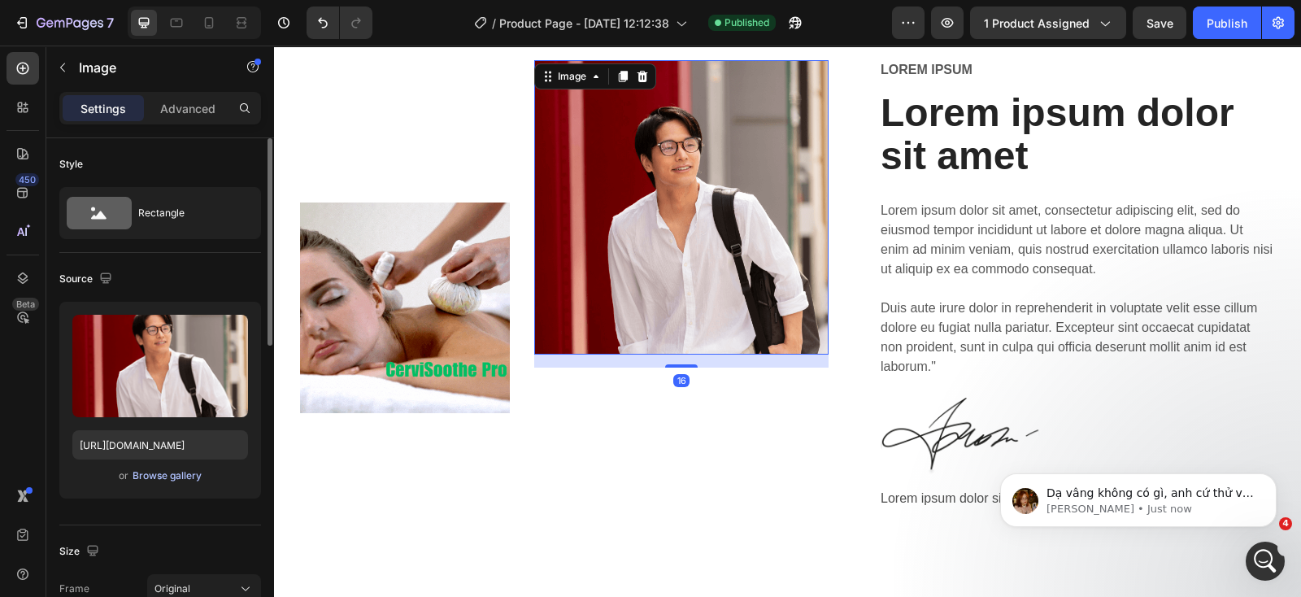
click at [167, 475] on div "Browse gallery" at bounding box center [166, 475] width 69 height 15
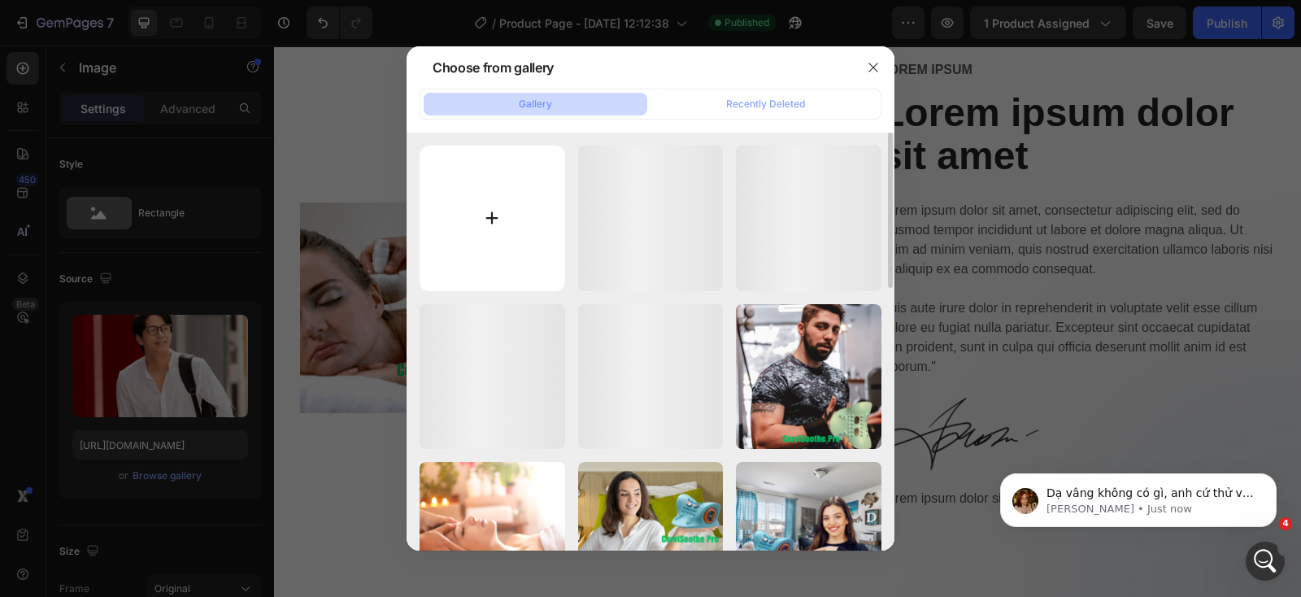
click at [466, 217] on input "file" at bounding box center [492, 219] width 146 height 146
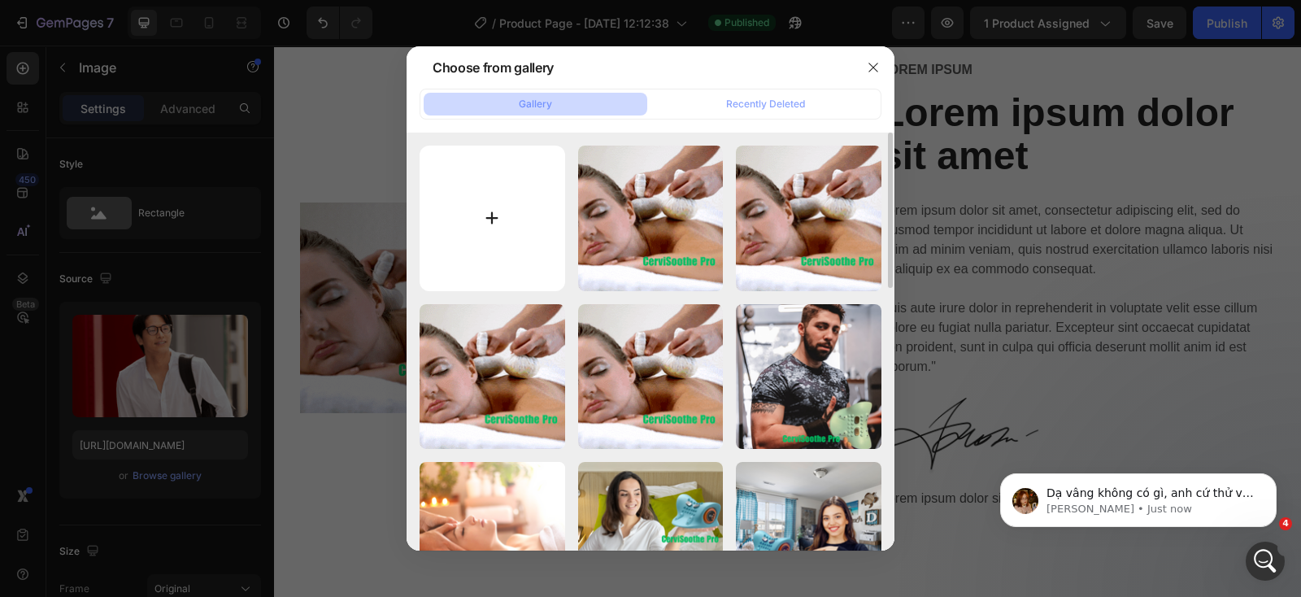
type input "C:\fakepath\18.2mb.gif"
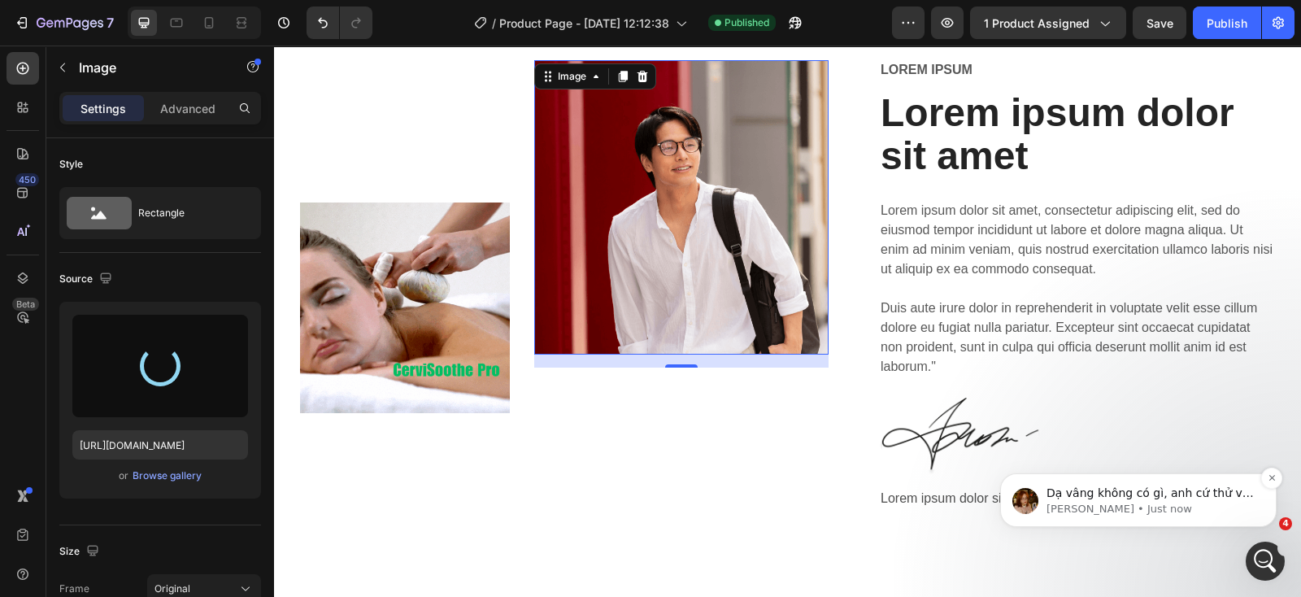
click at [1163, 498] on span "Dạ vâng không có gì, anh cứ thử và nếu cần giúp gì thêm cứ nhắn team em ạ 🙌" at bounding box center [1149, 509] width 207 height 46
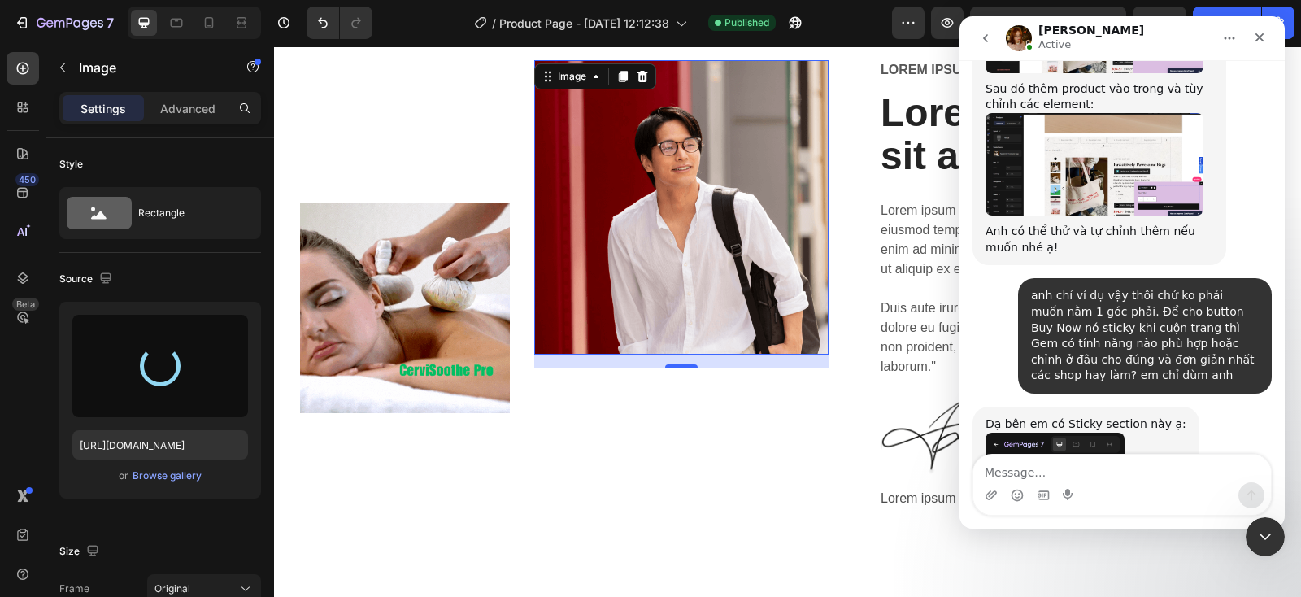
scroll to position [2787, 0]
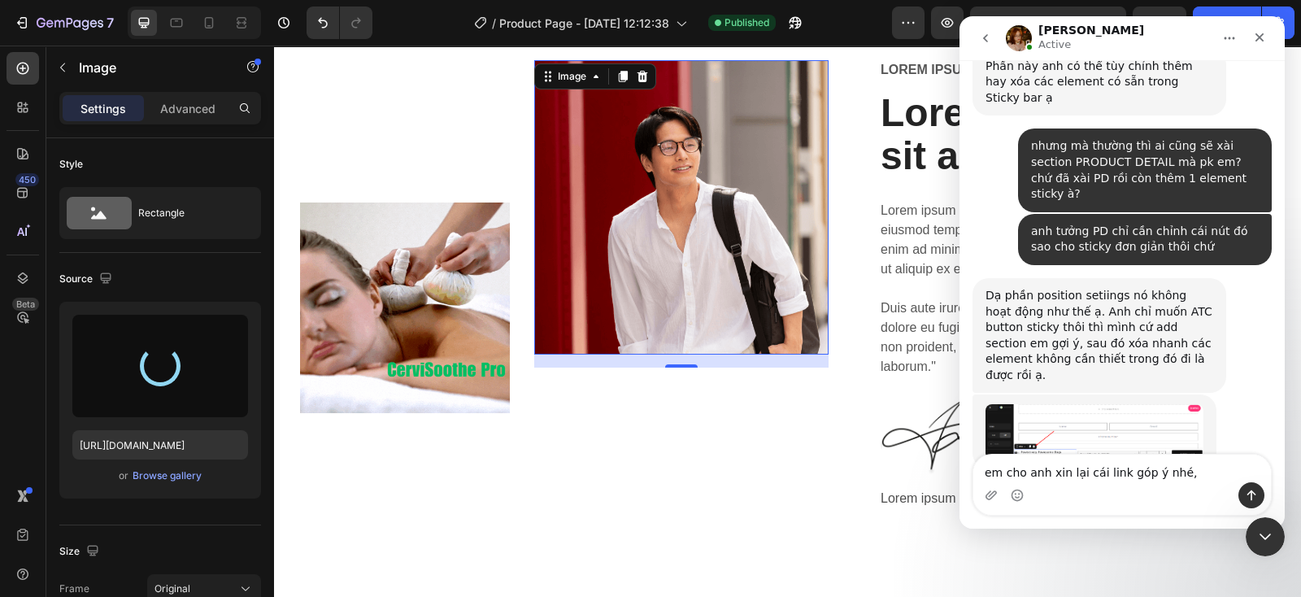
type textarea "em cho anh xin lại cái link góp ý nhé,"
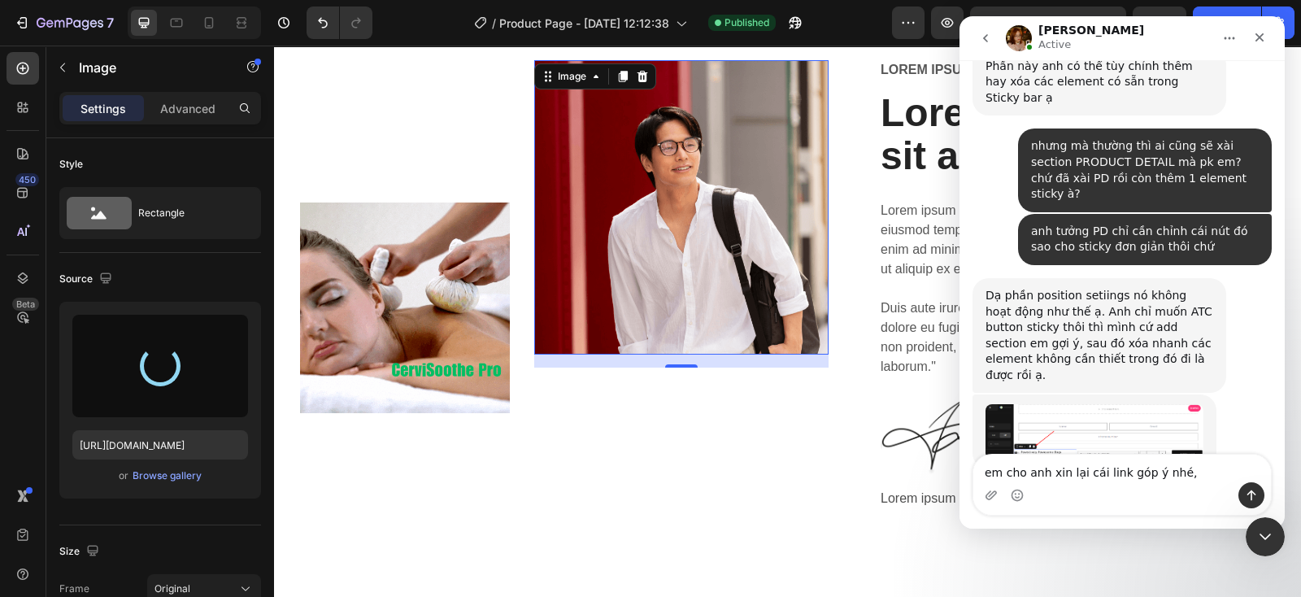
type input "[URL][DOMAIN_NAME]"
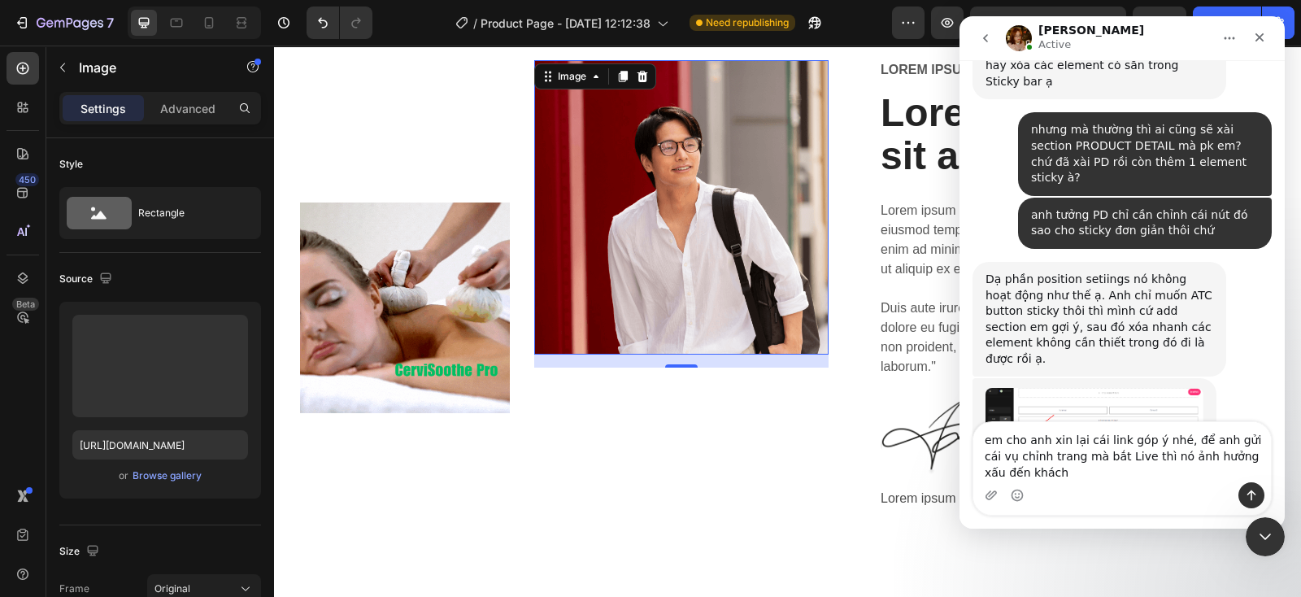
scroll to position [2820, 0]
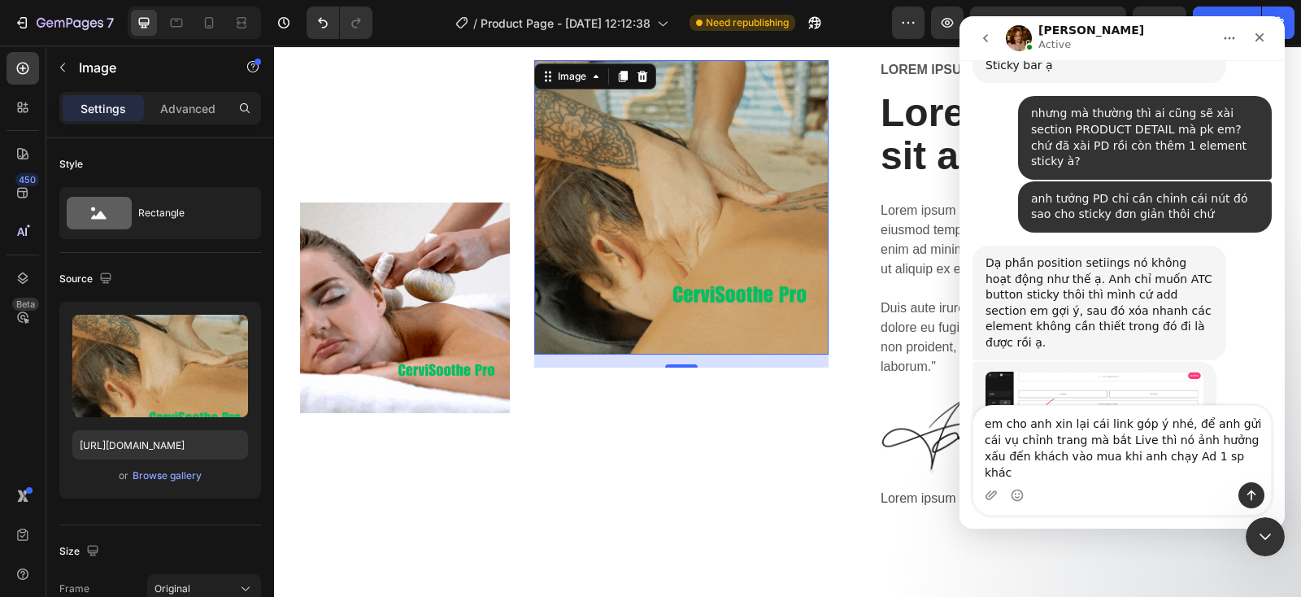
type textarea "em cho anh xin lại cái link góp ý nhé, để anh gửi cái vụ chỉnh trang mà bắt Liv…"
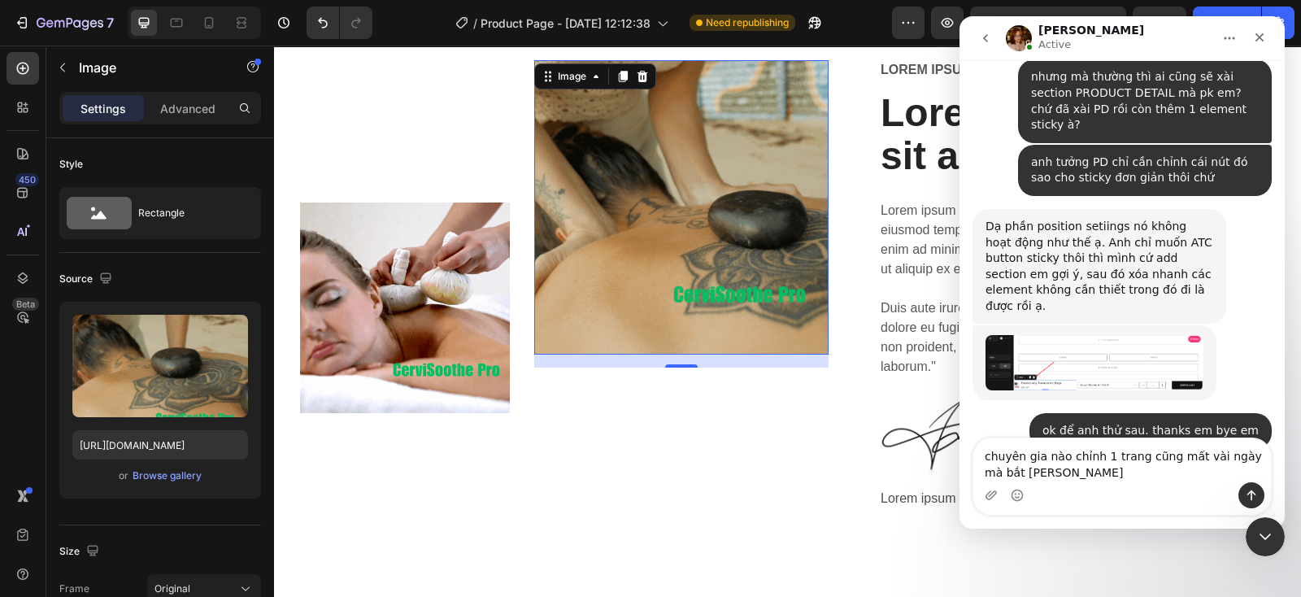
scroll to position [2873, 0]
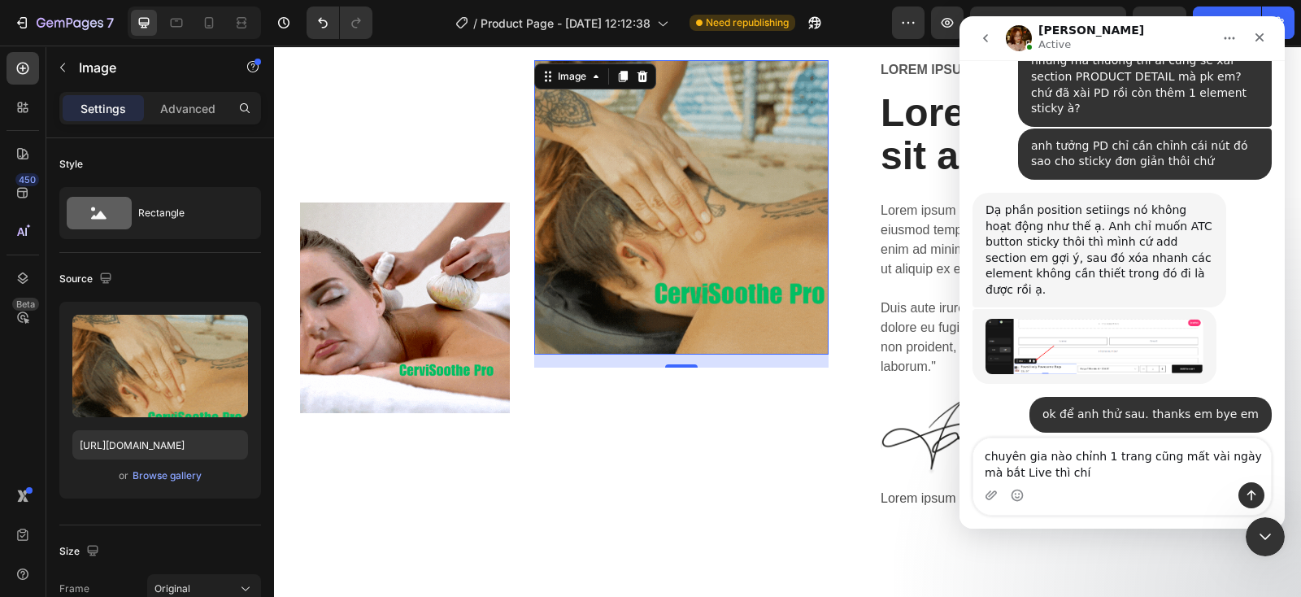
type textarea "chuyên gia nào chỉnh 1 trang cũng mất vài ngày mà bắt Live thì chít"
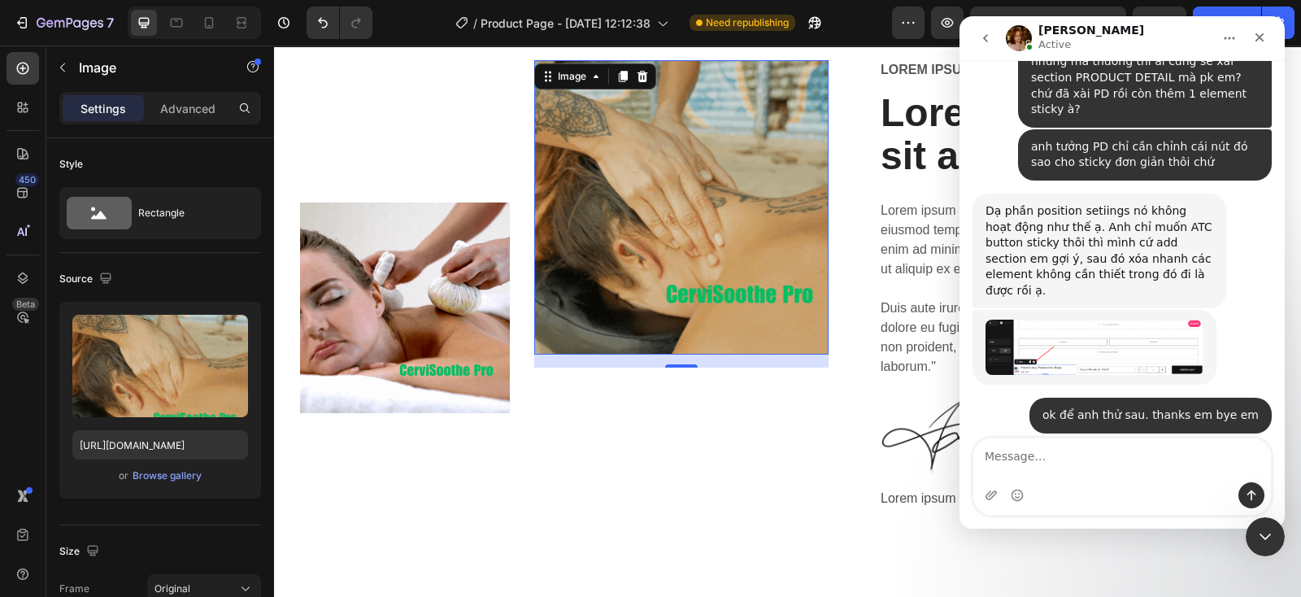
scroll to position [2909, 0]
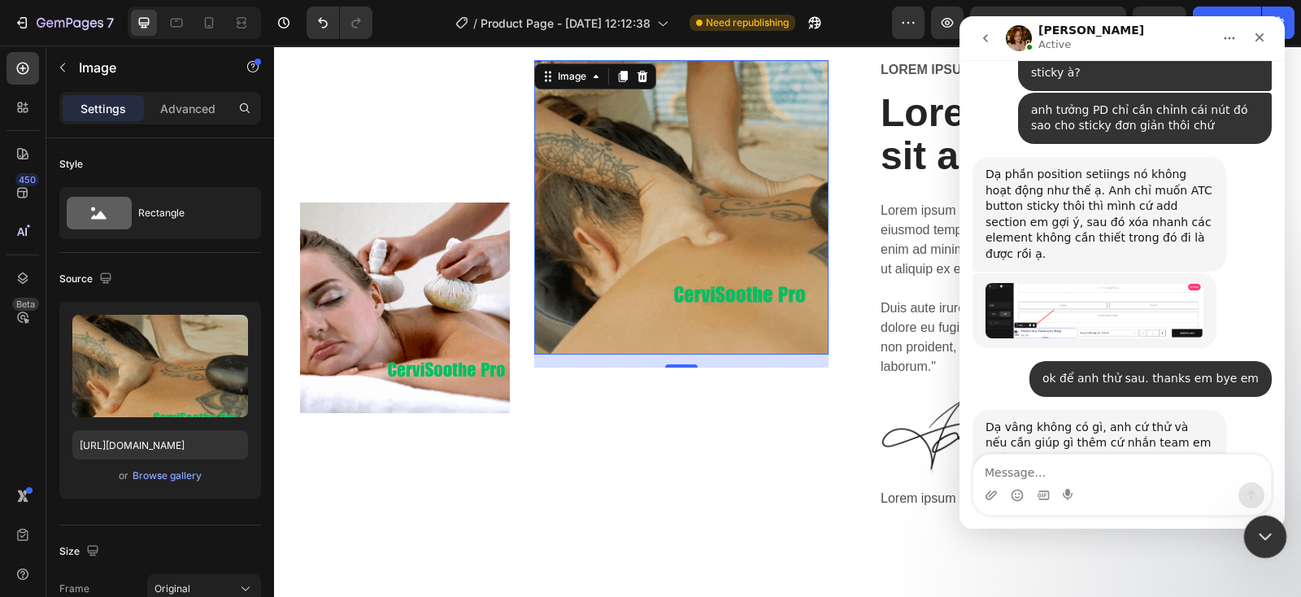
click at [1259, 532] on icon "Close Intercom Messenger" at bounding box center [1263, 534] width 20 height 20
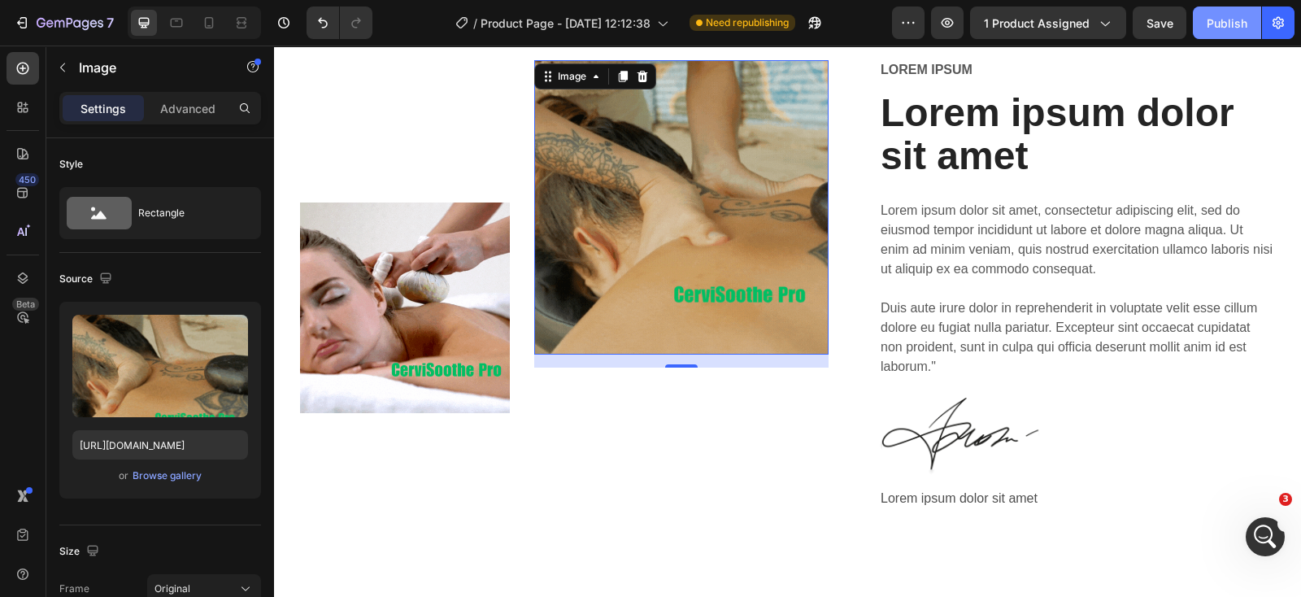
click at [1218, 17] on div "Publish" at bounding box center [1226, 23] width 41 height 17
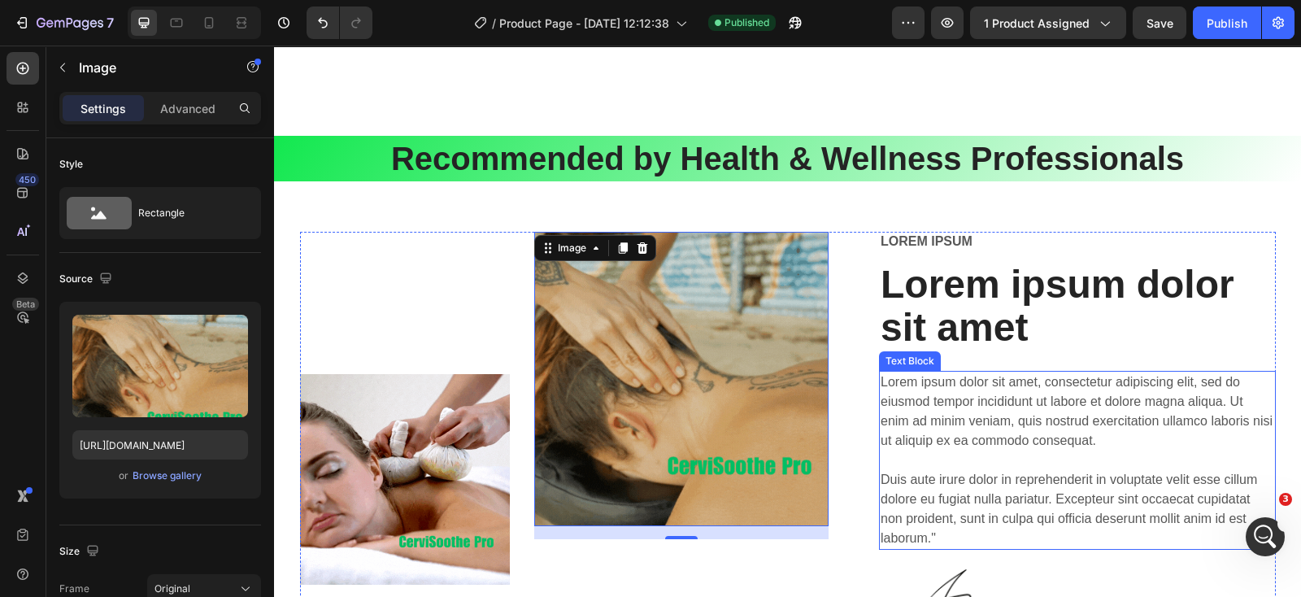
scroll to position [4754, 0]
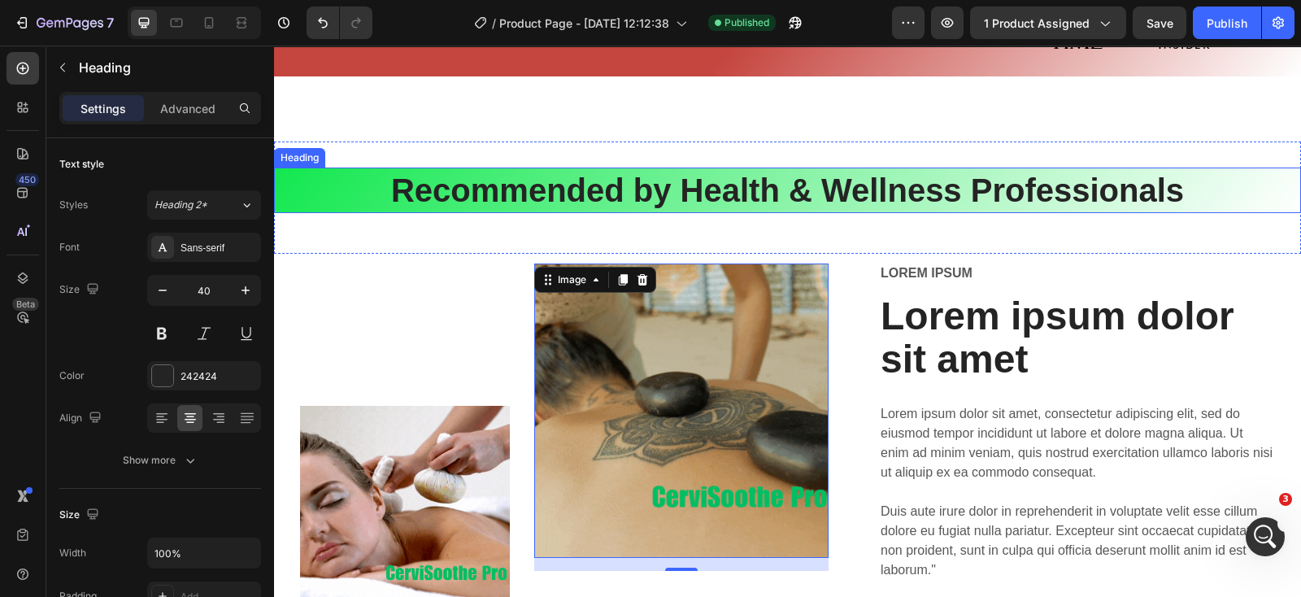
click at [634, 187] on h2 "Recommended by Health & Wellness Professionals" at bounding box center [787, 190] width 1027 height 46
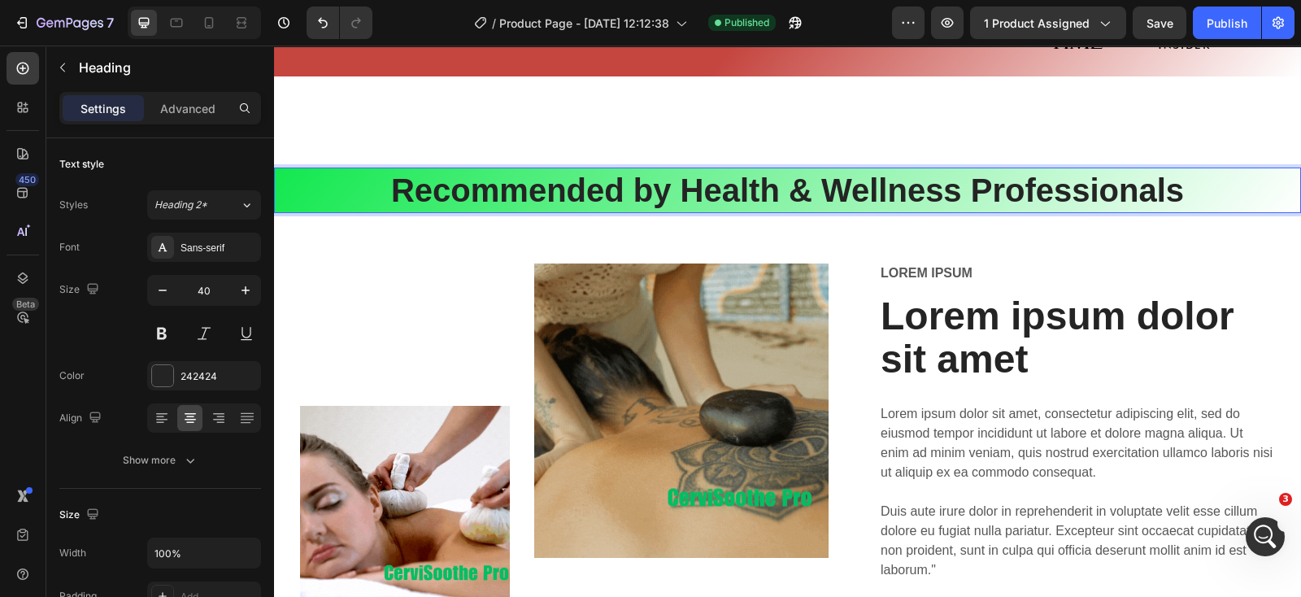
click at [634, 187] on h2 "Recommended by Health & Wellness Professionals" at bounding box center [787, 190] width 1027 height 46
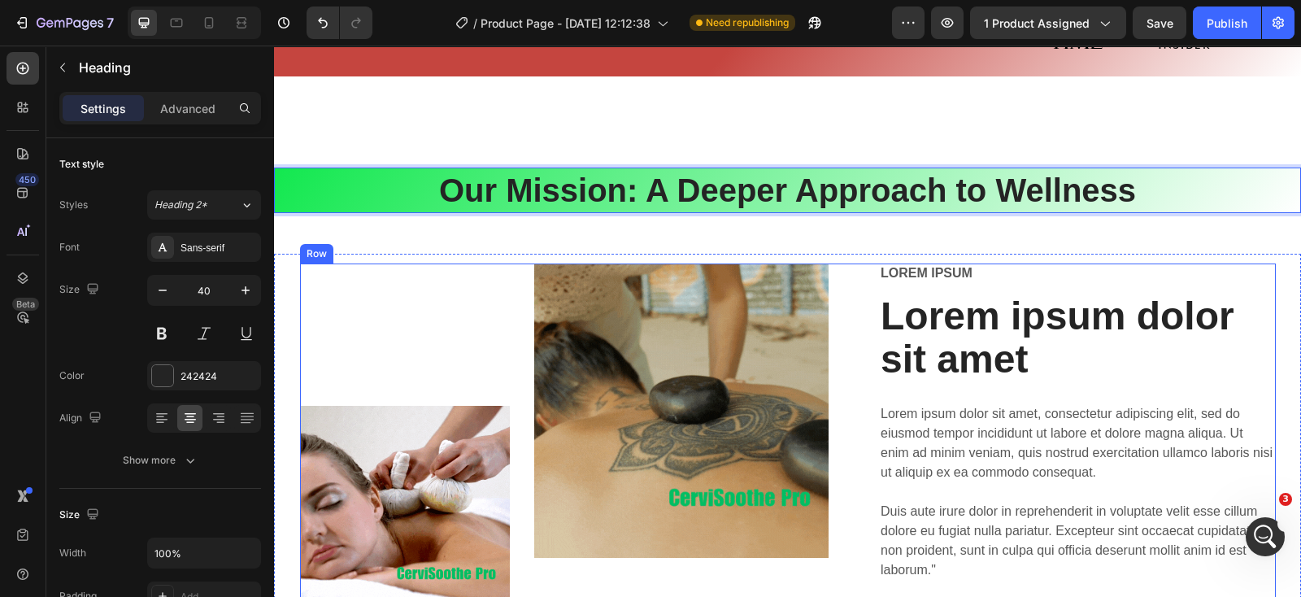
scroll to position [2952, 0]
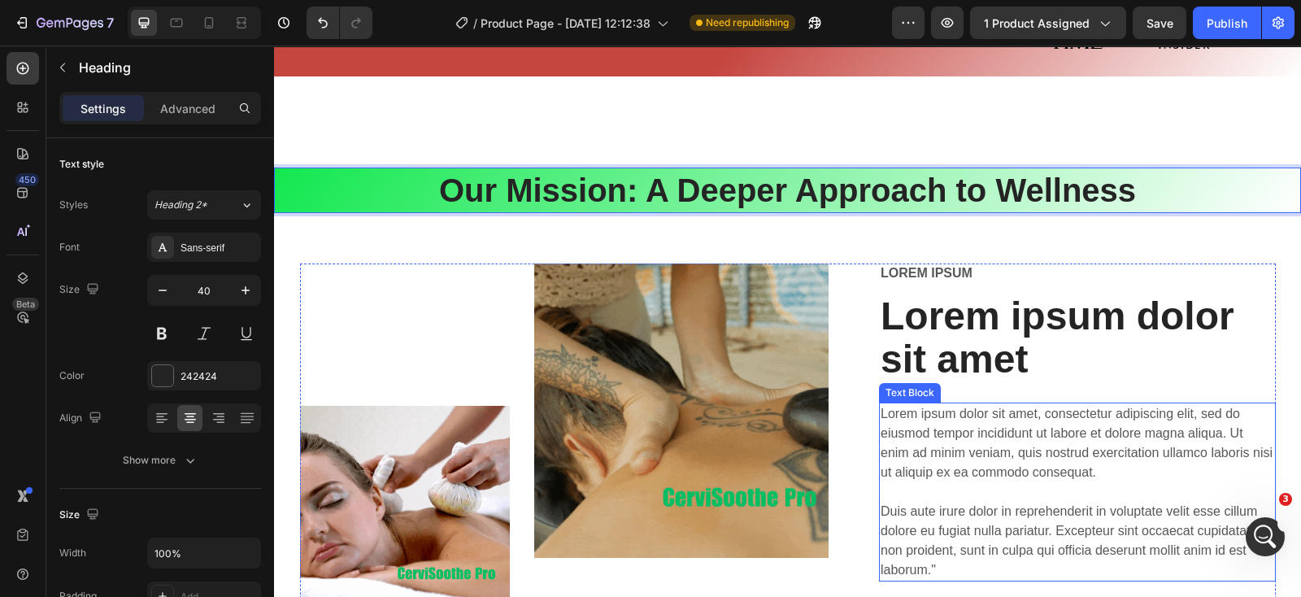
click at [980, 436] on p "Lorem ipsum dolor sit amet, consectetur adipiscing elit, sed do eiusmod tempor …" at bounding box center [1076, 492] width 393 height 176
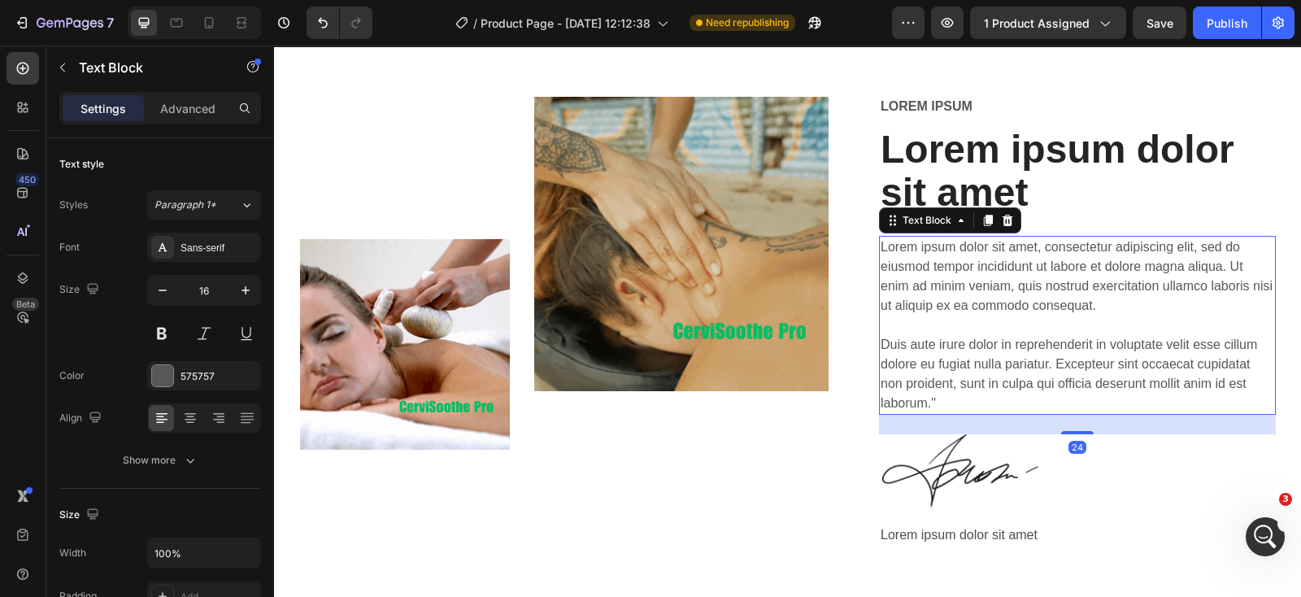
scroll to position [4957, 0]
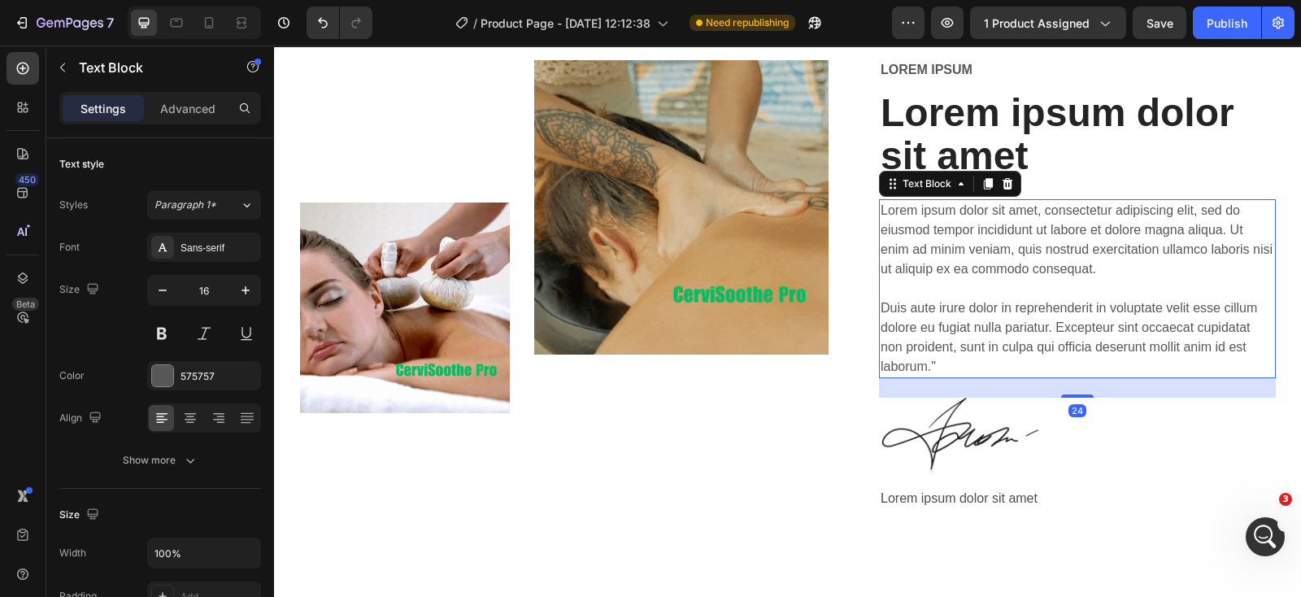
click at [983, 311] on p "Lorem ipsum dolor sit amet, consectetur adipiscing elit, sed do eiusmod tempor …" at bounding box center [1076, 289] width 393 height 176
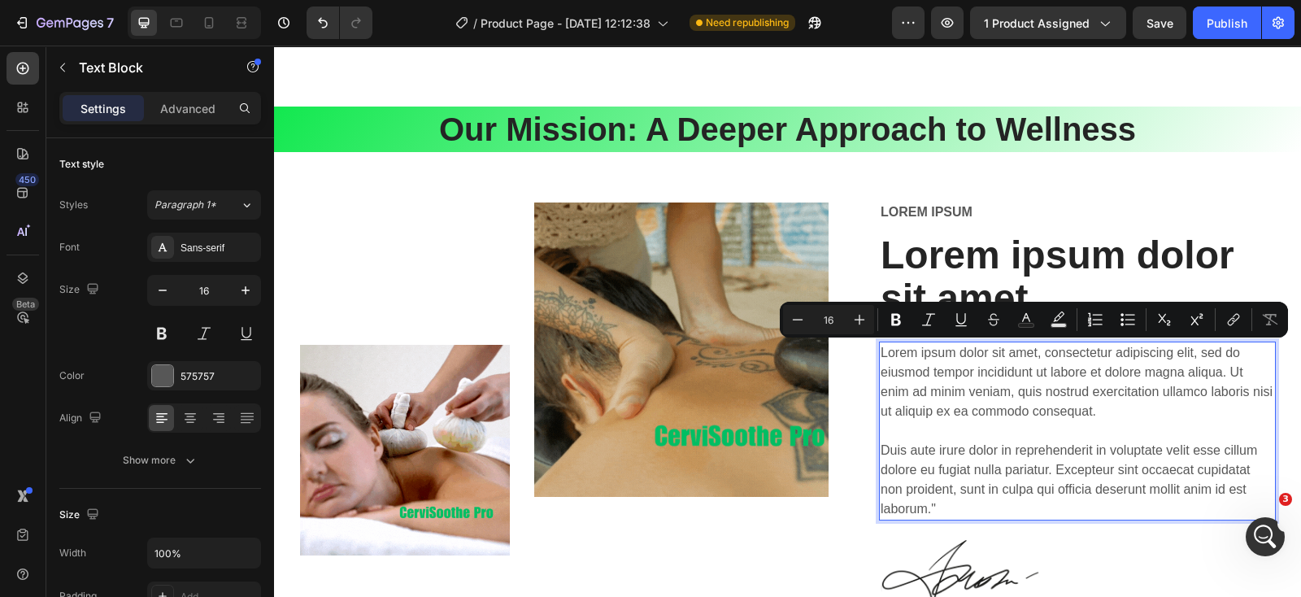
scroll to position [2909, 0]
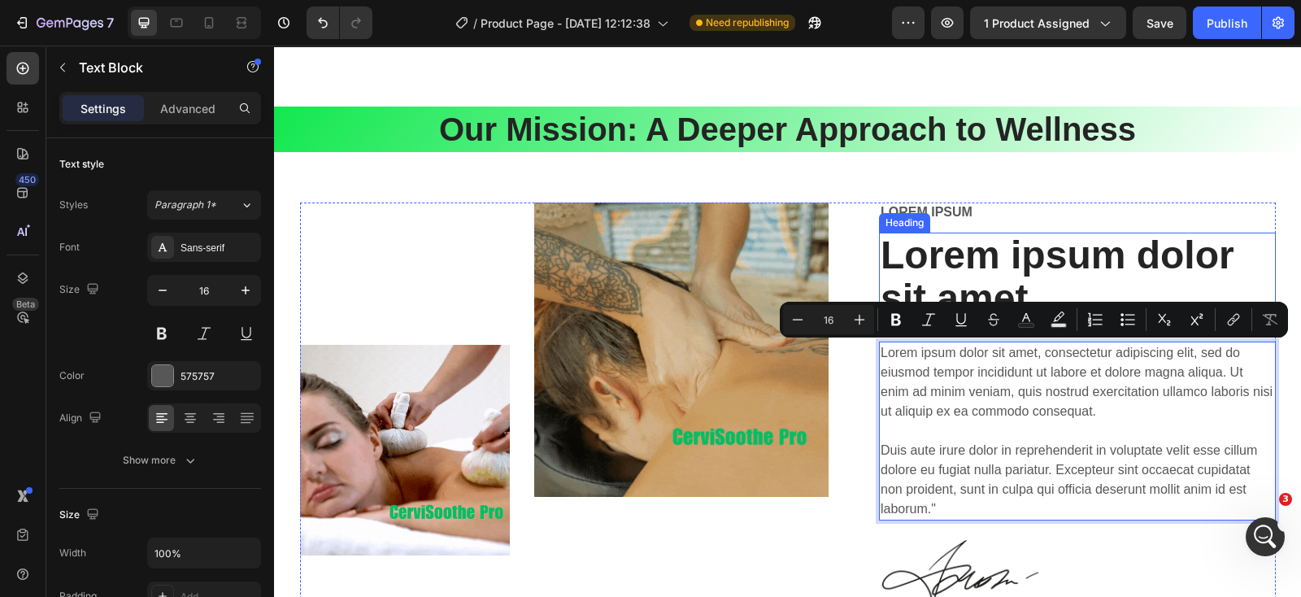
click at [1022, 245] on h2 "Lorem ipsum dolor sit amet" at bounding box center [1077, 276] width 397 height 89
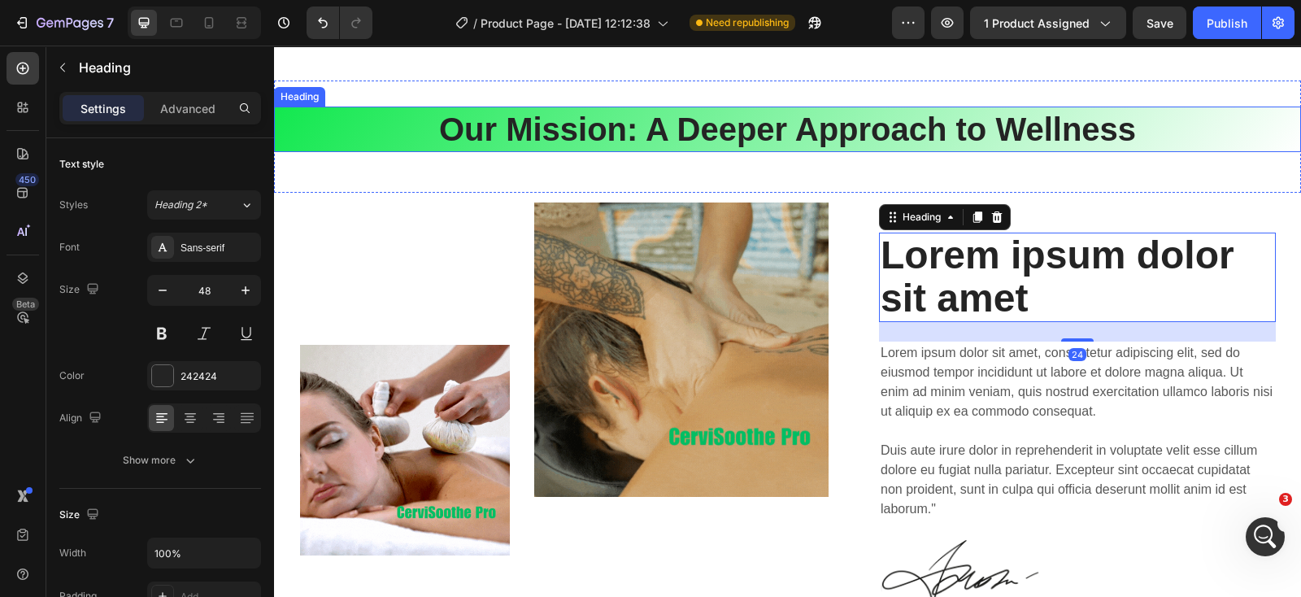
click at [695, 126] on h2 "Our Mission: A Deeper Approach to Wellness" at bounding box center [787, 129] width 1027 height 46
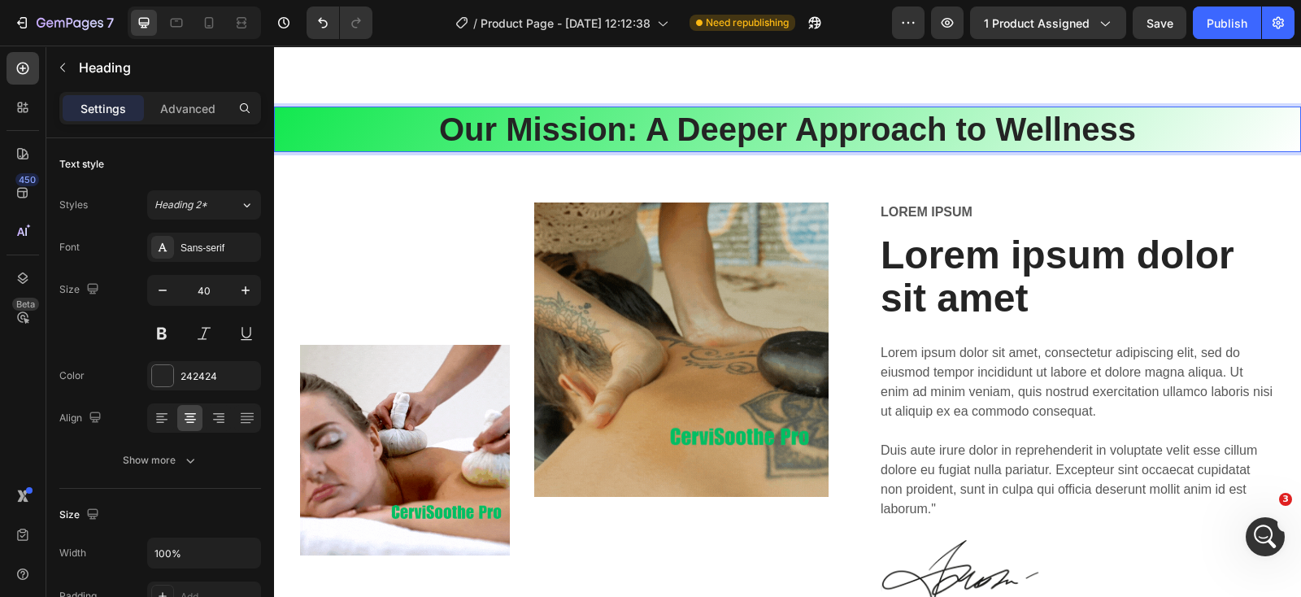
click at [695, 126] on h2 "Our Mission: A Deeper Approach to Wellness" at bounding box center [787, 129] width 1027 height 46
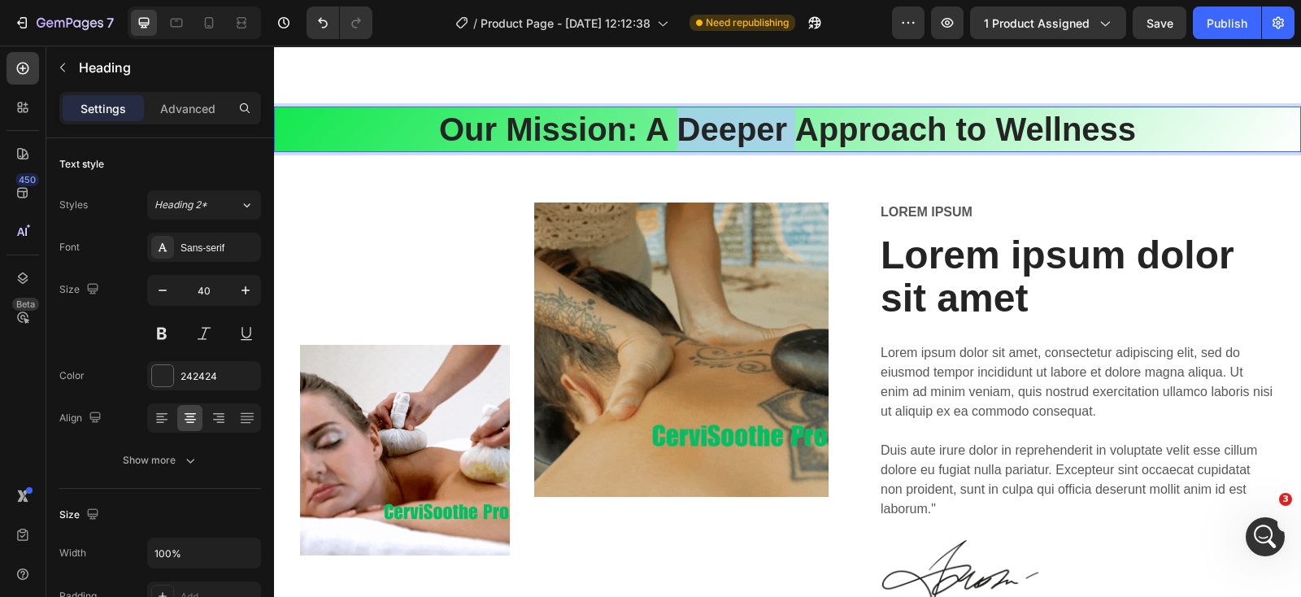
click at [695, 126] on p "Our Mission: A Deeper Approach to Wellness" at bounding box center [787, 129] width 1023 height 42
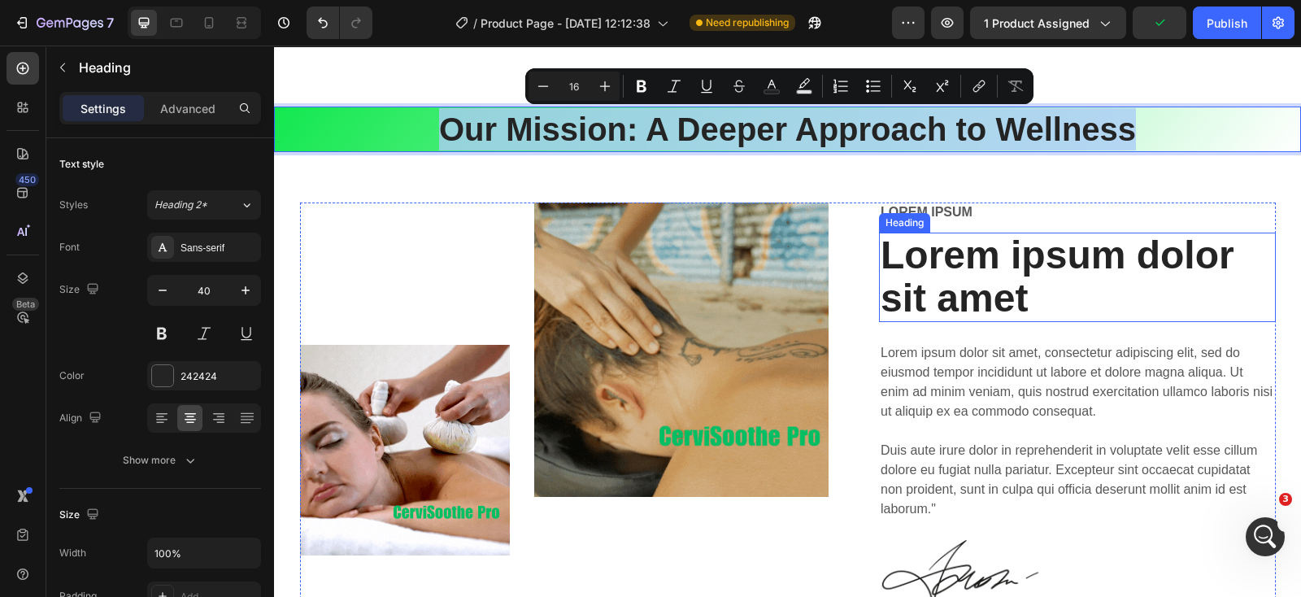
click at [997, 279] on h2 "Lorem ipsum dolor sit amet" at bounding box center [1077, 276] width 397 height 89
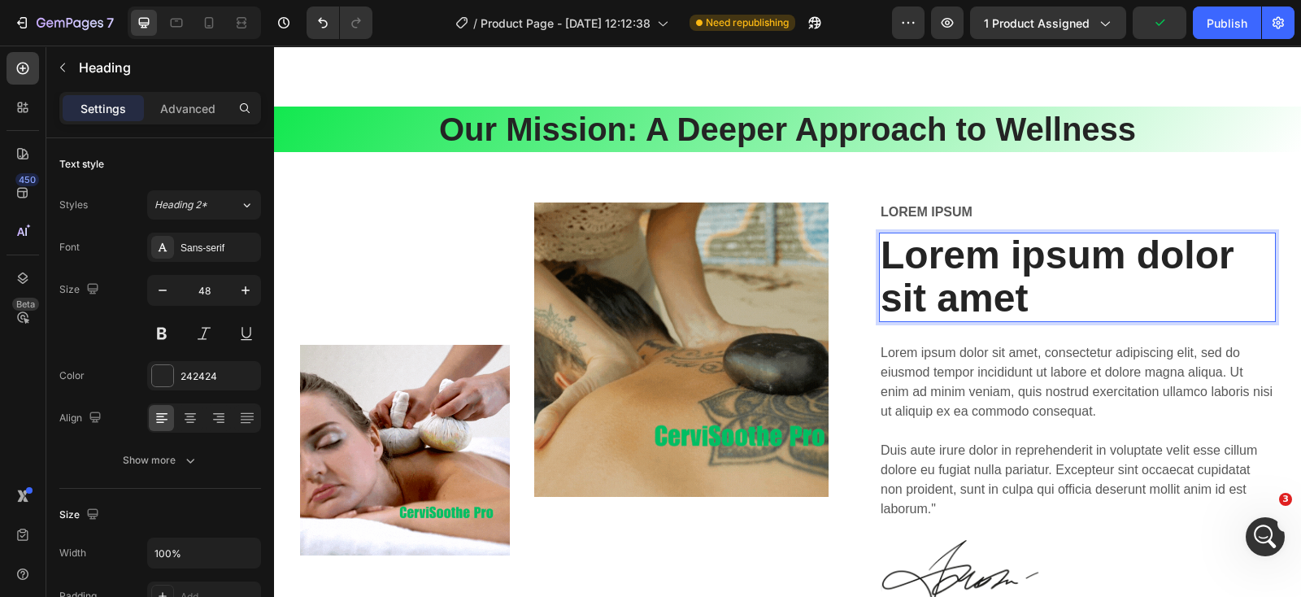
click at [997, 279] on h2 "Lorem ipsum dolor sit amet" at bounding box center [1077, 276] width 397 height 89
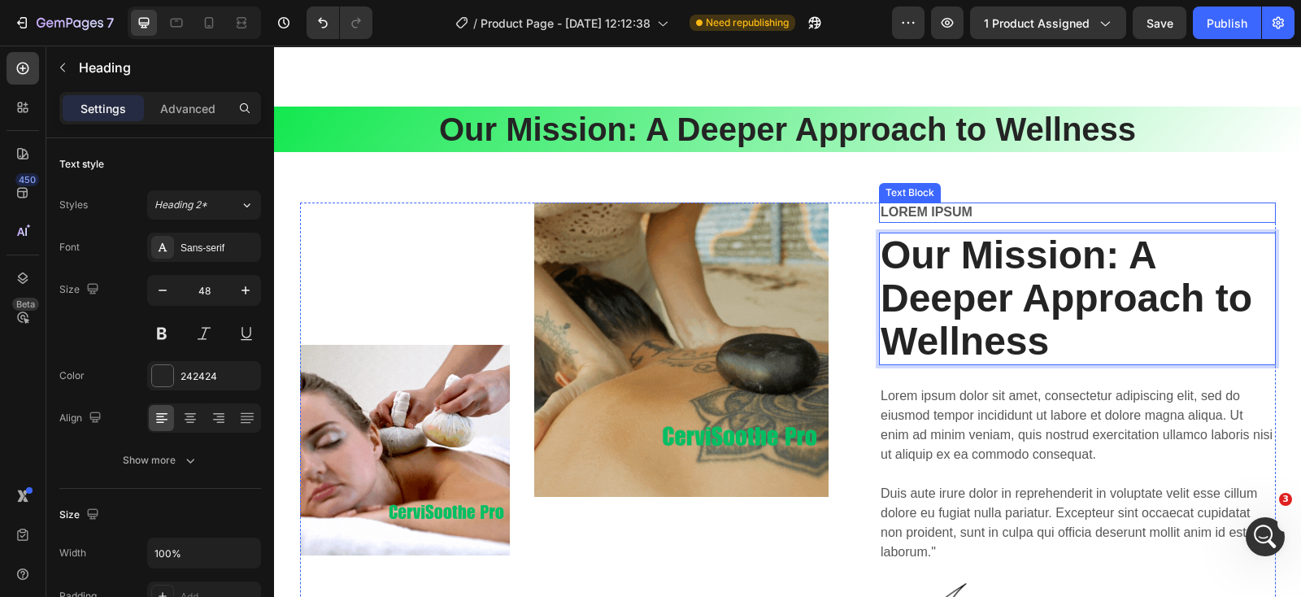
click at [1010, 213] on p "Lorem ipsum" at bounding box center [1076, 212] width 393 height 17
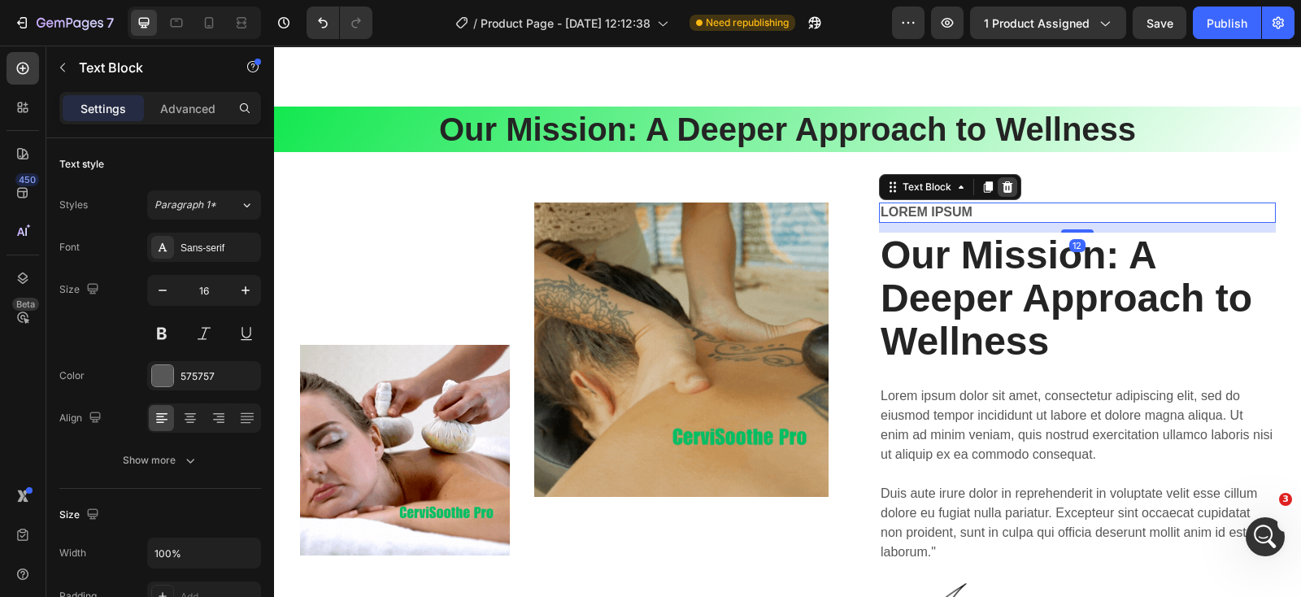
click at [1002, 189] on icon at bounding box center [1007, 186] width 11 height 11
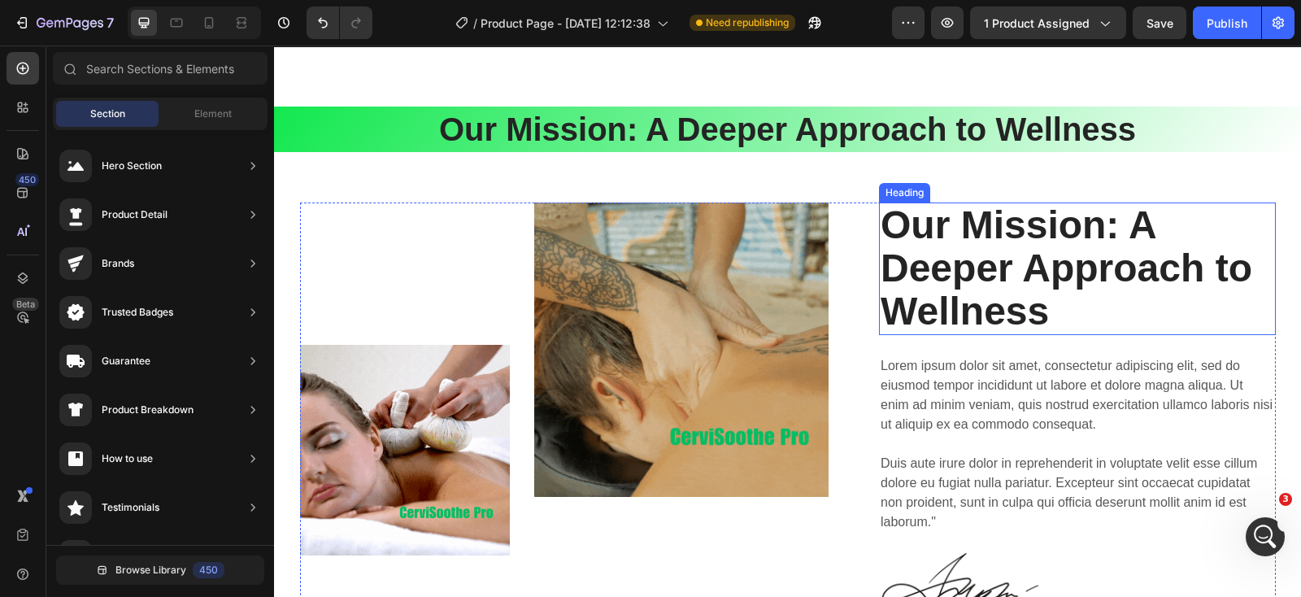
click at [974, 262] on p "Our Mission: A Deeper Approach to Wellness" at bounding box center [1076, 268] width 393 height 128
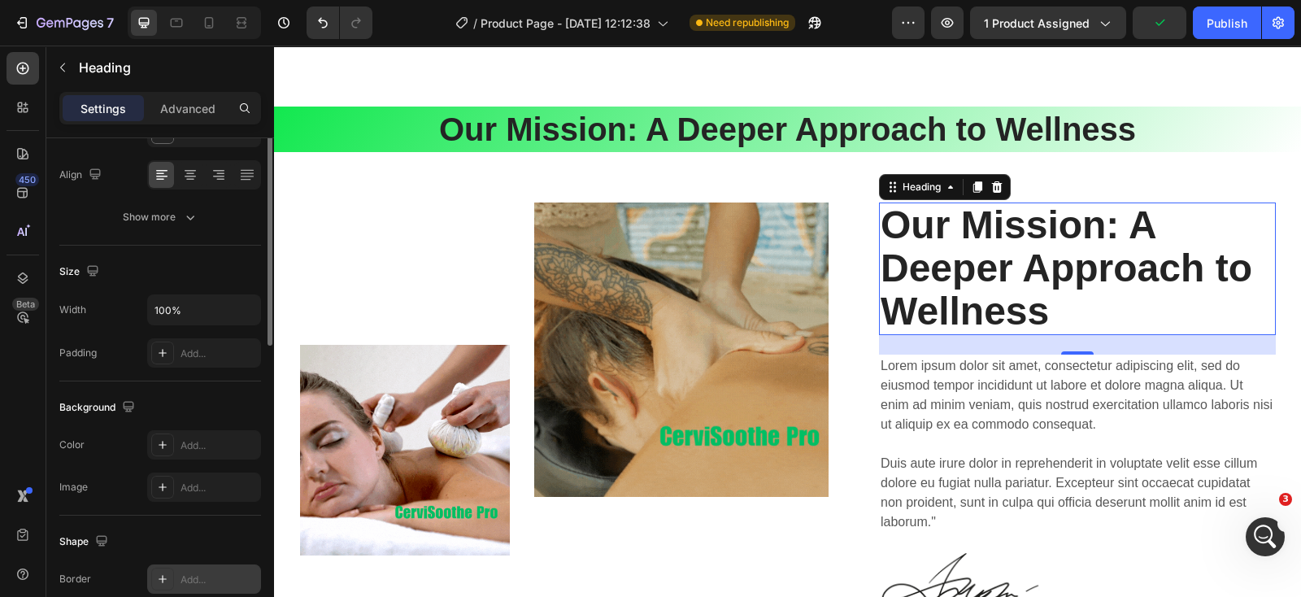
scroll to position [40, 0]
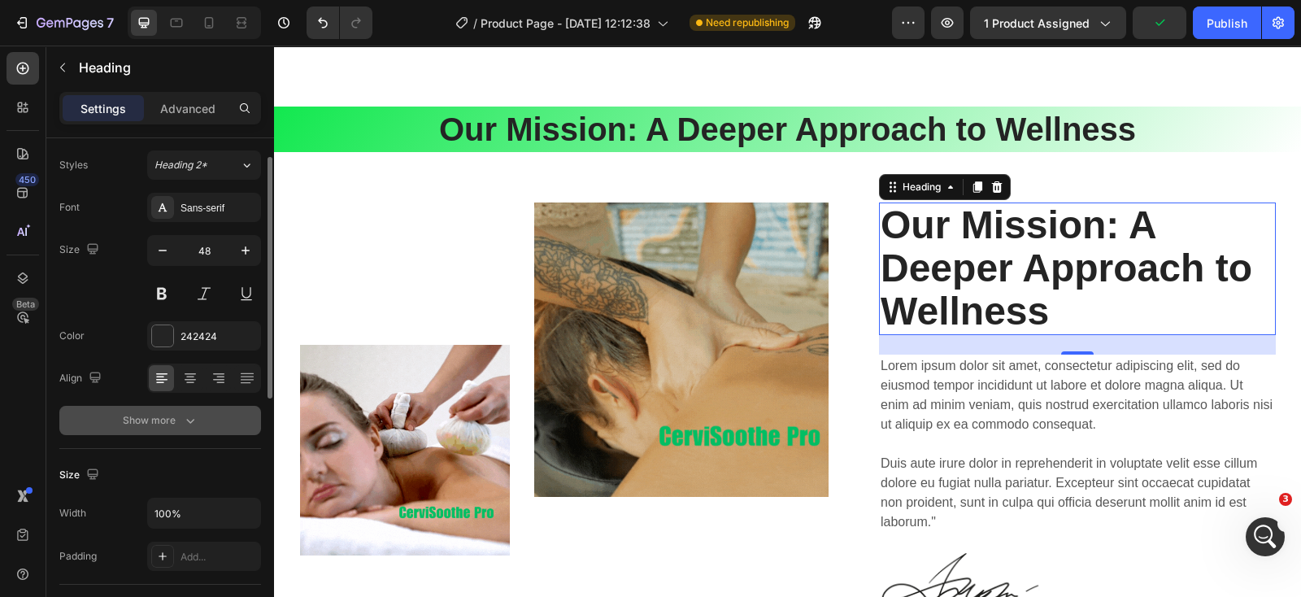
click at [188, 415] on icon "button" at bounding box center [190, 420] width 16 height 16
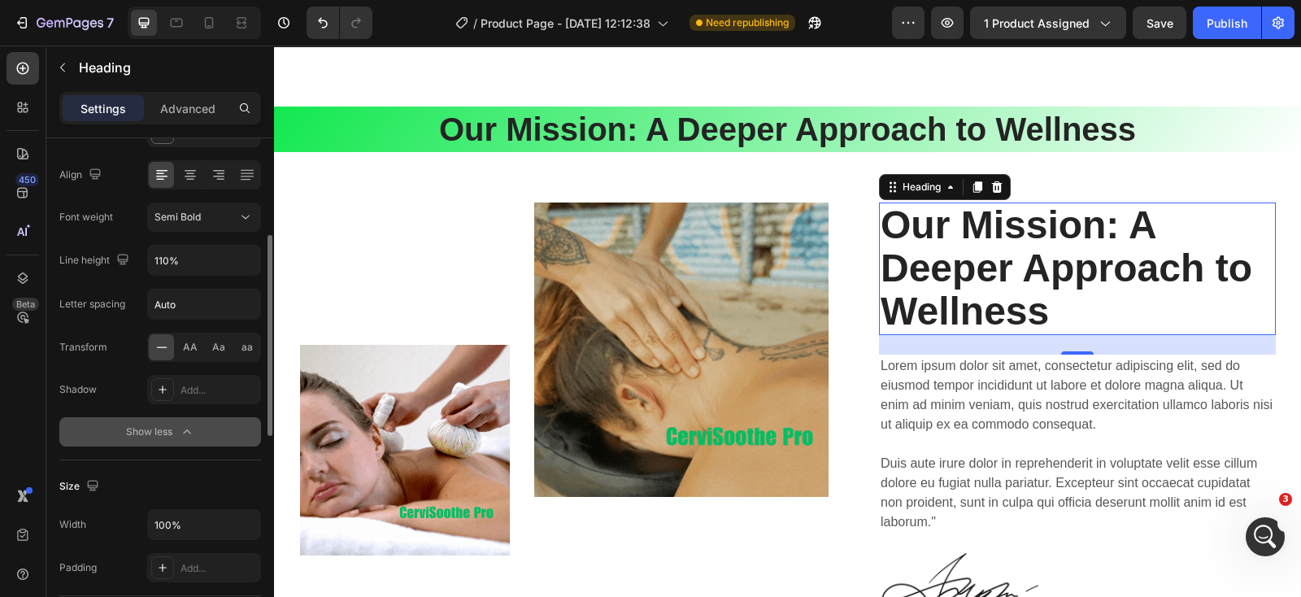
scroll to position [446, 0]
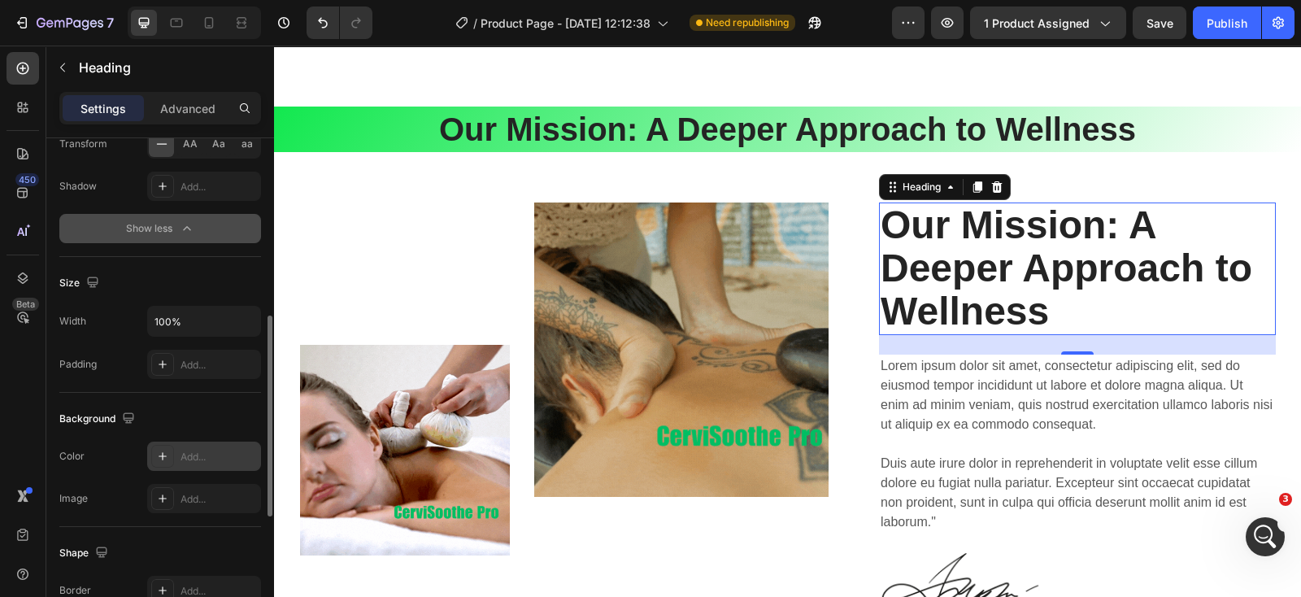
click at [197, 453] on div "Add..." at bounding box center [218, 457] width 76 height 15
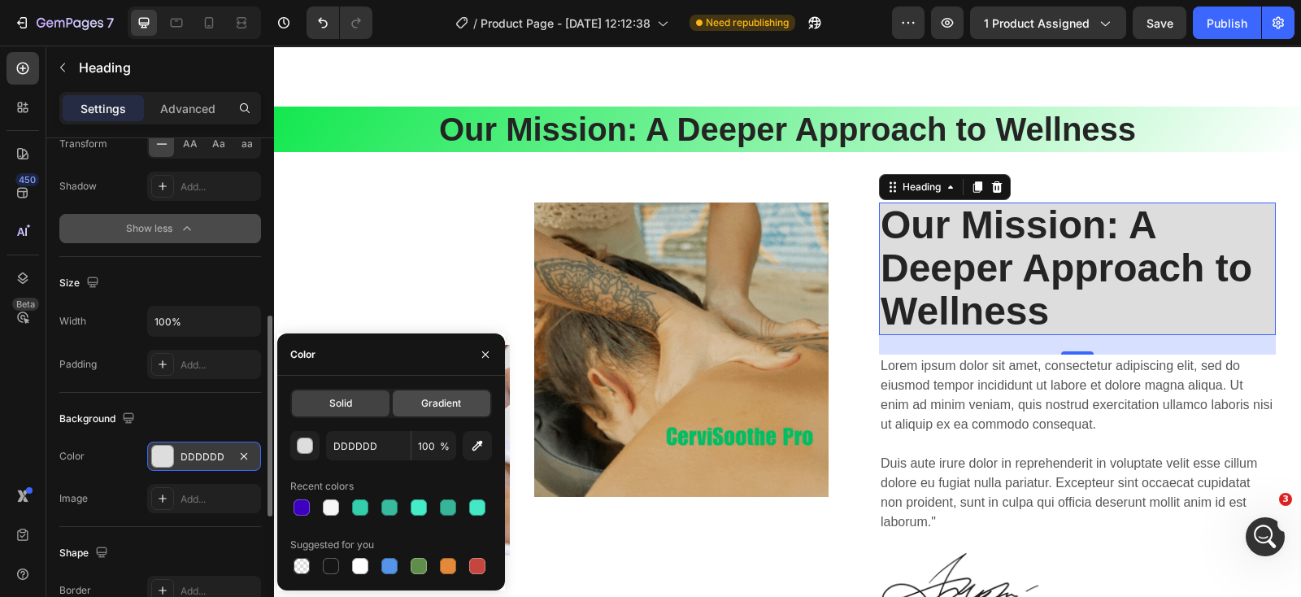
click at [437, 397] on span "Gradient" at bounding box center [441, 403] width 40 height 15
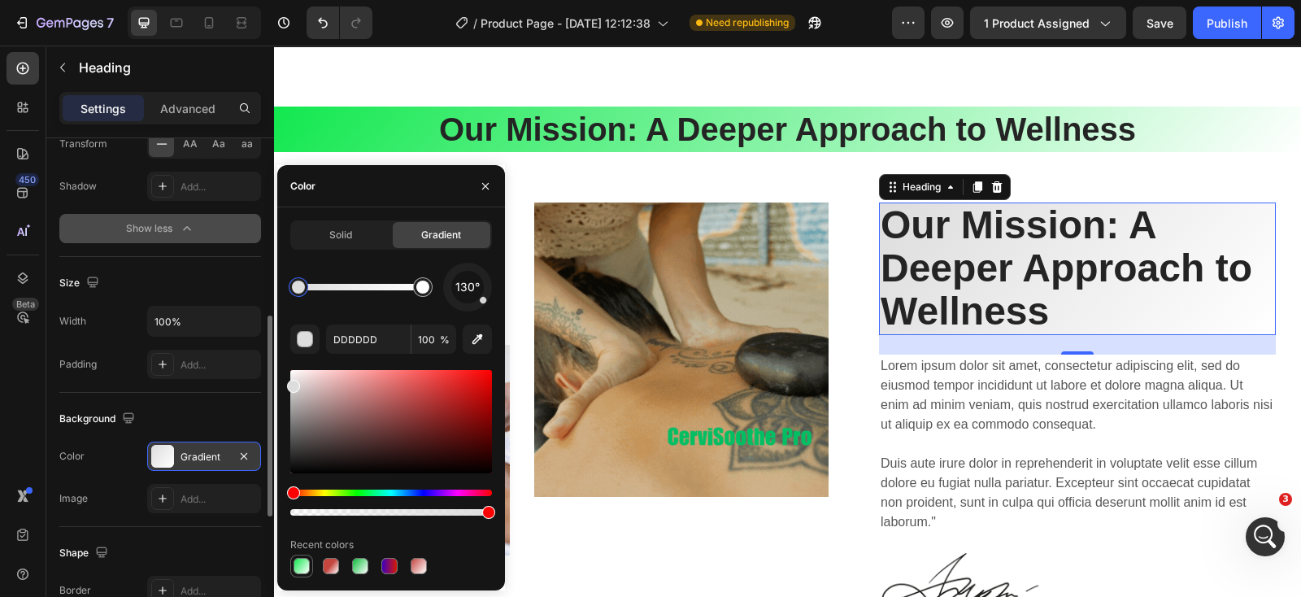
click at [297, 563] on div at bounding box center [301, 566] width 16 height 16
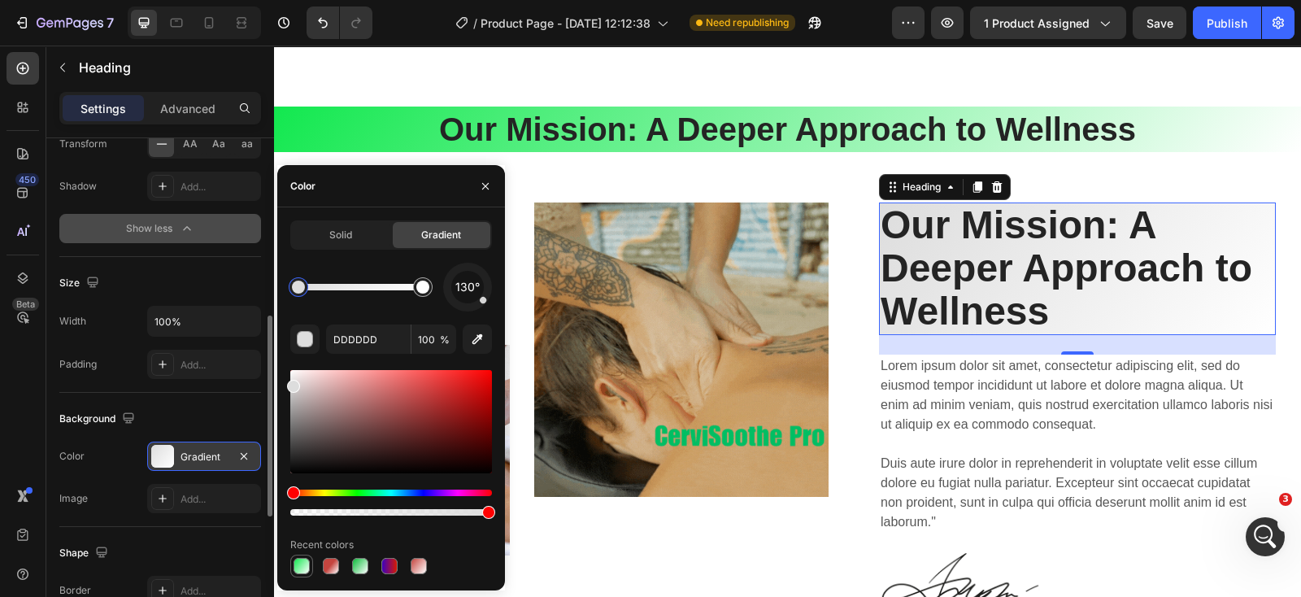
type input "12E84F"
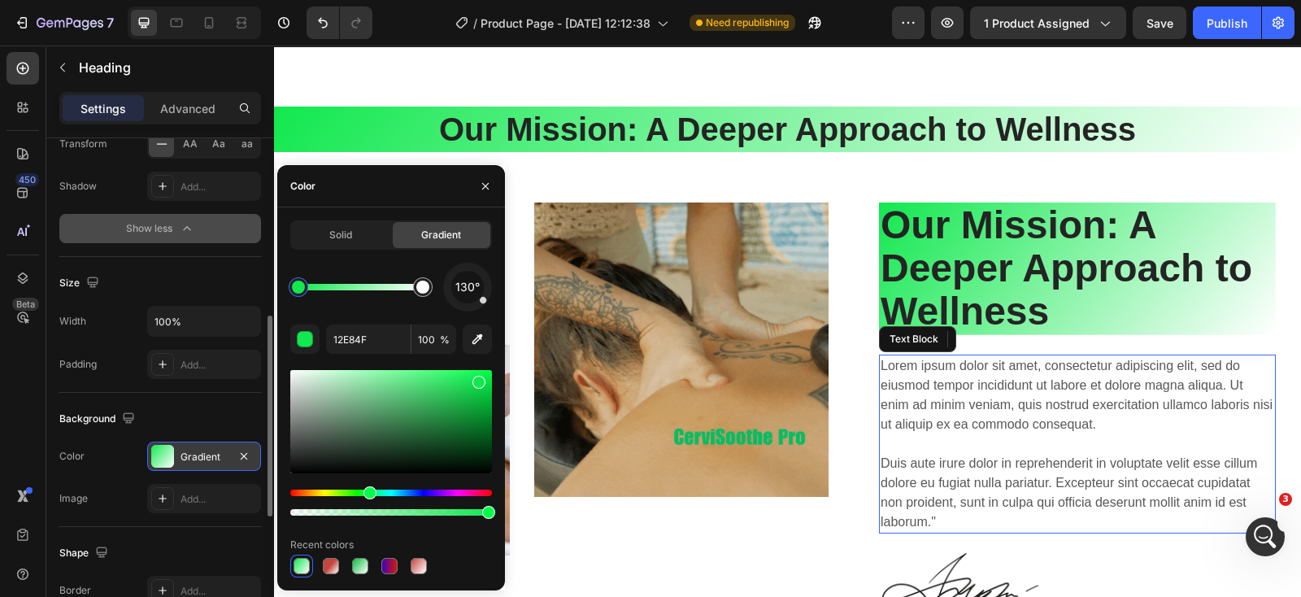
click at [925, 415] on p "Lorem ipsum dolor sit amet, consectetur adipiscing elit, sed do eiusmod tempor …" at bounding box center [1076, 444] width 393 height 176
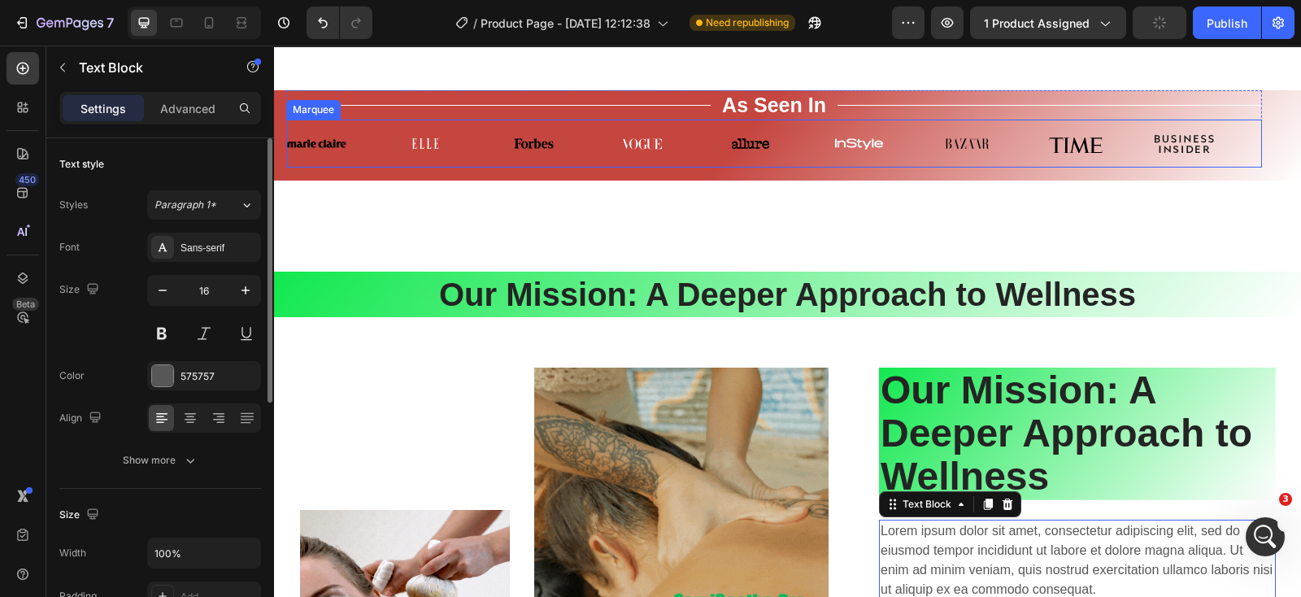
scroll to position [4713, 0]
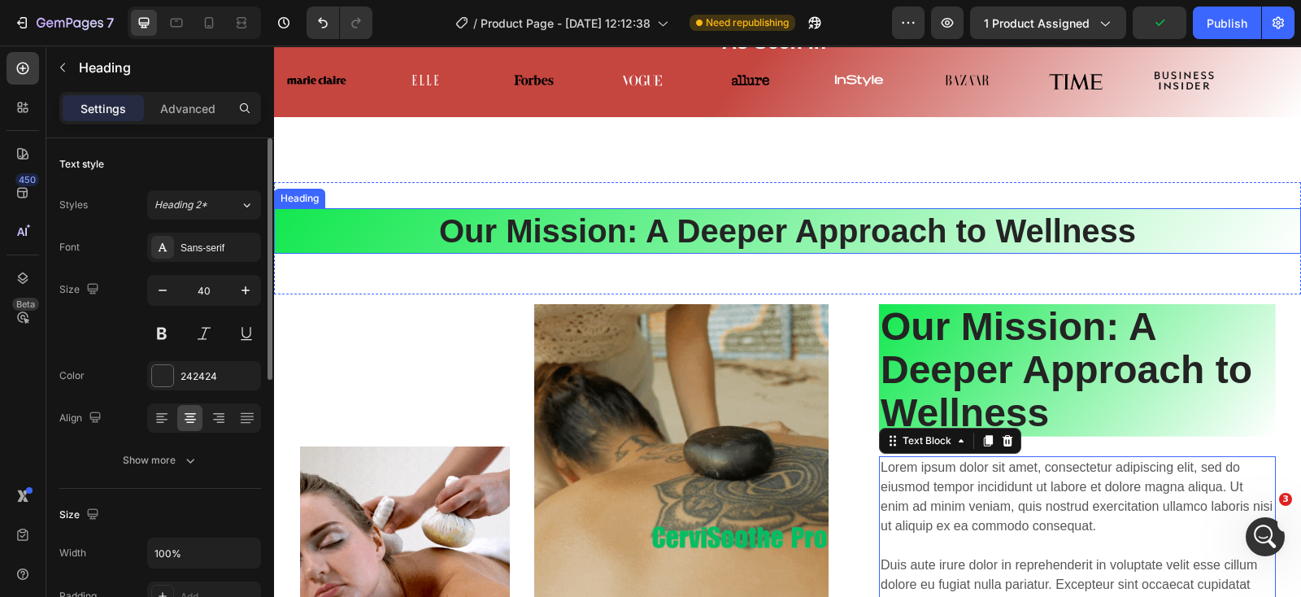
click at [1171, 237] on p "Our Mission: A Deeper Approach to Wellness" at bounding box center [787, 231] width 1023 height 42
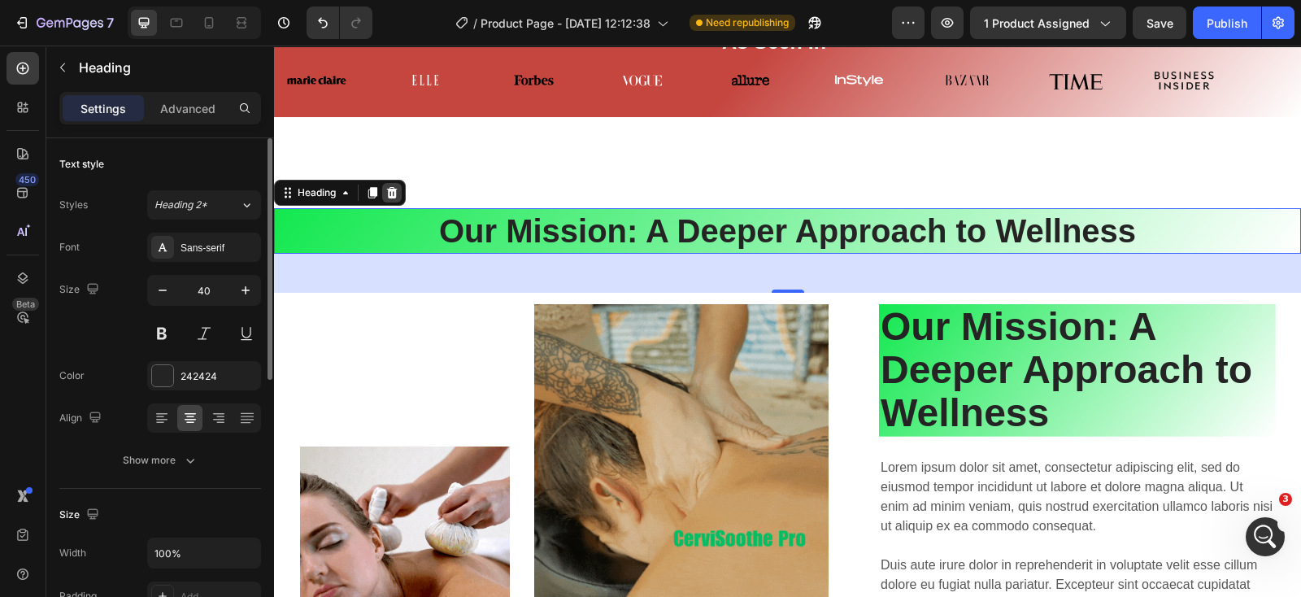
click at [389, 189] on icon at bounding box center [392, 192] width 11 height 11
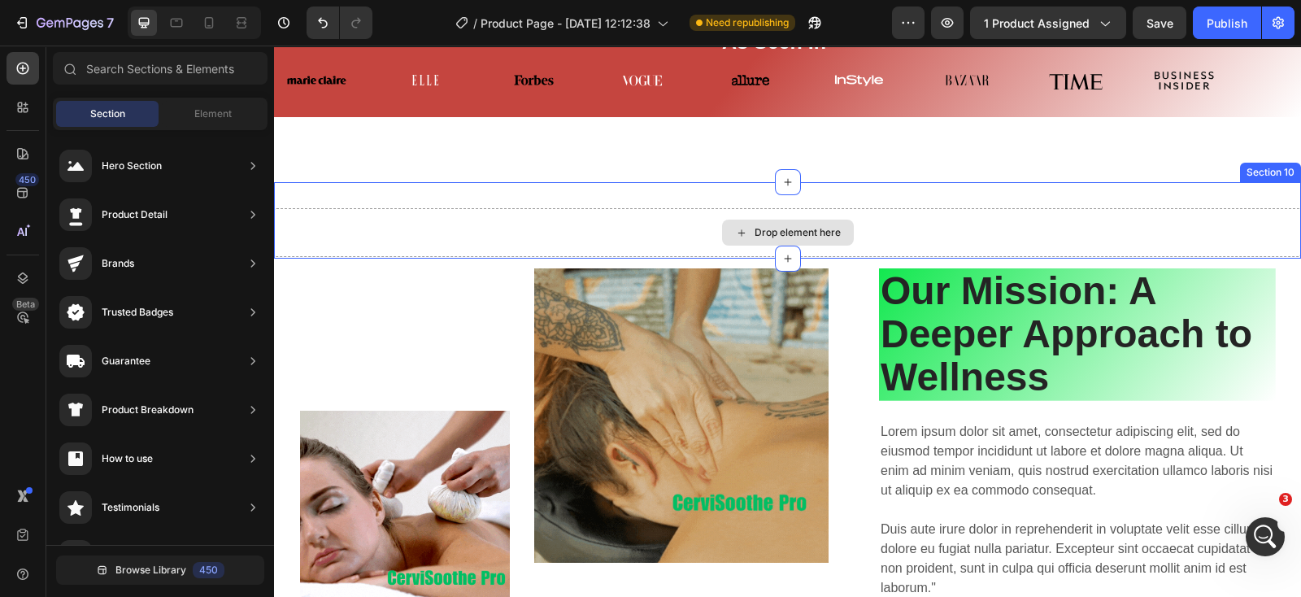
click at [984, 232] on div "Drop element here" at bounding box center [787, 232] width 1027 height 49
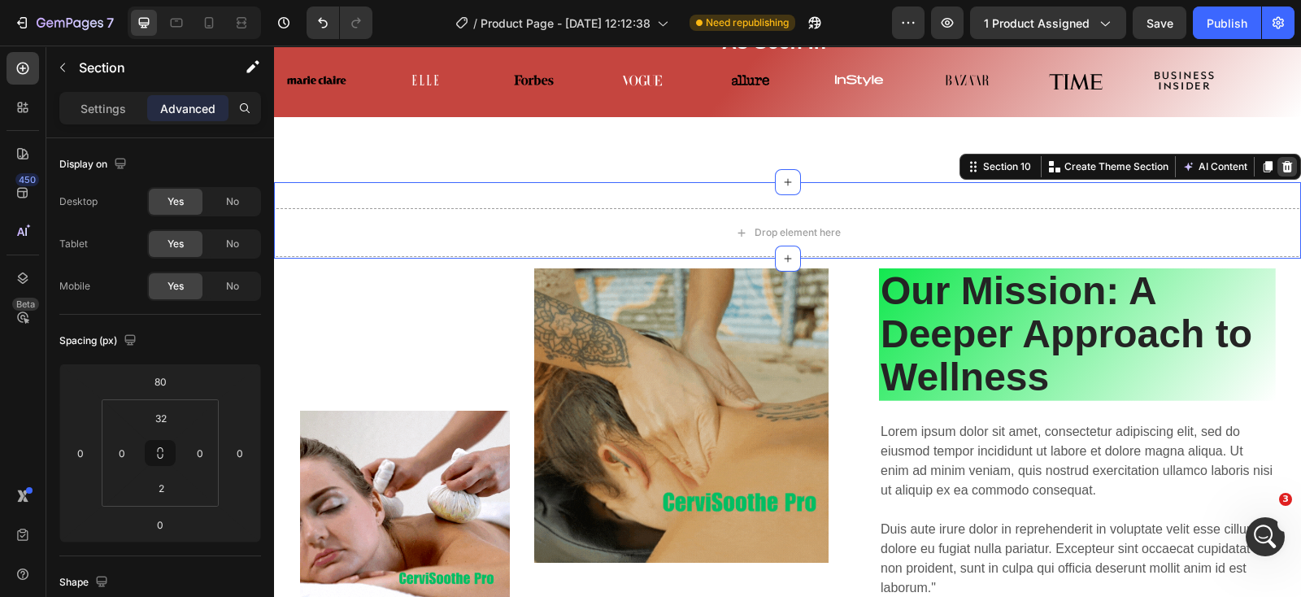
click at [1280, 162] on icon at bounding box center [1286, 166] width 13 height 13
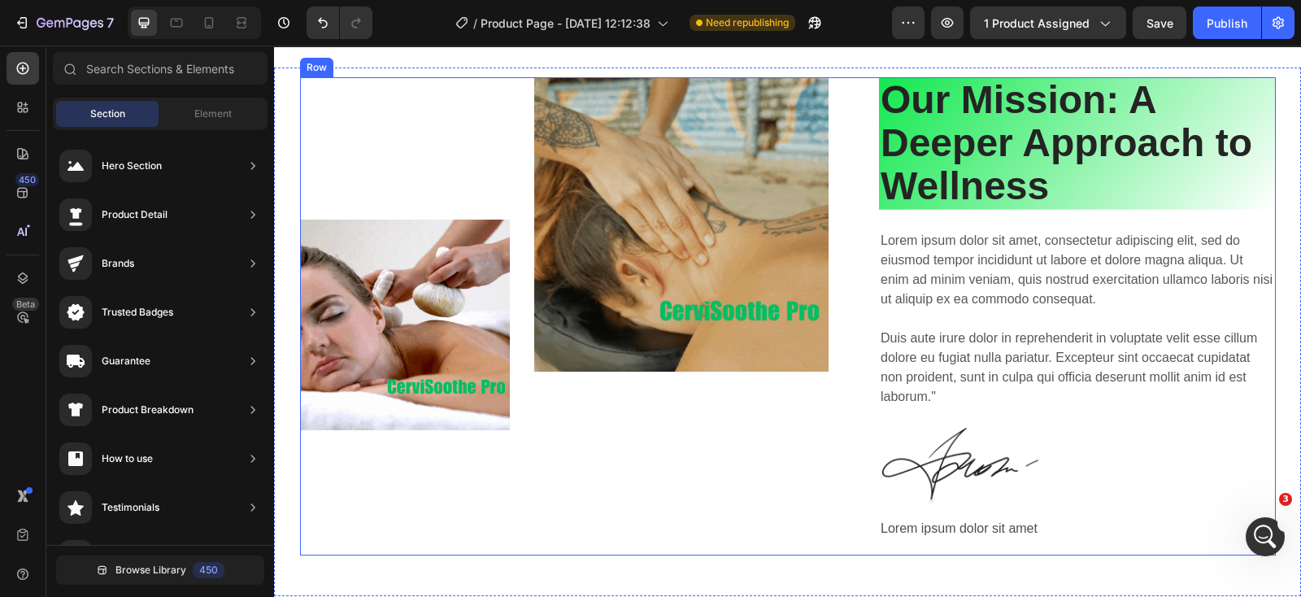
scroll to position [4815, 0]
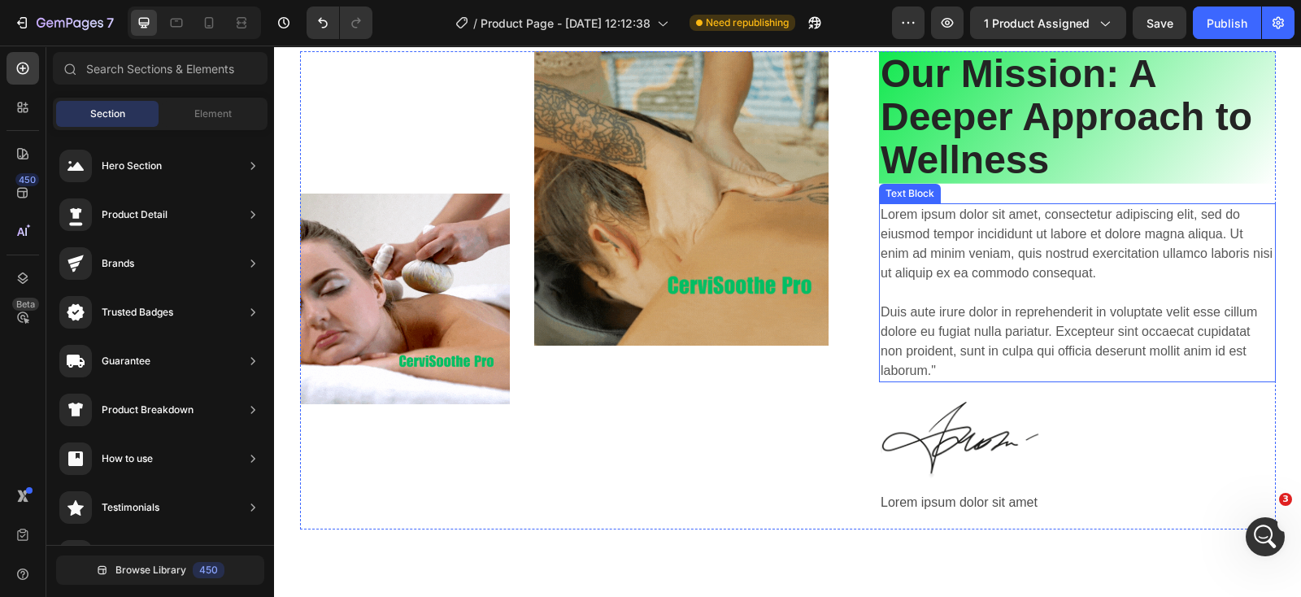
click at [1052, 350] on p "Lorem ipsum dolor sit amet, consectetur adipiscing elit, sed do eiusmod tempor …" at bounding box center [1076, 293] width 393 height 176
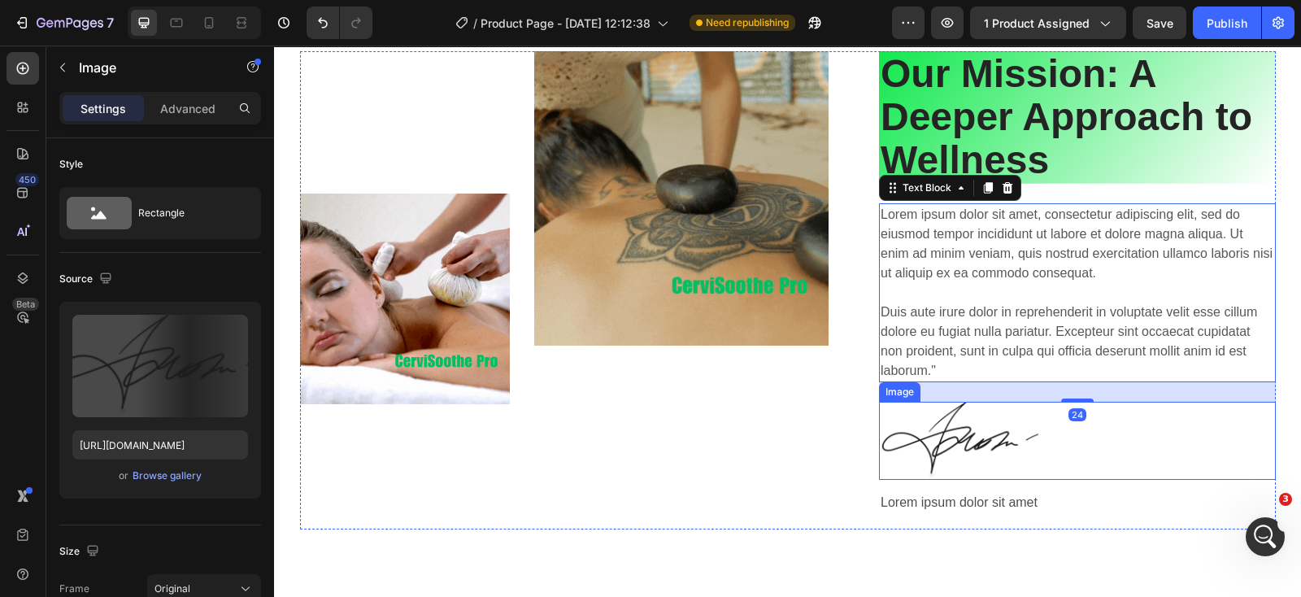
click at [984, 430] on img at bounding box center [960, 441] width 163 height 78
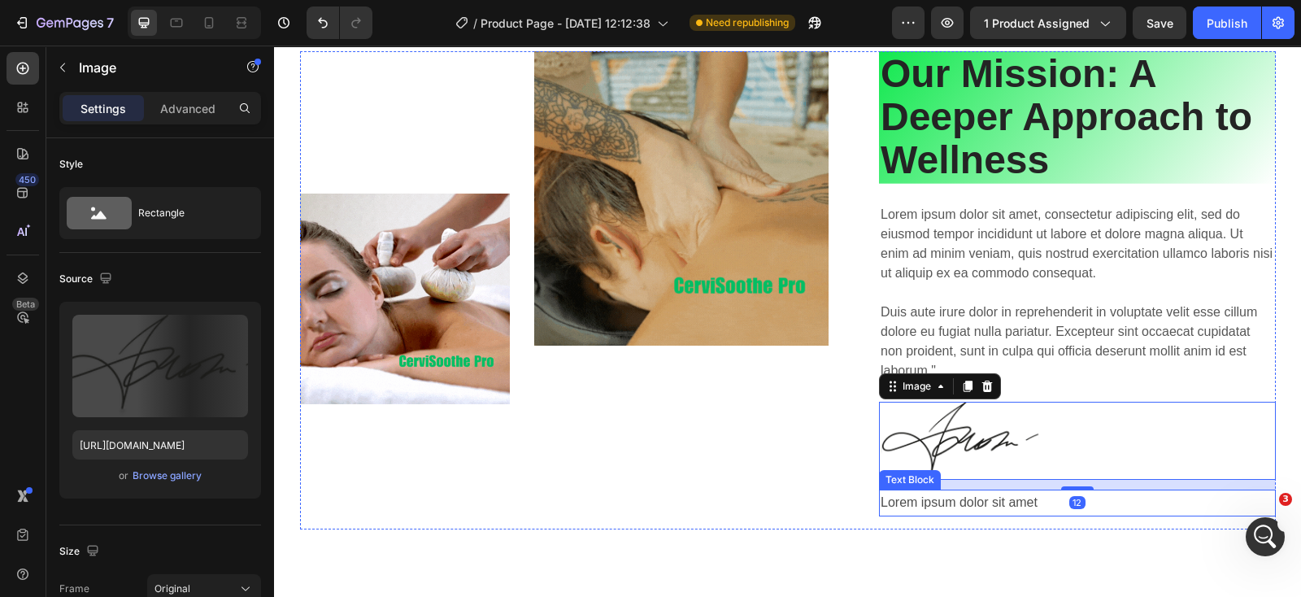
click at [943, 501] on p "Lorem ipsum dolor sit amet" at bounding box center [1076, 503] width 393 height 24
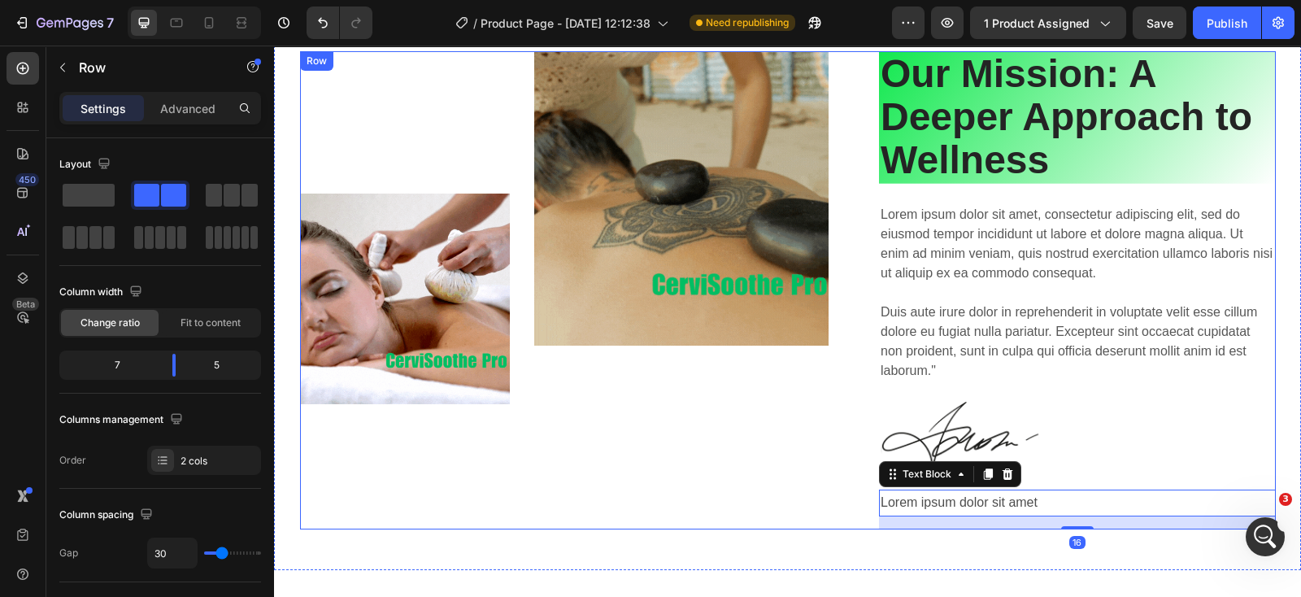
click at [714, 452] on div "Image Image Row" at bounding box center [577, 289] width 555 height 477
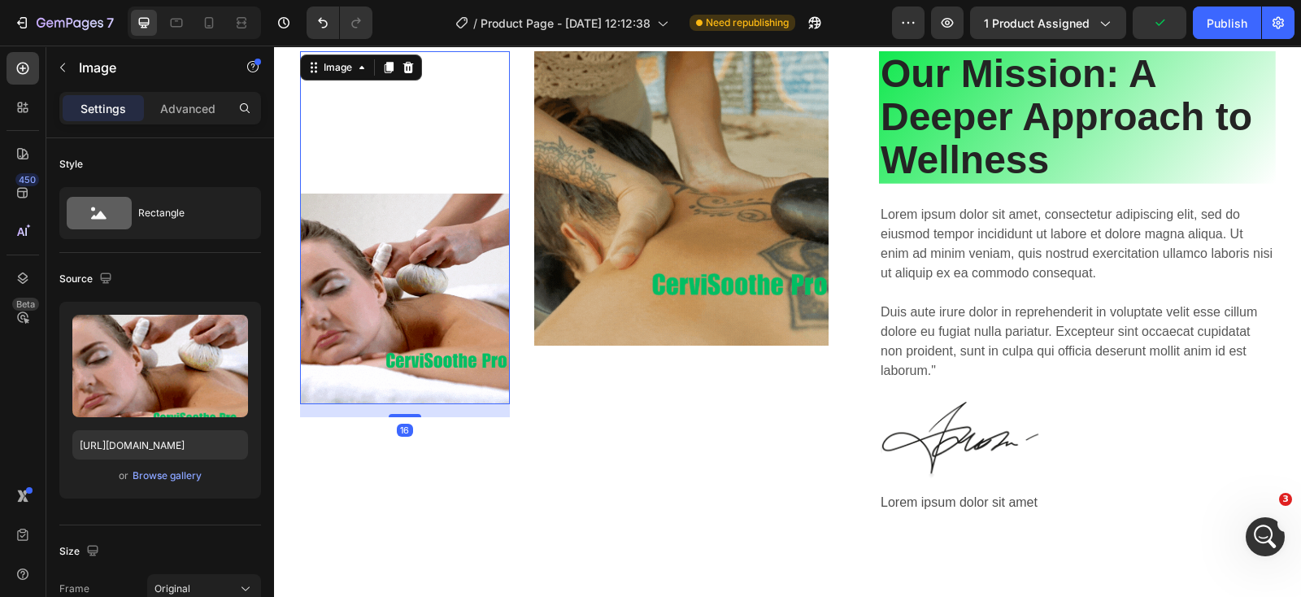
click at [466, 152] on div "Image 16" at bounding box center [405, 227] width 211 height 353
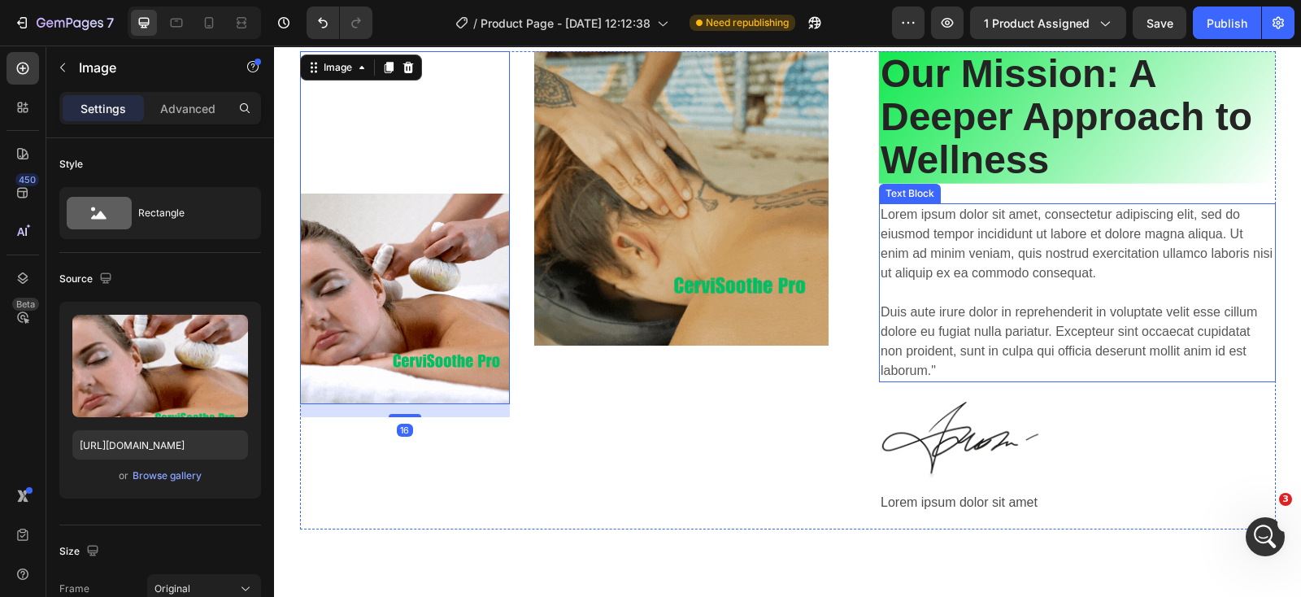
click at [980, 271] on p "Lorem ipsum dolor sit amet, consectetur adipiscing elit, sed do eiusmod tempor …" at bounding box center [1076, 293] width 393 height 176
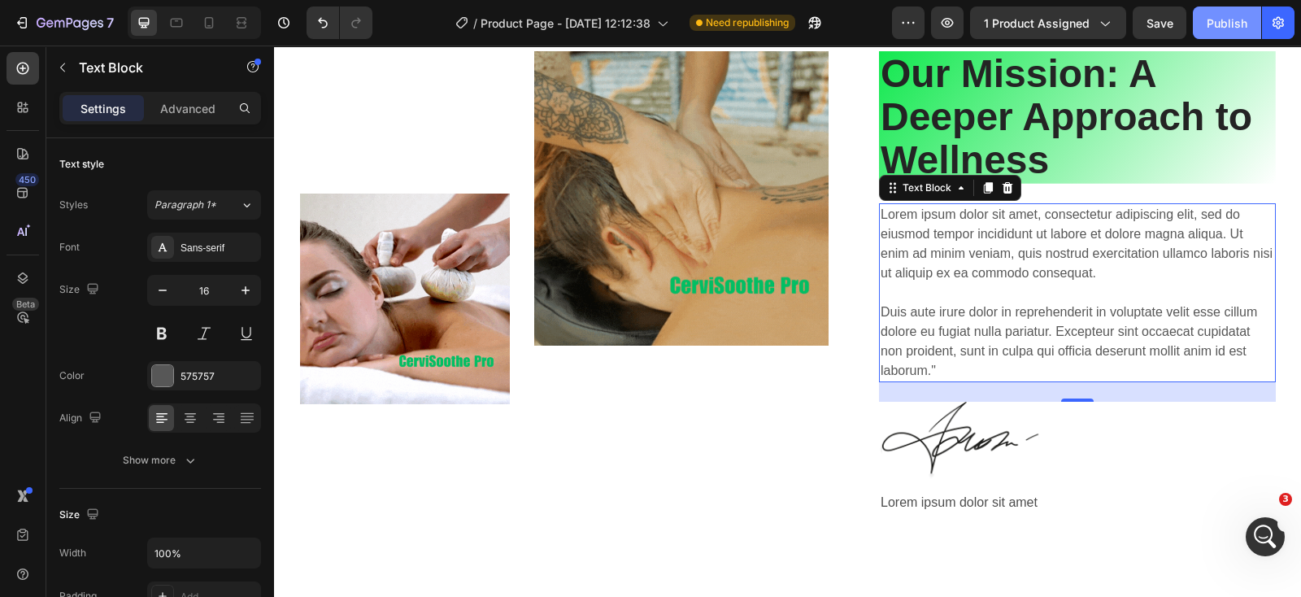
click at [1208, 20] on div "Publish" at bounding box center [1226, 23] width 41 height 17
